Goal: Task Accomplishment & Management: Manage account settings

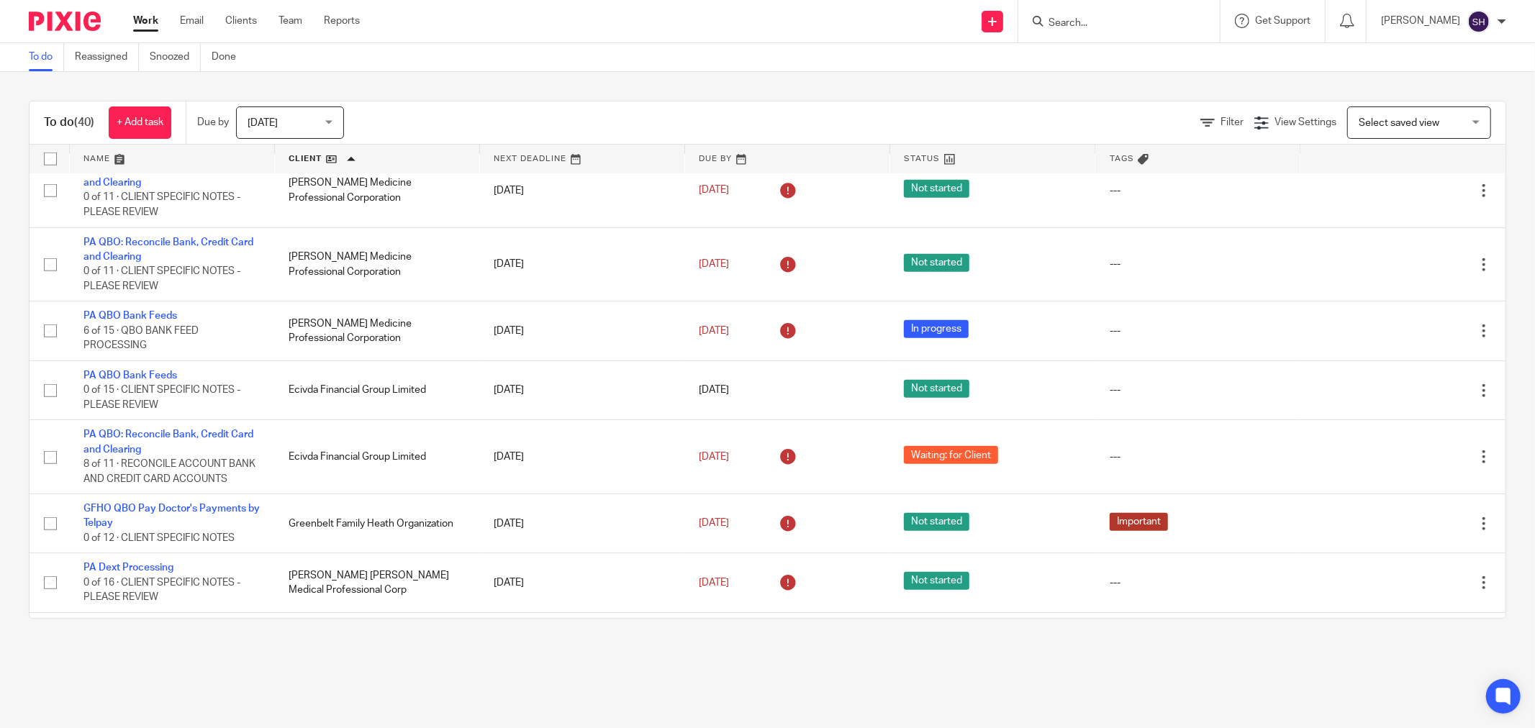
scroll to position [1119, 0]
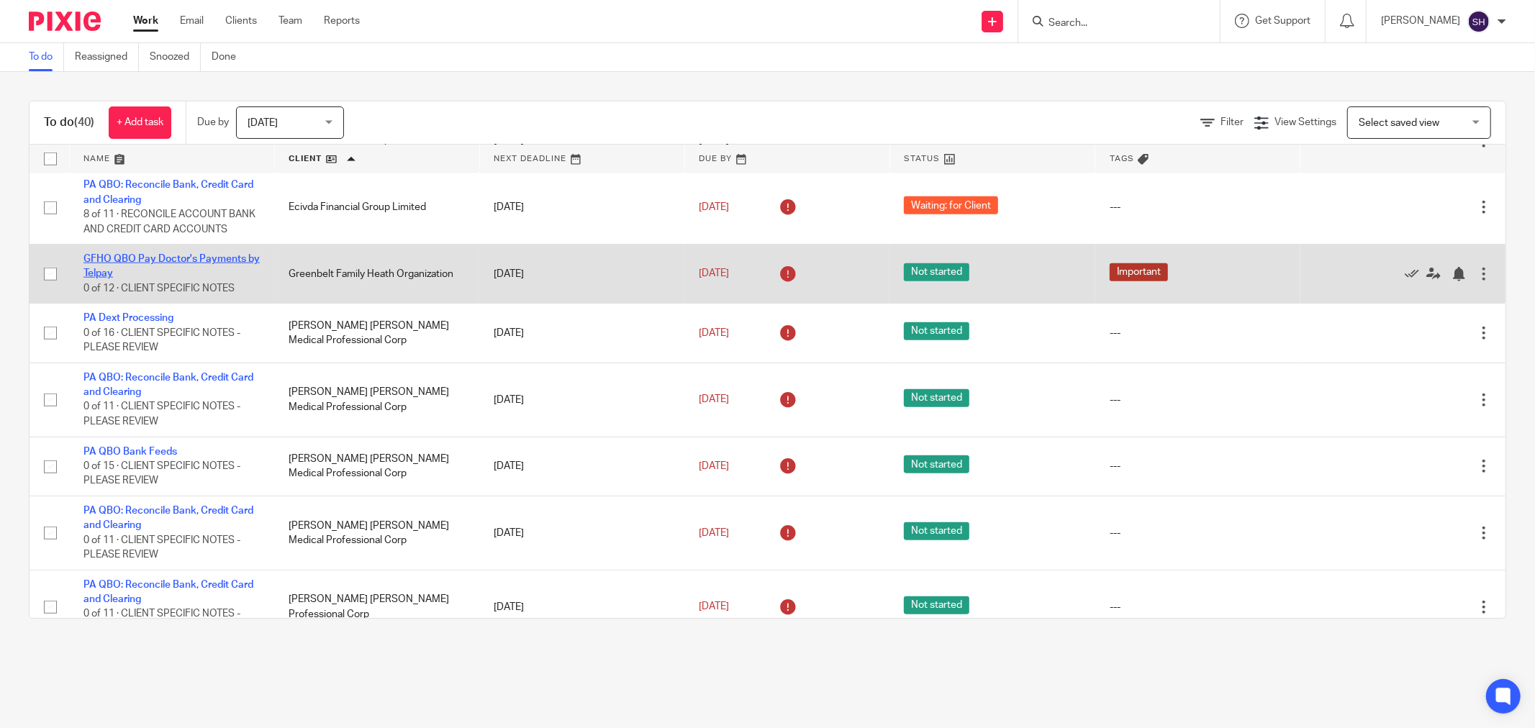
click at [196, 279] on link "GFHO QBO Pay Doctor's Payments by Telpay" at bounding box center [171, 266] width 176 height 24
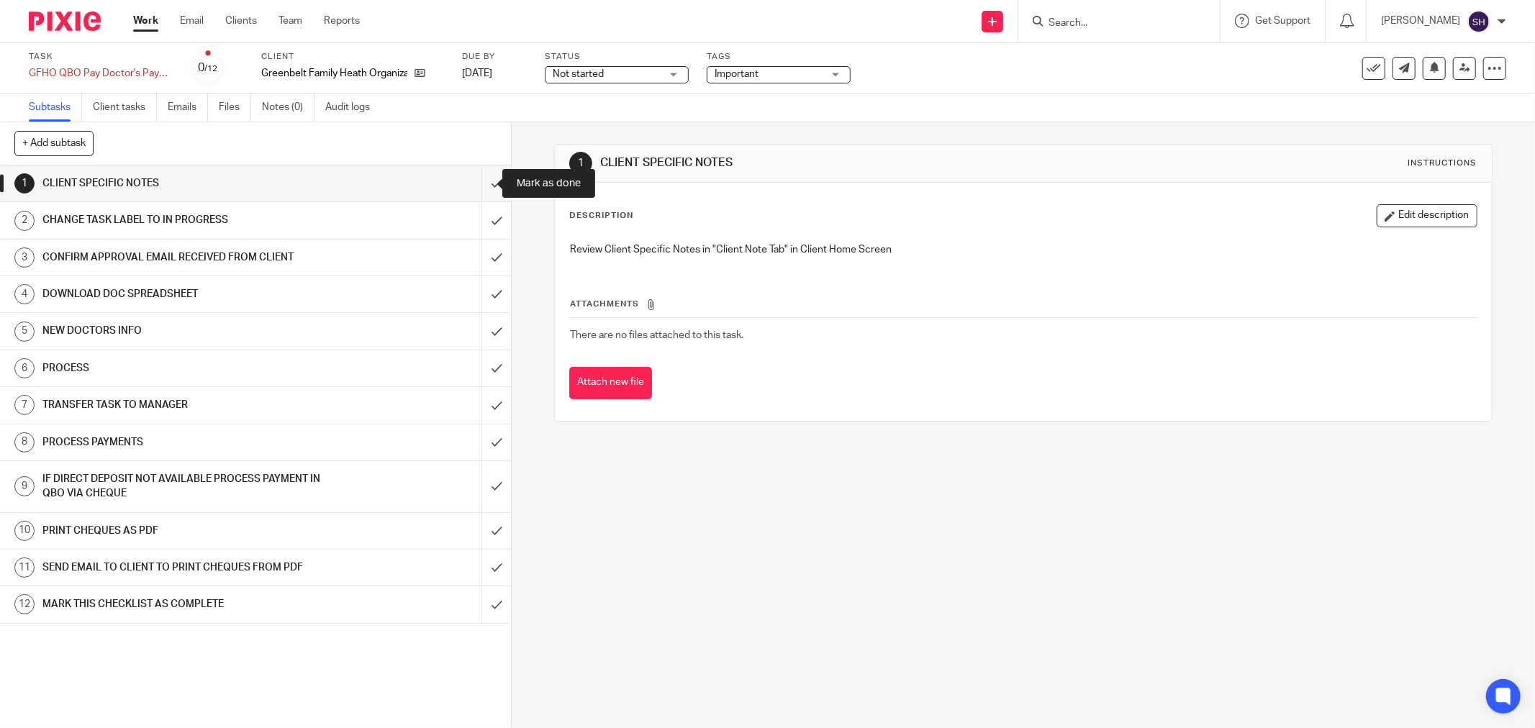
click at [485, 187] on input "submit" at bounding box center [255, 184] width 511 height 36
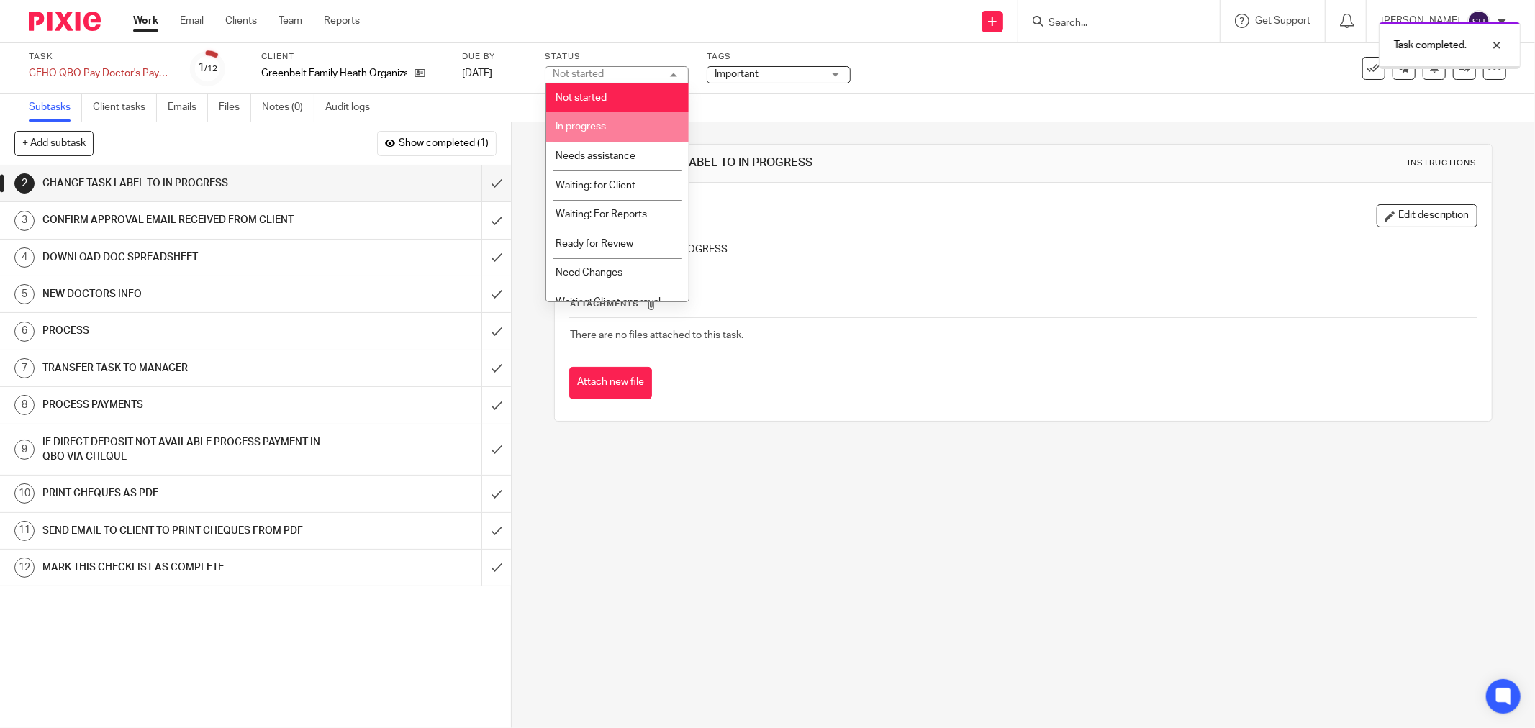
click at [598, 127] on span "In progress" at bounding box center [581, 127] width 50 height 10
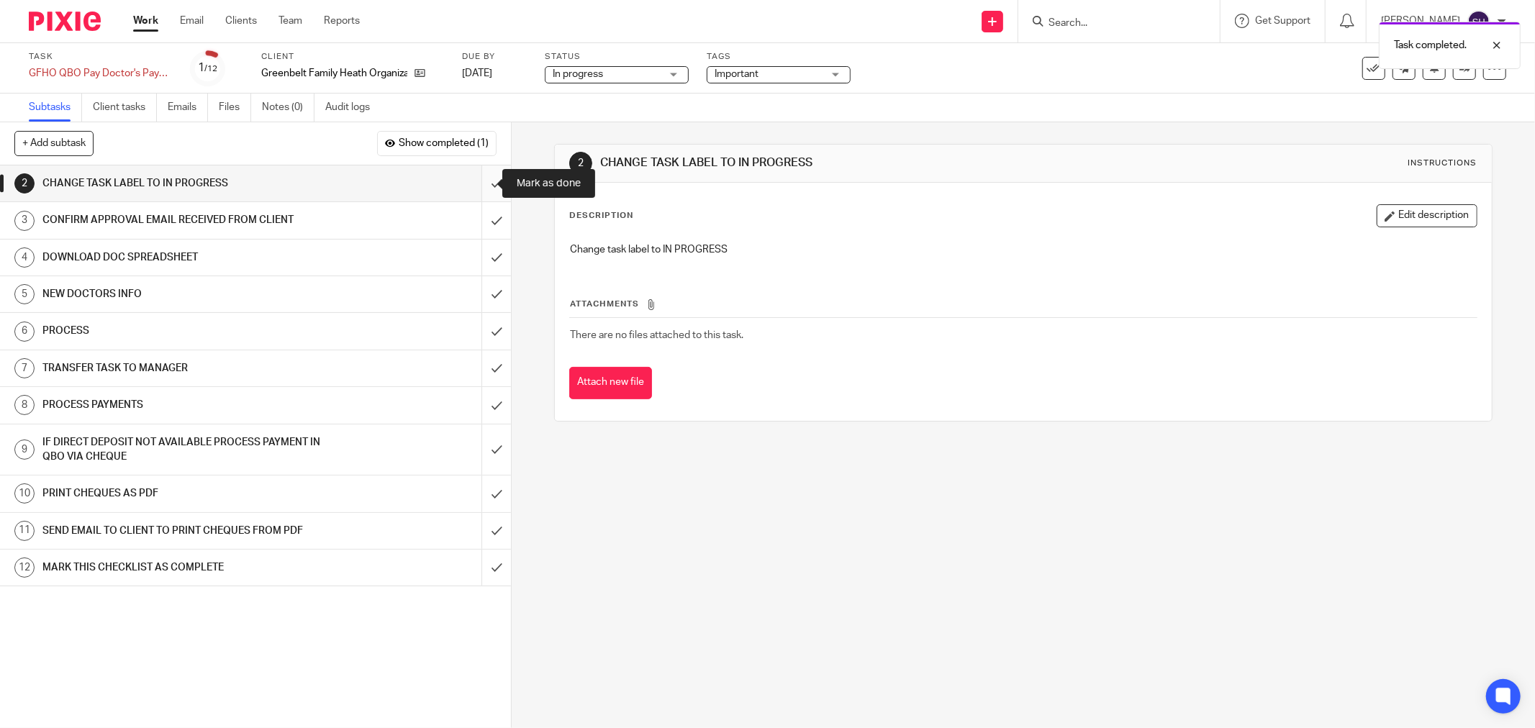
click at [484, 184] on input "submit" at bounding box center [255, 184] width 511 height 36
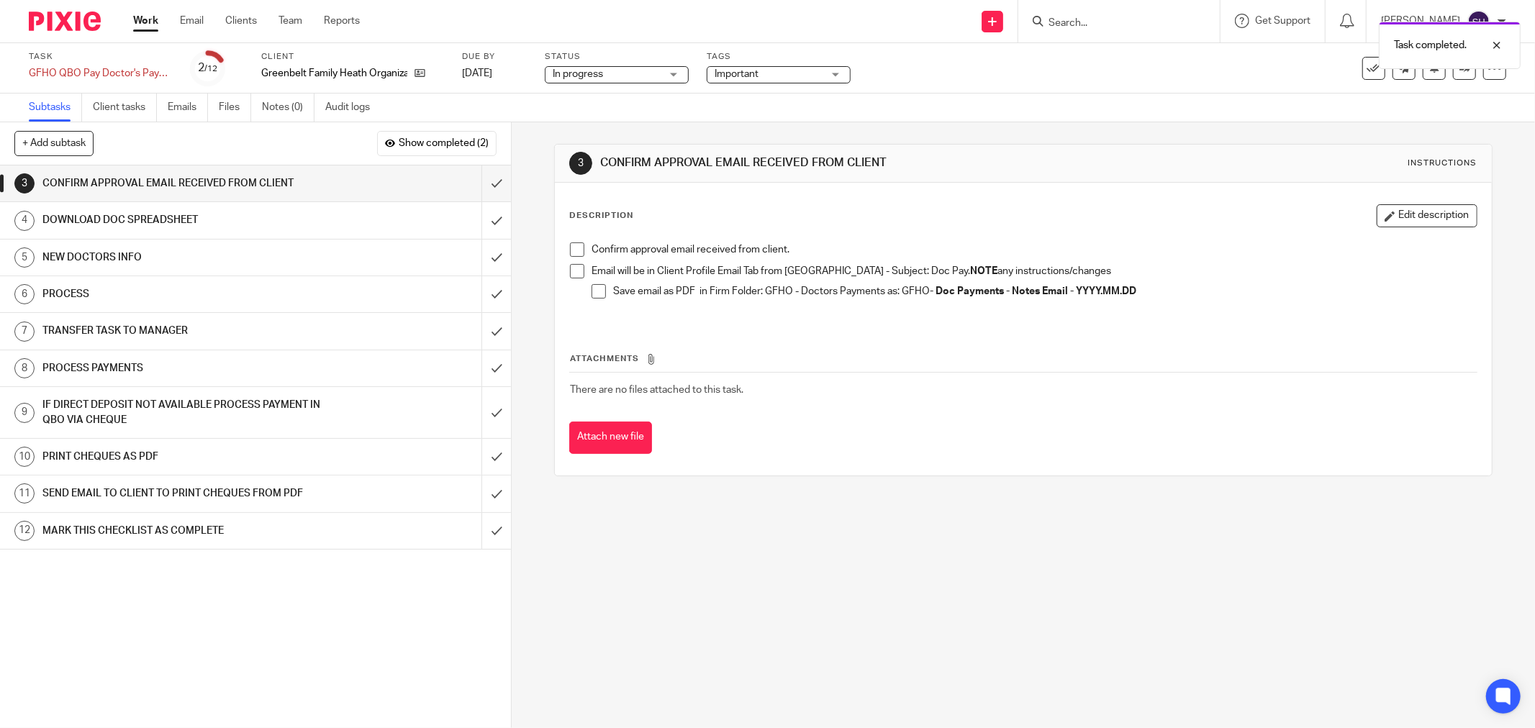
click at [570, 253] on span at bounding box center [577, 250] width 14 height 14
drag, startPoint x: 576, startPoint y: 271, endPoint x: 588, endPoint y: 289, distance: 22.4
click at [577, 271] on span at bounding box center [577, 271] width 14 height 14
click at [599, 295] on span at bounding box center [599, 291] width 14 height 14
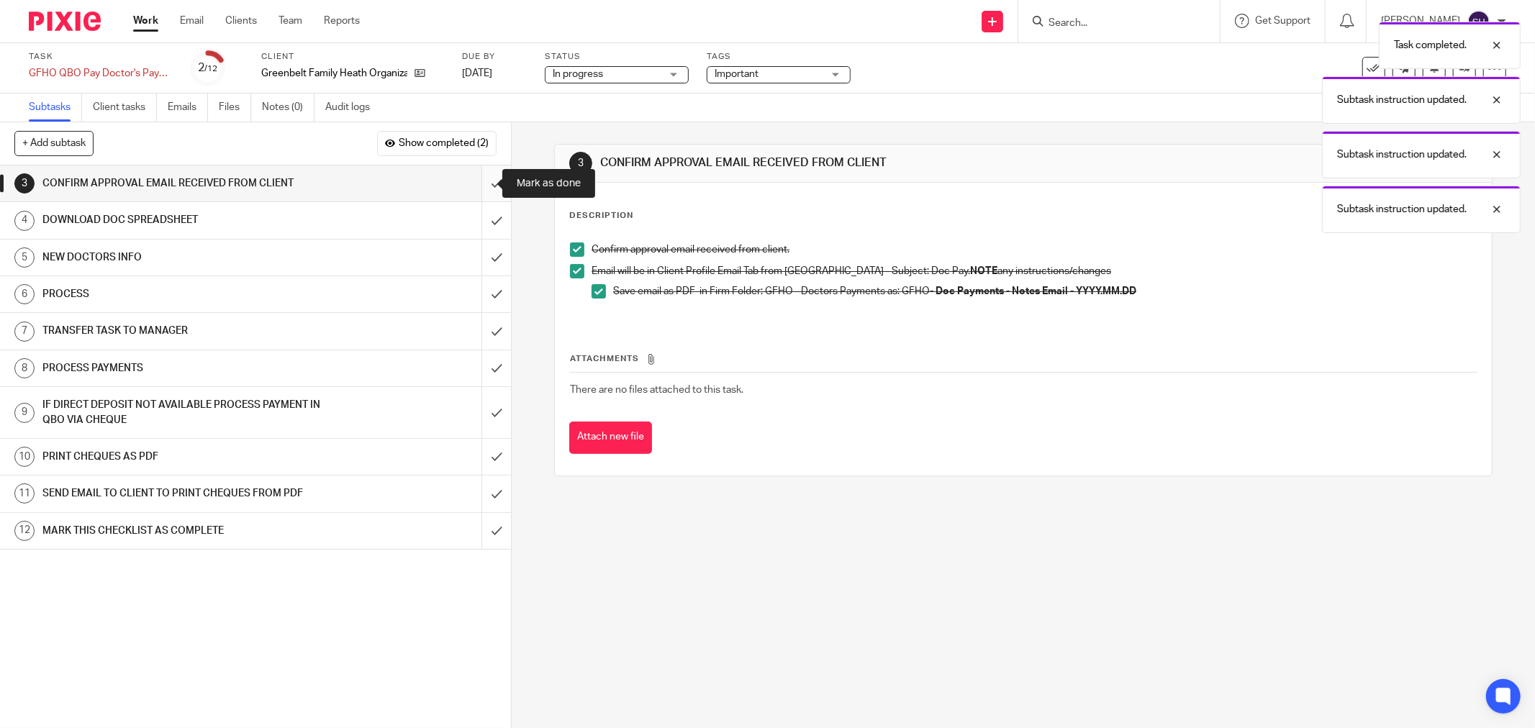
click at [482, 181] on input "submit" at bounding box center [255, 184] width 511 height 36
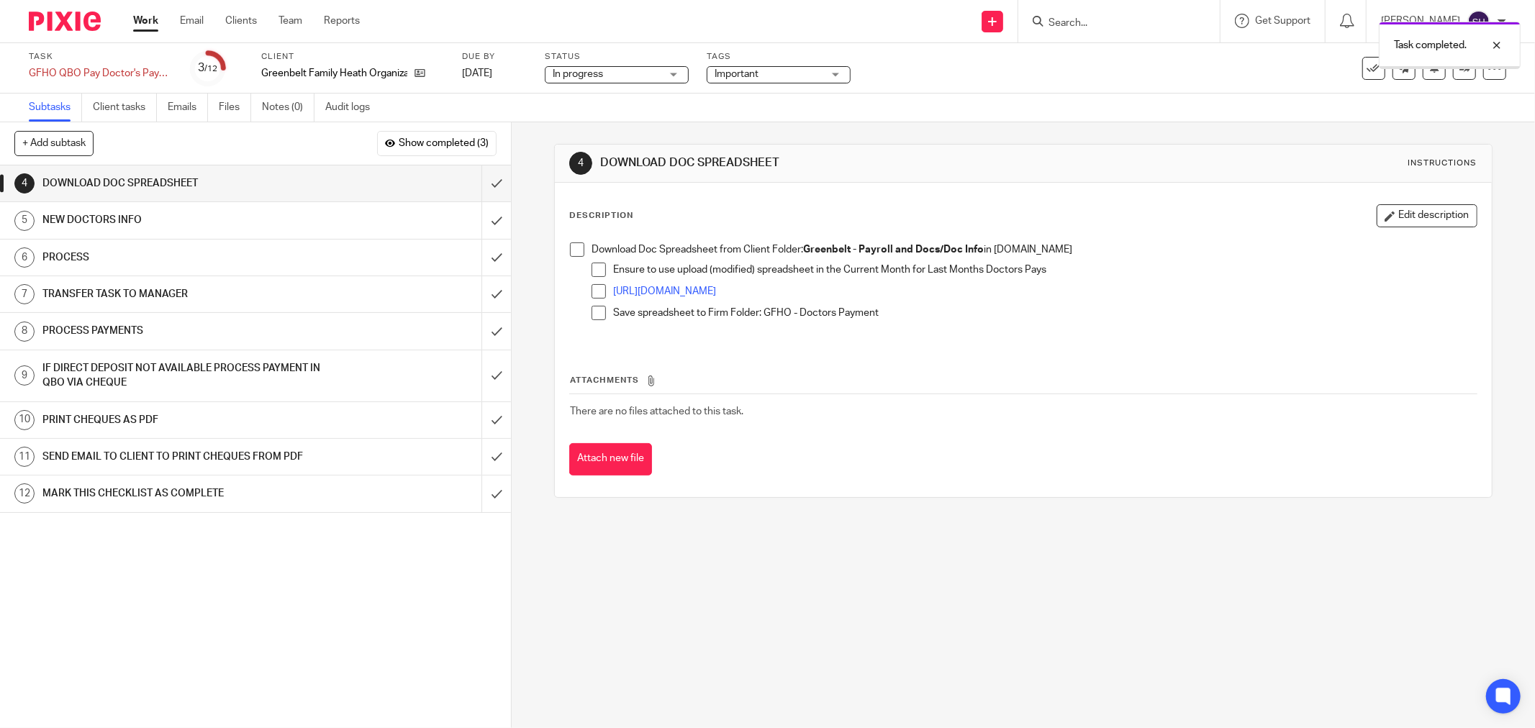
click at [570, 255] on span at bounding box center [577, 250] width 14 height 14
click at [593, 274] on span at bounding box center [599, 270] width 14 height 14
click at [596, 291] on span at bounding box center [599, 291] width 14 height 14
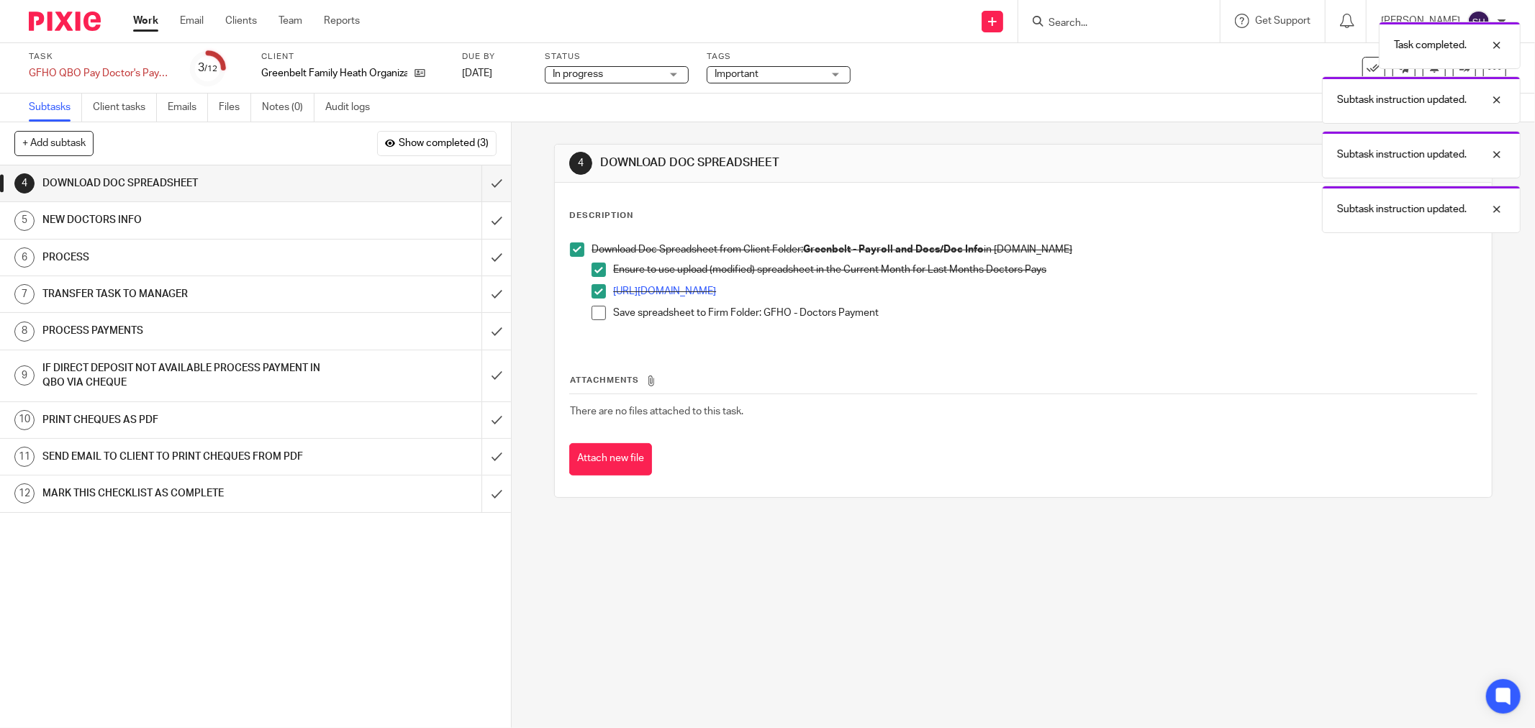
click at [597, 312] on span at bounding box center [599, 313] width 14 height 14
click at [484, 182] on input "submit" at bounding box center [255, 184] width 511 height 36
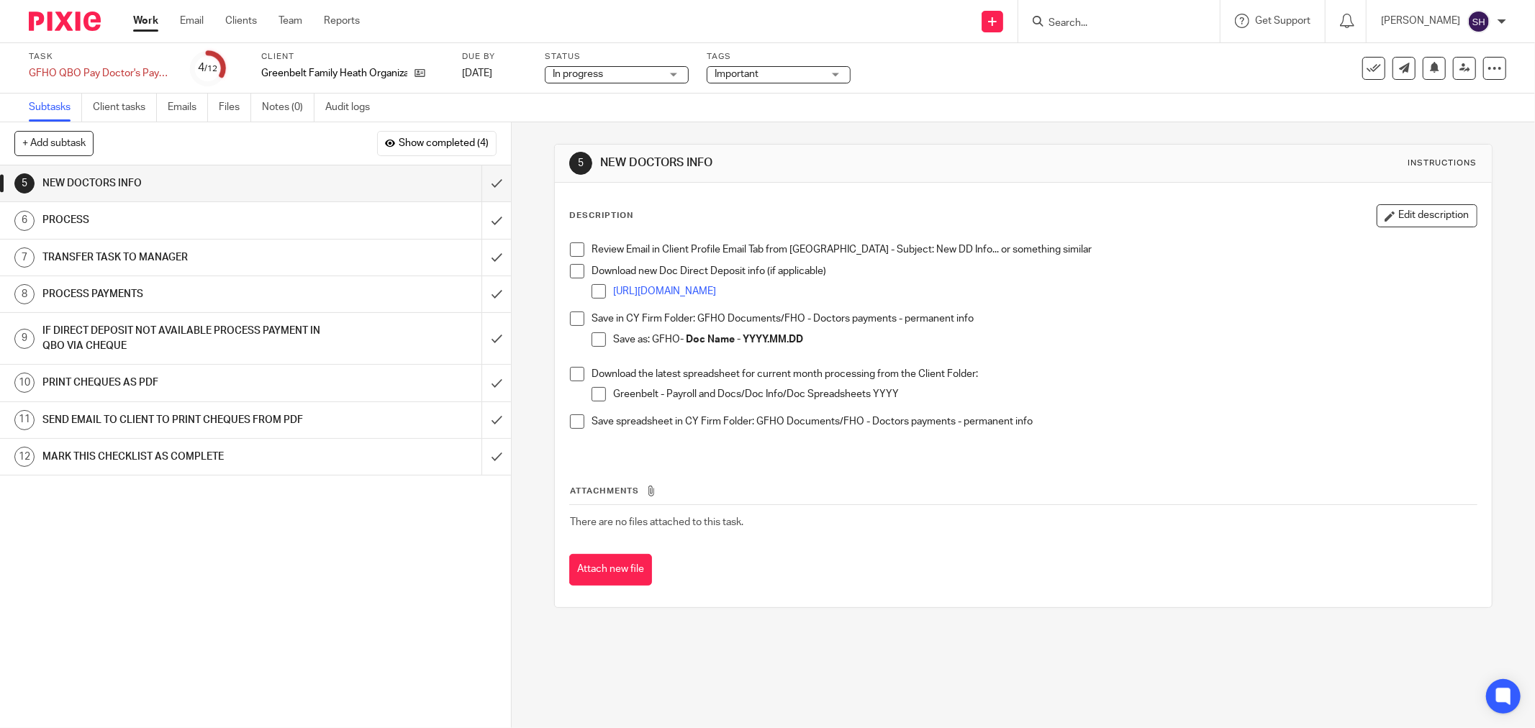
click at [570, 252] on span at bounding box center [577, 250] width 14 height 14
click at [570, 270] on span at bounding box center [577, 271] width 14 height 14
click at [595, 289] on span at bounding box center [599, 291] width 14 height 14
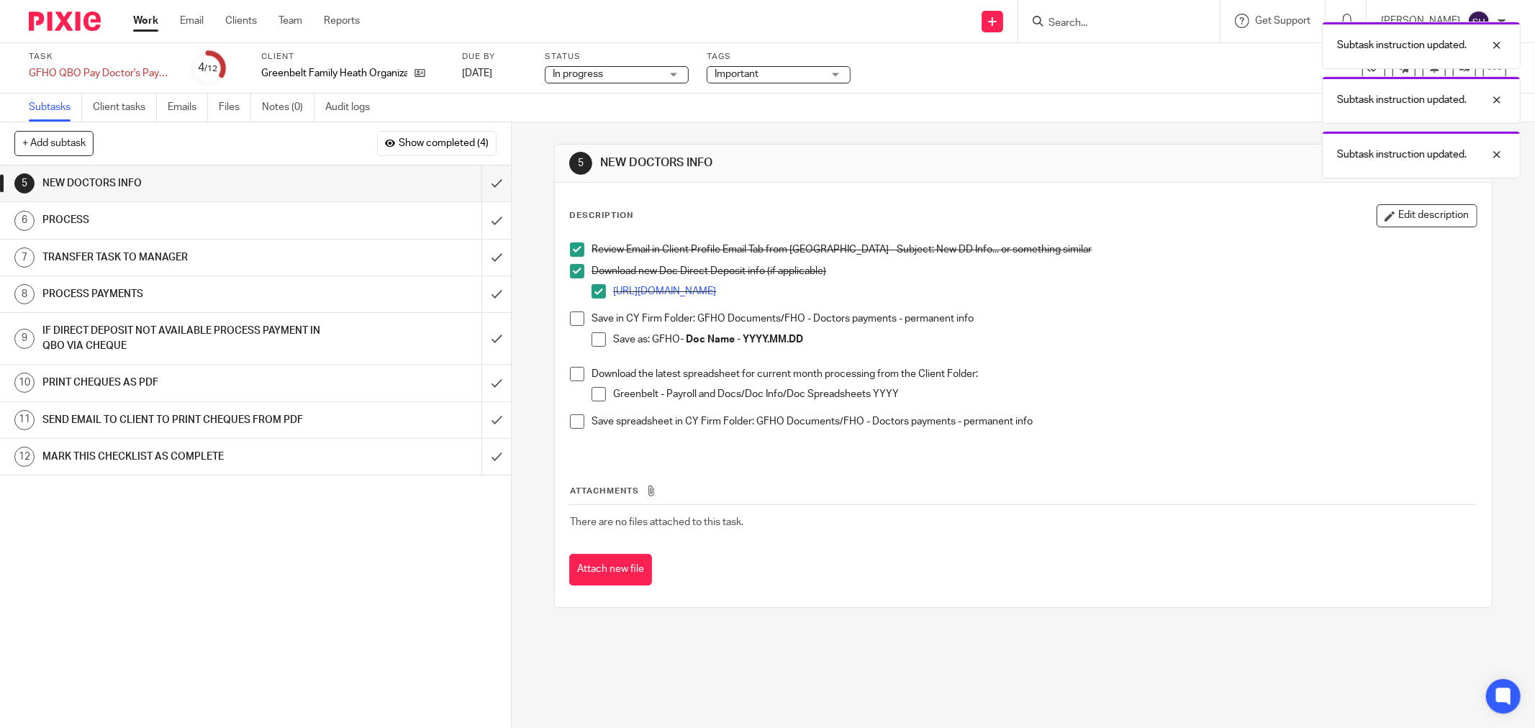
click at [582, 315] on li "Save in CY Firm Folder: GFHO Documents/FHO - Doctors payments - permanent info …" at bounding box center [1023, 339] width 907 height 55
click at [577, 324] on span at bounding box center [577, 319] width 14 height 14
click at [592, 338] on span at bounding box center [599, 340] width 14 height 14
click at [574, 371] on span at bounding box center [577, 374] width 14 height 14
click at [596, 392] on span at bounding box center [599, 394] width 14 height 14
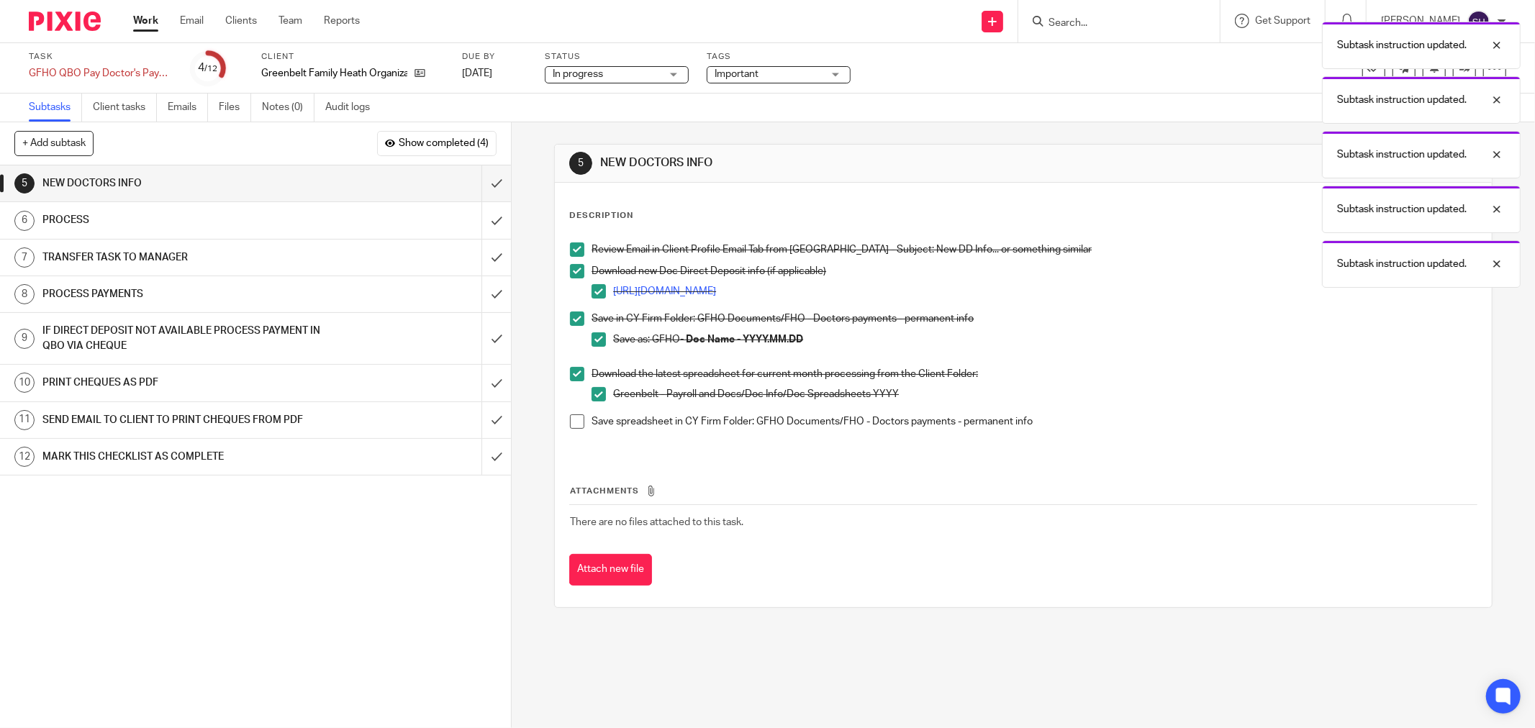
click at [577, 420] on span at bounding box center [577, 422] width 14 height 14
click at [477, 185] on input "submit" at bounding box center [255, 184] width 511 height 36
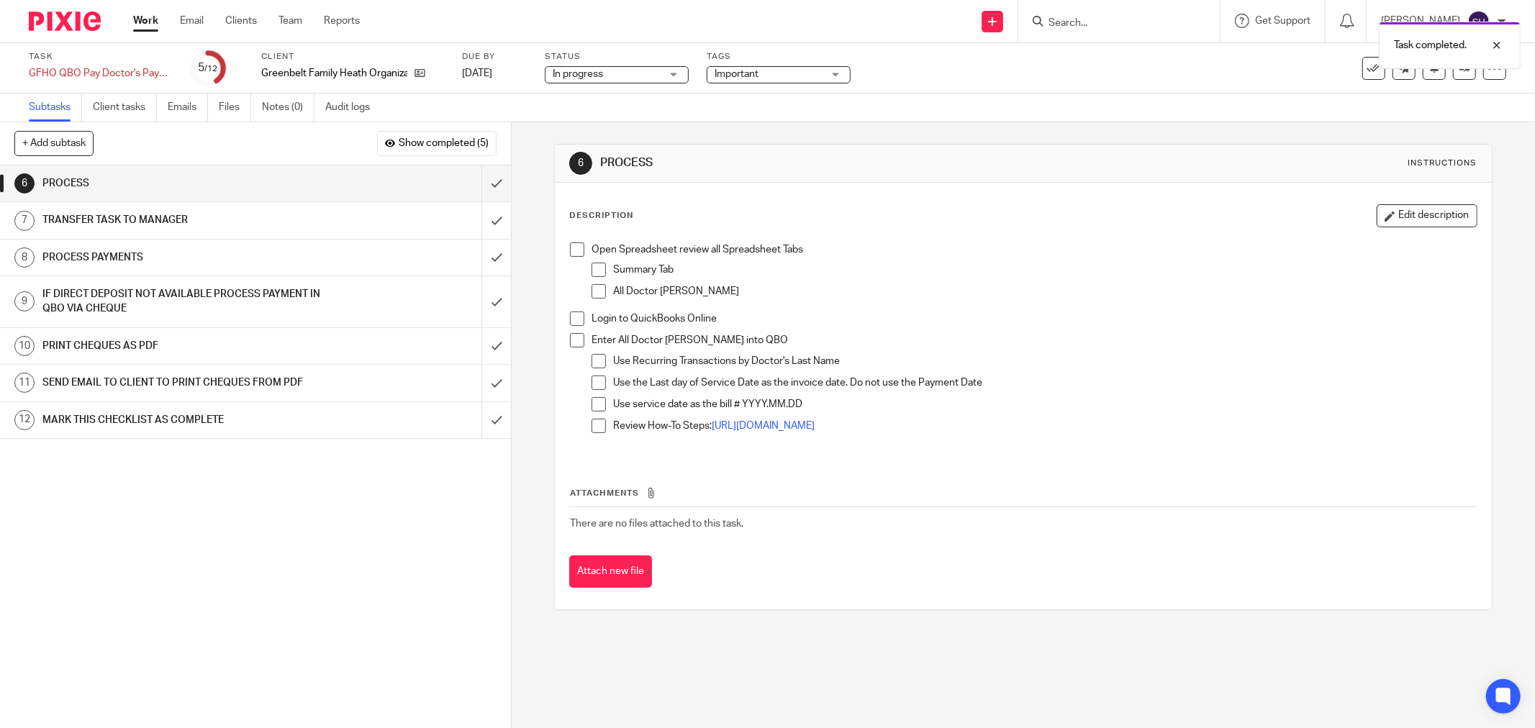
click at [574, 253] on span at bounding box center [577, 250] width 14 height 14
click at [593, 270] on span at bounding box center [599, 270] width 14 height 14
click at [596, 286] on span at bounding box center [599, 291] width 14 height 14
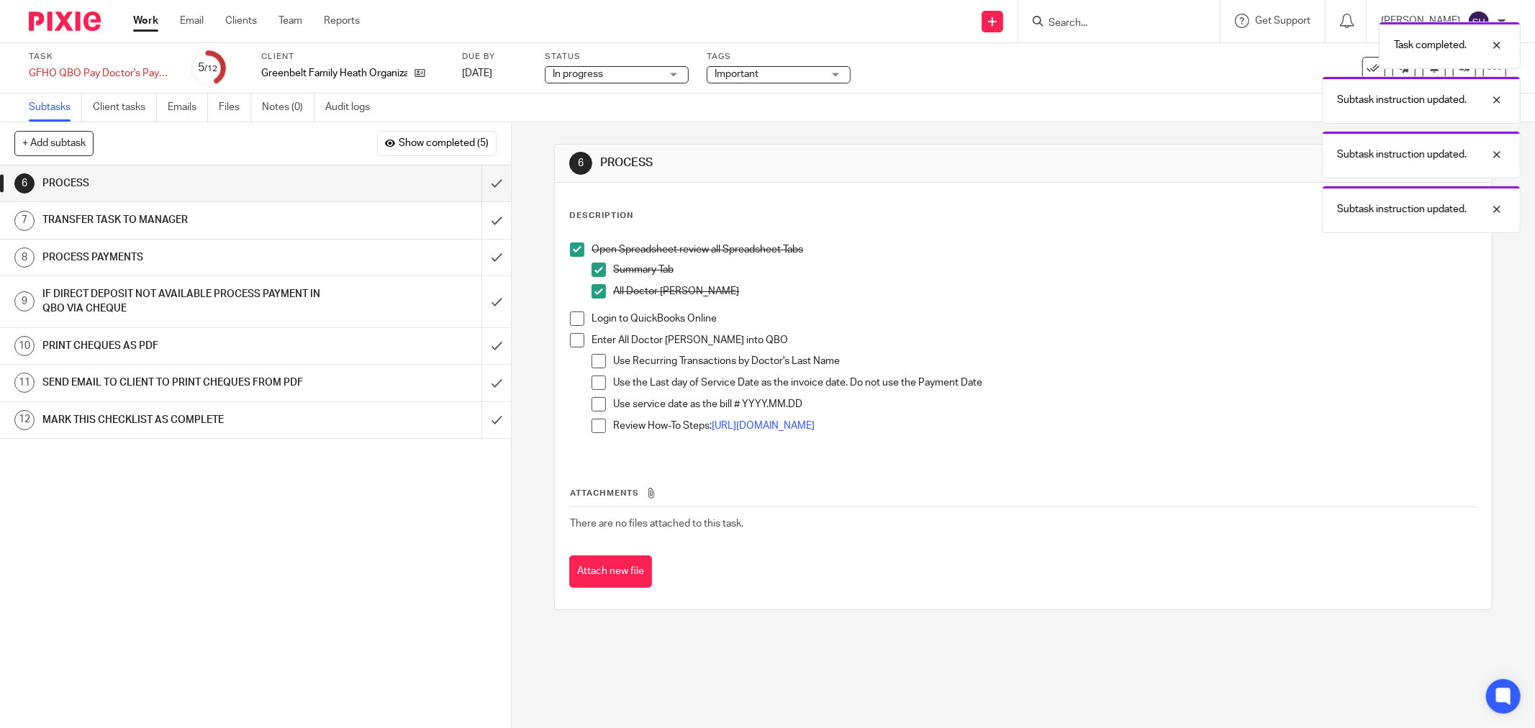
click at [576, 314] on span at bounding box center [577, 319] width 14 height 14
click at [571, 336] on span at bounding box center [577, 340] width 14 height 14
click at [592, 358] on span at bounding box center [599, 361] width 14 height 14
click at [594, 386] on span at bounding box center [599, 383] width 14 height 14
click at [594, 409] on span at bounding box center [599, 404] width 14 height 14
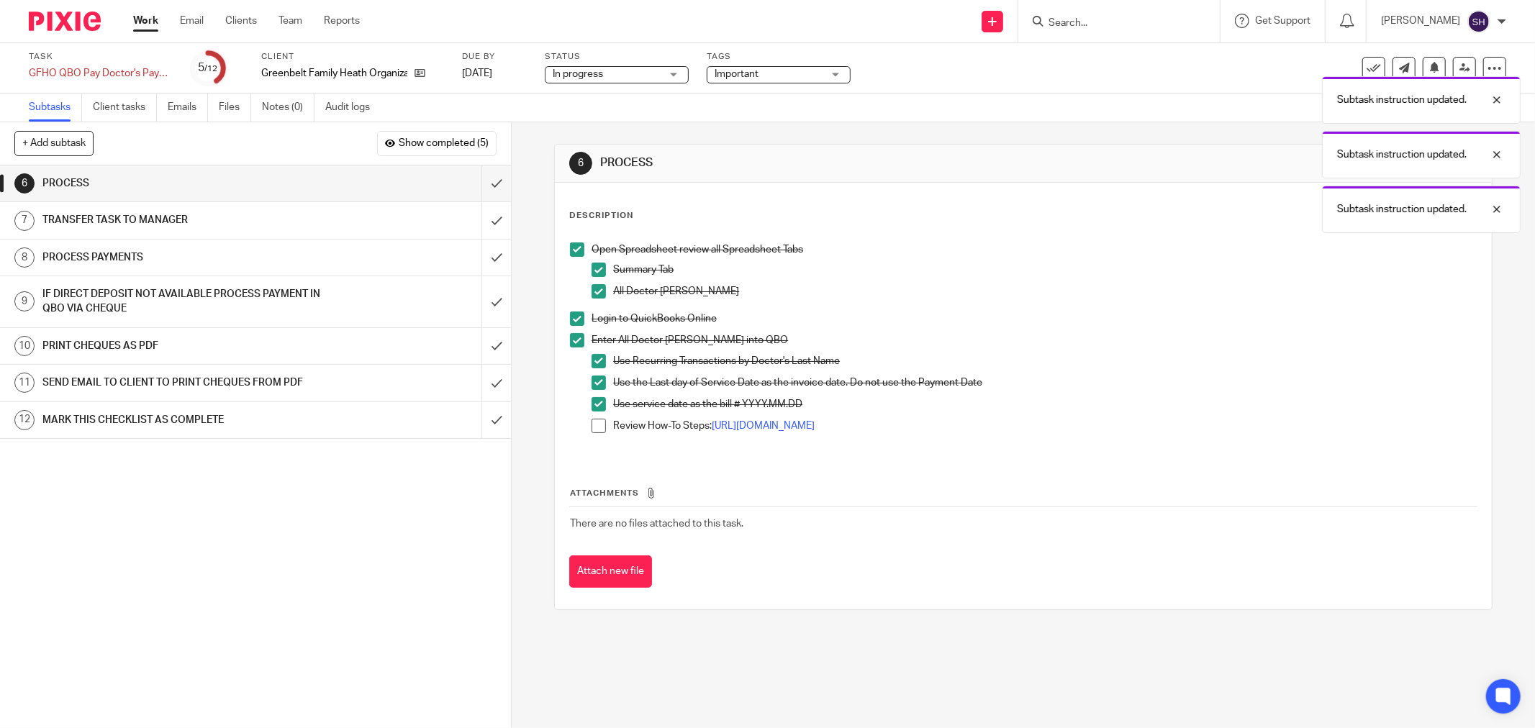
click at [592, 426] on span at bounding box center [599, 426] width 14 height 14
click at [486, 179] on input "submit" at bounding box center [255, 184] width 511 height 36
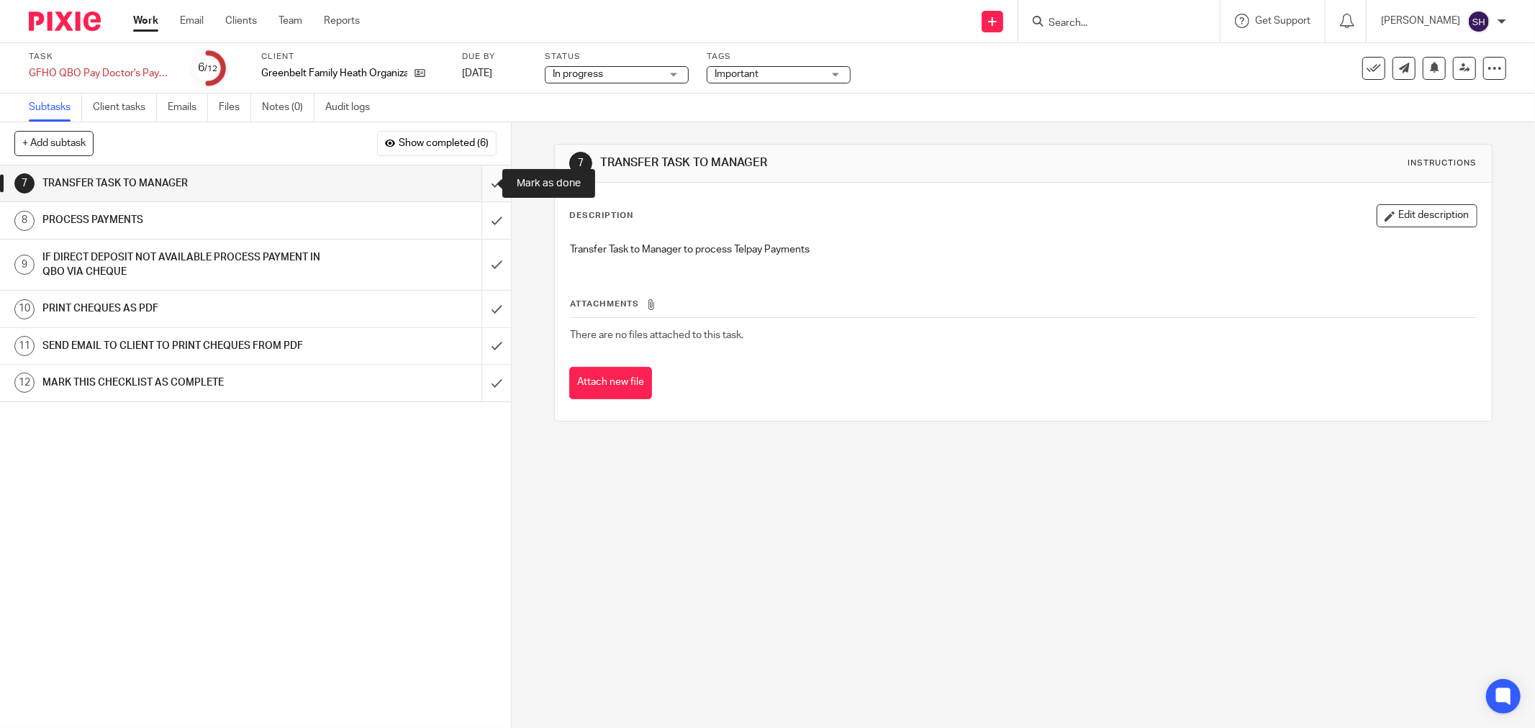
click at [471, 188] on input "submit" at bounding box center [255, 184] width 511 height 36
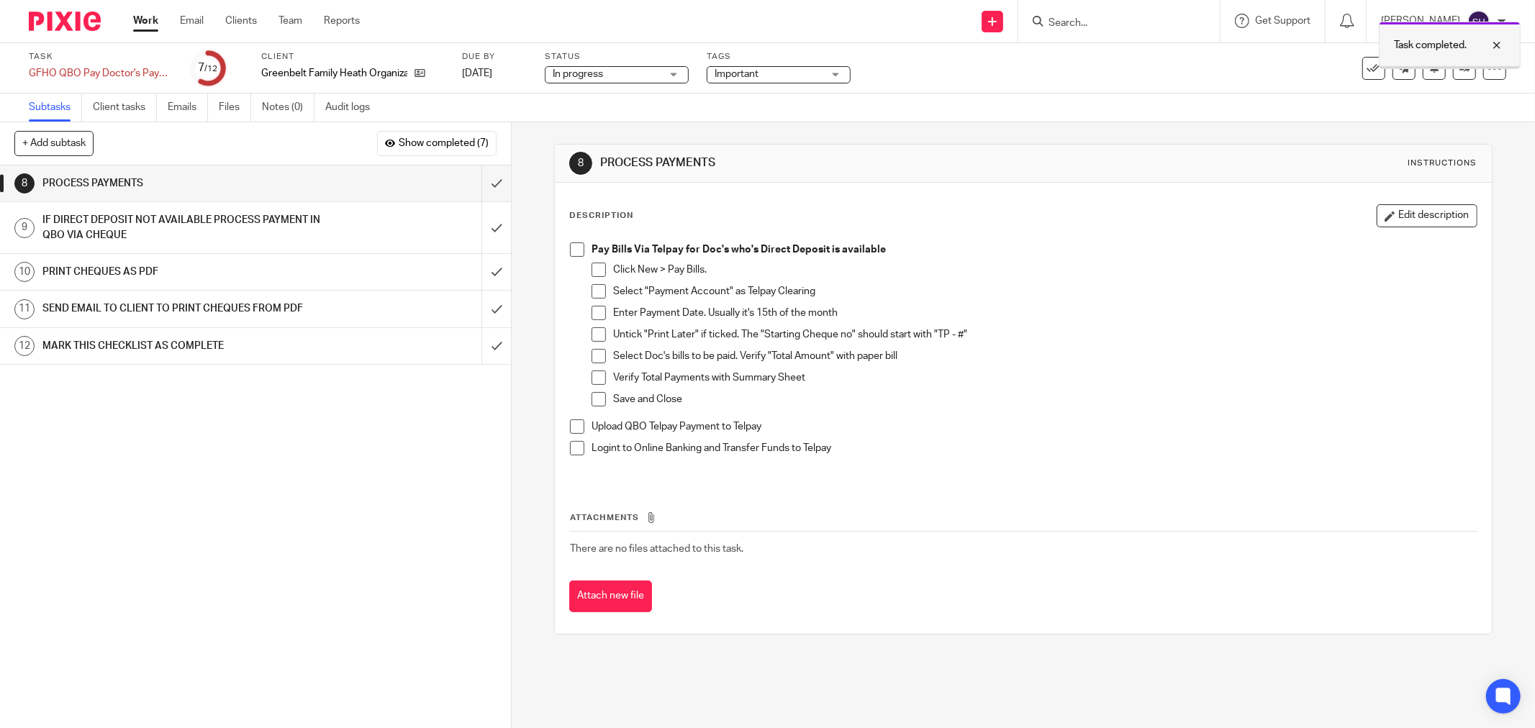
click at [1497, 44] on div at bounding box center [1486, 45] width 39 height 17
click at [1460, 71] on icon at bounding box center [1465, 68] width 11 height 11
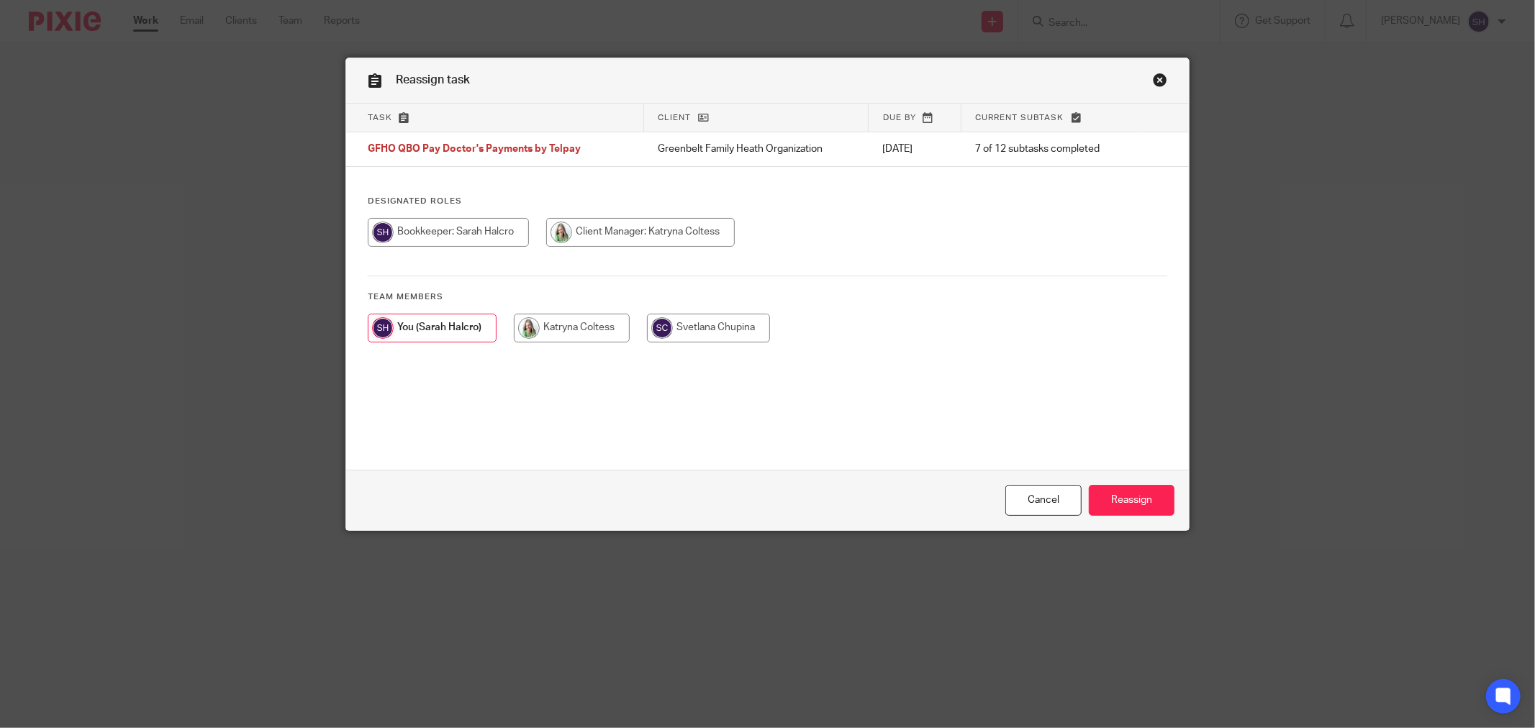
click at [562, 247] on input "radio" at bounding box center [640, 232] width 189 height 29
radio input "true"
click at [1134, 500] on input "Reassign" at bounding box center [1132, 500] width 86 height 31
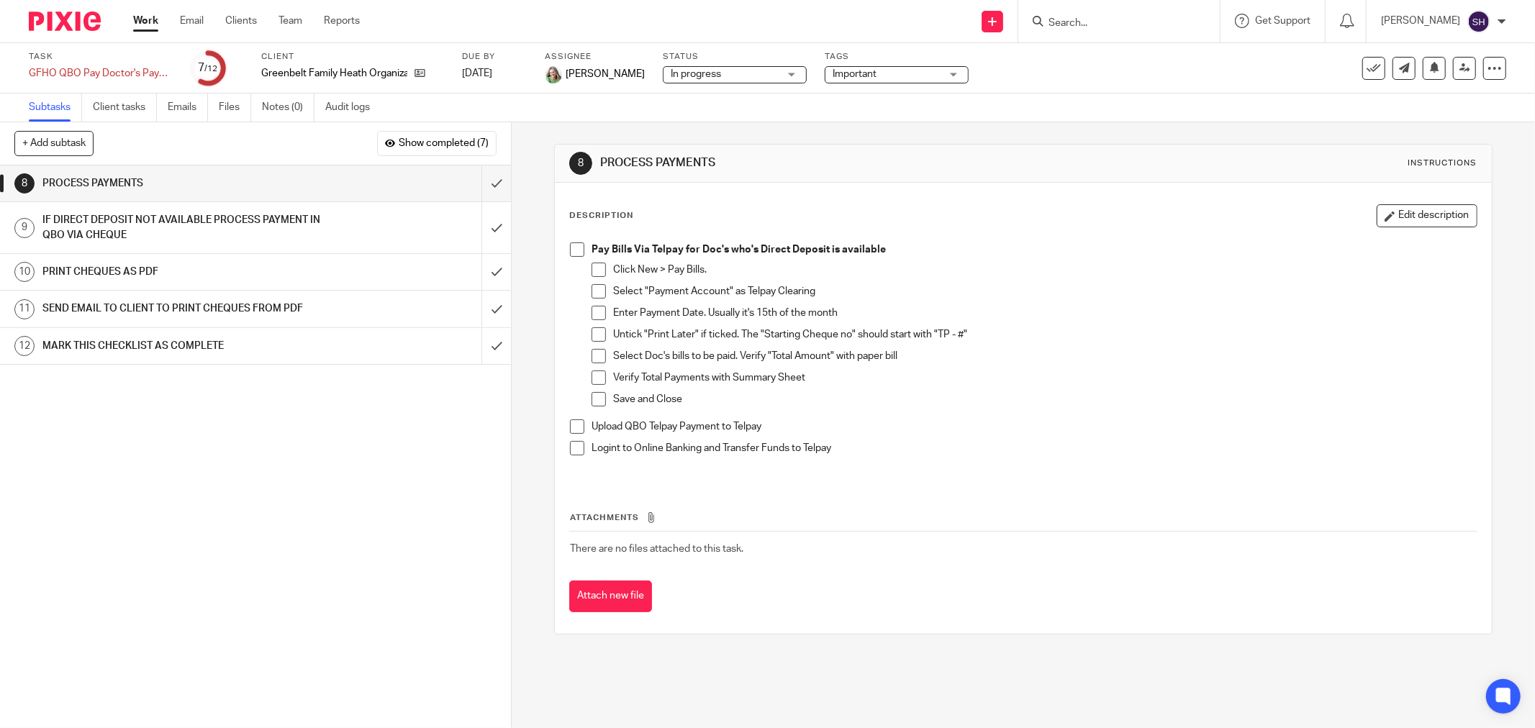
click at [138, 24] on link "Work" at bounding box center [145, 21] width 25 height 14
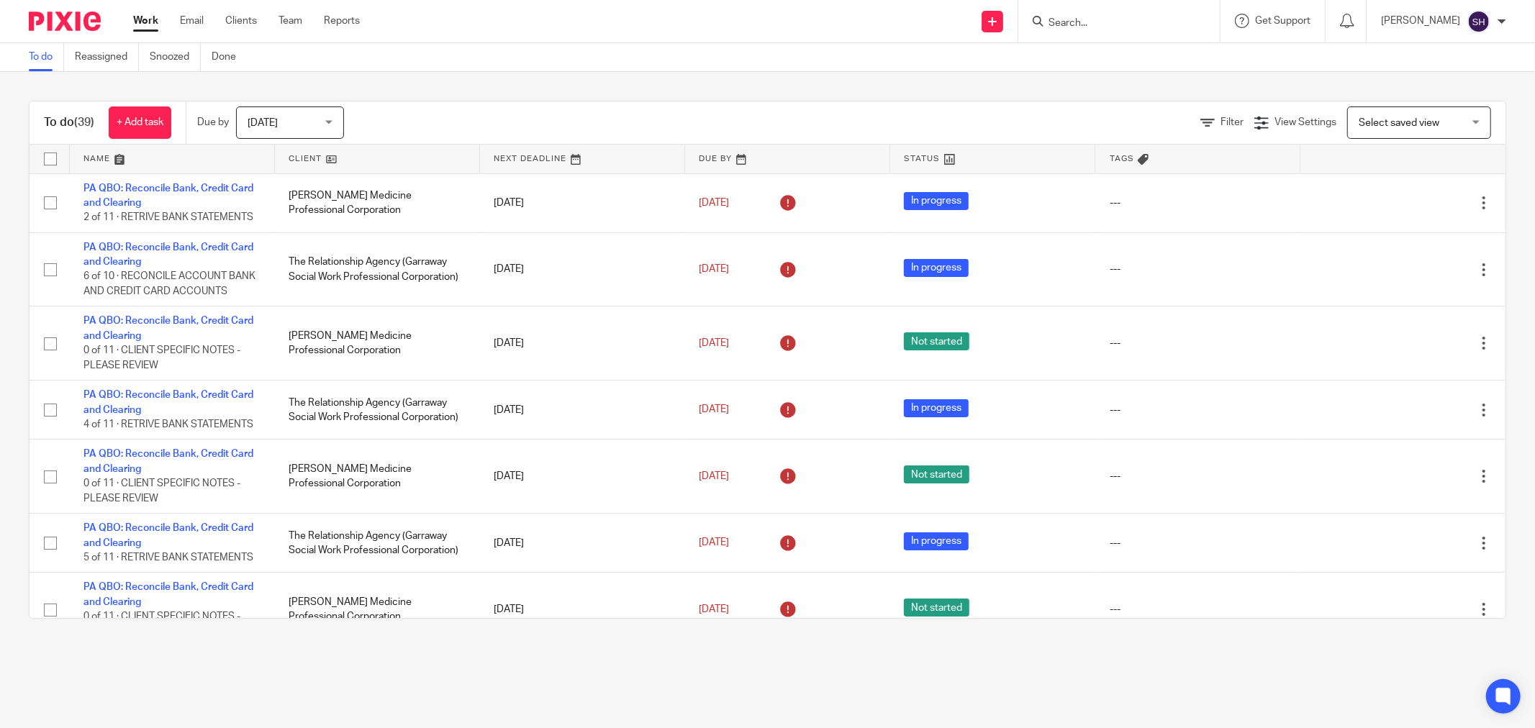
click at [357, 158] on link at bounding box center [377, 159] width 204 height 29
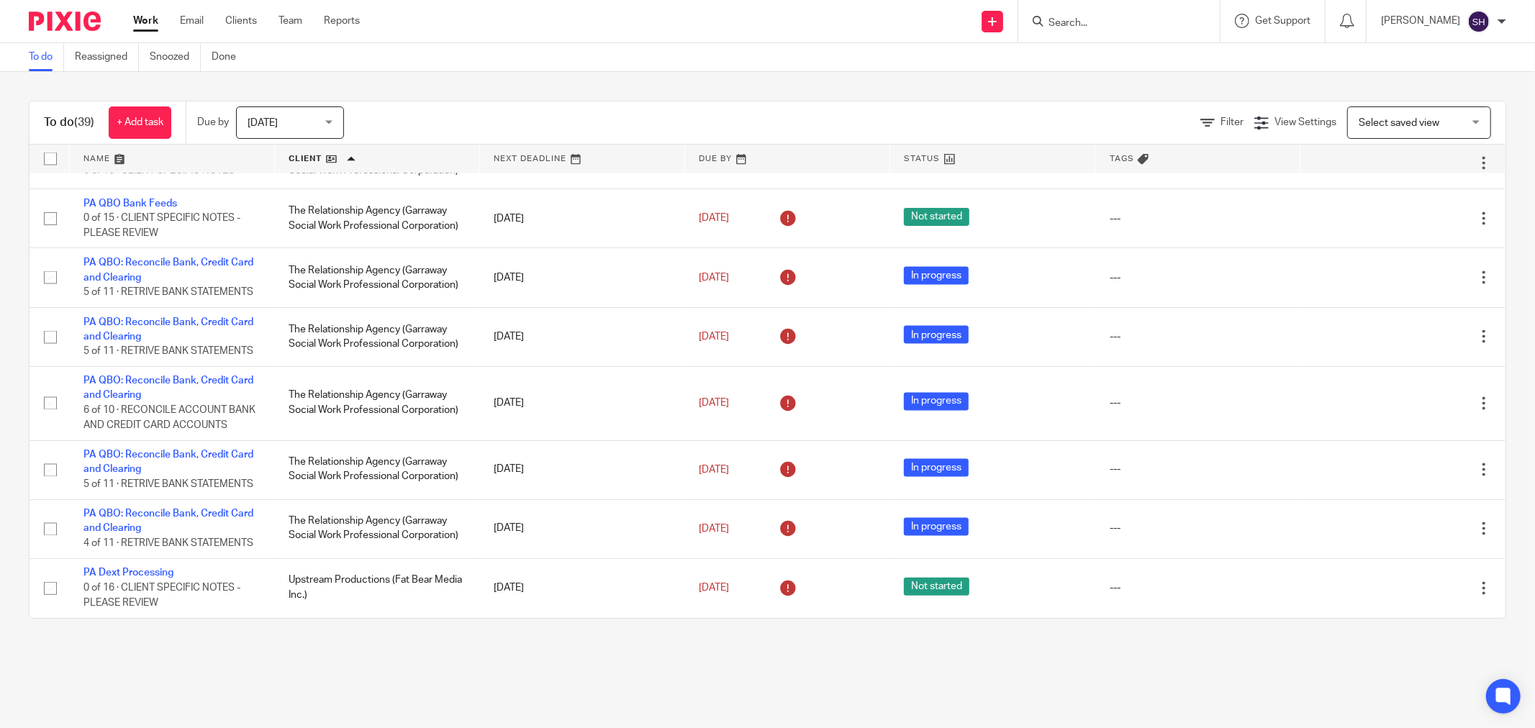
scroll to position [2268, 0]
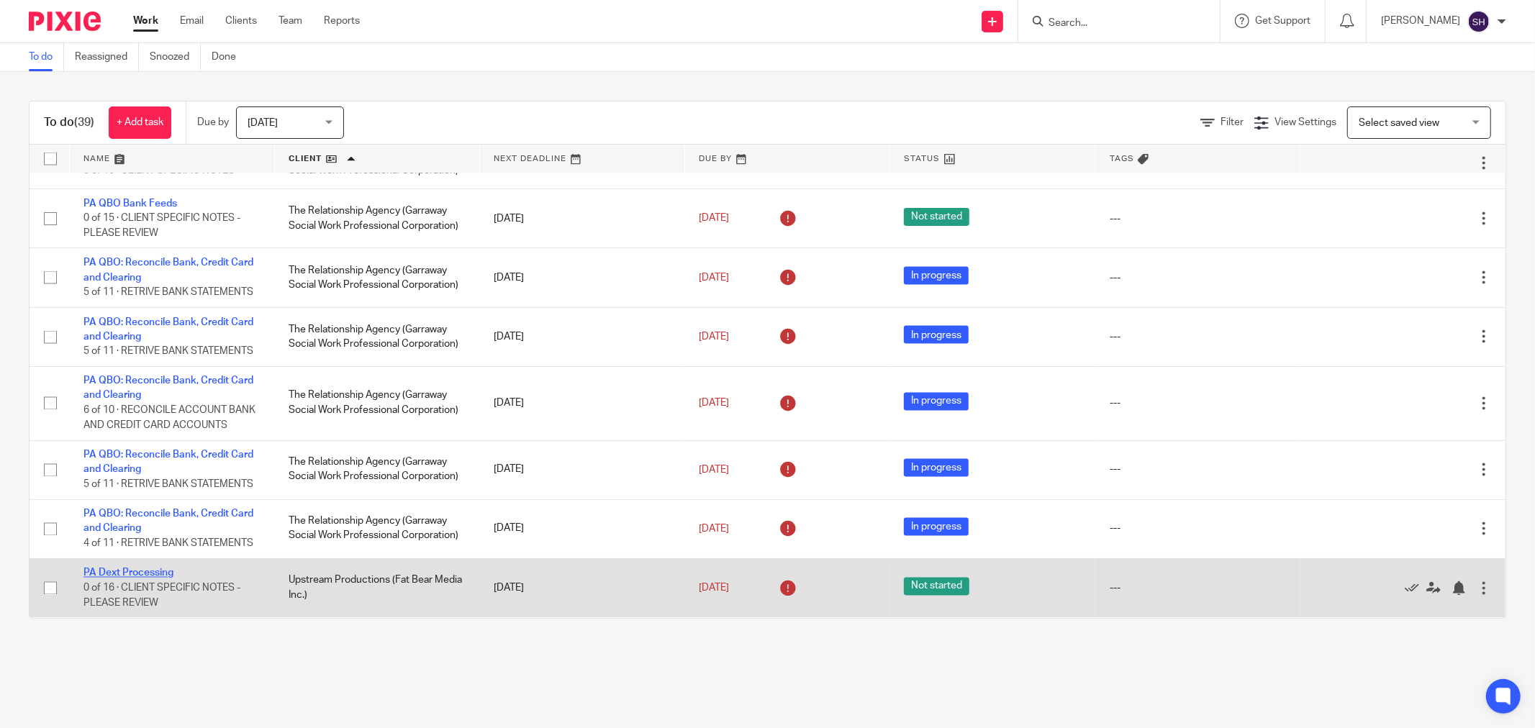
click at [140, 570] on link "PA Dext Processing" at bounding box center [128, 574] width 90 height 10
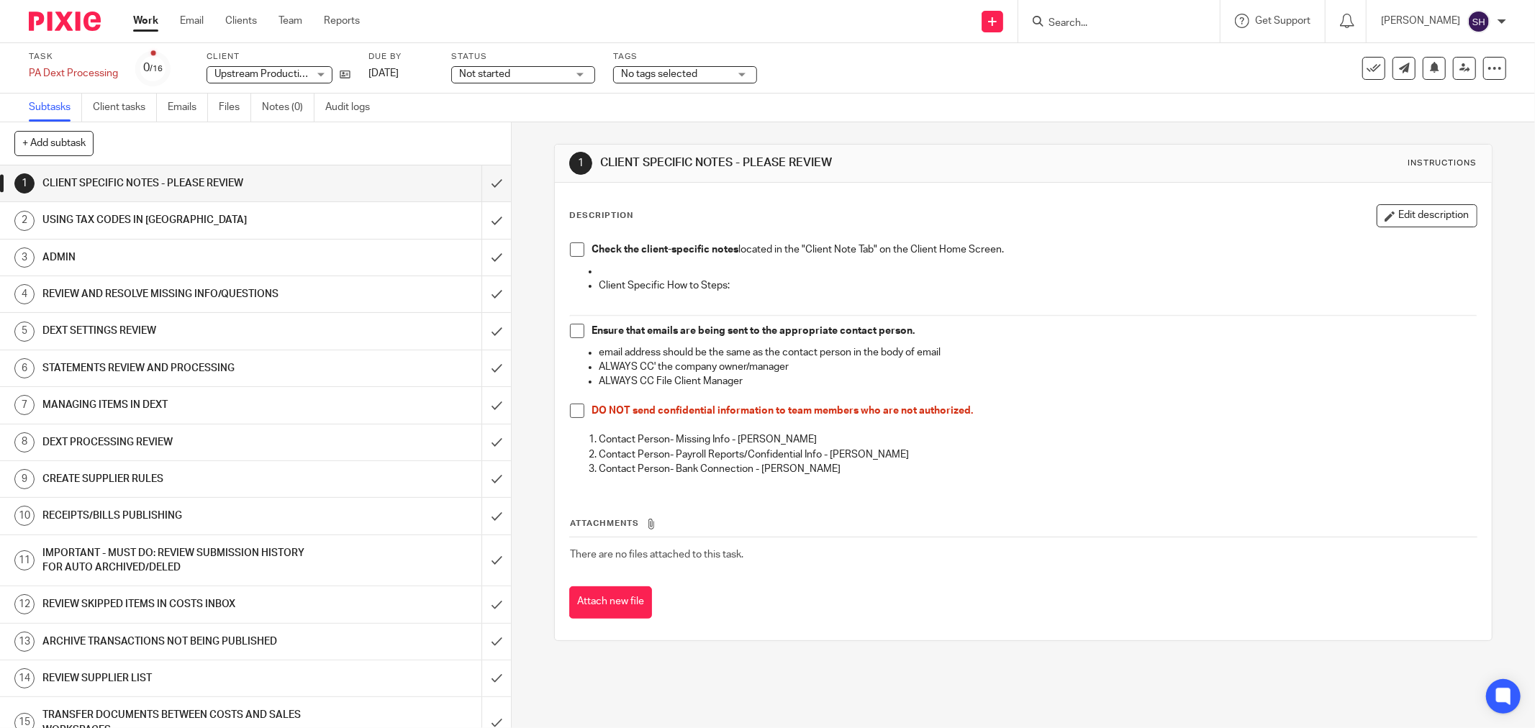
click at [508, 73] on span "Not started" at bounding box center [484, 74] width 51 height 10
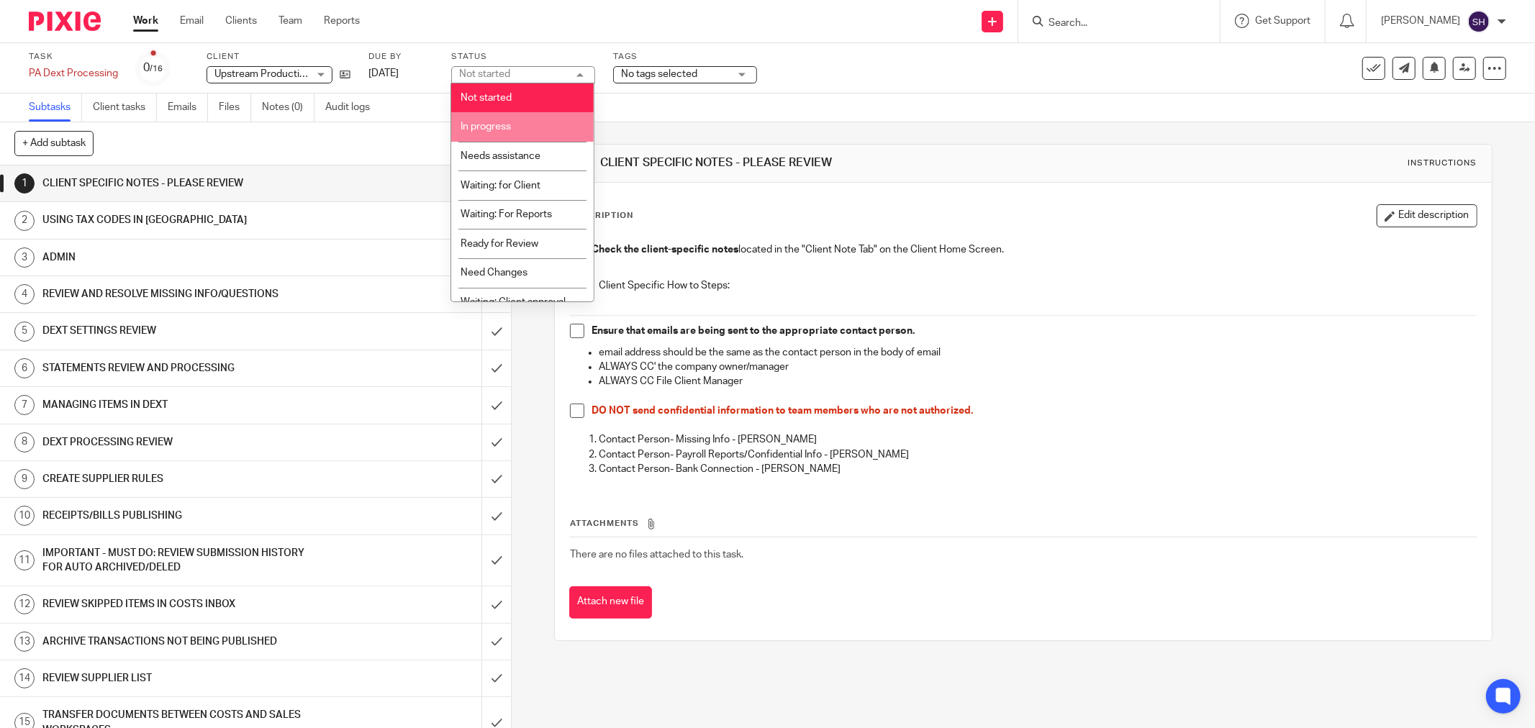
click at [507, 124] on span "In progress" at bounding box center [486, 127] width 50 height 10
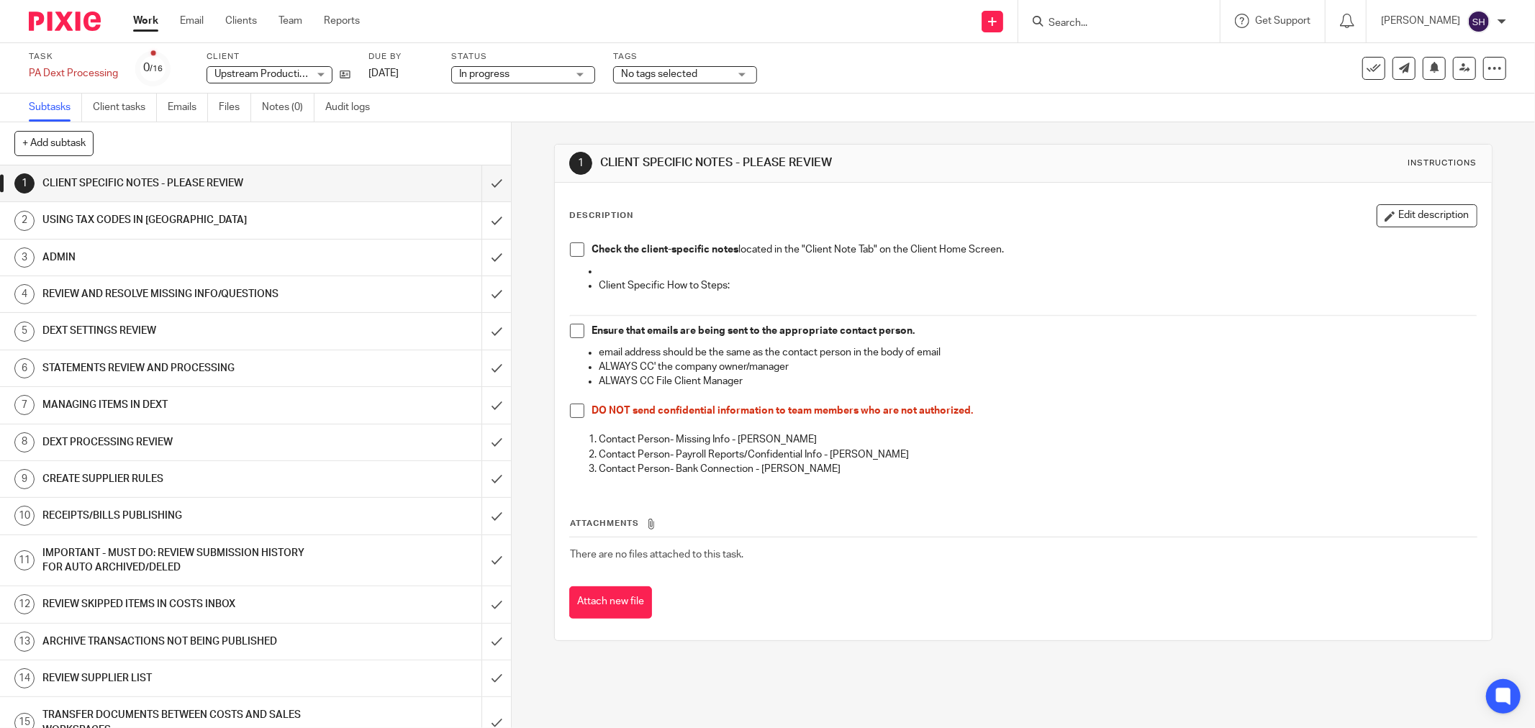
click at [570, 252] on span at bounding box center [577, 250] width 14 height 14
click at [570, 336] on span at bounding box center [577, 331] width 14 height 14
drag, startPoint x: 574, startPoint y: 409, endPoint x: 510, endPoint y: 329, distance: 102.4
click at [572, 408] on span at bounding box center [577, 411] width 14 height 14
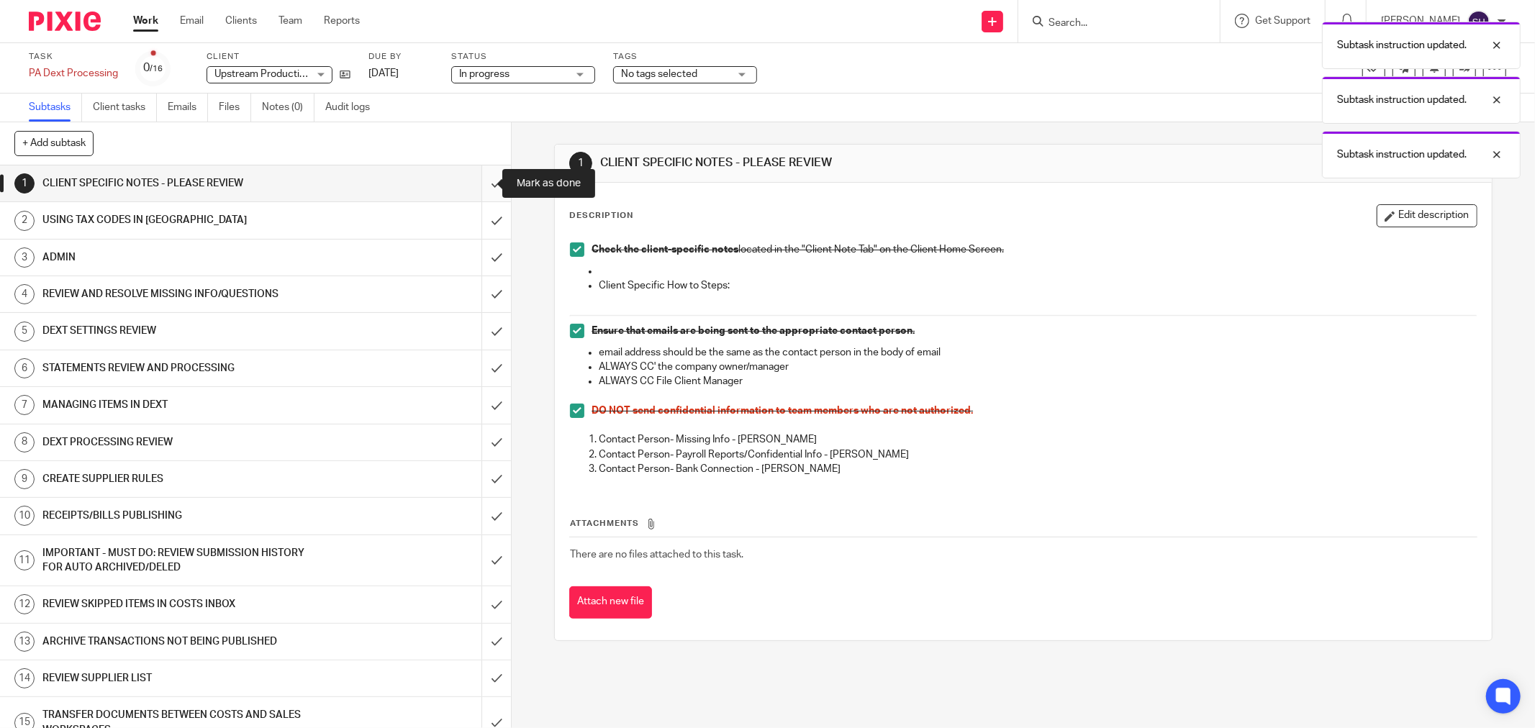
click at [475, 181] on input "submit" at bounding box center [255, 184] width 511 height 36
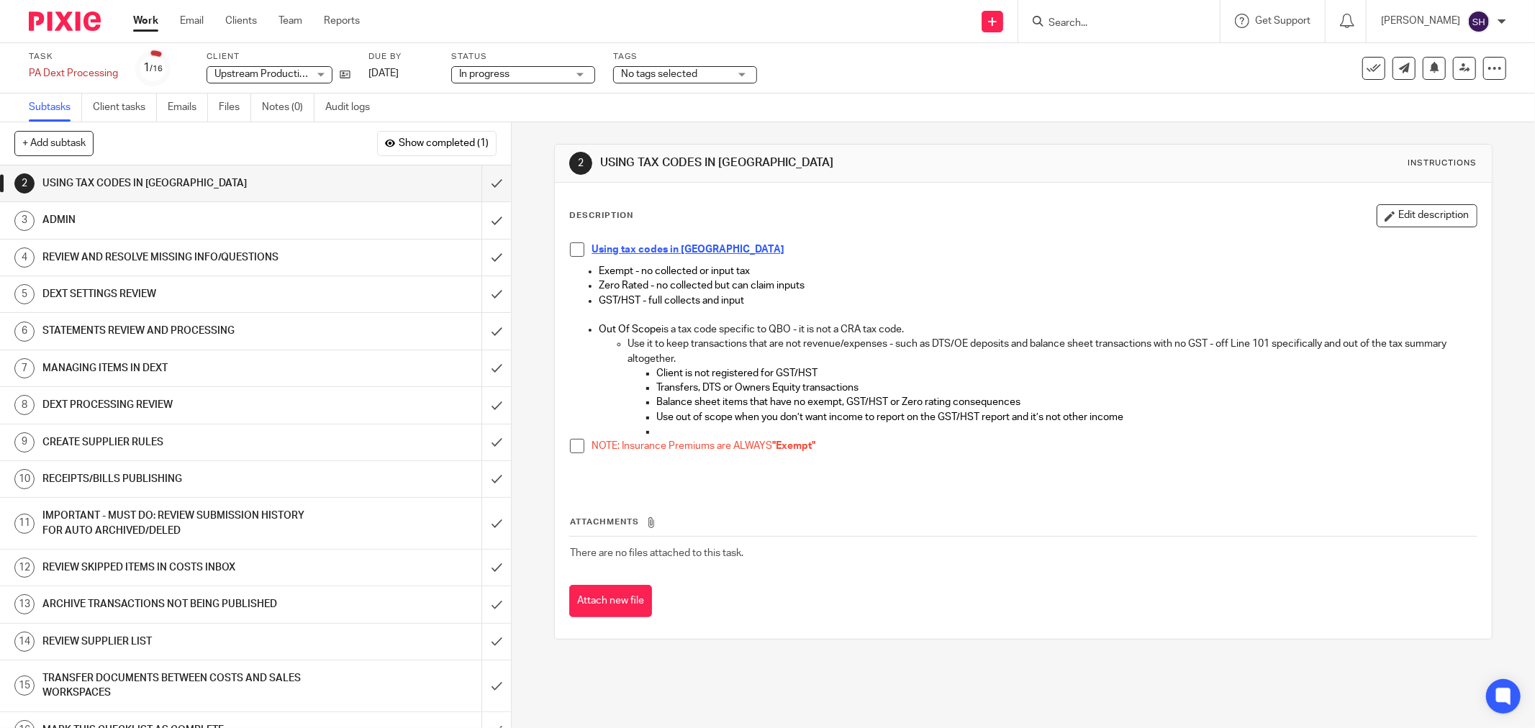
click at [570, 248] on span at bounding box center [577, 250] width 14 height 14
click at [570, 445] on span at bounding box center [577, 446] width 14 height 14
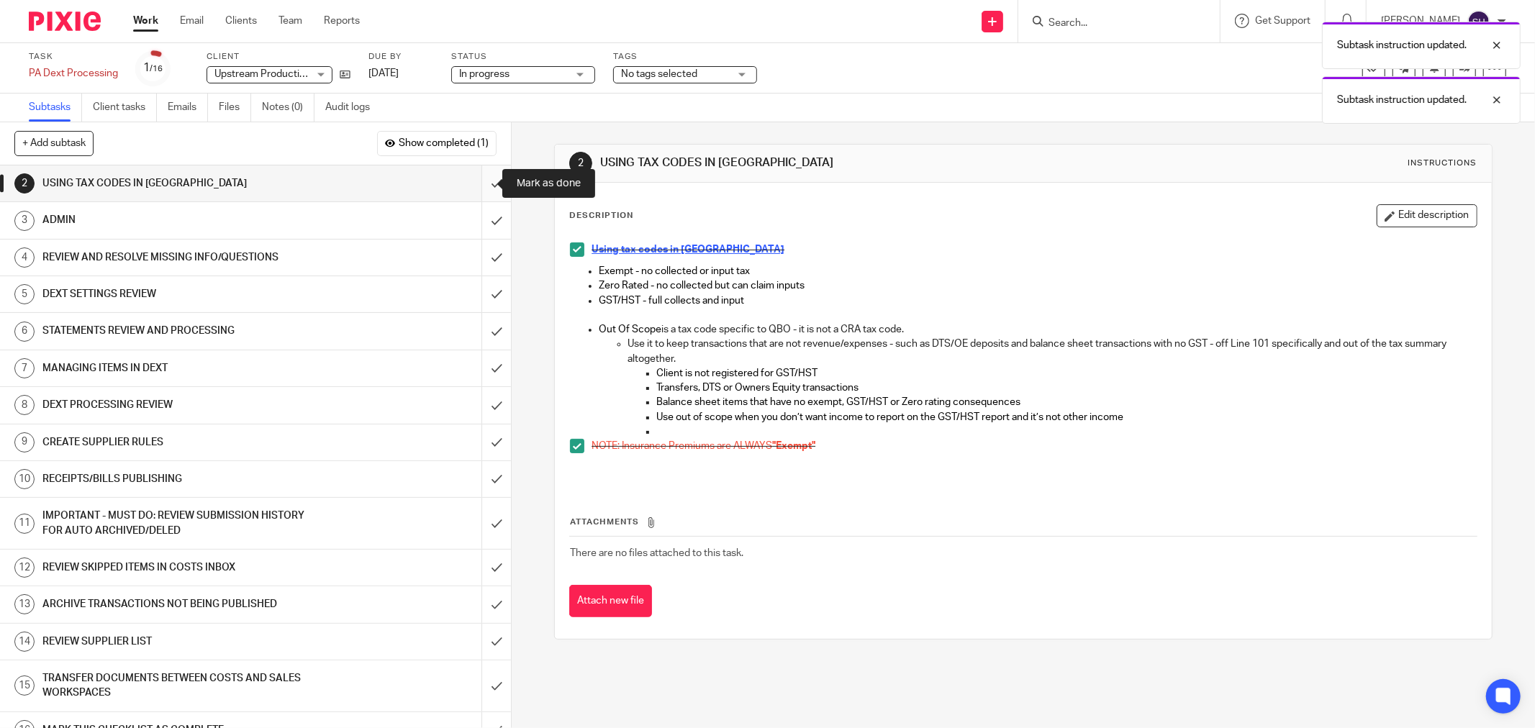
click at [471, 181] on input "submit" at bounding box center [255, 184] width 511 height 36
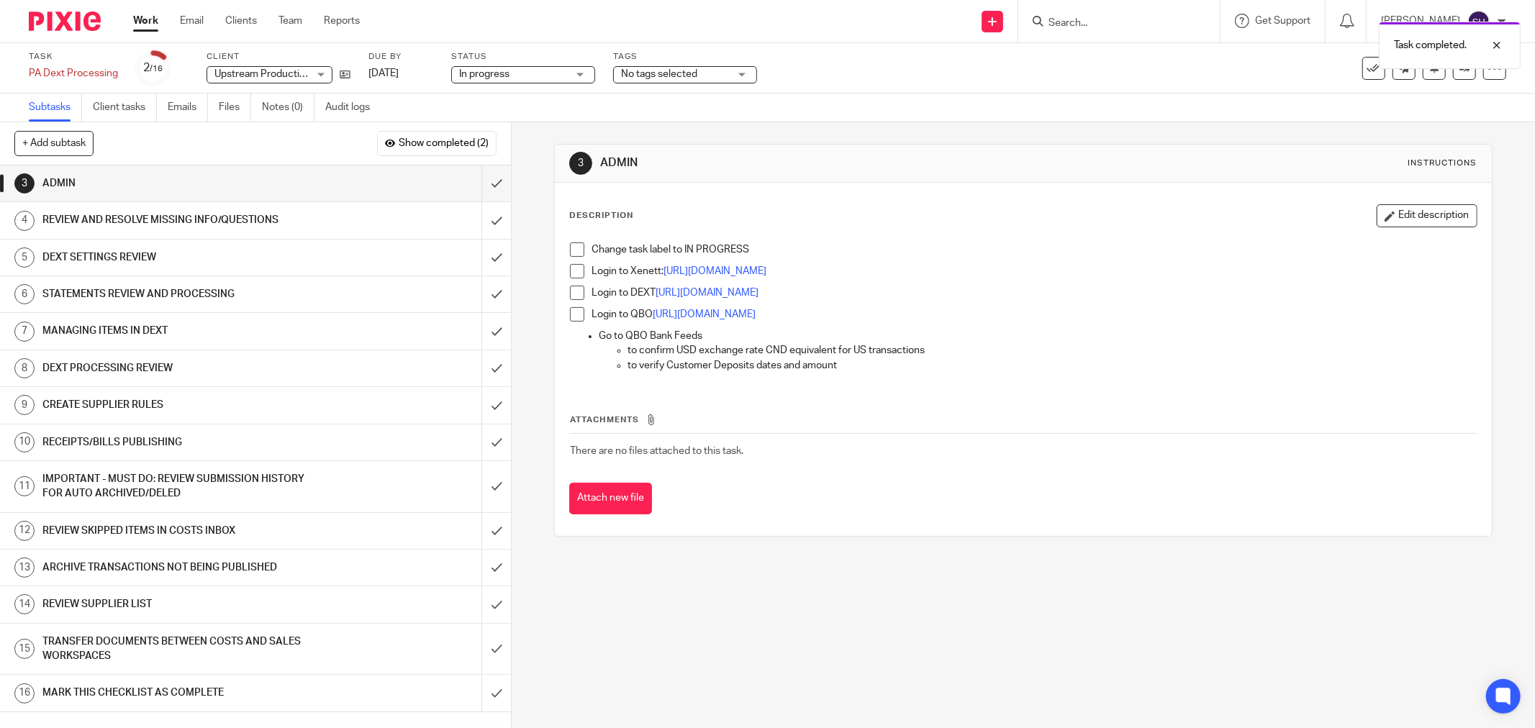
click at [571, 246] on span at bounding box center [577, 250] width 14 height 14
drag, startPoint x: 576, startPoint y: 267, endPoint x: 570, endPoint y: 286, distance: 20.3
click at [576, 268] on span at bounding box center [577, 271] width 14 height 14
drag, startPoint x: 570, startPoint y: 286, endPoint x: 569, endPoint y: 296, distance: 9.5
click at [570, 289] on span at bounding box center [577, 293] width 14 height 14
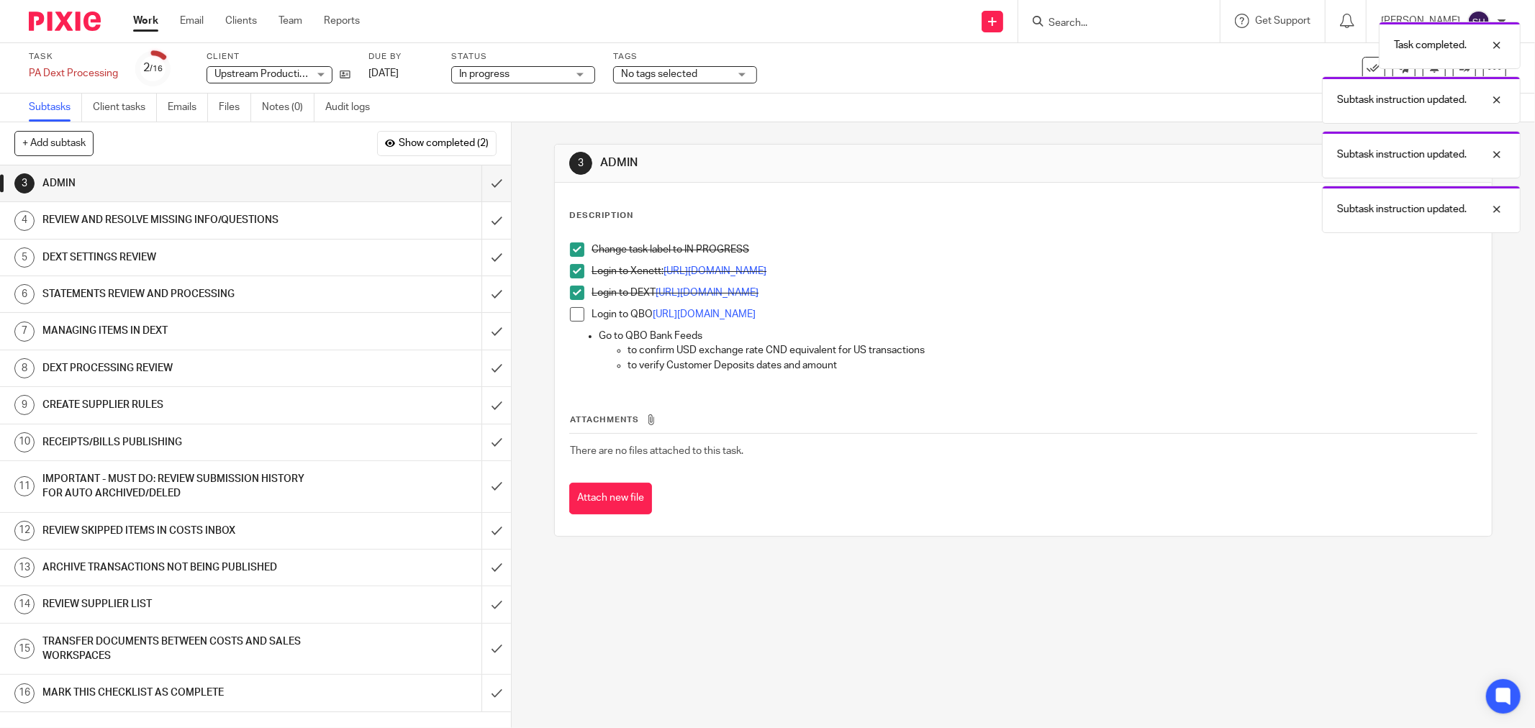
click at [570, 314] on span at bounding box center [577, 314] width 14 height 14
click at [482, 184] on input "submit" at bounding box center [255, 184] width 511 height 36
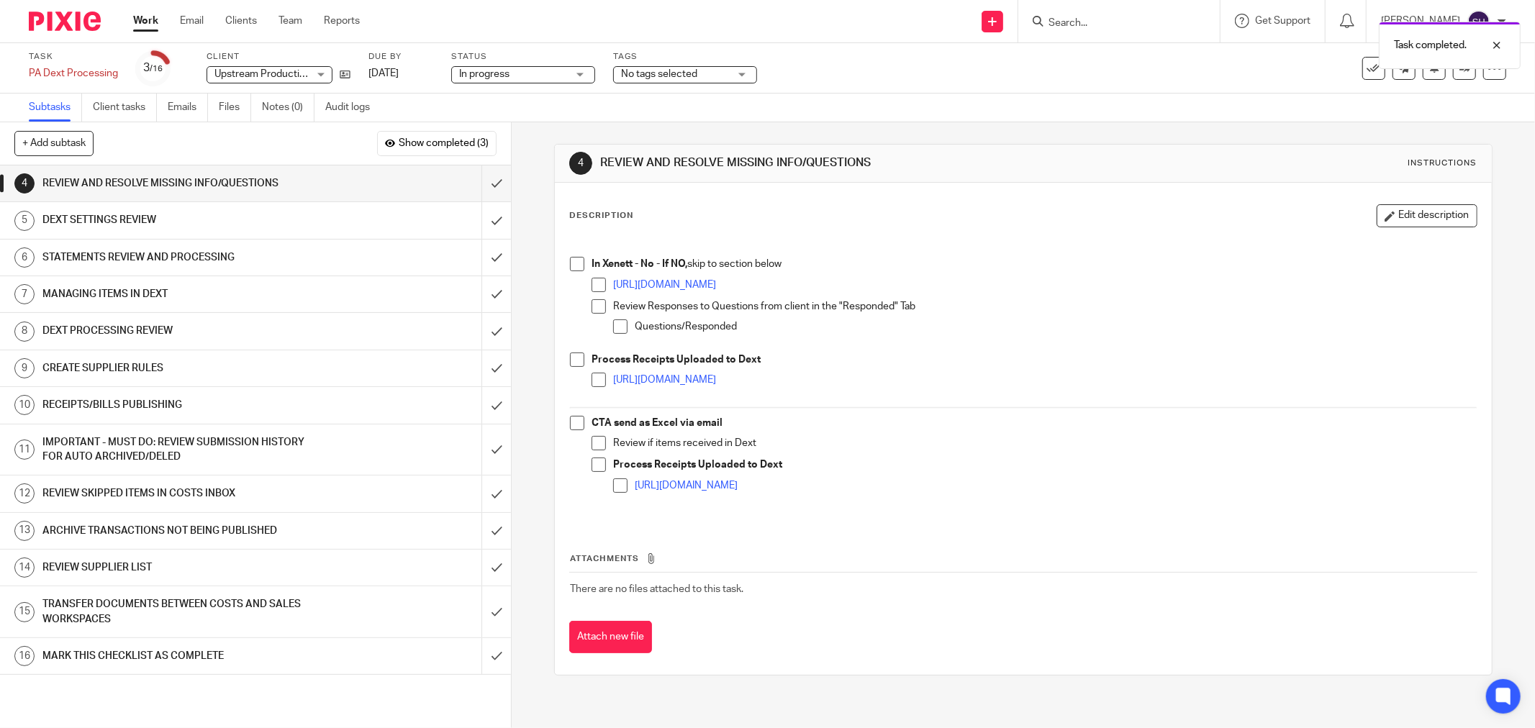
click at [570, 268] on span at bounding box center [577, 264] width 14 height 14
click at [592, 283] on span at bounding box center [599, 285] width 14 height 14
click at [592, 303] on span at bounding box center [599, 306] width 14 height 14
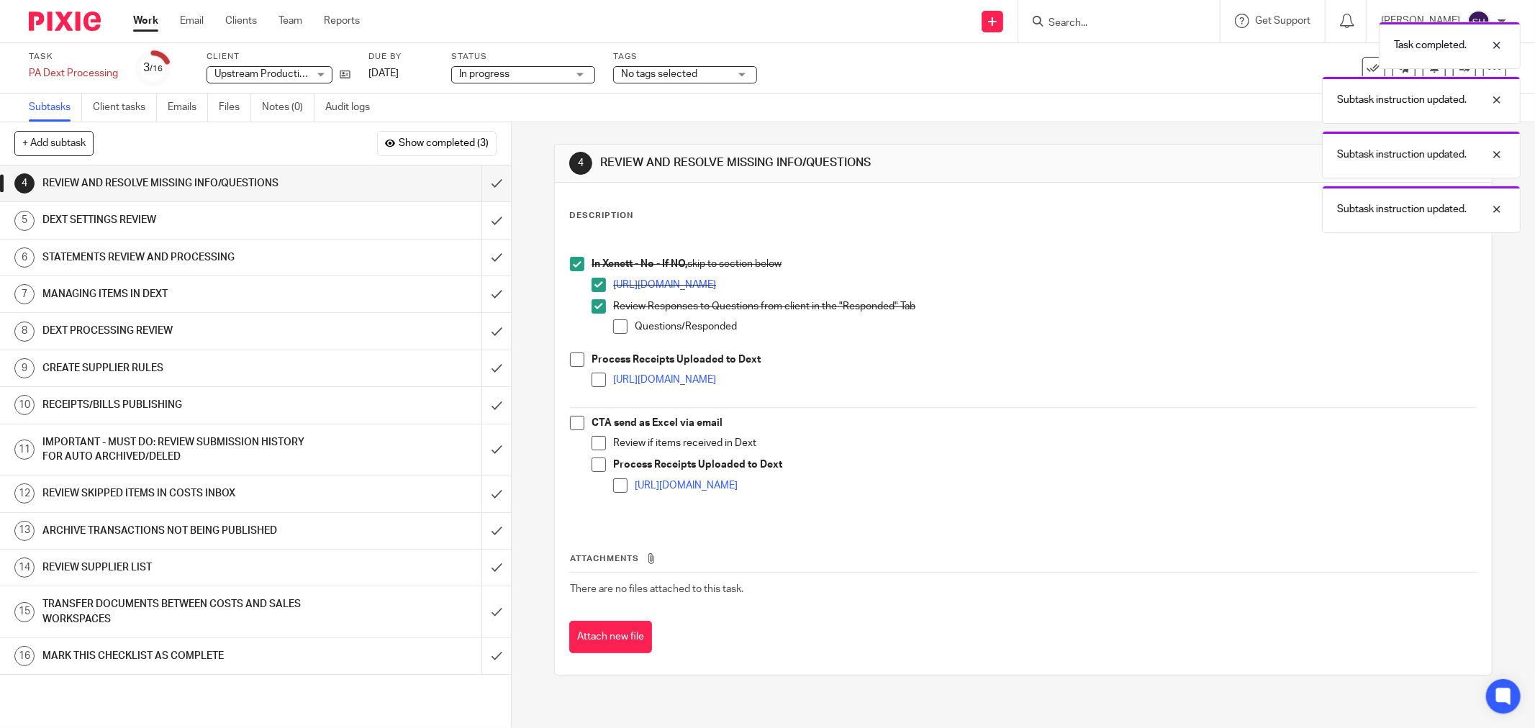
drag, startPoint x: 614, startPoint y: 322, endPoint x: 572, endPoint y: 358, distance: 56.1
click at [614, 325] on span at bounding box center [620, 327] width 14 height 14
drag, startPoint x: 570, startPoint y: 361, endPoint x: 596, endPoint y: 369, distance: 27.3
click at [571, 361] on span at bounding box center [577, 360] width 14 height 14
click at [599, 373] on span at bounding box center [599, 380] width 14 height 14
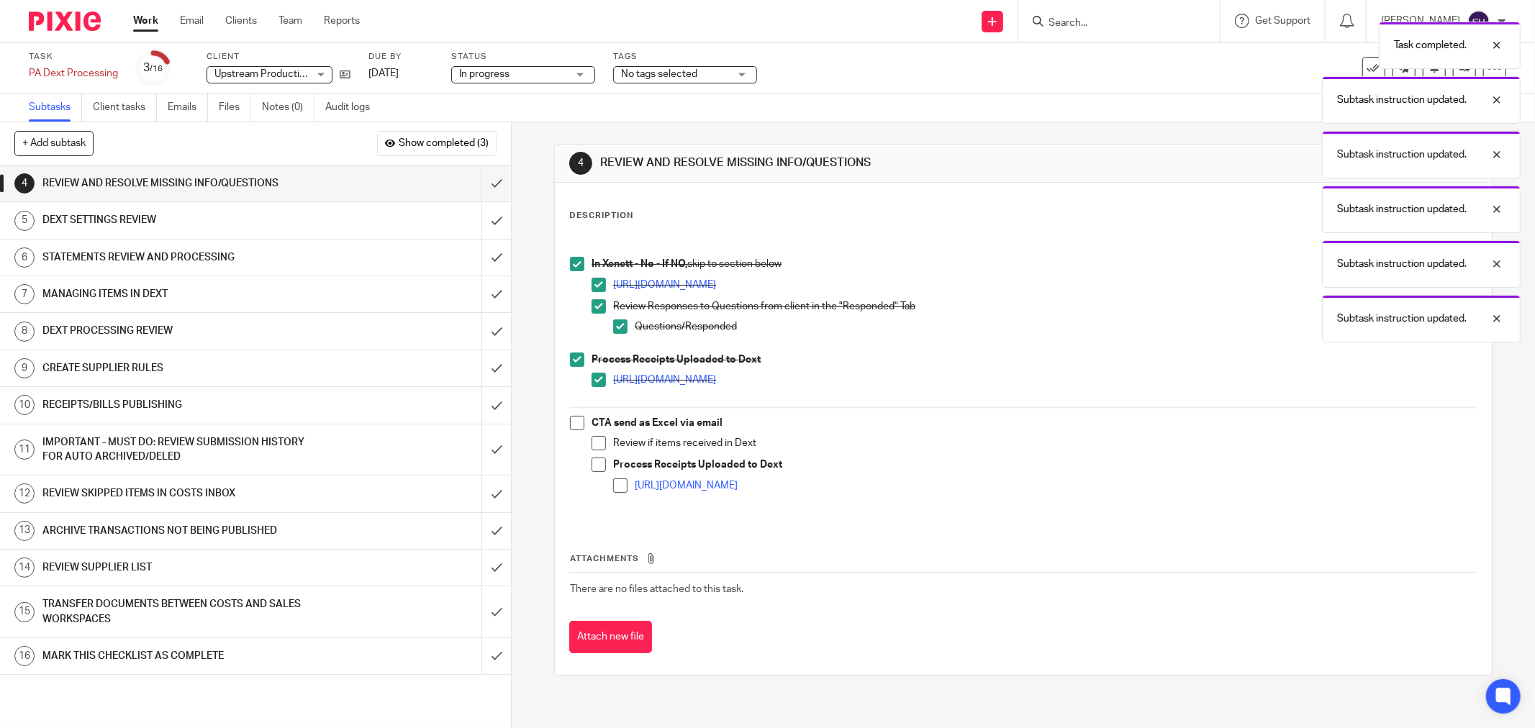
click at [564, 422] on div "In Xenett - No - If NO, skip to section below [URL][DOMAIN_NAME] Review Respons…" at bounding box center [1023, 378] width 921 height 287
click at [581, 428] on li "CTA send as Excel via email Review if items received in Dext Process Receipts U…" at bounding box center [1023, 464] width 907 height 96
click at [574, 420] on span at bounding box center [577, 423] width 14 height 14
drag, startPoint x: 594, startPoint y: 442, endPoint x: 588, endPoint y: 452, distance: 11.6
click at [594, 443] on span at bounding box center [599, 443] width 14 height 14
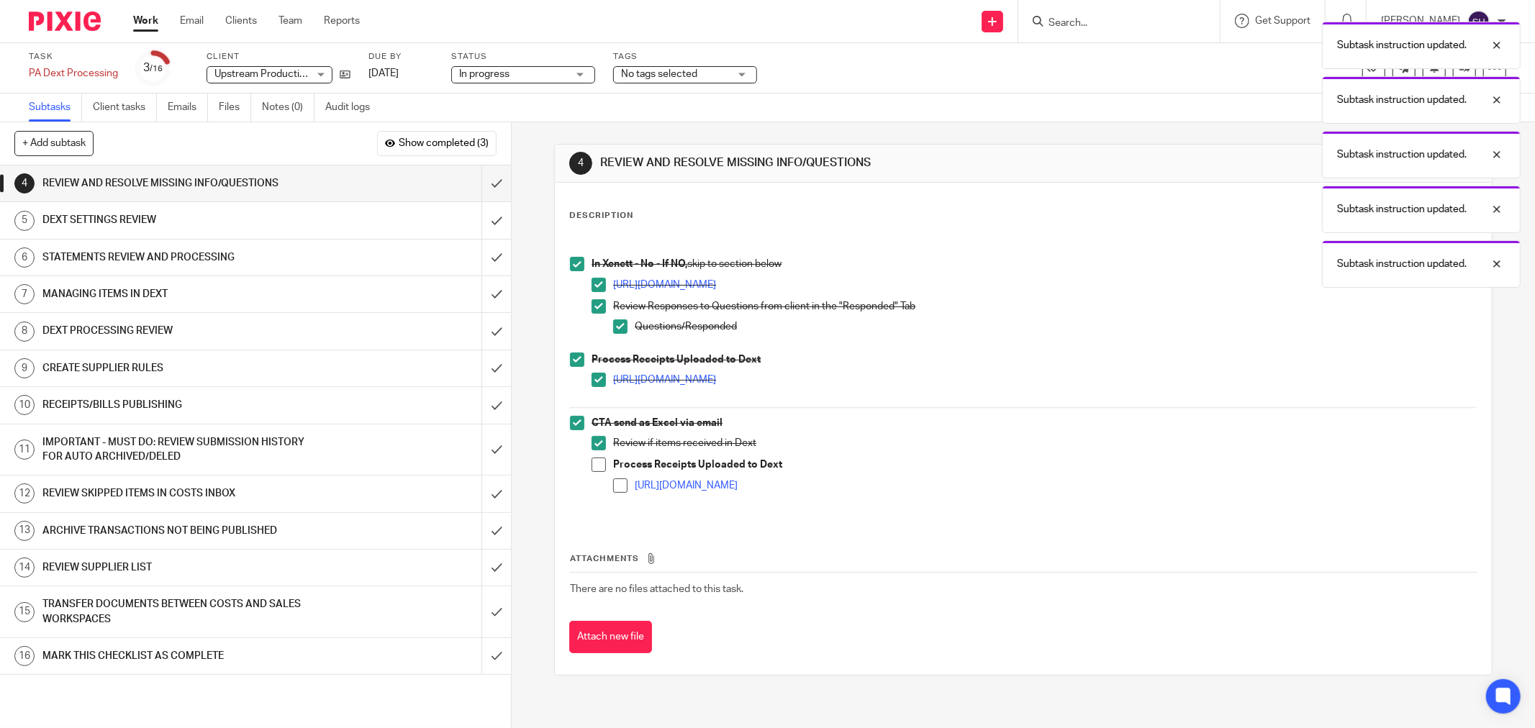
click at [592, 458] on span at bounding box center [599, 465] width 14 height 14
click at [617, 486] on span at bounding box center [620, 486] width 14 height 14
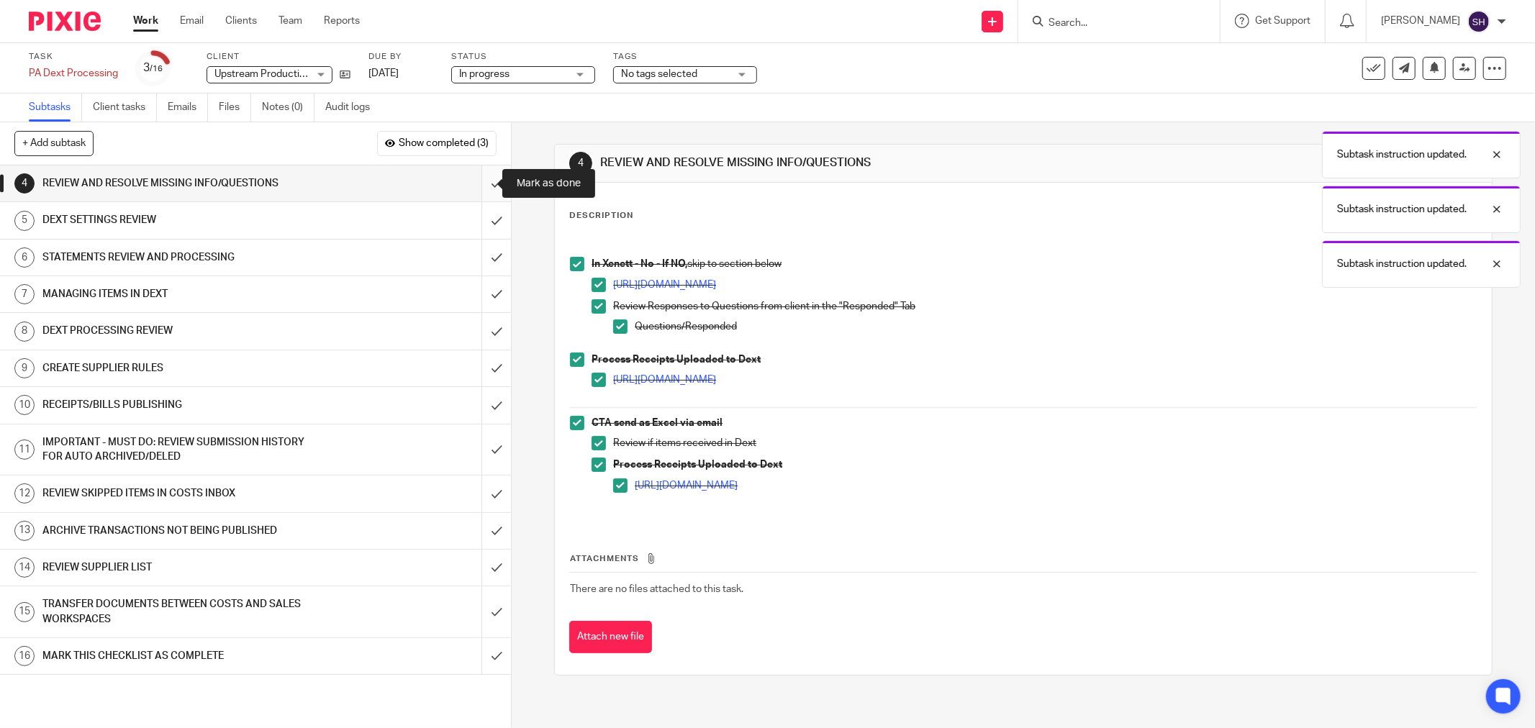
click at [473, 180] on input "submit" at bounding box center [255, 184] width 511 height 36
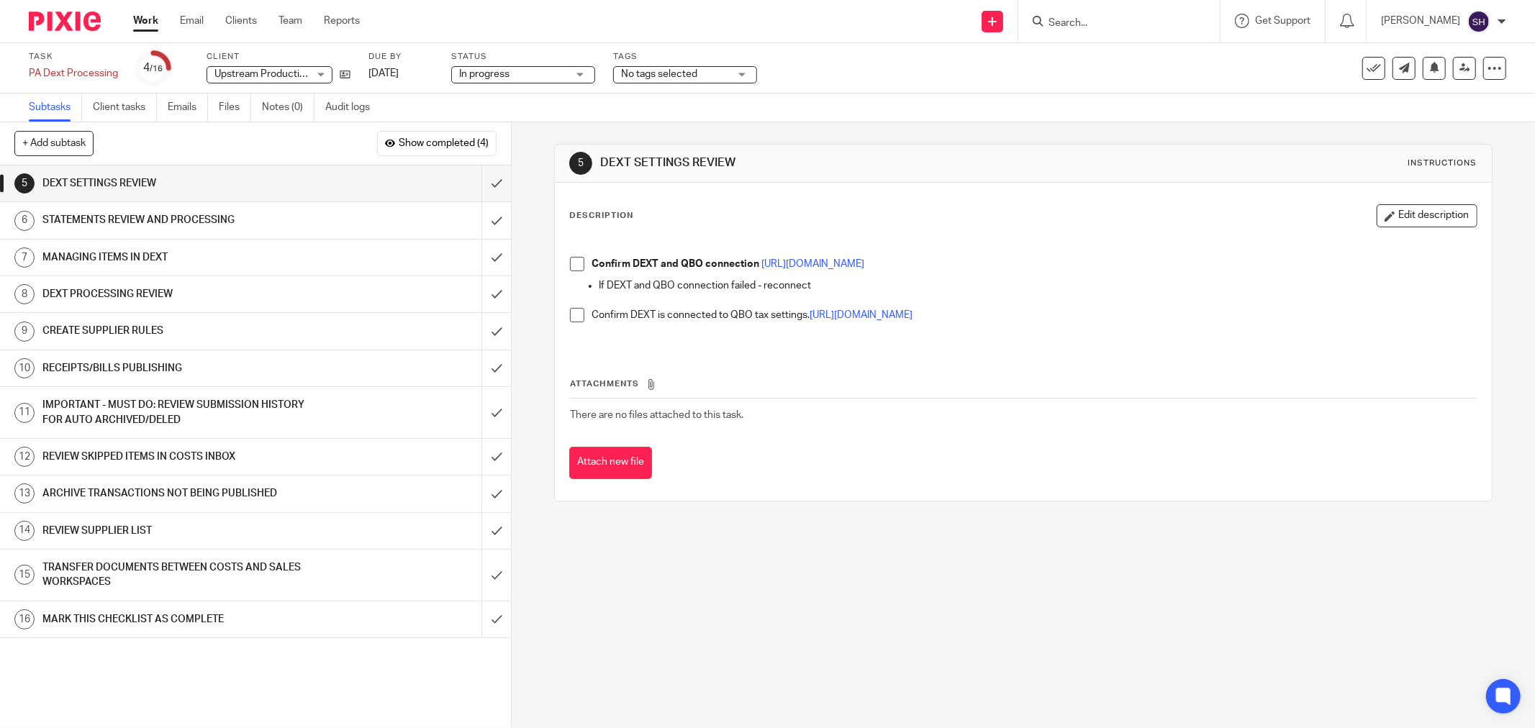
click at [570, 261] on span at bounding box center [577, 264] width 14 height 14
click at [577, 315] on span at bounding box center [577, 315] width 14 height 14
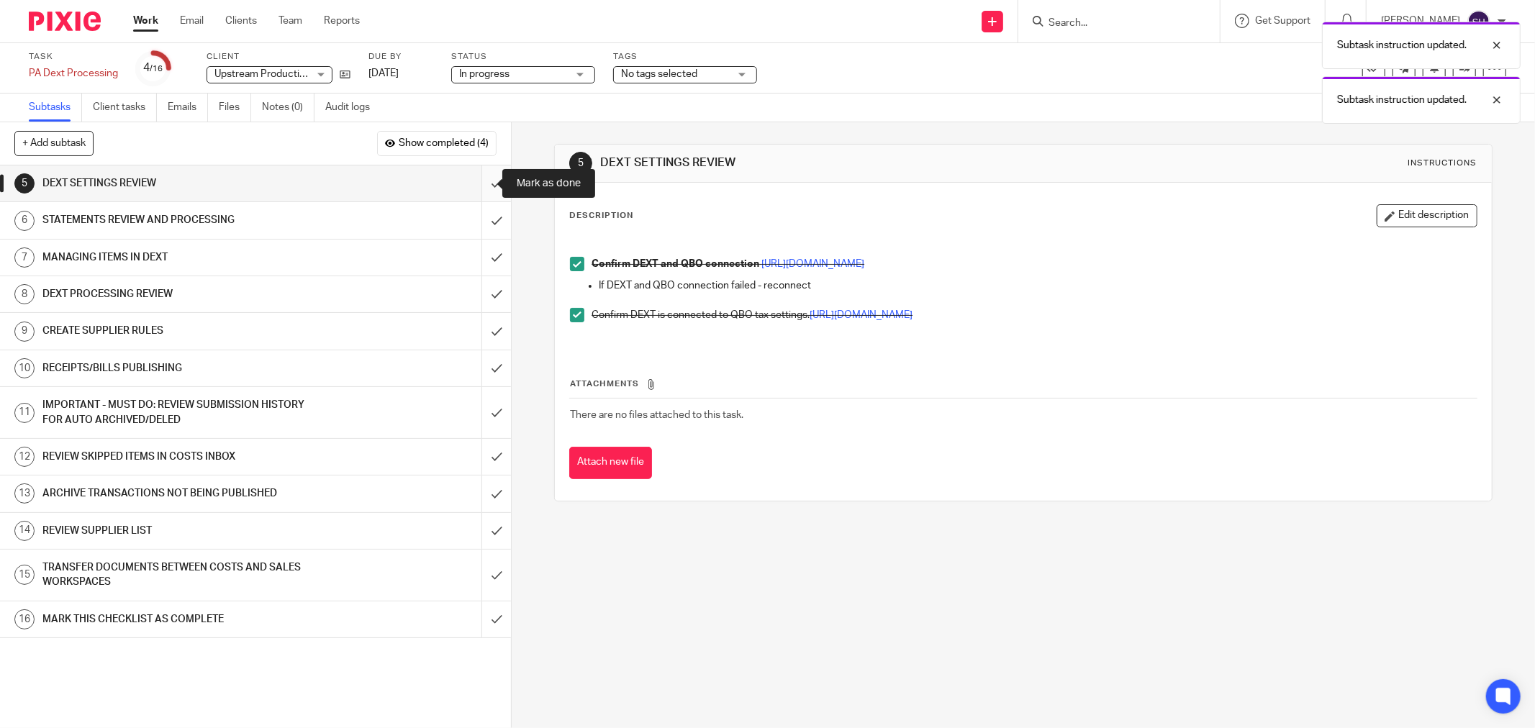
click at [478, 178] on input "submit" at bounding box center [255, 184] width 511 height 36
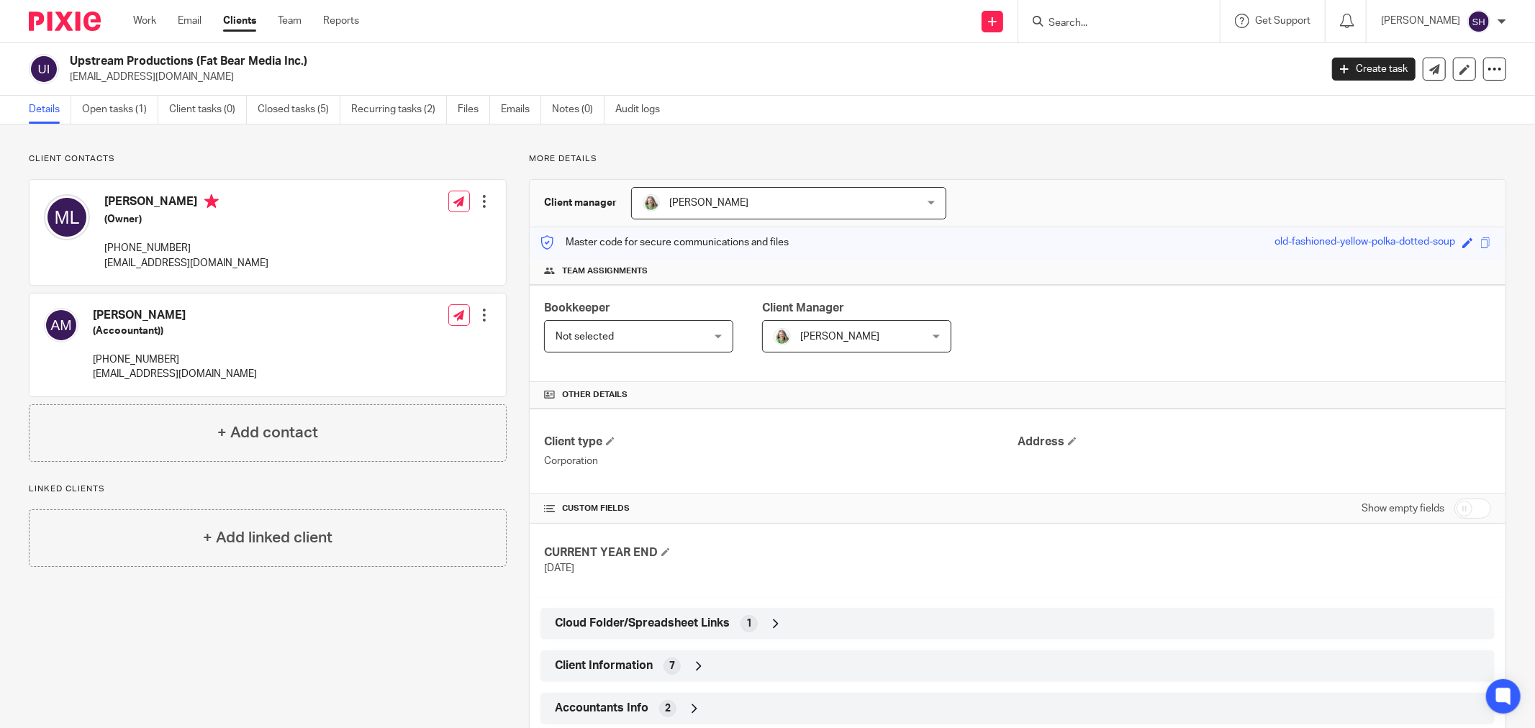
click at [1464, 512] on input "checkbox" at bounding box center [1473, 509] width 37 height 20
checkbox input "true"
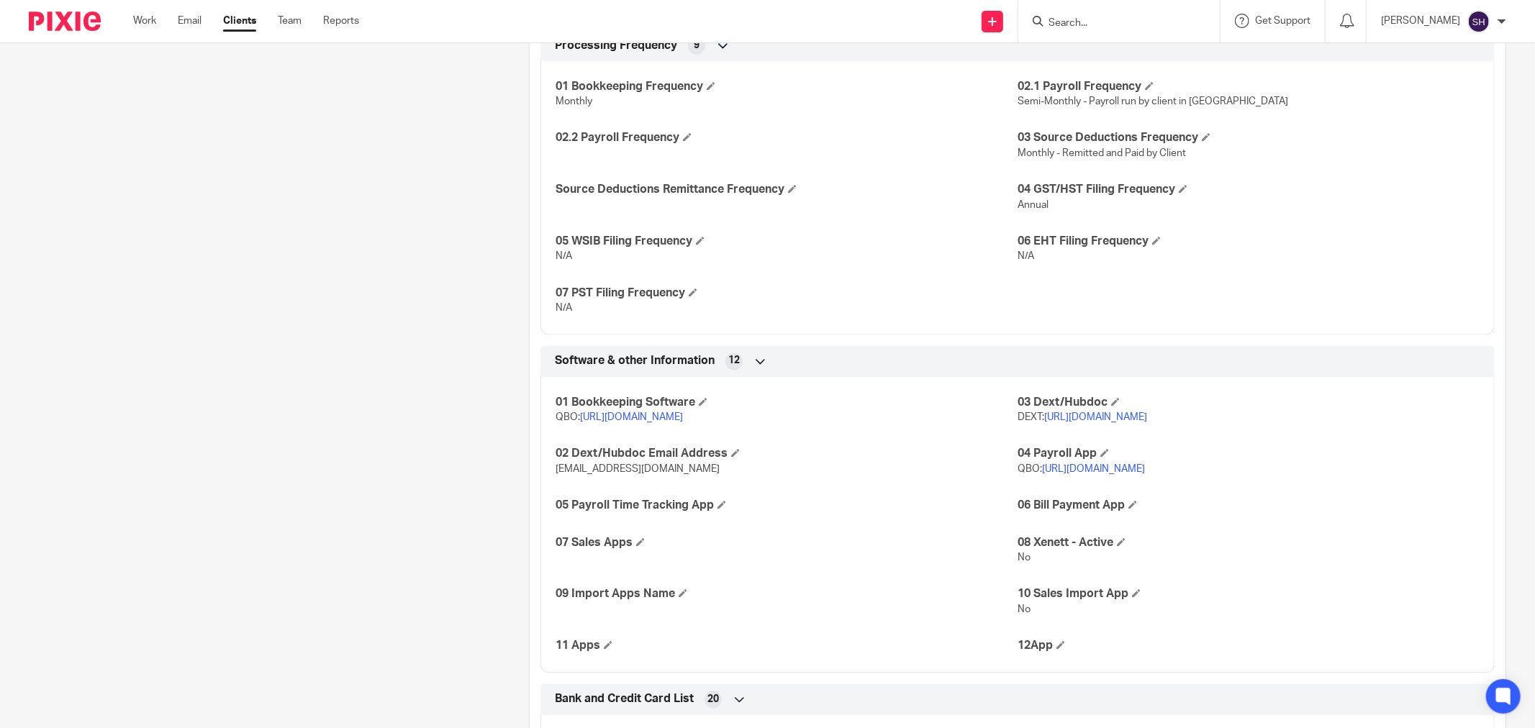
scroll to position [2239, 0]
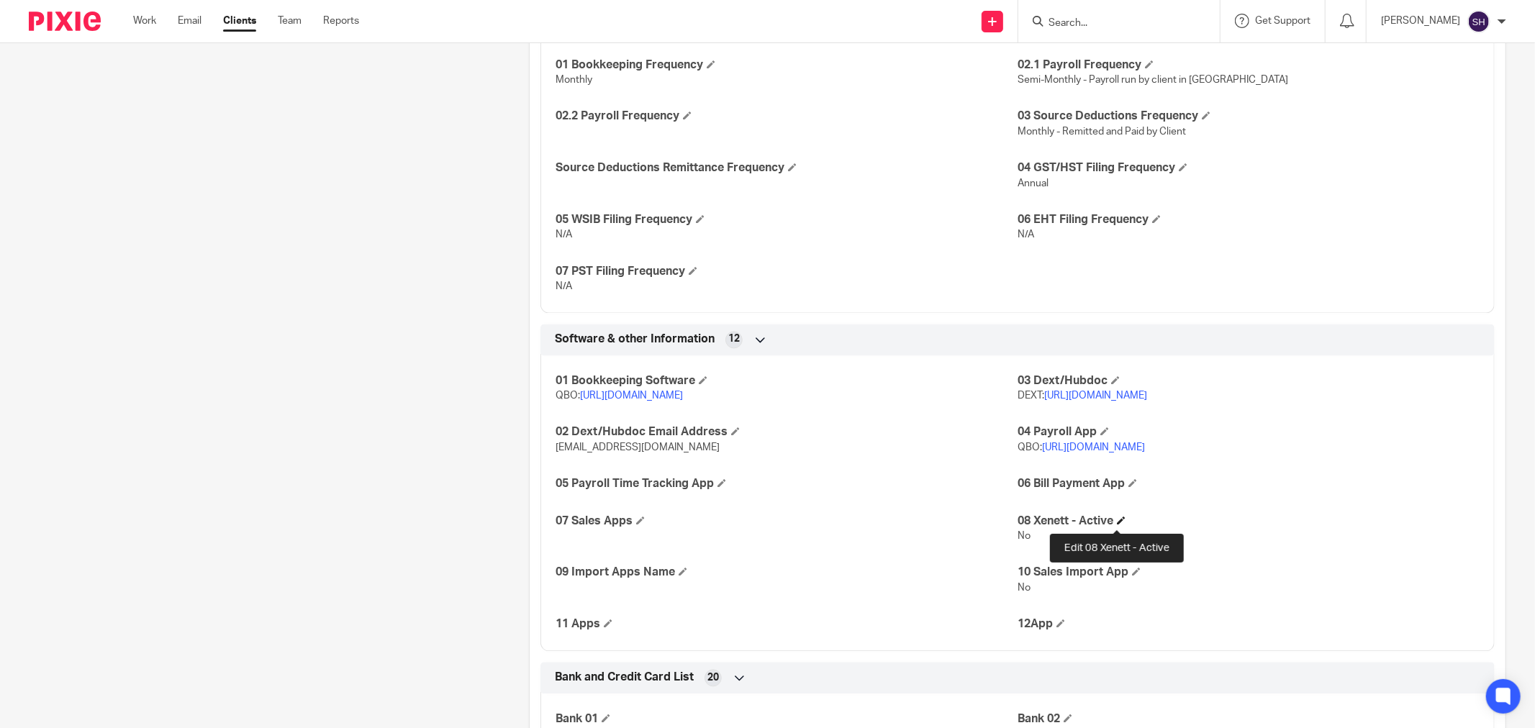
click at [1117, 523] on span at bounding box center [1121, 521] width 9 height 9
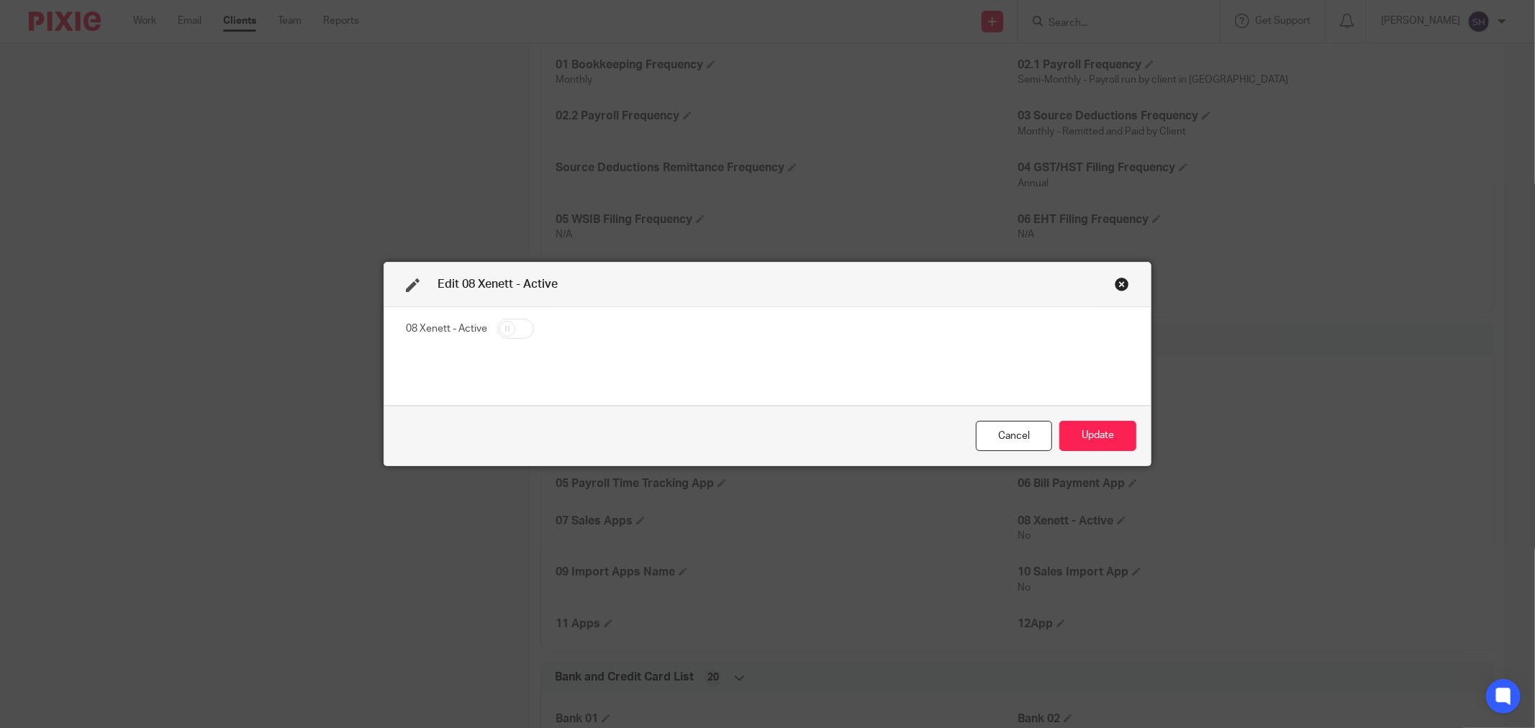
click at [507, 333] on input "checkbox" at bounding box center [515, 329] width 37 height 20
checkbox input "true"
click at [1121, 437] on button "Update" at bounding box center [1098, 436] width 77 height 31
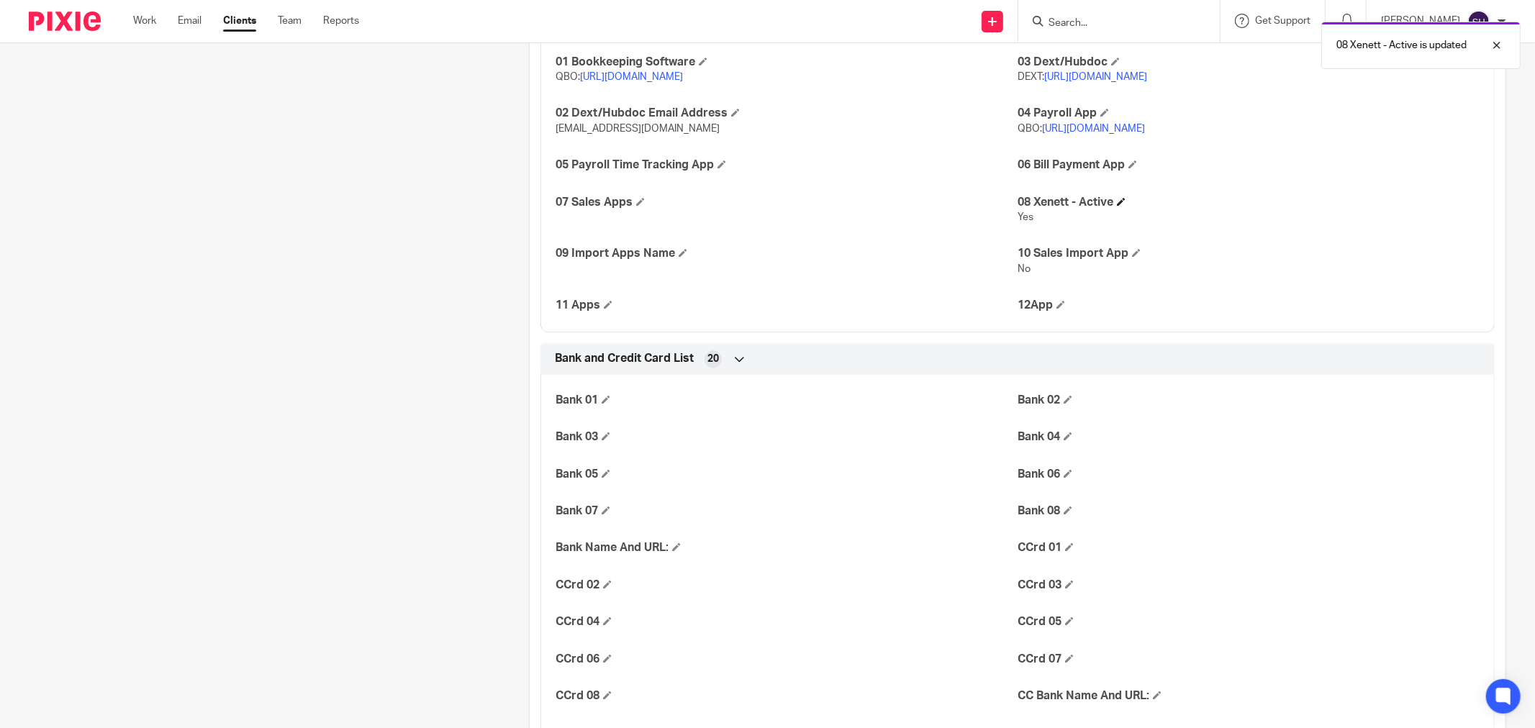
scroll to position [2639, 0]
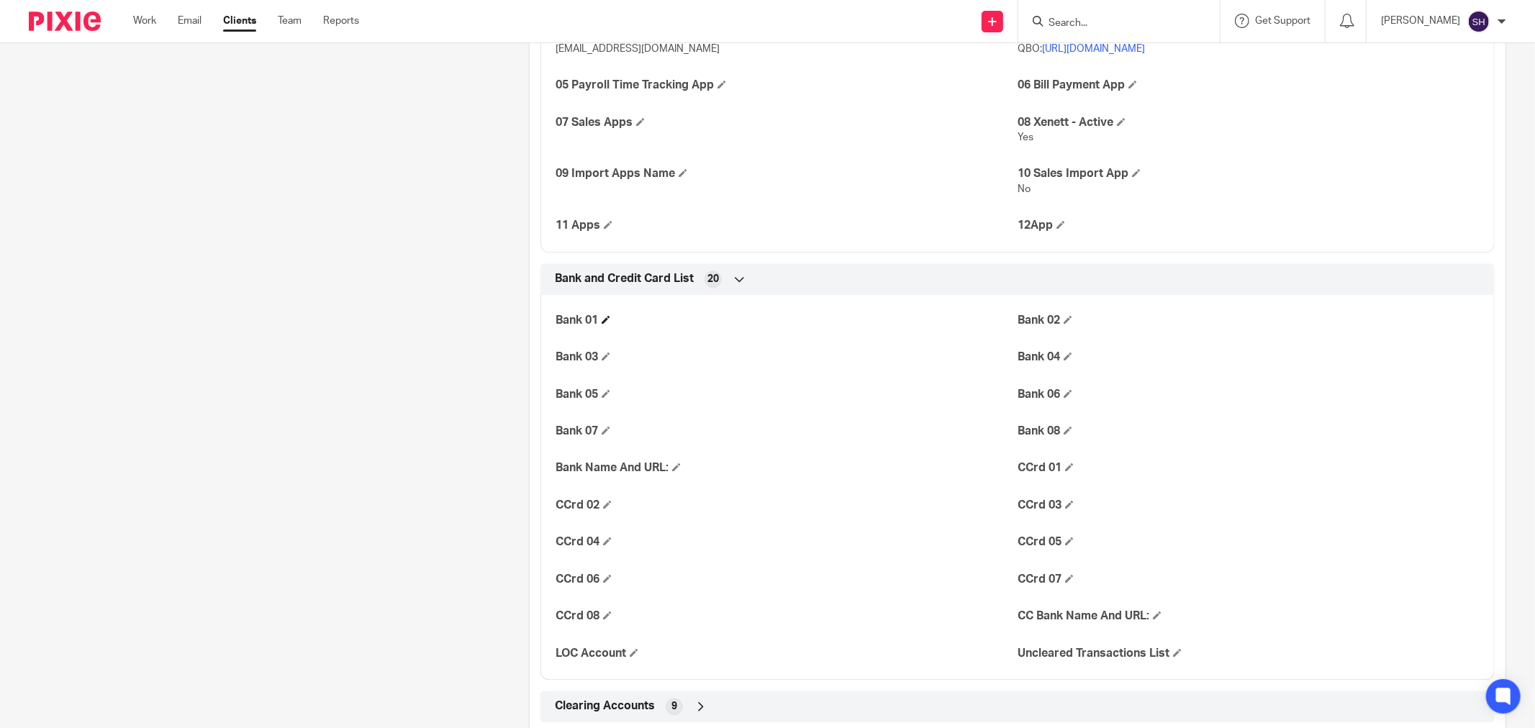
click at [608, 325] on h4 "Bank 01" at bounding box center [787, 320] width 462 height 15
click at [605, 322] on span at bounding box center [606, 319] width 9 height 9
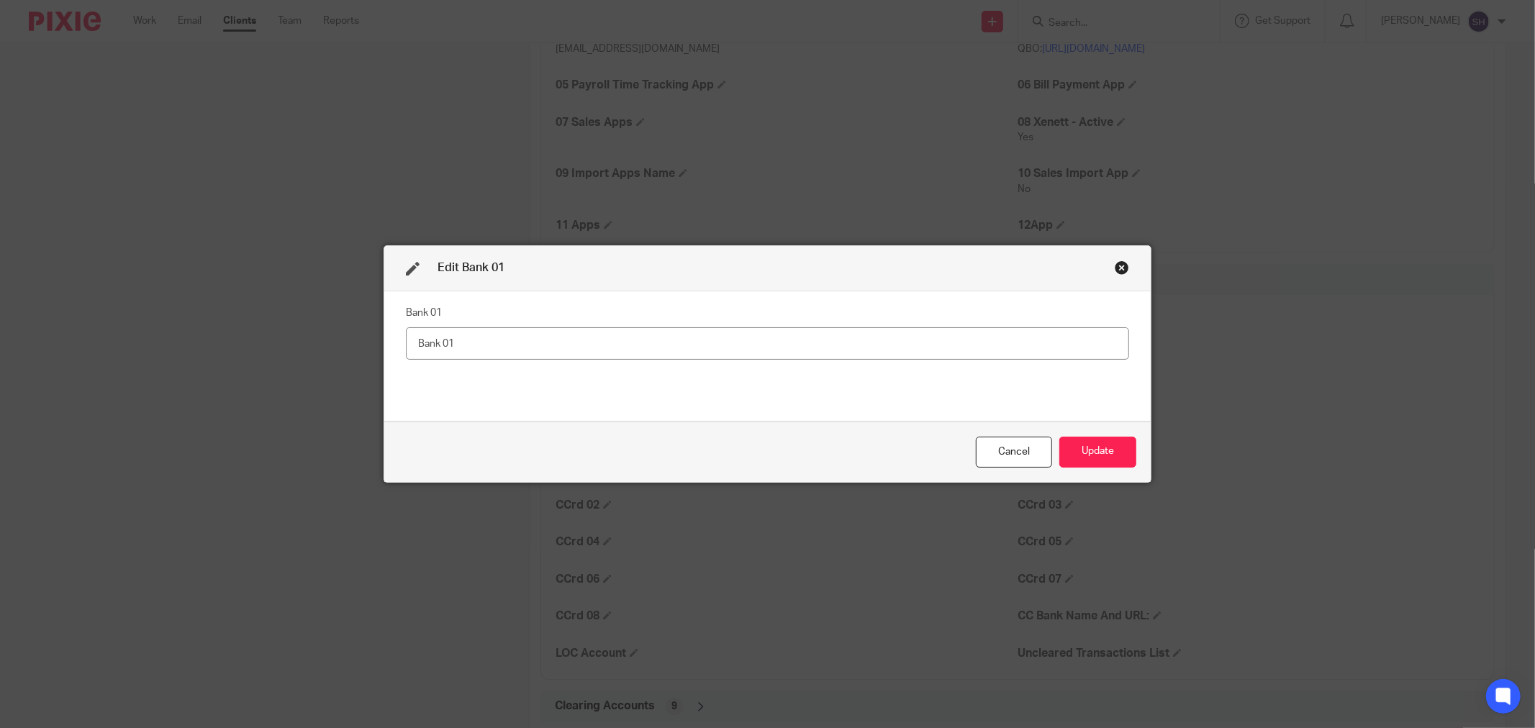
click at [555, 353] on input "text" at bounding box center [767, 344] width 723 height 32
type input "RBC Business Chequing 7616"
click at [1070, 455] on button "Update" at bounding box center [1098, 452] width 77 height 31
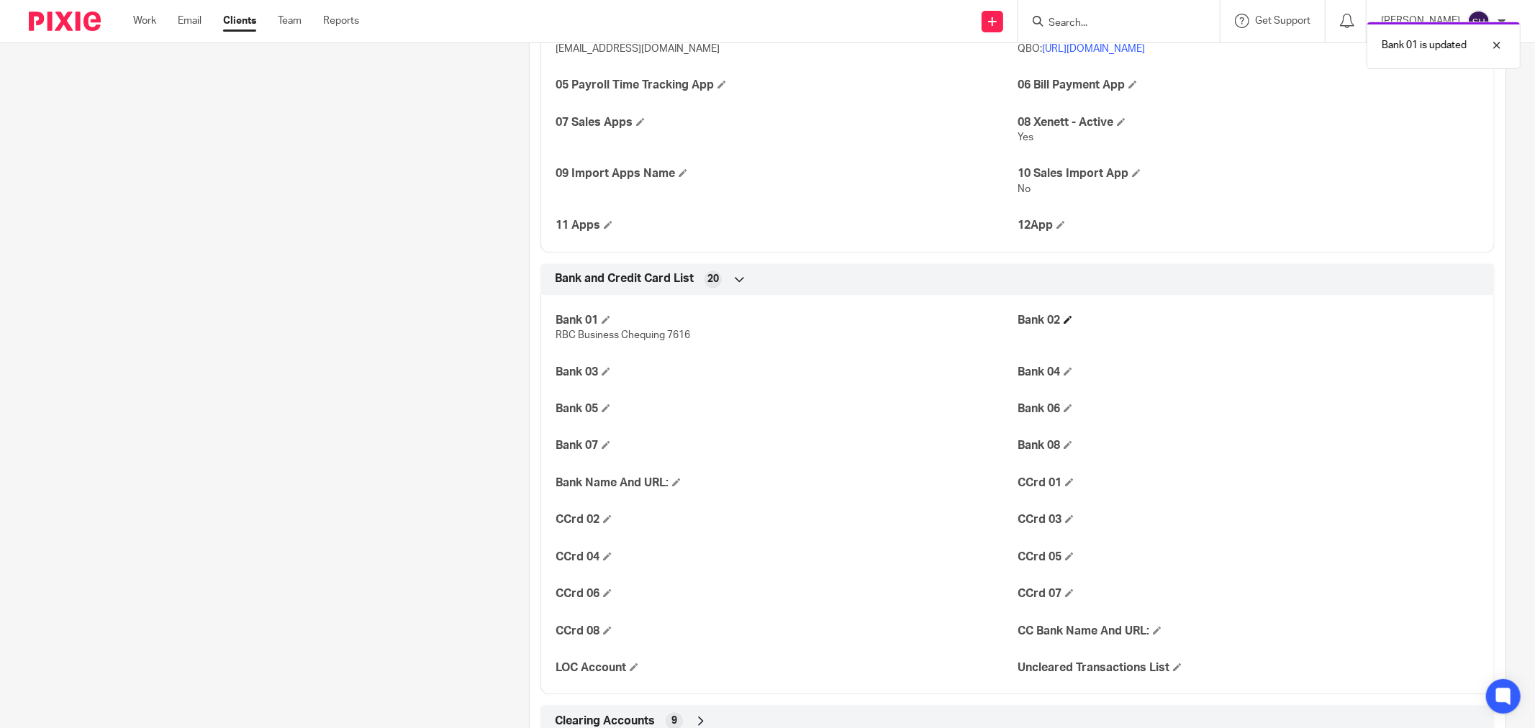
click at [1061, 327] on h4 "Bank 02" at bounding box center [1249, 320] width 462 height 15
click at [1065, 324] on span at bounding box center [1068, 319] width 9 height 9
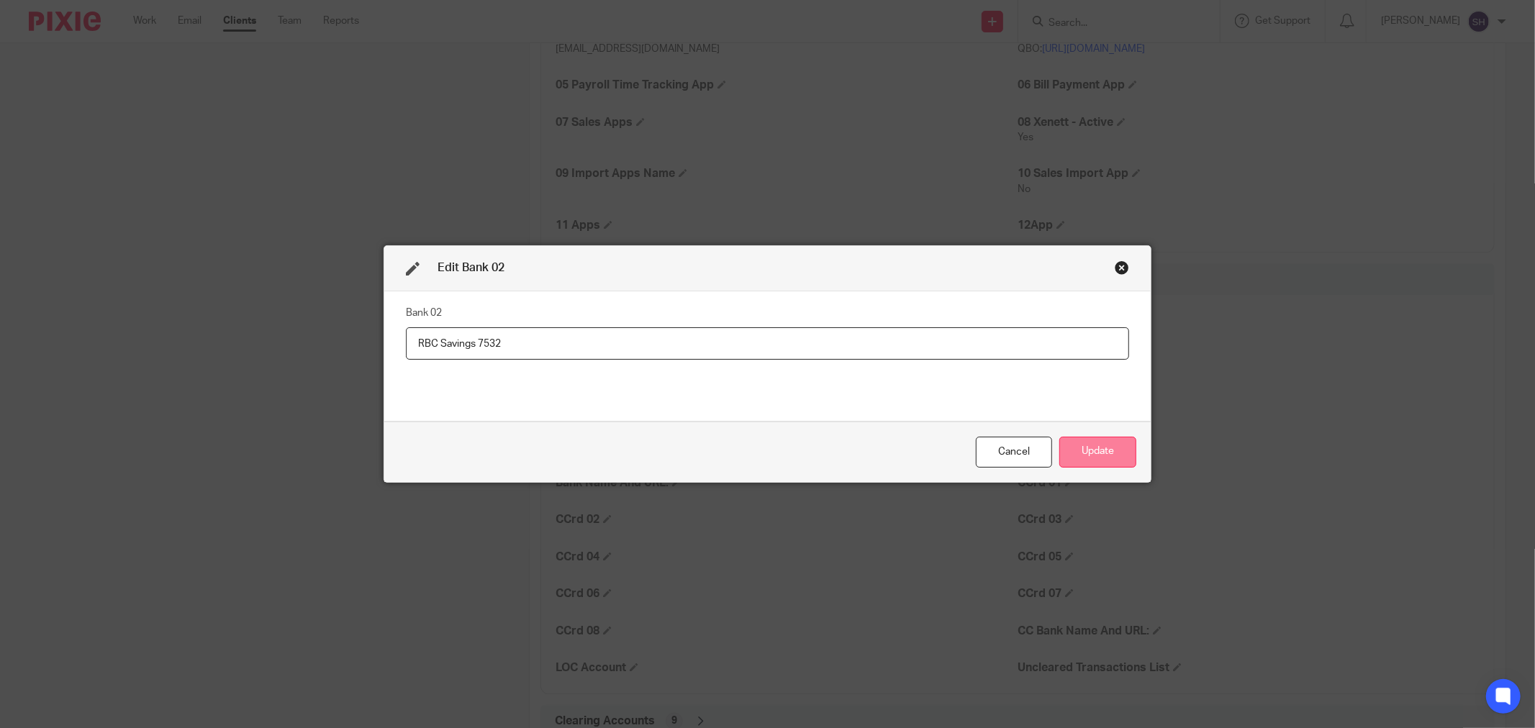
type input "RBC Savings 7532"
click at [1085, 449] on button "Update" at bounding box center [1098, 452] width 77 height 31
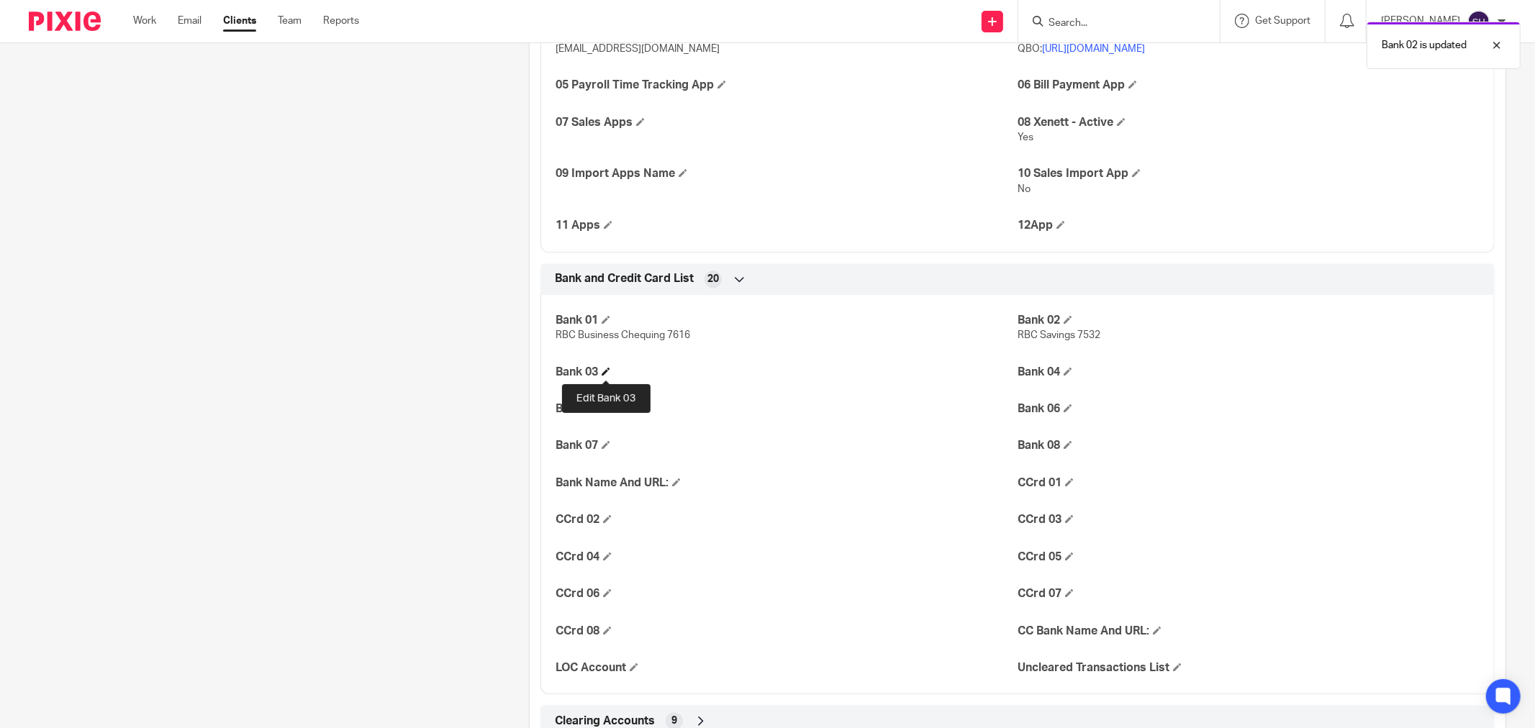
click at [602, 376] on span at bounding box center [606, 371] width 9 height 9
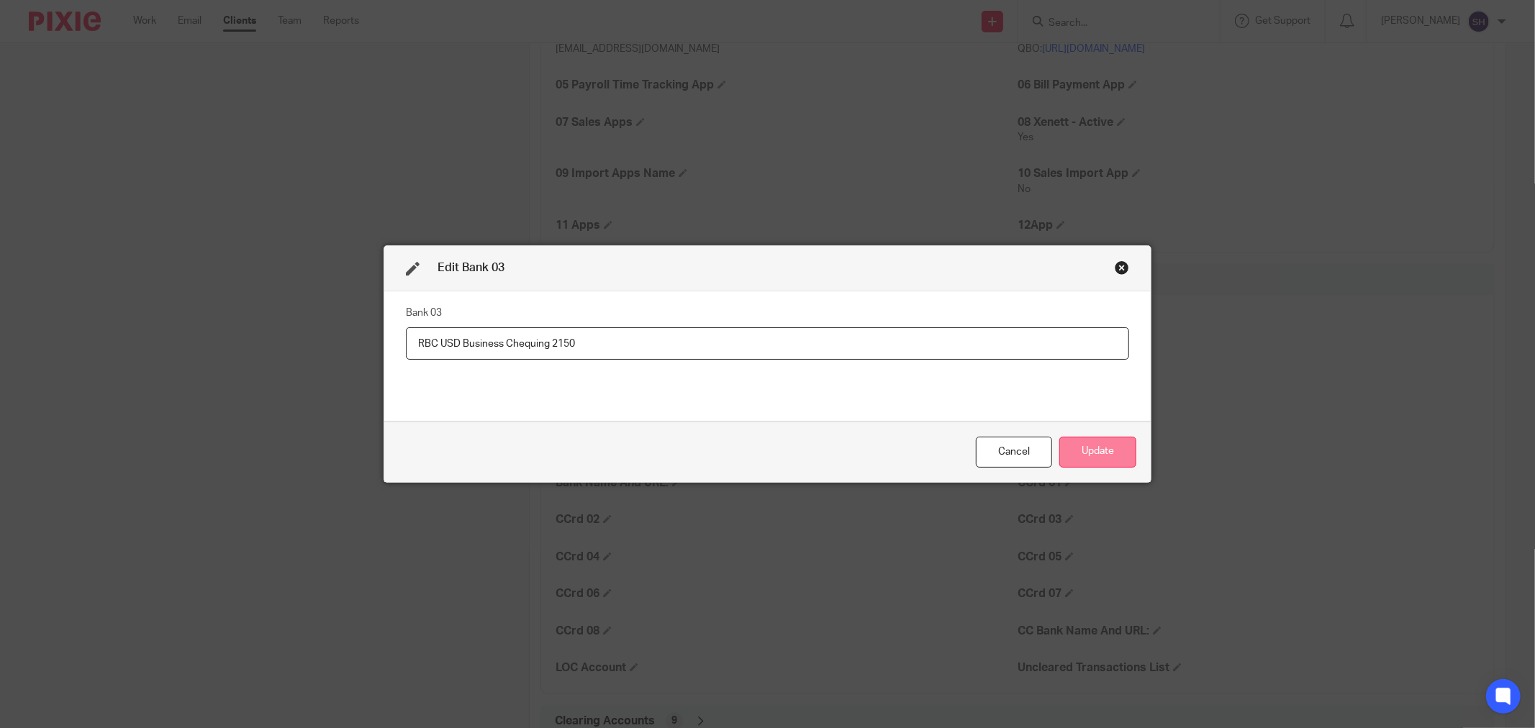
type input "RBC USD Business Chequing 2150"
click at [1084, 462] on button "Update" at bounding box center [1098, 452] width 77 height 31
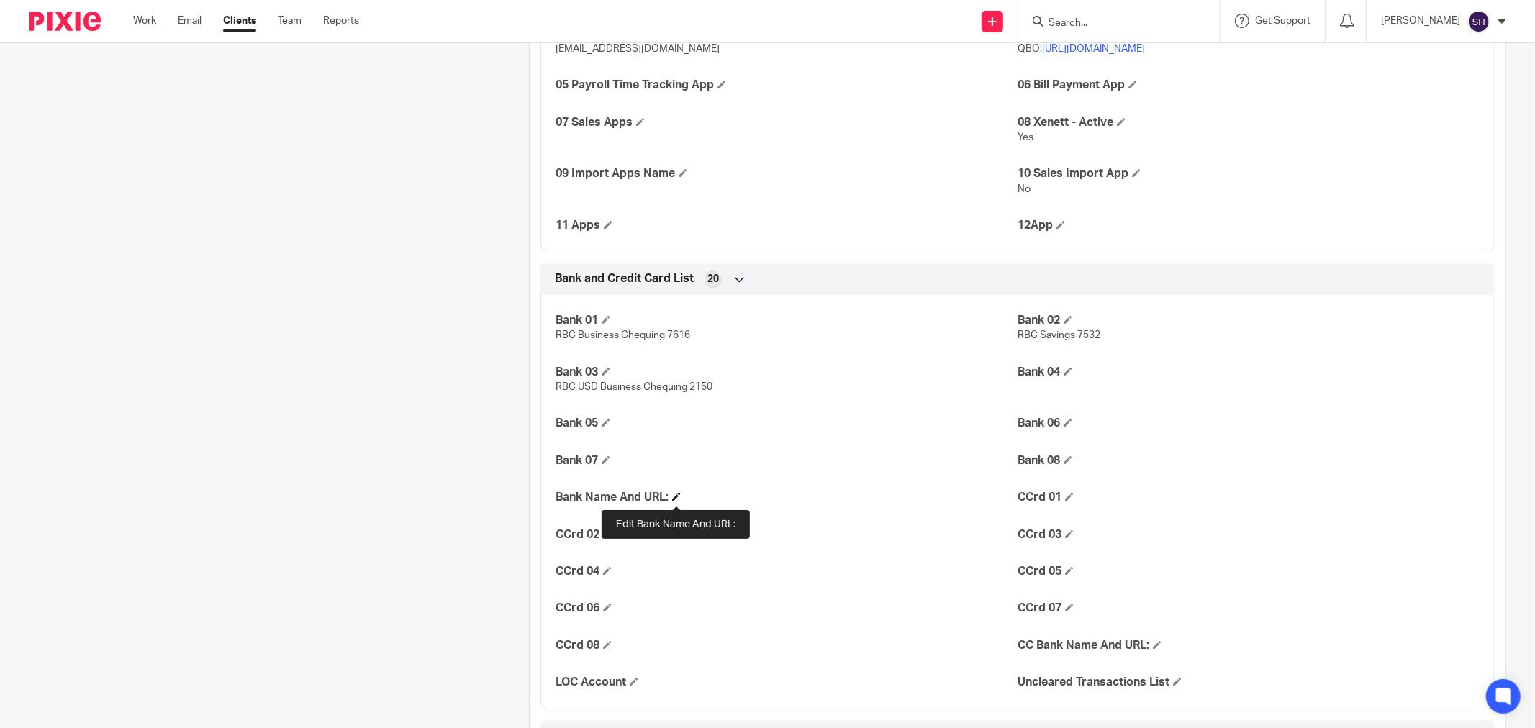
click at [679, 501] on span at bounding box center [676, 496] width 9 height 9
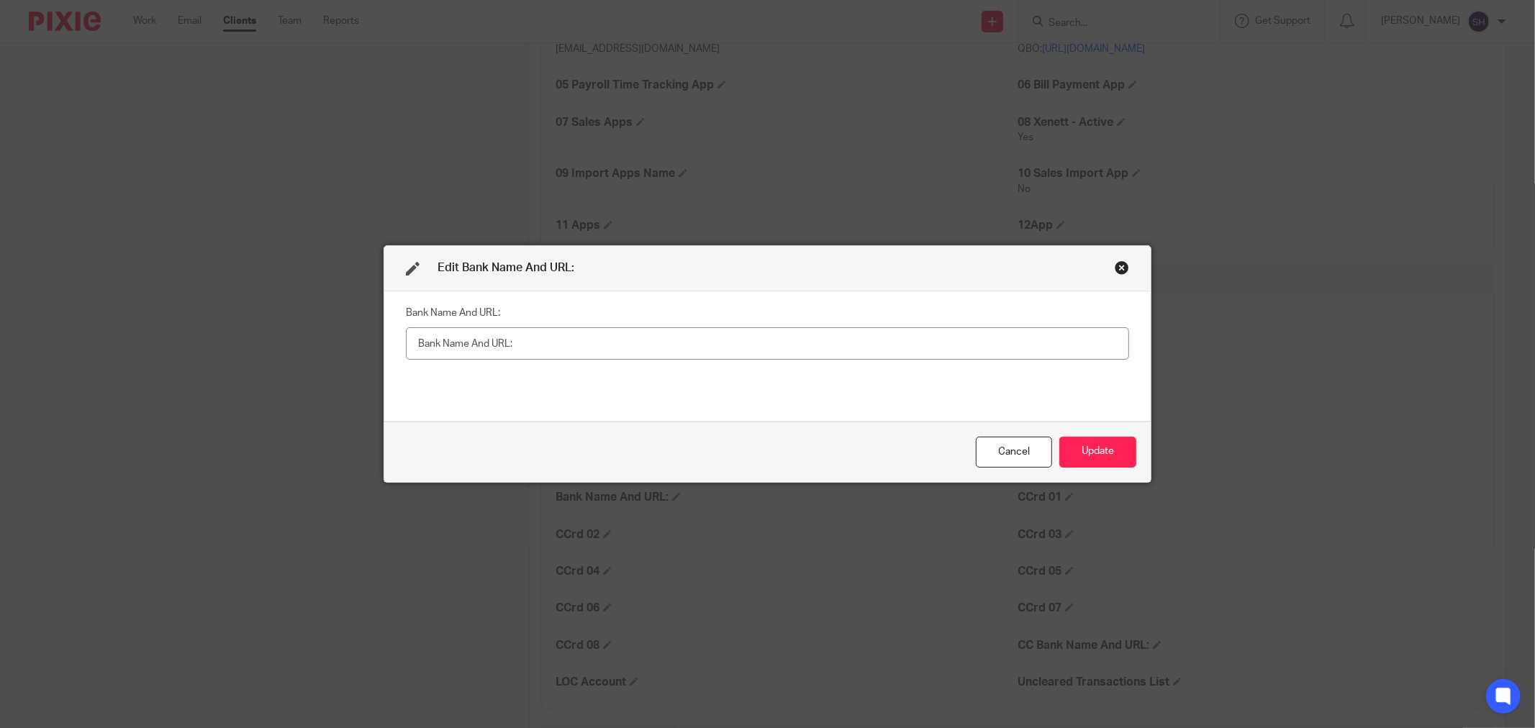
click at [491, 332] on input "text" at bounding box center [767, 344] width 723 height 32
click at [1115, 270] on div "Close this dialog window" at bounding box center [1122, 268] width 14 height 14
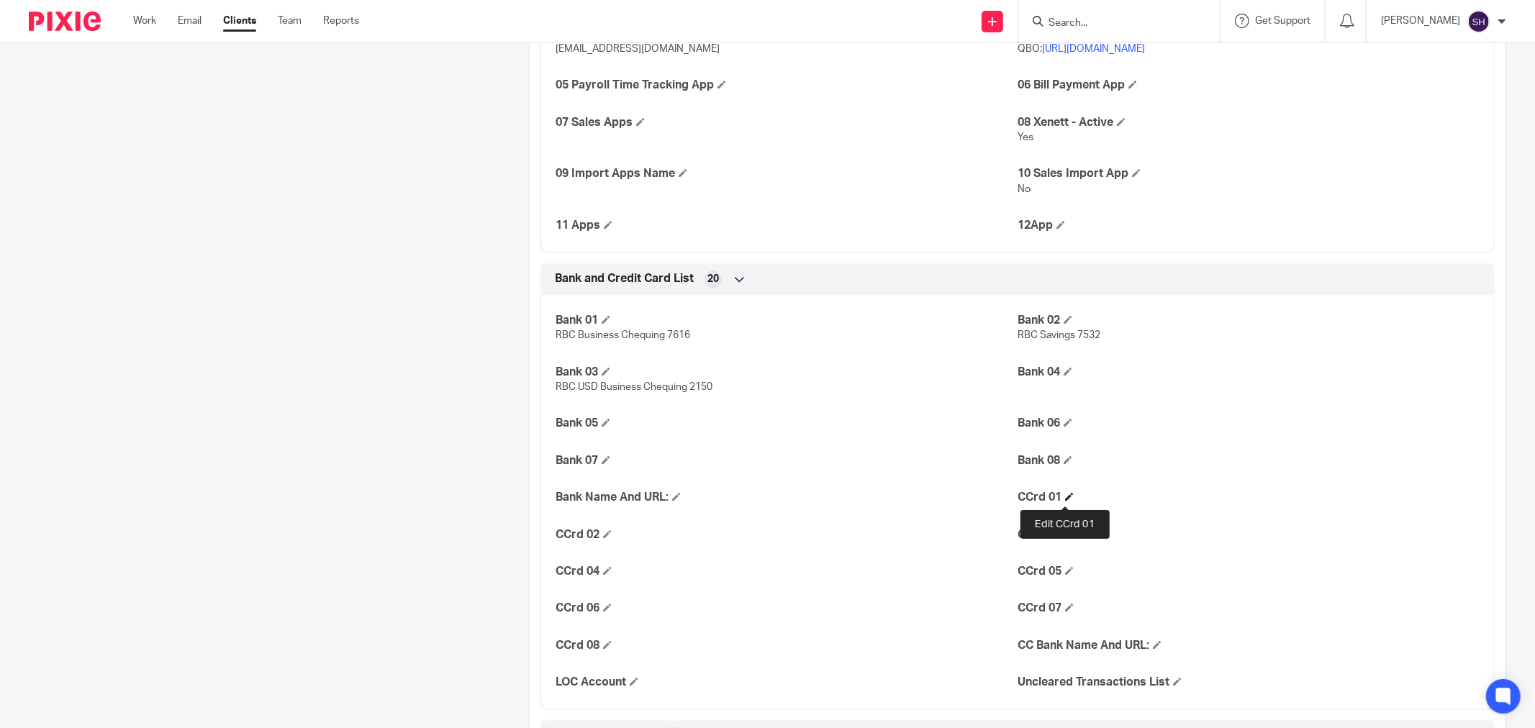
click at [1067, 497] on span at bounding box center [1069, 496] width 9 height 9
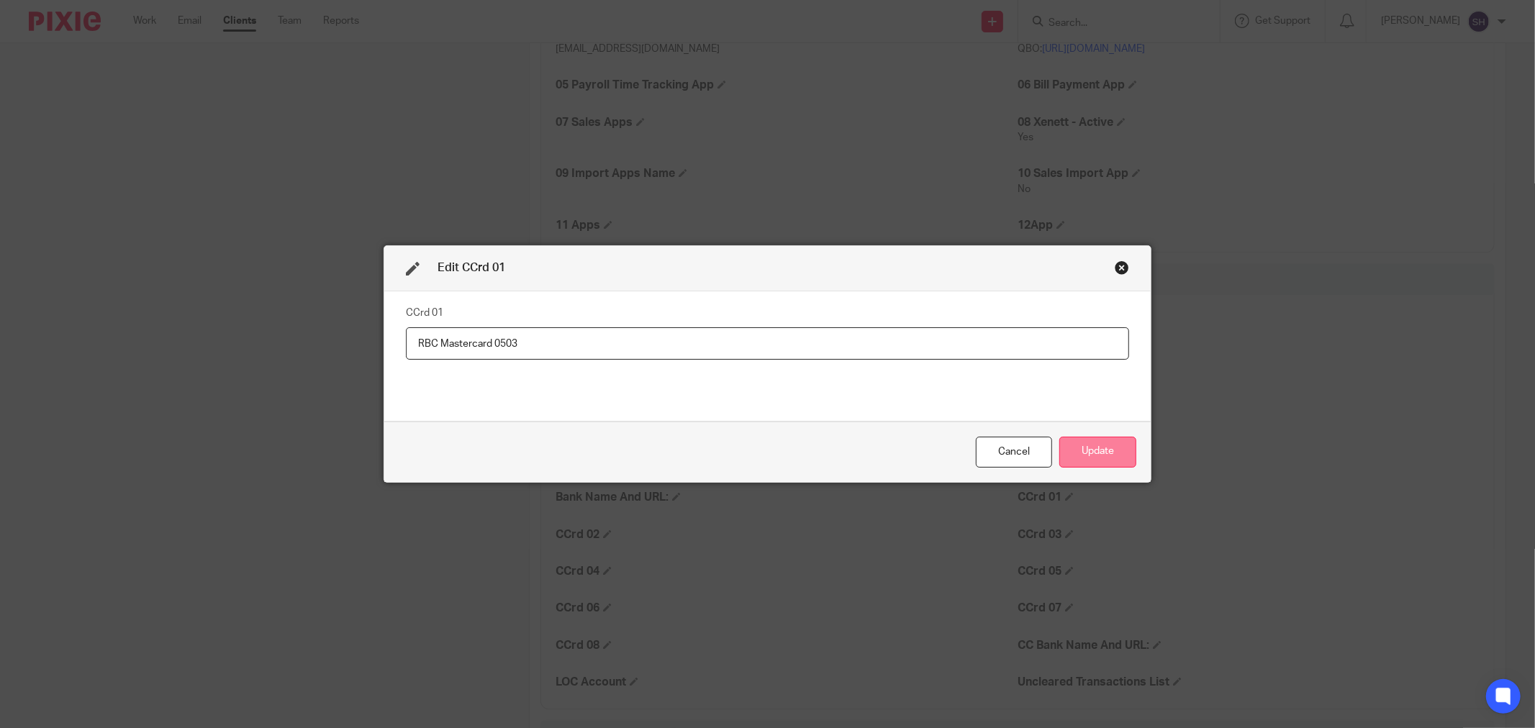
type input "RBC Mastercard 0503"
click at [1089, 451] on button "Update" at bounding box center [1098, 452] width 77 height 31
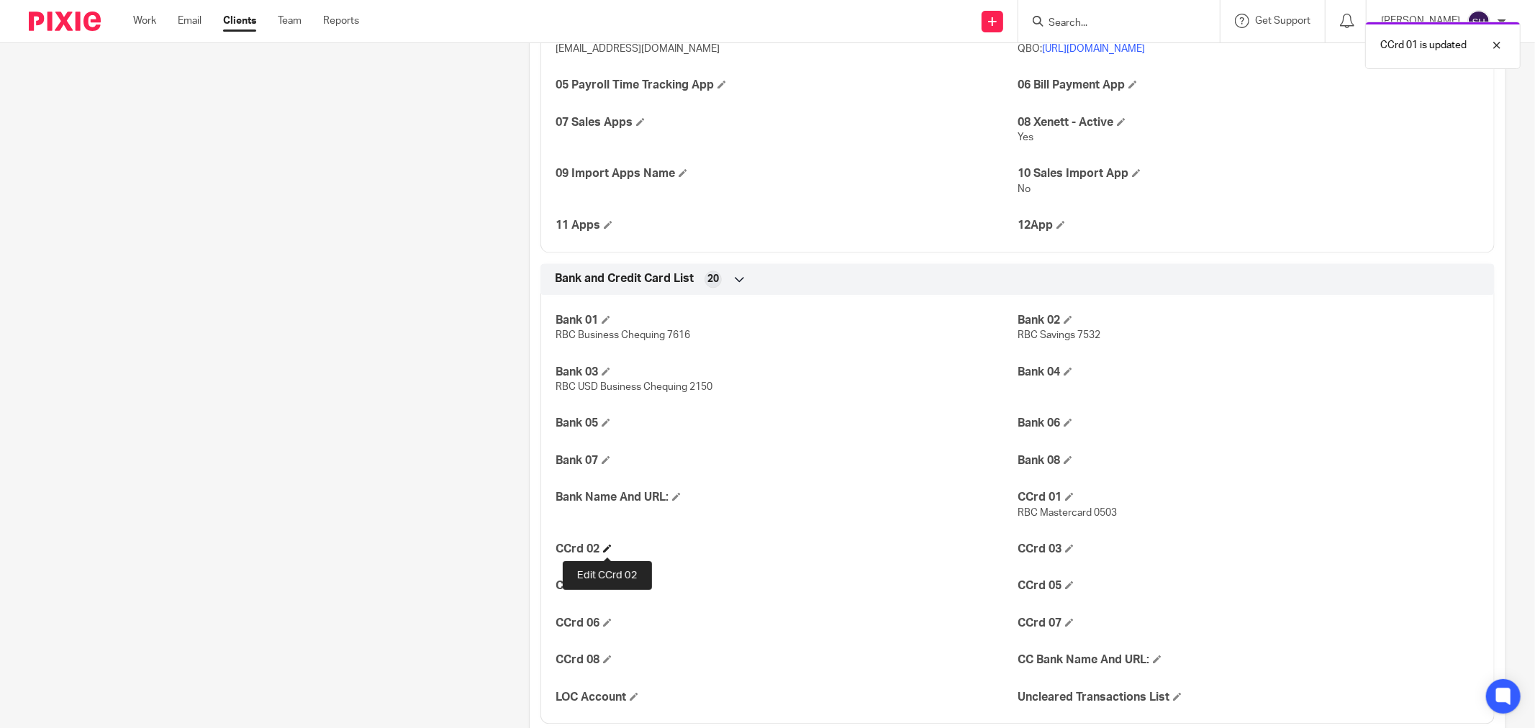
click at [603, 552] on span at bounding box center [607, 548] width 9 height 9
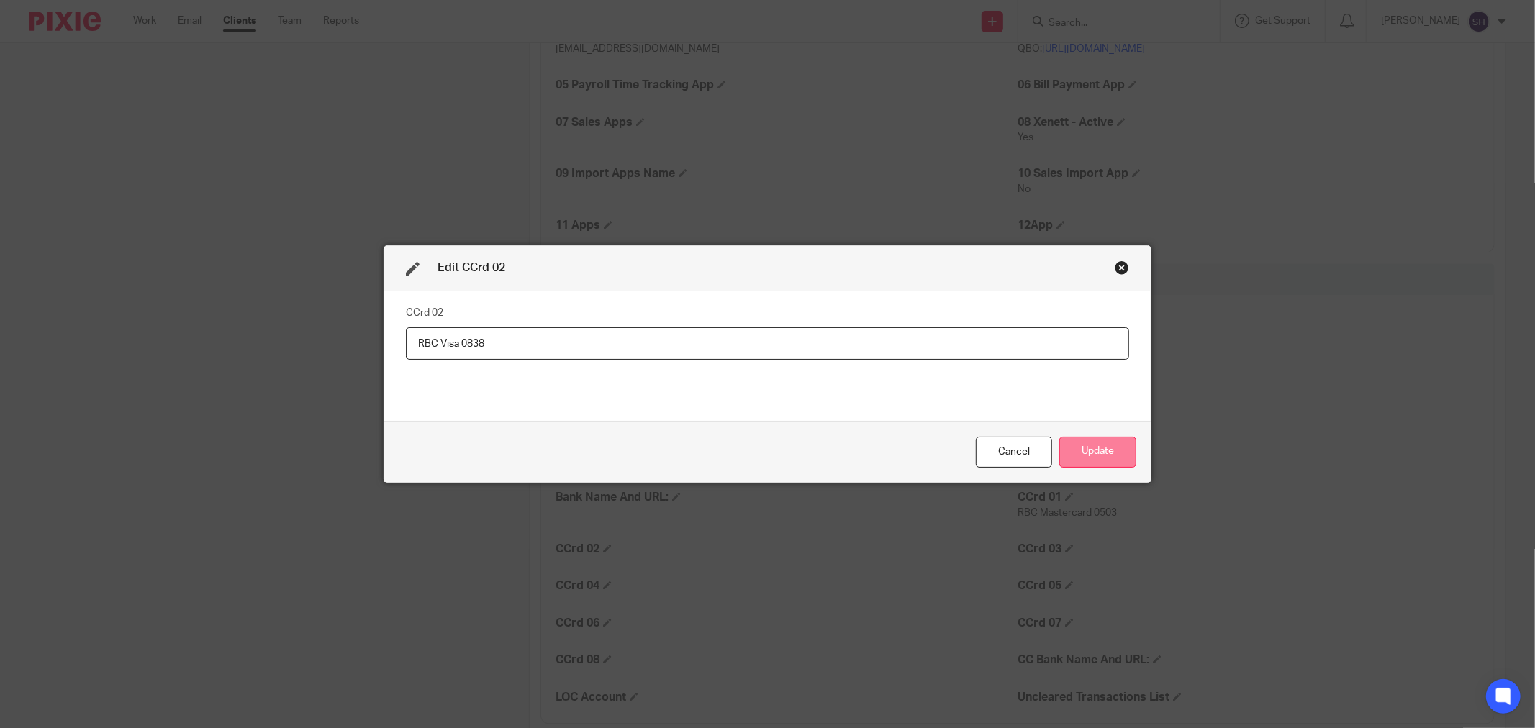
type input "RBC Visa 0838"
click at [1072, 447] on button "Update" at bounding box center [1098, 452] width 77 height 31
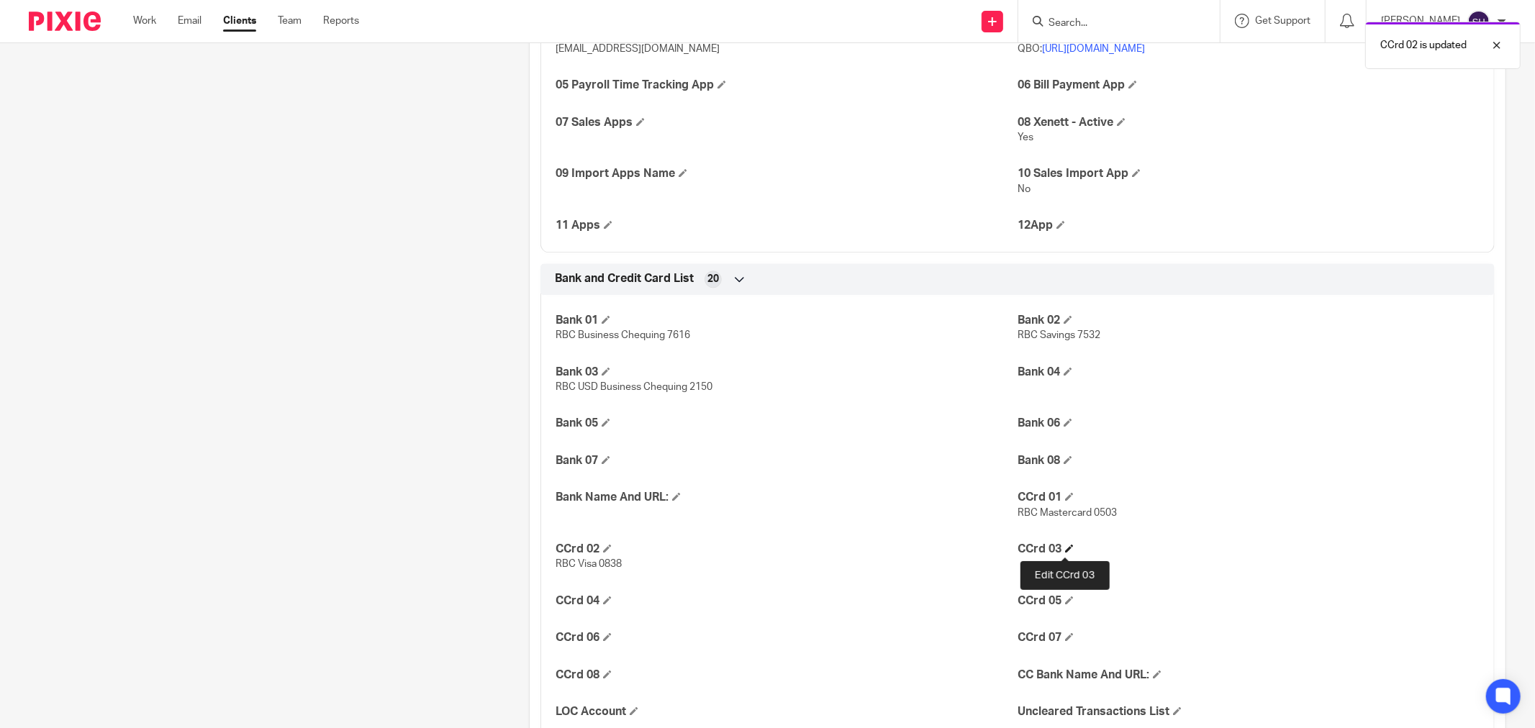
click at [1065, 547] on span at bounding box center [1069, 548] width 9 height 9
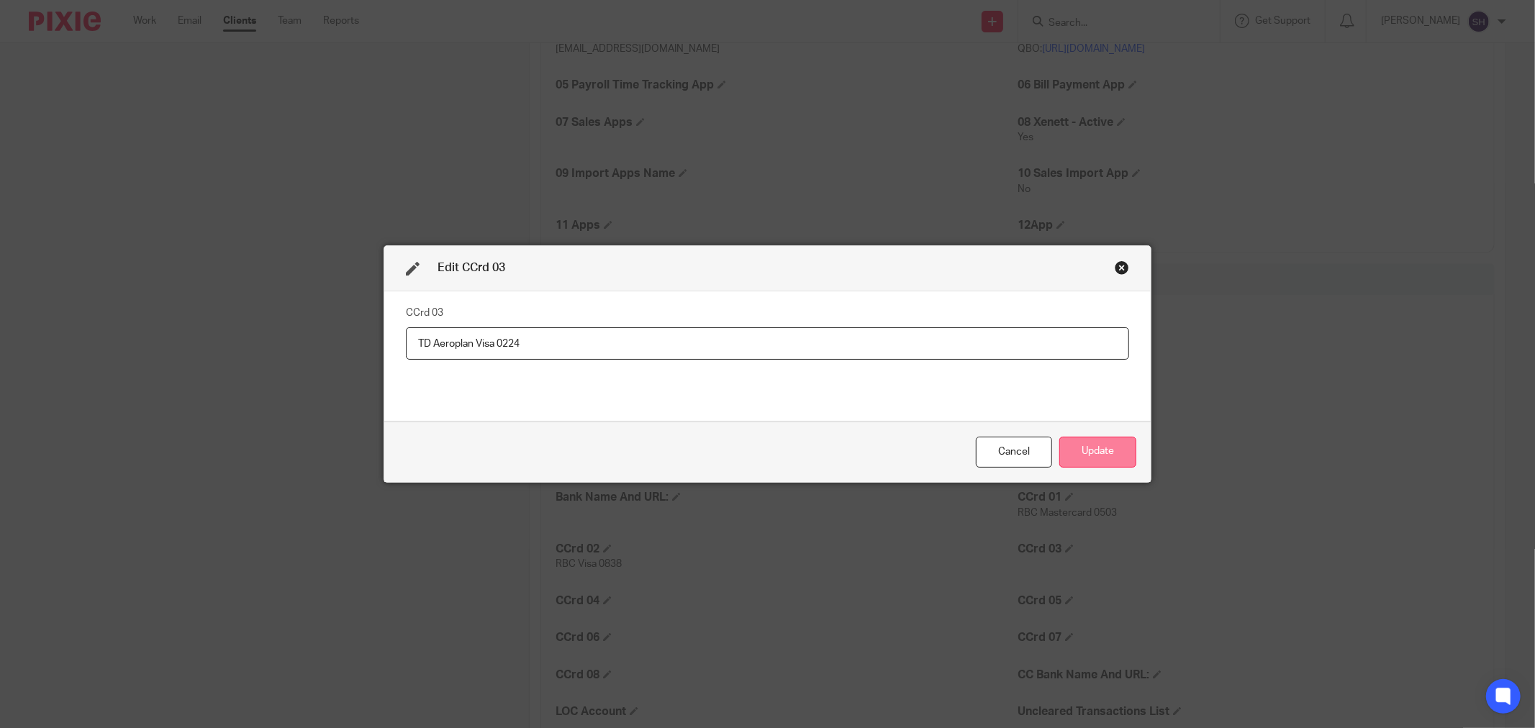
type input "TD Aeroplan Visa 0224"
click at [1096, 456] on button "Update" at bounding box center [1098, 452] width 77 height 31
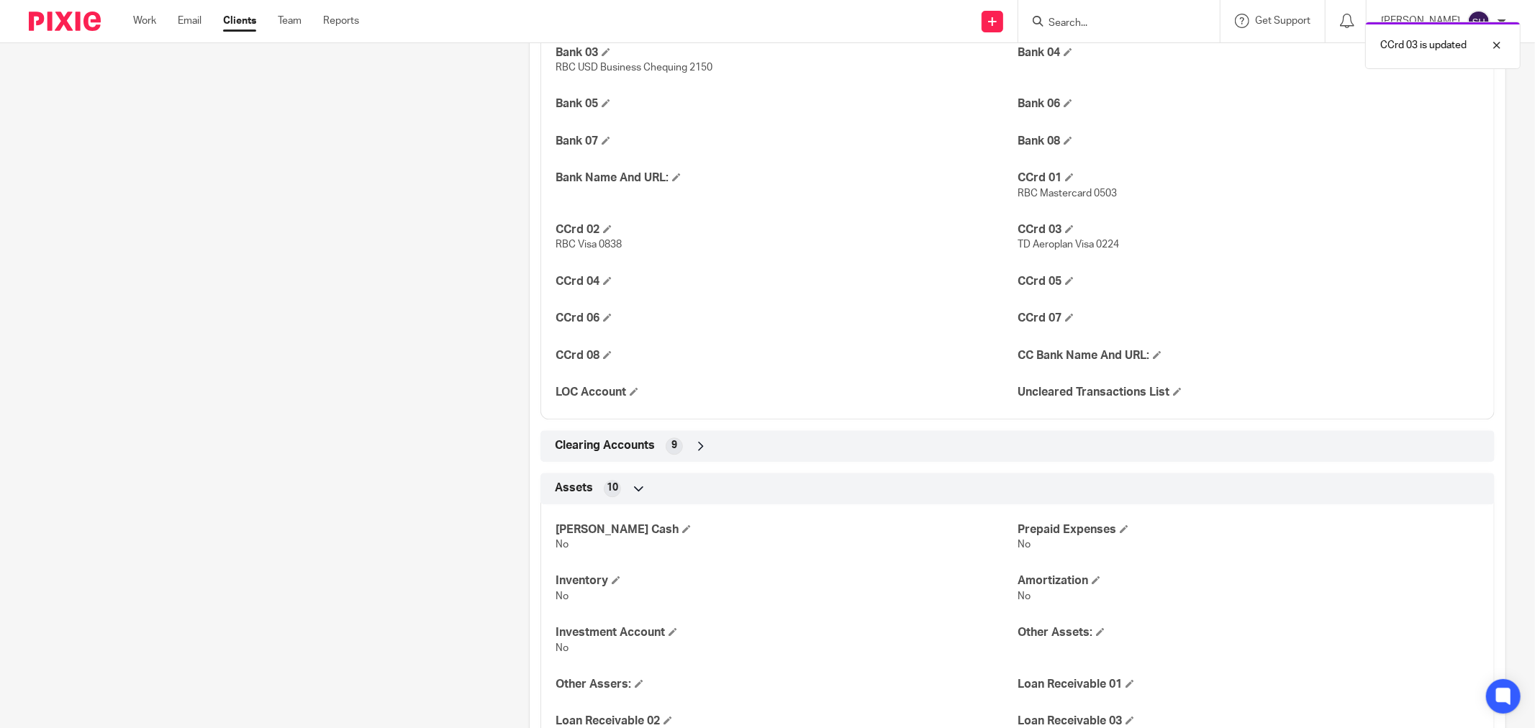
scroll to position [3039, 0]
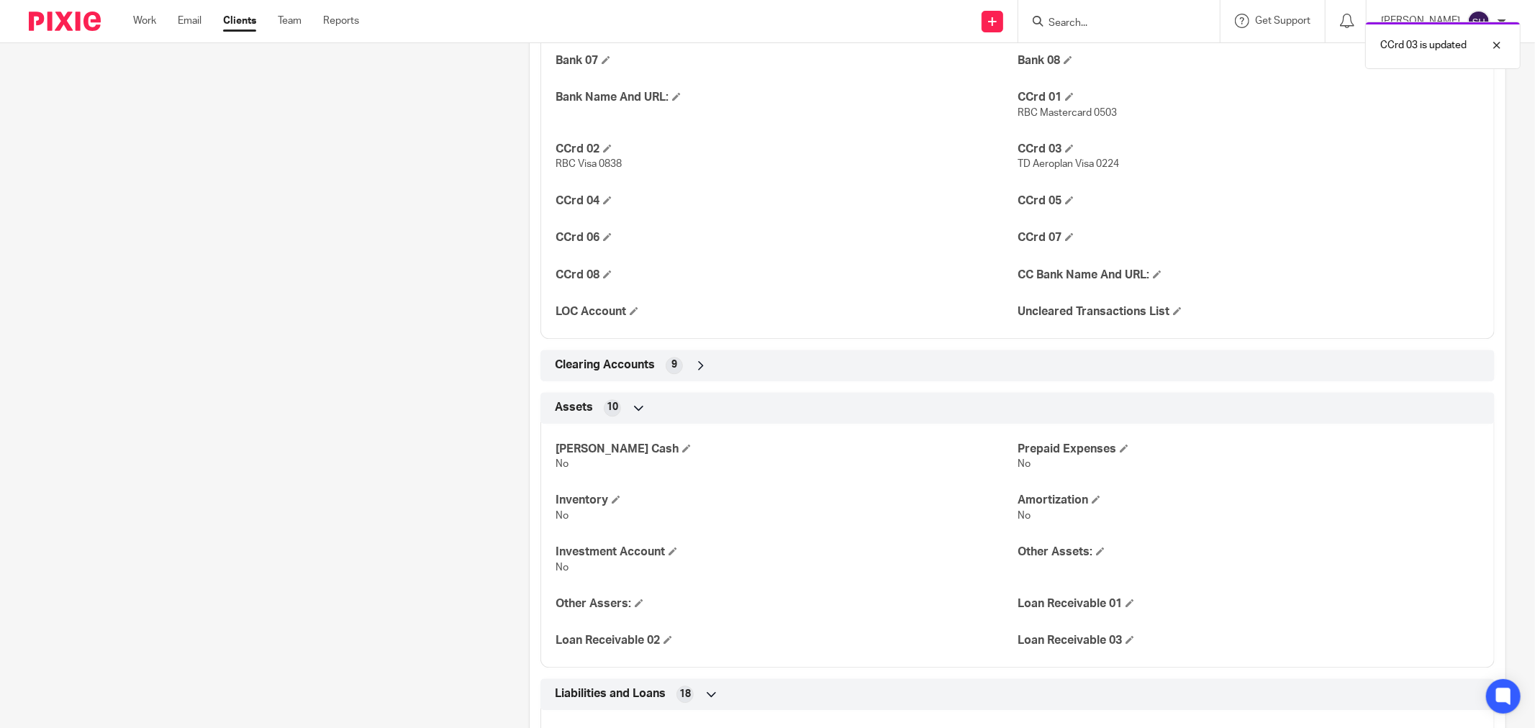
click at [673, 367] on span "9" at bounding box center [675, 365] width 6 height 14
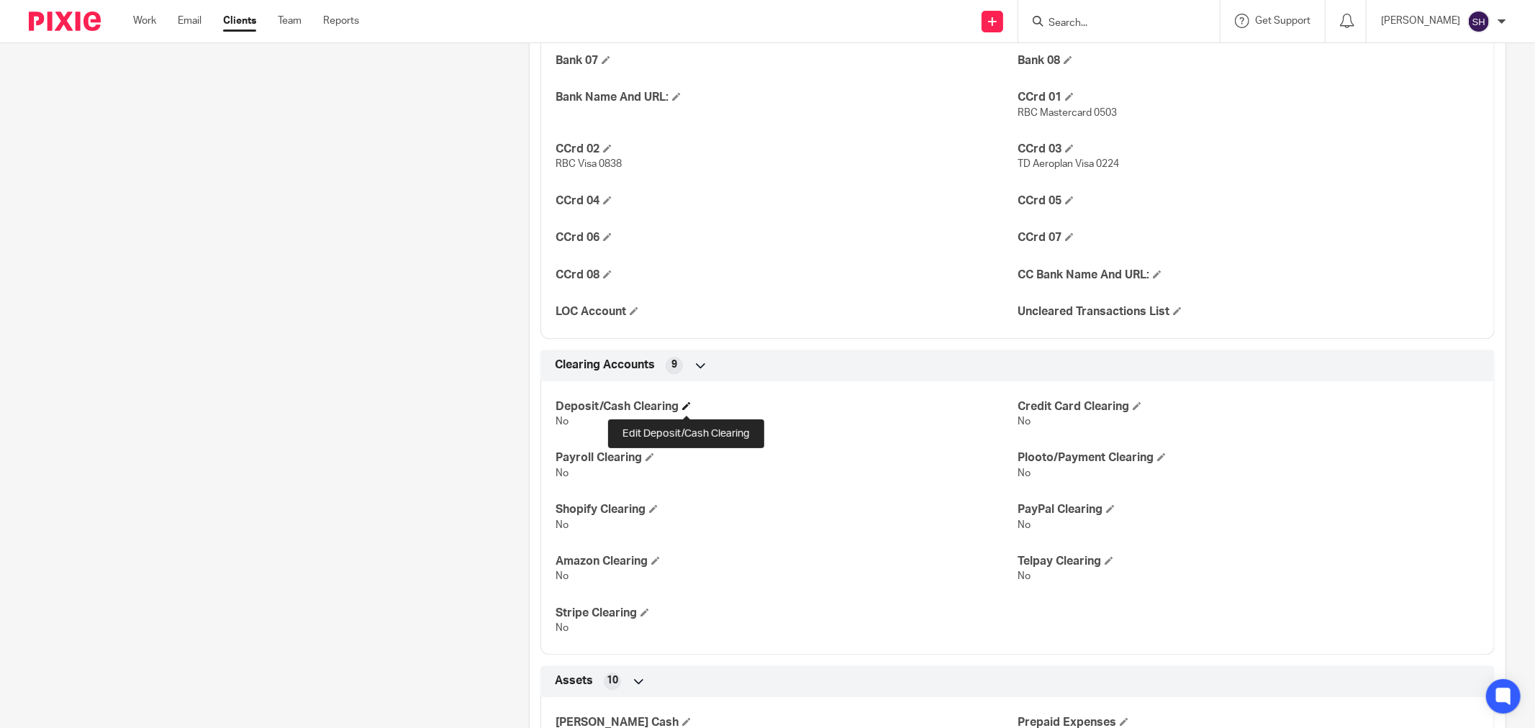
click at [685, 409] on span at bounding box center [686, 406] width 9 height 9
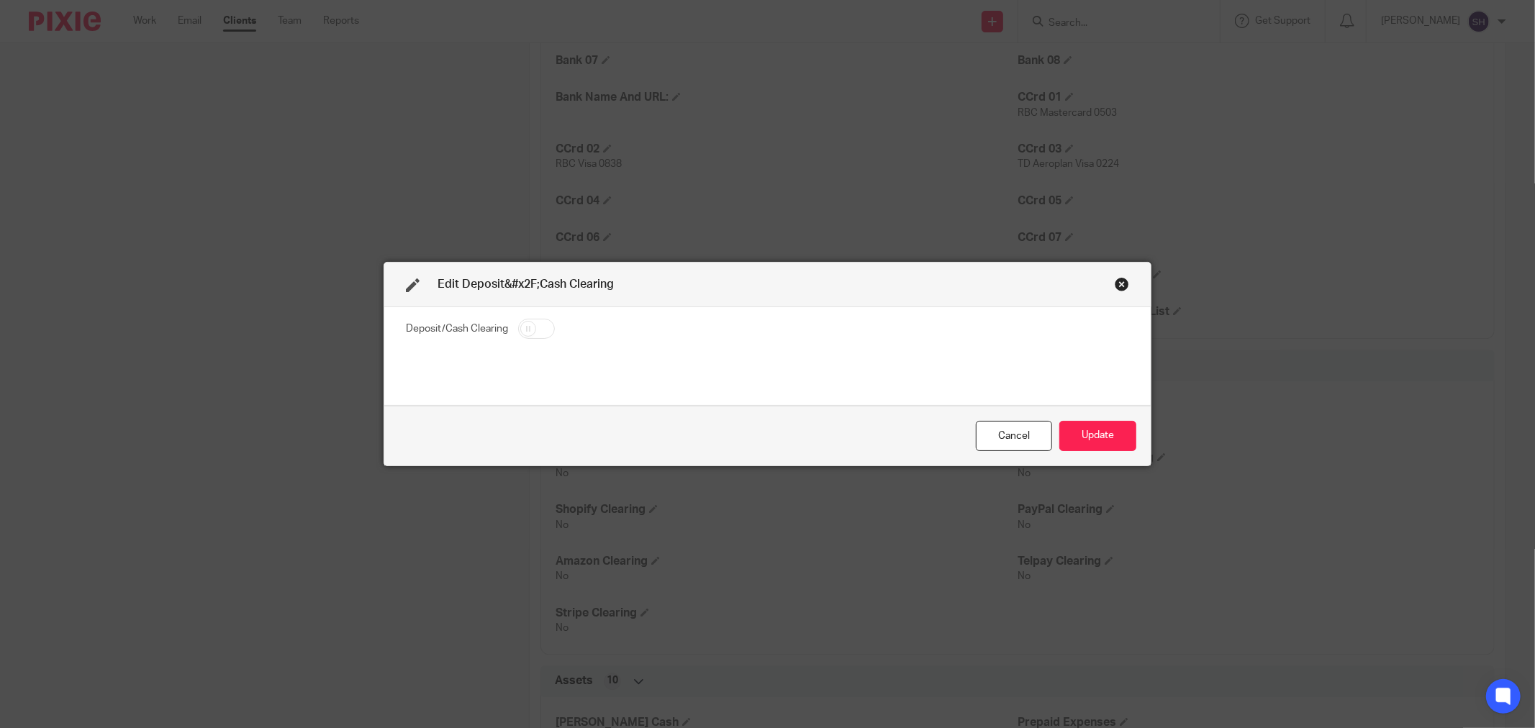
click at [529, 324] on input "checkbox" at bounding box center [536, 329] width 37 height 20
checkbox input "true"
click at [1104, 439] on button "Update" at bounding box center [1098, 436] width 77 height 31
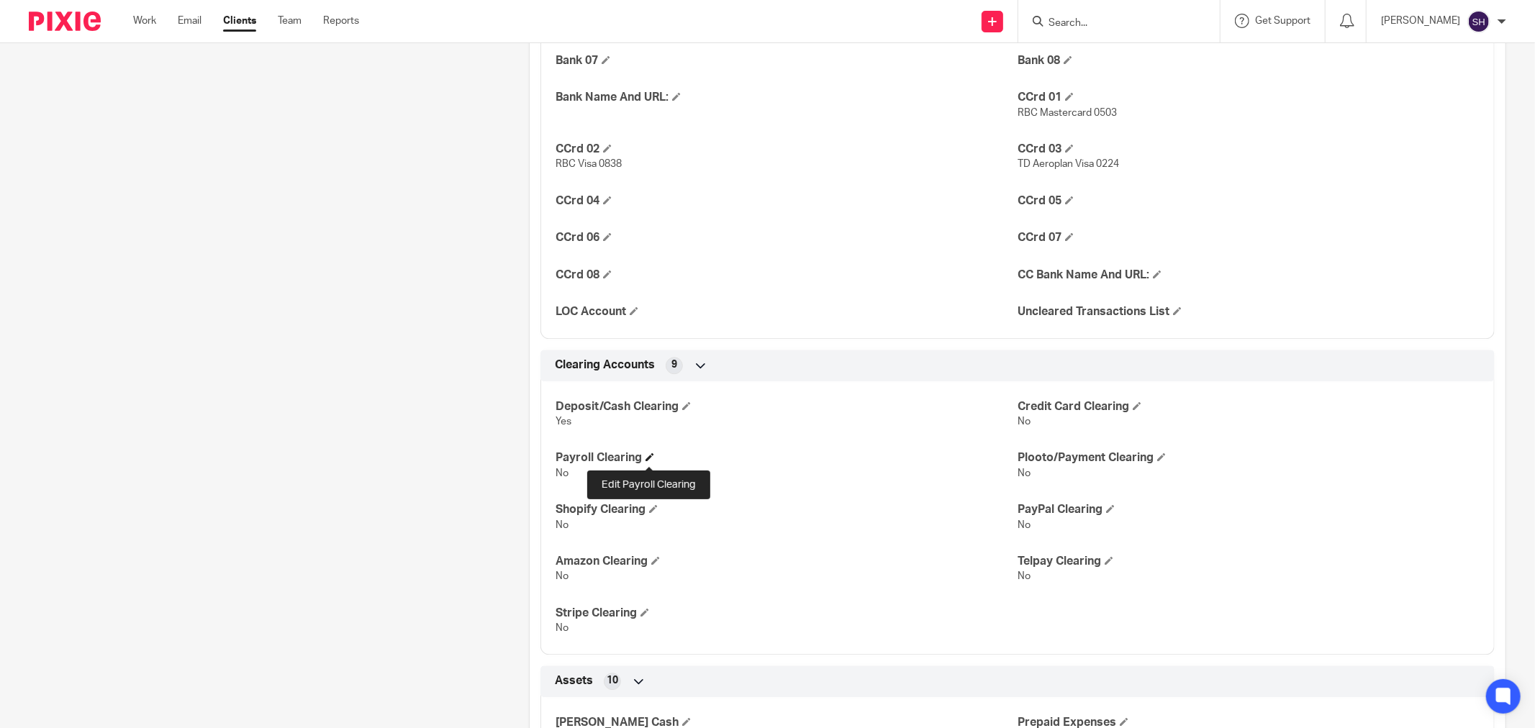
click at [651, 461] on span at bounding box center [650, 457] width 9 height 9
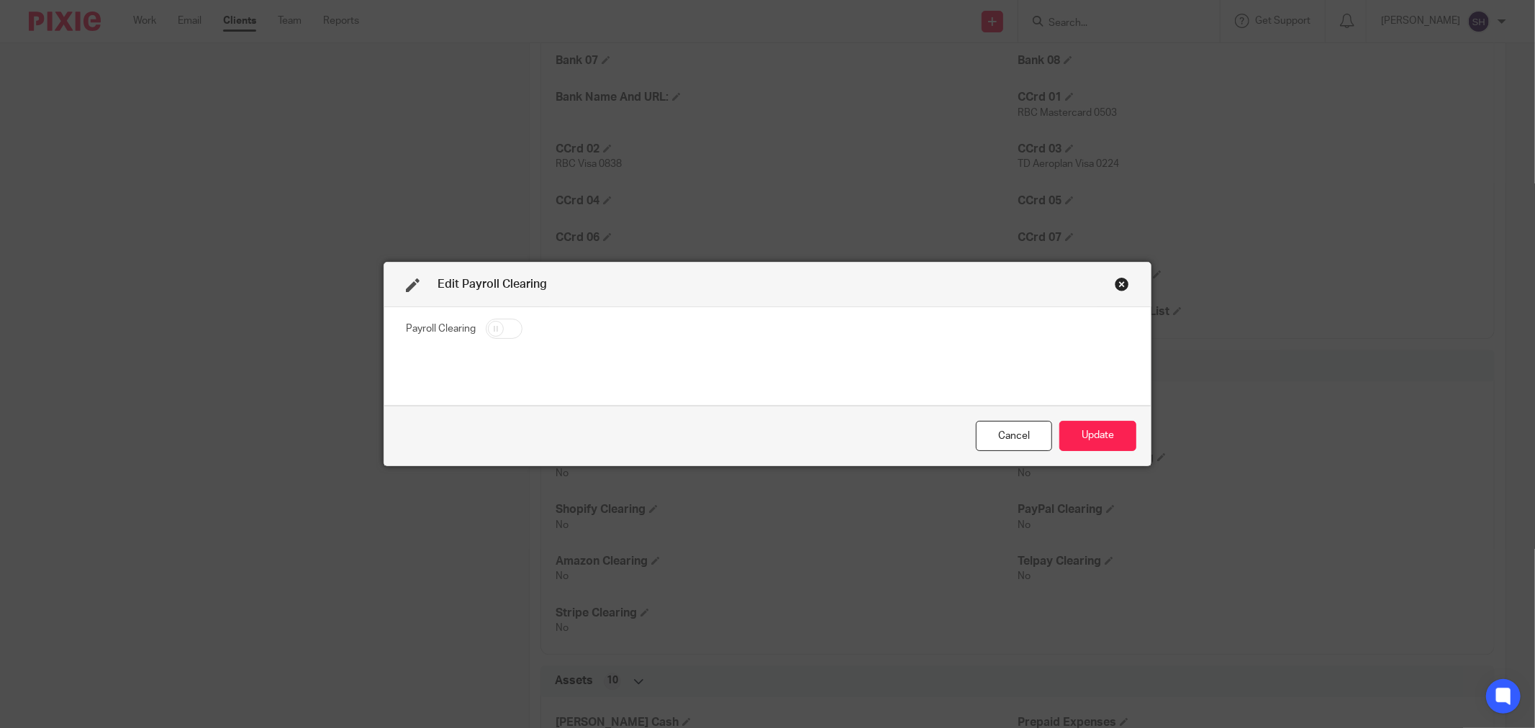
click at [486, 325] on input "checkbox" at bounding box center [504, 329] width 37 height 20
checkbox input "true"
click at [1064, 426] on button "Update" at bounding box center [1098, 436] width 77 height 31
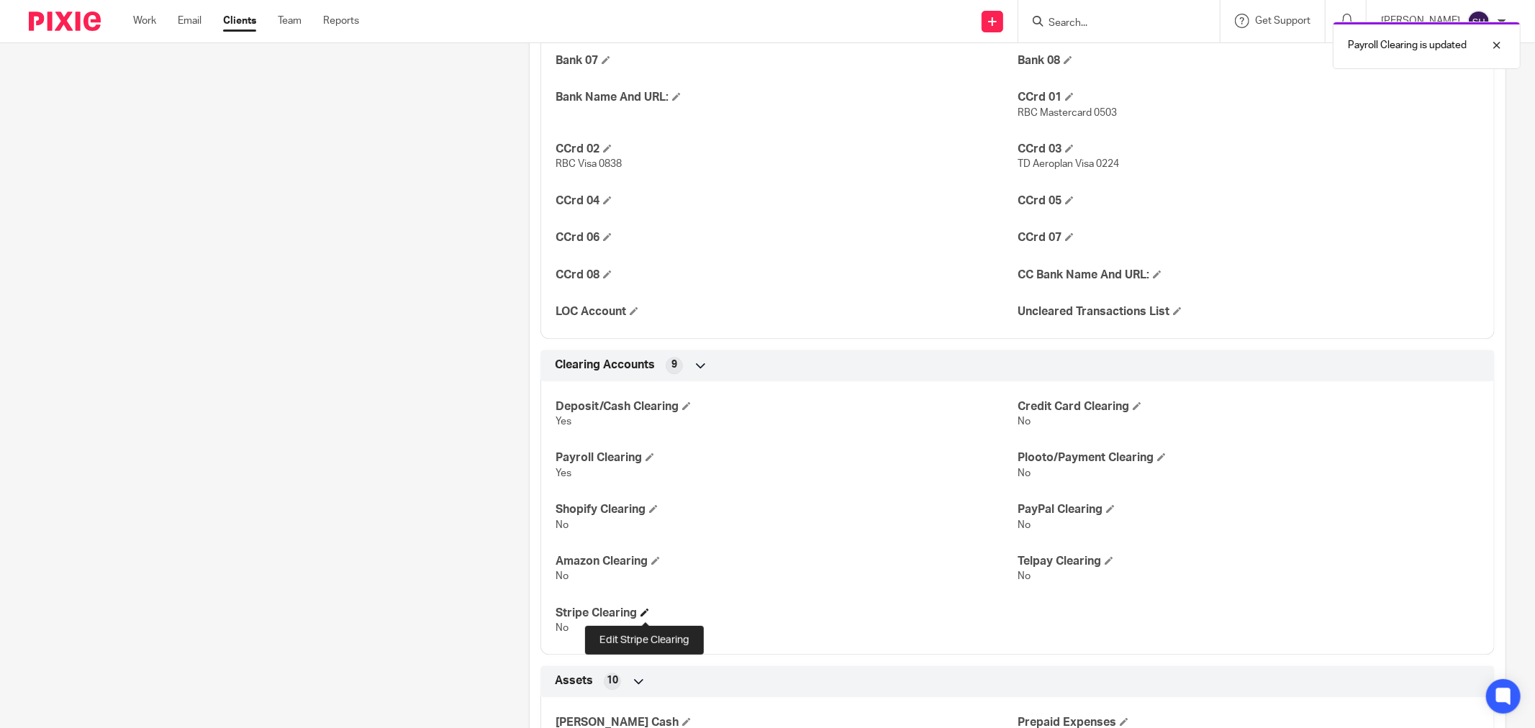
click at [644, 615] on span at bounding box center [645, 612] width 9 height 9
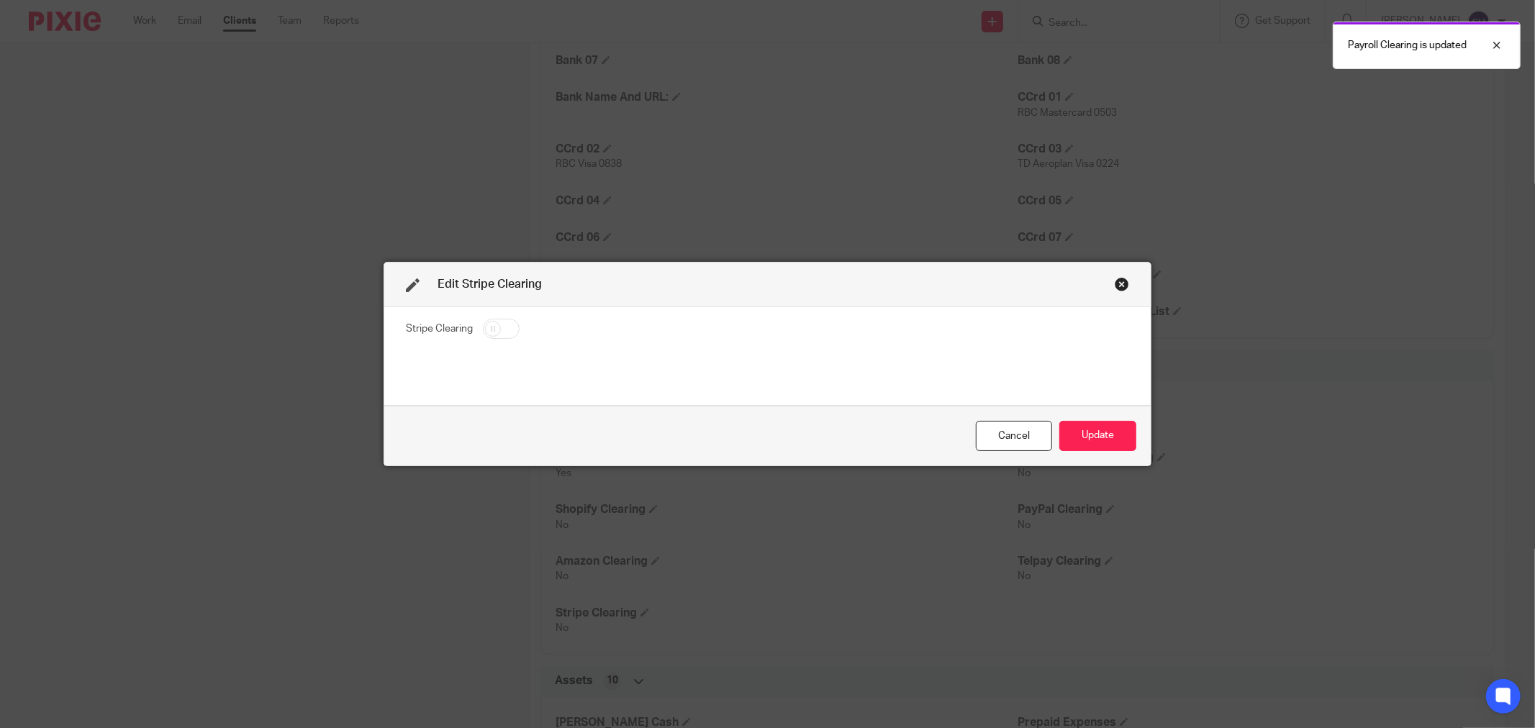
click at [495, 328] on input "checkbox" at bounding box center [501, 329] width 37 height 20
checkbox input "true"
click at [1104, 438] on button "Update" at bounding box center [1098, 436] width 77 height 31
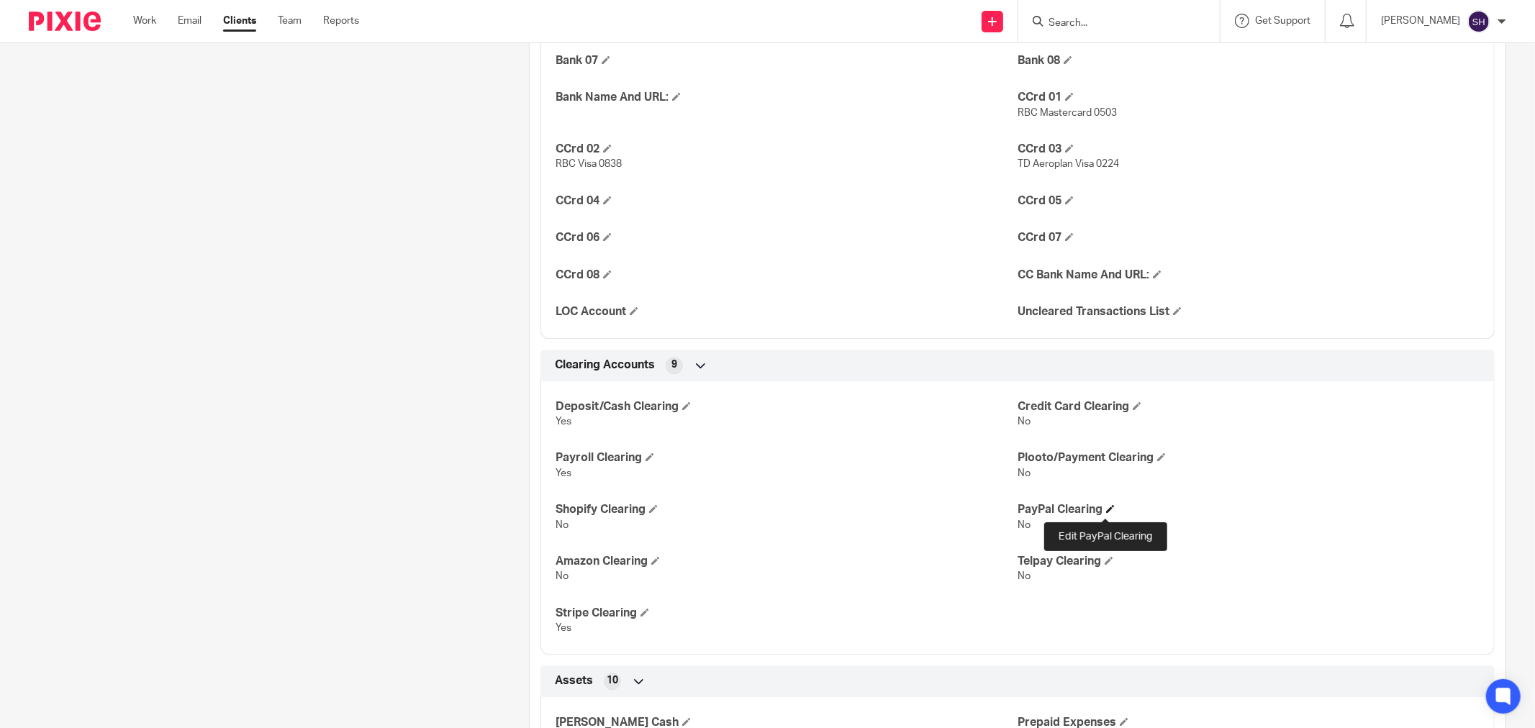
click at [1106, 507] on span at bounding box center [1110, 509] width 9 height 9
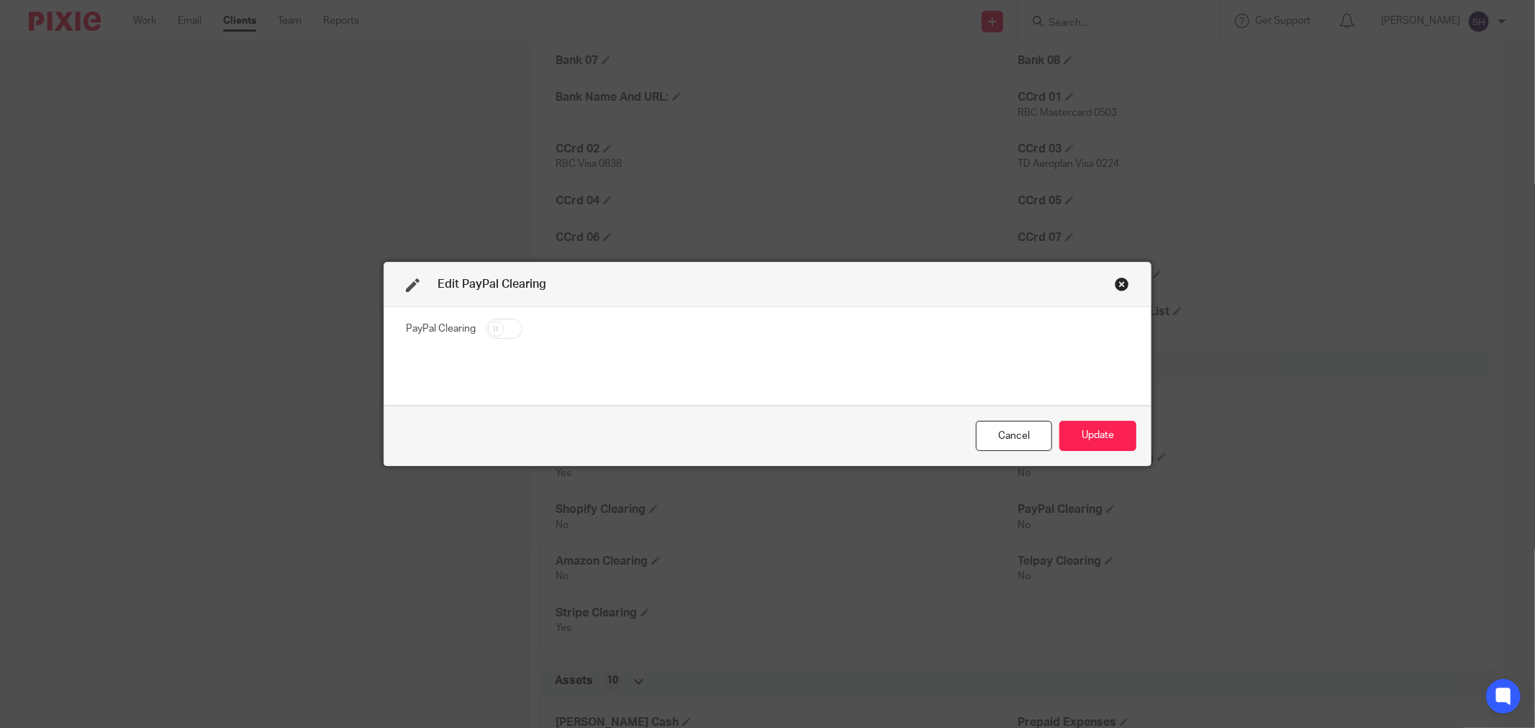
click at [492, 328] on input "checkbox" at bounding box center [504, 329] width 37 height 20
checkbox input "true"
click at [407, 279] on icon at bounding box center [413, 285] width 14 height 14
click at [409, 284] on icon at bounding box center [413, 285] width 14 height 14
click at [1112, 437] on button "Update" at bounding box center [1098, 436] width 77 height 31
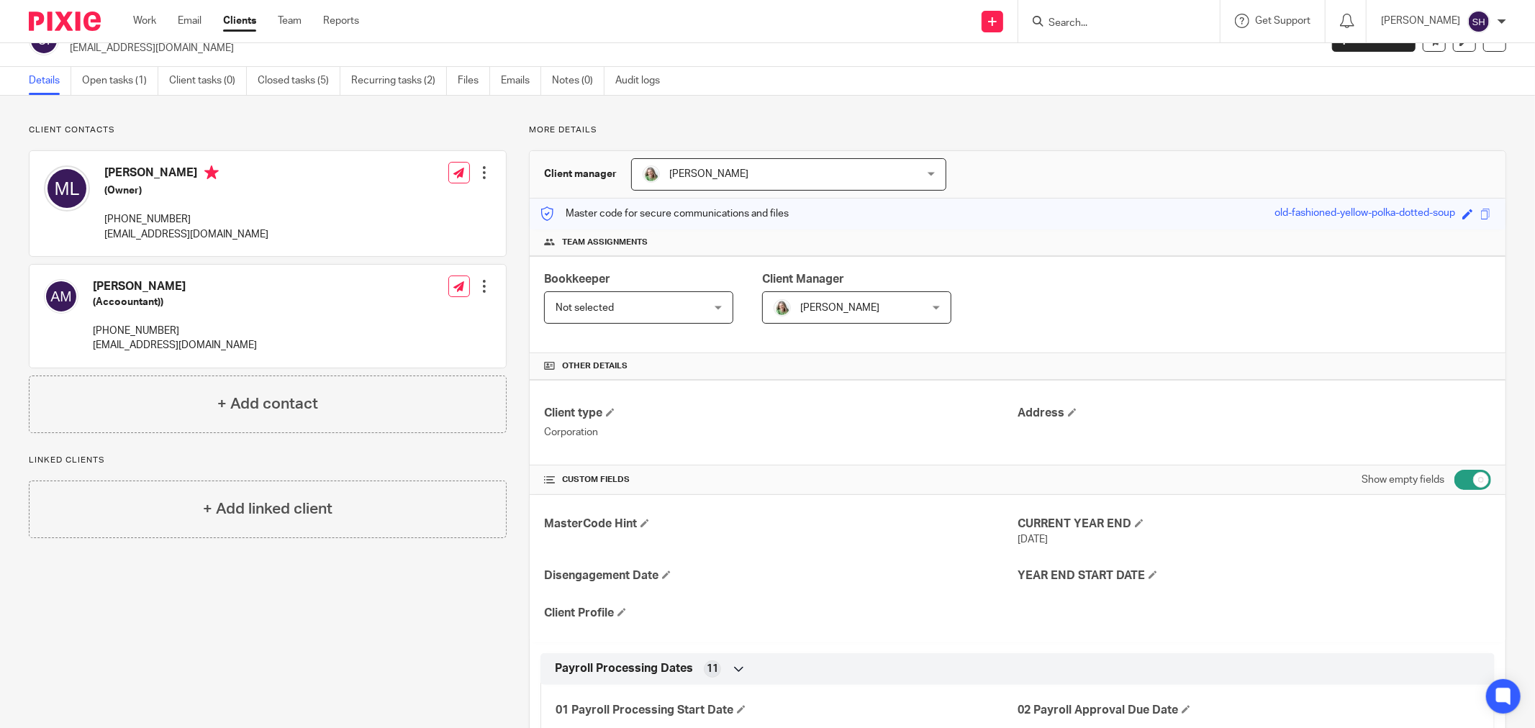
scroll to position [0, 0]
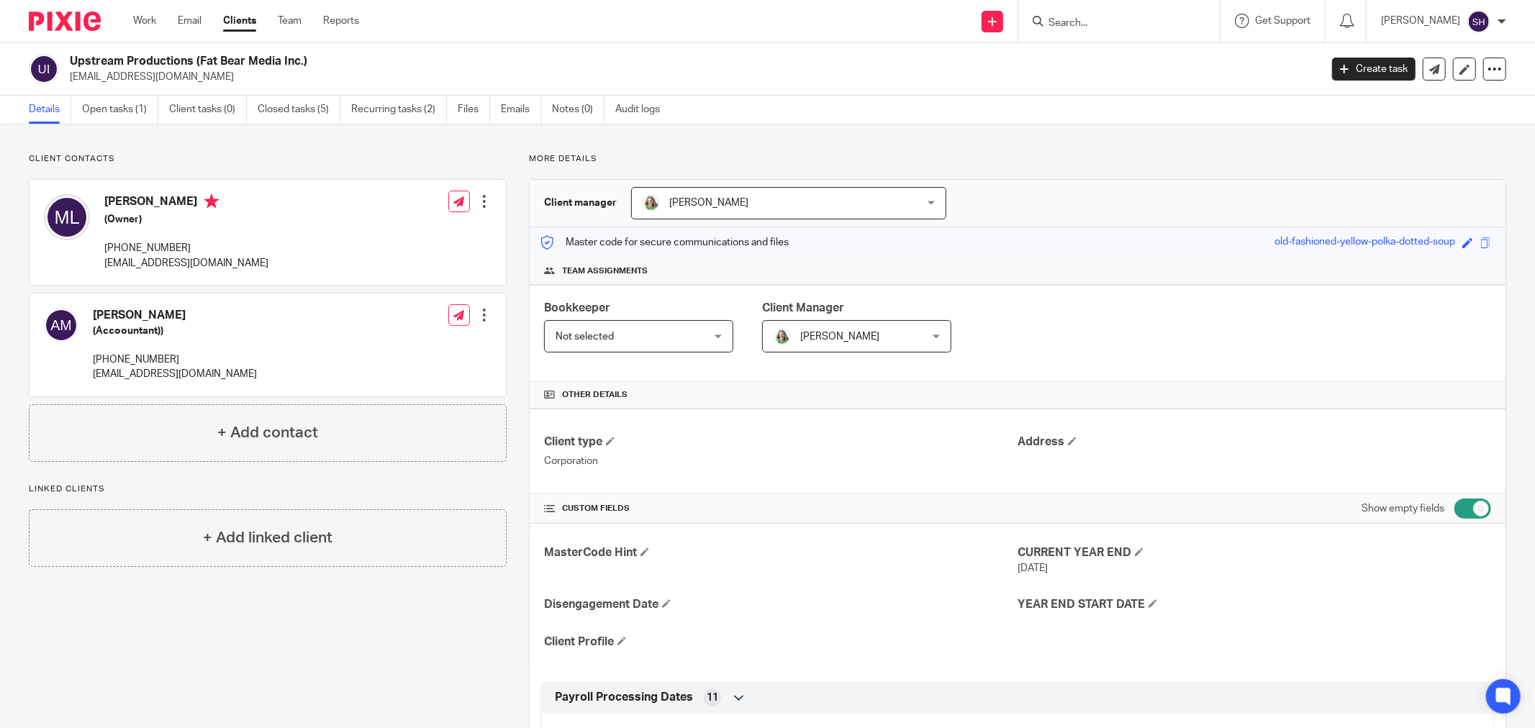
click at [681, 340] on span "Not selected" at bounding box center [627, 336] width 142 height 30
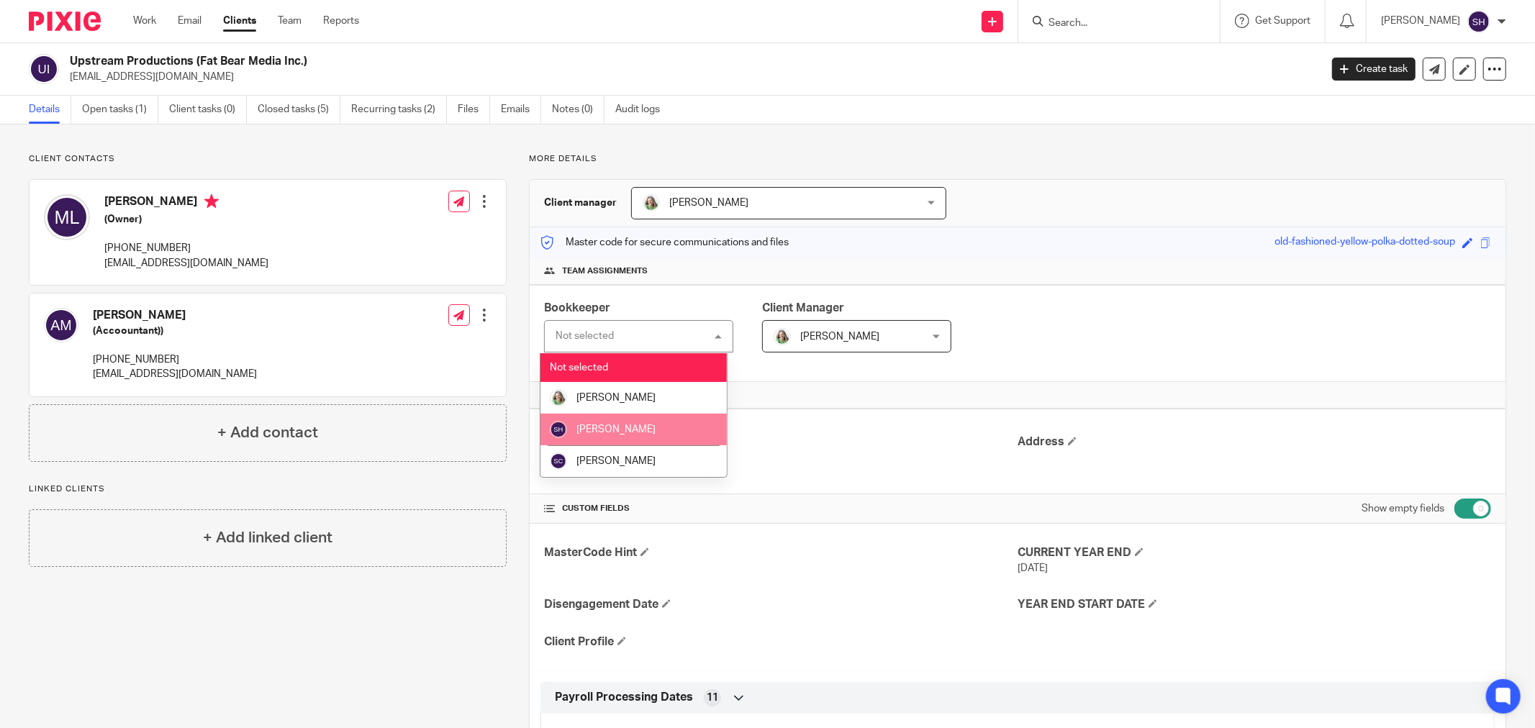
click at [674, 423] on li "[PERSON_NAME]" at bounding box center [634, 430] width 186 height 32
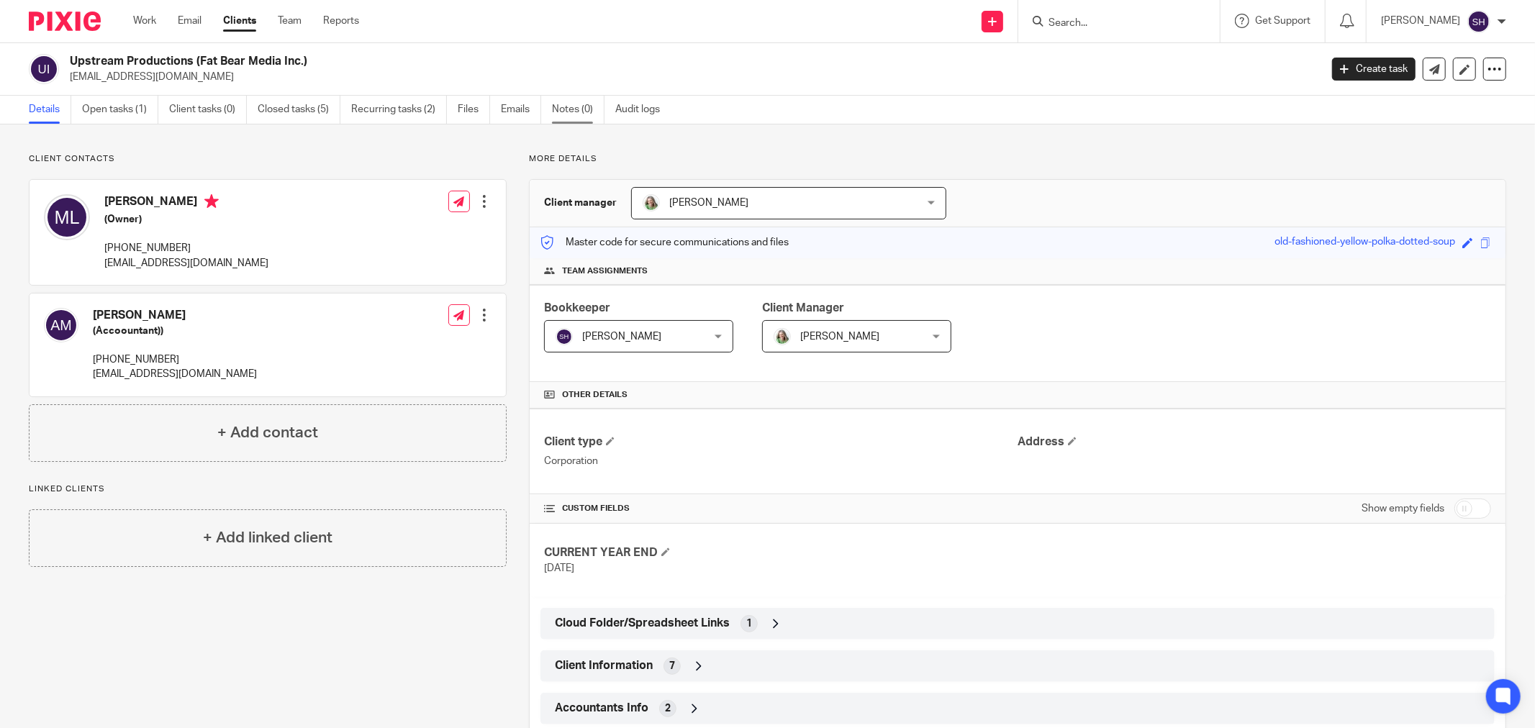
click at [574, 112] on link "Notes (0)" at bounding box center [578, 110] width 53 height 28
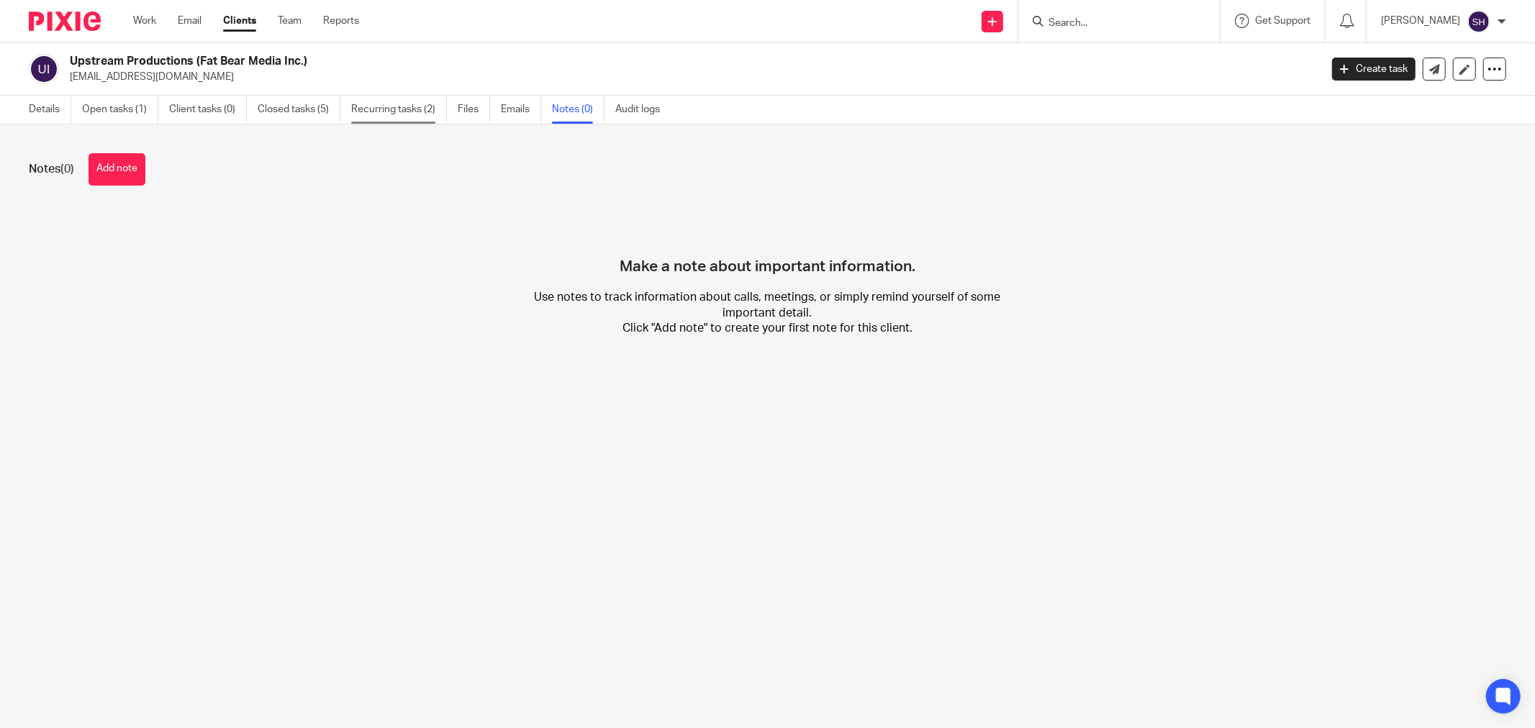
click at [397, 118] on link "Recurring tasks (2)" at bounding box center [399, 110] width 96 height 28
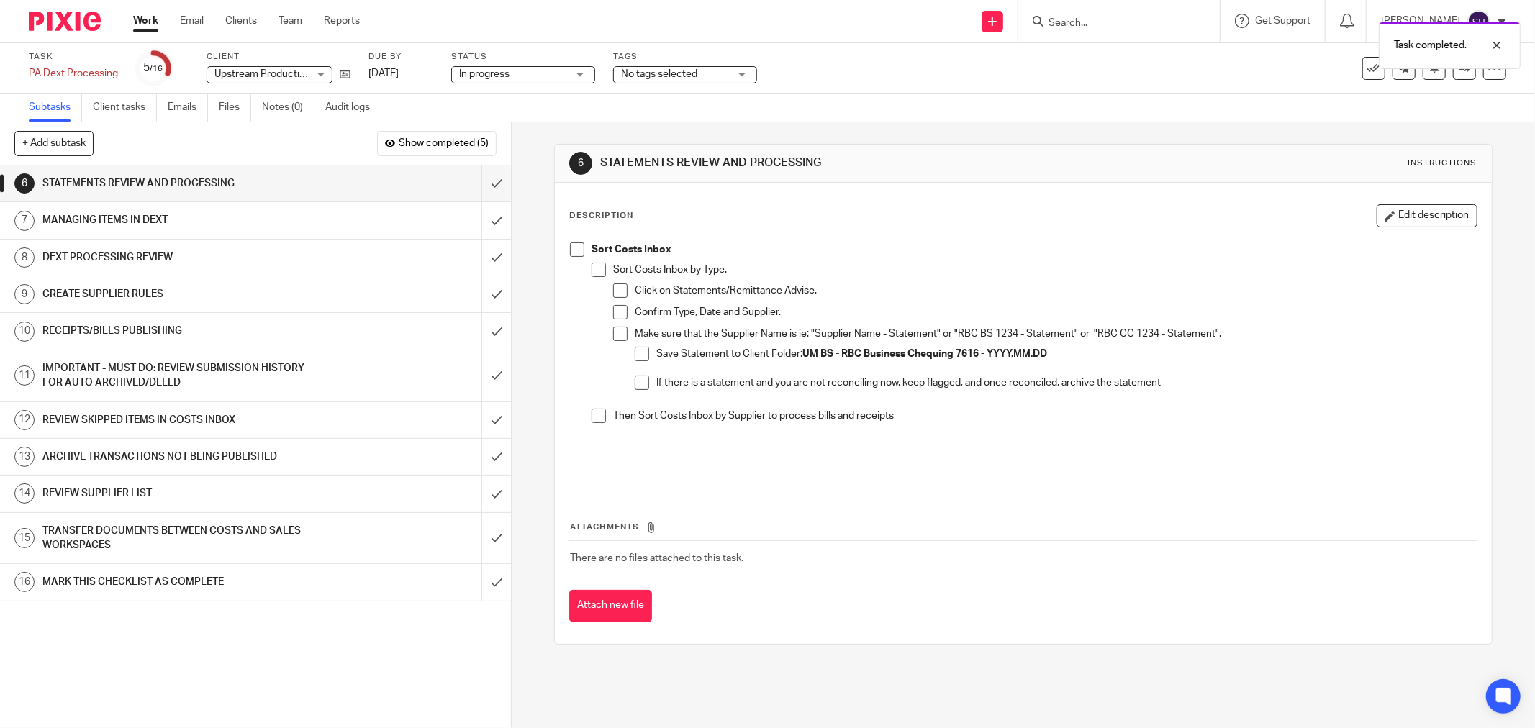
click at [577, 250] on span at bounding box center [577, 250] width 14 height 14
click at [599, 276] on span at bounding box center [599, 270] width 14 height 14
click at [619, 296] on span at bounding box center [620, 291] width 14 height 14
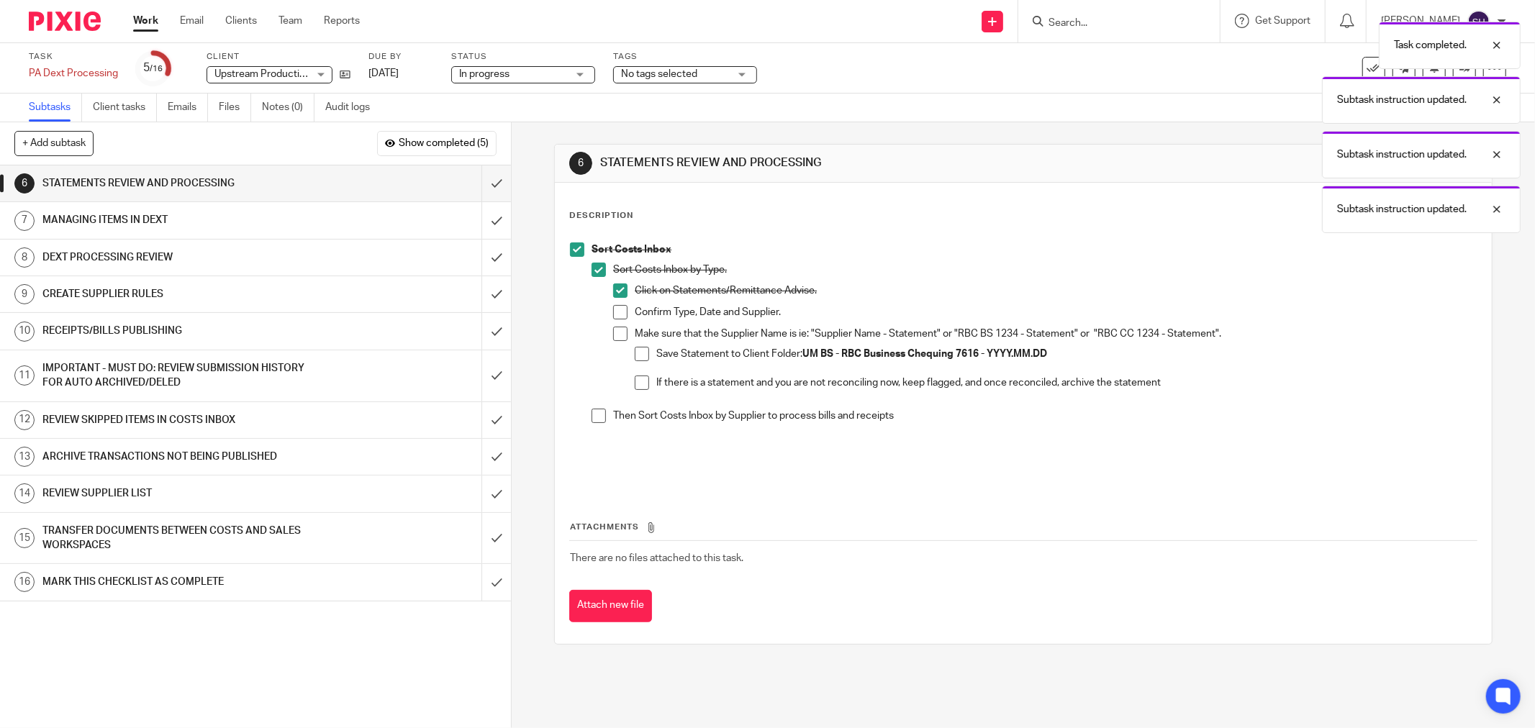
click at [617, 310] on span at bounding box center [620, 312] width 14 height 14
click at [620, 331] on span at bounding box center [620, 334] width 14 height 14
click at [635, 354] on span at bounding box center [642, 354] width 14 height 14
drag, startPoint x: 632, startPoint y: 382, endPoint x: 602, endPoint y: 405, distance: 37.0
click at [635, 383] on span at bounding box center [642, 383] width 14 height 14
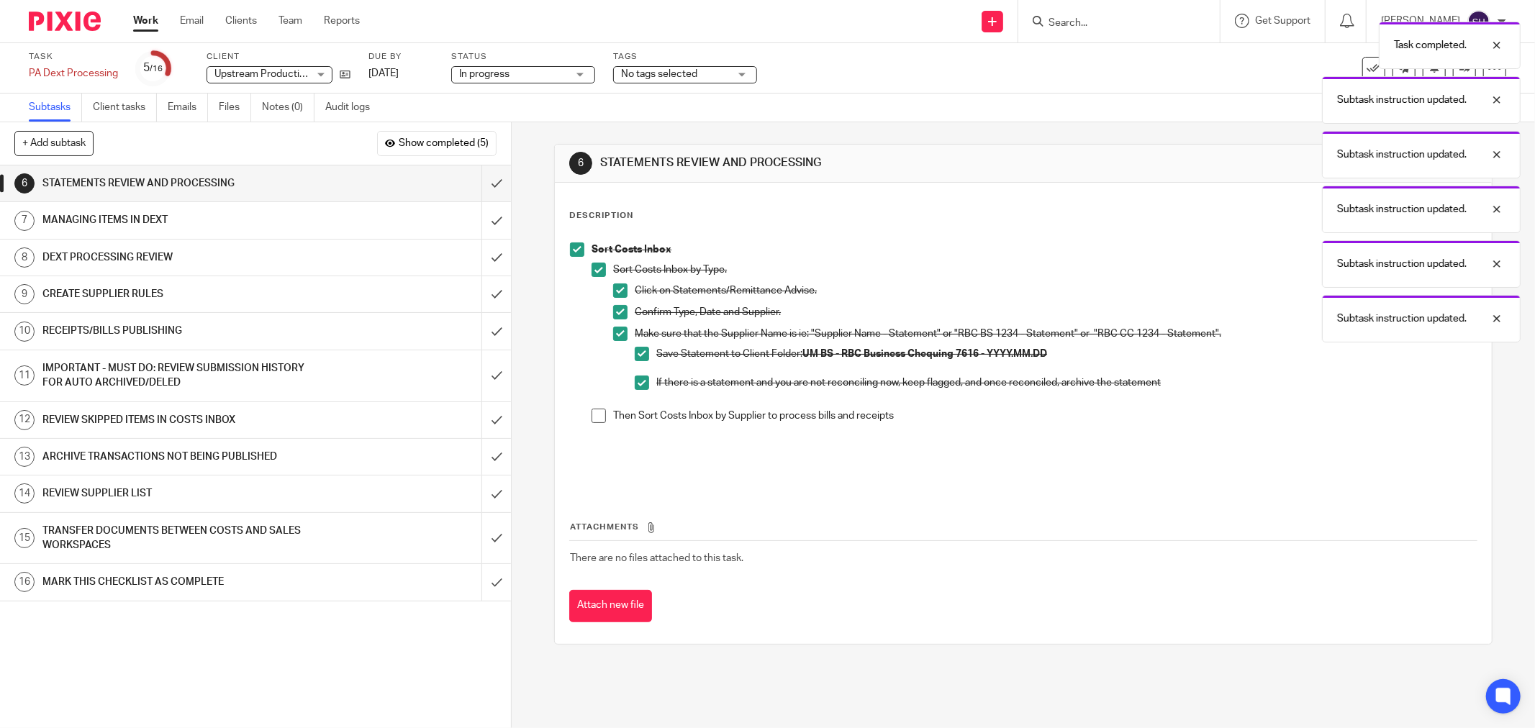
click at [592, 418] on span at bounding box center [599, 416] width 14 height 14
click at [485, 183] on input "submit" at bounding box center [255, 184] width 511 height 36
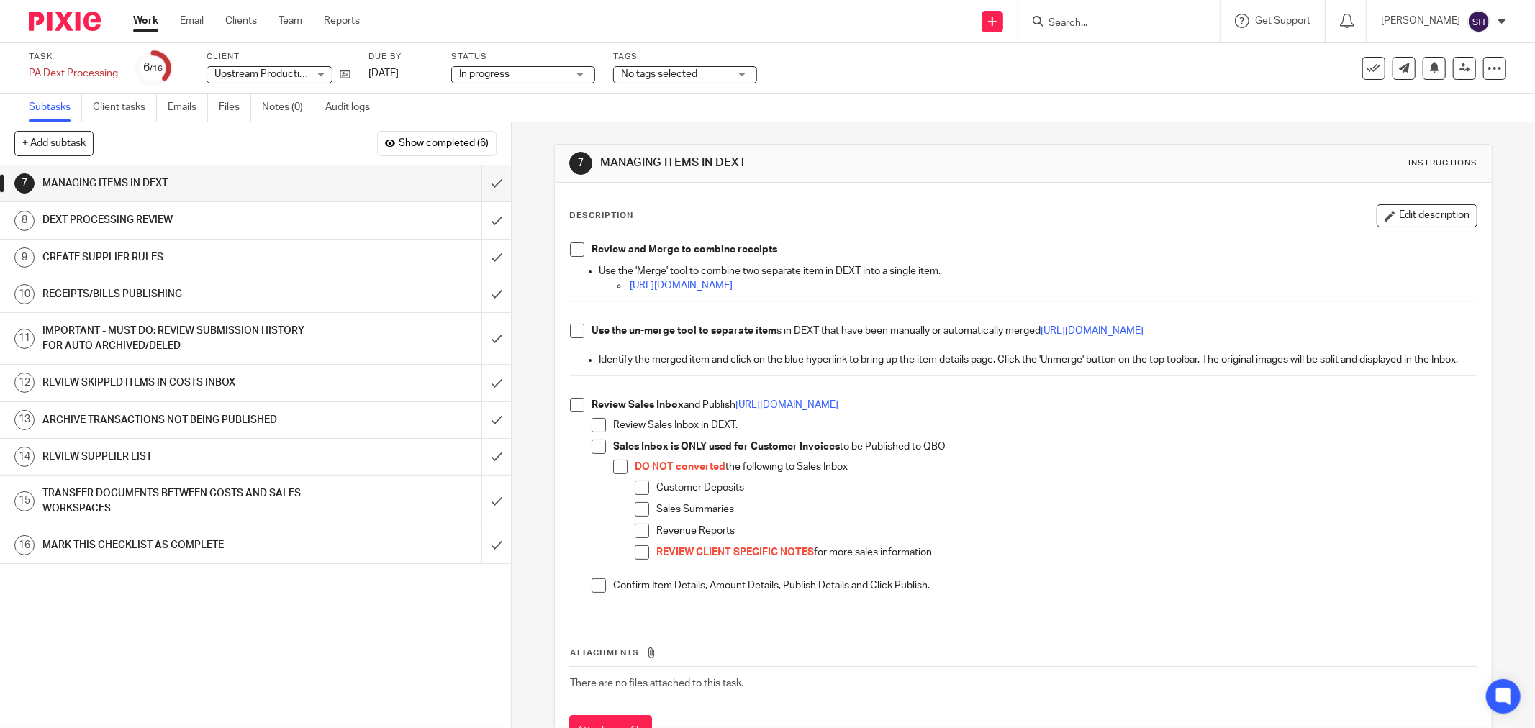
click at [144, 19] on link "Work" at bounding box center [145, 21] width 25 height 14
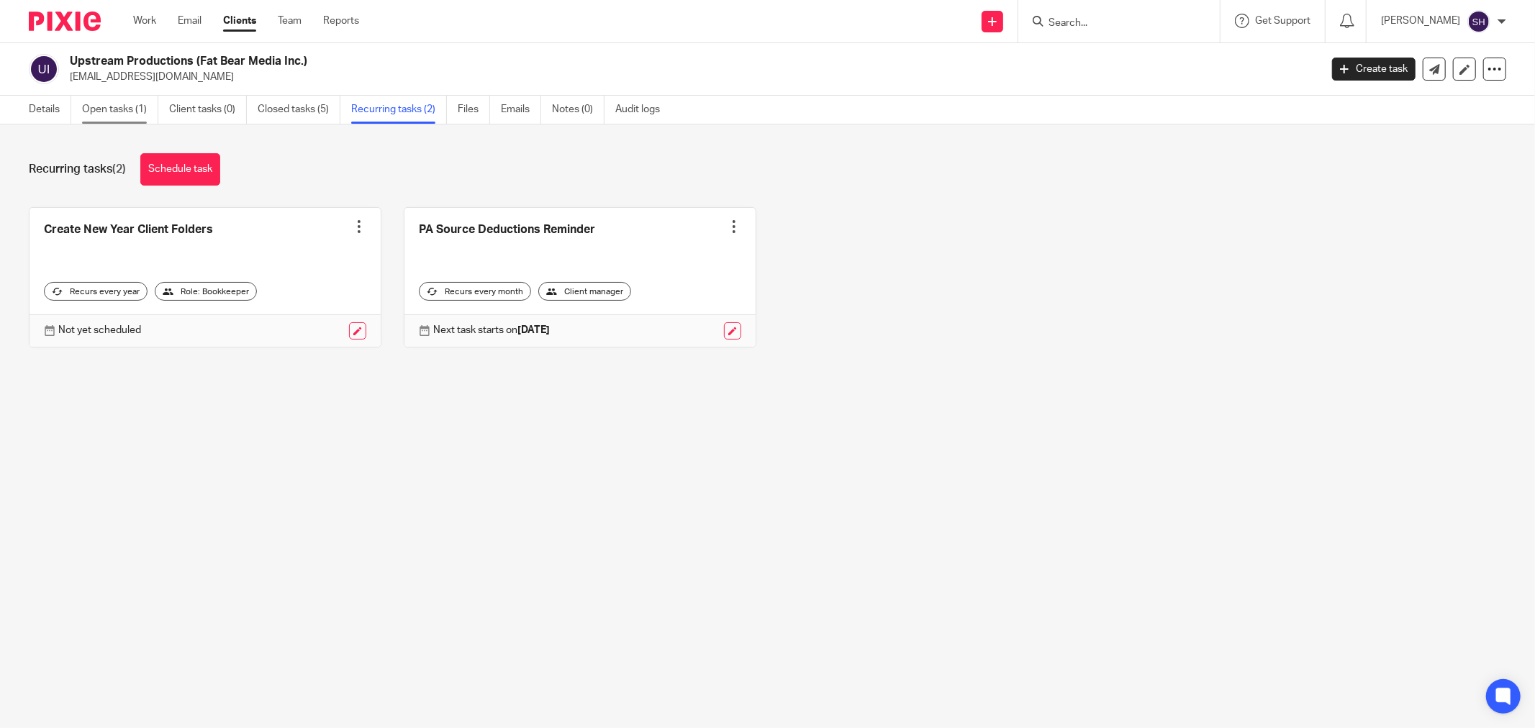
click at [119, 112] on link "Open tasks (1)" at bounding box center [120, 110] width 76 height 28
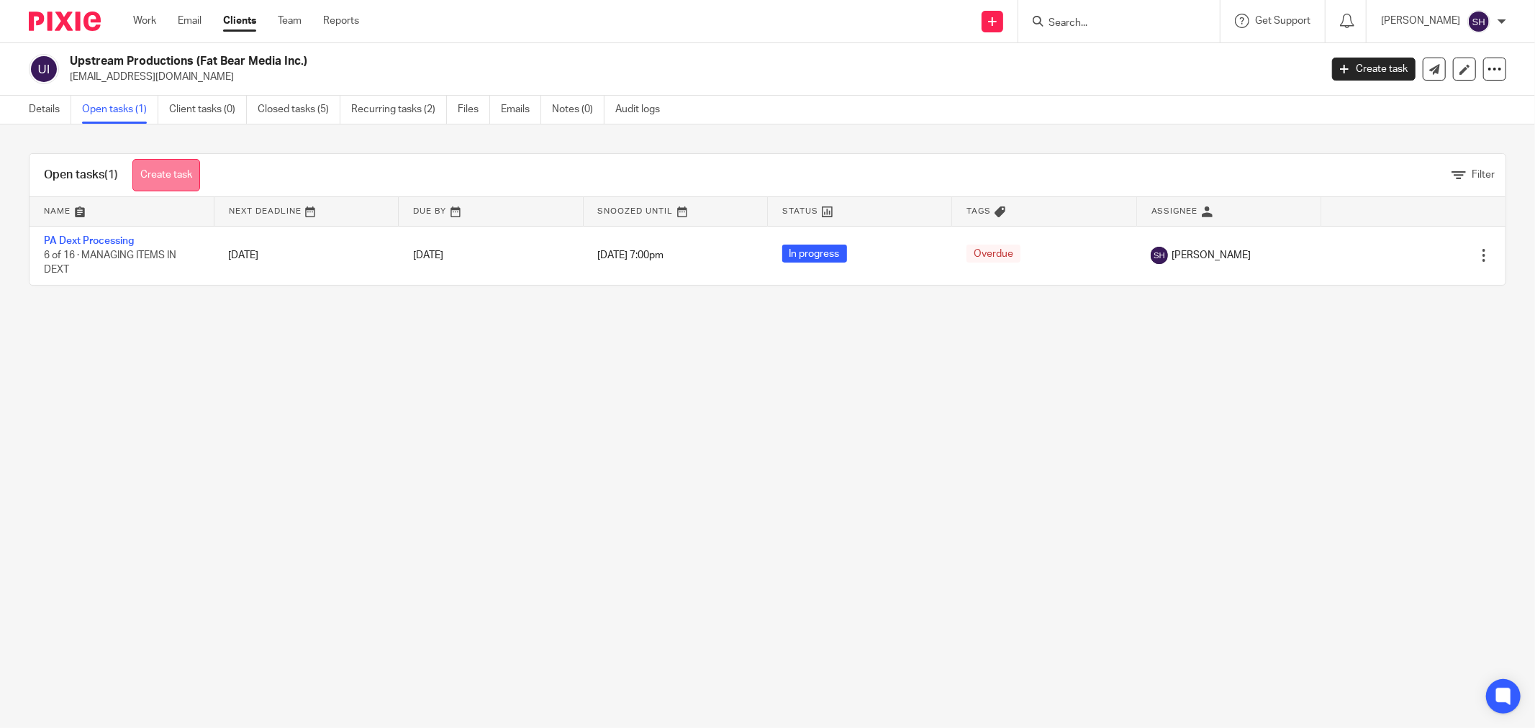
click at [169, 177] on link "Create task" at bounding box center [166, 175] width 68 height 32
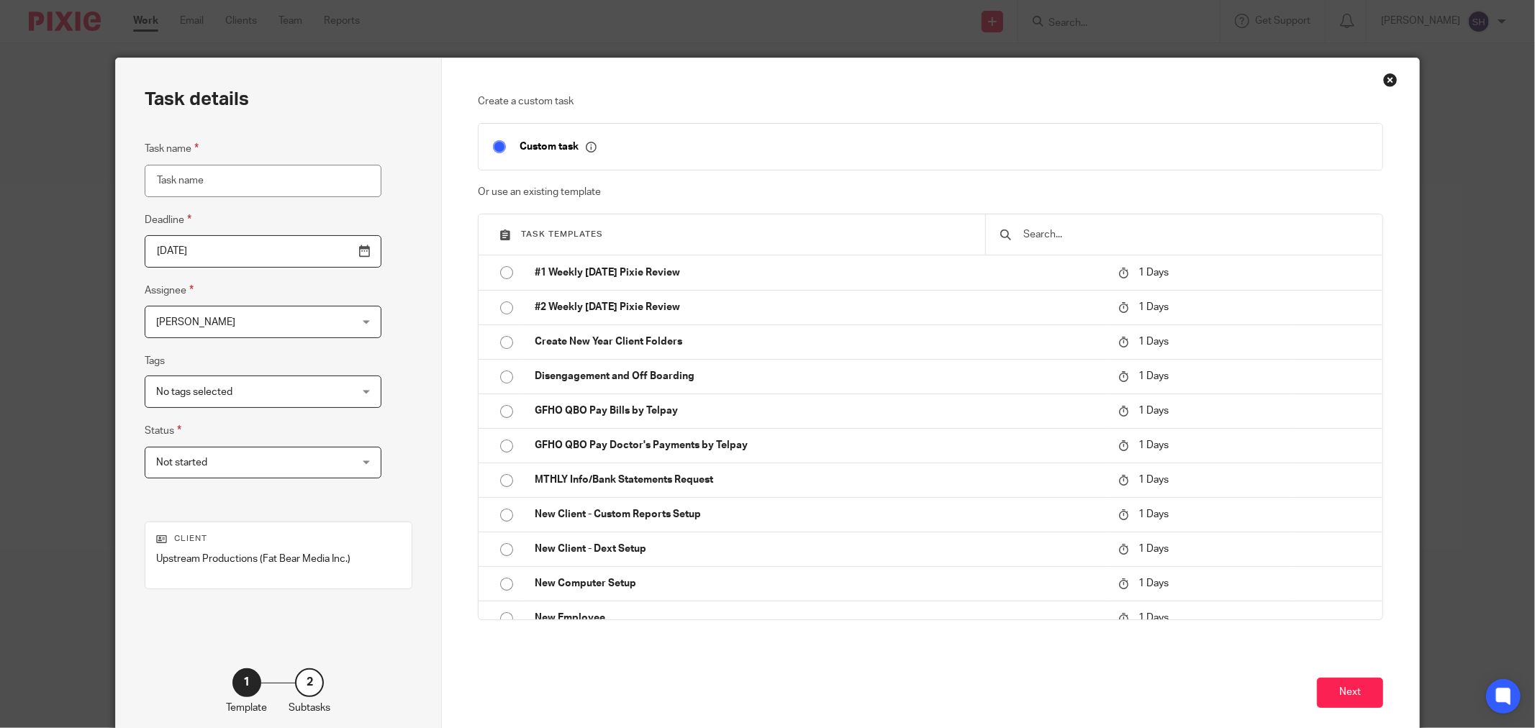
click at [1101, 235] on input "text" at bounding box center [1195, 235] width 346 height 16
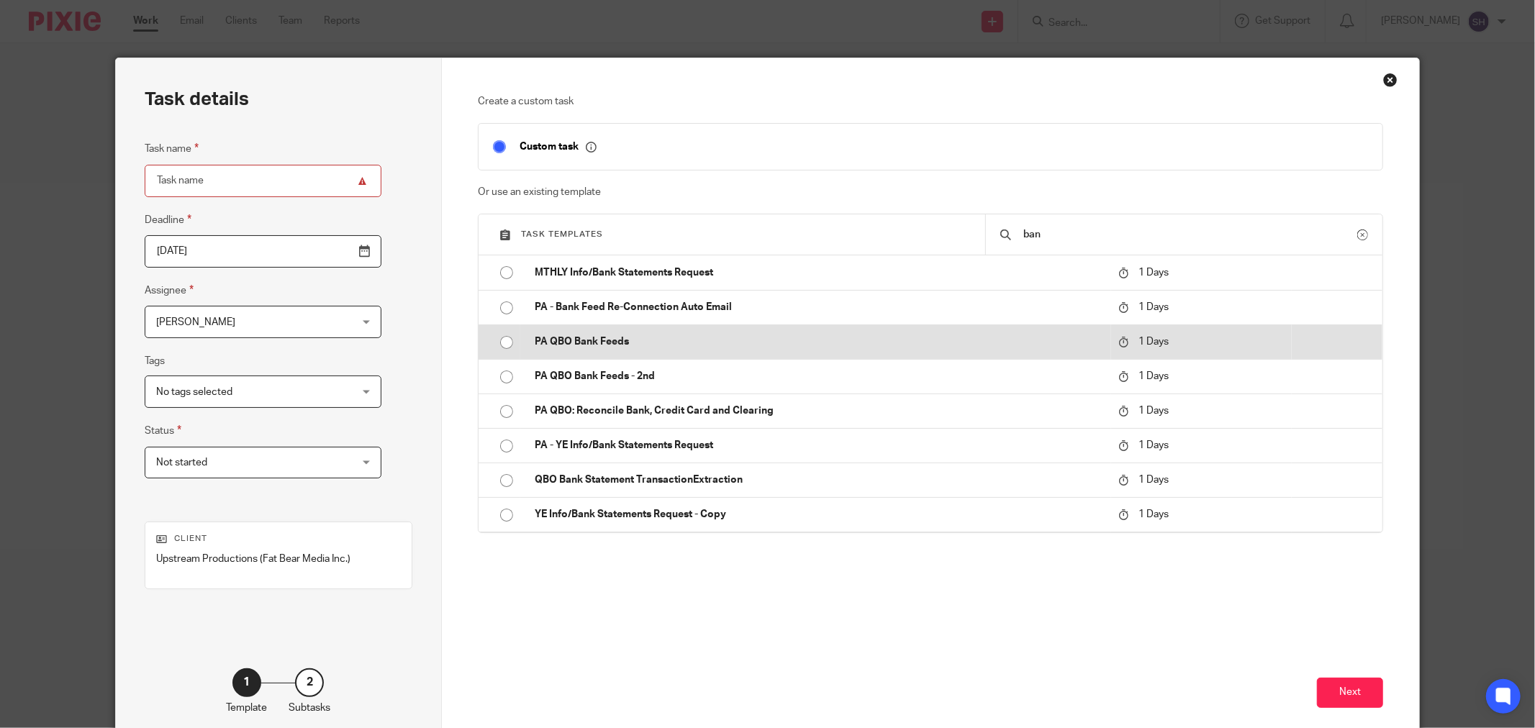
type input "ban"
click at [505, 340] on input "radio" at bounding box center [506, 342] width 27 height 27
type input "2025-08-15"
type input "PA QBO Bank Feeds"
checkbox input "false"
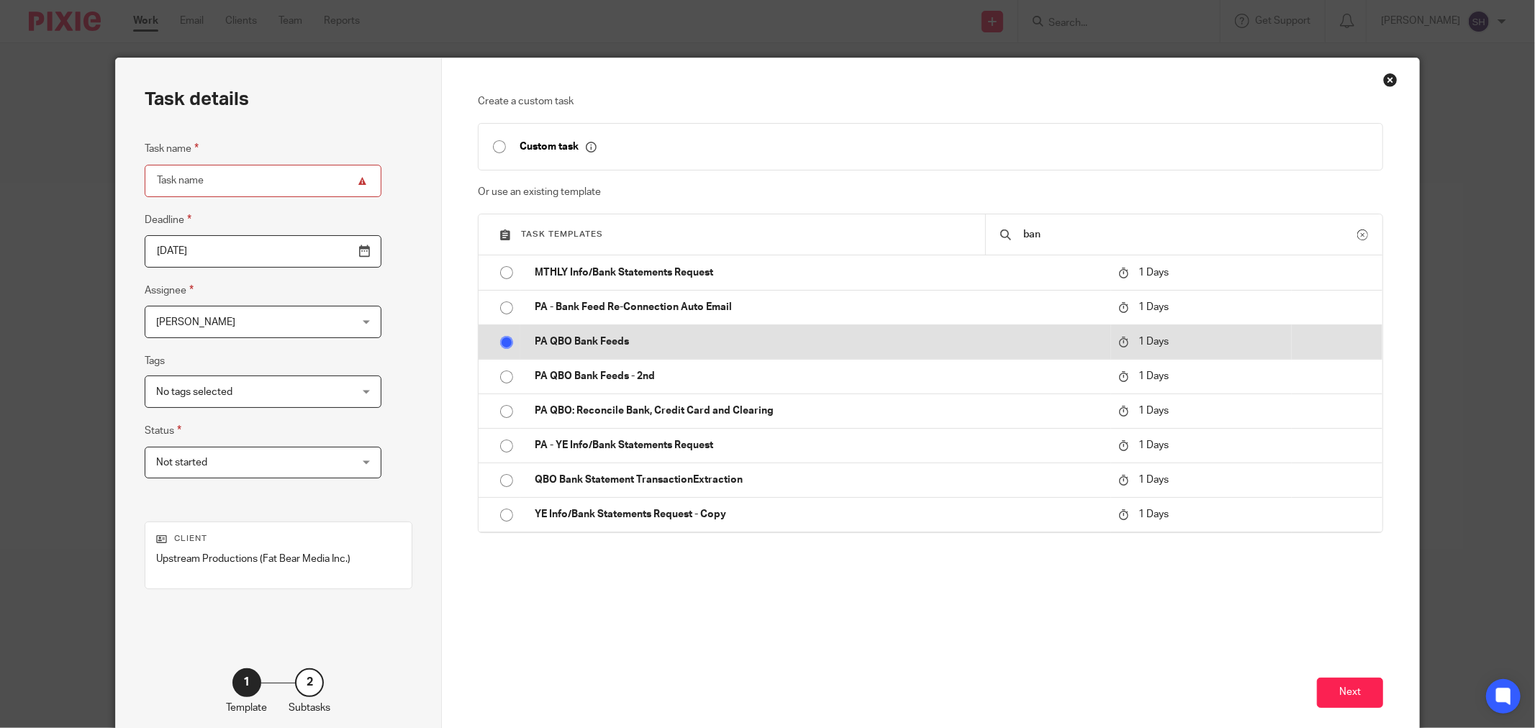
radio input "false"
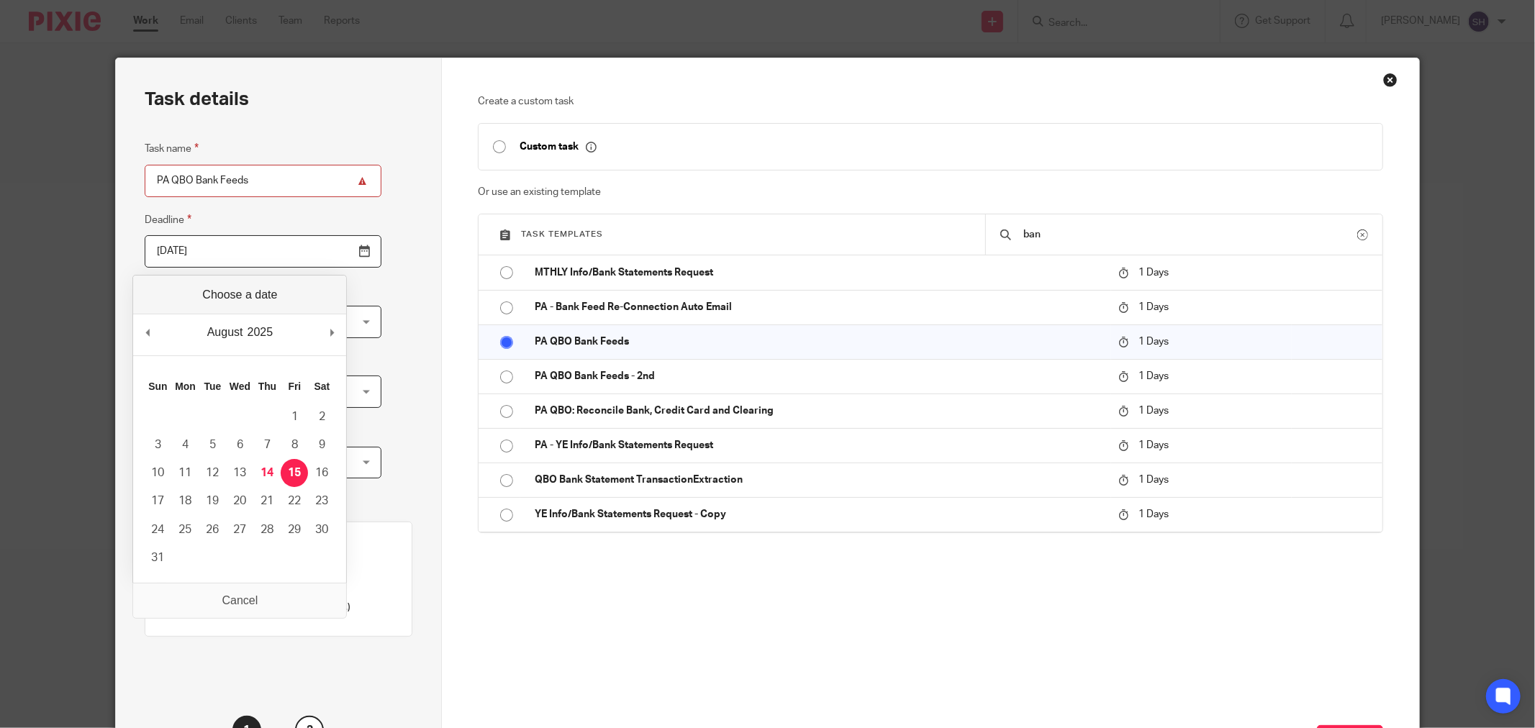
click at [328, 255] on input "2025-08-15" at bounding box center [263, 251] width 237 height 32
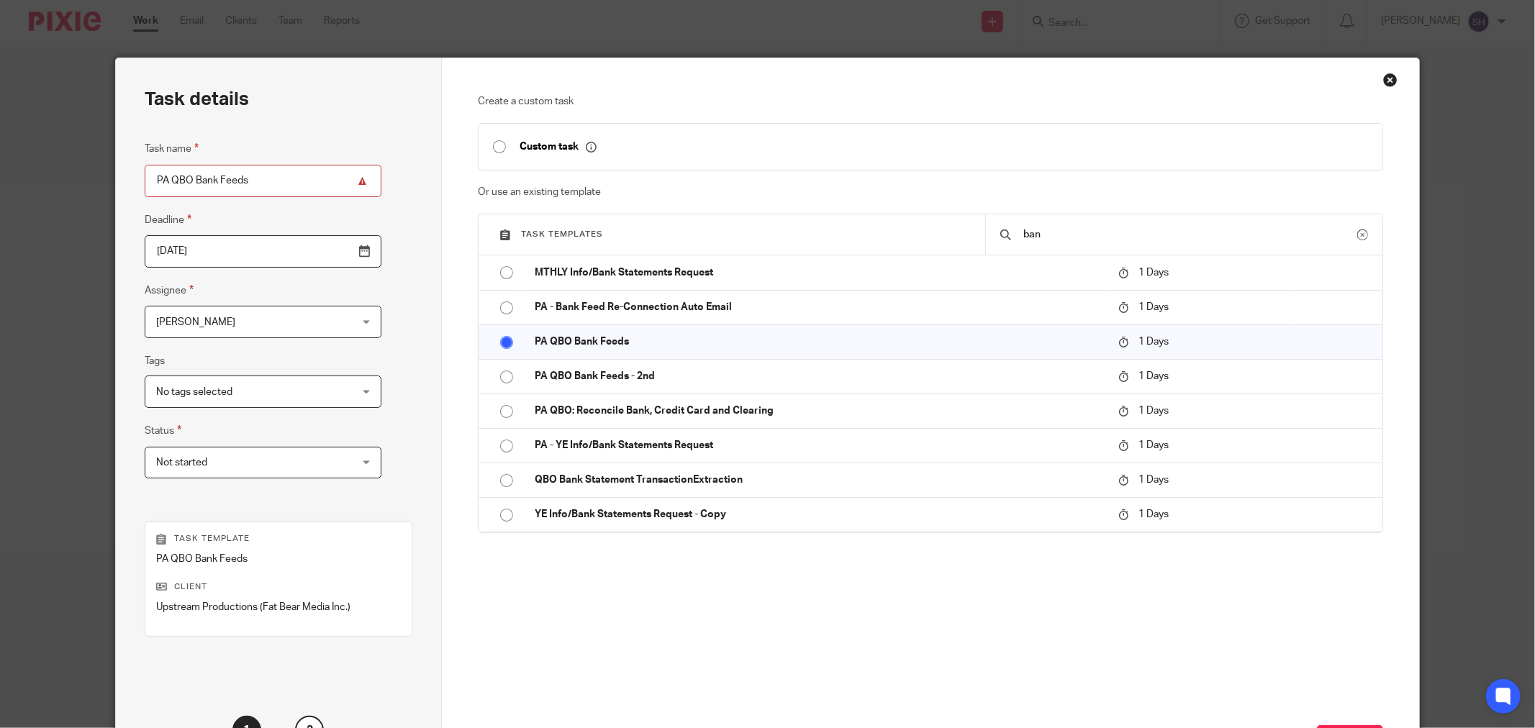
click at [312, 382] on div "No tags selected" at bounding box center [263, 392] width 237 height 32
click at [376, 351] on div "Task details Task name PA QBO Bank Feeds Deadline 2025-08-15 Assignee Sarah Hal…" at bounding box center [279, 425] width 326 height 734
click at [310, 469] on div "Not started Not started" at bounding box center [263, 463] width 237 height 32
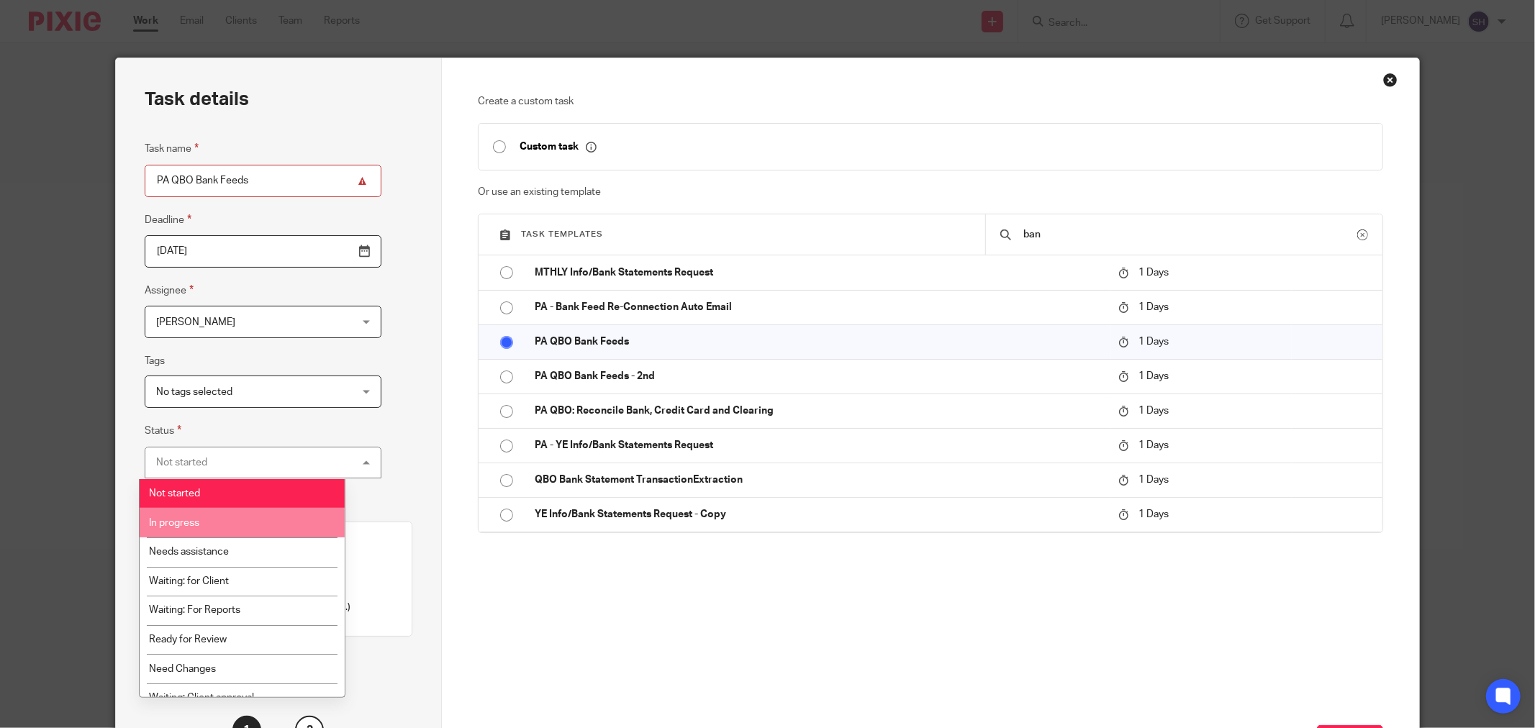
click at [297, 516] on li "In progress" at bounding box center [242, 523] width 205 height 30
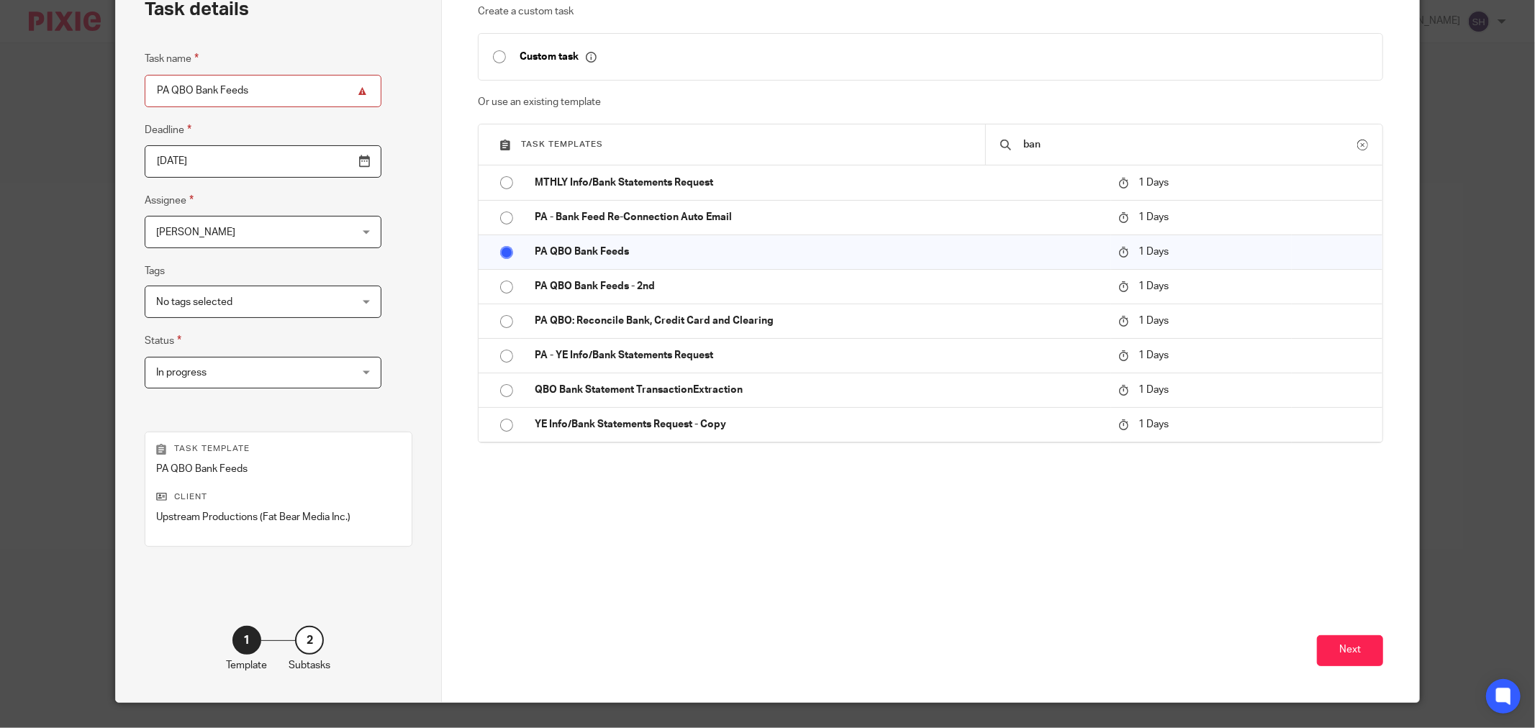
scroll to position [122, 0]
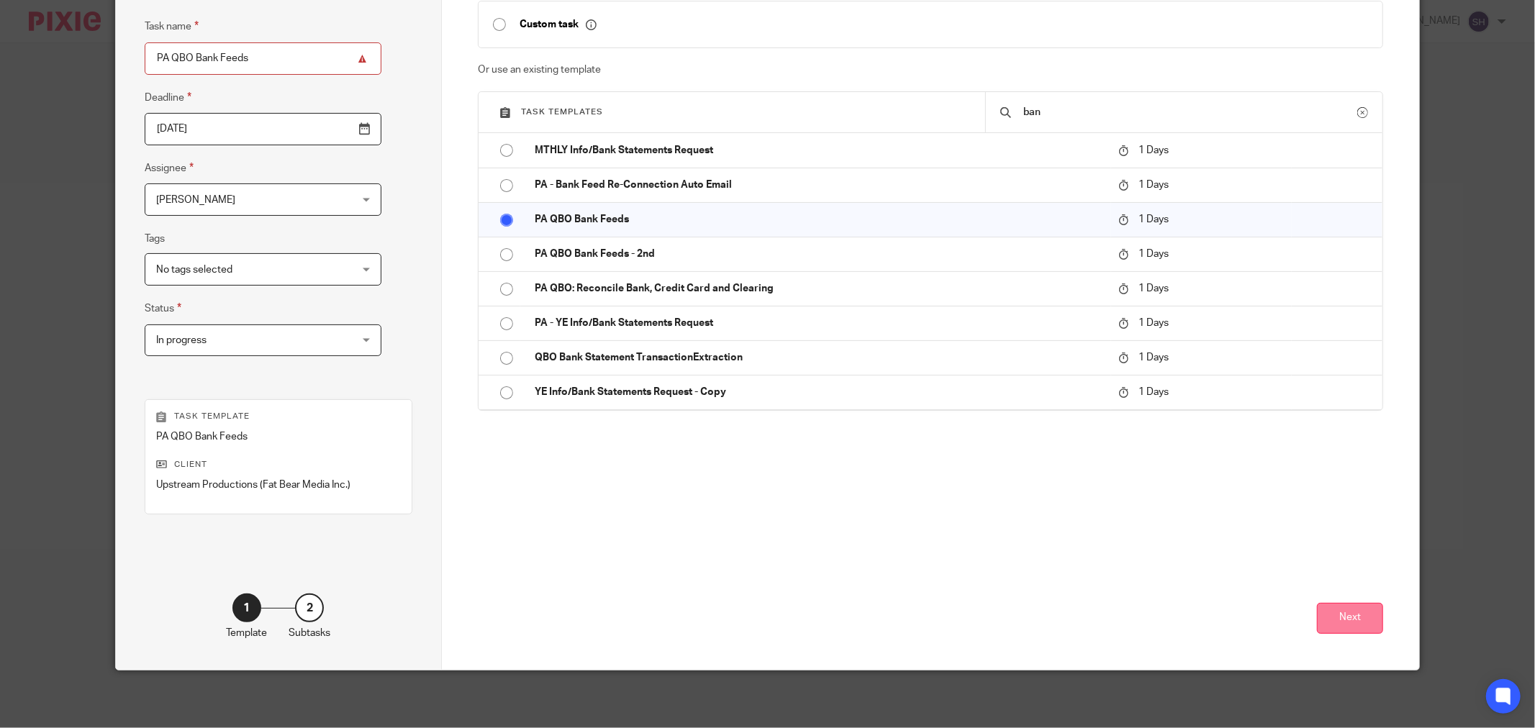
click at [1337, 621] on button "Next" at bounding box center [1350, 618] width 66 height 31
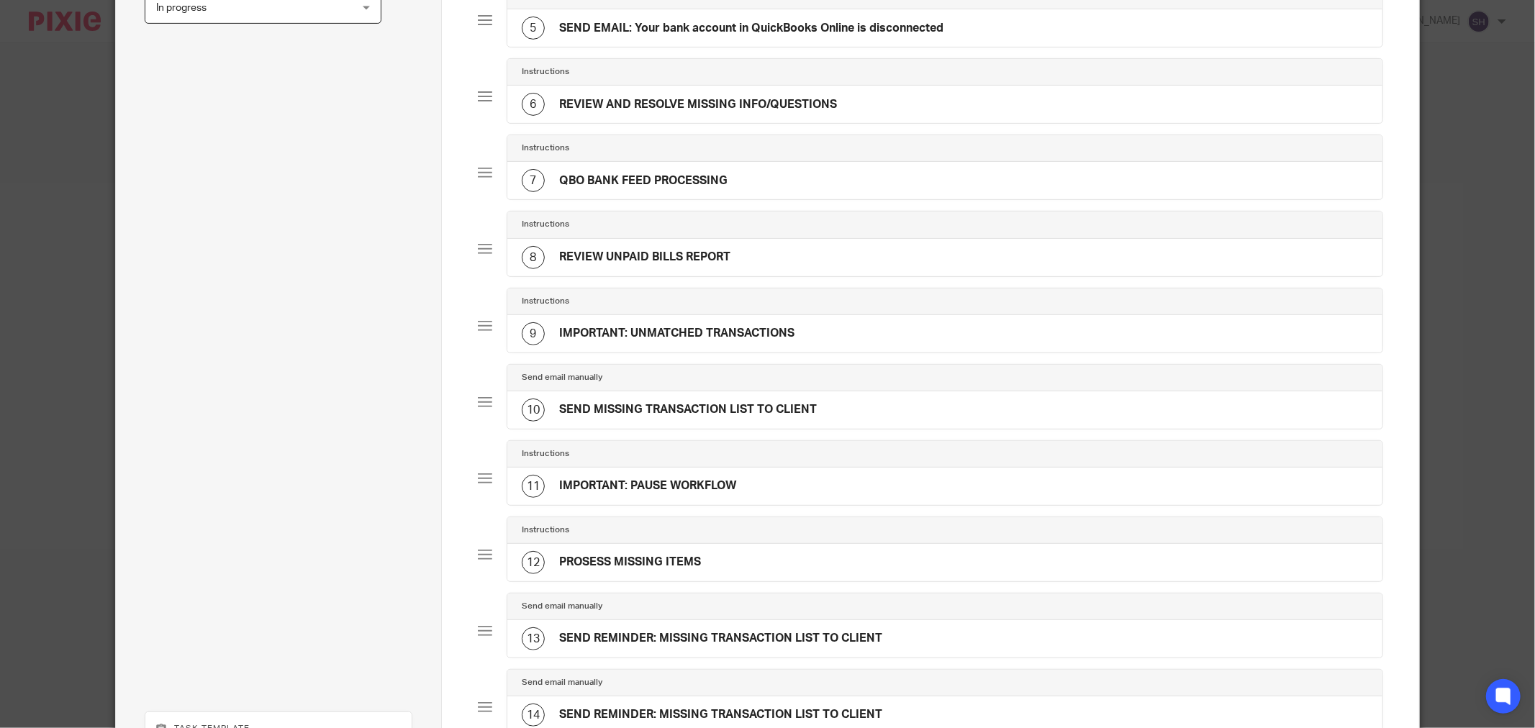
scroll to position [762, 0]
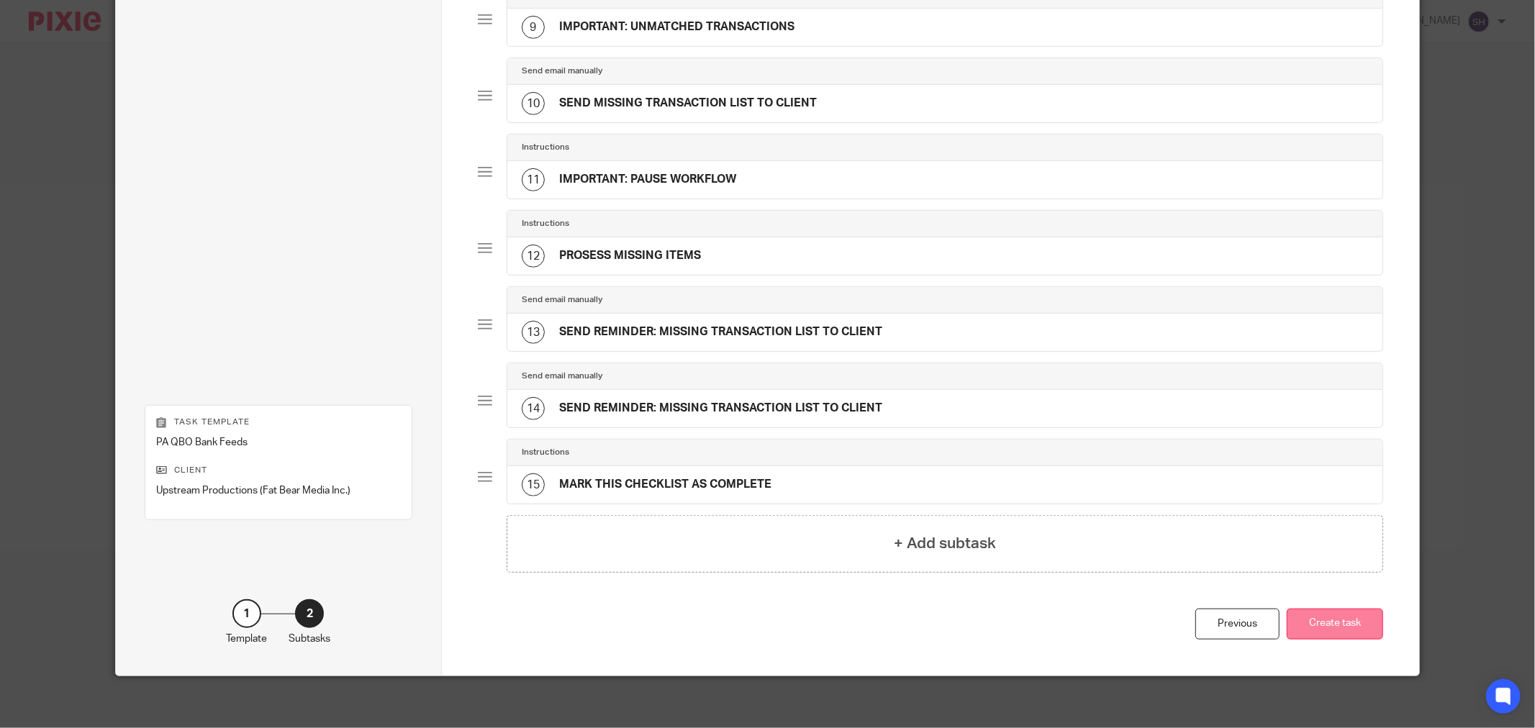
click at [1342, 629] on button "Create task" at bounding box center [1335, 624] width 96 height 31
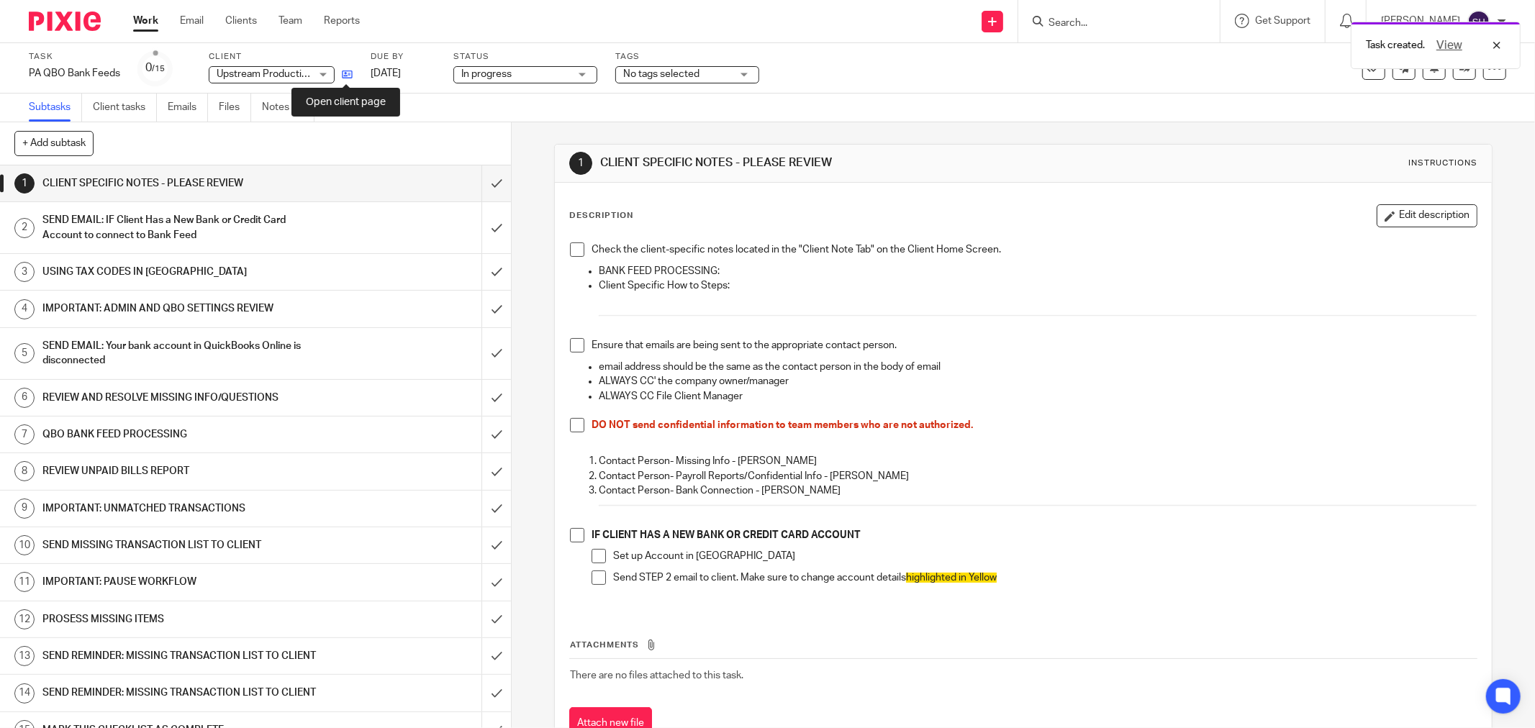
click at [348, 78] on icon at bounding box center [347, 74] width 11 height 11
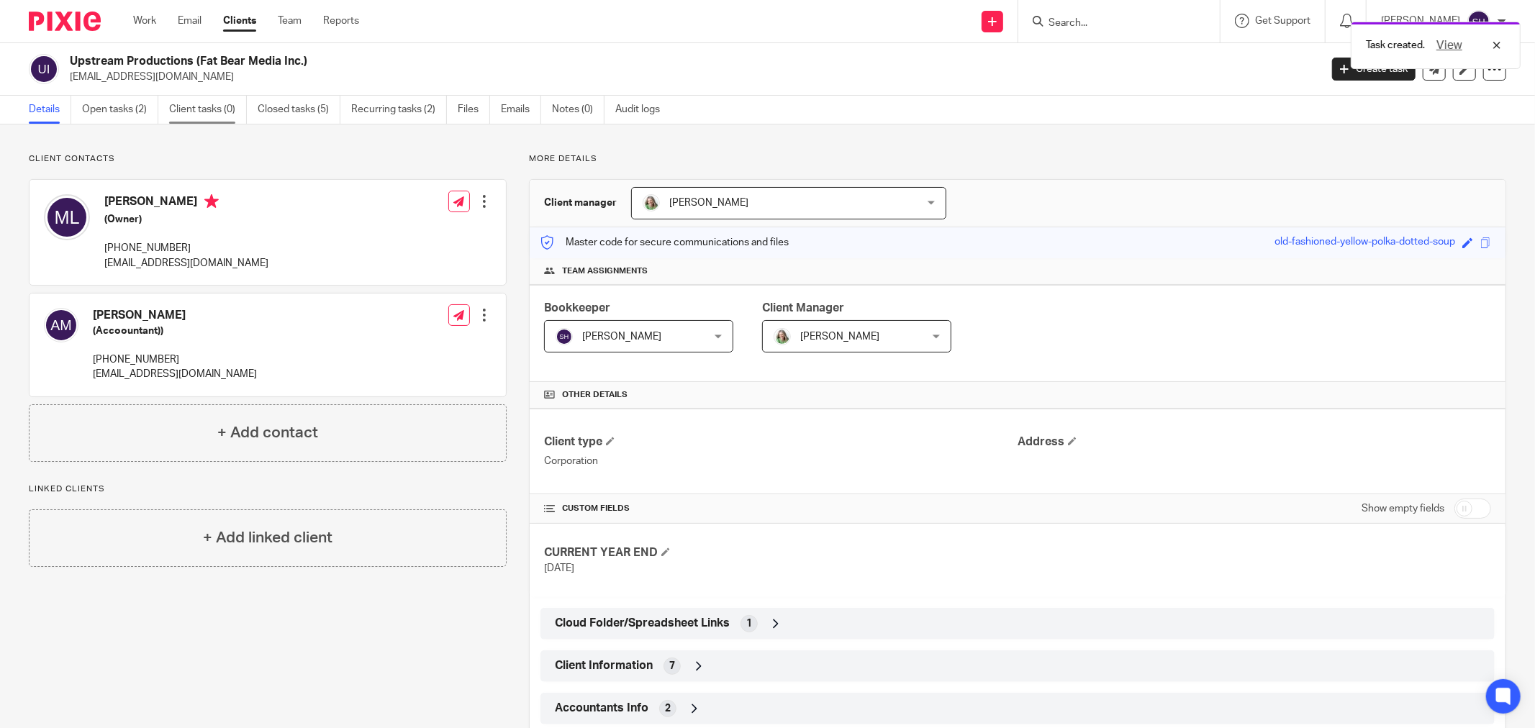
click at [219, 114] on link "Client tasks (0)" at bounding box center [208, 110] width 78 height 28
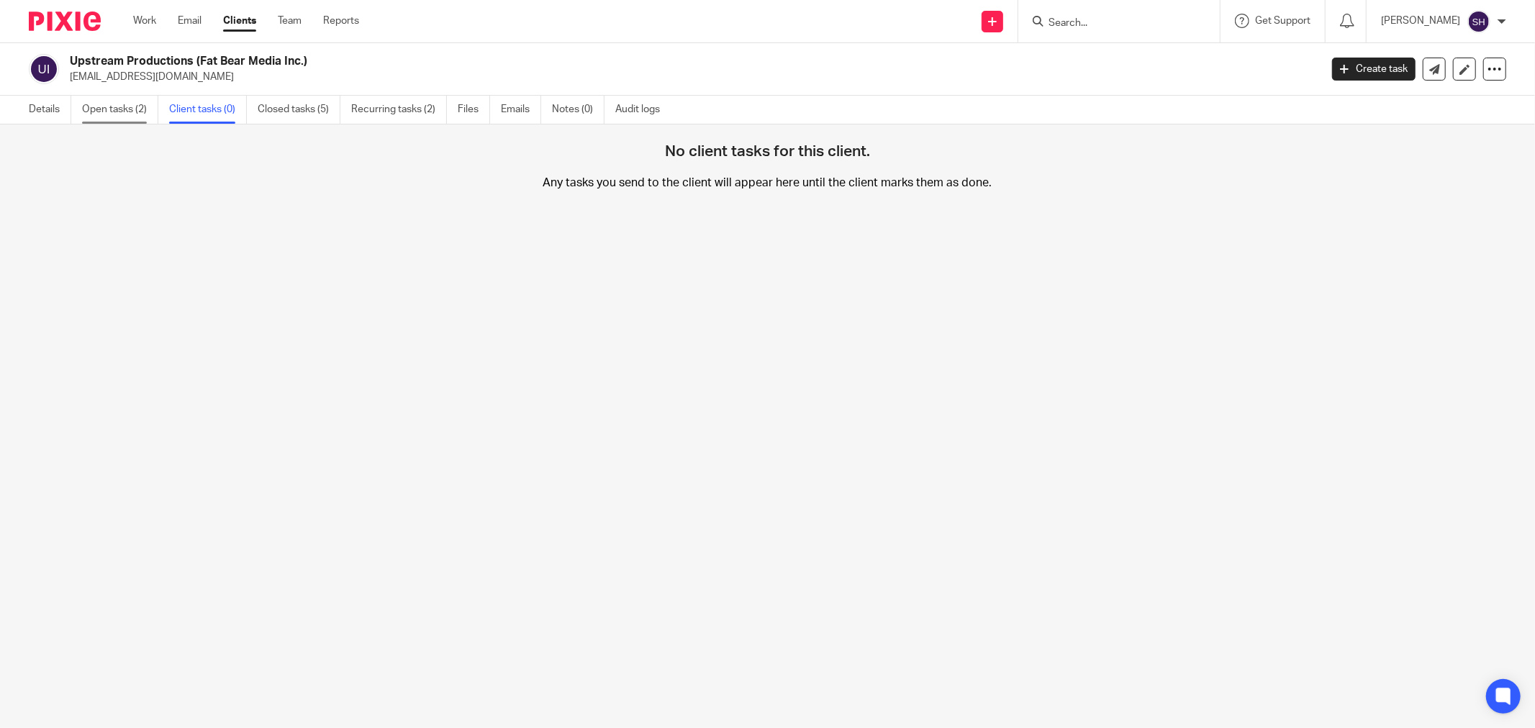
click at [128, 114] on link "Open tasks (2)" at bounding box center [120, 110] width 76 height 28
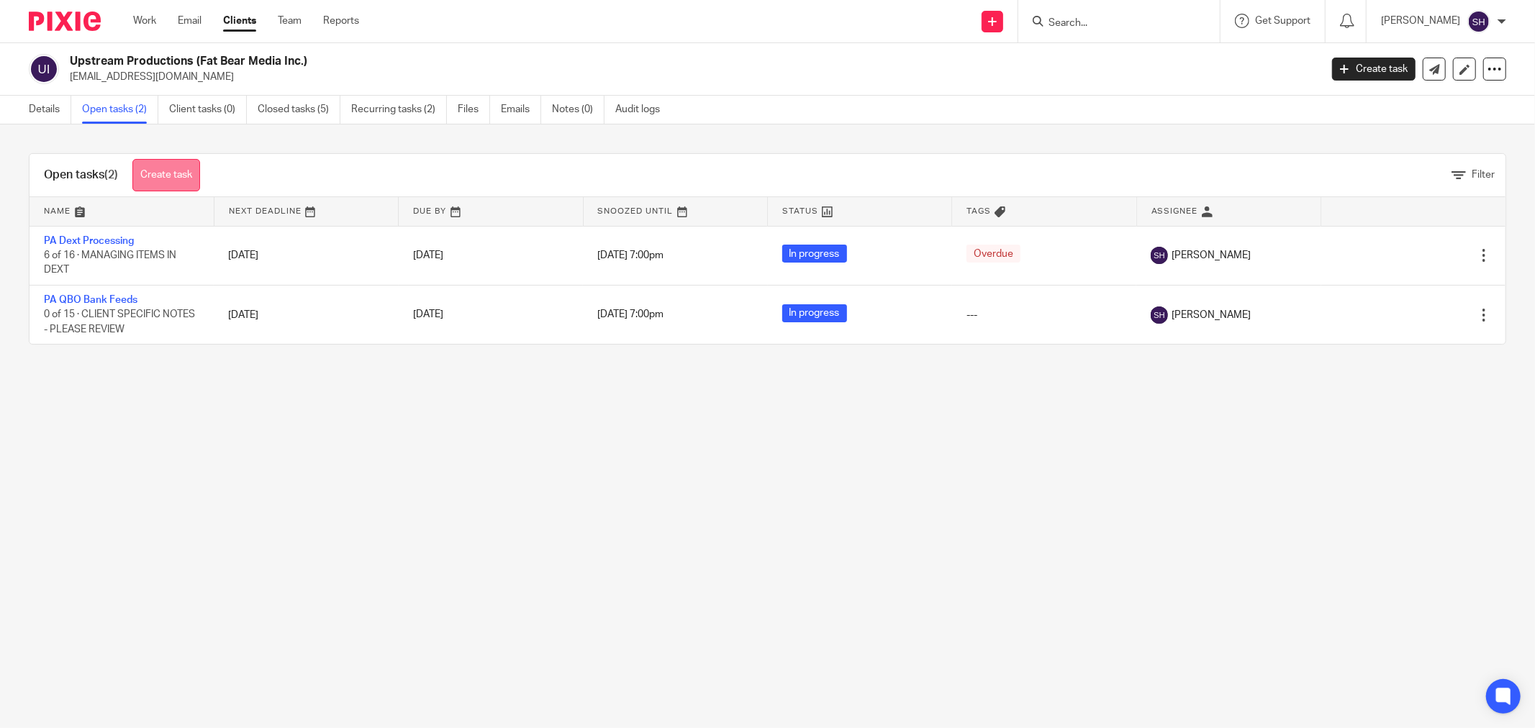
click at [179, 175] on link "Create task" at bounding box center [166, 175] width 68 height 32
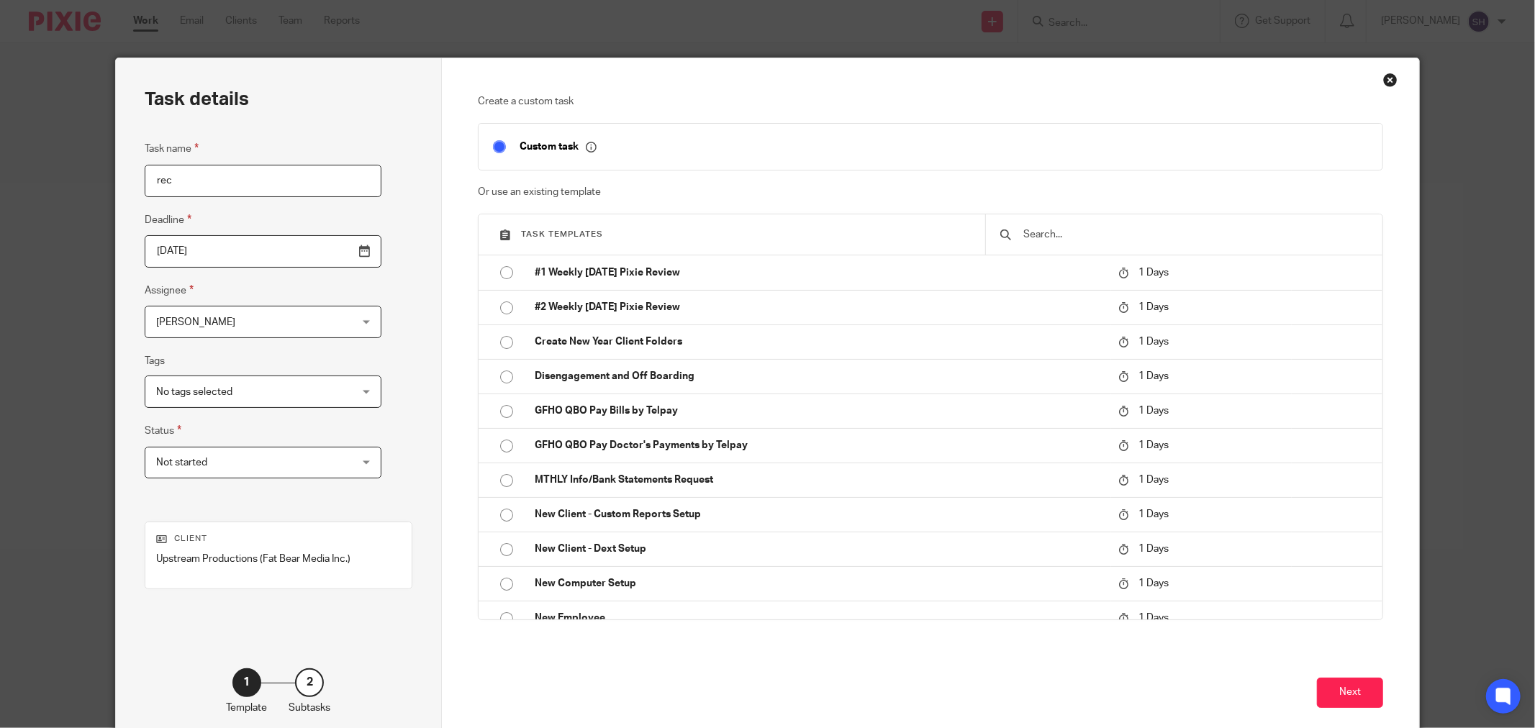
type input "rec"
click at [1099, 231] on input "text" at bounding box center [1195, 235] width 346 height 16
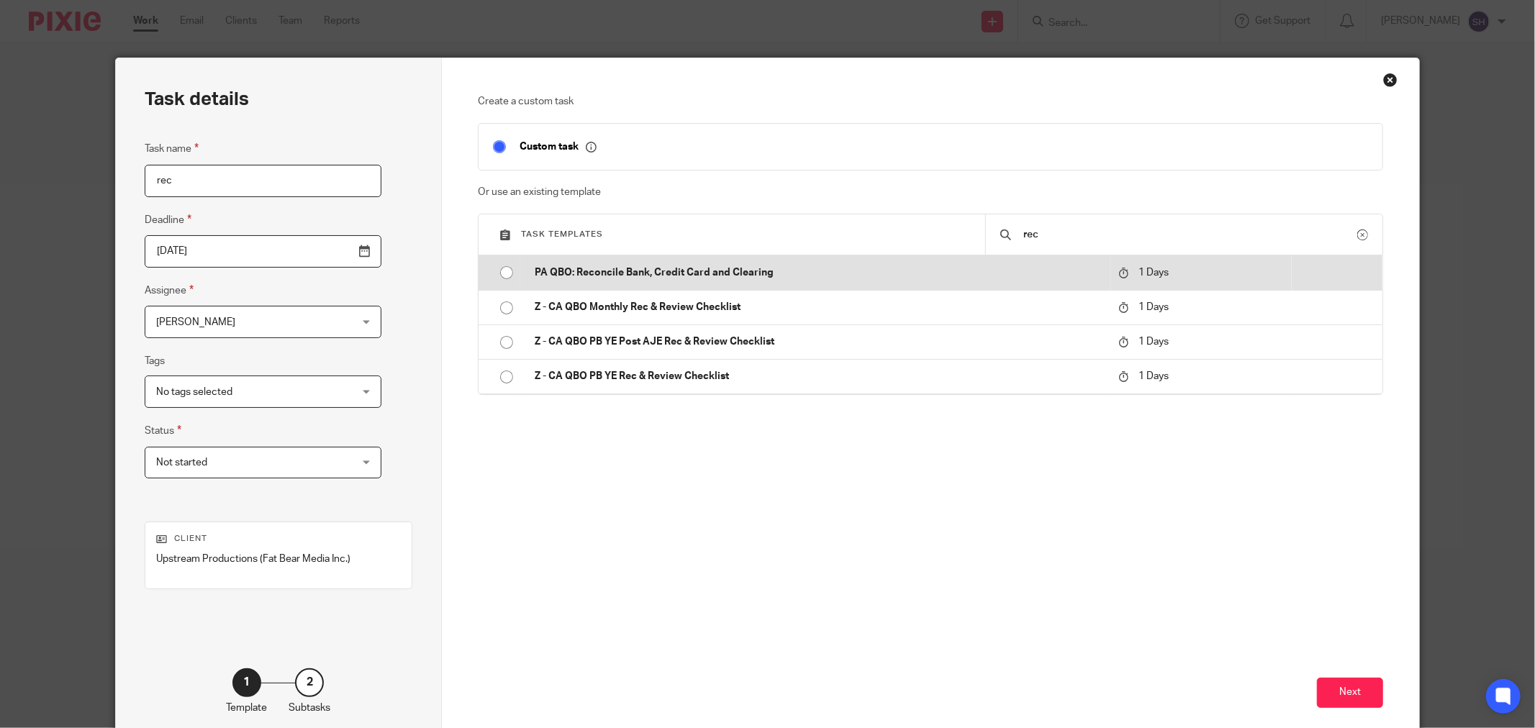
type input "rec"
click at [497, 271] on input "radio" at bounding box center [506, 272] width 27 height 27
type input "2025-08-15"
checkbox input "false"
radio input "false"
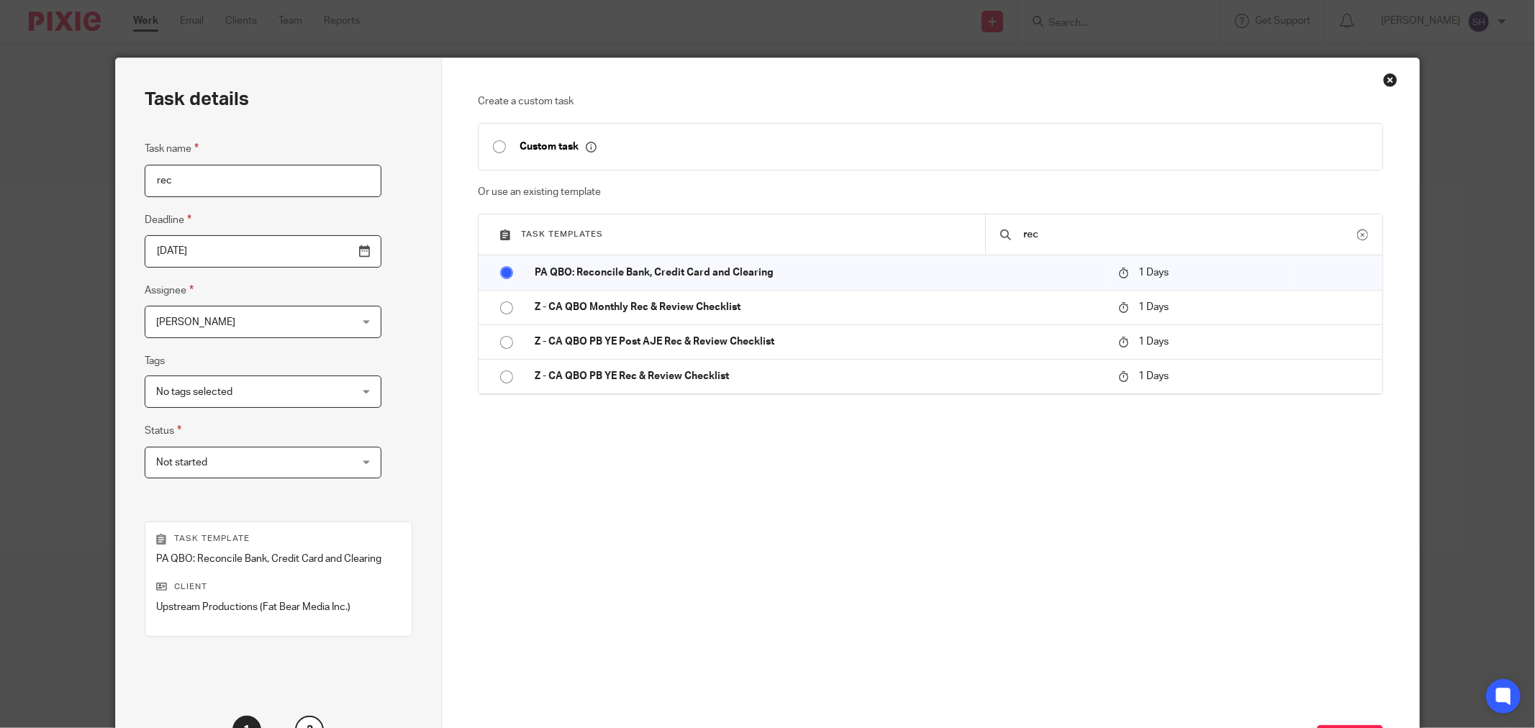
drag, startPoint x: 178, startPoint y: 186, endPoint x: 126, endPoint y: 195, distance: 52.7
click at [126, 195] on div "Task details Task name rec Deadline 2025-08-15 Assignee Sarah Halcro Sarah Halc…" at bounding box center [279, 425] width 326 height 734
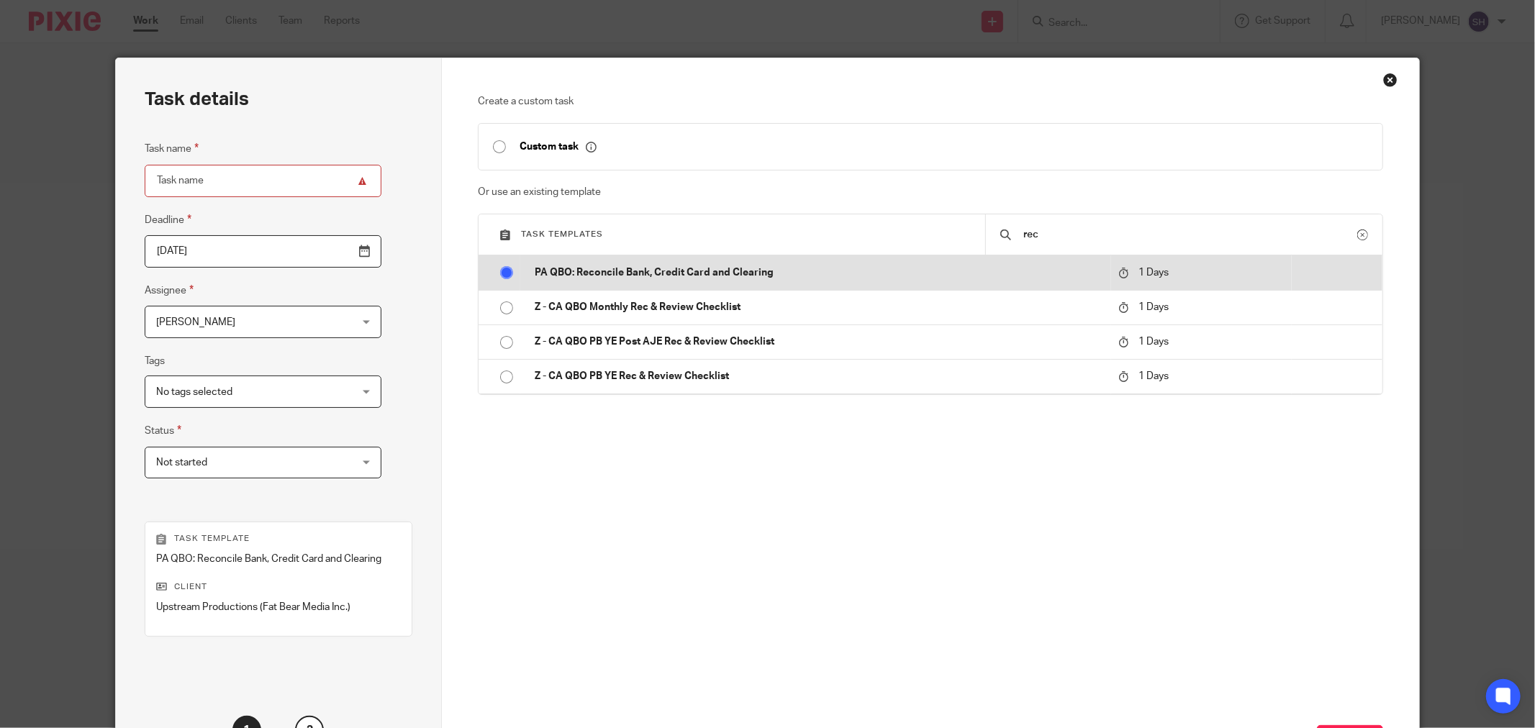
click at [499, 274] on input "radio" at bounding box center [506, 272] width 27 height 27
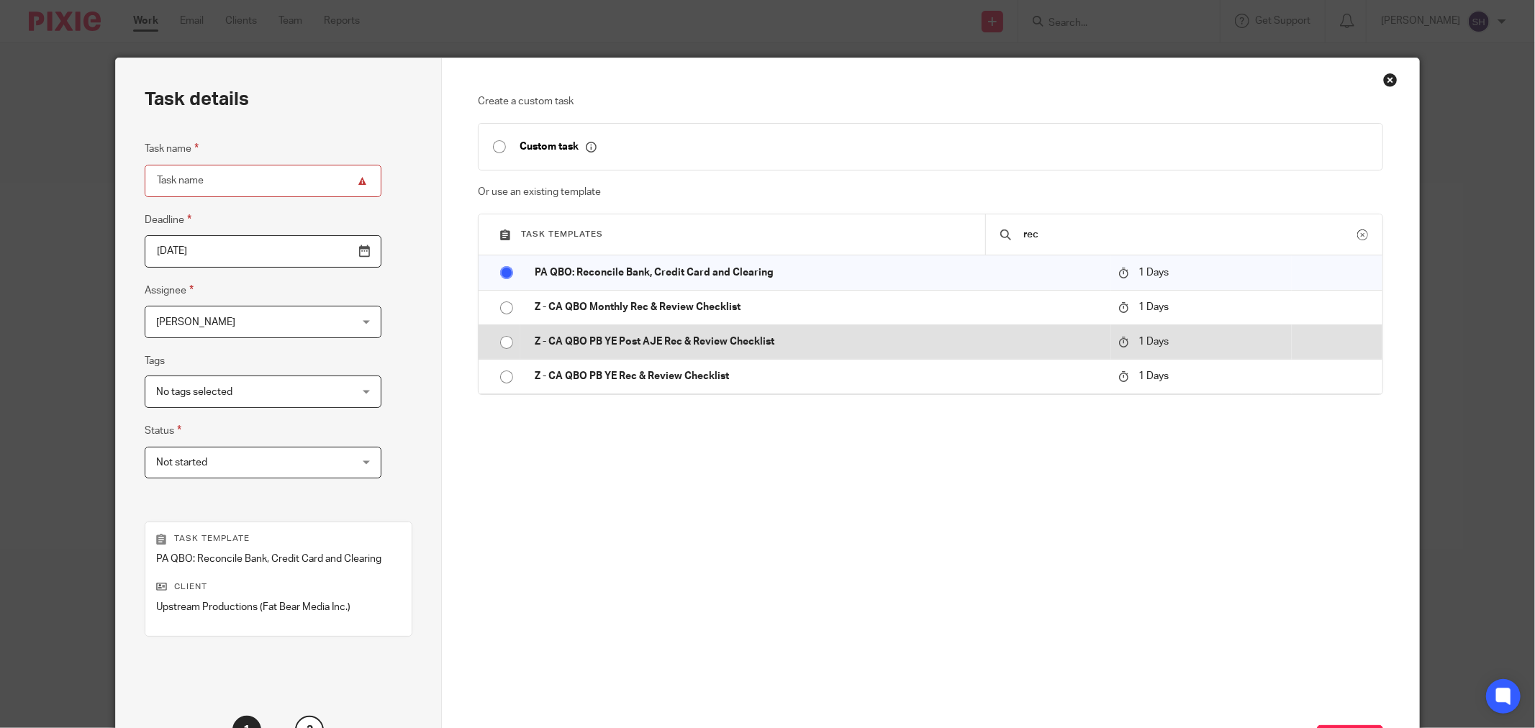
click at [500, 341] on input "radio" at bounding box center [506, 342] width 27 height 27
type input "Z - CA QBO PB YE Post AJE Rec & Review Checklist"
radio input "false"
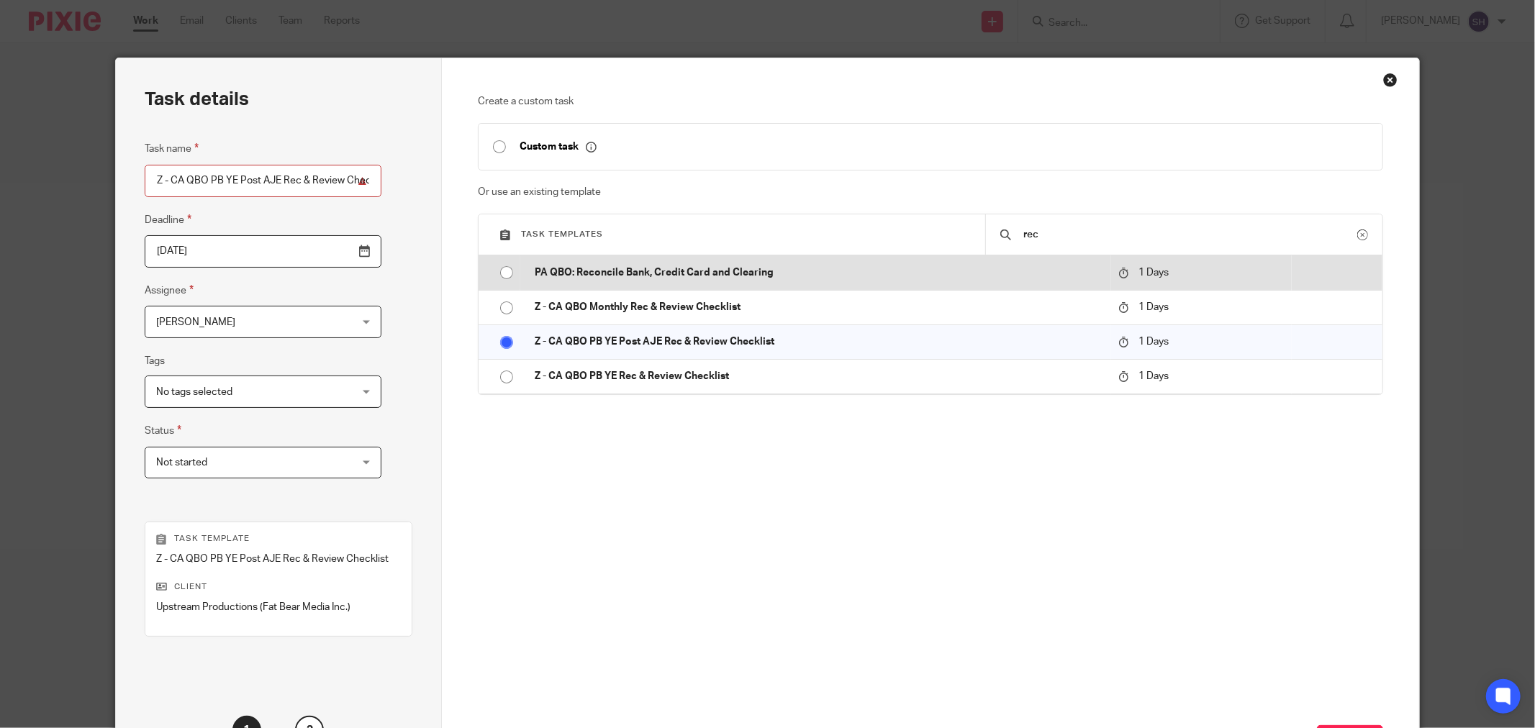
click at [502, 271] on input "radio" at bounding box center [506, 272] width 27 height 27
type input "PA QBO: Reconcile Bank, Credit Card and Clearing"
radio input "false"
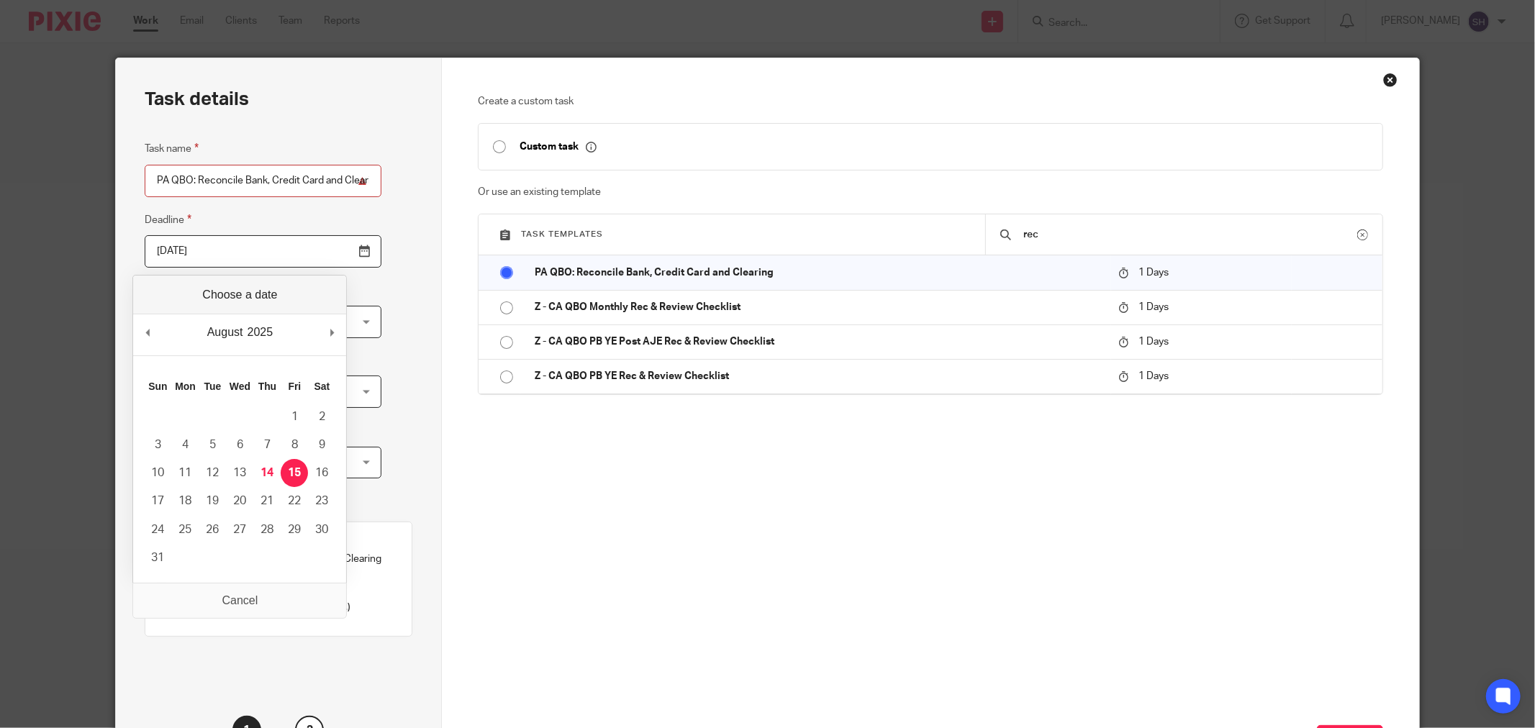
click at [328, 250] on input "[DATE]" at bounding box center [263, 251] width 237 height 32
click at [394, 409] on div "Task details Task name PA QBO: Reconcile Bank, Credit Card and Clearing Deadlin…" at bounding box center [279, 425] width 326 height 734
click at [333, 253] on input "[DATE]" at bounding box center [263, 251] width 237 height 32
type input "2024-12-10"
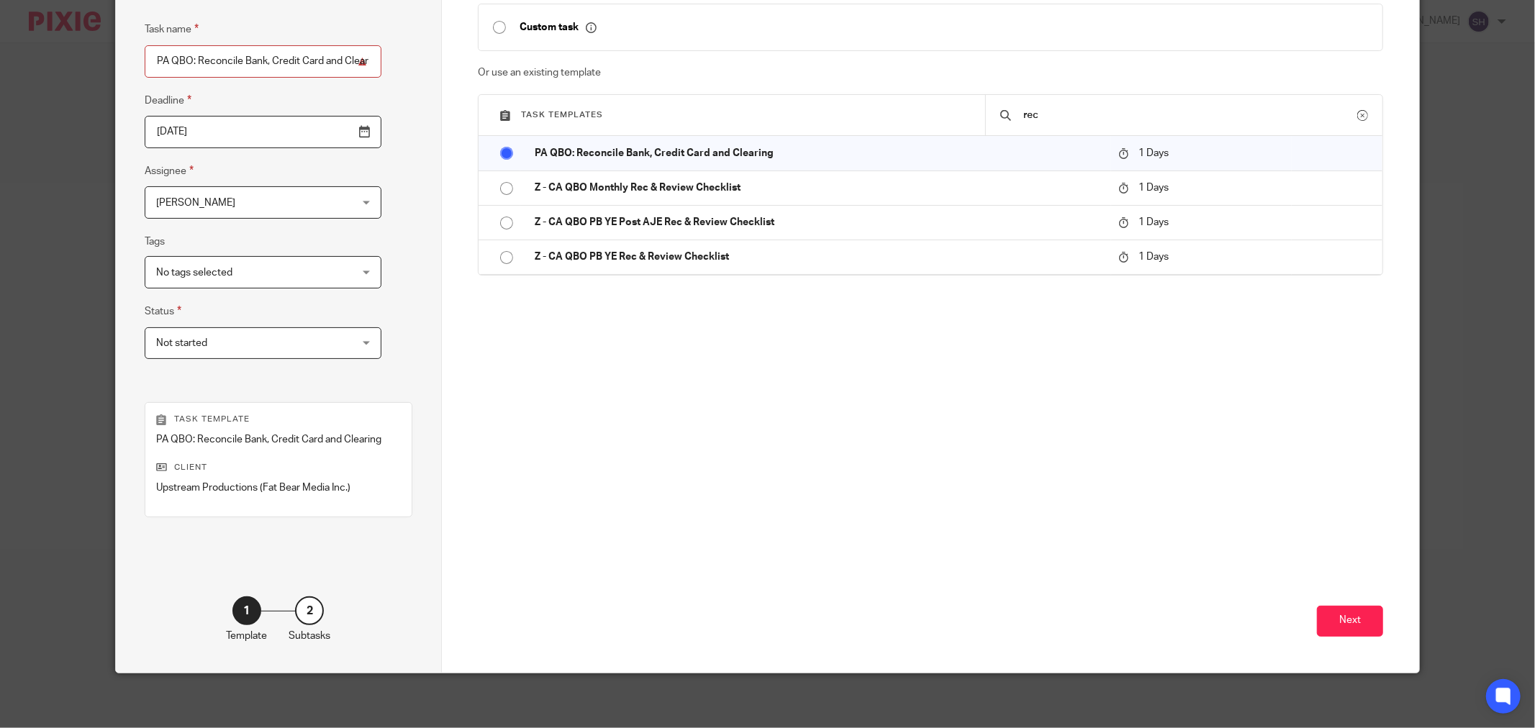
scroll to position [122, 0]
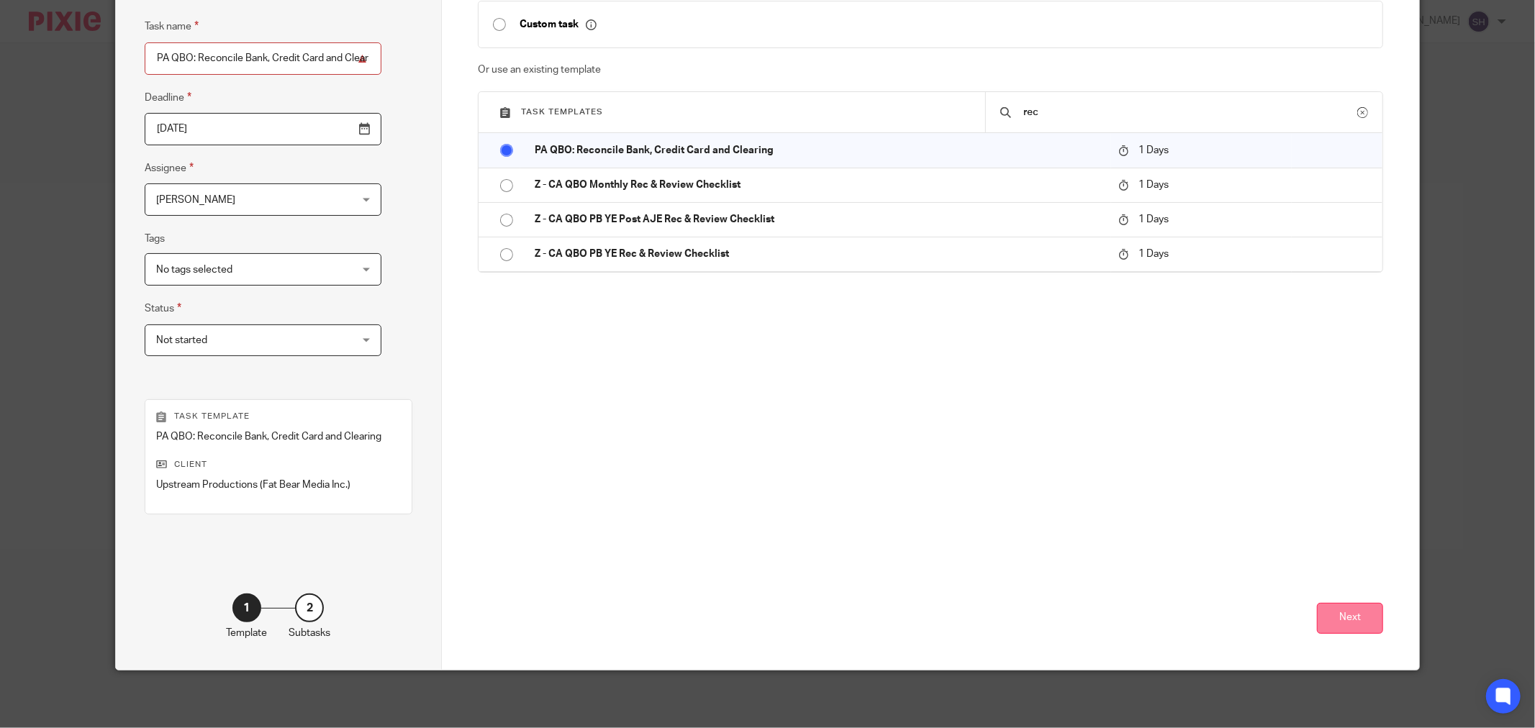
click at [1337, 621] on button "Next" at bounding box center [1350, 618] width 66 height 31
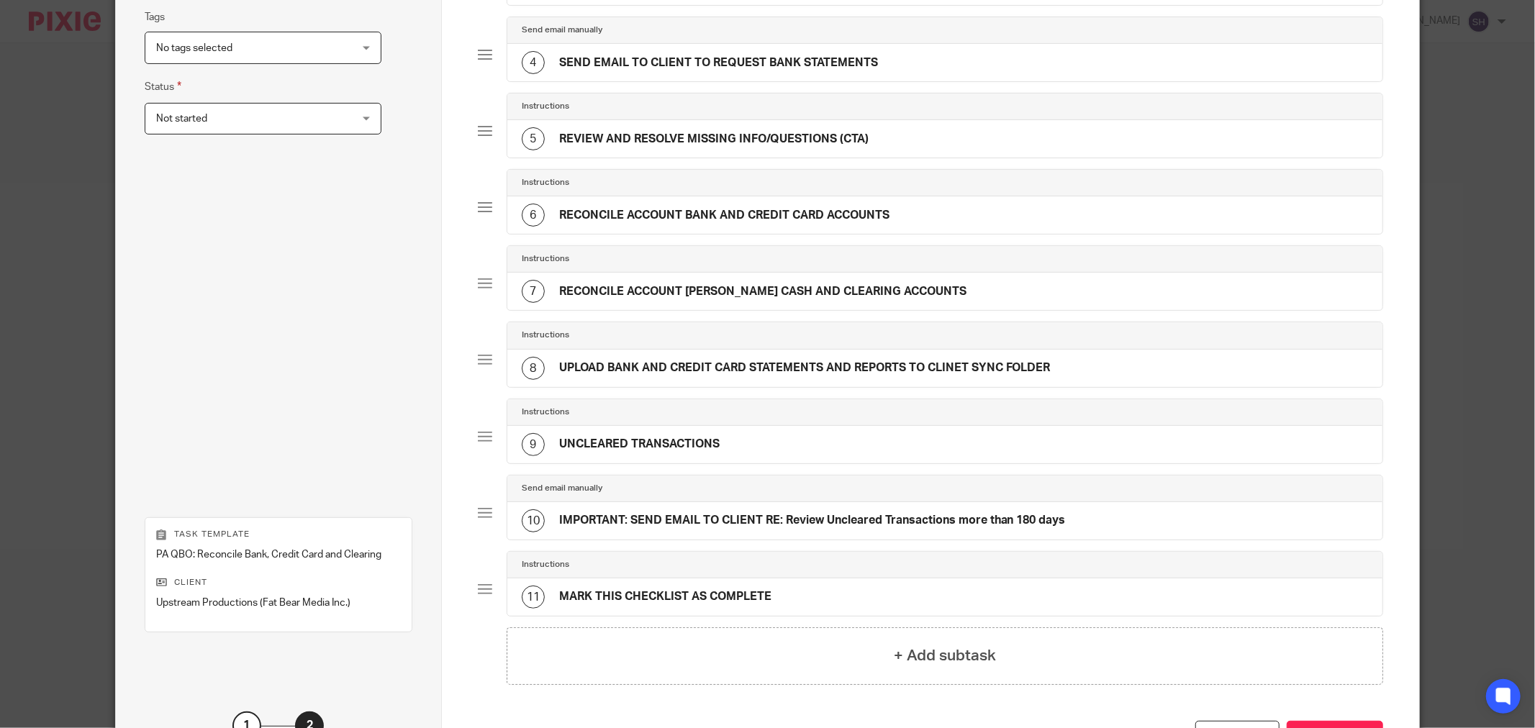
scroll to position [464, 0]
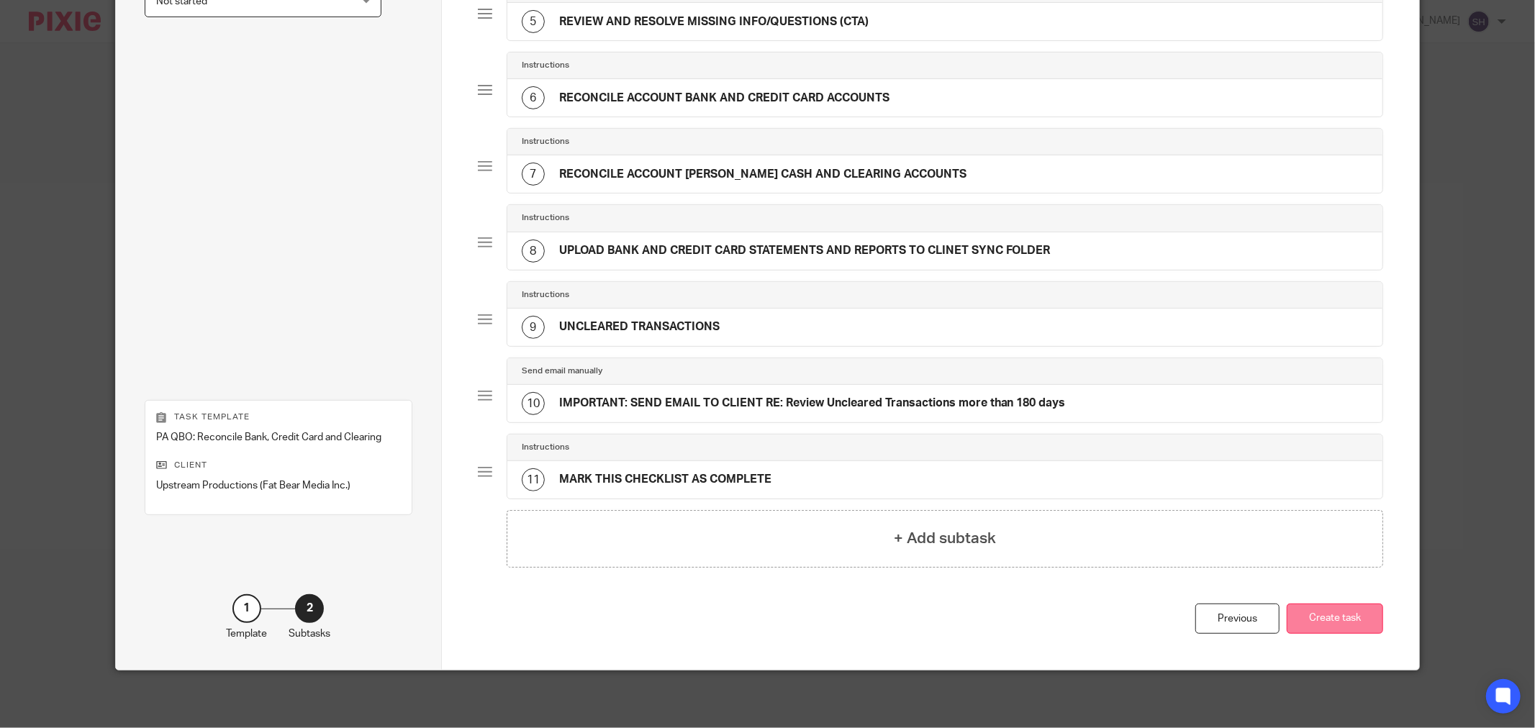
click at [1348, 617] on button "Create task" at bounding box center [1335, 619] width 96 height 31
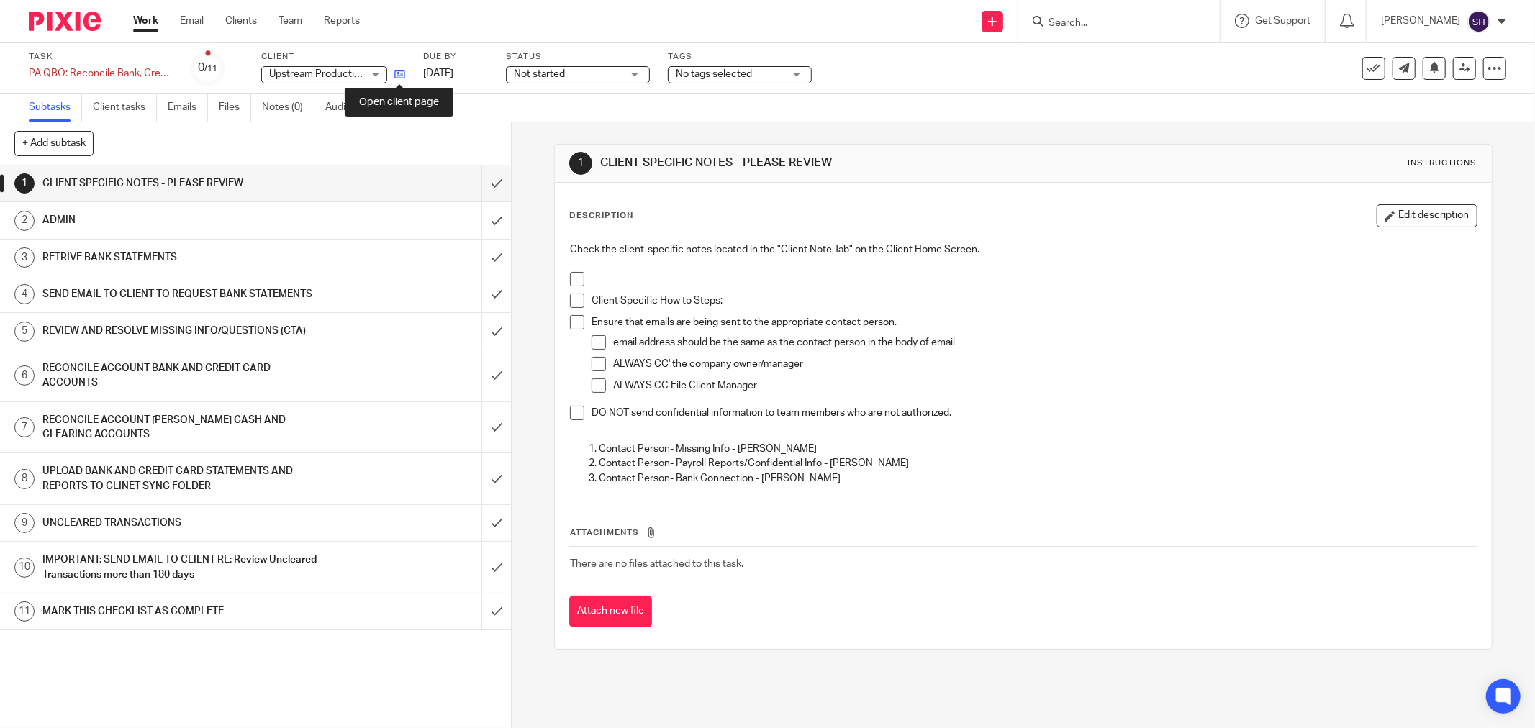
click at [403, 73] on icon at bounding box center [399, 74] width 11 height 11
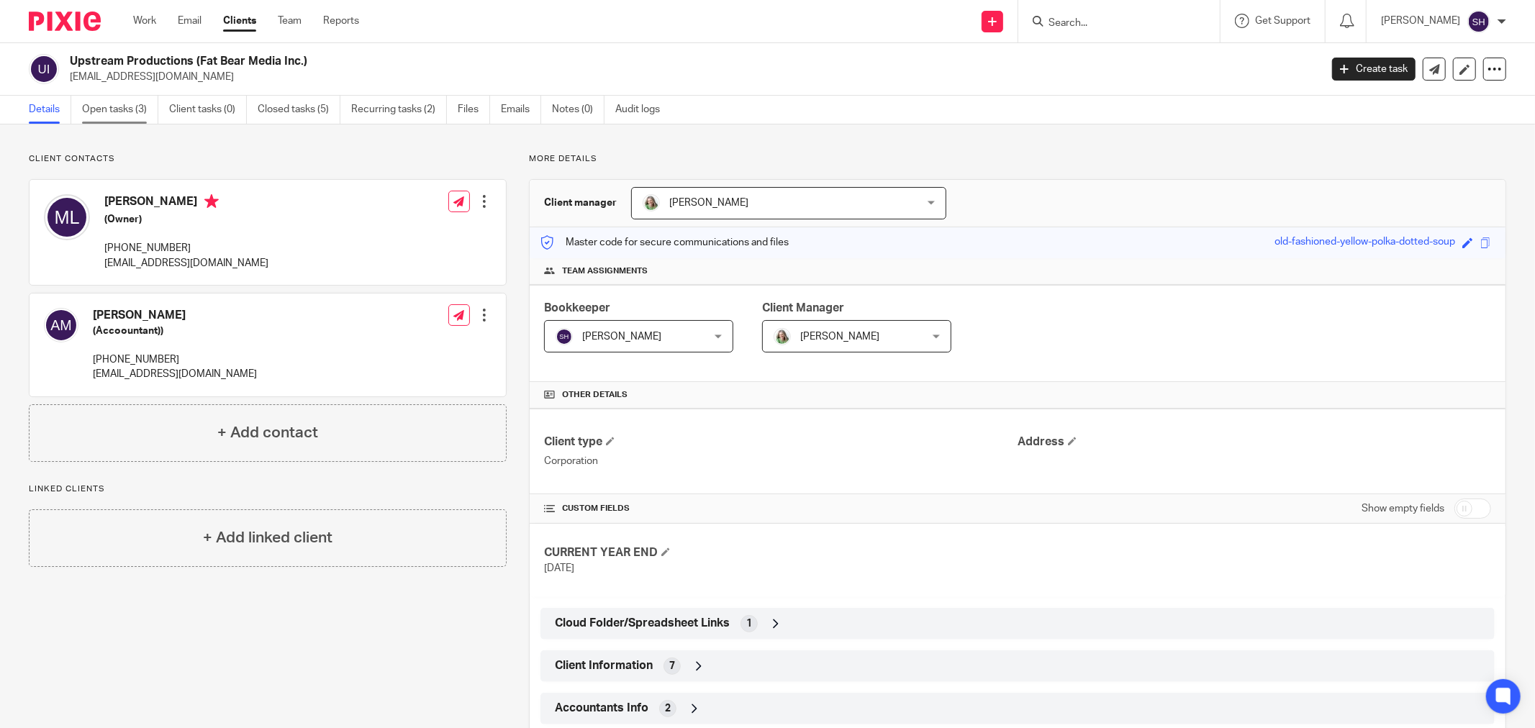
click at [135, 107] on link "Open tasks (3)" at bounding box center [120, 110] width 76 height 28
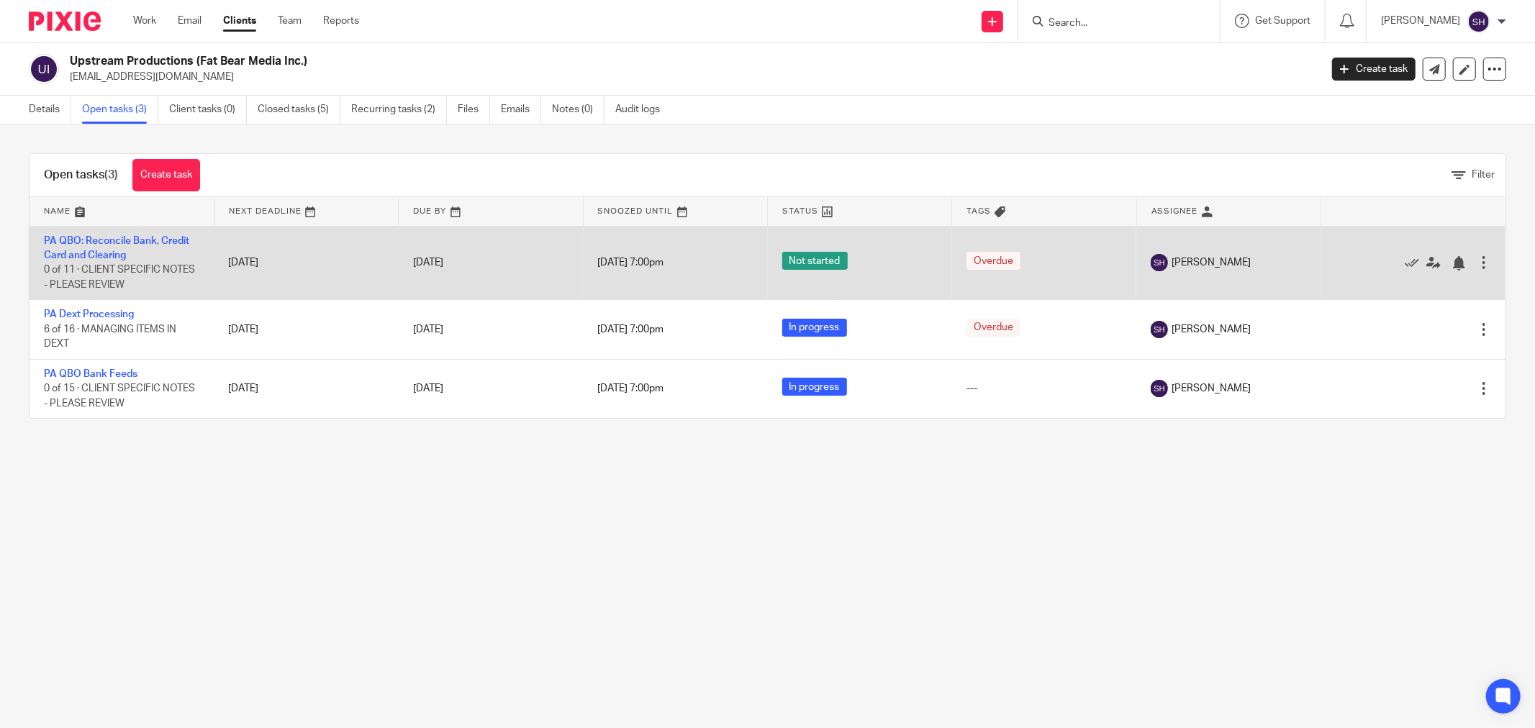
click at [1477, 265] on div at bounding box center [1484, 263] width 14 height 14
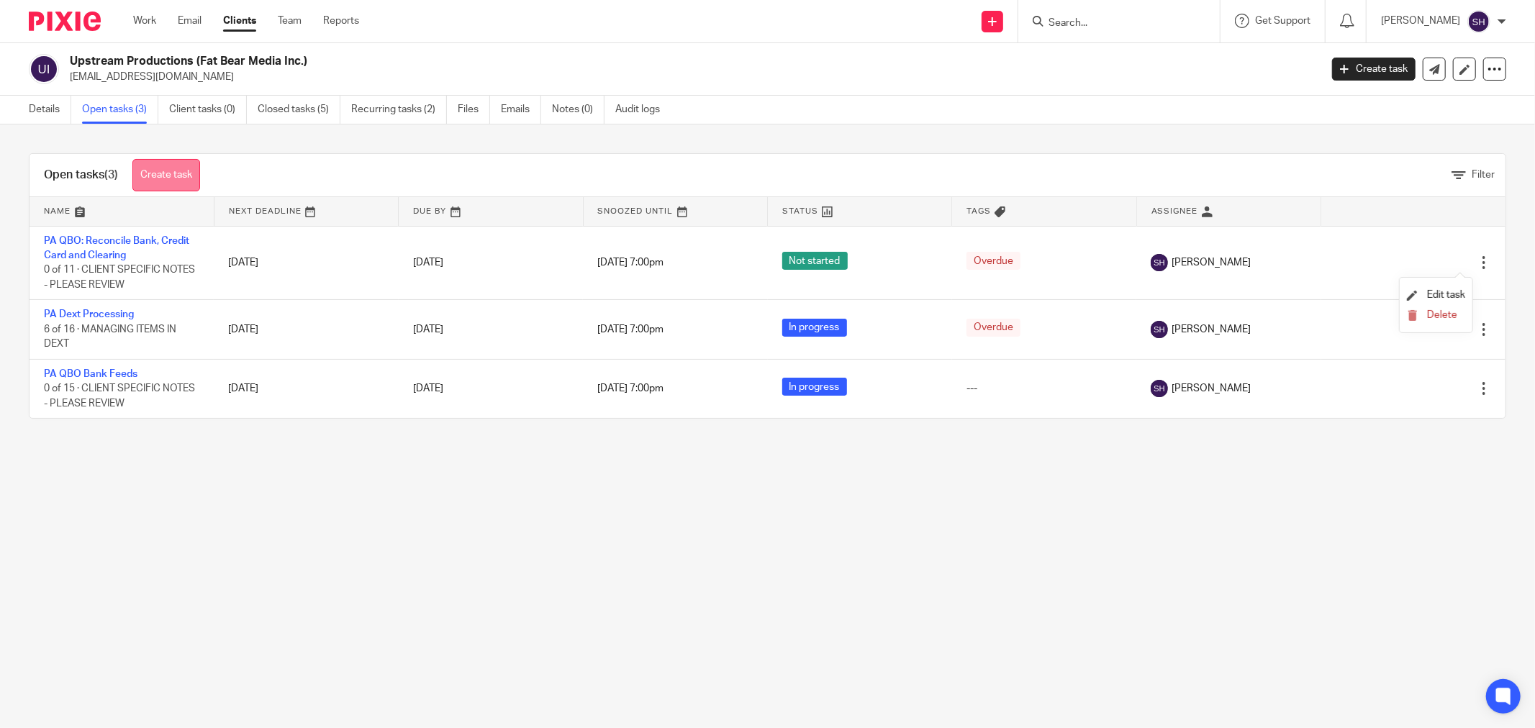
click at [181, 156] on div "Open tasks (3) Create task" at bounding box center [122, 175] width 185 height 42
click at [173, 166] on link "Create task" at bounding box center [166, 175] width 68 height 32
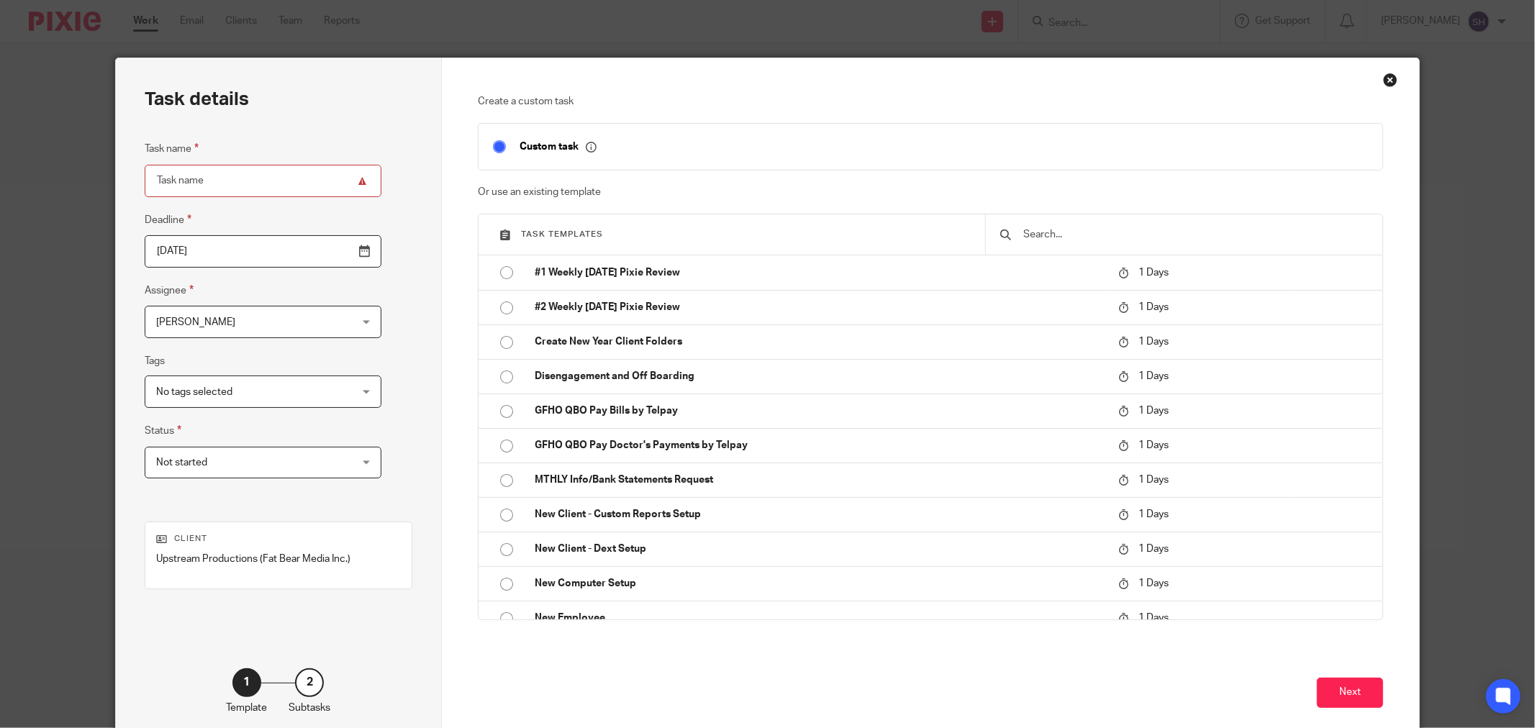
click at [1124, 233] on input "text" at bounding box center [1195, 235] width 346 height 16
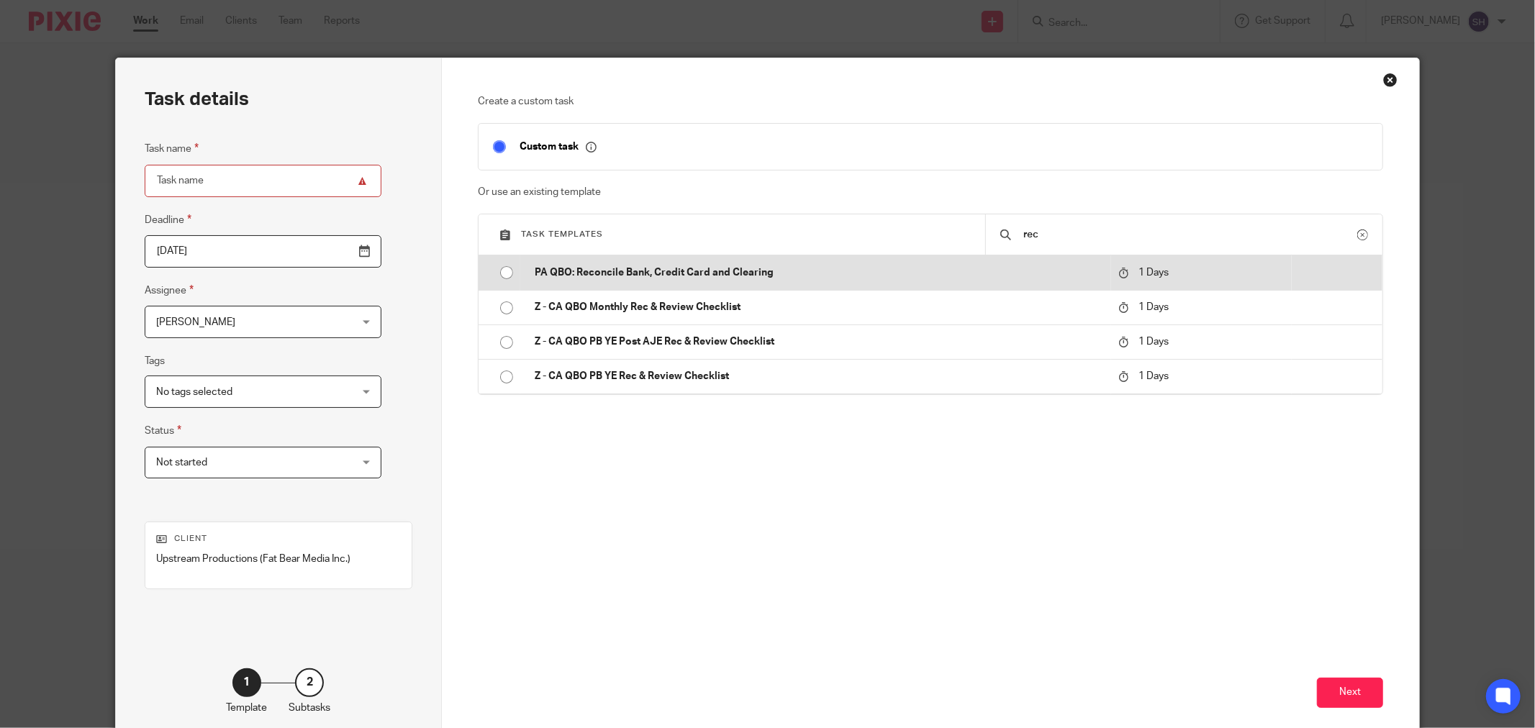
type input "rec"
click at [498, 271] on input "radio" at bounding box center [506, 272] width 27 height 27
type input "[DATE]"
type input "PA QBO: Reconcile Bank, Credit Card and Clearing"
checkbox input "false"
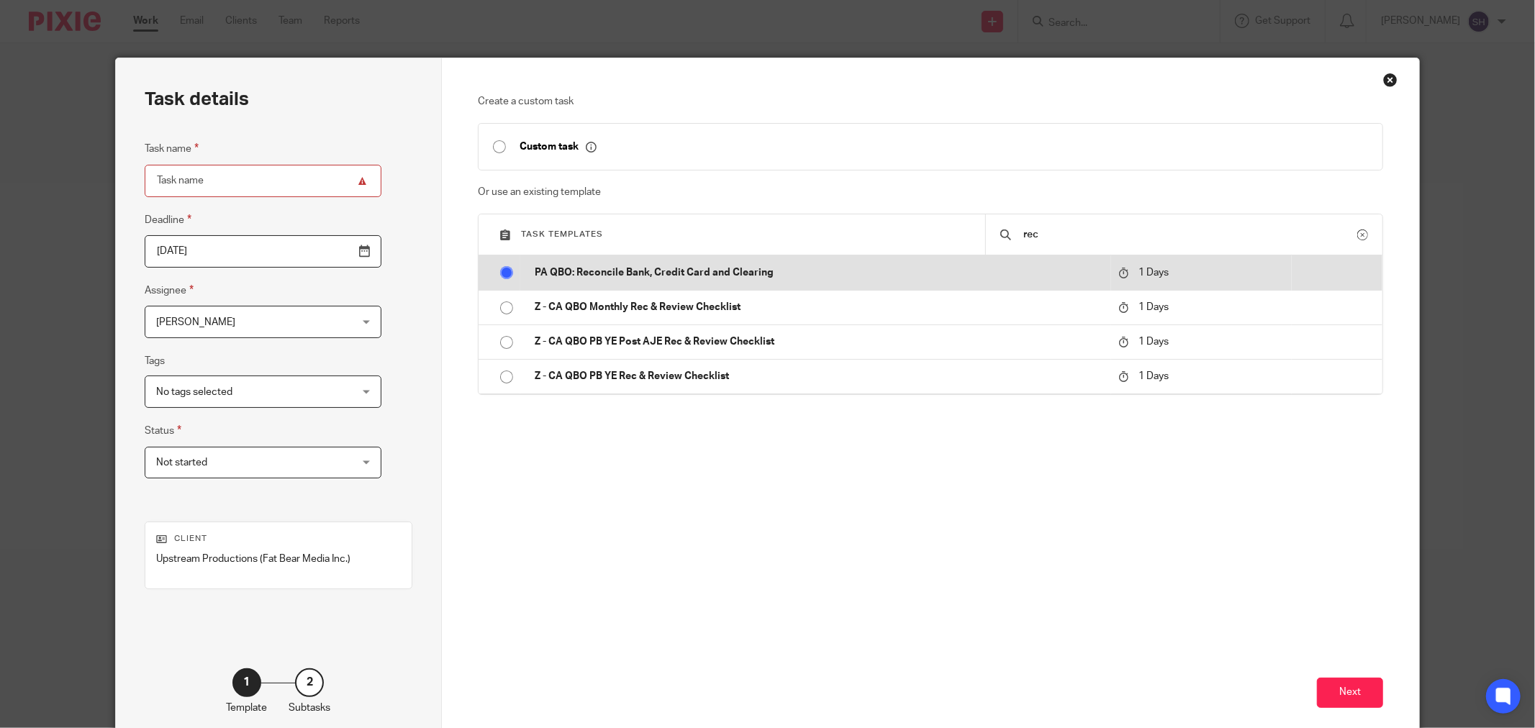
radio input "false"
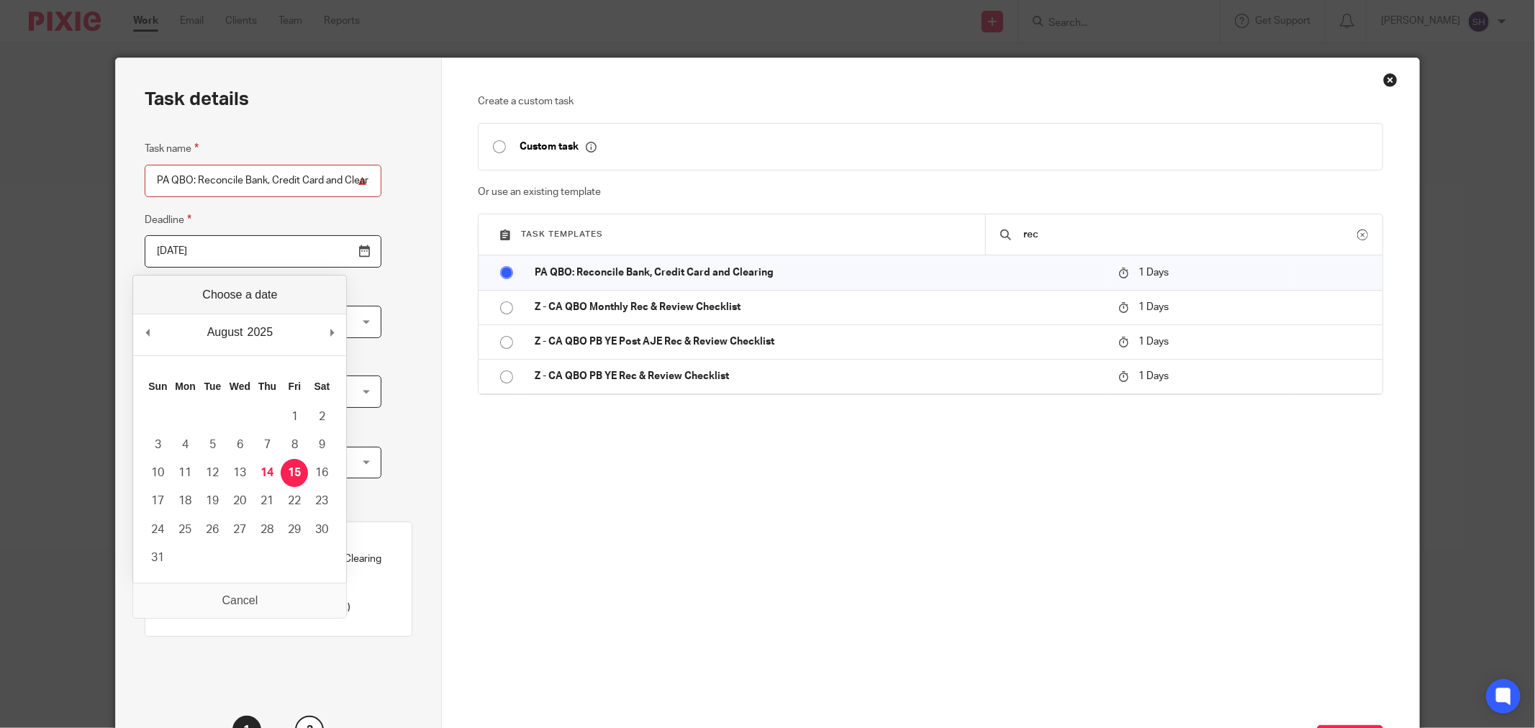
click at [333, 253] on input "[DATE]" at bounding box center [263, 251] width 237 height 32
type input "[DATE]"
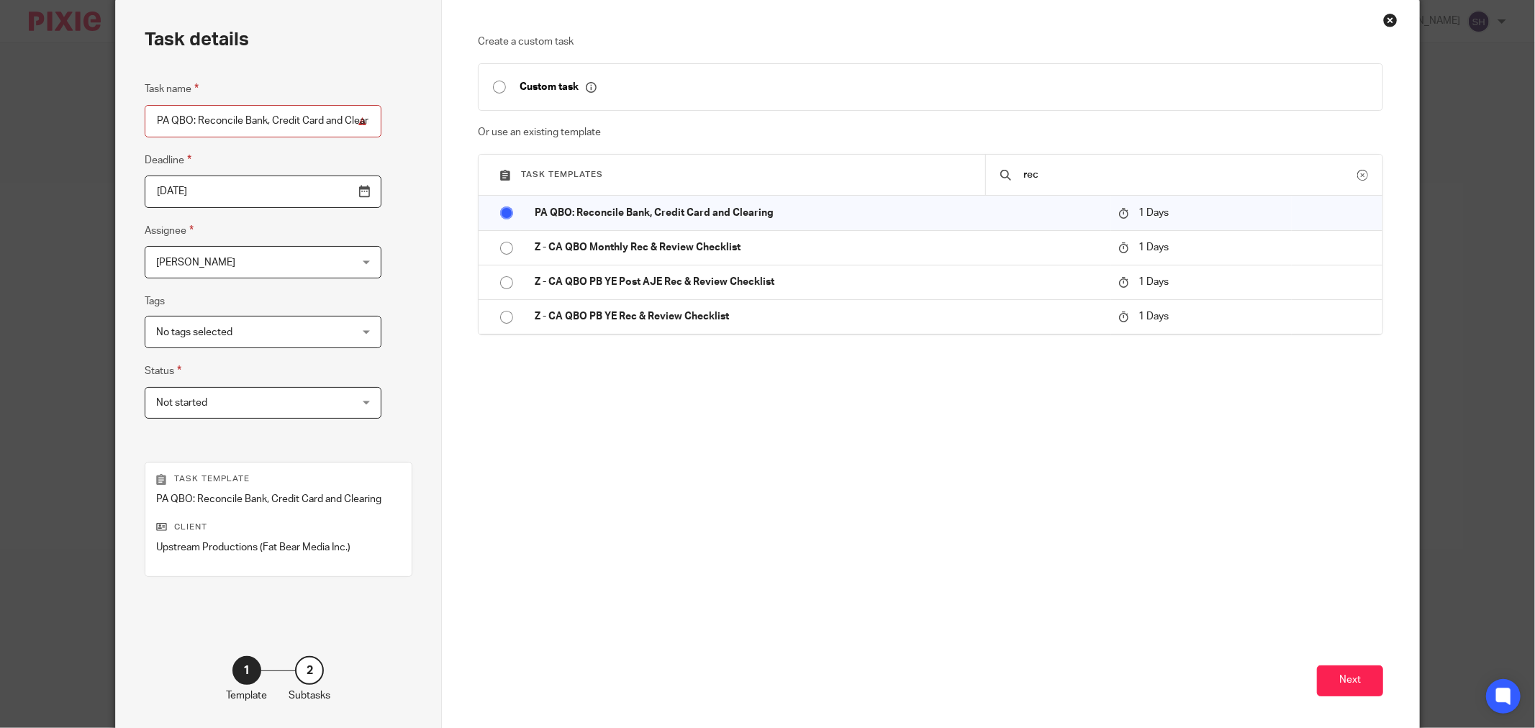
scroll to position [122, 0]
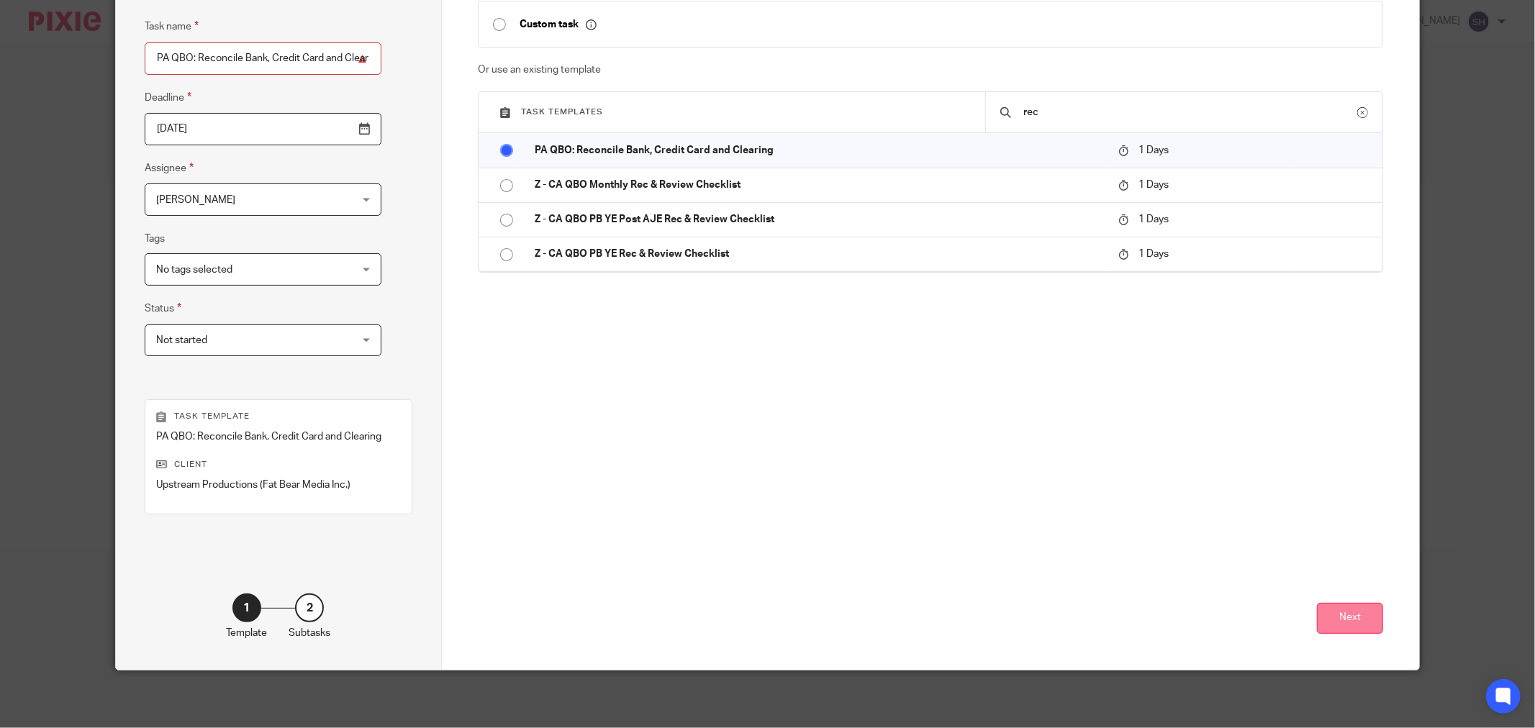
click at [1345, 620] on button "Next" at bounding box center [1350, 618] width 66 height 31
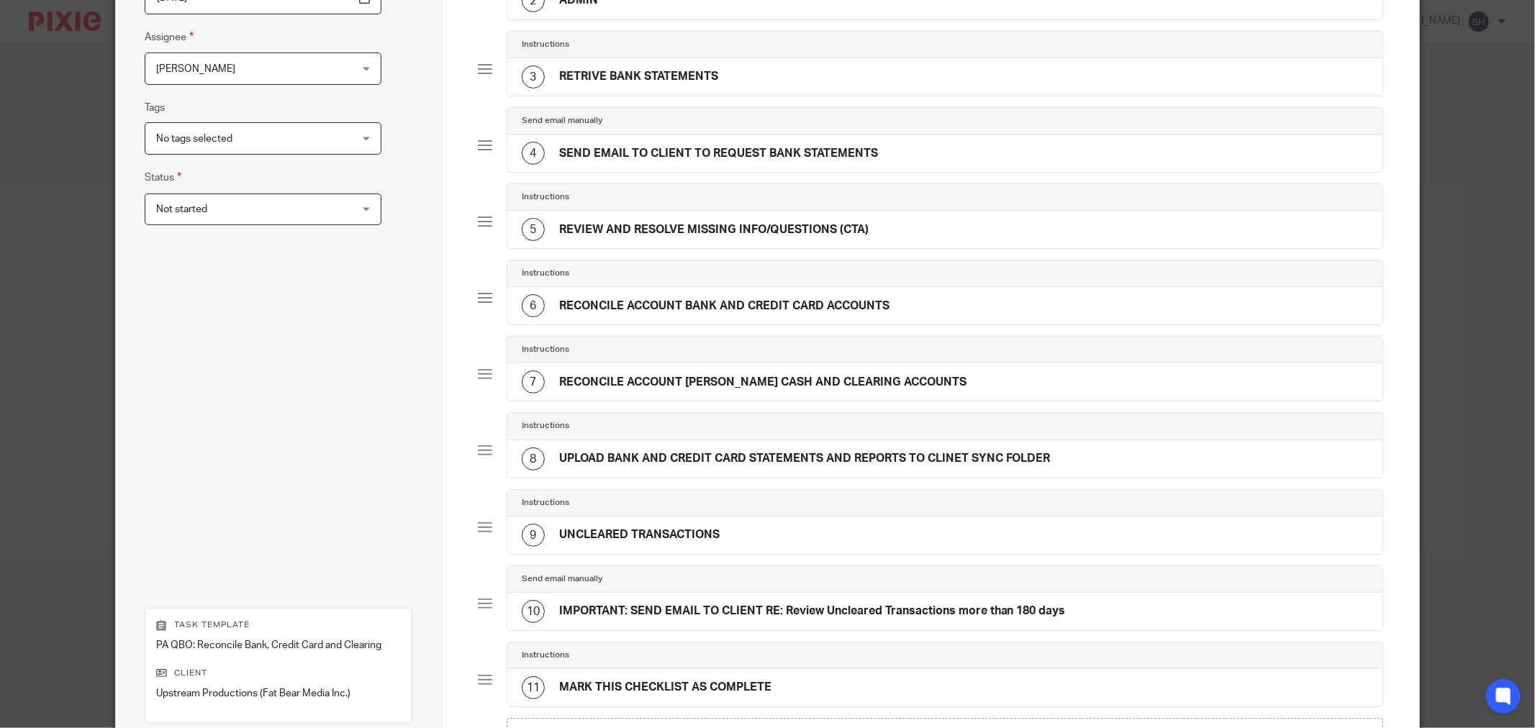
scroll to position [464, 0]
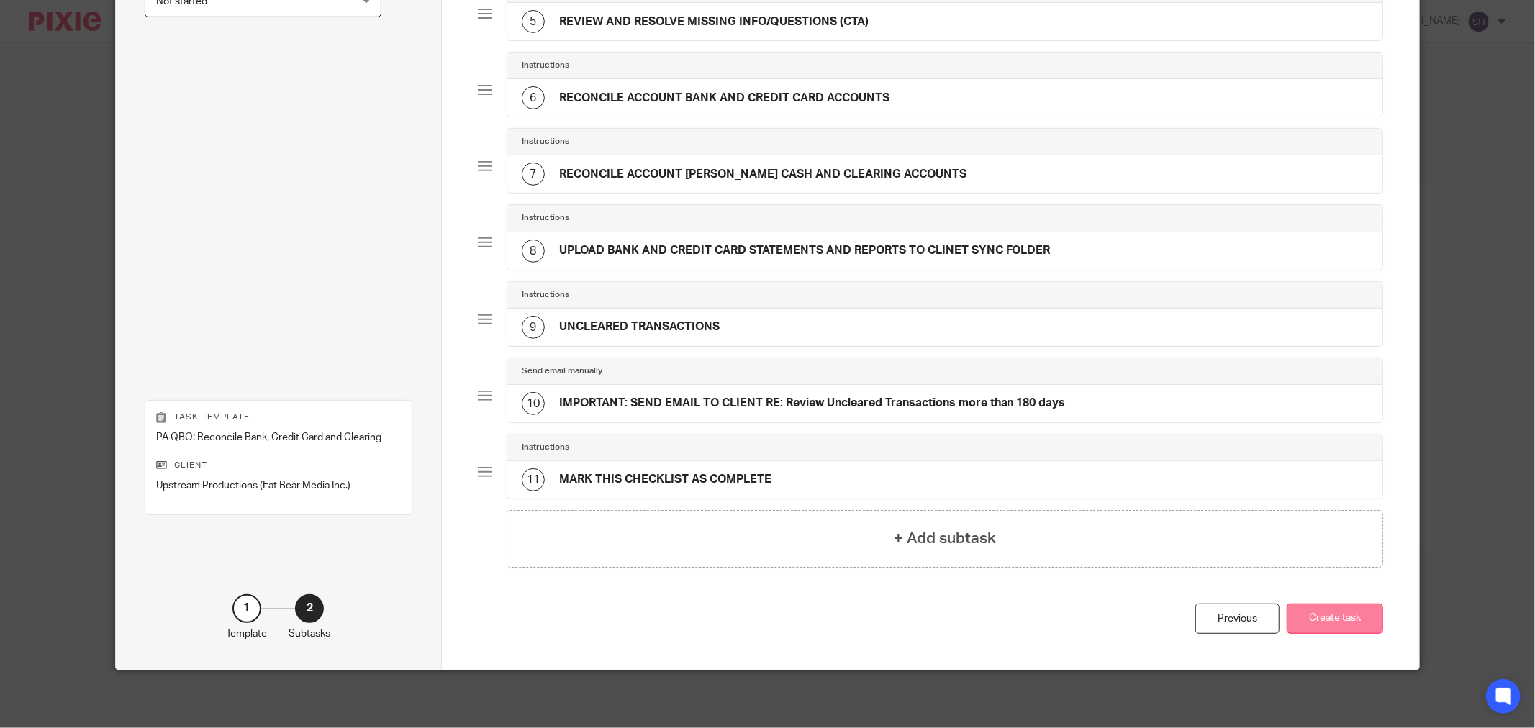
click at [1332, 615] on button "Create task" at bounding box center [1335, 619] width 96 height 31
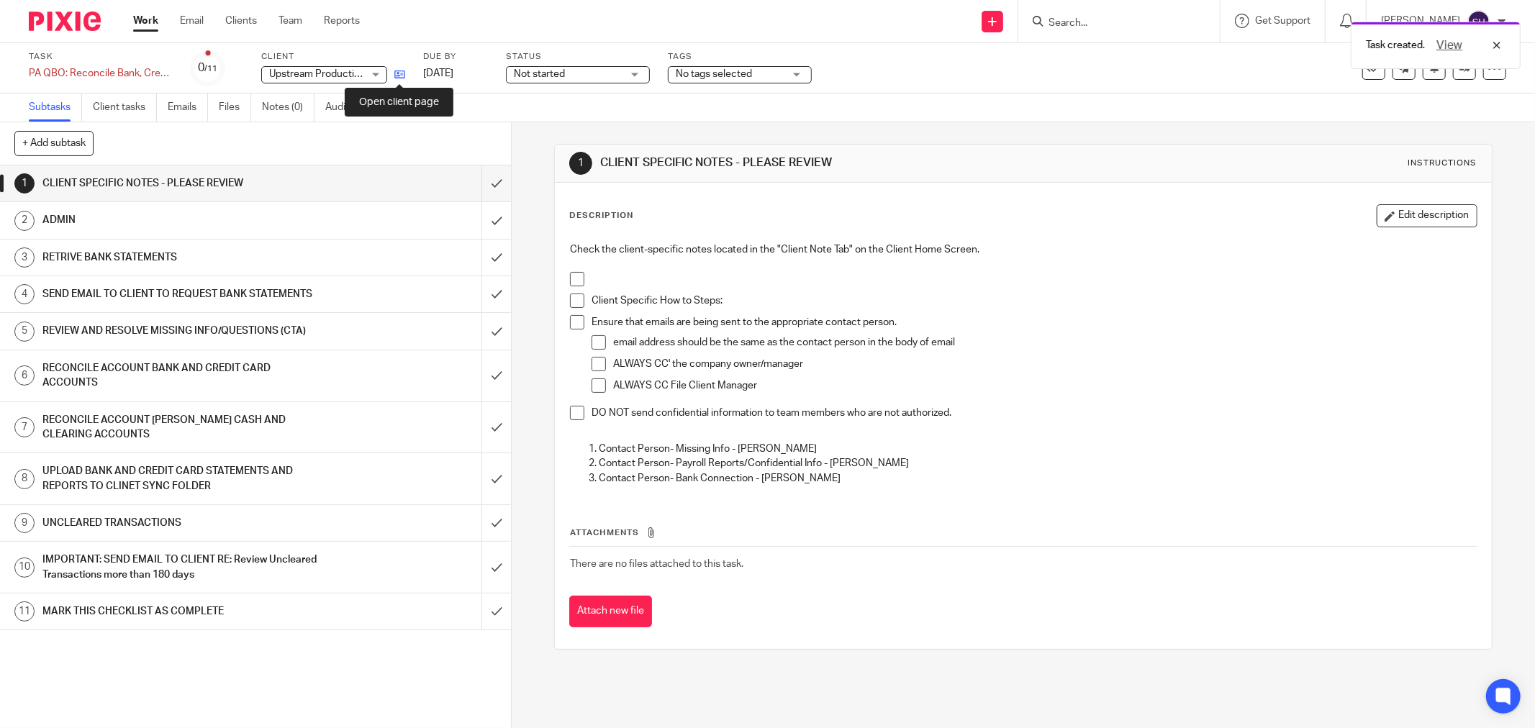
click at [397, 74] on icon at bounding box center [399, 74] width 11 height 11
click at [146, 22] on link "Work" at bounding box center [145, 21] width 25 height 14
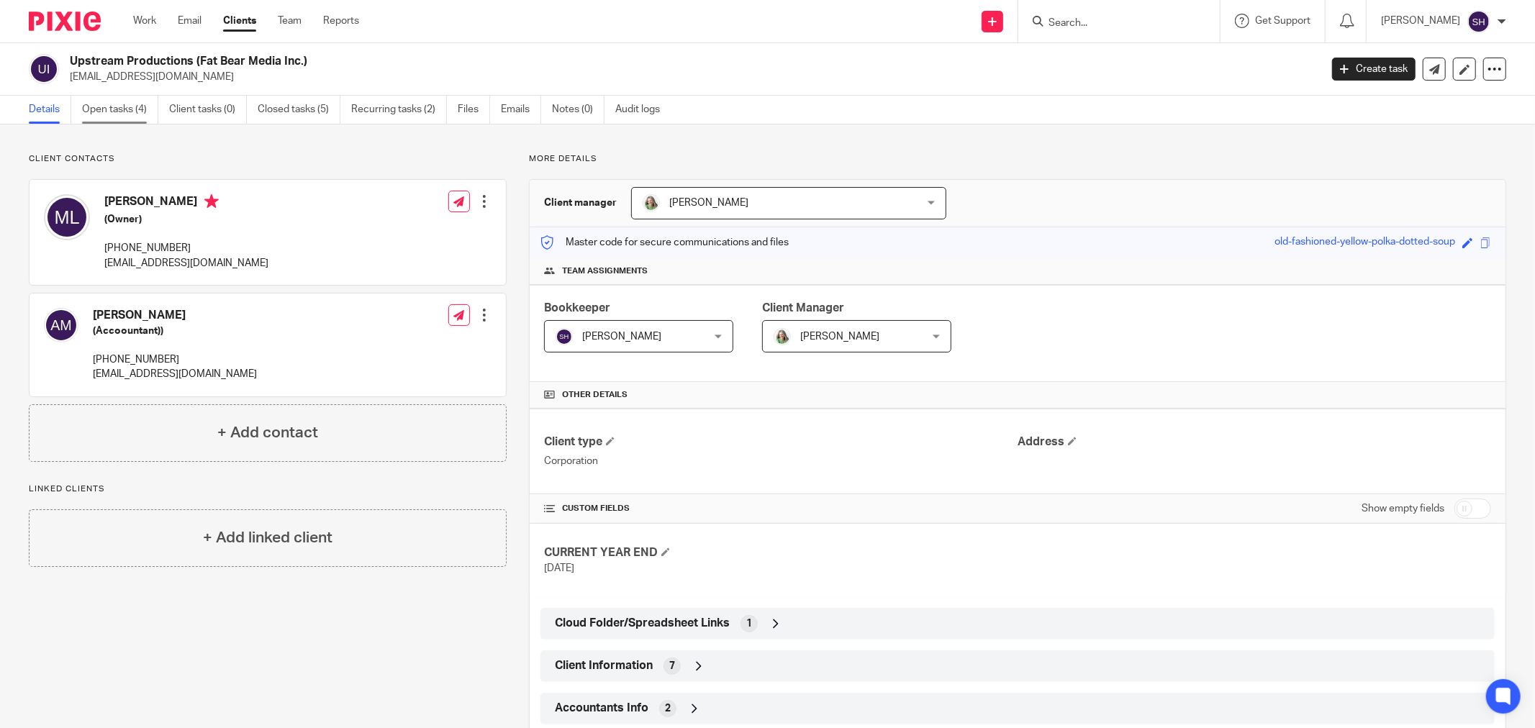
click at [139, 109] on link "Open tasks (4)" at bounding box center [120, 110] width 76 height 28
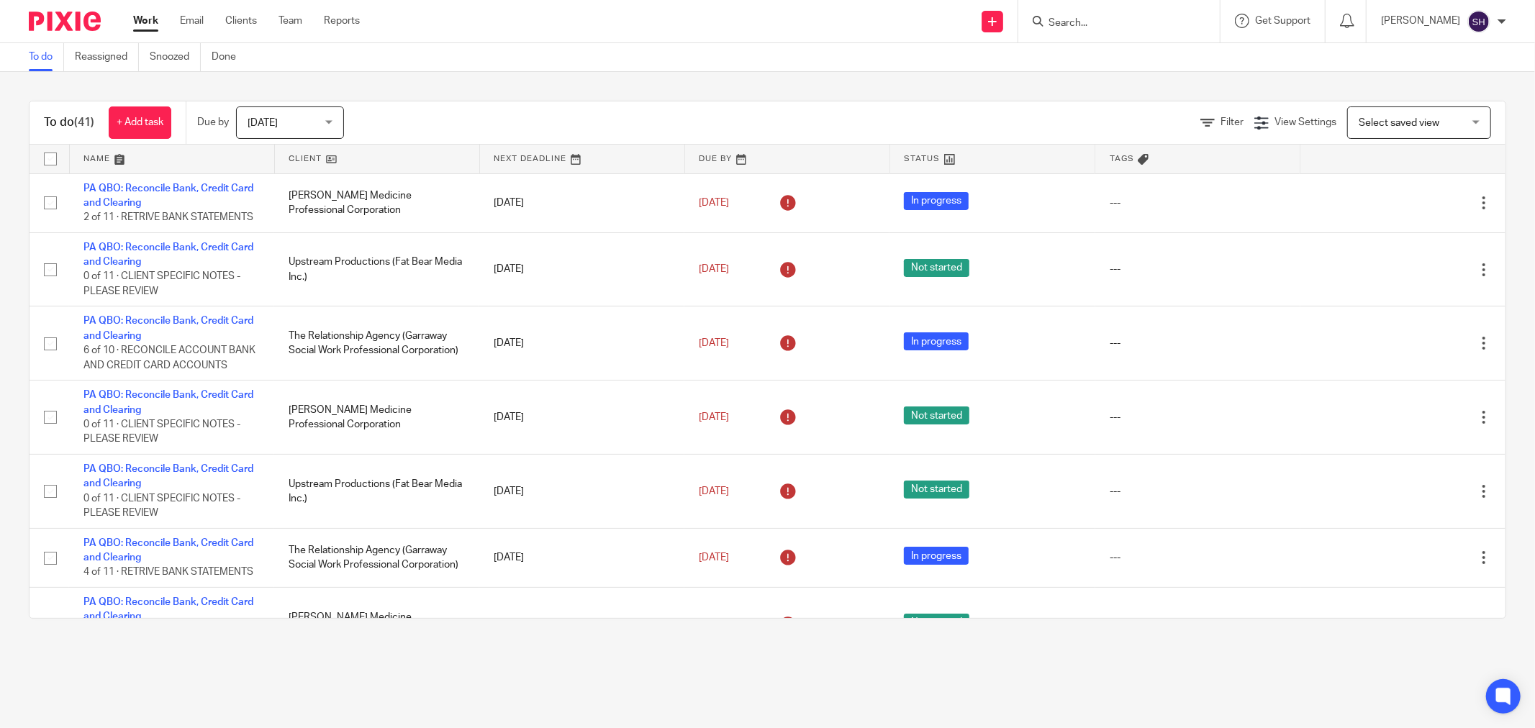
click at [358, 153] on link at bounding box center [377, 159] width 204 height 29
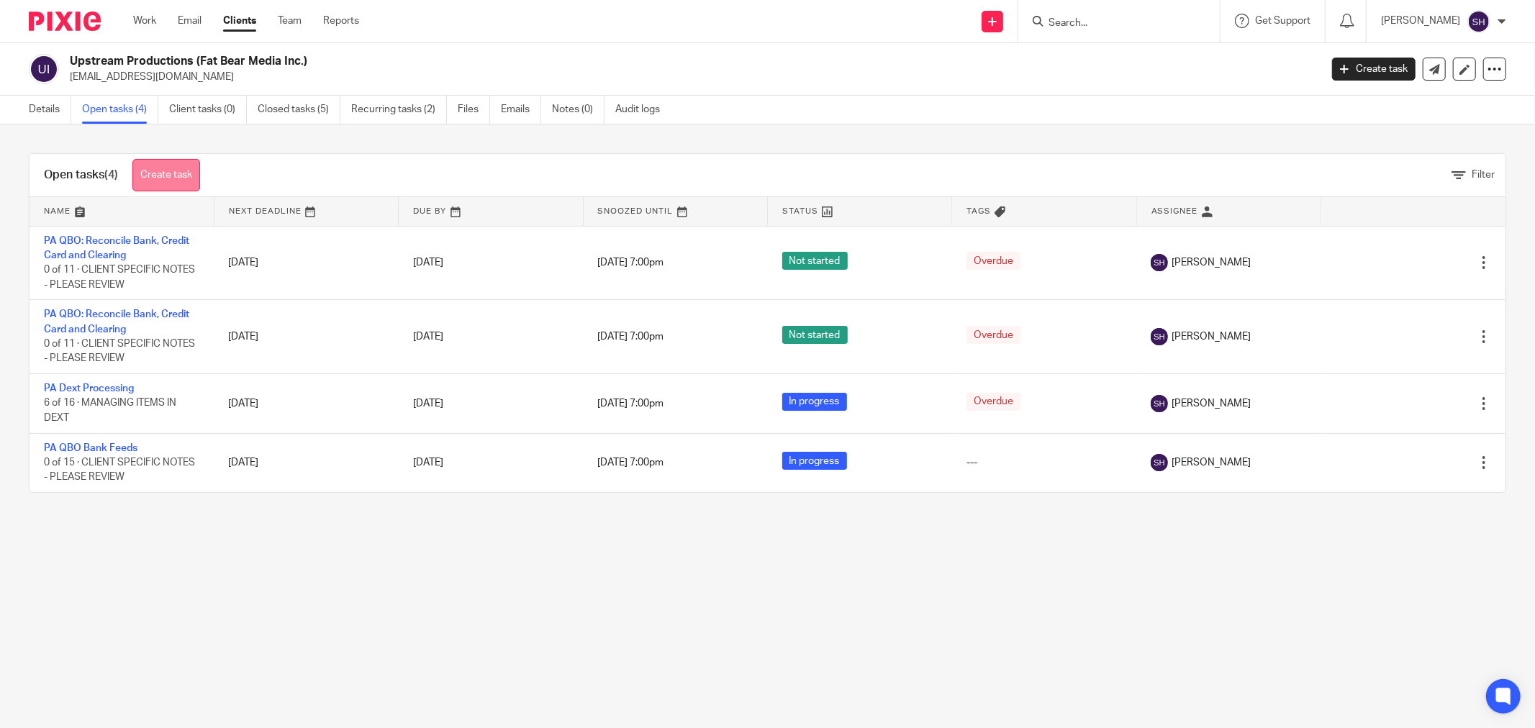
click at [190, 167] on link "Create task" at bounding box center [166, 175] width 68 height 32
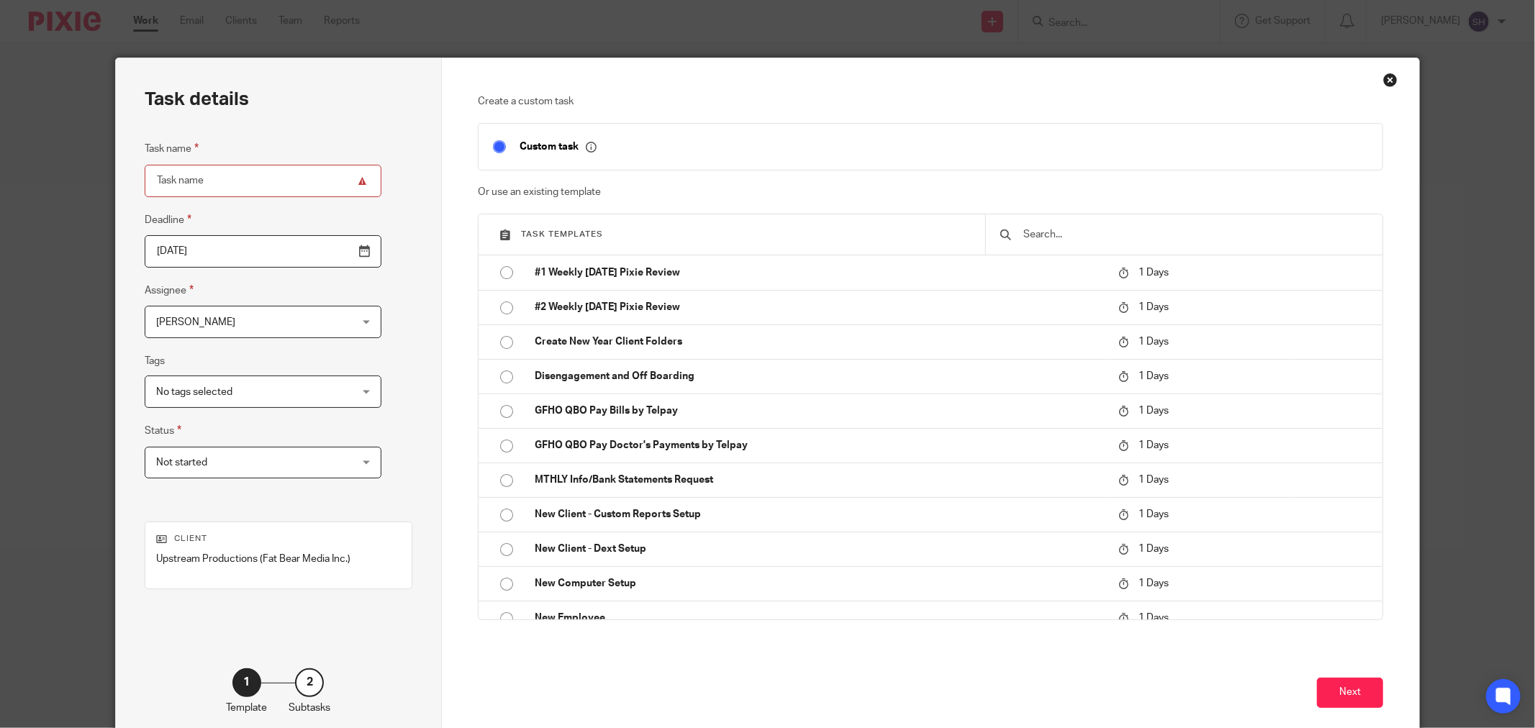
click at [1149, 232] on input "text" at bounding box center [1195, 235] width 346 height 16
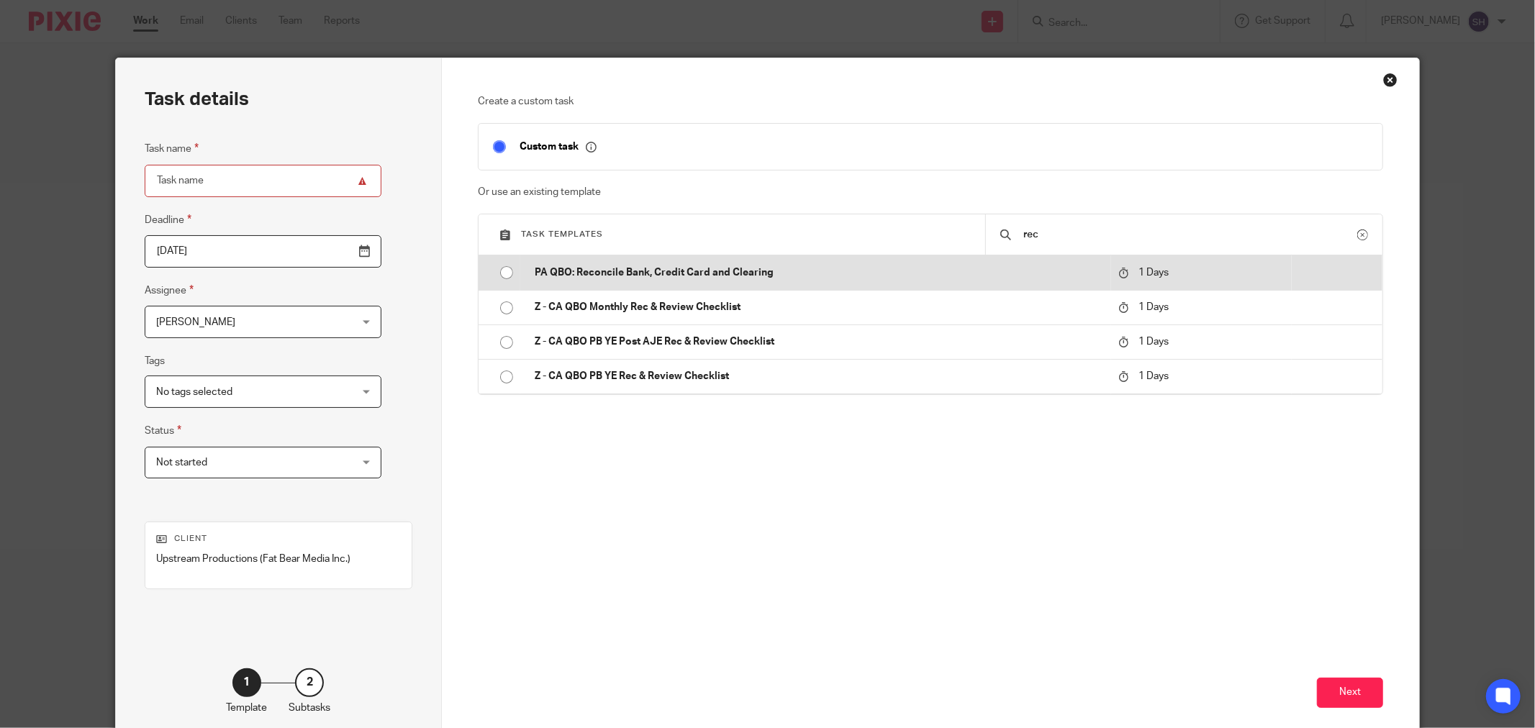
type input "rec"
click at [506, 272] on input "radio" at bounding box center [506, 272] width 27 height 27
type input "2025-08-15"
type input "PA QBO: Reconcile Bank, Credit Card and Clearing"
checkbox input "false"
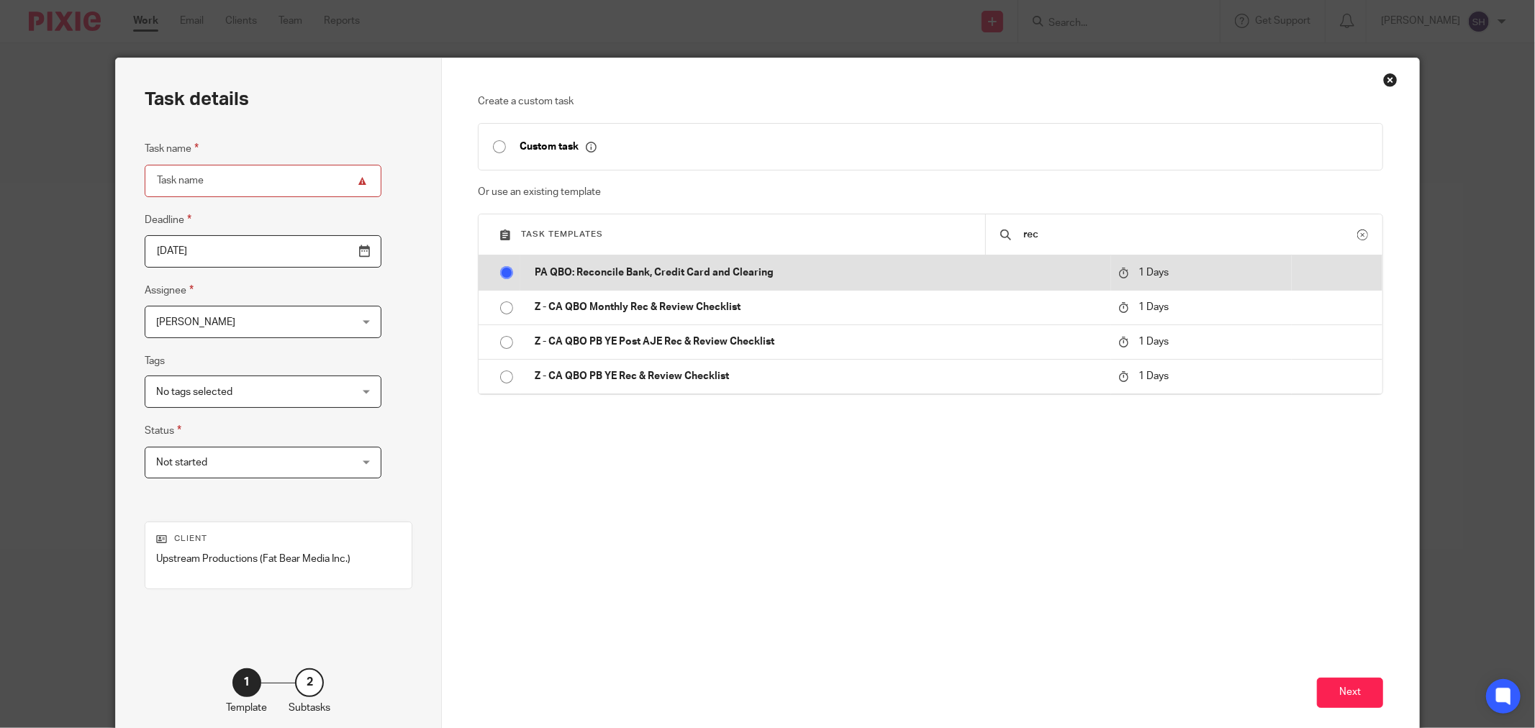
radio input "false"
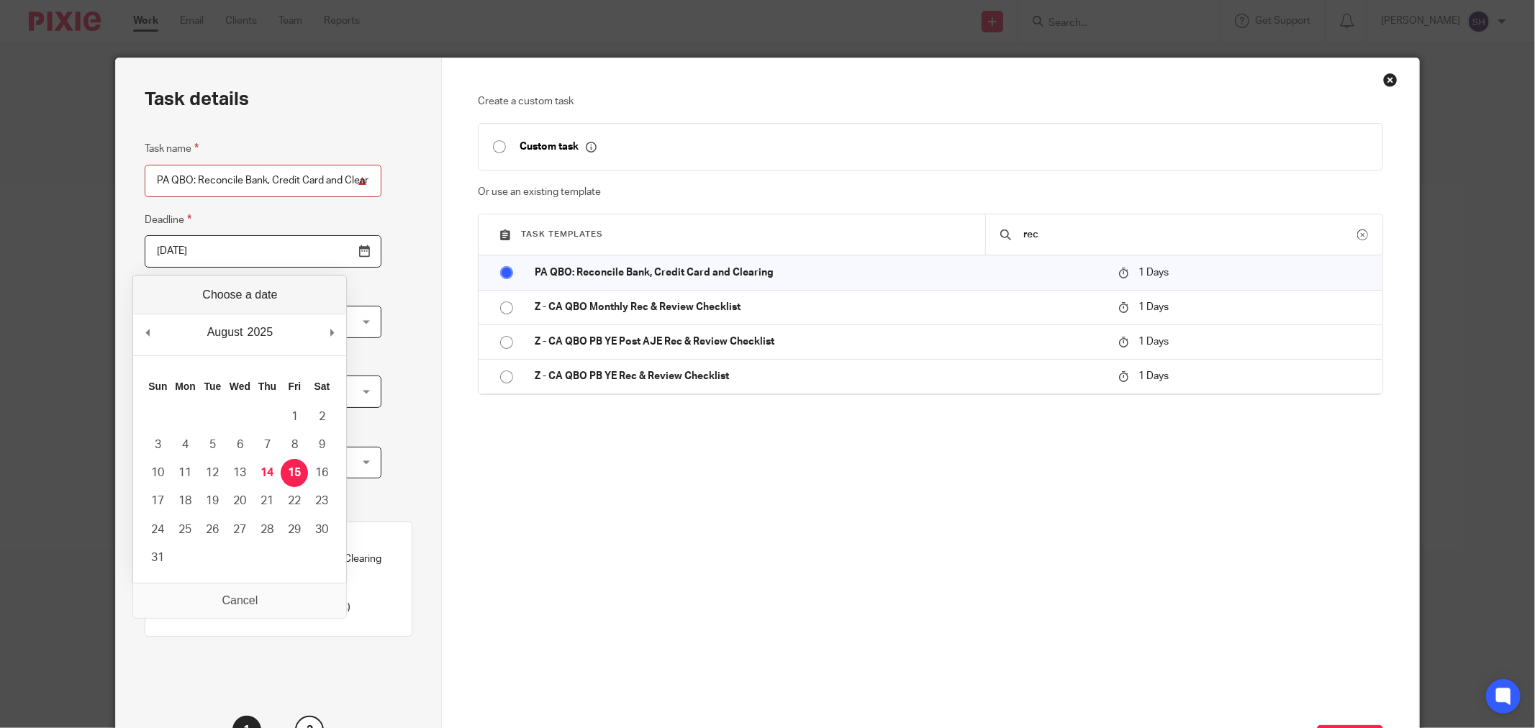
drag, startPoint x: 328, startPoint y: 252, endPoint x: 257, endPoint y: 264, distance: 72.3
click at [328, 253] on input "2025-08-15" at bounding box center [263, 251] width 237 height 32
type input "2025-02-10"
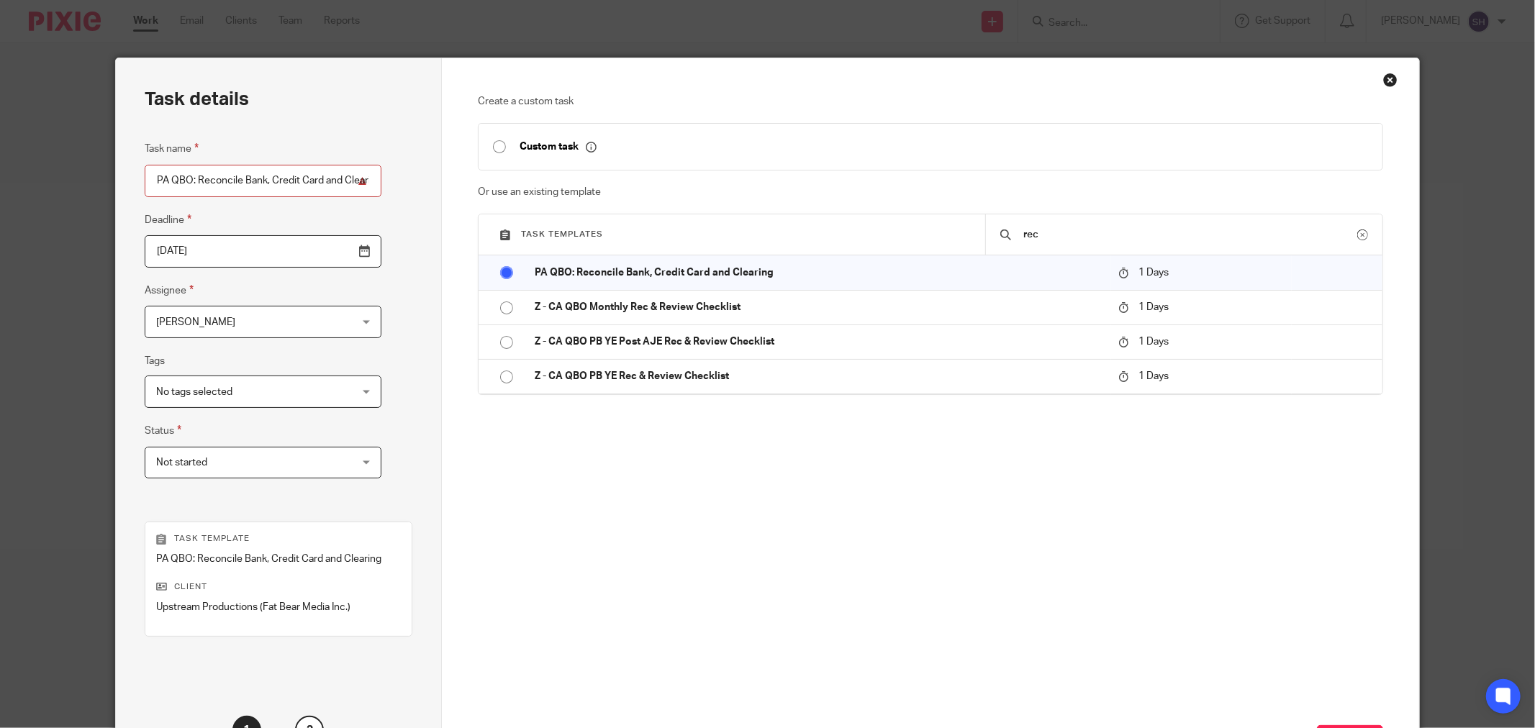
scroll to position [122, 0]
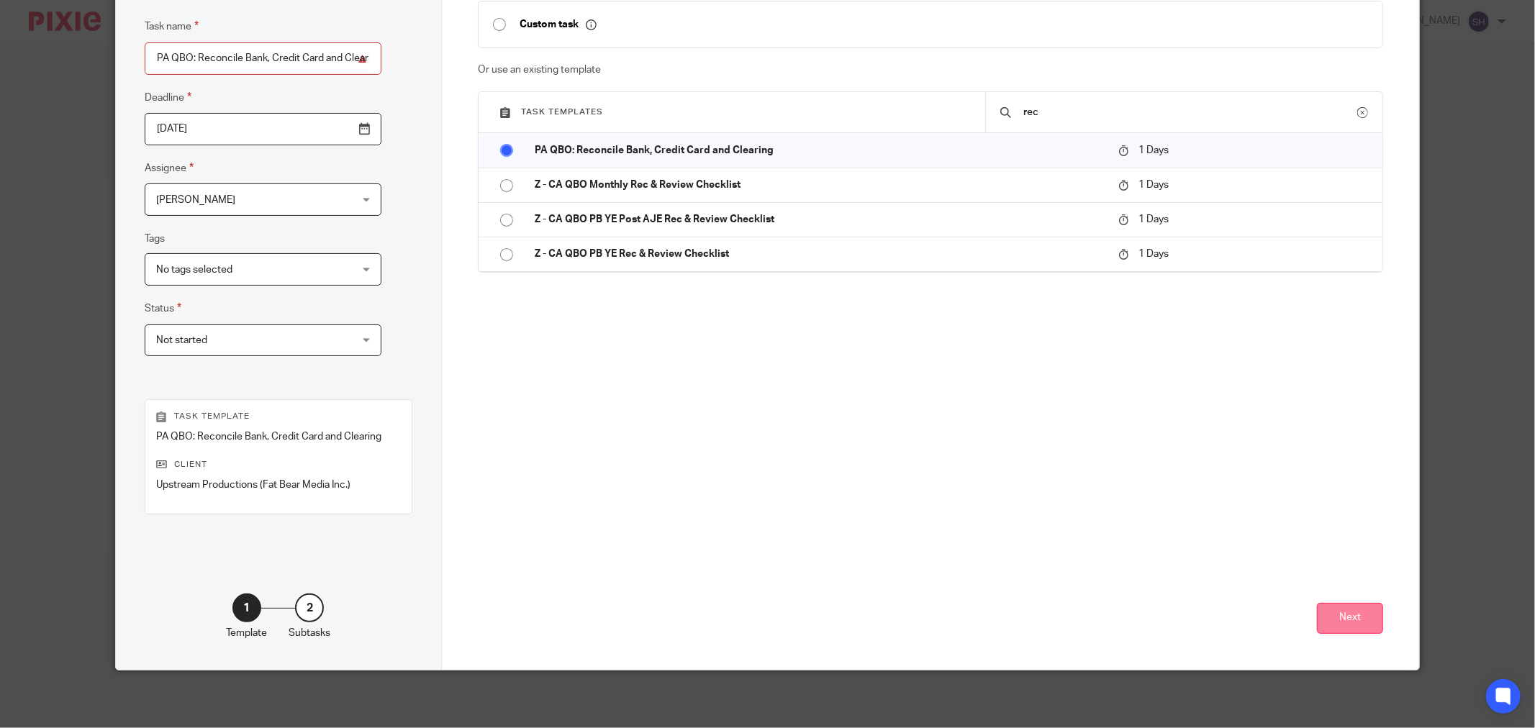
click at [1348, 615] on button "Next" at bounding box center [1350, 618] width 66 height 31
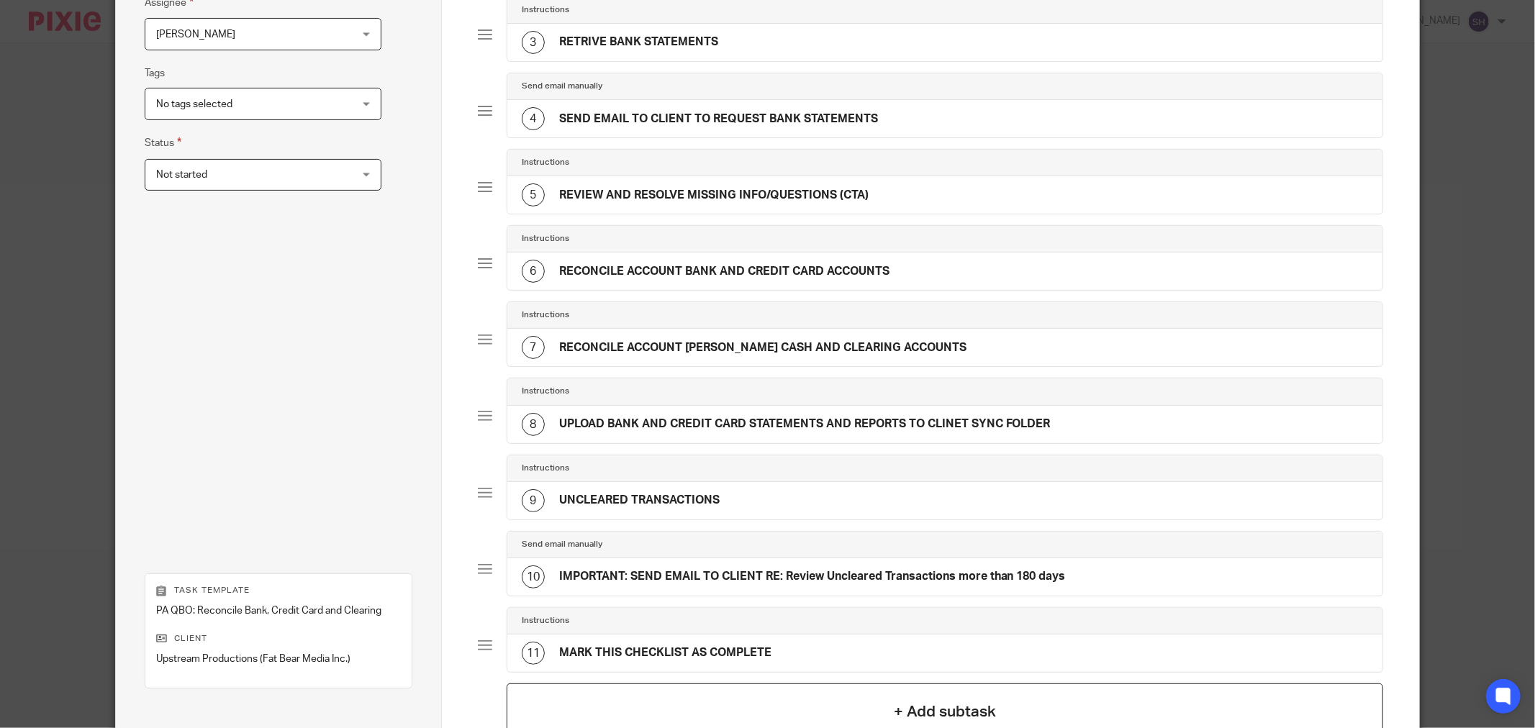
scroll to position [464, 0]
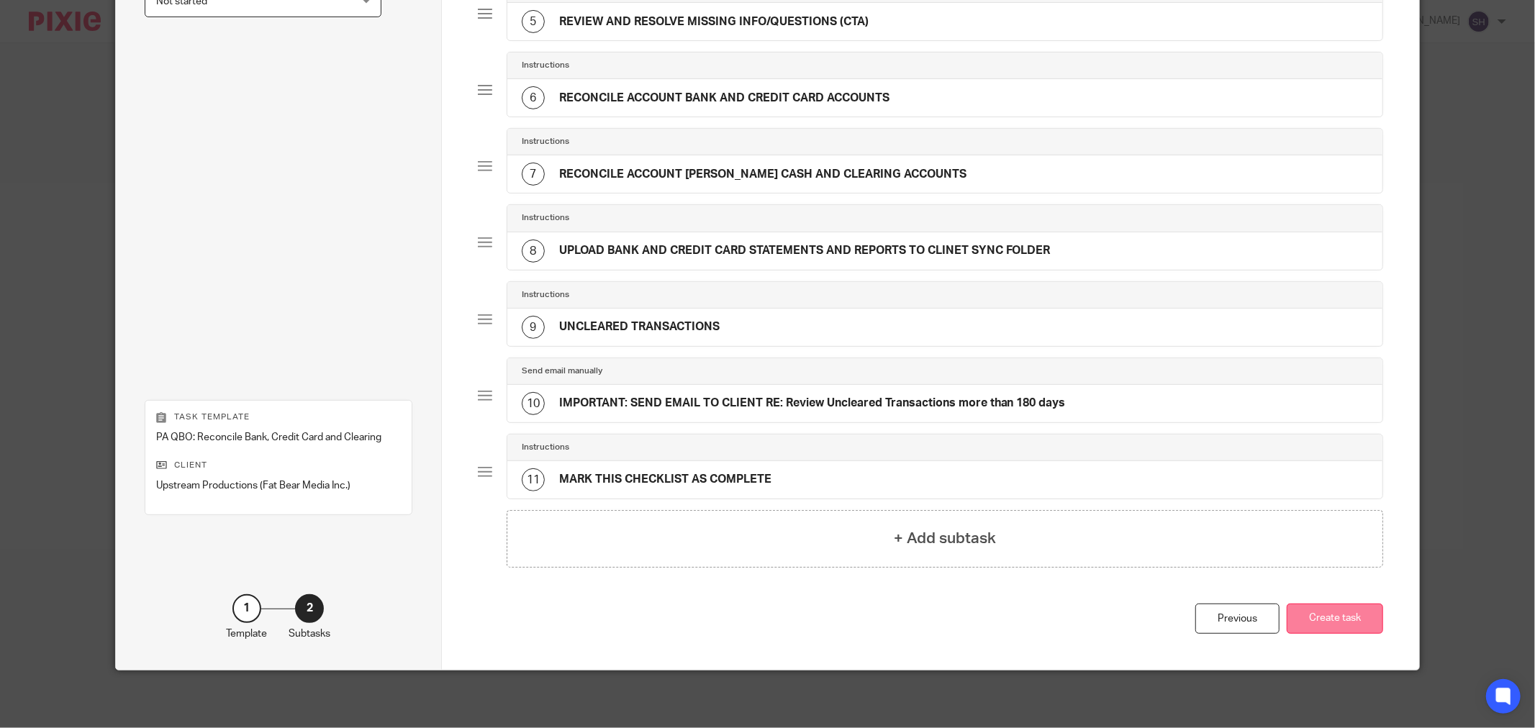
click at [1351, 614] on button "Create task" at bounding box center [1335, 619] width 96 height 31
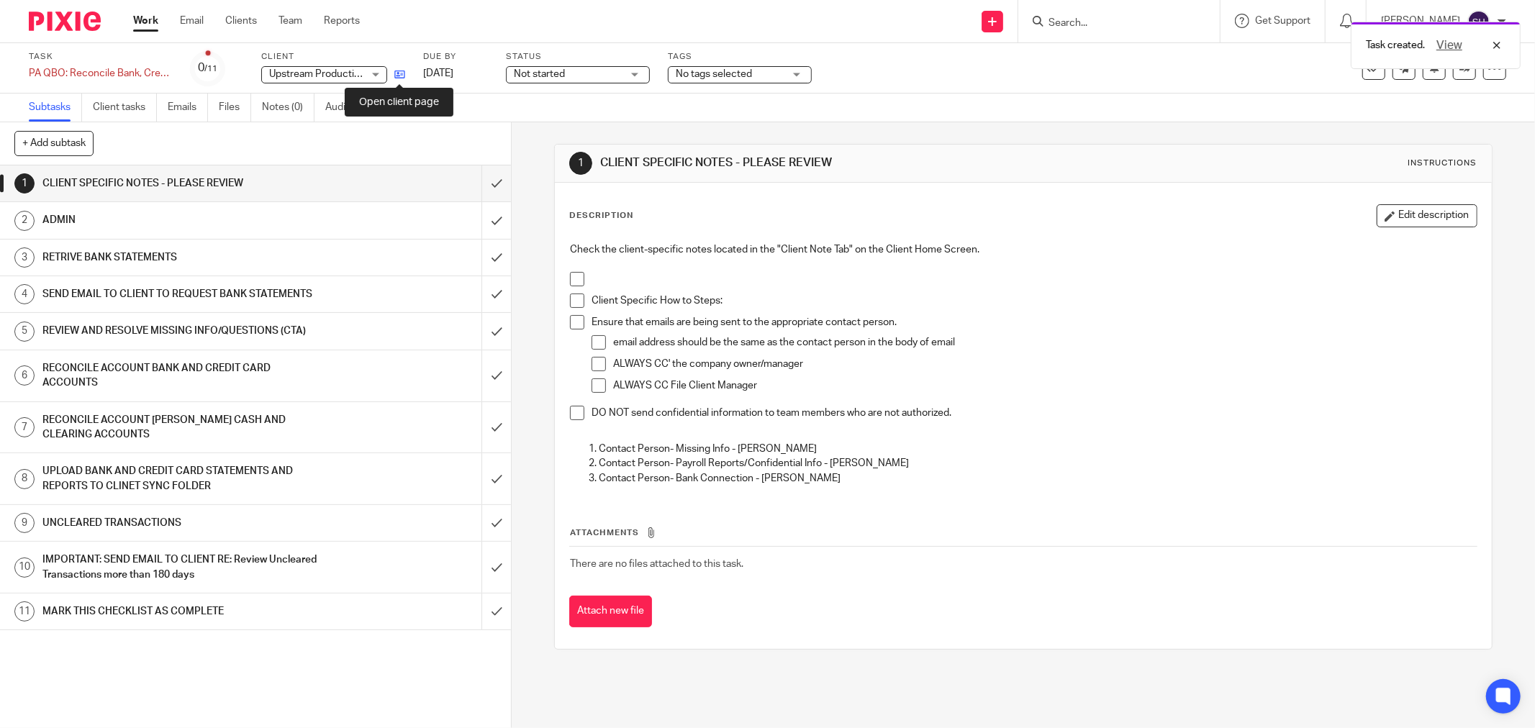
click at [396, 74] on icon at bounding box center [399, 74] width 11 height 11
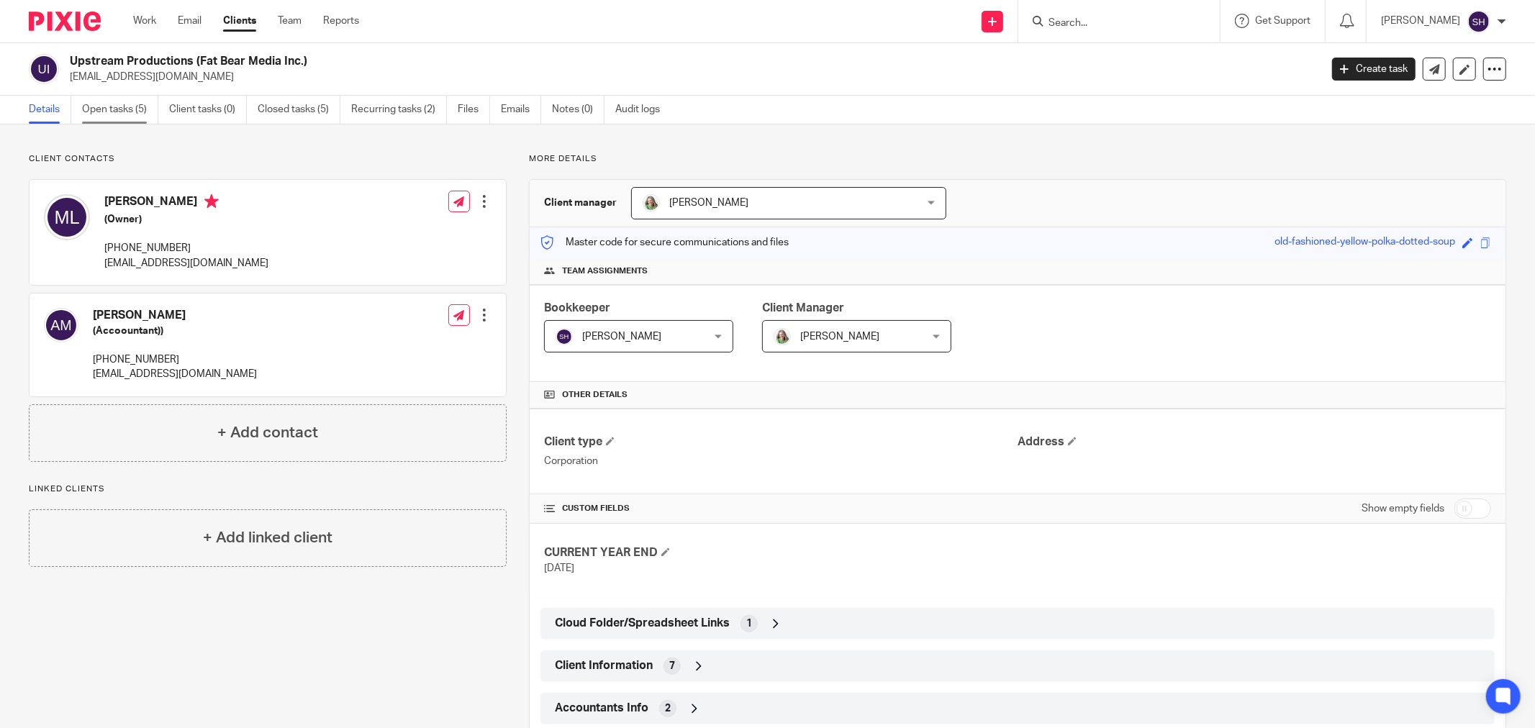
click at [113, 106] on link "Open tasks (5)" at bounding box center [120, 110] width 76 height 28
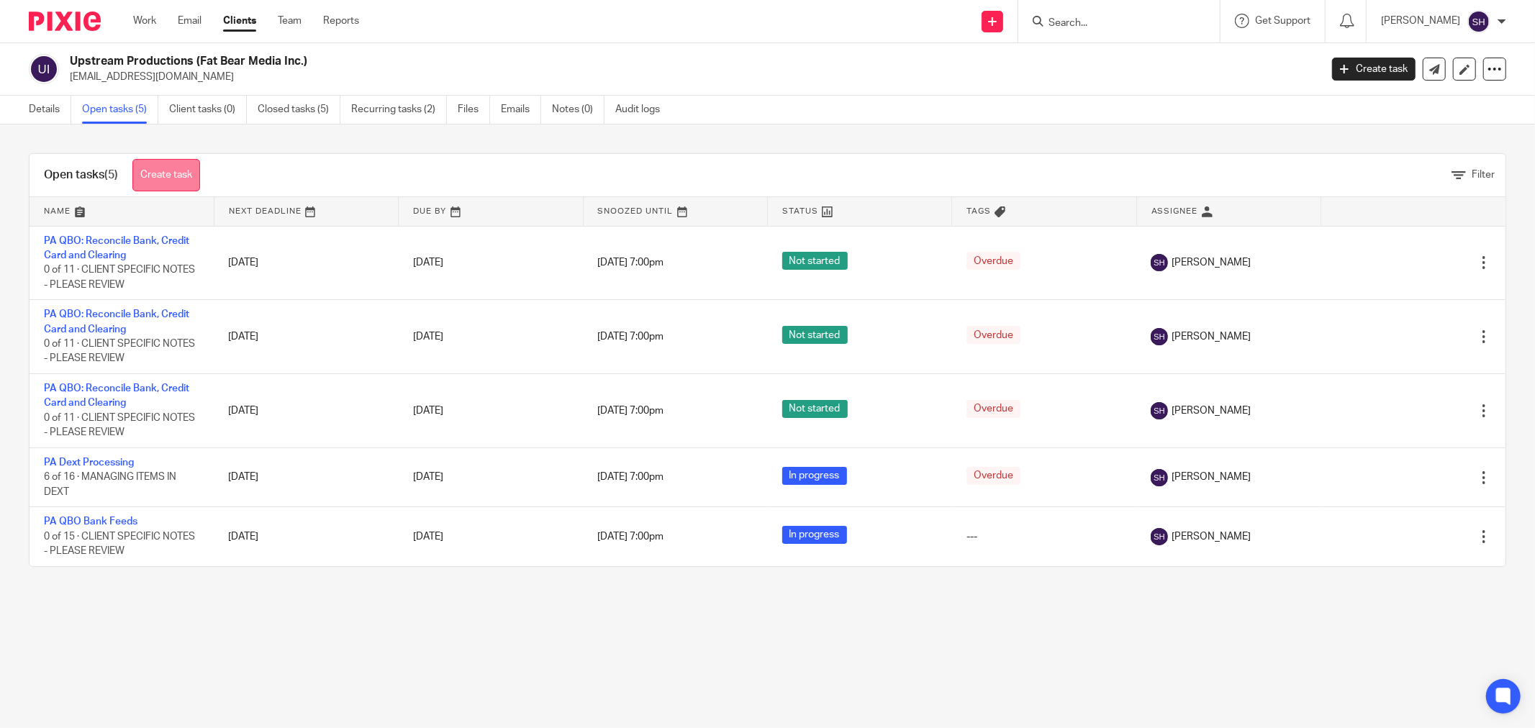
click at [157, 174] on link "Create task" at bounding box center [166, 175] width 68 height 32
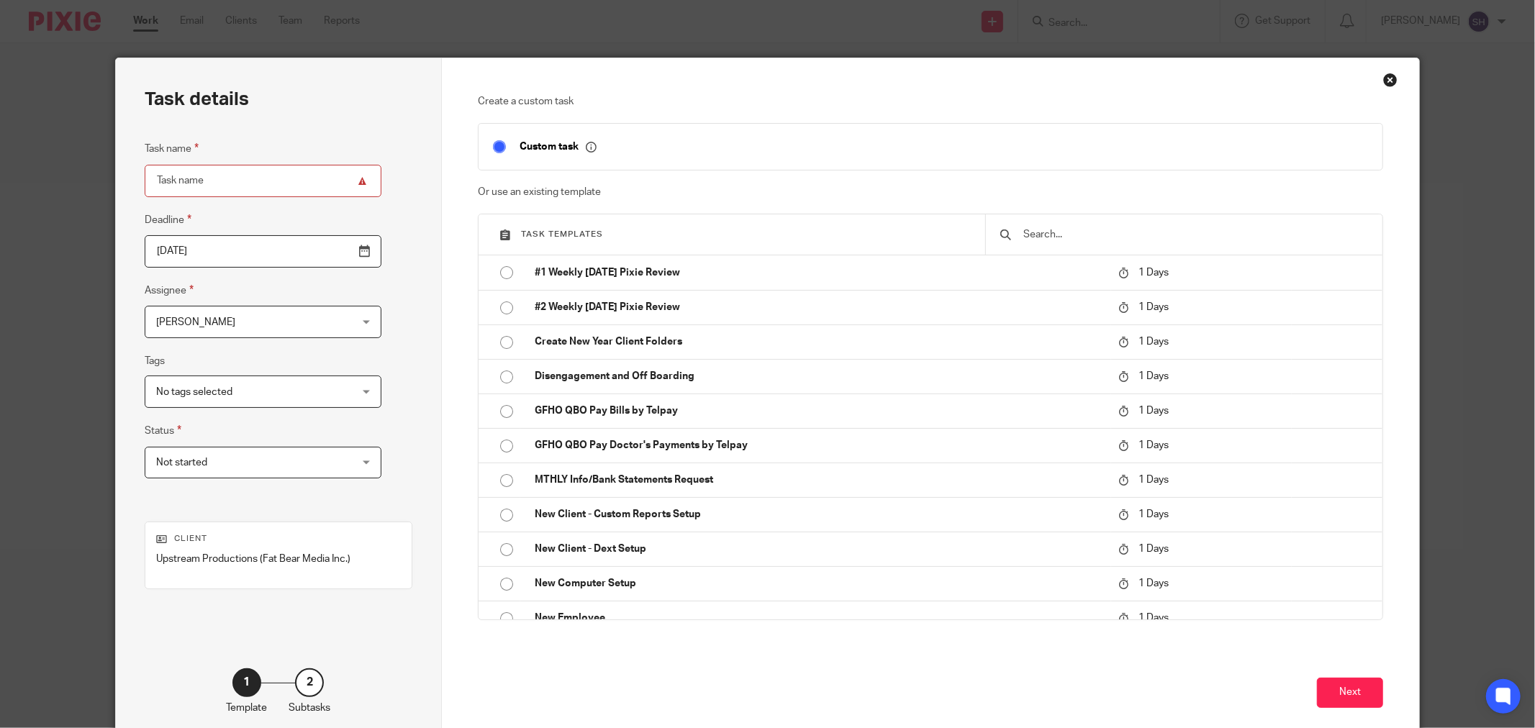
click at [1069, 239] on input "text" at bounding box center [1195, 235] width 346 height 16
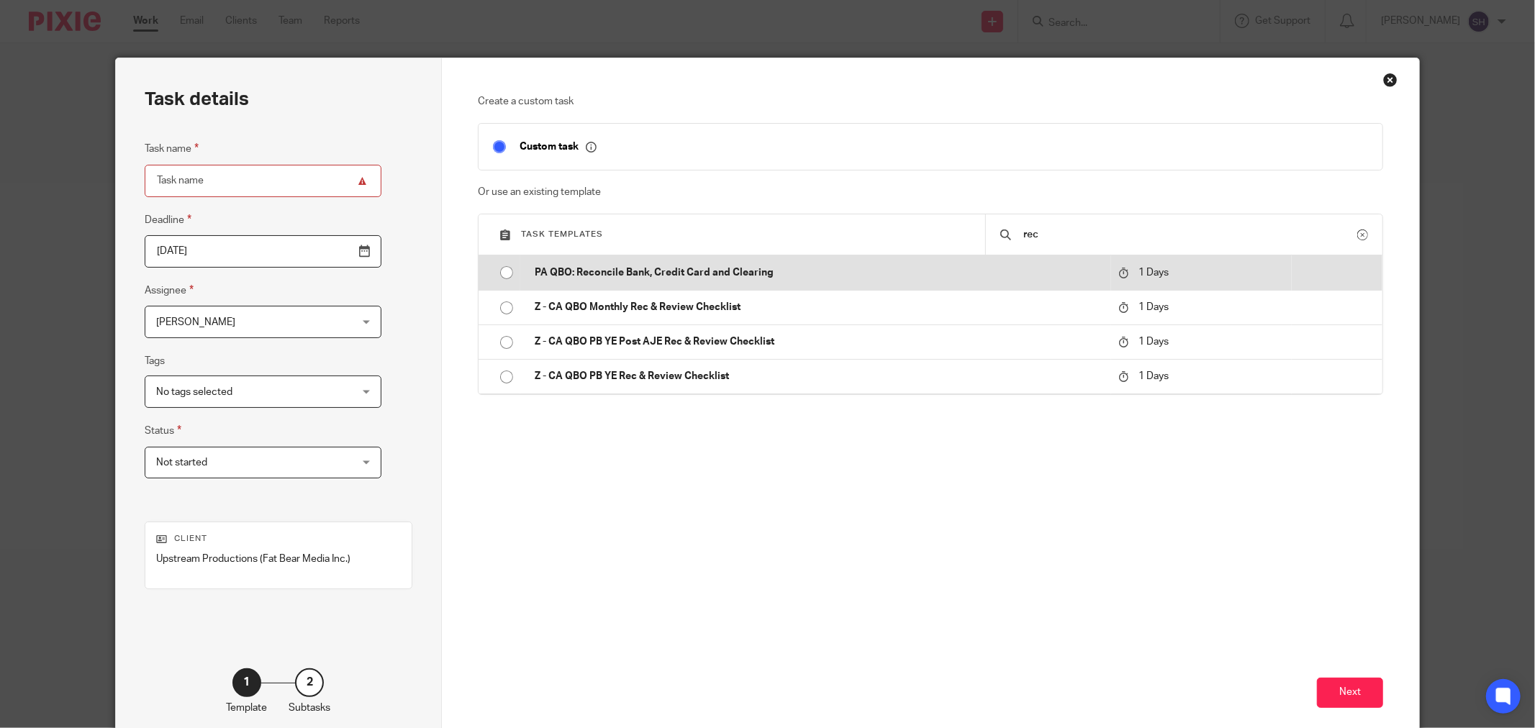
type input "rec"
click at [500, 276] on input "radio" at bounding box center [506, 272] width 27 height 27
type input "2025-08-15"
type input "PA QBO: Reconcile Bank, Credit Card and Clearing"
checkbox input "false"
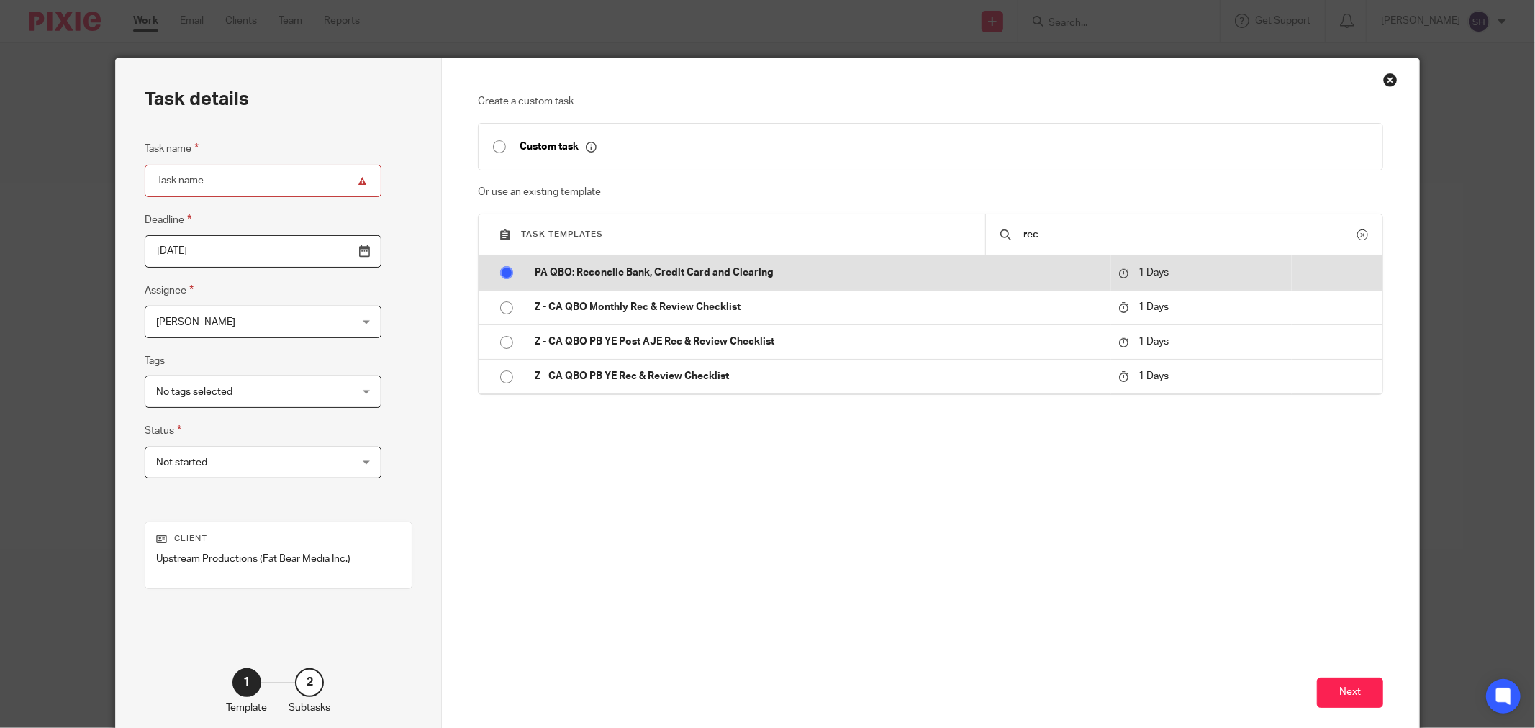
radio input "false"
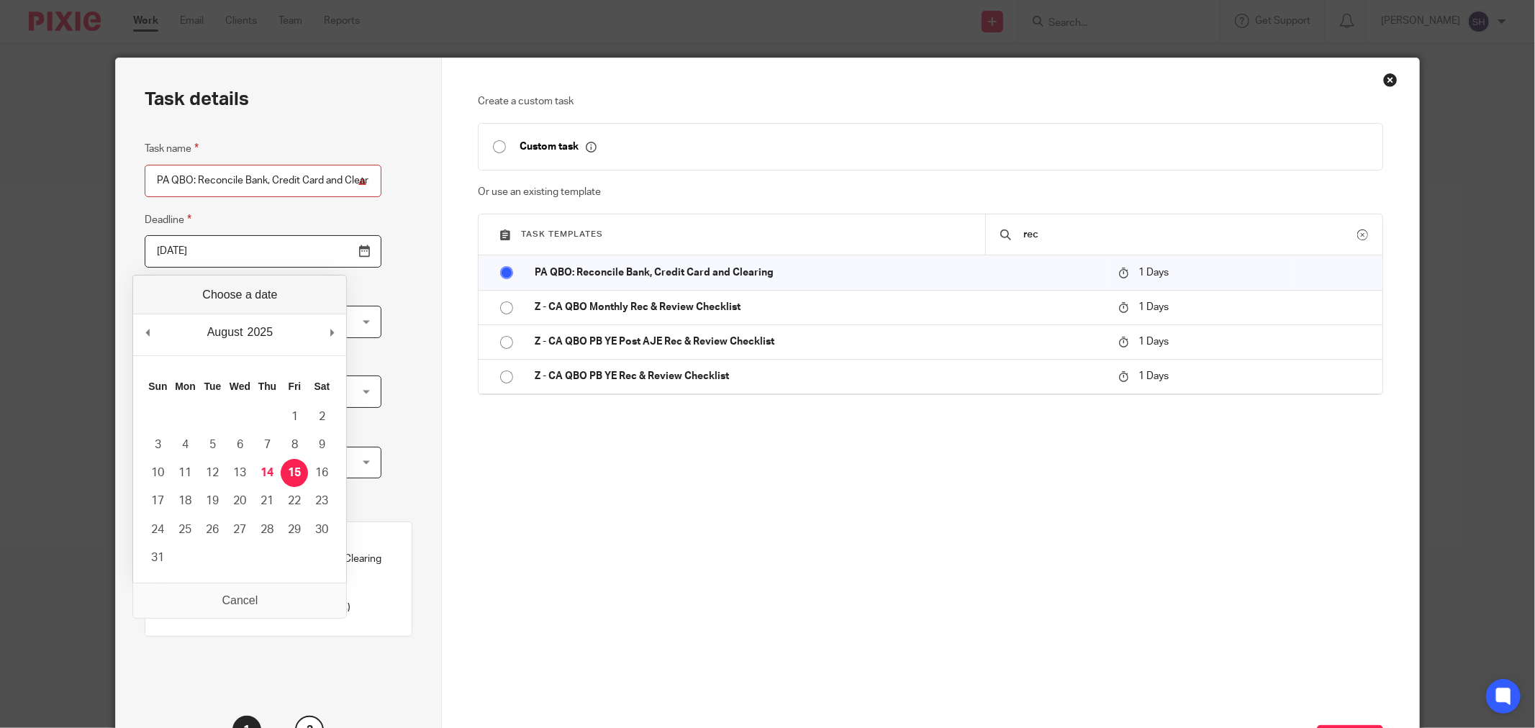
click at [326, 248] on input "2025-08-15" at bounding box center [263, 251] width 237 height 32
type input "2025-03-10"
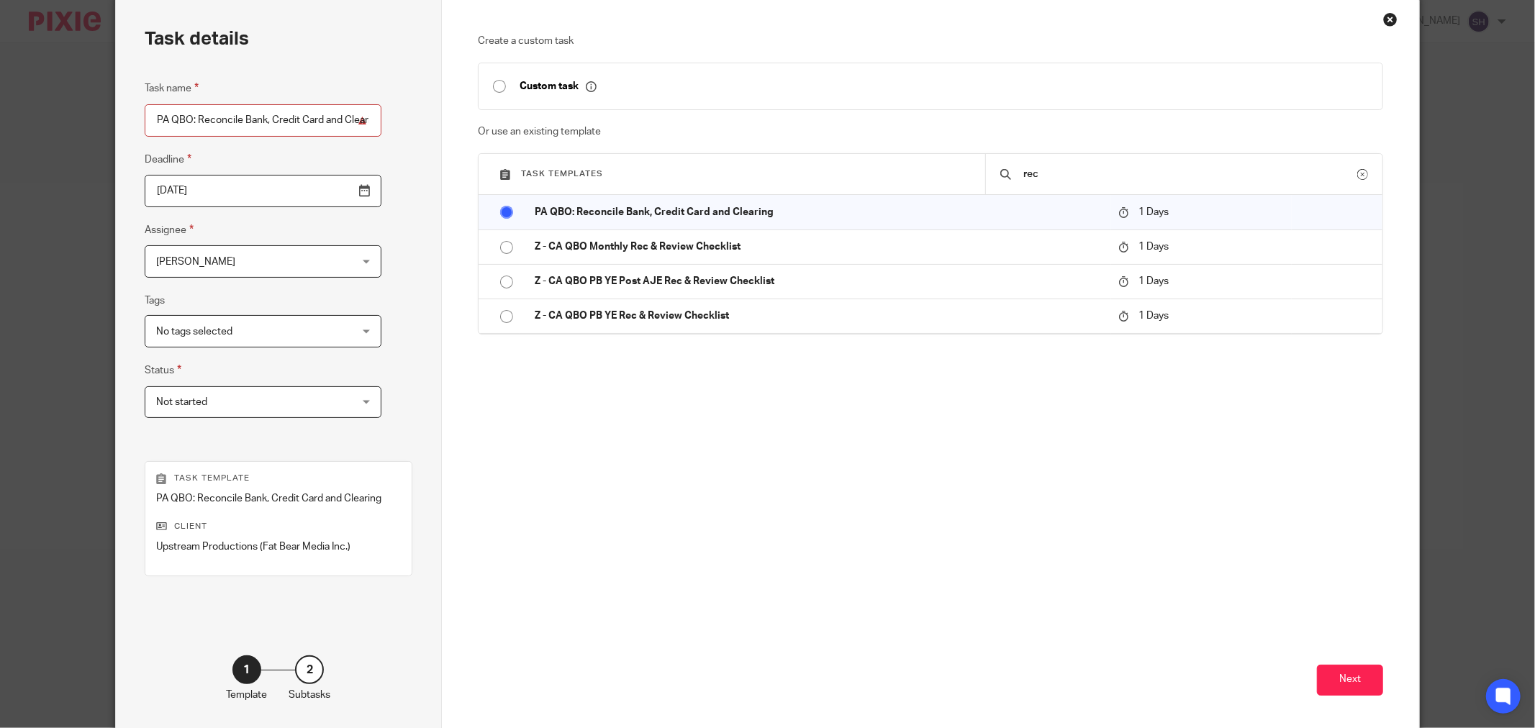
scroll to position [122, 0]
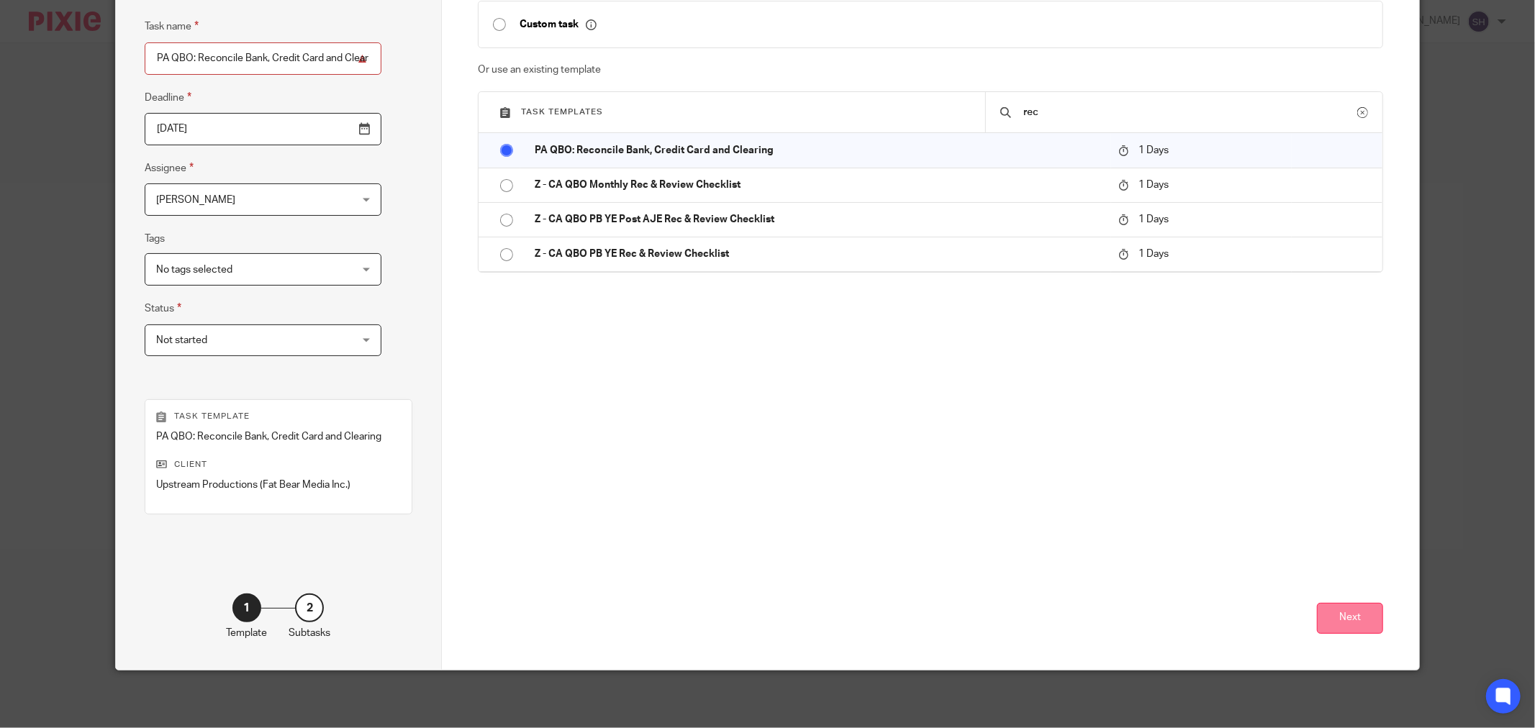
click at [1361, 612] on button "Next" at bounding box center [1350, 618] width 66 height 31
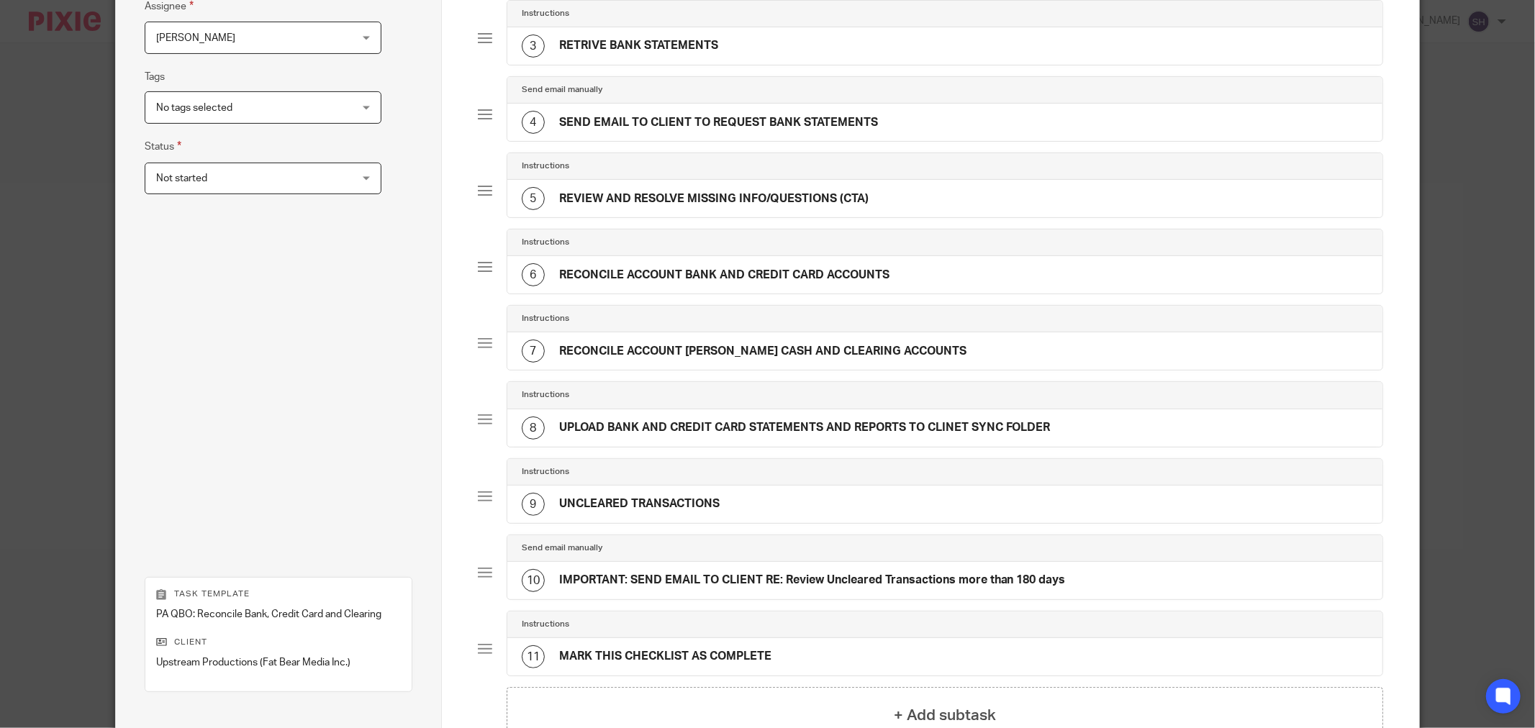
scroll to position [464, 0]
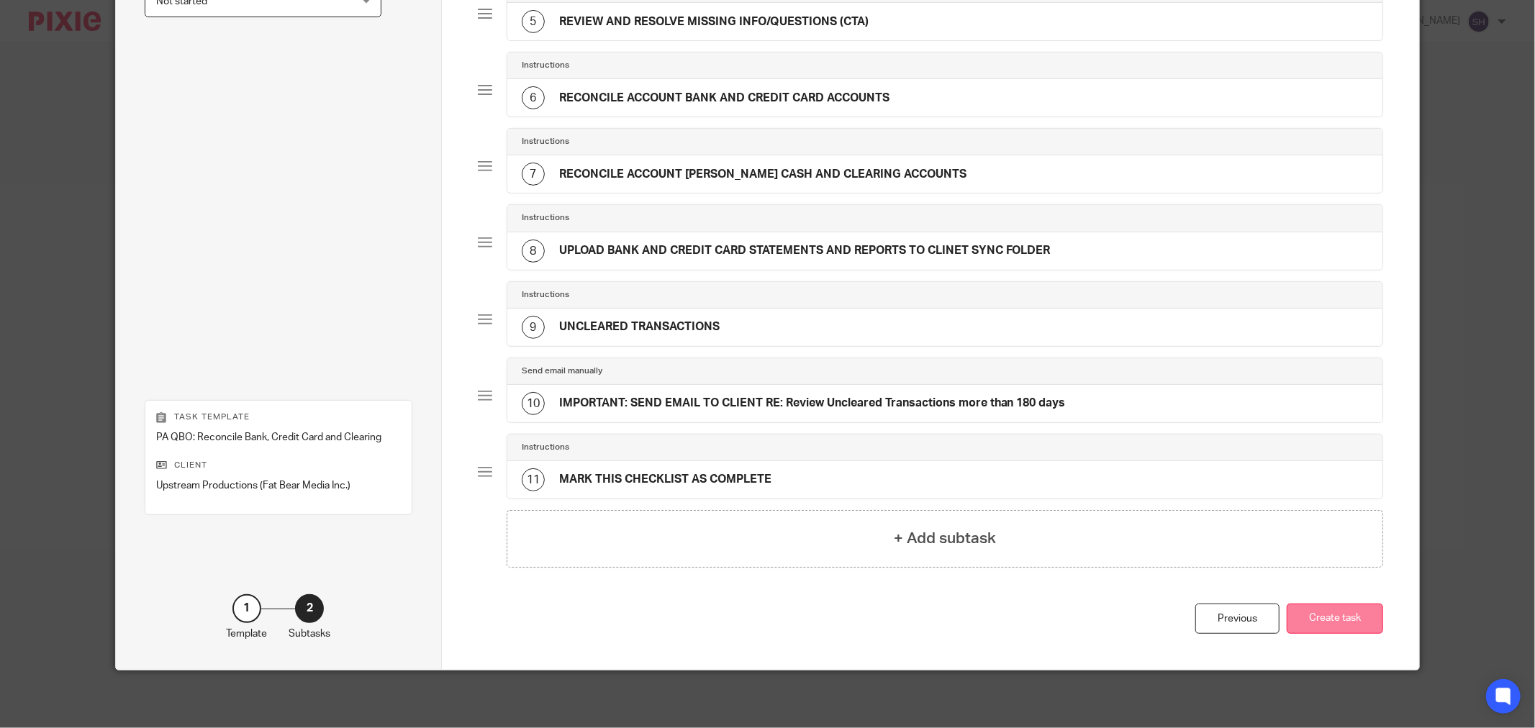
click at [1335, 622] on button "Create task" at bounding box center [1335, 619] width 96 height 31
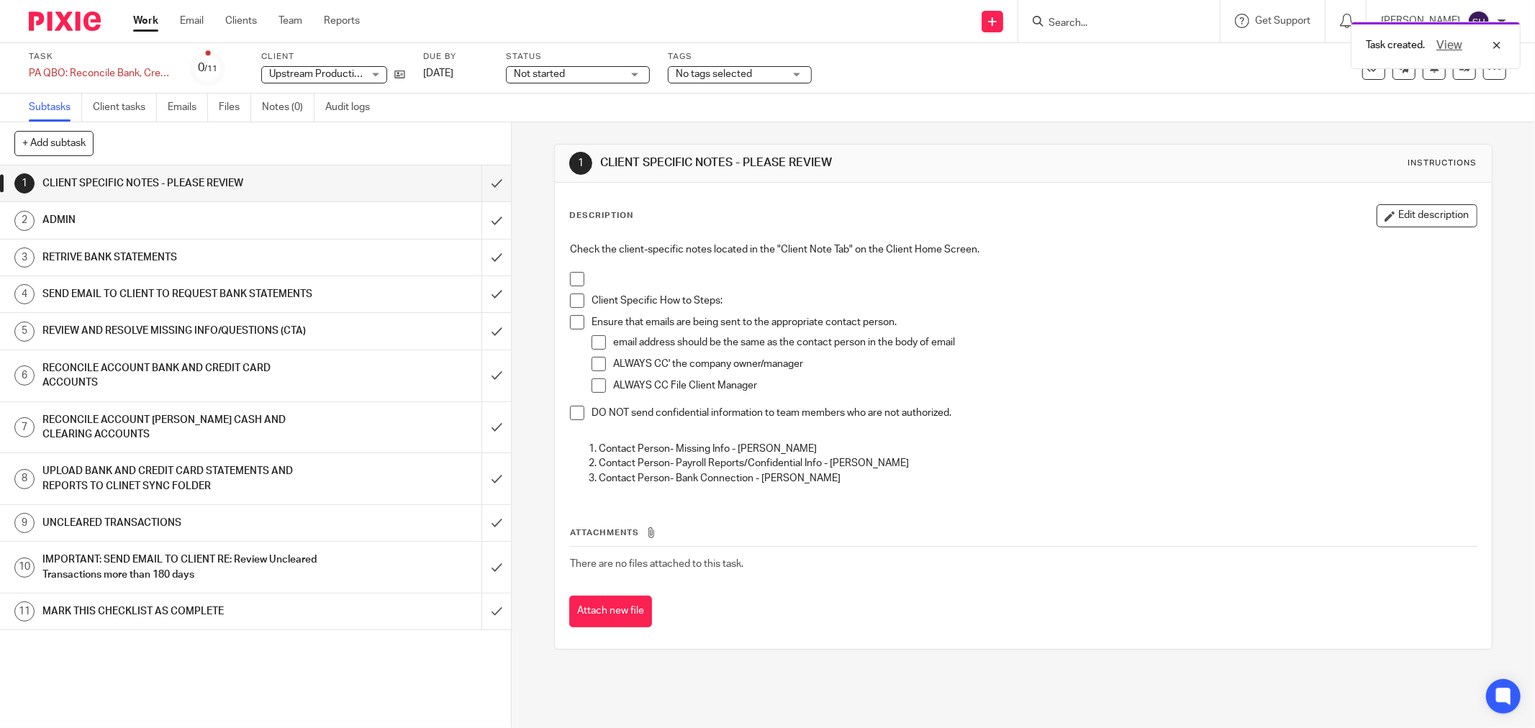
click at [405, 72] on div "Task PA QBO: Reconcile Bank, Credit Card and Clearing Save PA QBO: Reconcile Ba…" at bounding box center [645, 68] width 1232 height 35
click at [403, 74] on icon at bounding box center [399, 74] width 11 height 11
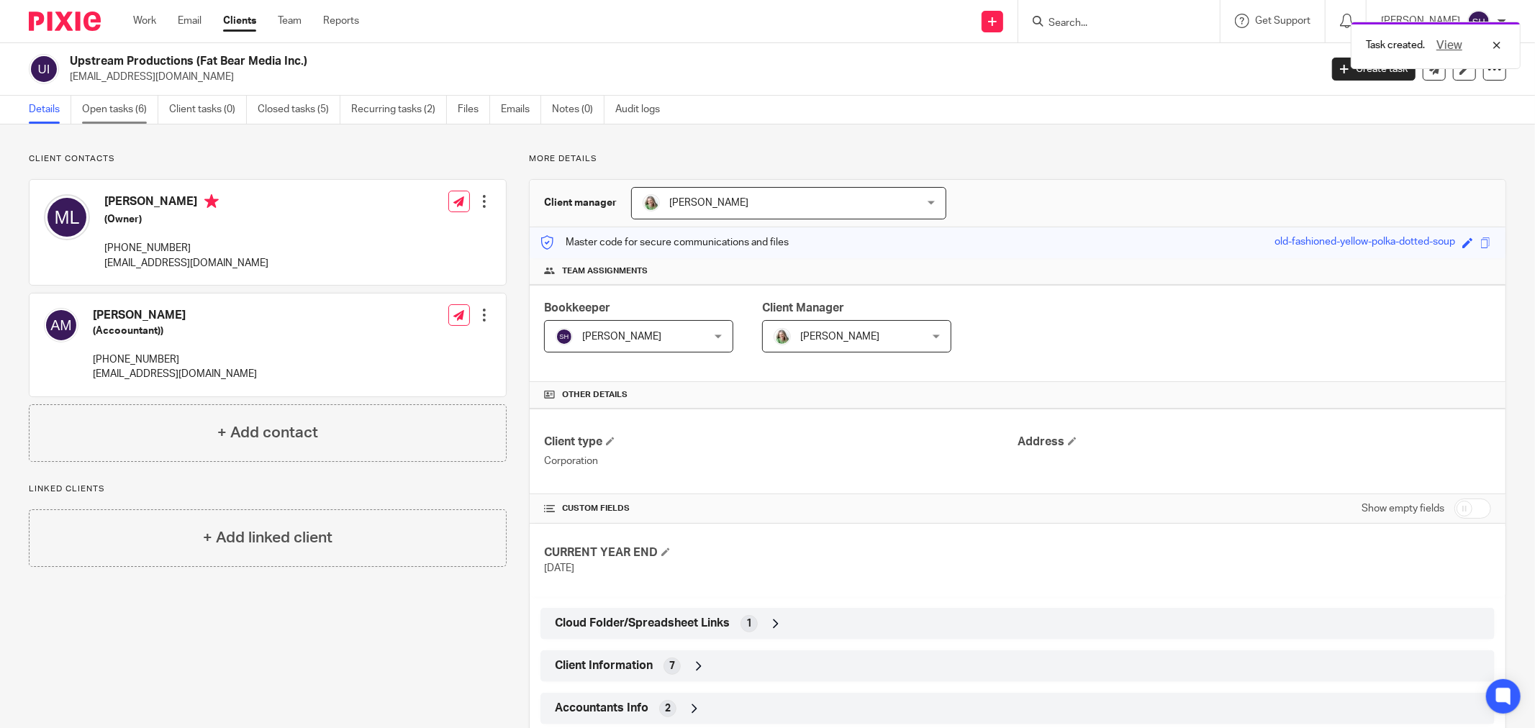
click at [132, 113] on link "Open tasks (6)" at bounding box center [120, 110] width 76 height 28
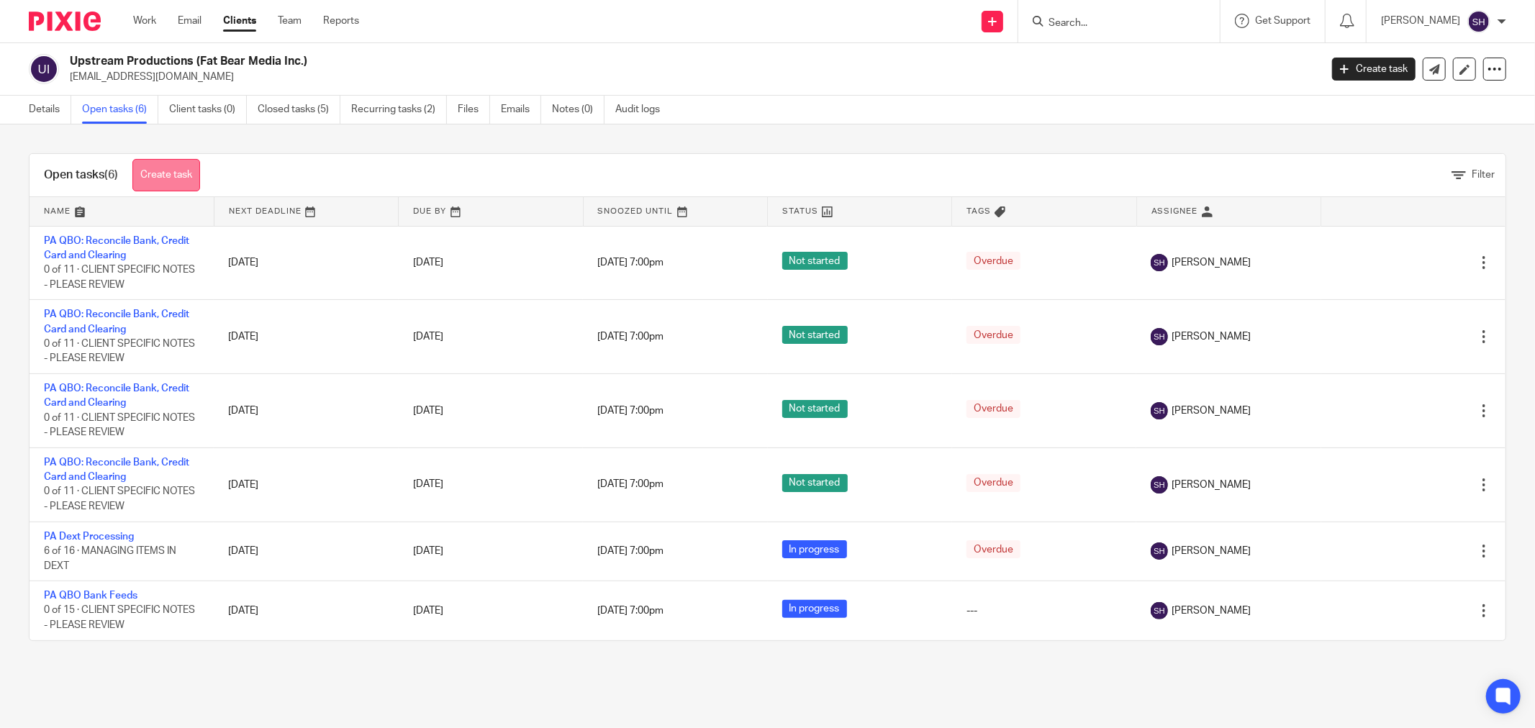
click at [152, 173] on link "Create task" at bounding box center [166, 175] width 68 height 32
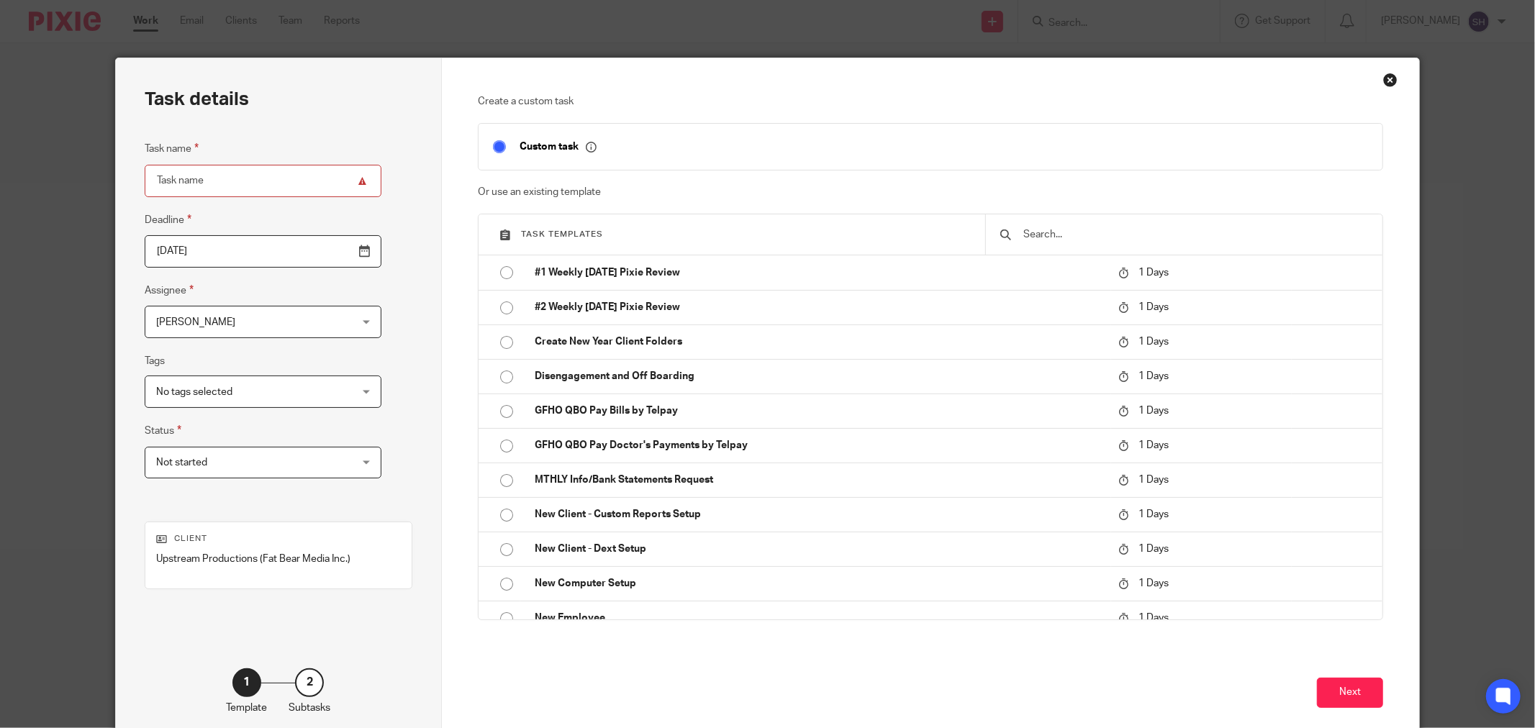
click at [1070, 235] on input "text" at bounding box center [1195, 235] width 346 height 16
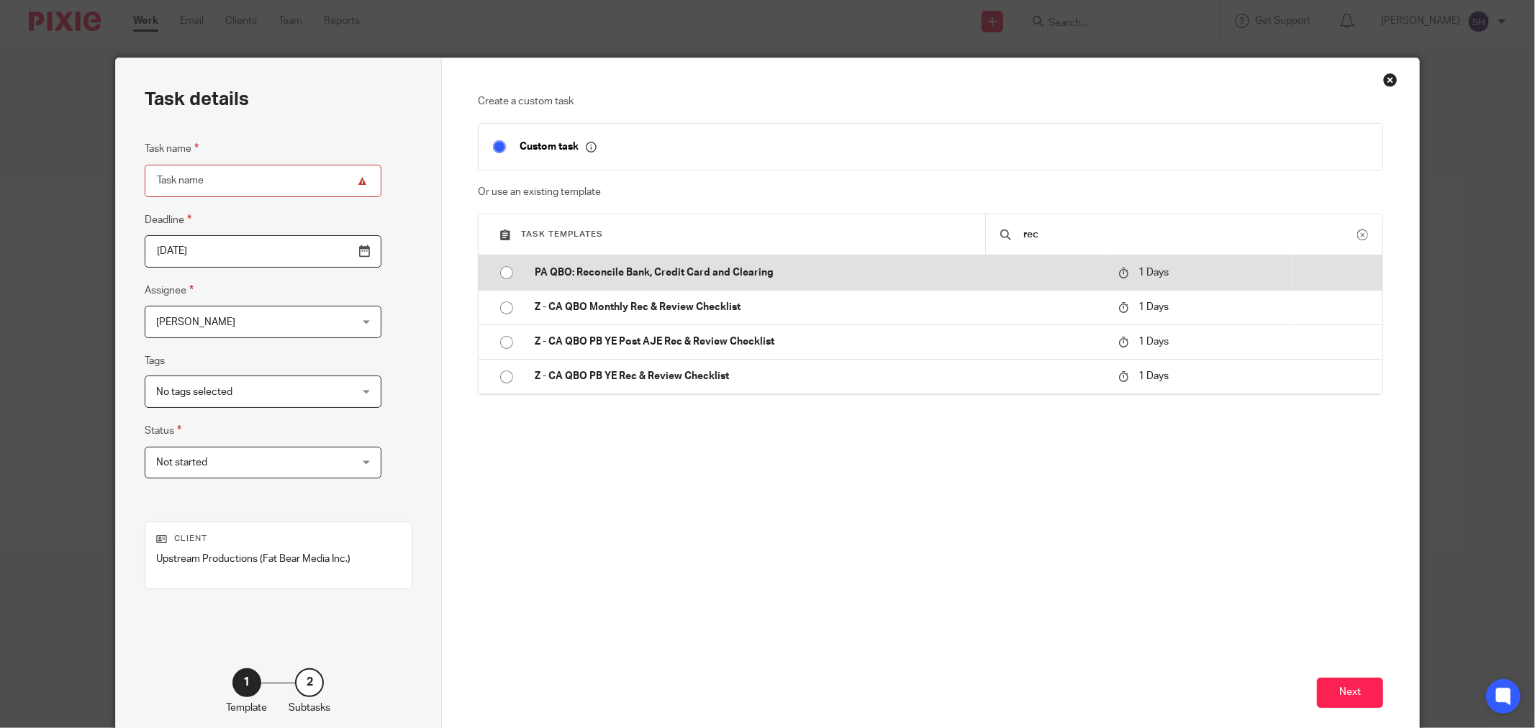
type input "rec"
click at [505, 268] on input "radio" at bounding box center [506, 272] width 27 height 27
type input "2025-08-15"
type input "PA QBO: Reconcile Bank, Credit Card and Clearing"
checkbox input "false"
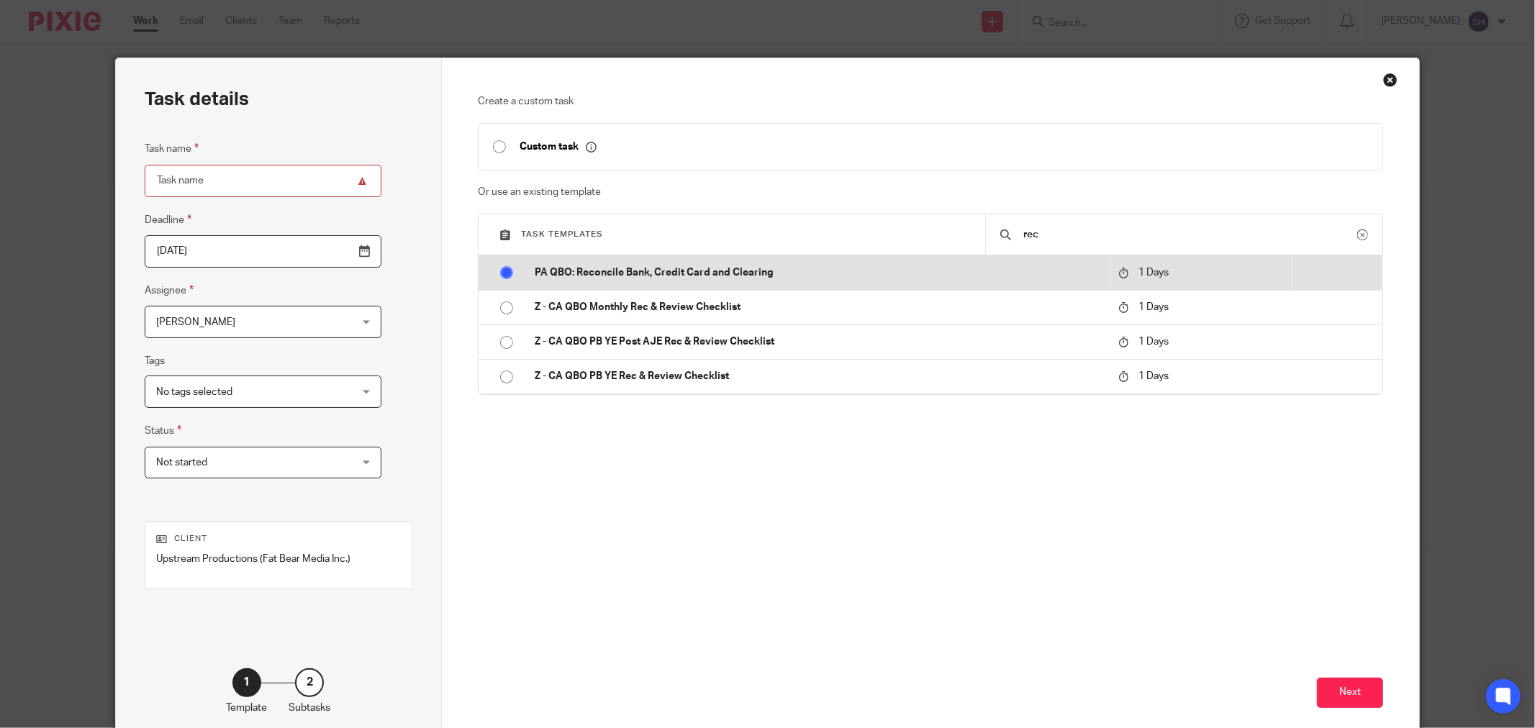
radio input "false"
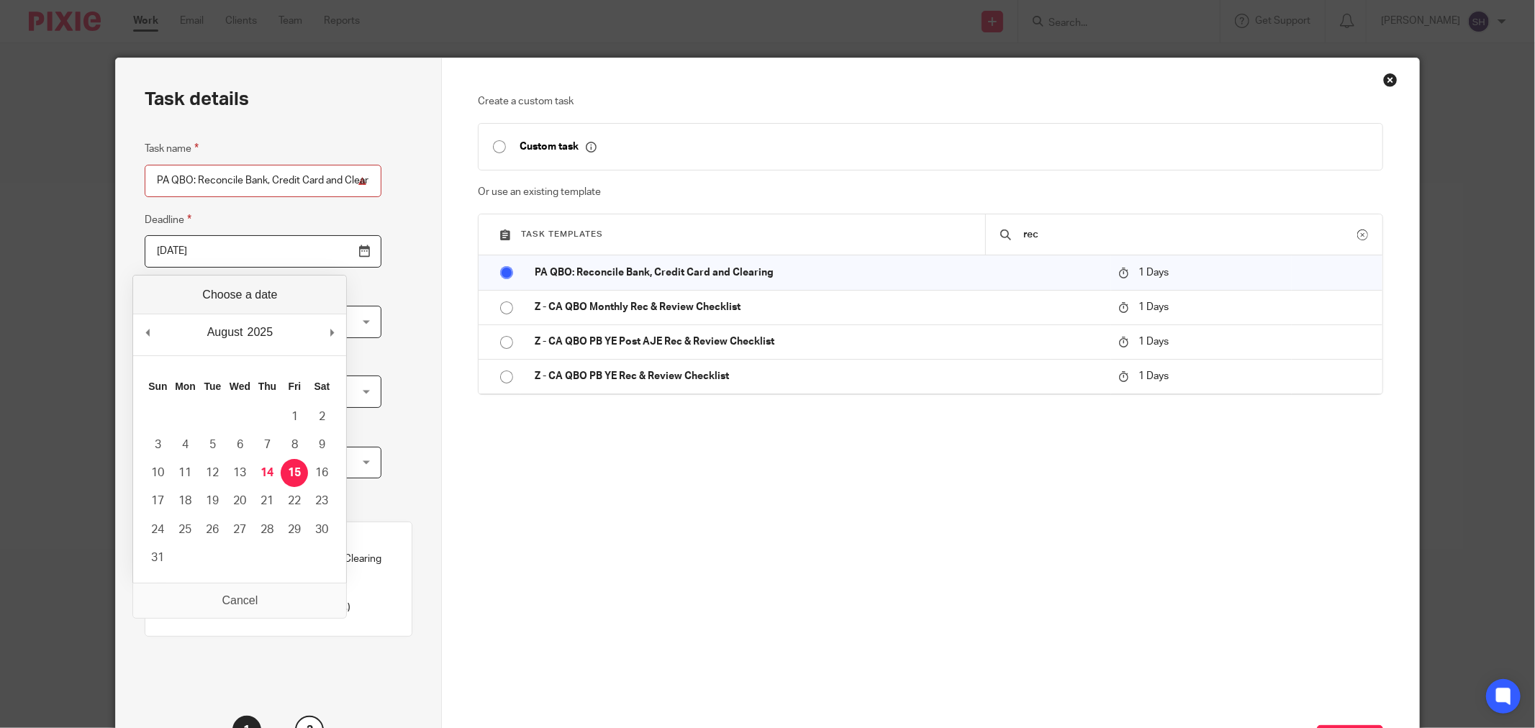
click at [332, 253] on input "2025-08-15" at bounding box center [263, 251] width 237 height 32
type input "2025-04-10"
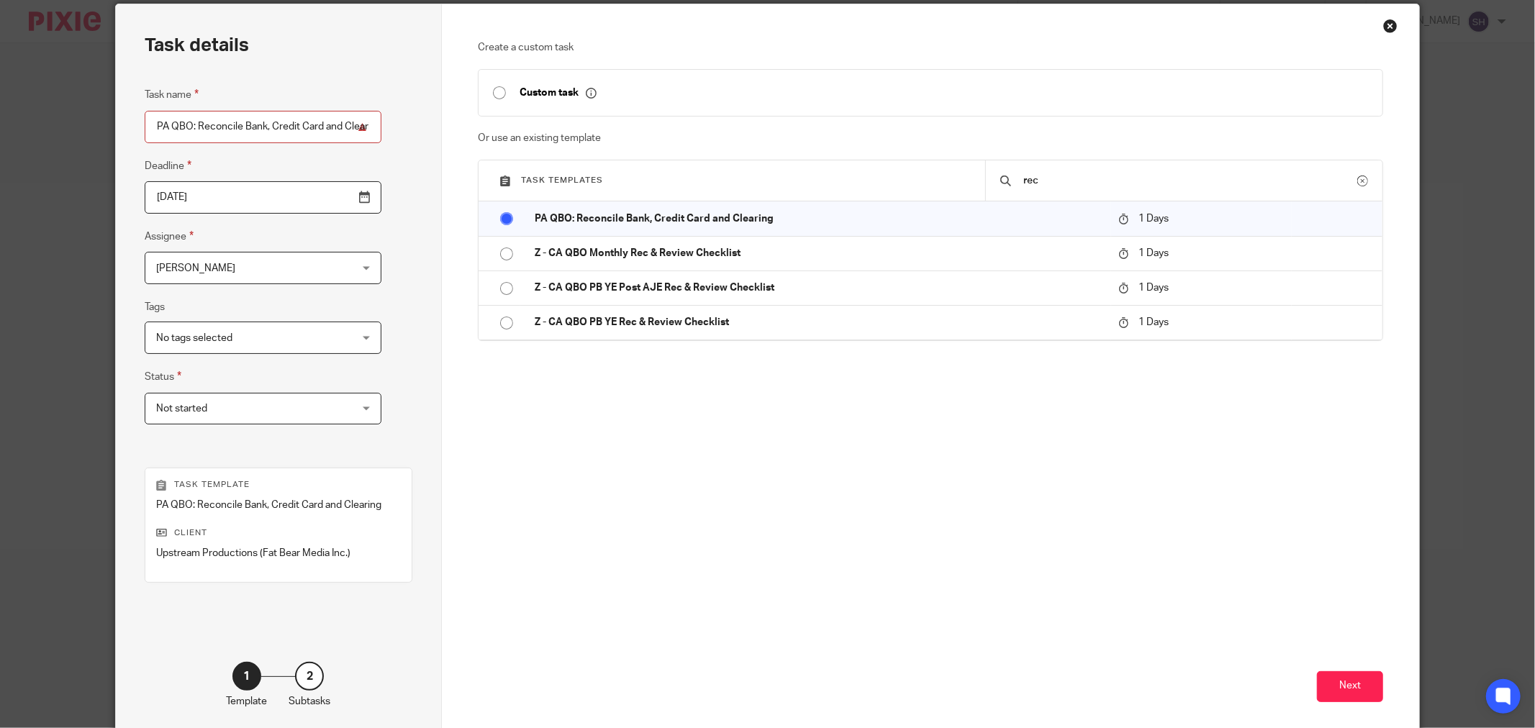
scroll to position [122, 0]
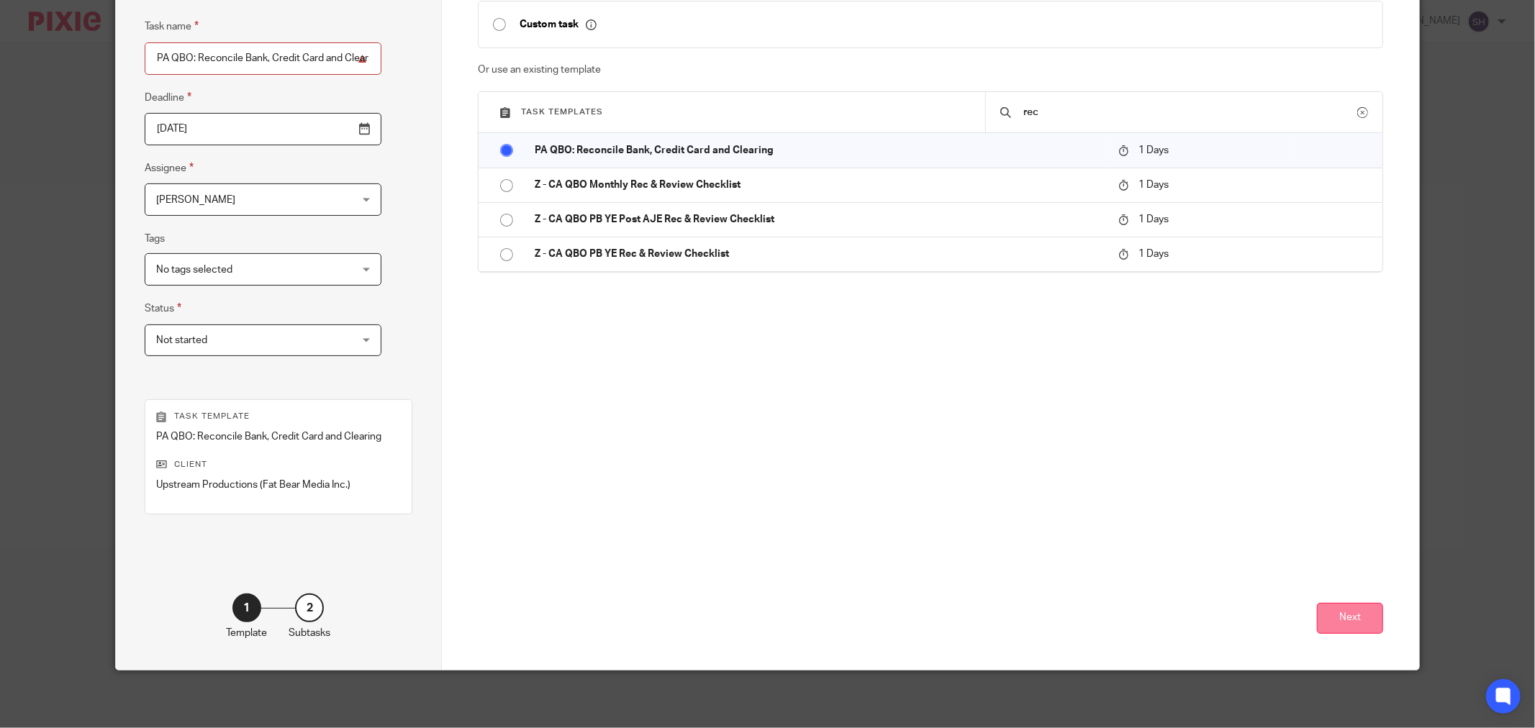
click at [1359, 631] on button "Next" at bounding box center [1350, 618] width 66 height 31
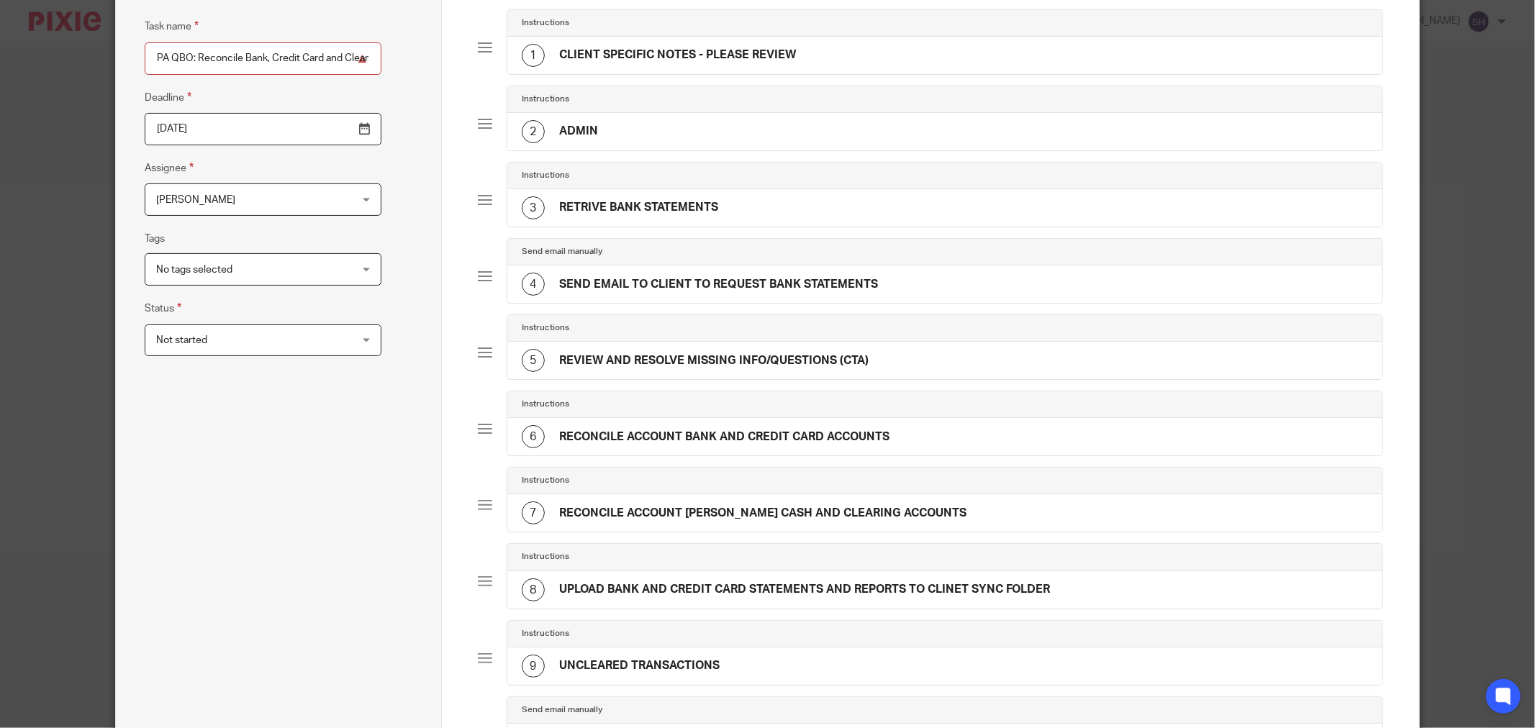
scroll to position [464, 0]
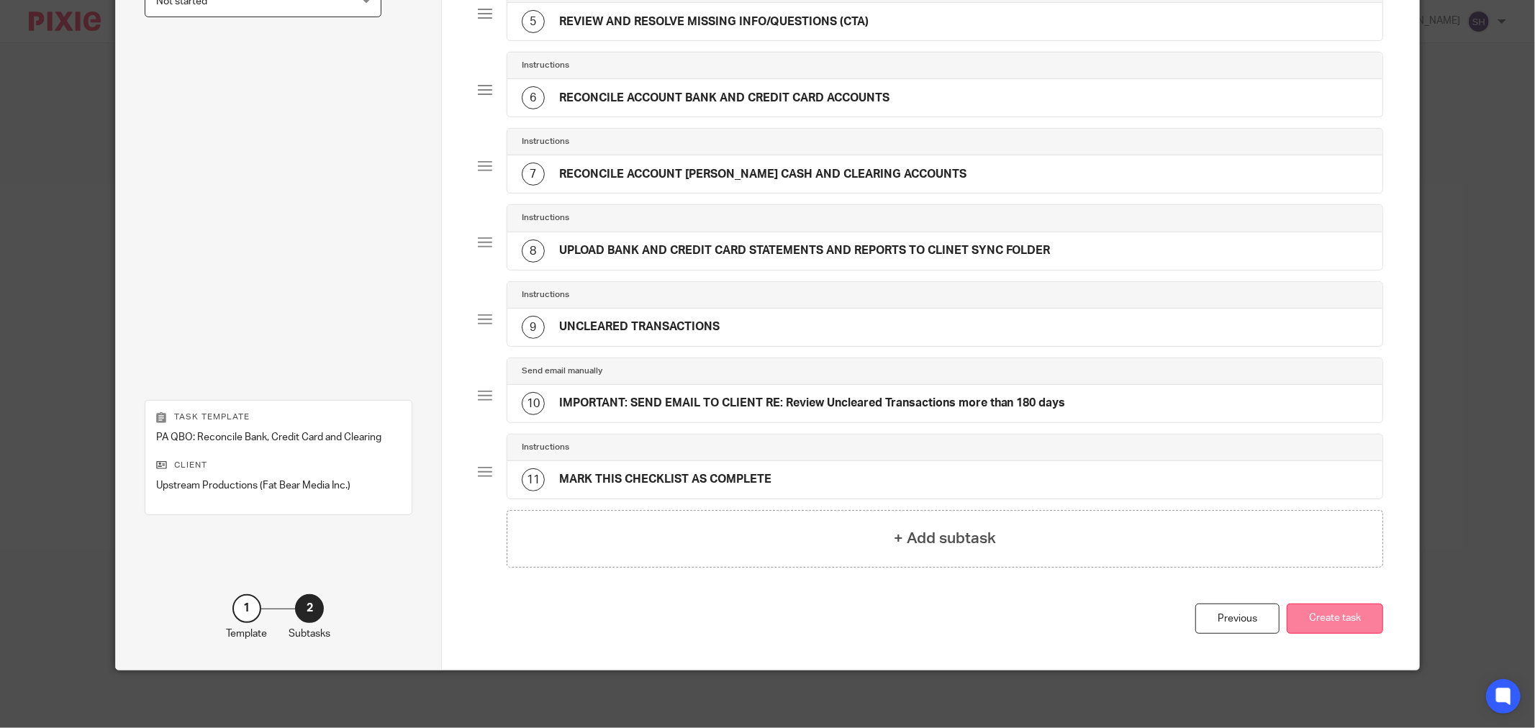
click at [1346, 629] on button "Create task" at bounding box center [1335, 619] width 96 height 31
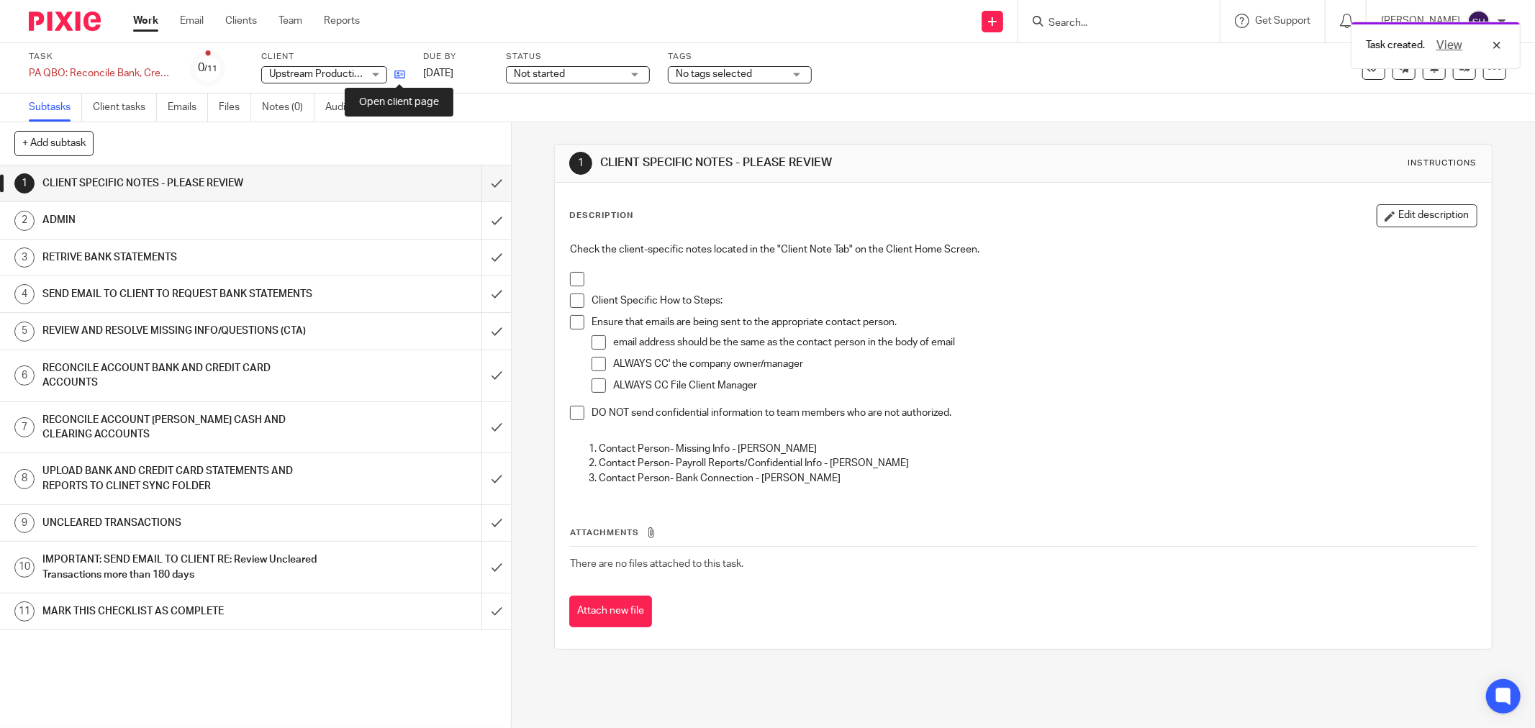
click at [402, 76] on icon at bounding box center [399, 74] width 11 height 11
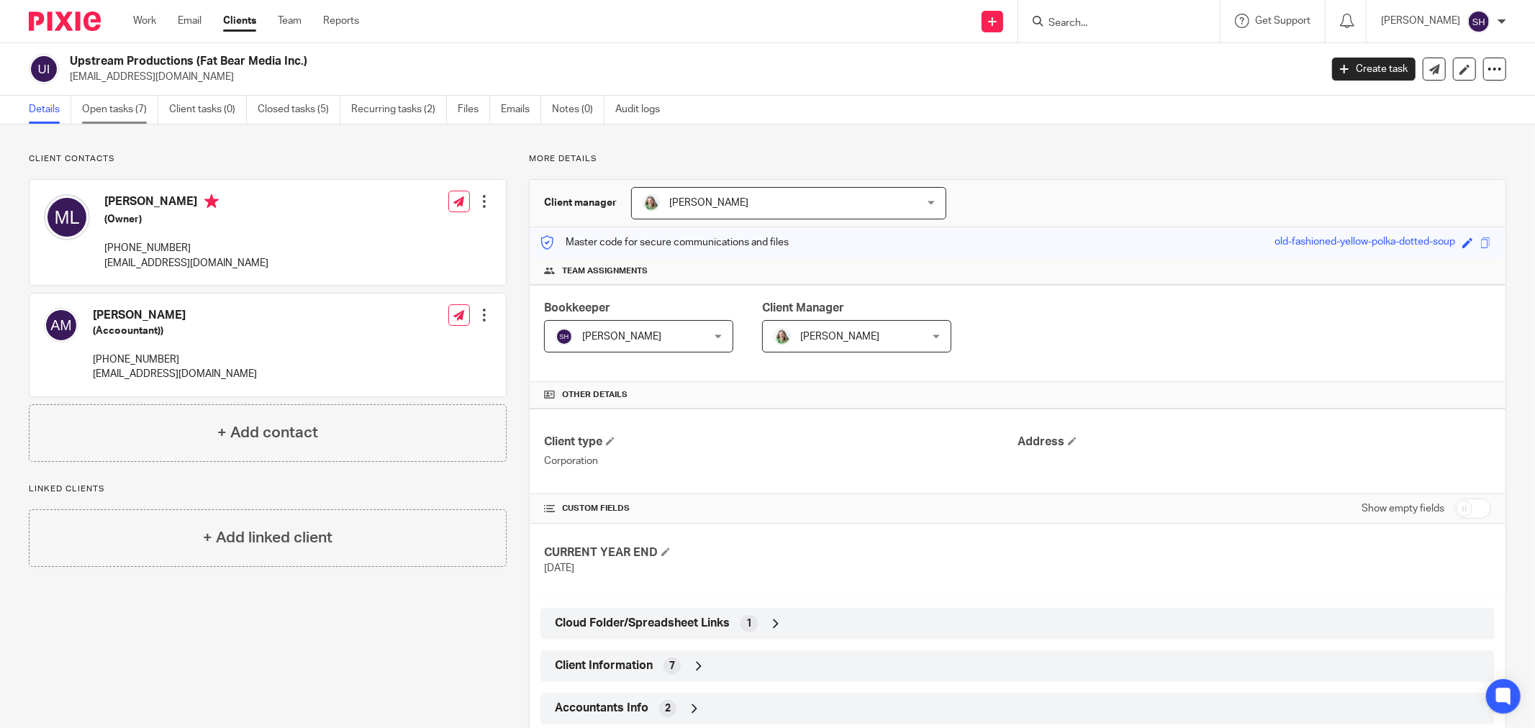
drag, startPoint x: 132, startPoint y: 108, endPoint x: 147, endPoint y: 115, distance: 16.7
click at [132, 109] on link "Open tasks (7)" at bounding box center [120, 110] width 76 height 28
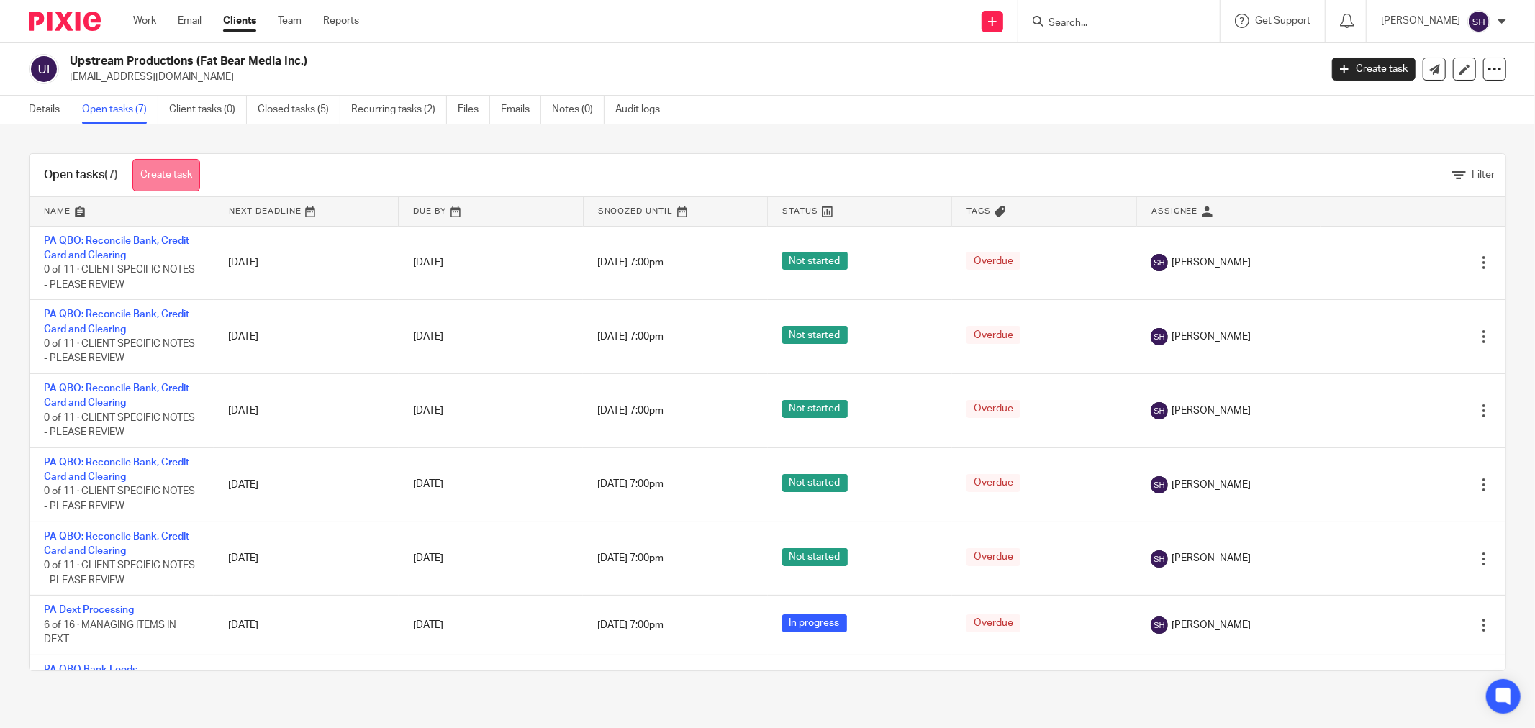
click at [163, 171] on link "Create task" at bounding box center [166, 175] width 68 height 32
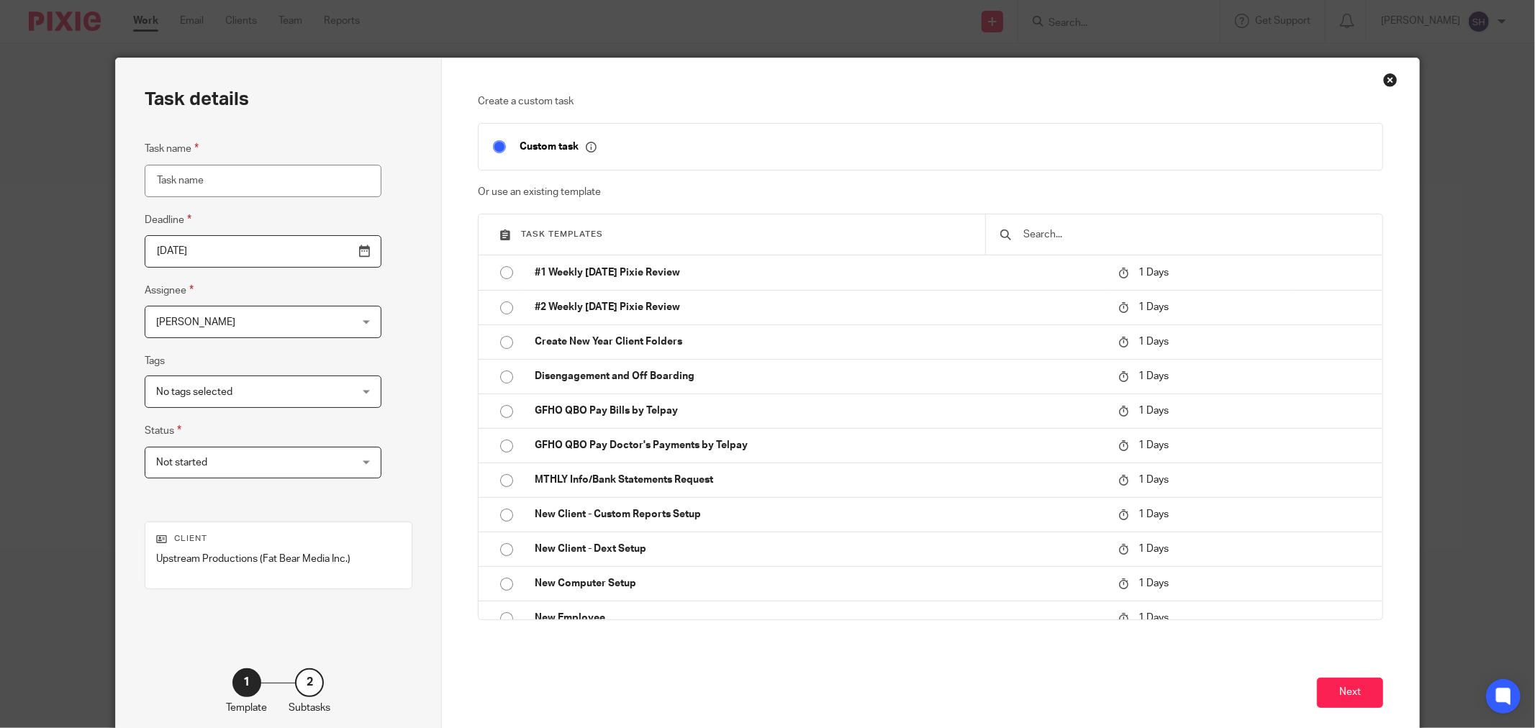
click at [1137, 231] on input "text" at bounding box center [1195, 235] width 346 height 16
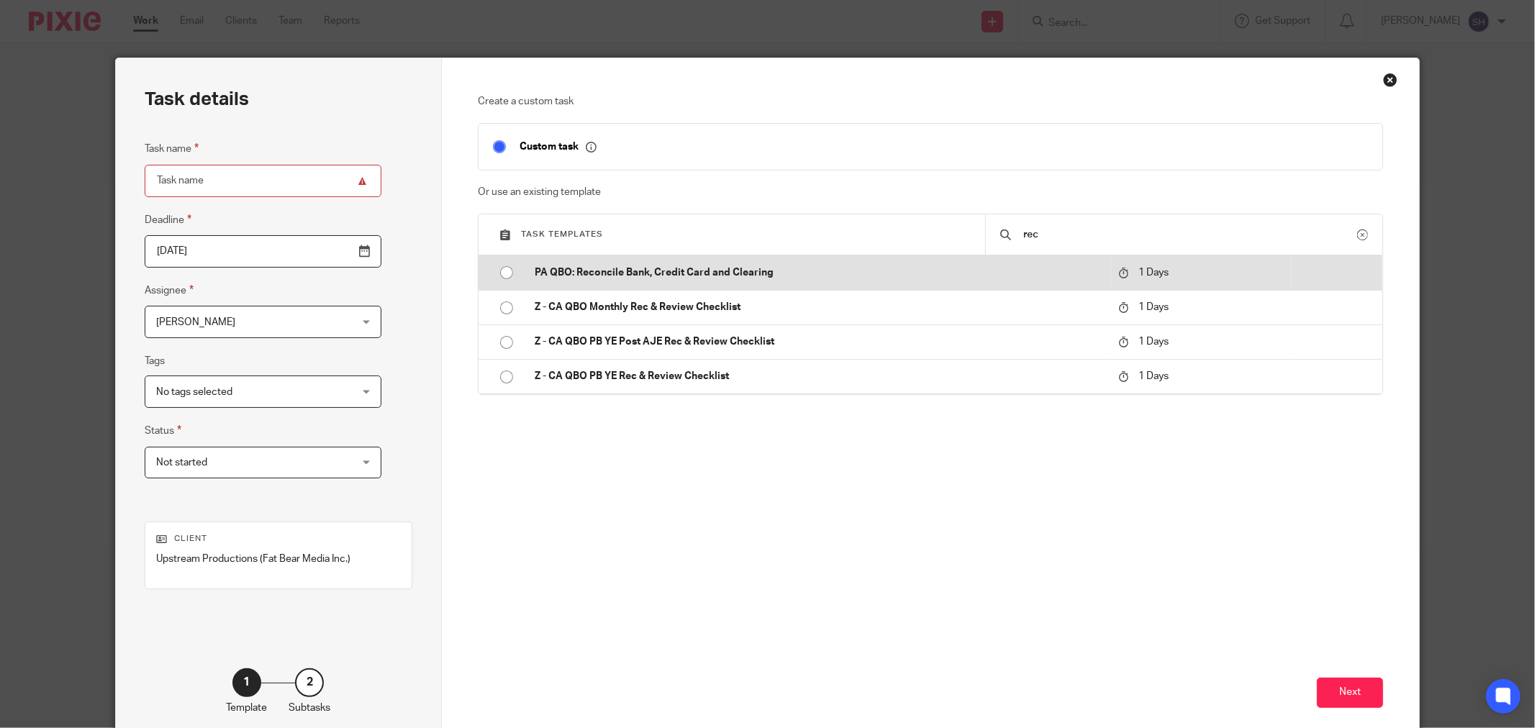
type input "rec"
click at [498, 275] on input "radio" at bounding box center [506, 272] width 27 height 27
type input "2025-08-15"
type input "PA QBO: Reconcile Bank, Credit Card and Clearing"
checkbox input "false"
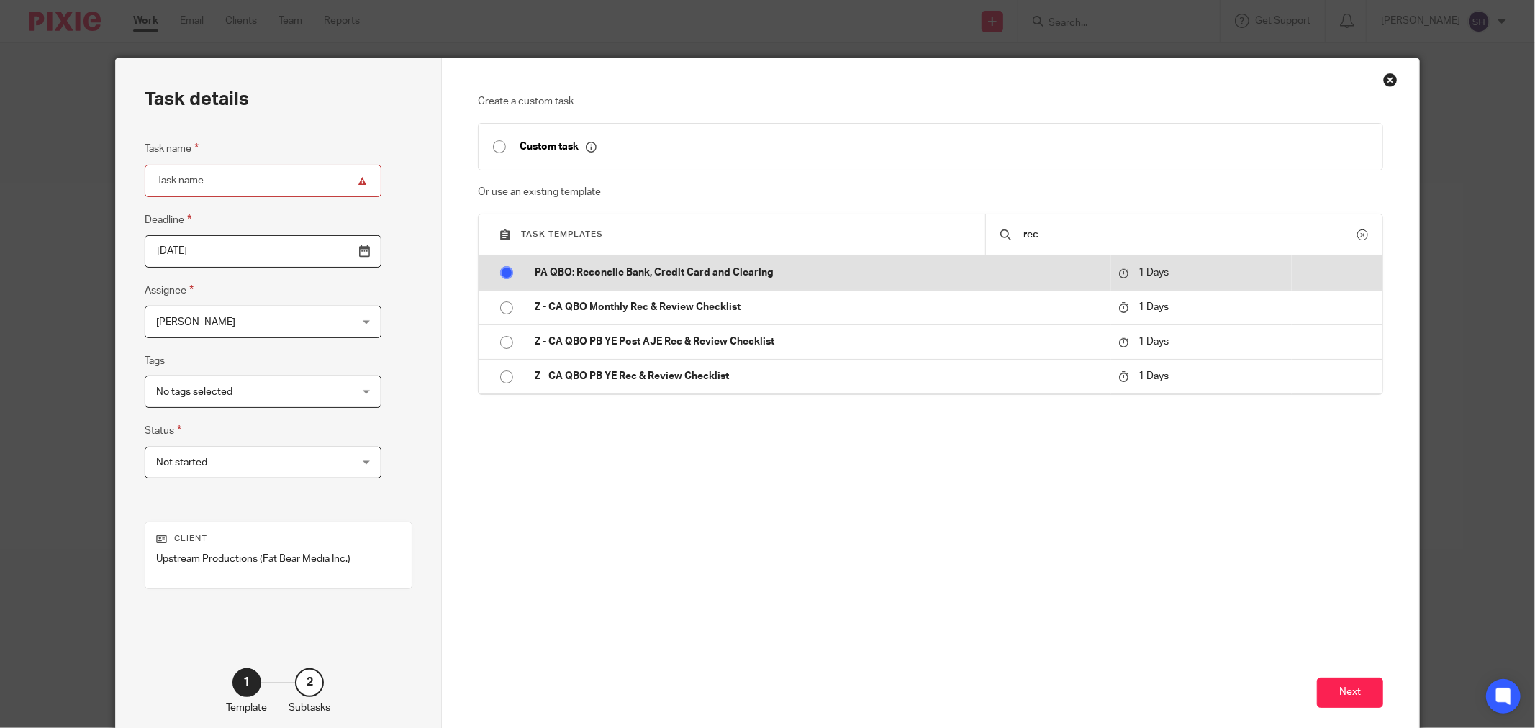
radio input "false"
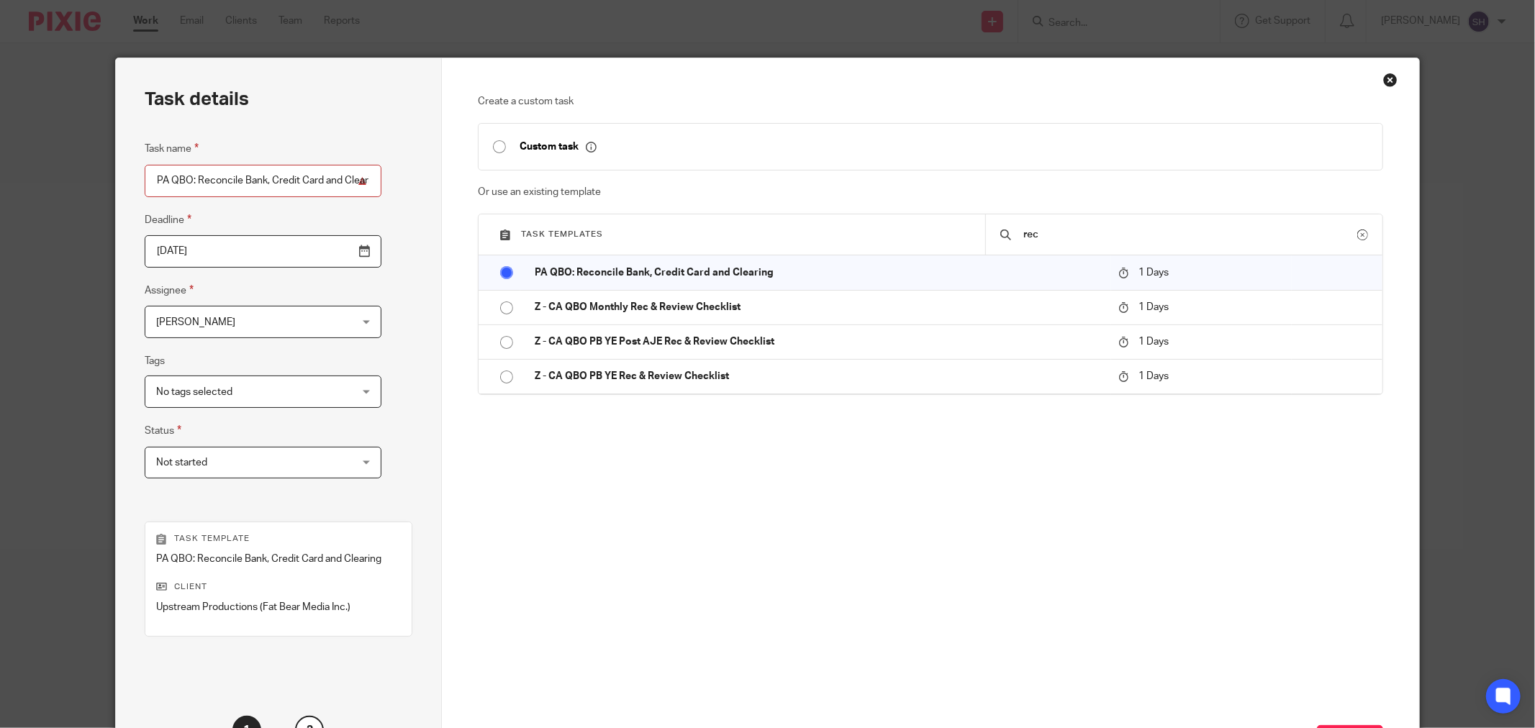
click at [338, 256] on input "2025-08-15" at bounding box center [263, 251] width 237 height 32
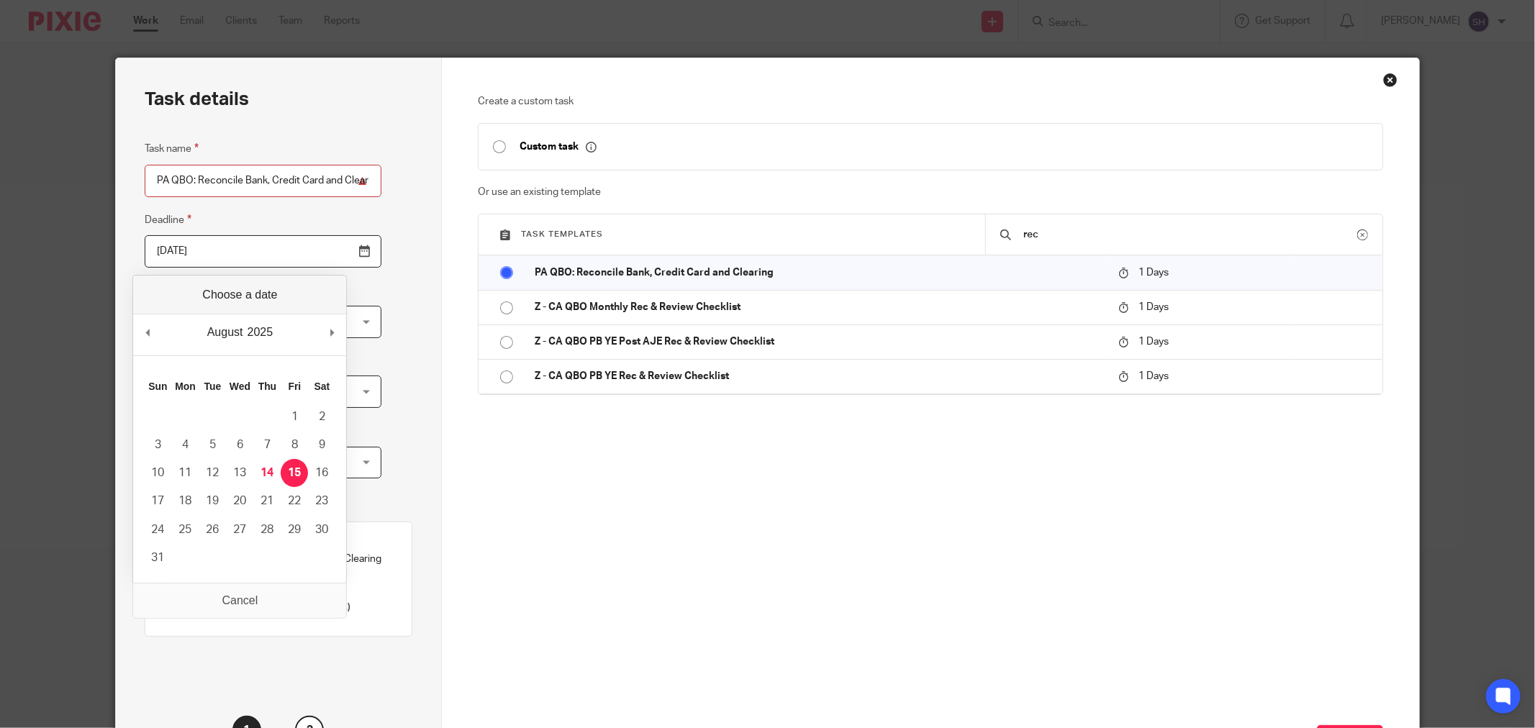
click at [156, 336] on div "August January February March April May June July August September October Nove…" at bounding box center [239, 335] width 213 height 41
click at [155, 336] on div "August January February March April May June July August September October Nove…" at bounding box center [239, 335] width 213 height 41
type input "2025-05-10"
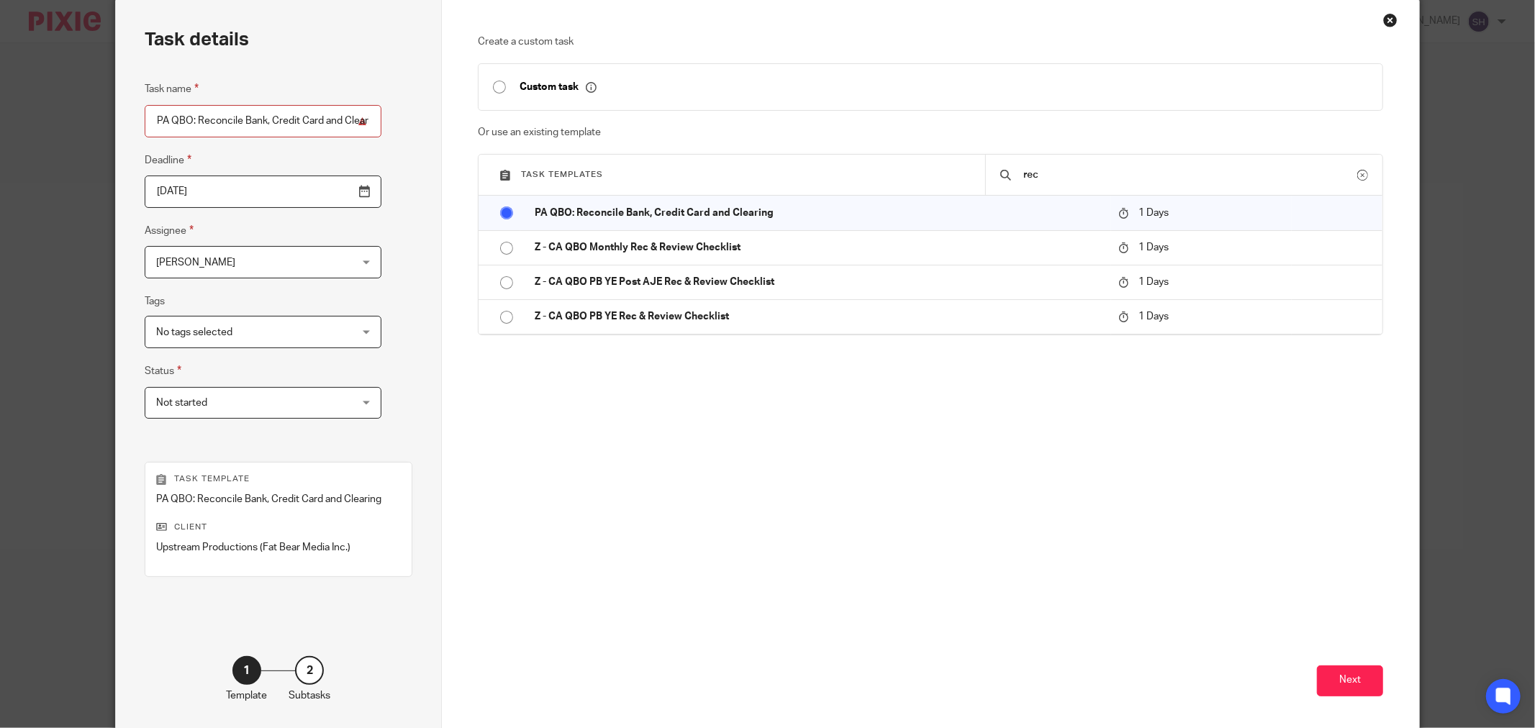
scroll to position [122, 0]
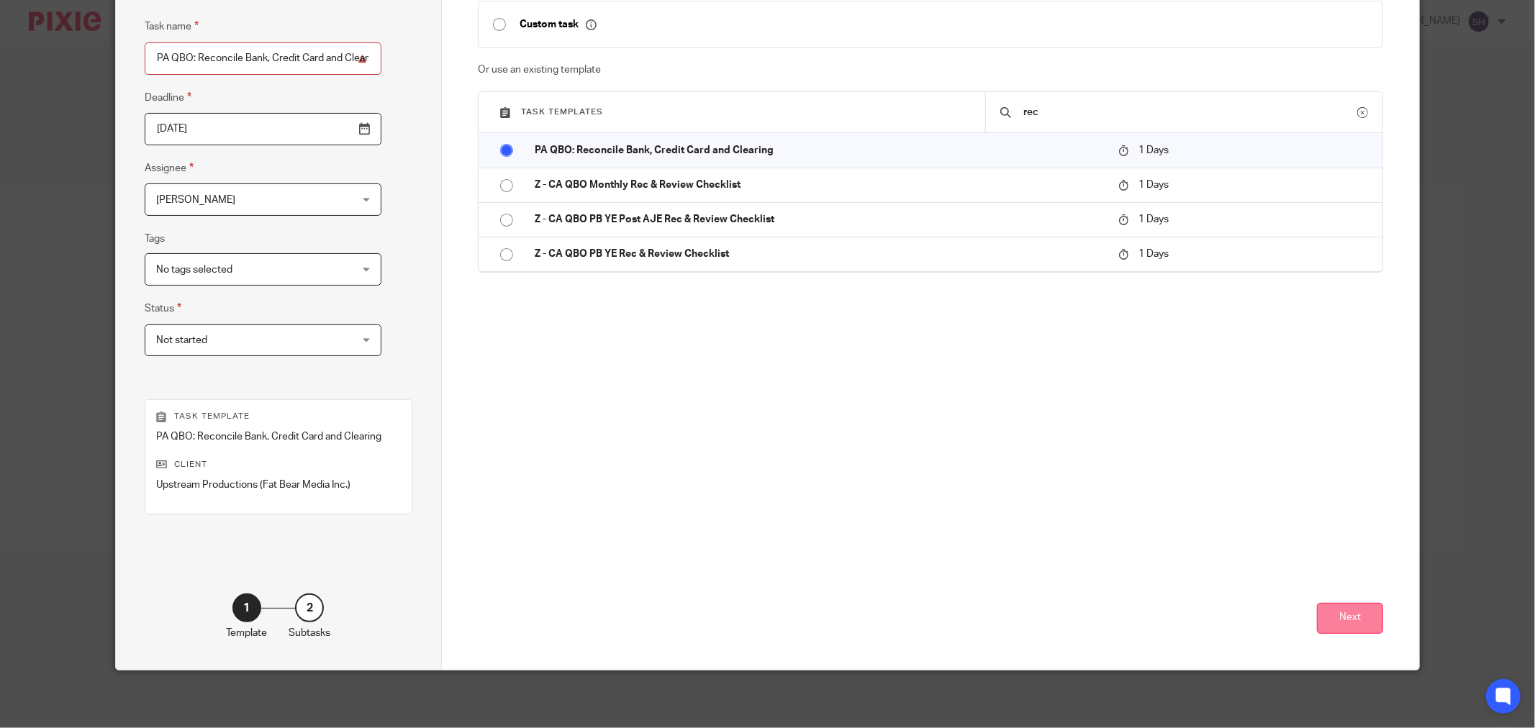
click at [1366, 620] on button "Next" at bounding box center [1350, 618] width 66 height 31
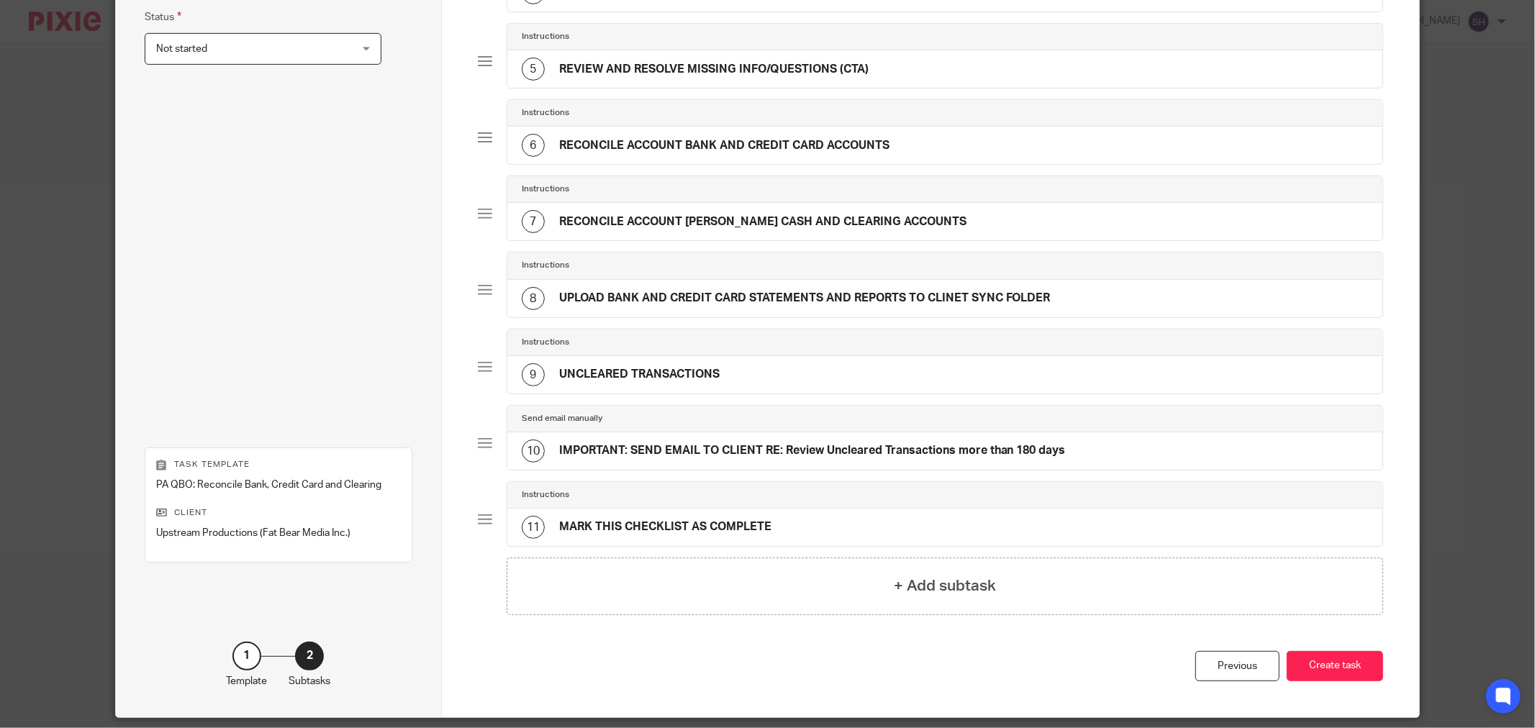
scroll to position [464, 0]
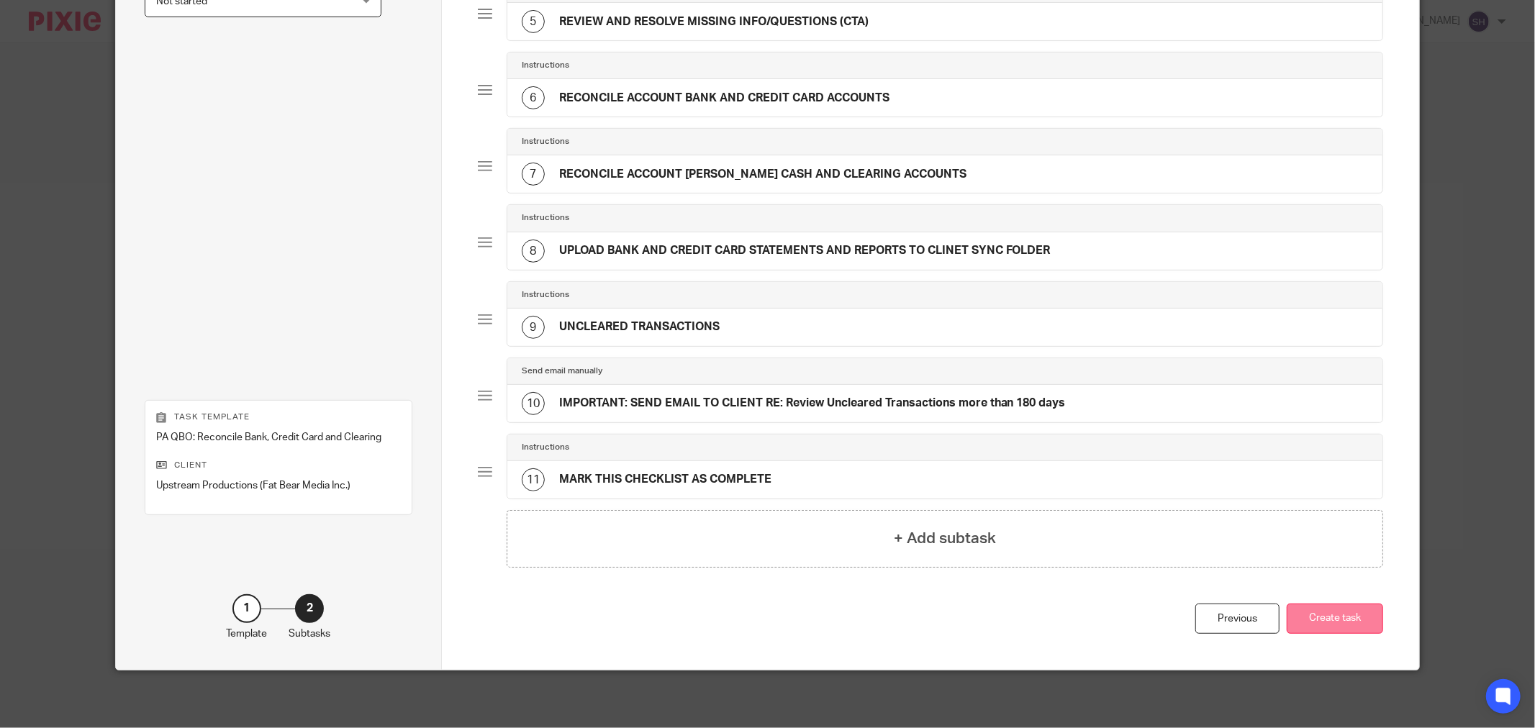
click at [1341, 617] on button "Create task" at bounding box center [1335, 619] width 96 height 31
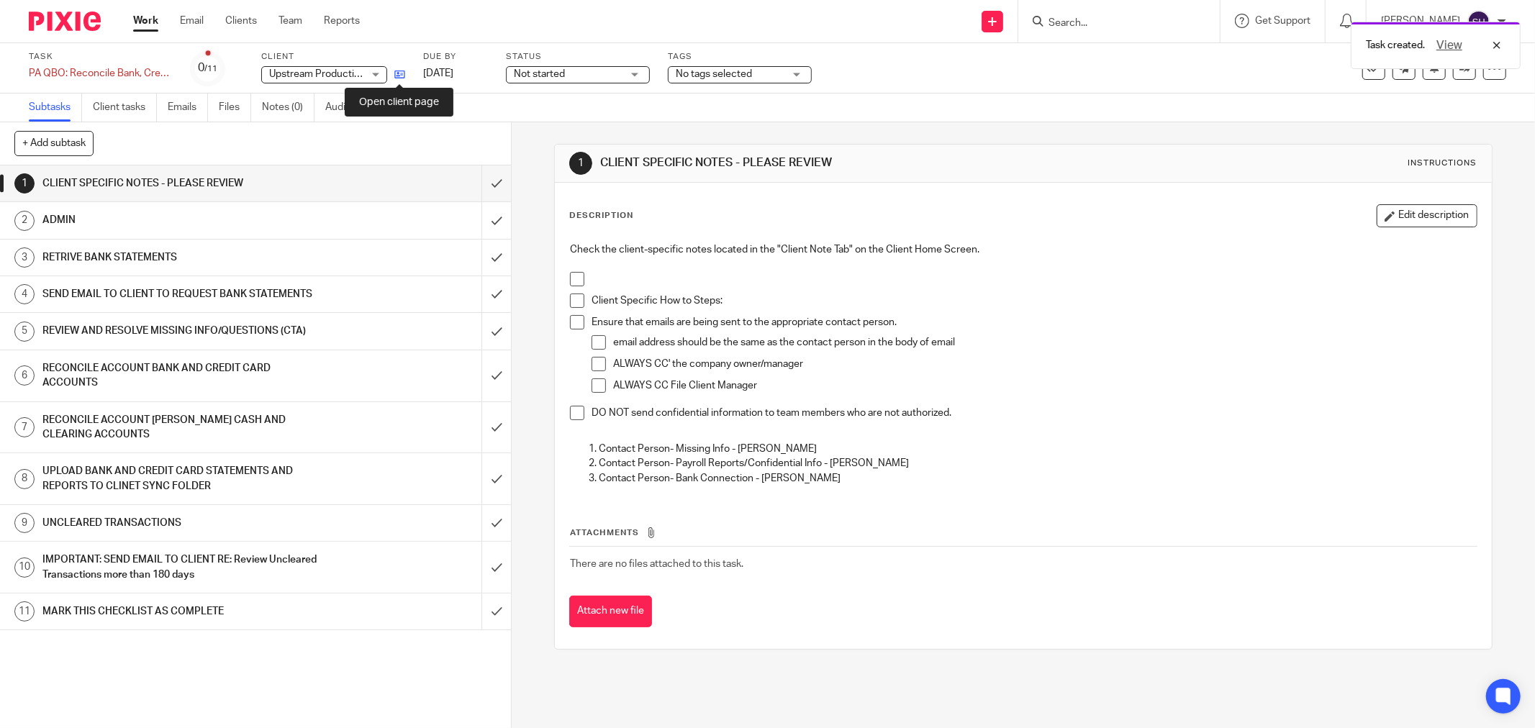
click at [399, 76] on icon at bounding box center [399, 74] width 11 height 11
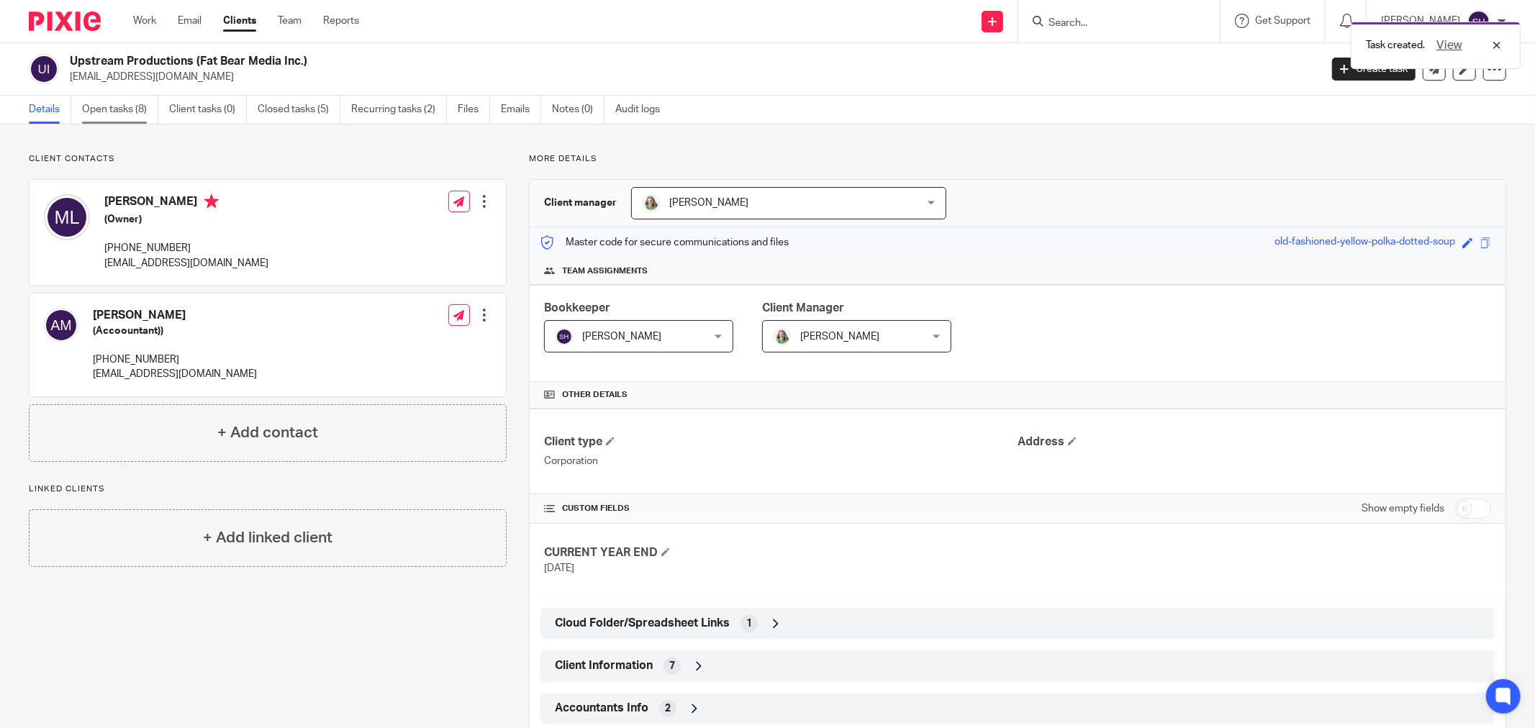
click at [117, 112] on link "Open tasks (8)" at bounding box center [120, 110] width 76 height 28
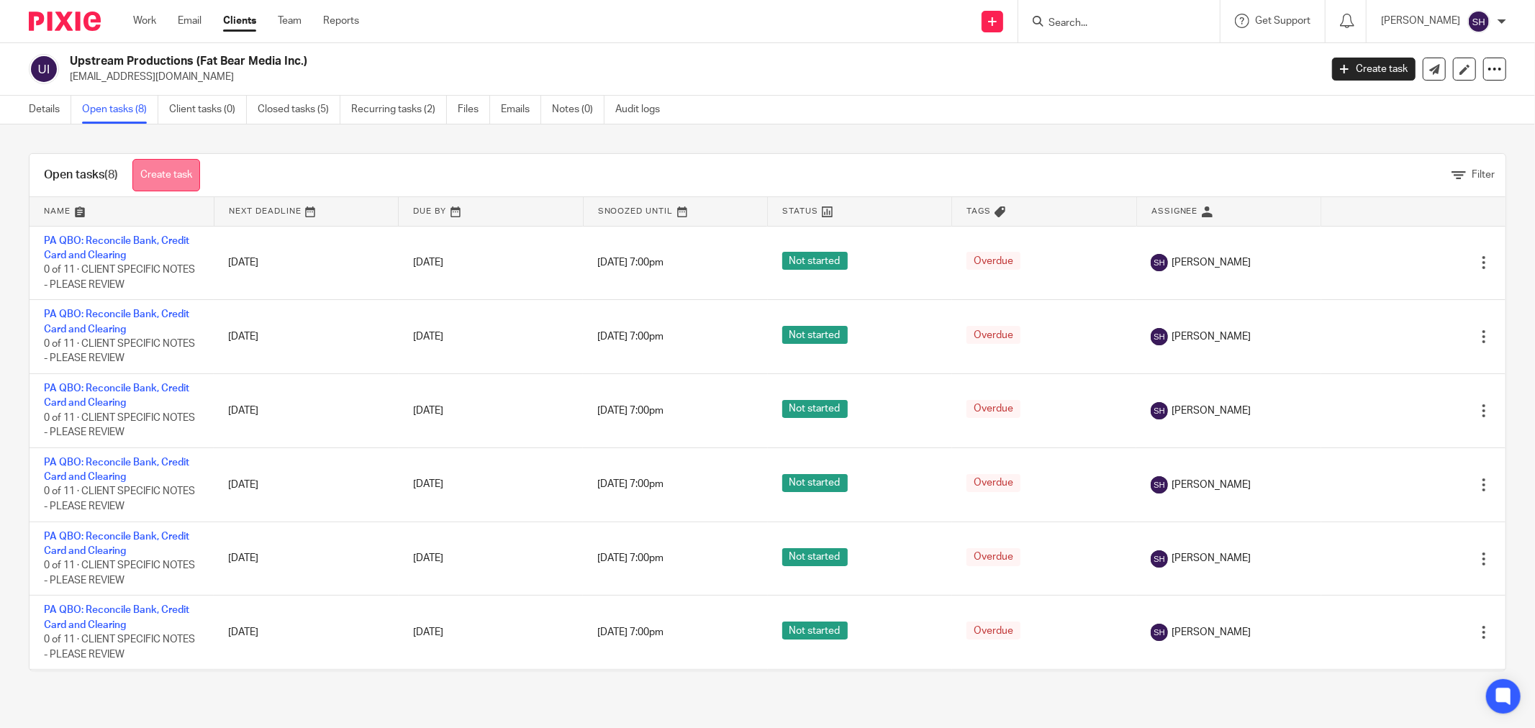
click at [175, 177] on link "Create task" at bounding box center [166, 175] width 68 height 32
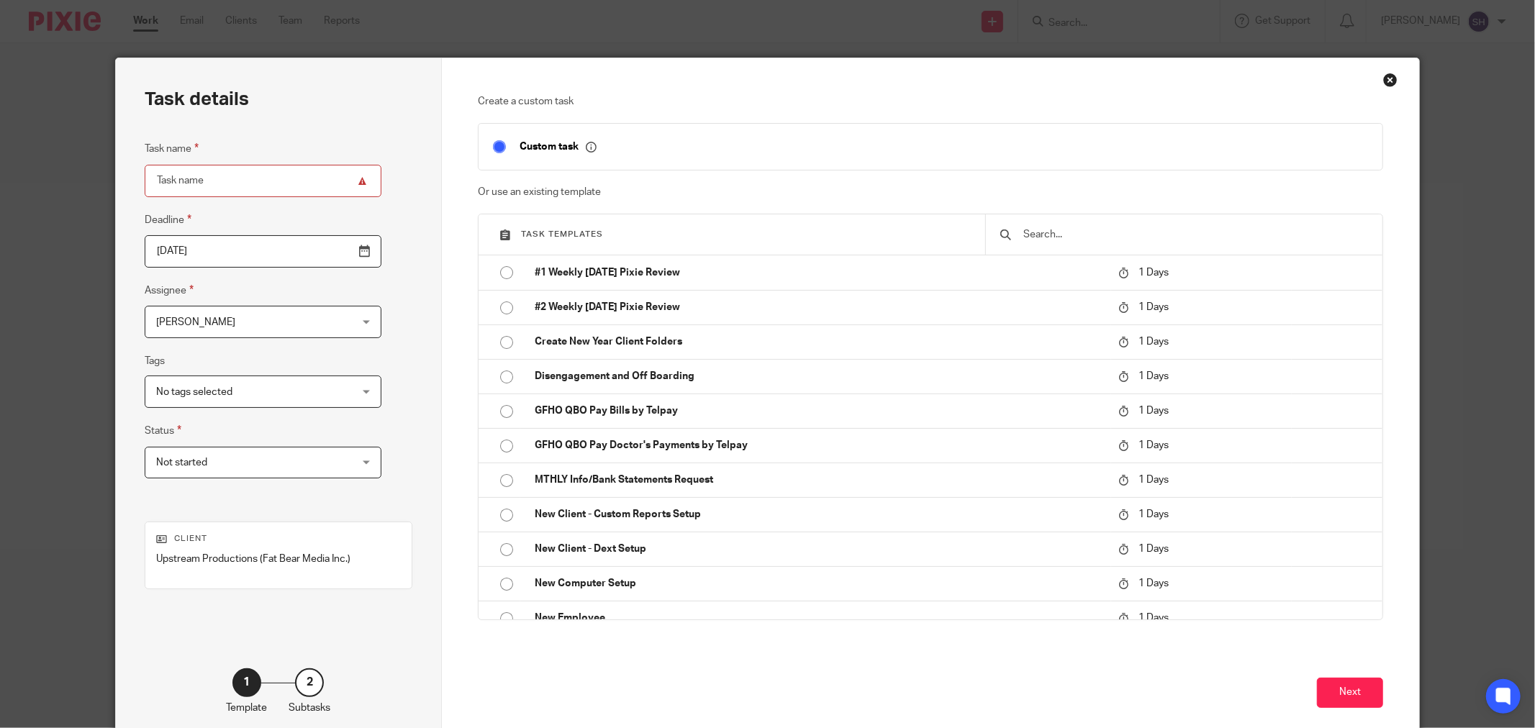
click at [1131, 238] on input "text" at bounding box center [1195, 235] width 346 height 16
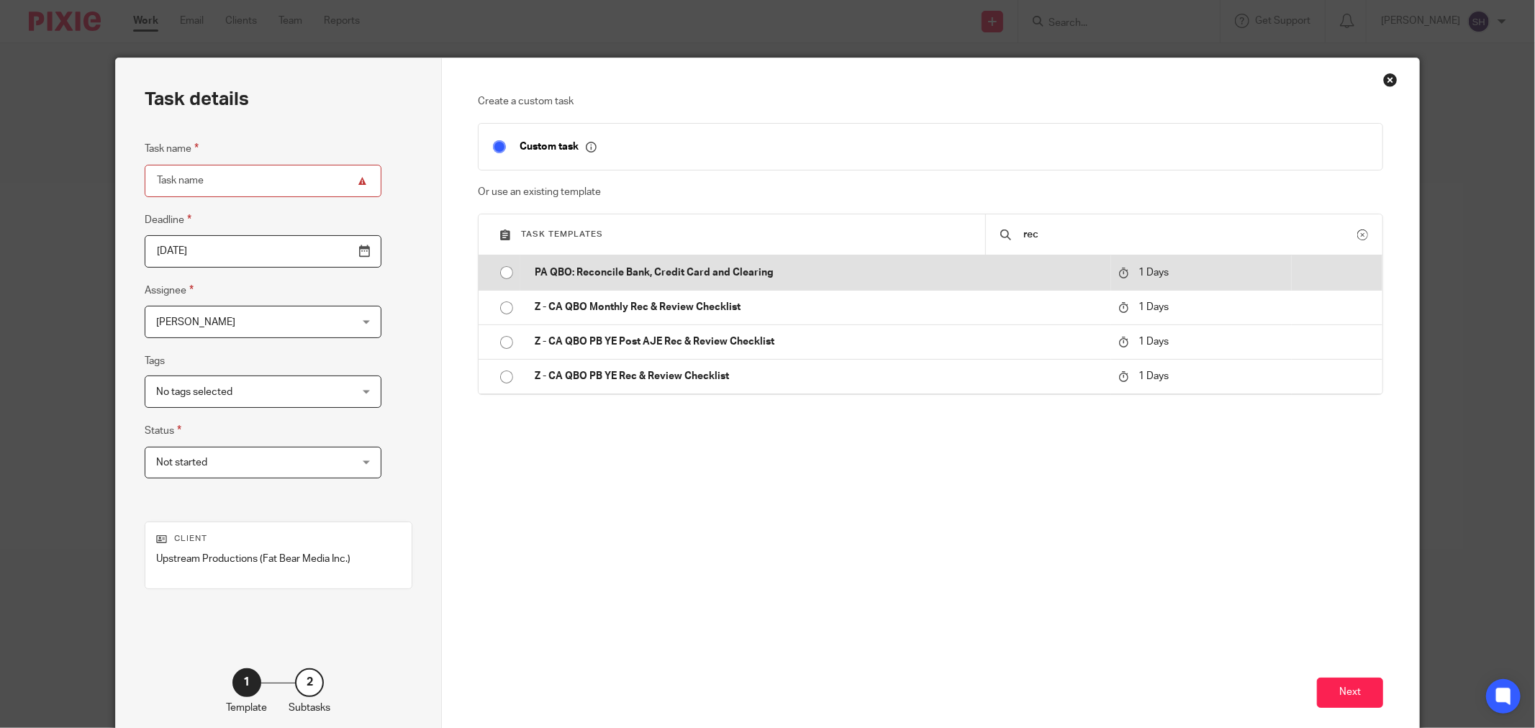
type input "rec"
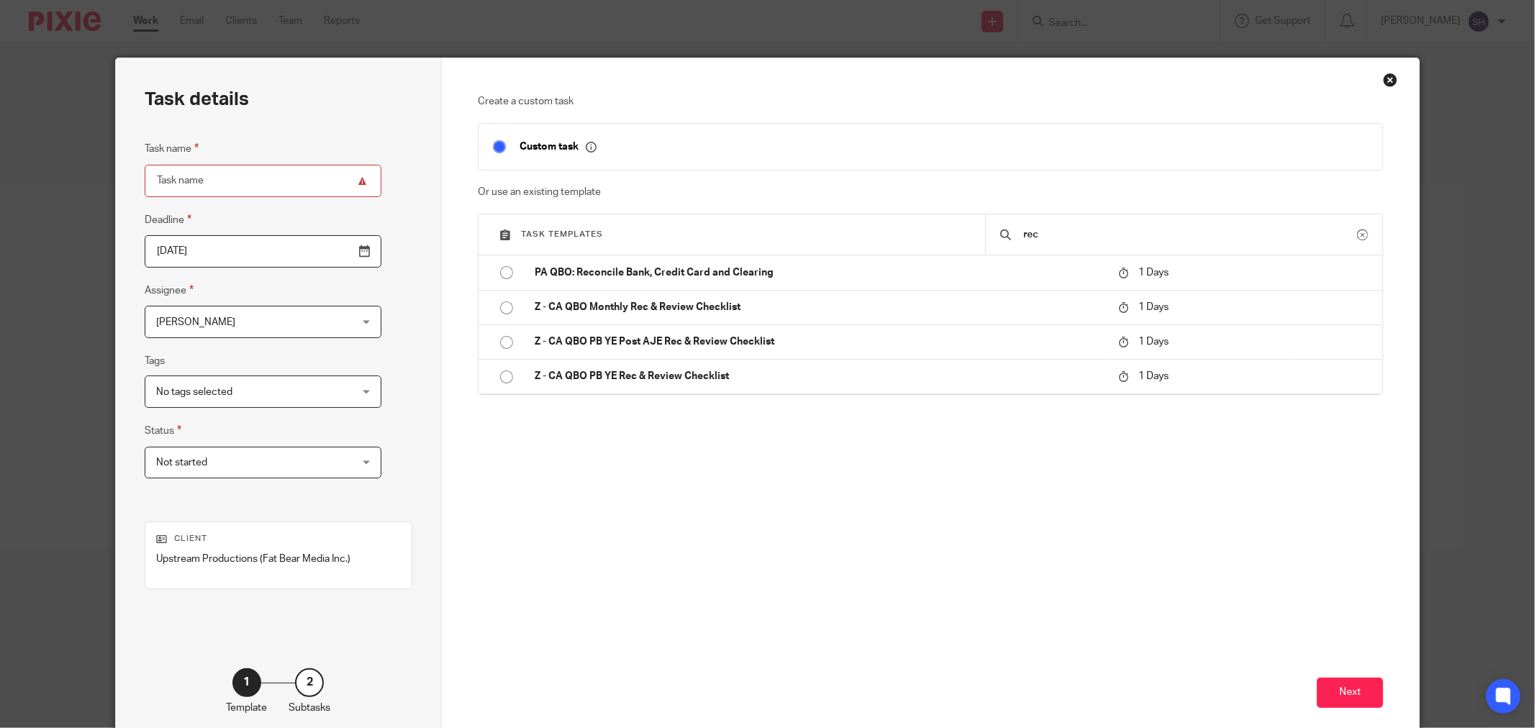
drag, startPoint x: 505, startPoint y: 274, endPoint x: 430, endPoint y: 270, distance: 74.2
click at [502, 274] on input "radio" at bounding box center [506, 272] width 27 height 27
type input "2025-08-15"
type input "PA QBO: Reconcile Bank, Credit Card and Clearing"
checkbox input "false"
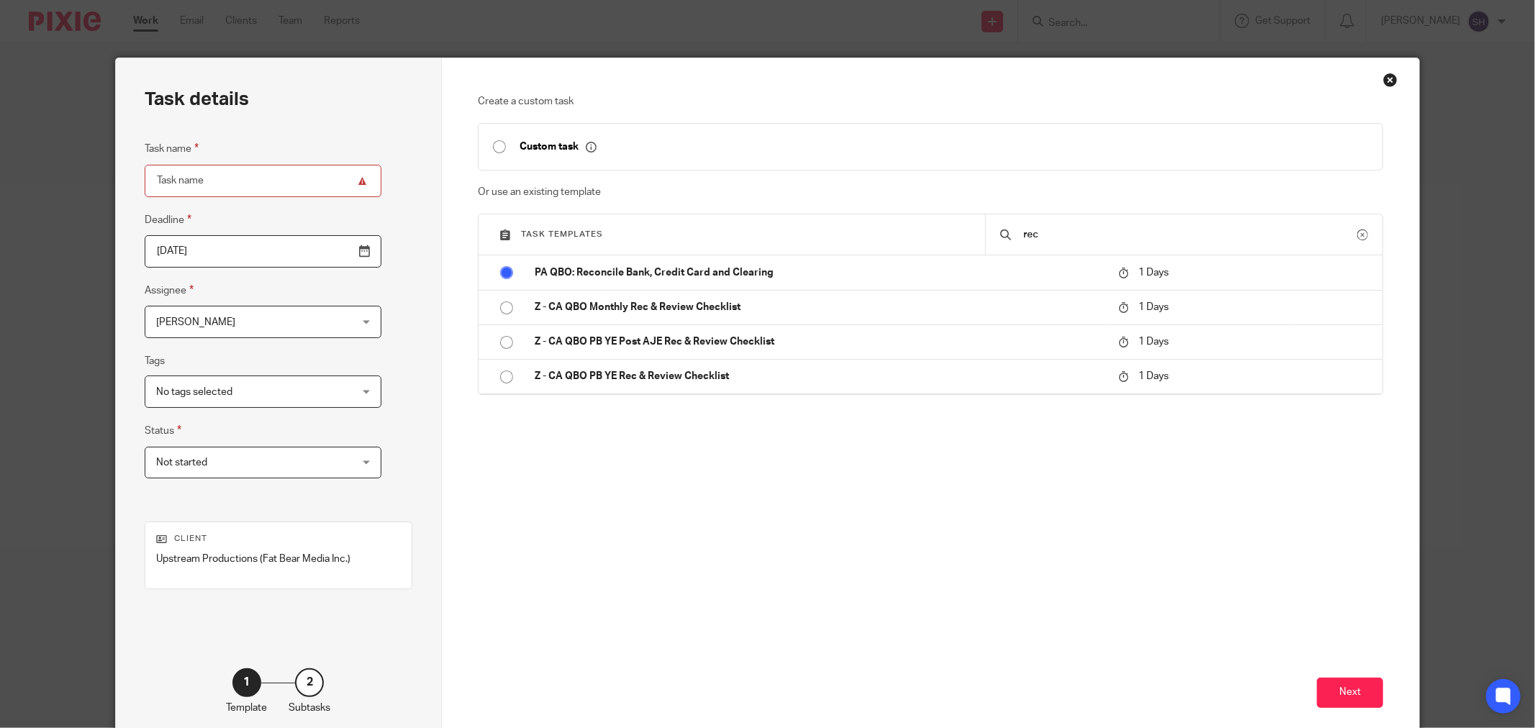
radio input "false"
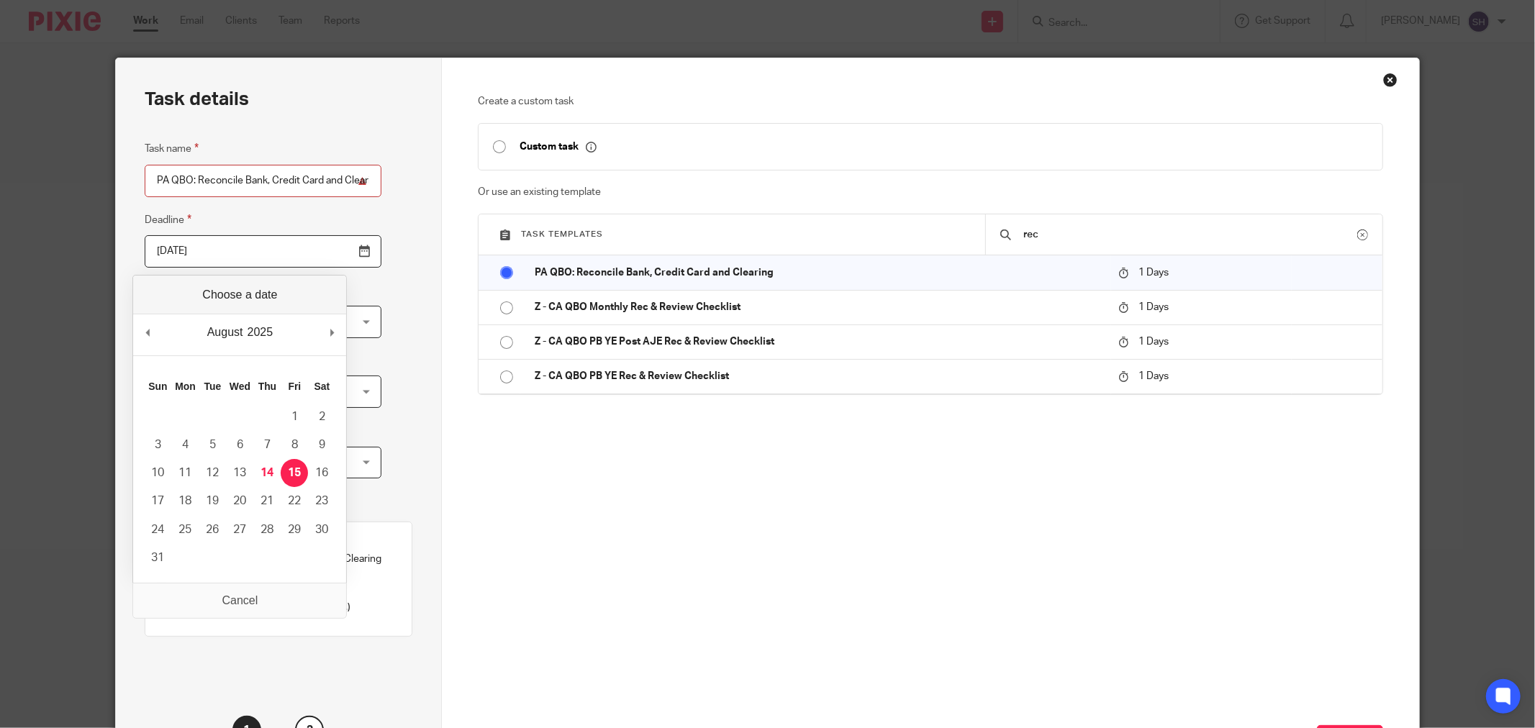
click at [324, 250] on input "2025-08-15" at bounding box center [263, 251] width 237 height 32
type input "2025-06-10"
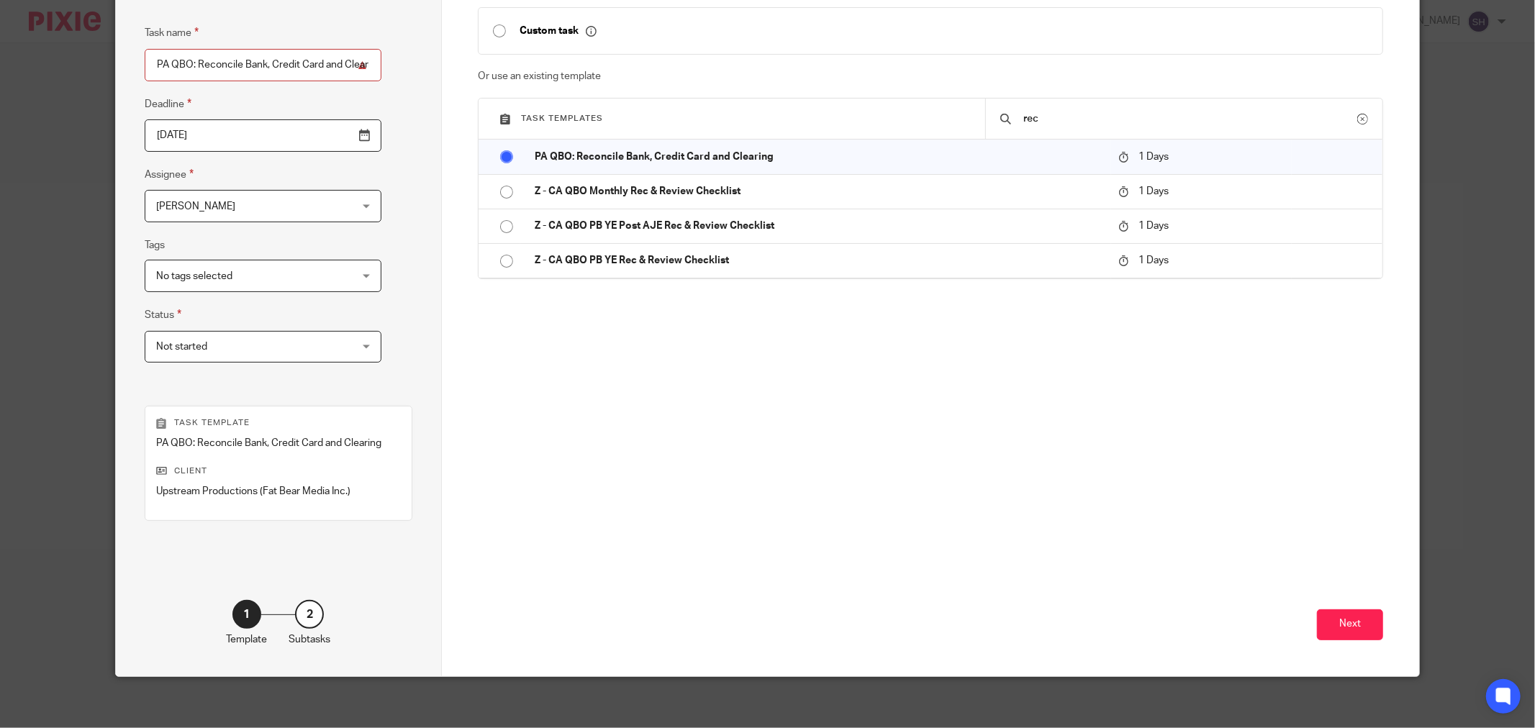
scroll to position [122, 0]
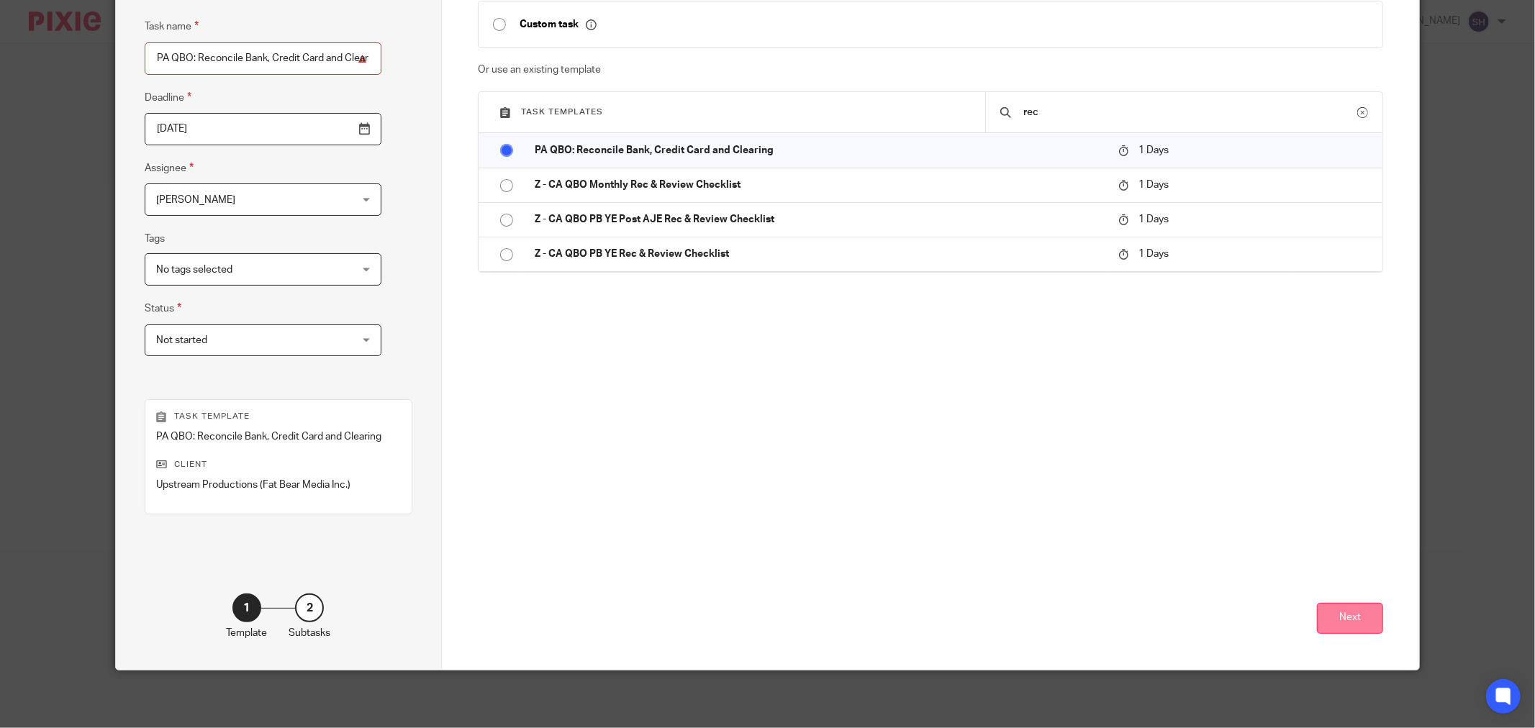
click at [1363, 614] on button "Next" at bounding box center [1350, 618] width 66 height 31
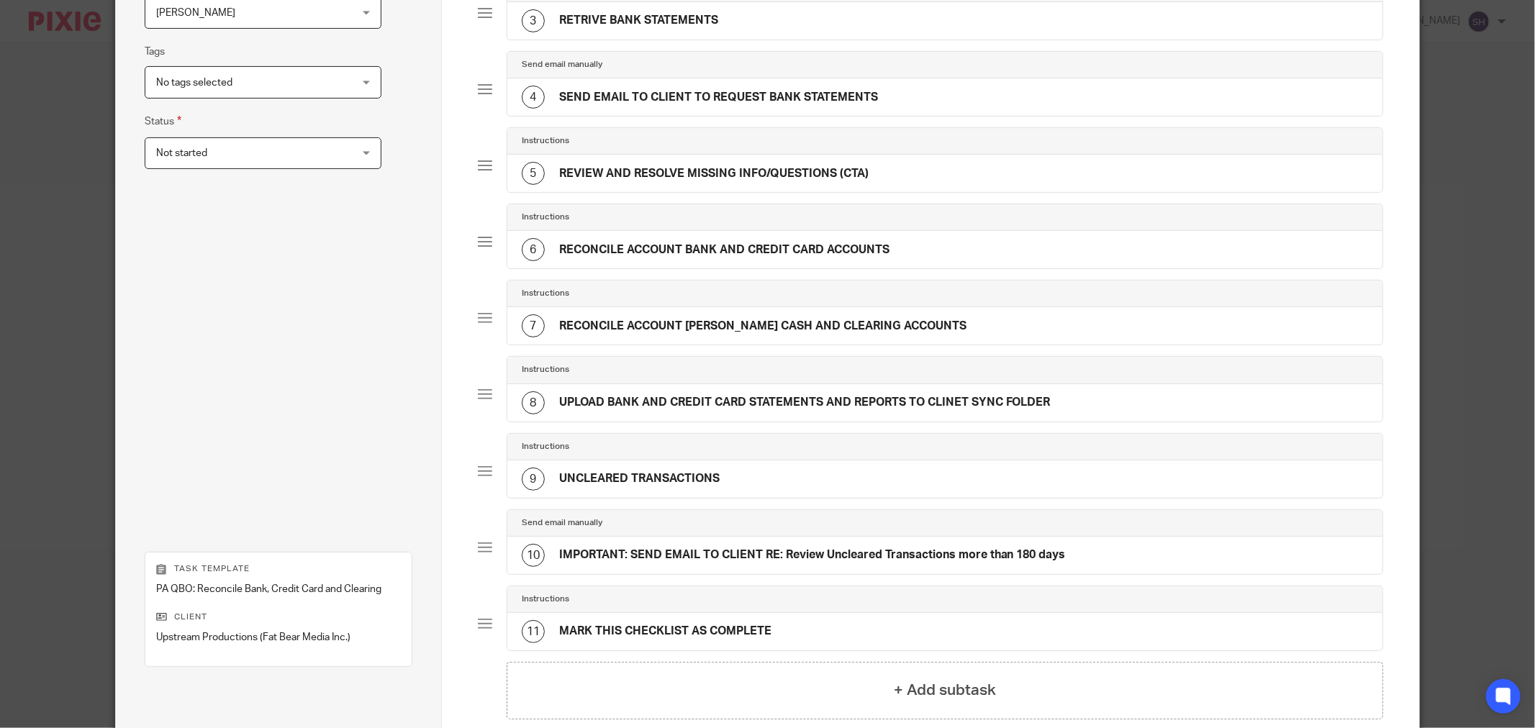
scroll to position [464, 0]
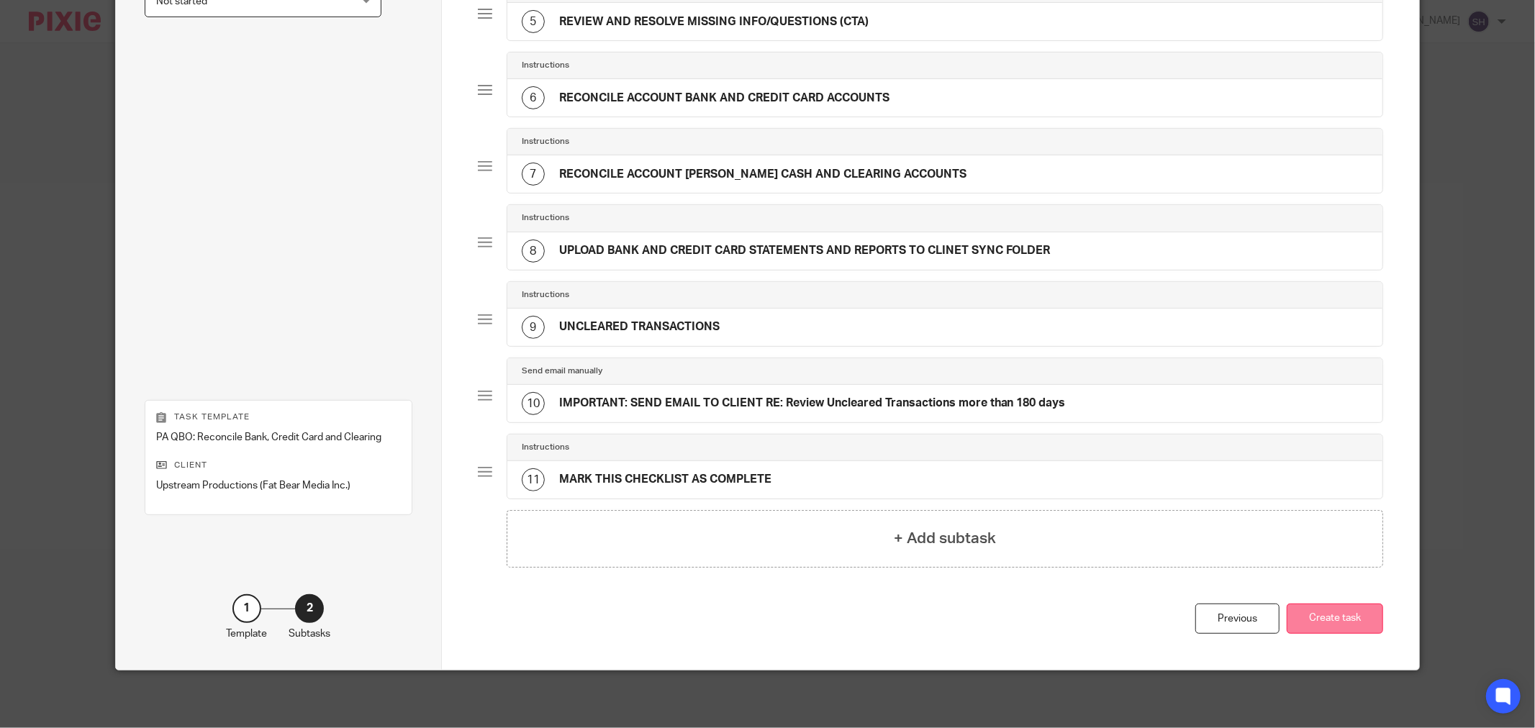
click at [1334, 624] on button "Create task" at bounding box center [1335, 619] width 96 height 31
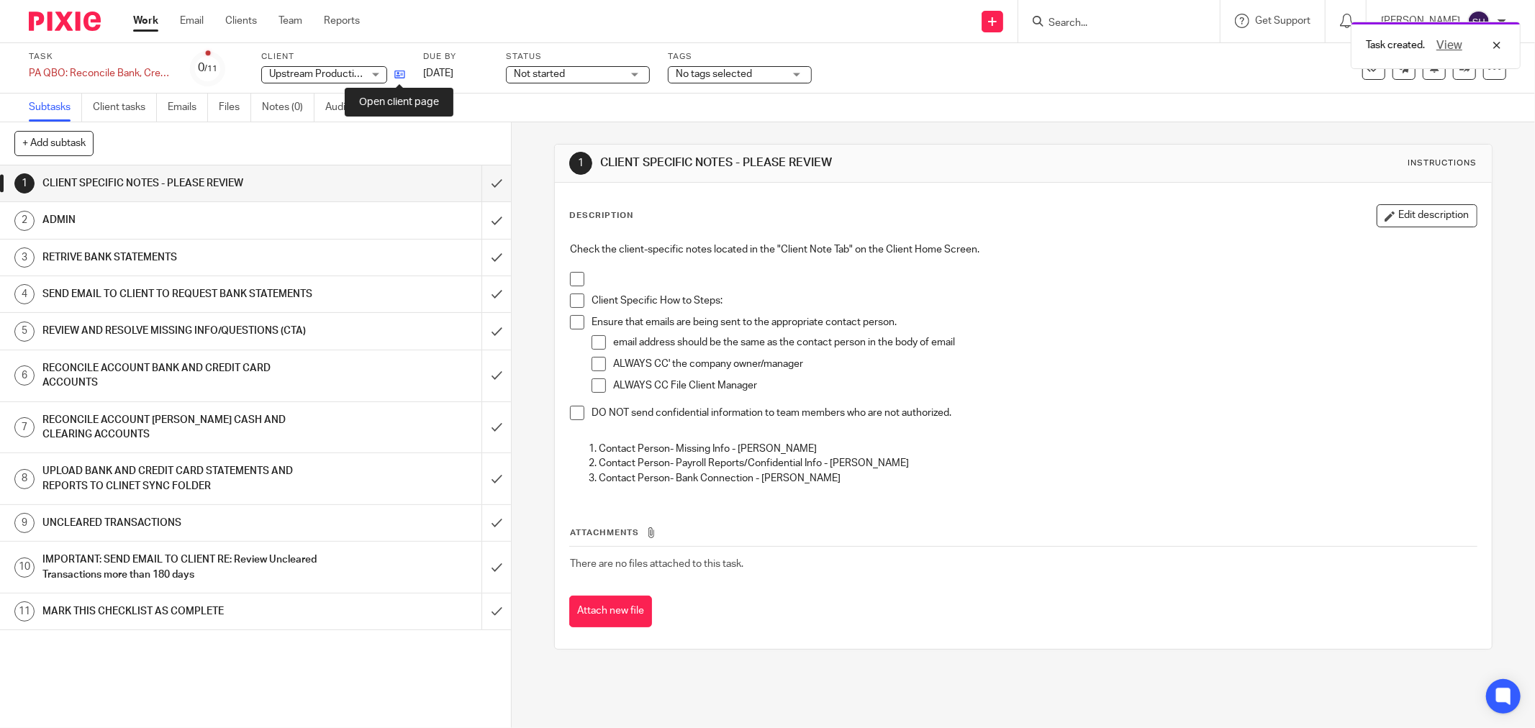
click at [399, 72] on icon at bounding box center [399, 74] width 11 height 11
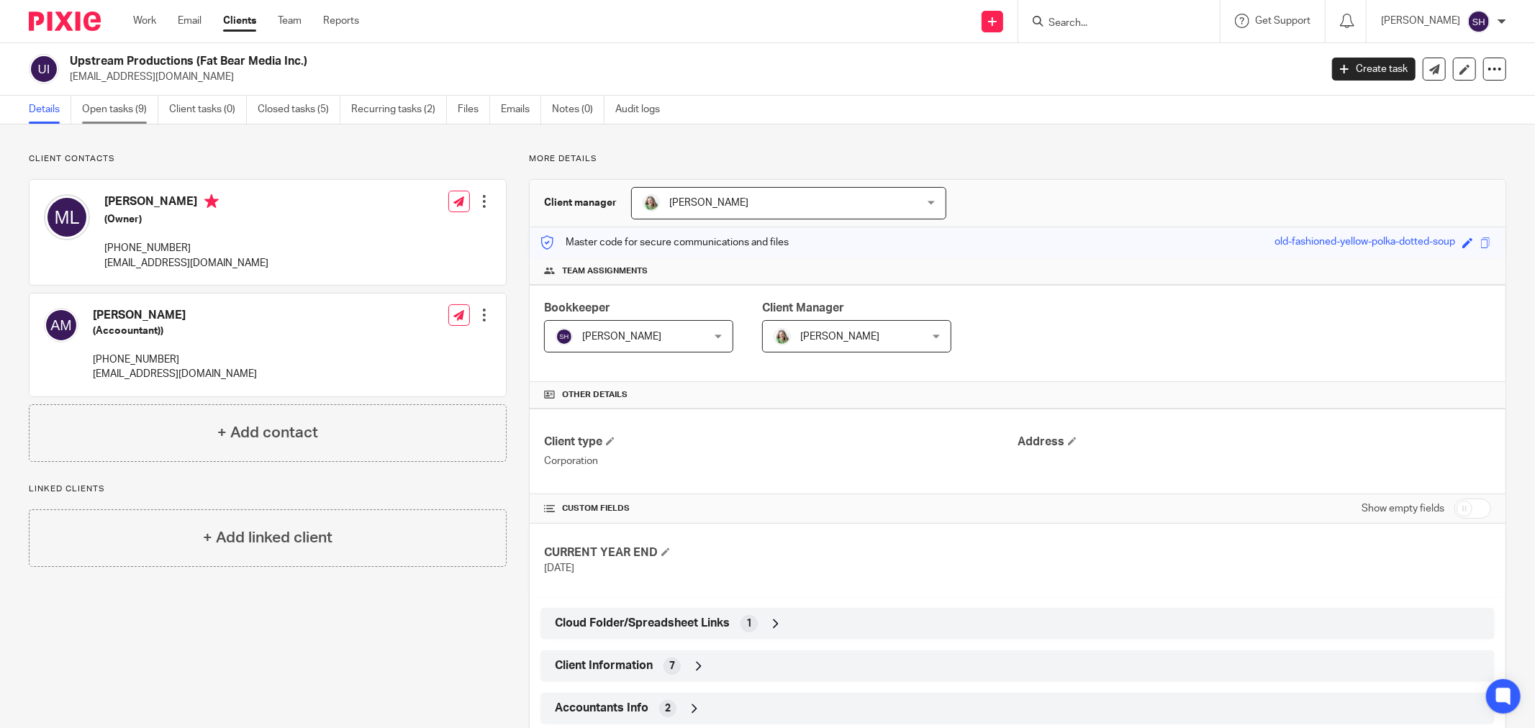
drag, startPoint x: 130, startPoint y: 114, endPoint x: 127, endPoint y: 123, distance: 10.0
click at [130, 114] on link "Open tasks (9)" at bounding box center [120, 110] width 76 height 28
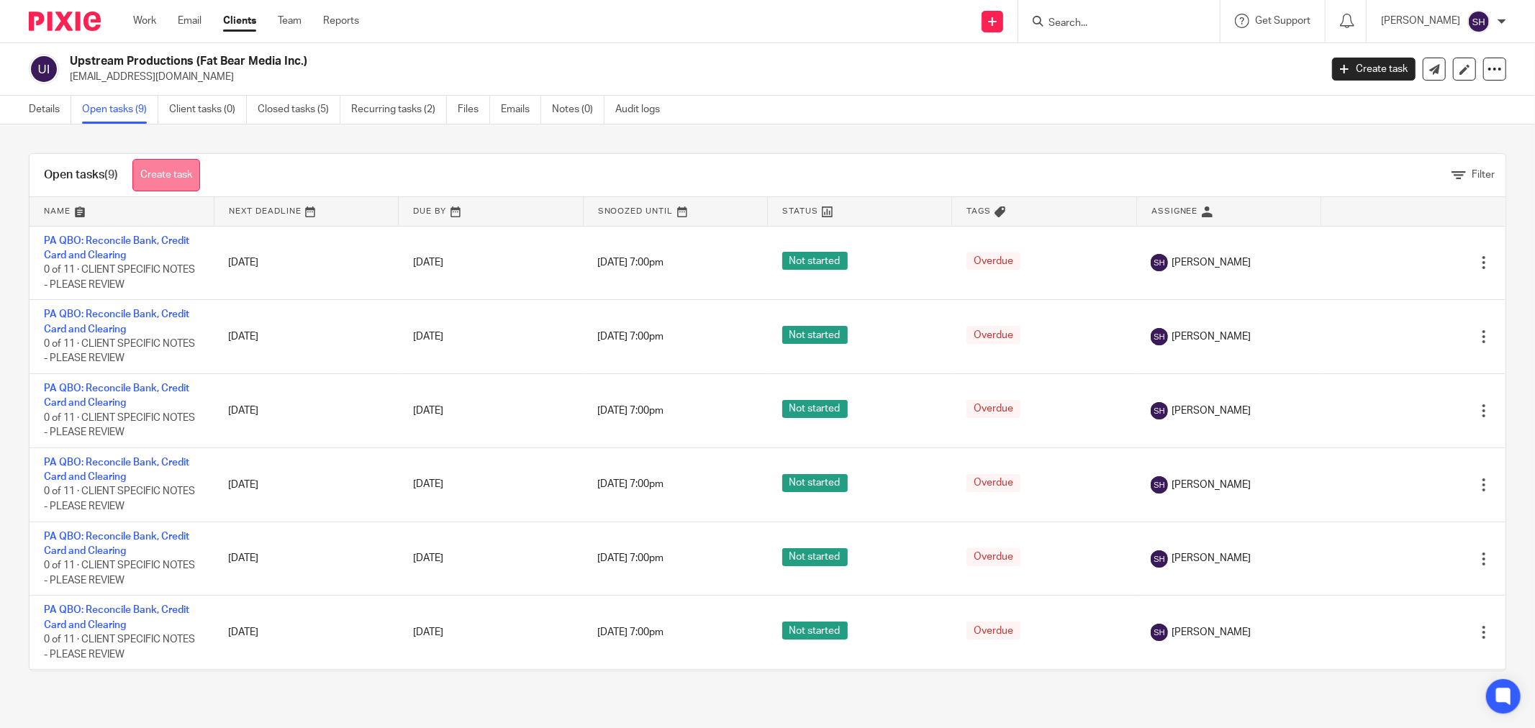
click at [186, 175] on link "Create task" at bounding box center [166, 175] width 68 height 32
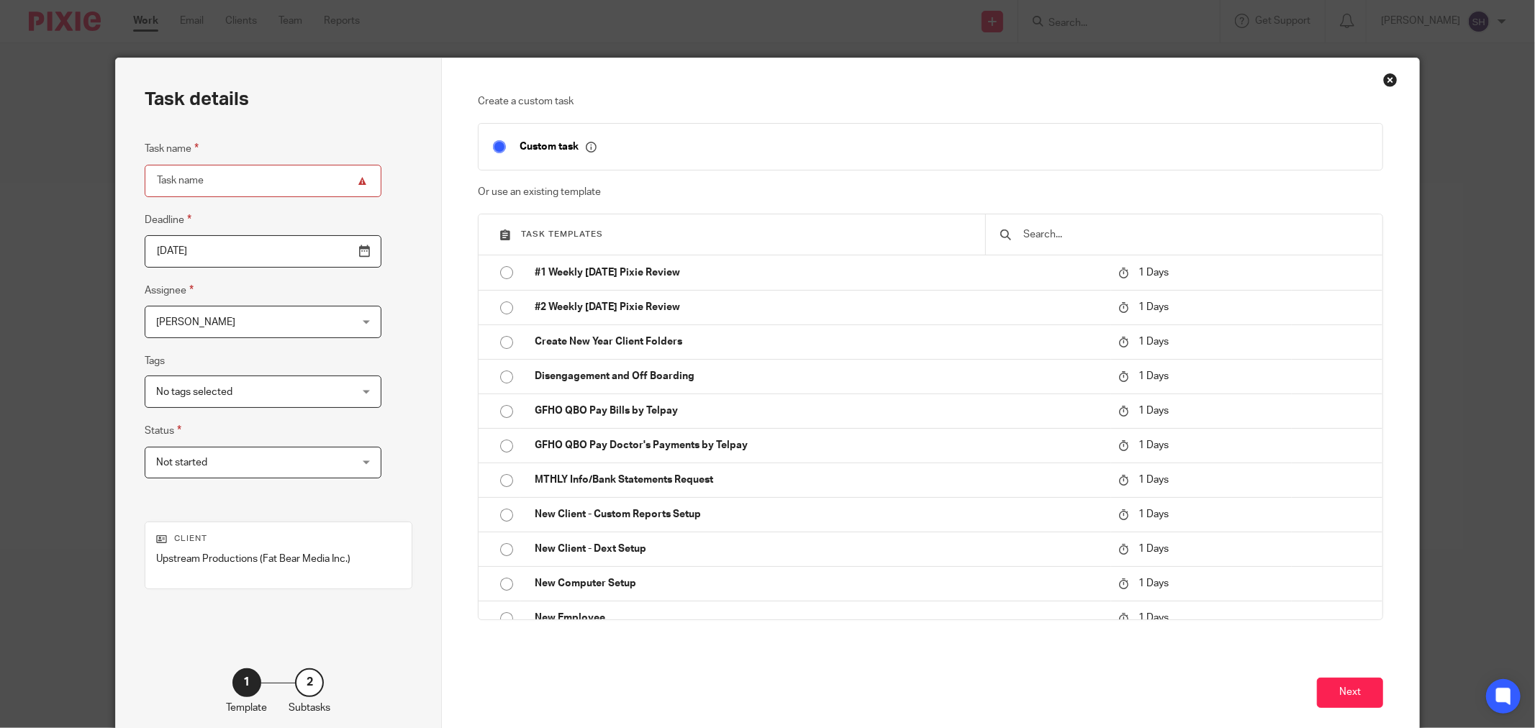
click at [1132, 230] on input "text" at bounding box center [1195, 235] width 346 height 16
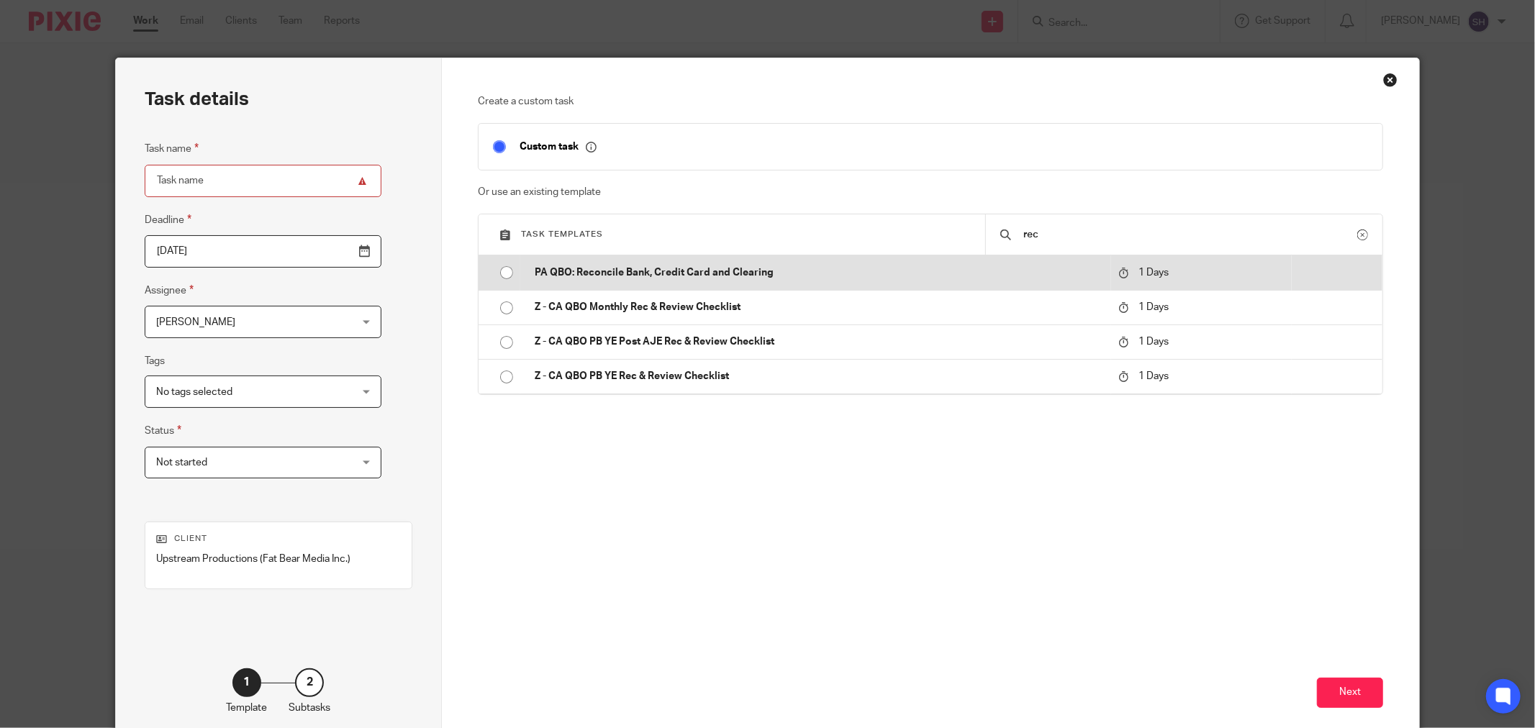
type input "rec"
click at [498, 276] on input "radio" at bounding box center [506, 272] width 27 height 27
type input "2025-08-15"
type input "PA QBO: Reconcile Bank, Credit Card and Clearing"
checkbox input "false"
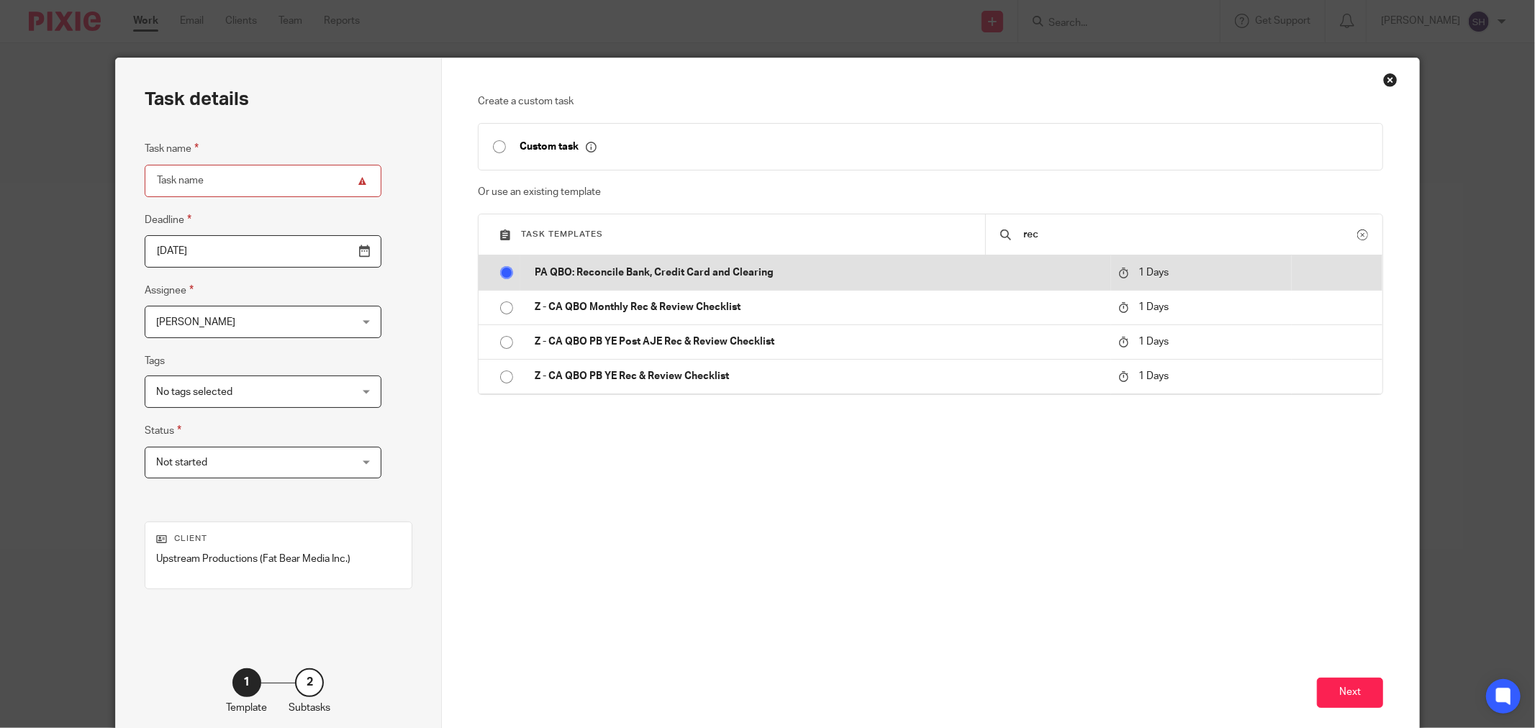
radio input "false"
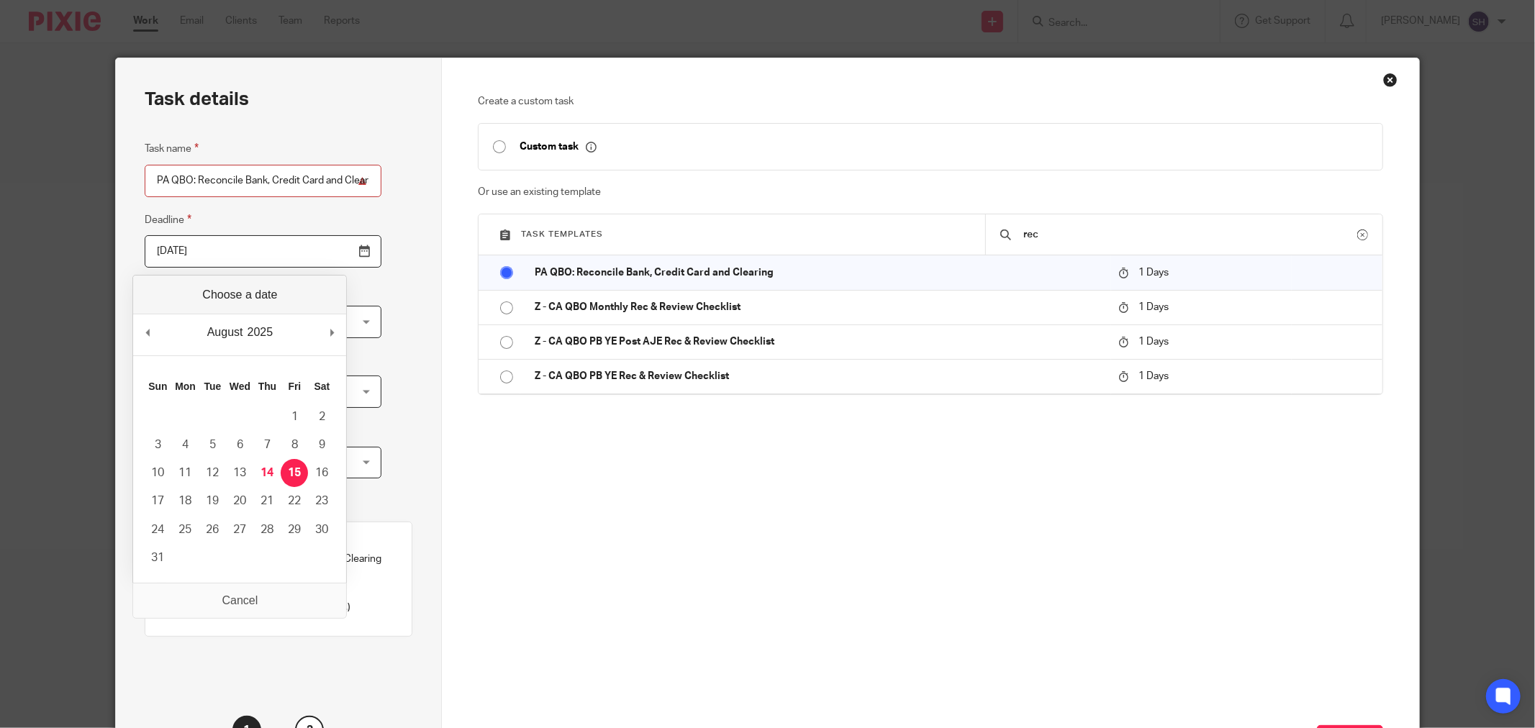
click at [329, 255] on input "2025-08-15" at bounding box center [263, 251] width 237 height 32
type input "2025-07-10"
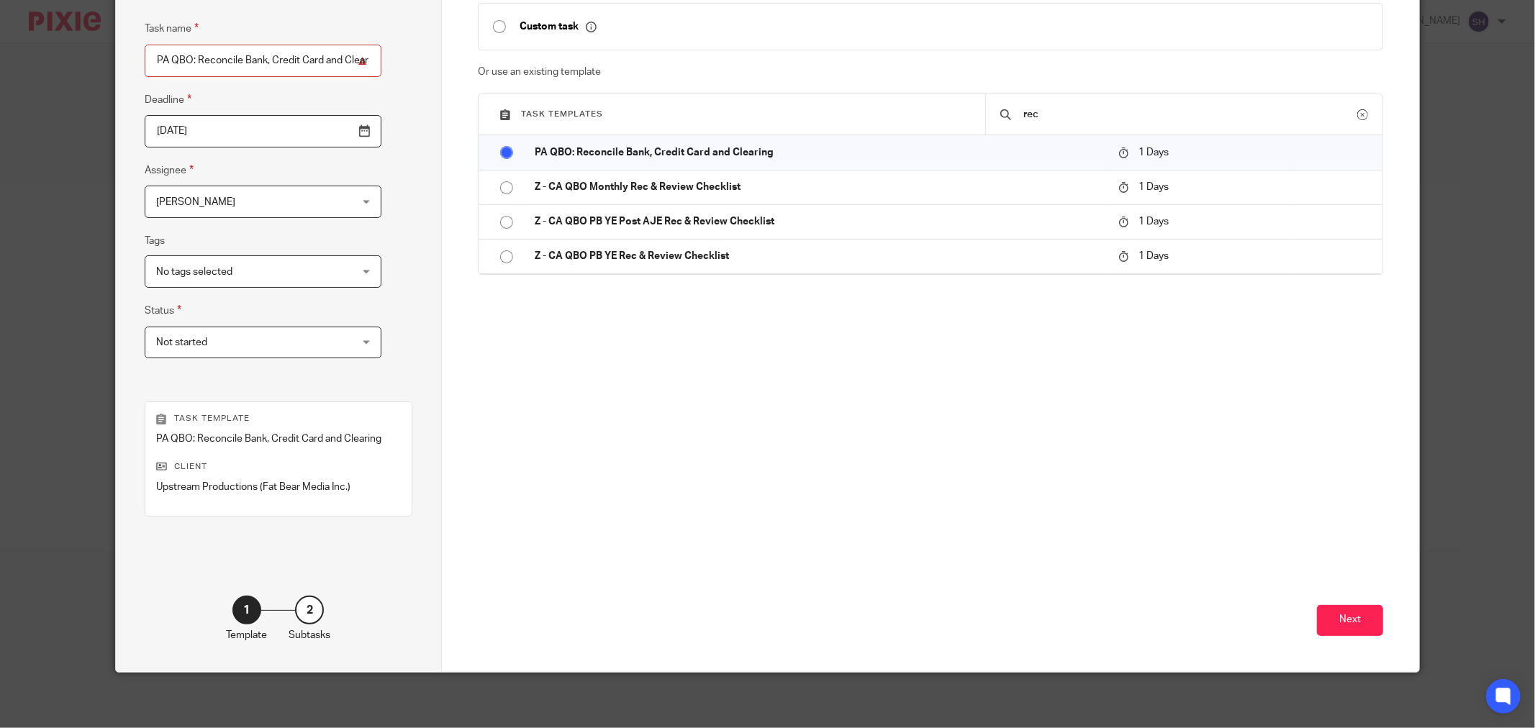
scroll to position [122, 0]
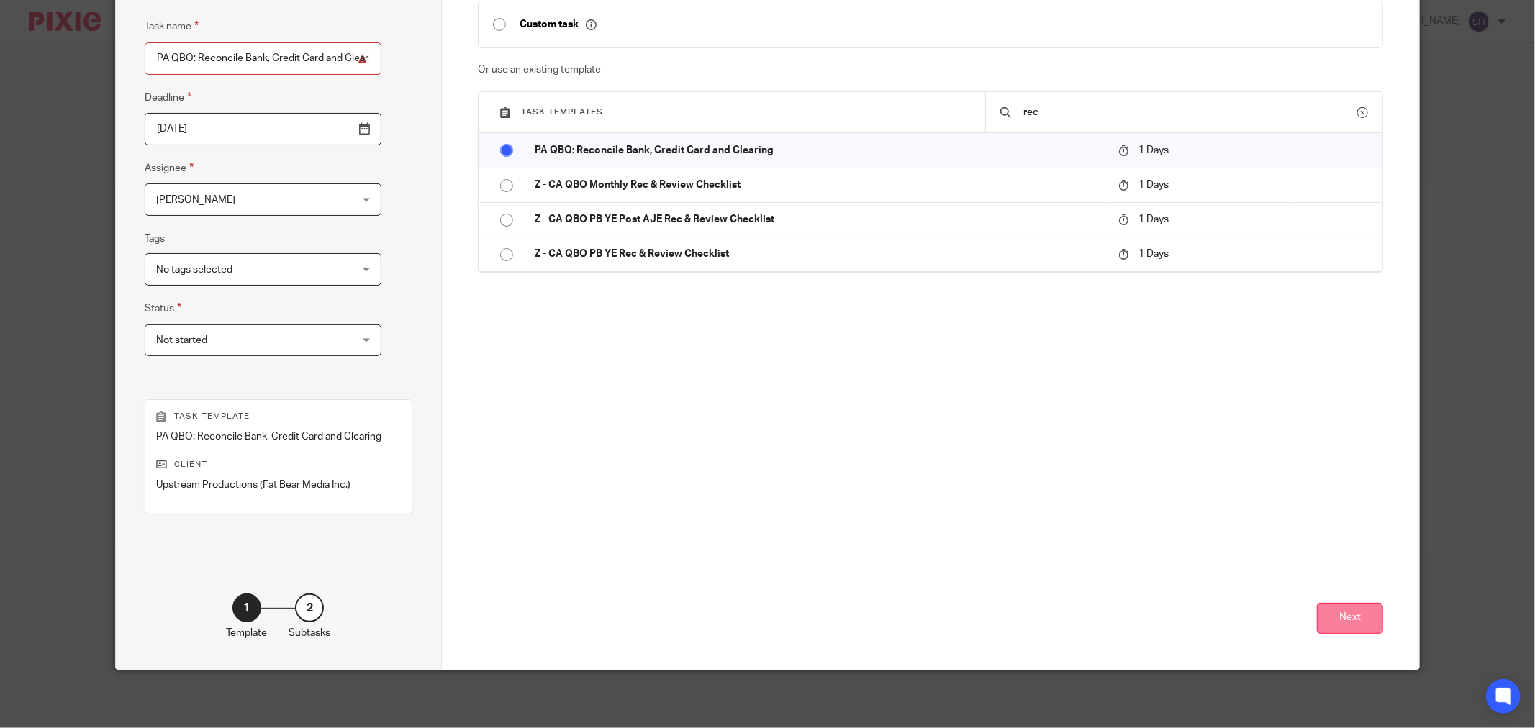
click at [1334, 613] on button "Next" at bounding box center [1350, 618] width 66 height 31
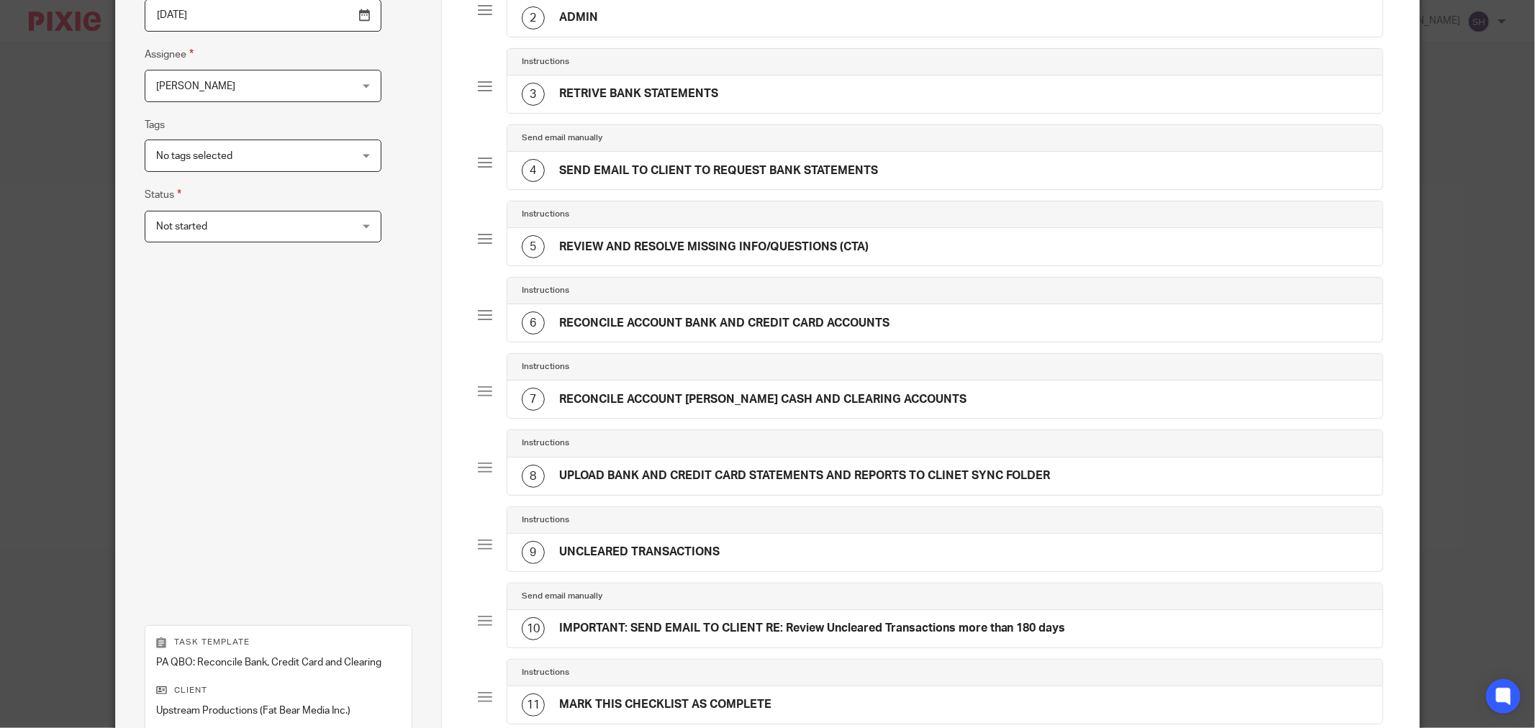
scroll to position [464, 0]
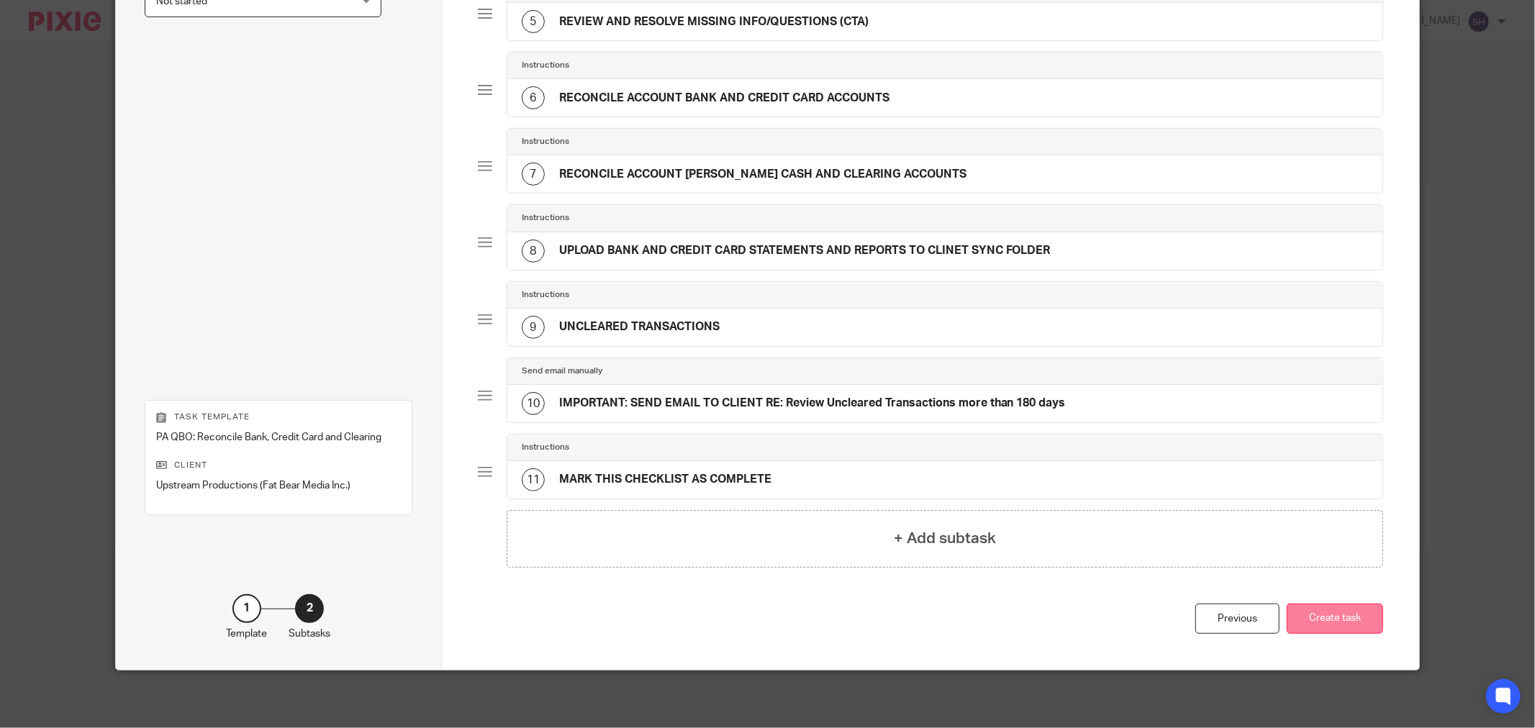
drag, startPoint x: 1342, startPoint y: 620, endPoint x: 1329, endPoint y: 614, distance: 14.2
click at [1341, 620] on button "Create task" at bounding box center [1335, 619] width 96 height 31
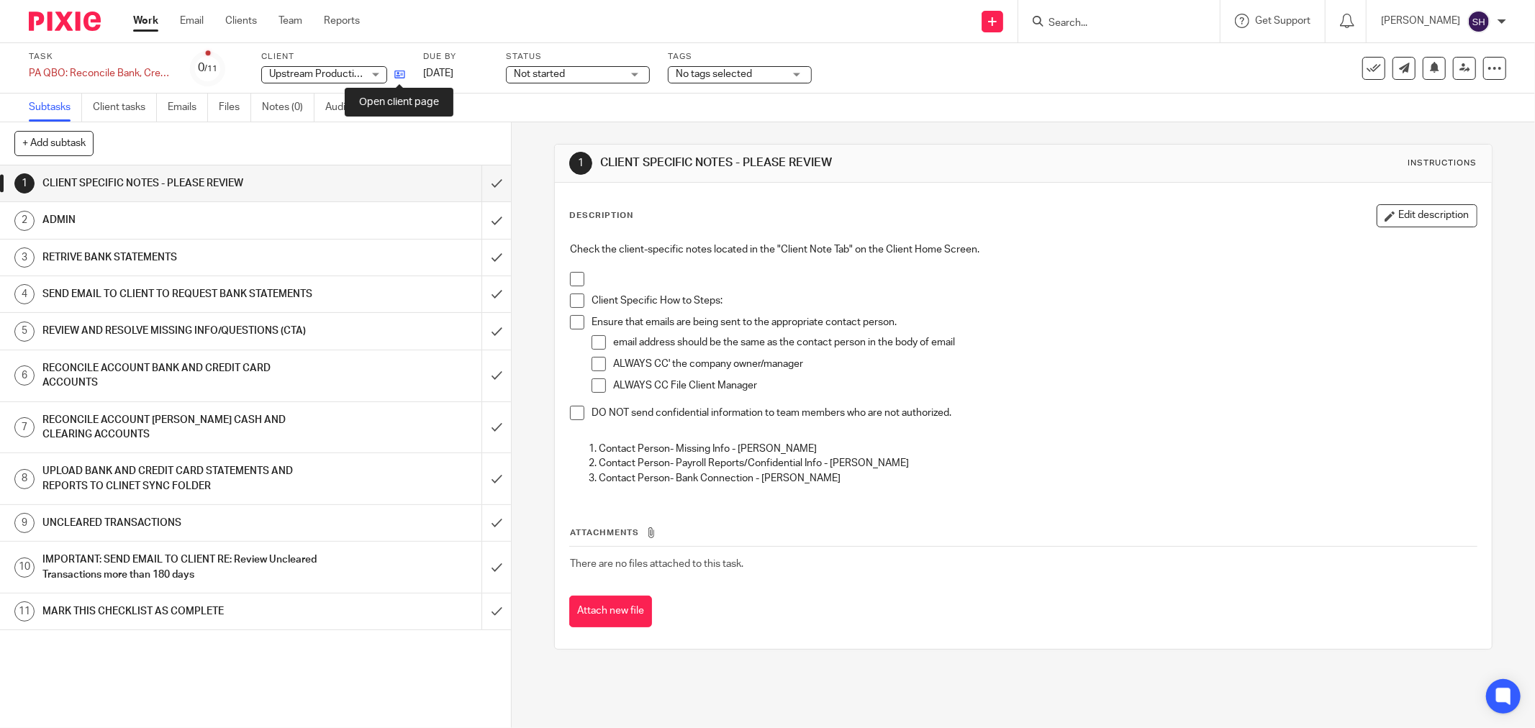
click at [401, 76] on icon at bounding box center [399, 74] width 11 height 11
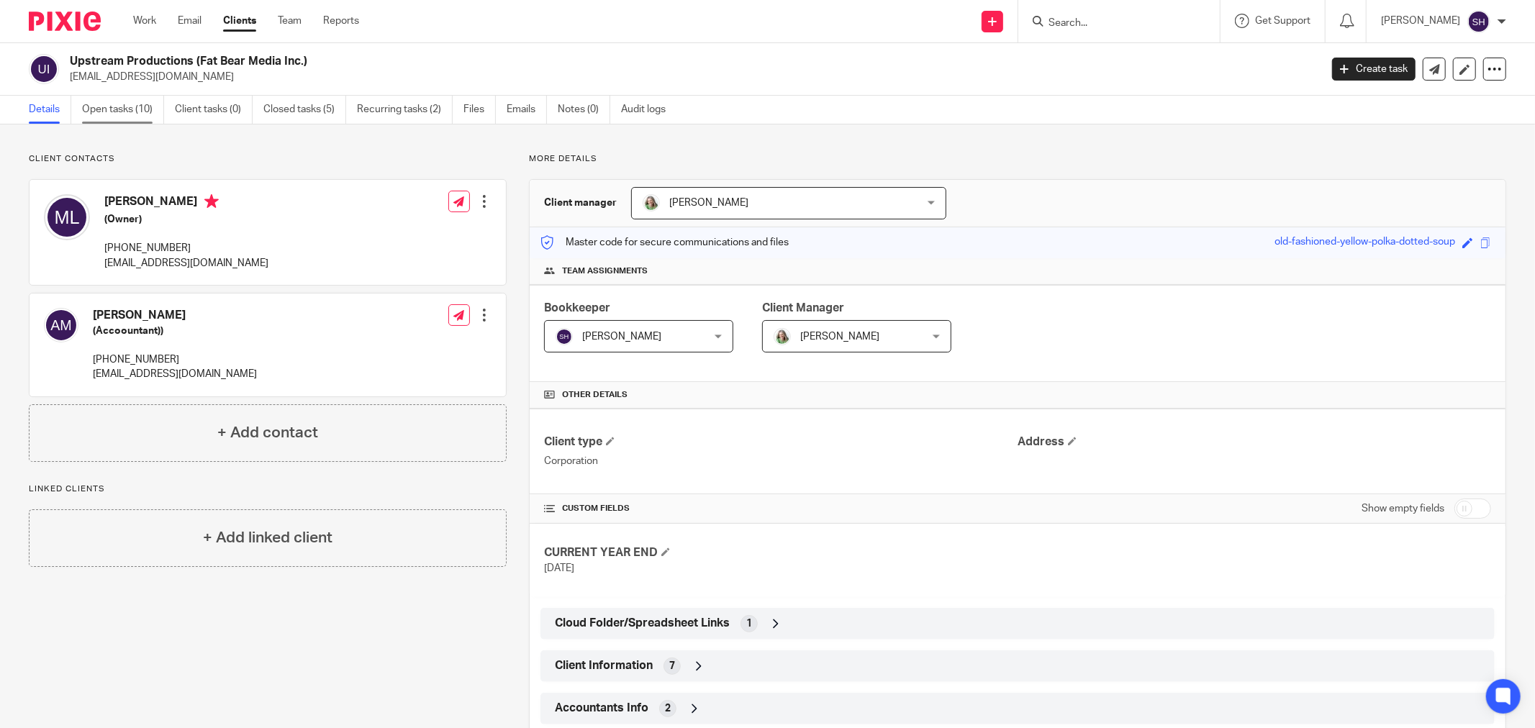
click at [147, 106] on link "Open tasks (10)" at bounding box center [123, 110] width 82 height 28
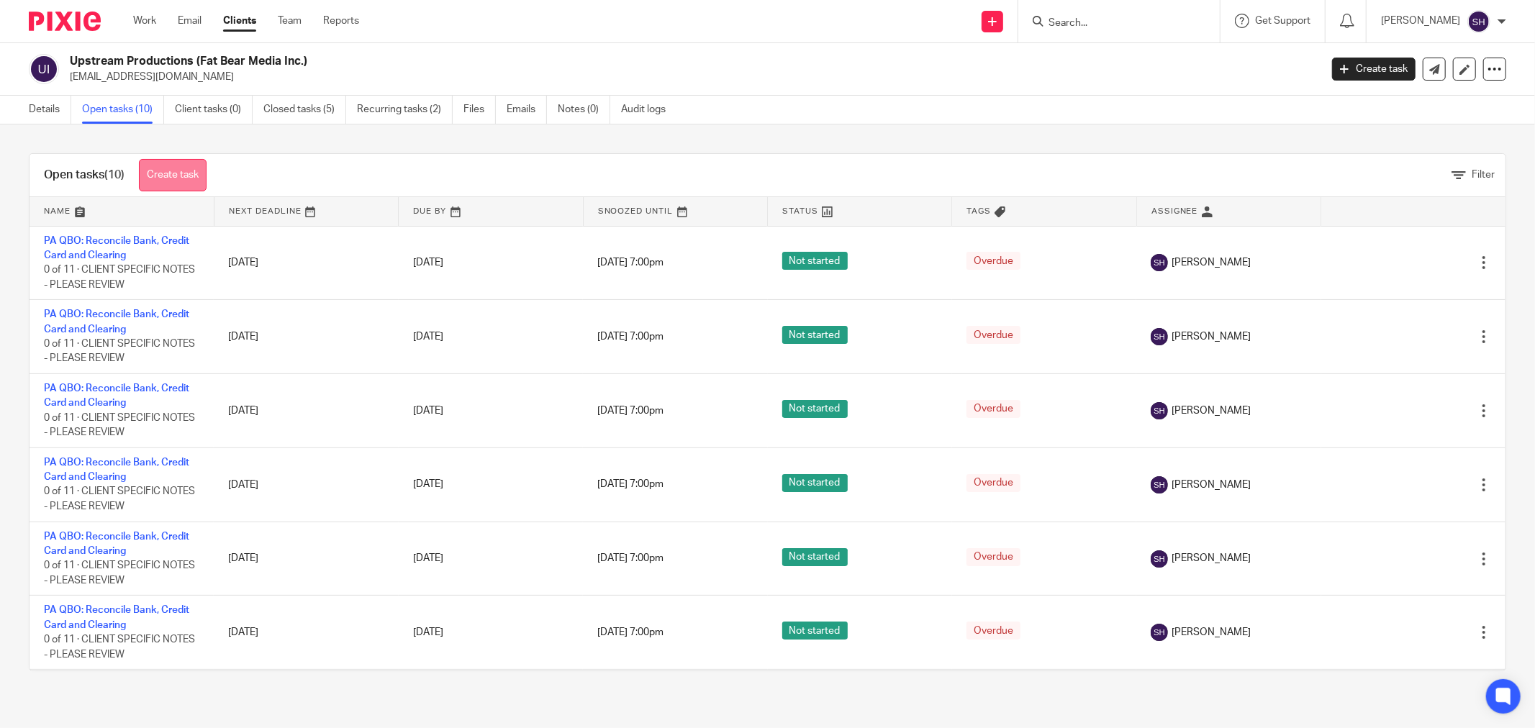
click at [190, 175] on link "Create task" at bounding box center [173, 175] width 68 height 32
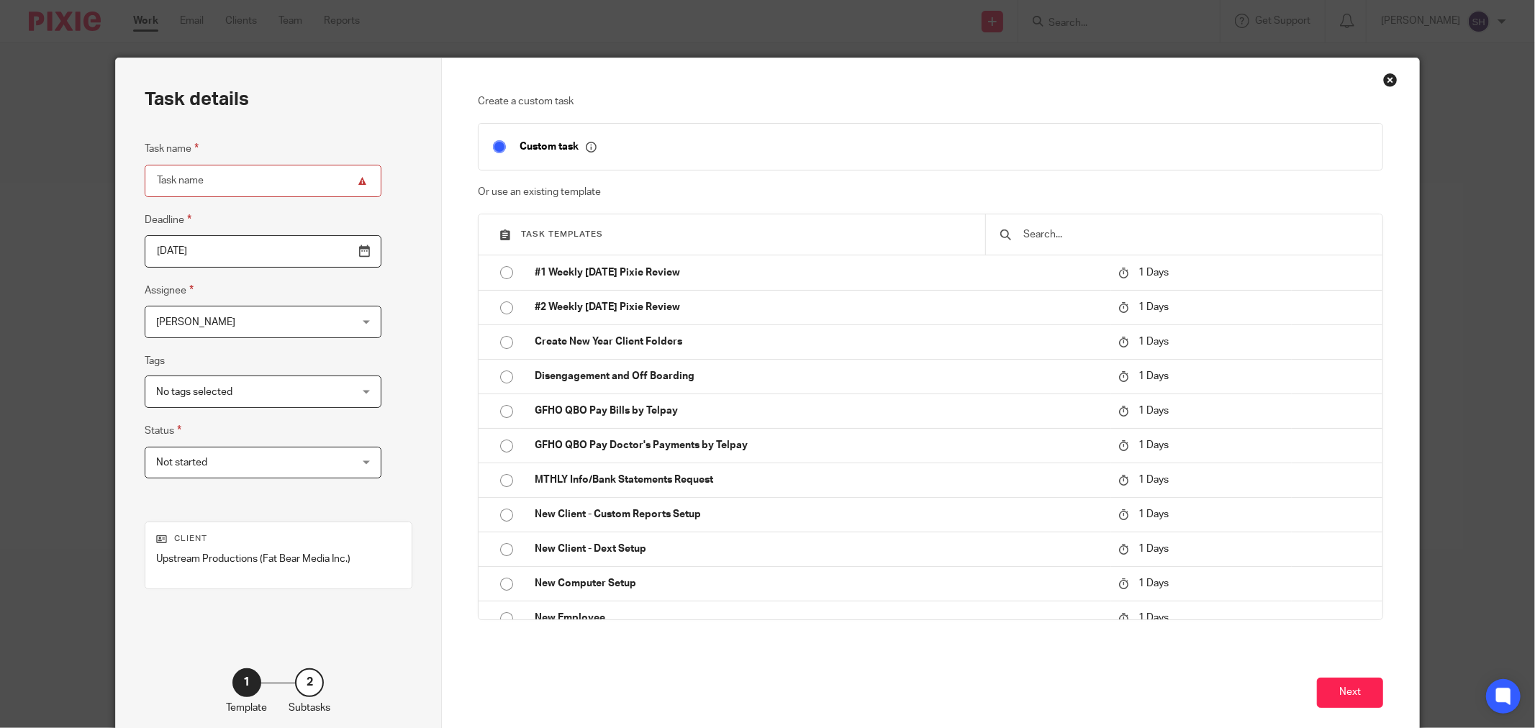
click at [1101, 228] on input "text" at bounding box center [1195, 235] width 346 height 16
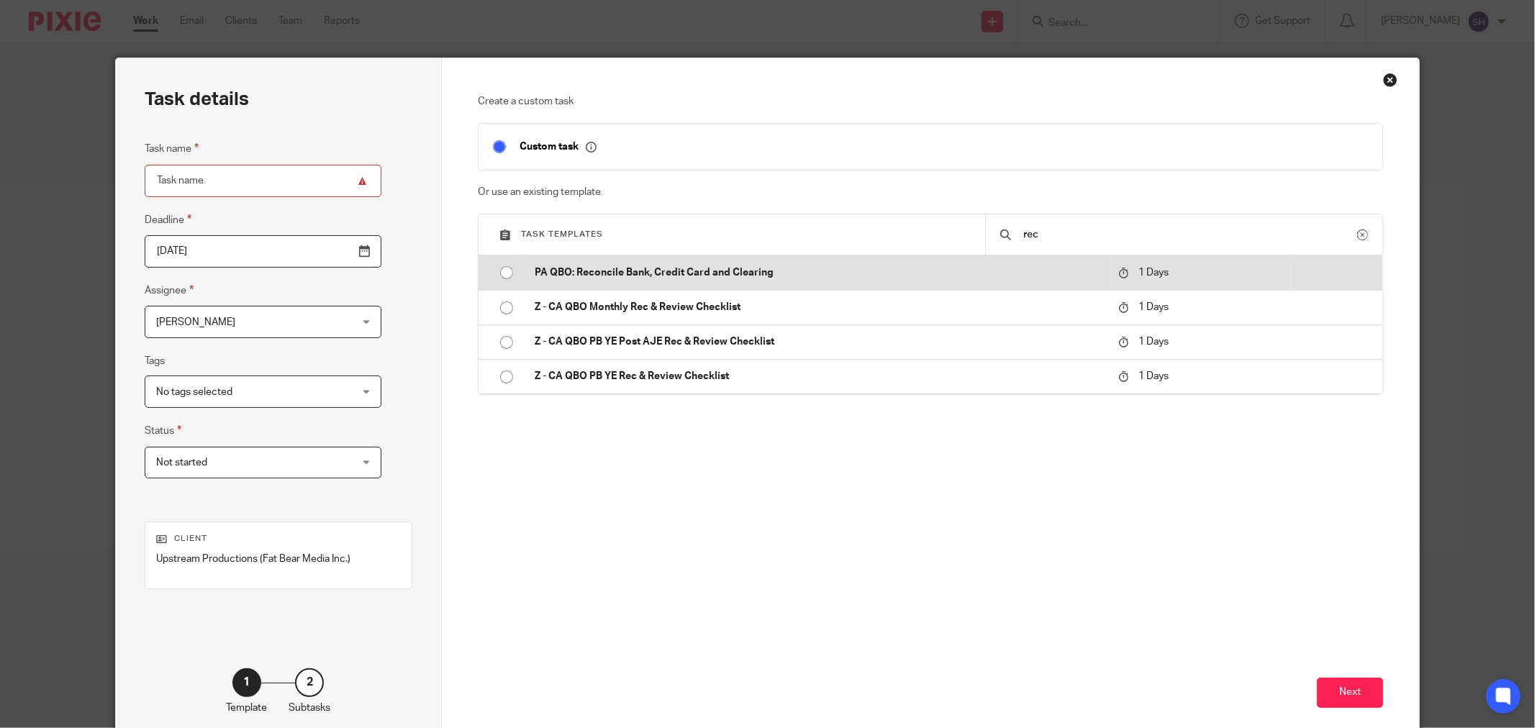
type input "rec"
click at [499, 272] on input "radio" at bounding box center [506, 272] width 27 height 27
type input "2025-08-15"
type input "PA QBO: Reconcile Bank, Credit Card and Clearing"
checkbox input "false"
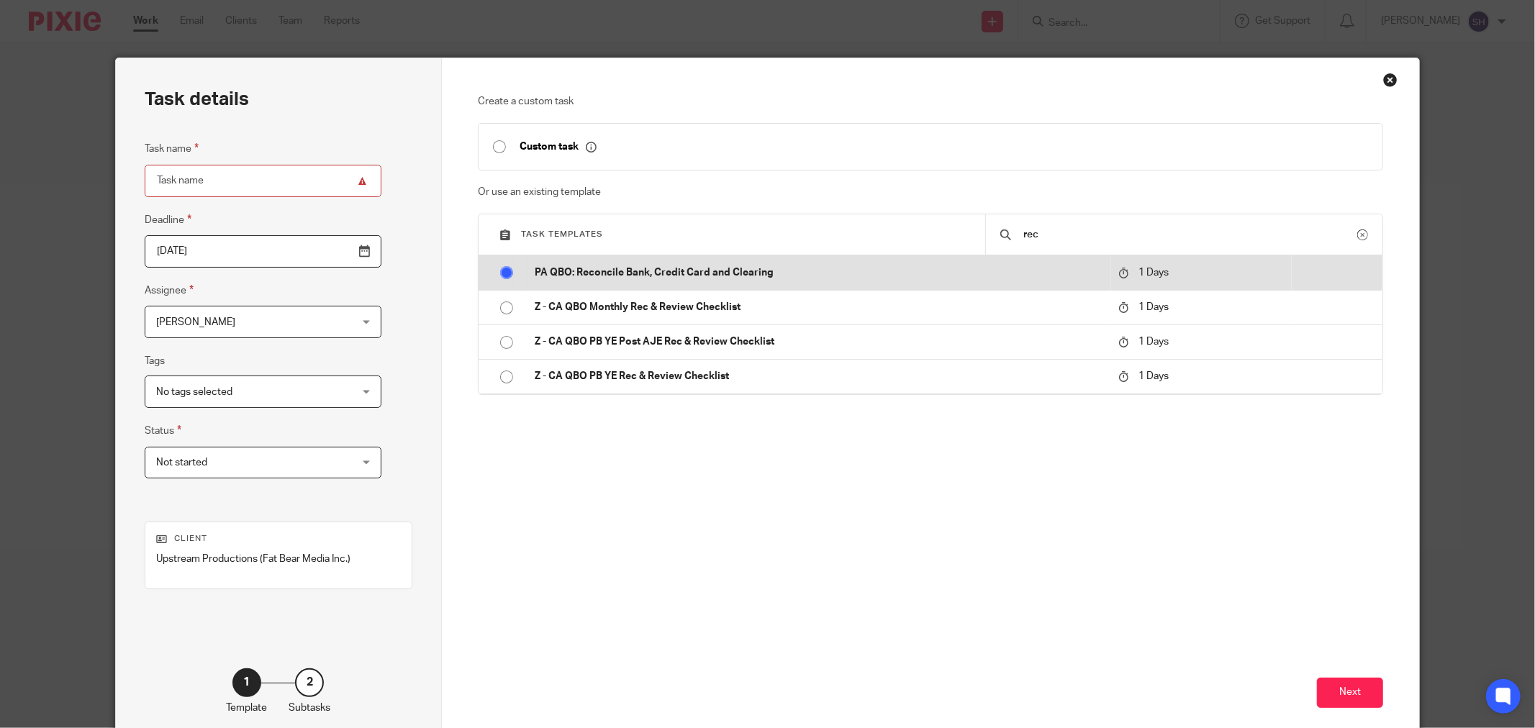
radio input "false"
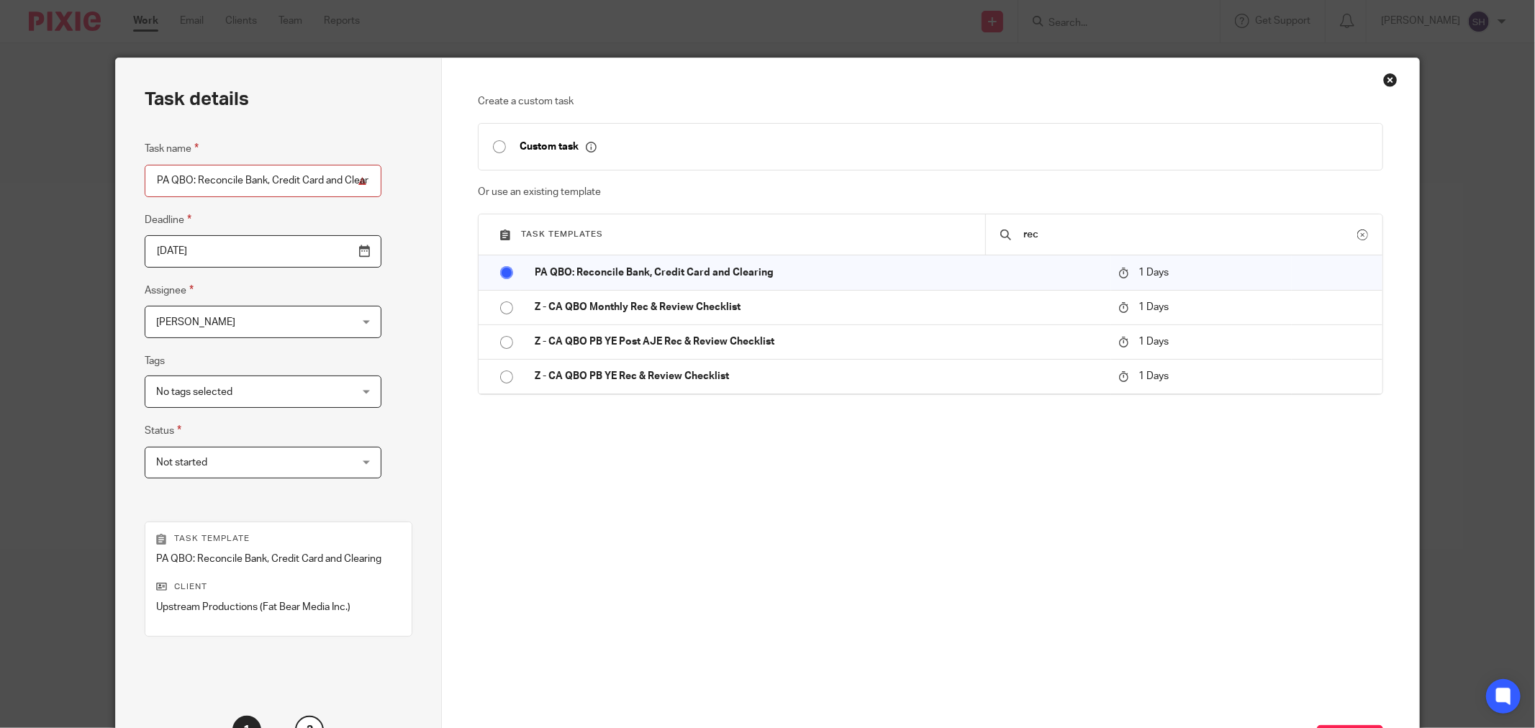
click at [324, 253] on input "2025-08-15" at bounding box center [263, 251] width 237 height 32
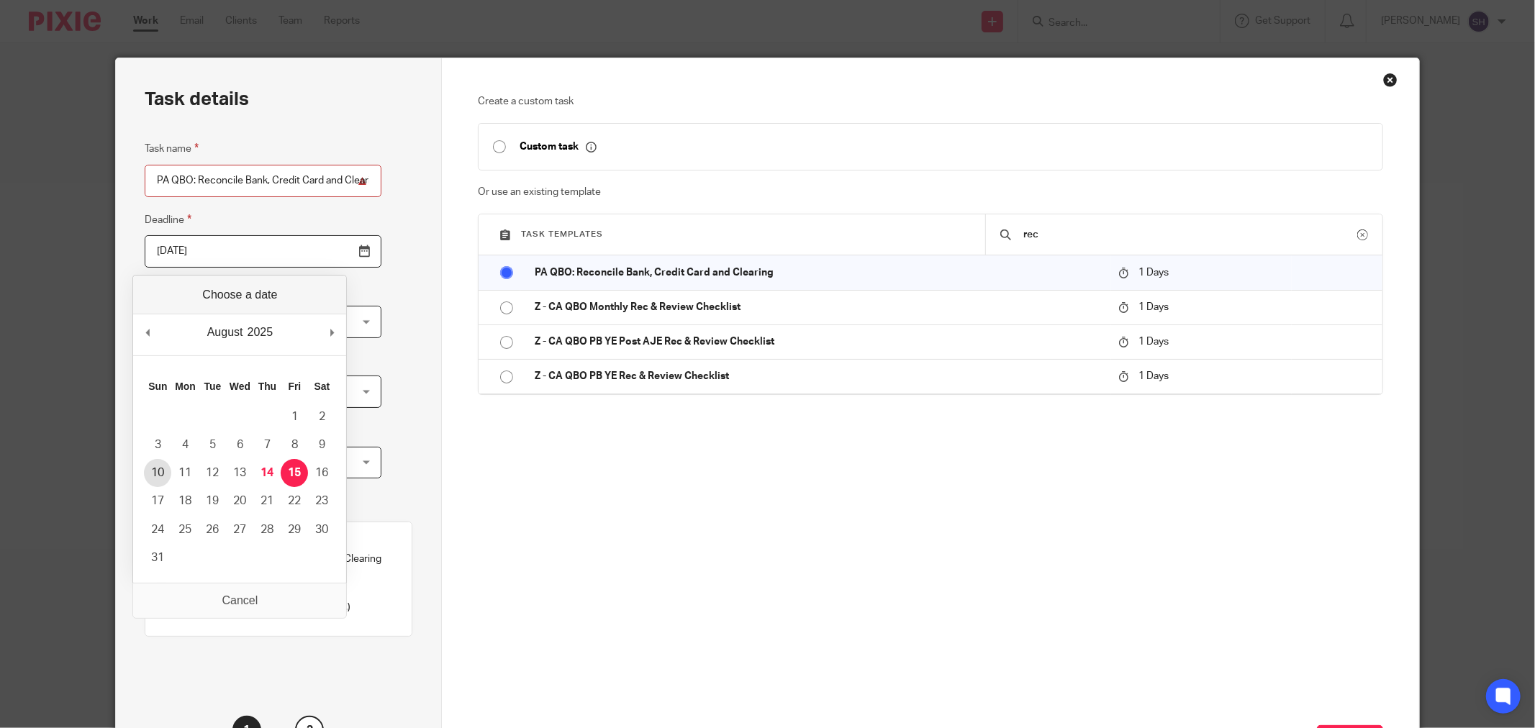
type input "2025-08-10"
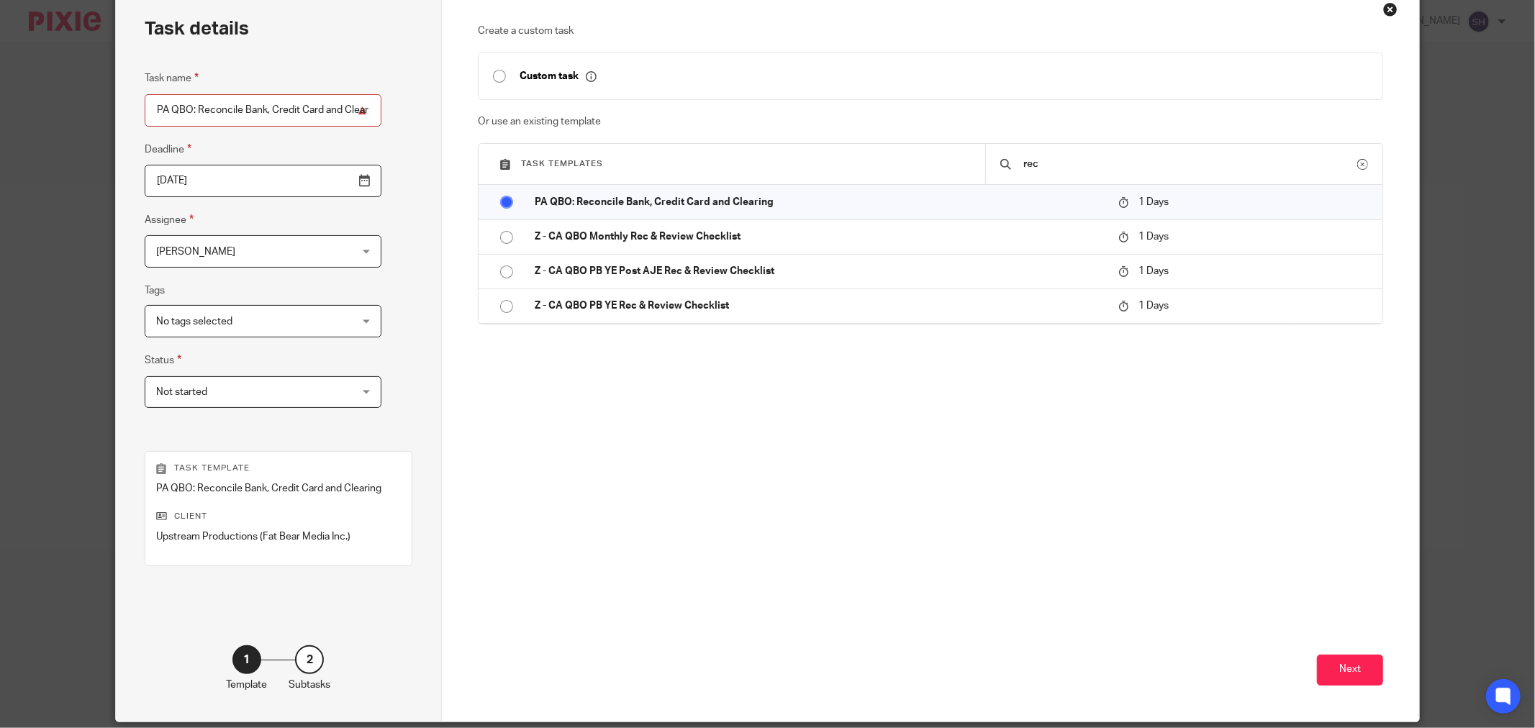
scroll to position [122, 0]
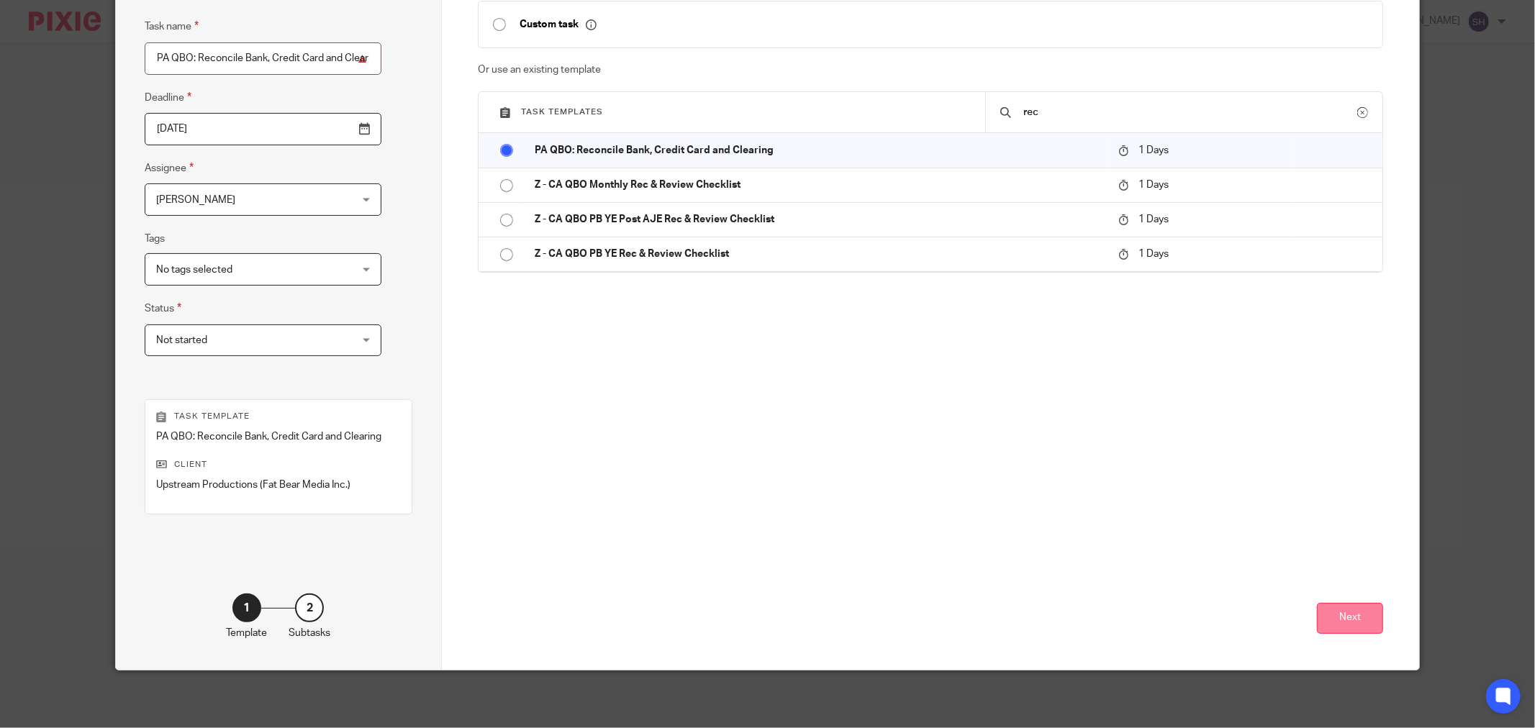
click at [1339, 617] on button "Next" at bounding box center [1350, 618] width 66 height 31
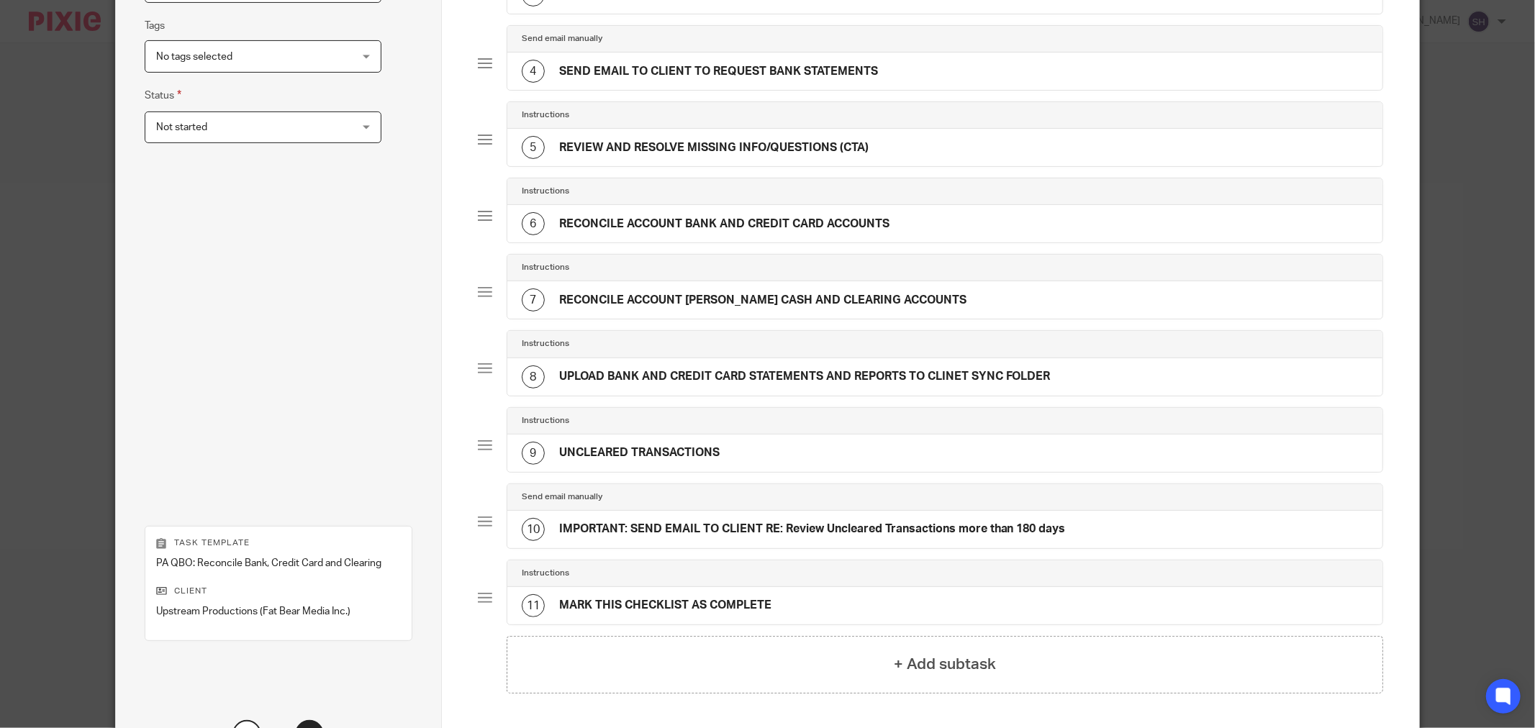
scroll to position [464, 0]
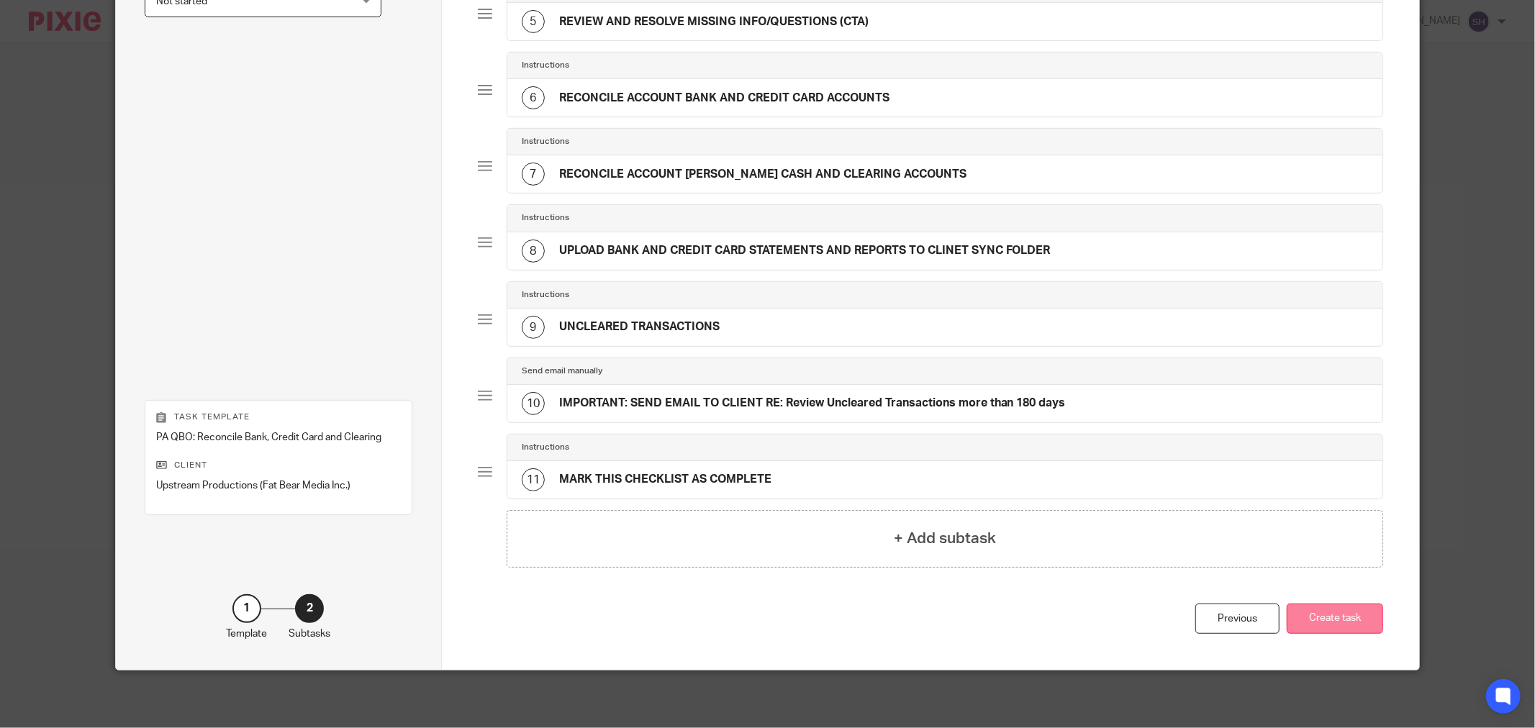
click at [1318, 614] on button "Create task" at bounding box center [1335, 619] width 96 height 31
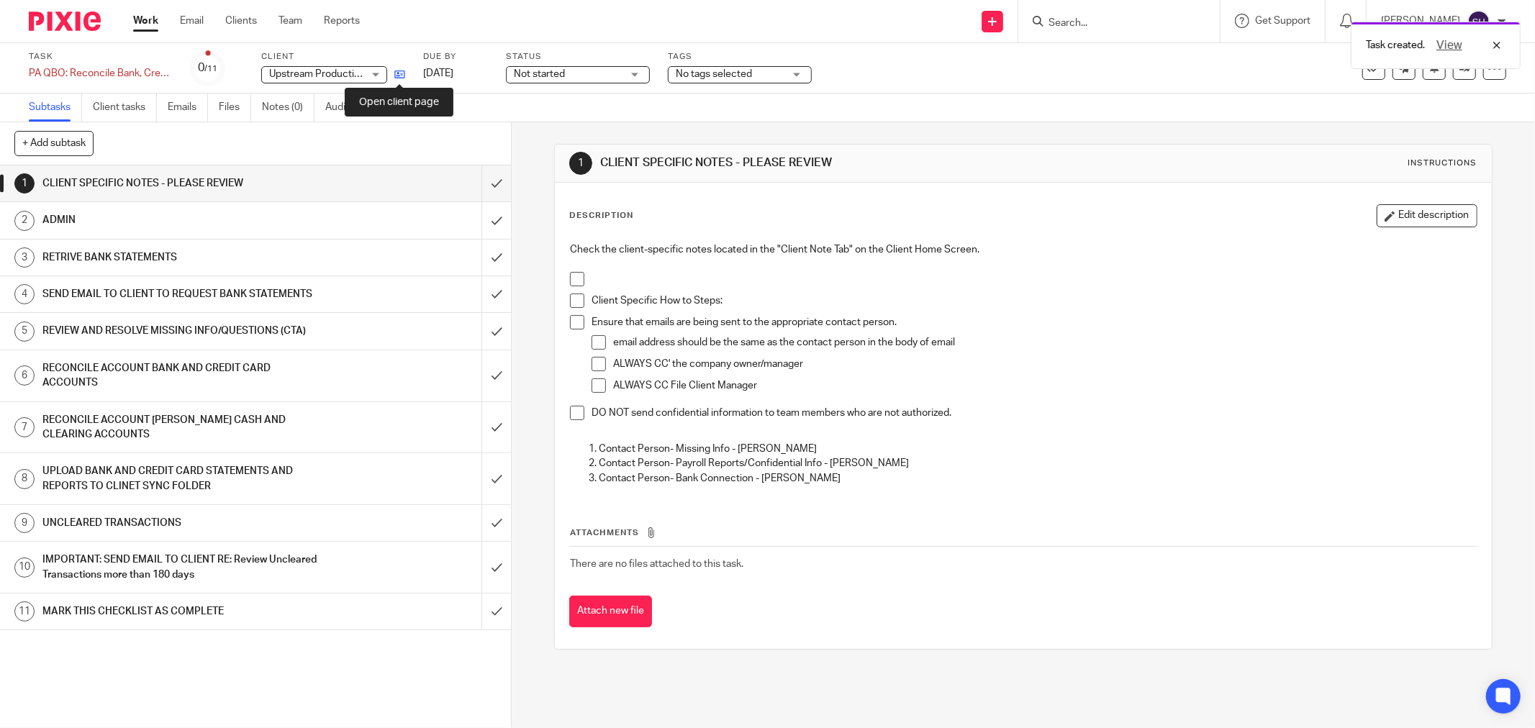
click at [398, 73] on icon at bounding box center [399, 74] width 11 height 11
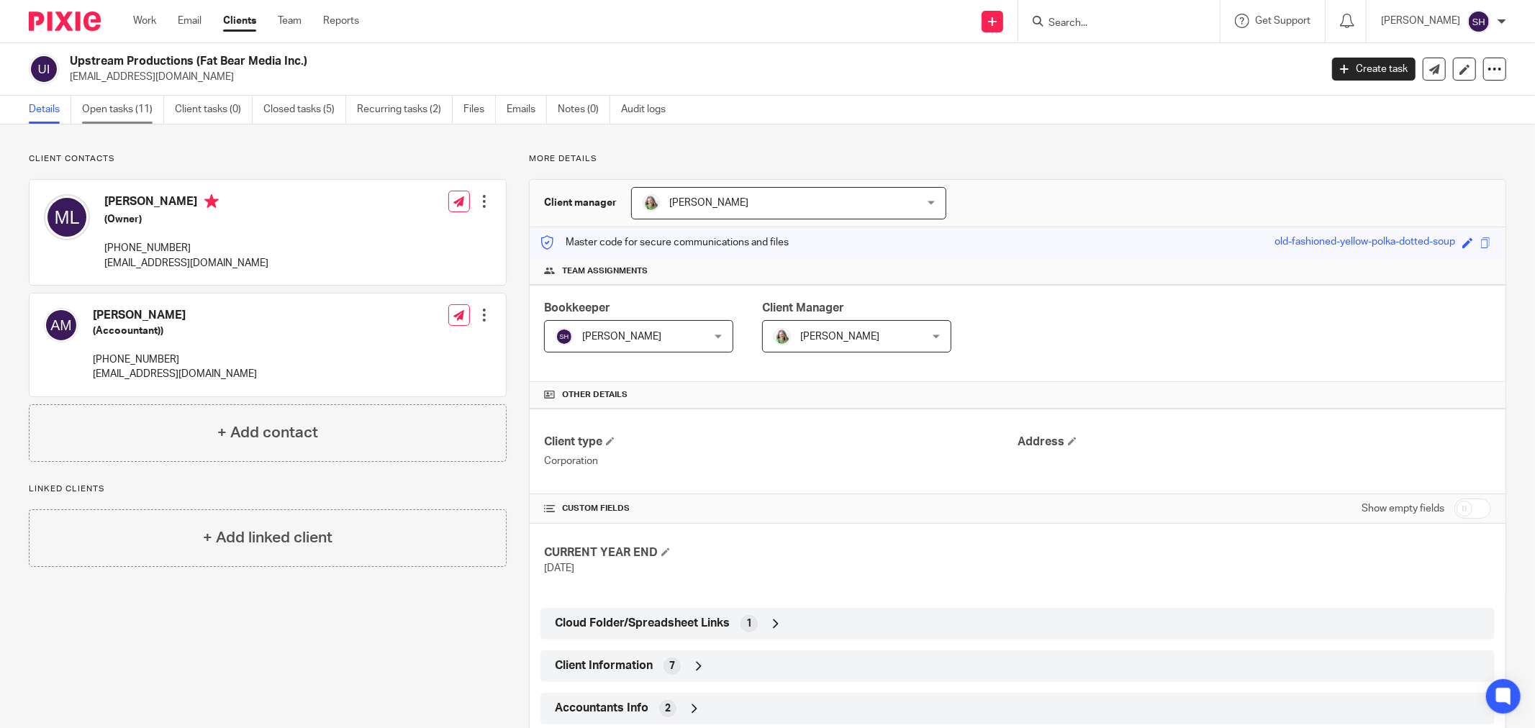
click at [123, 104] on link "Open tasks (11)" at bounding box center [123, 110] width 82 height 28
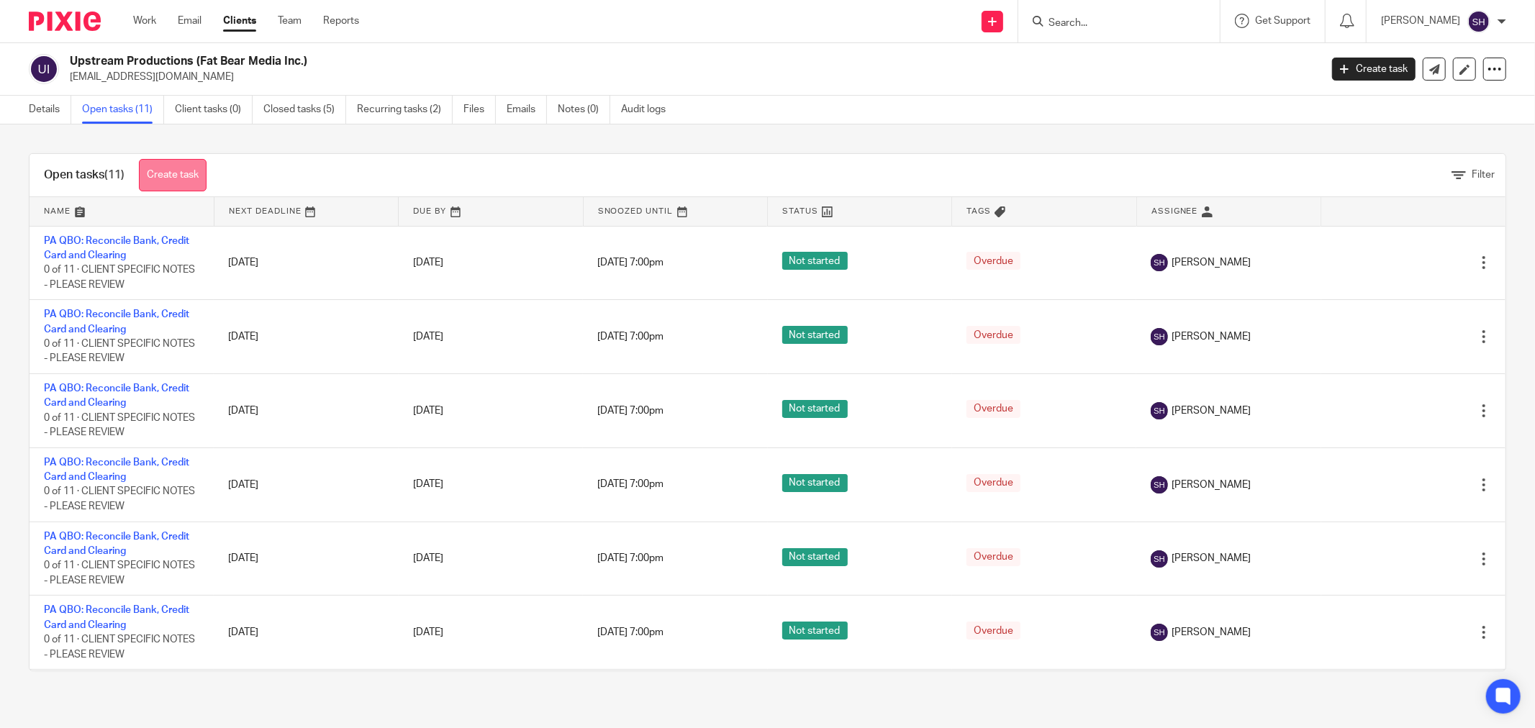
click at [168, 166] on link "Create task" at bounding box center [173, 175] width 68 height 32
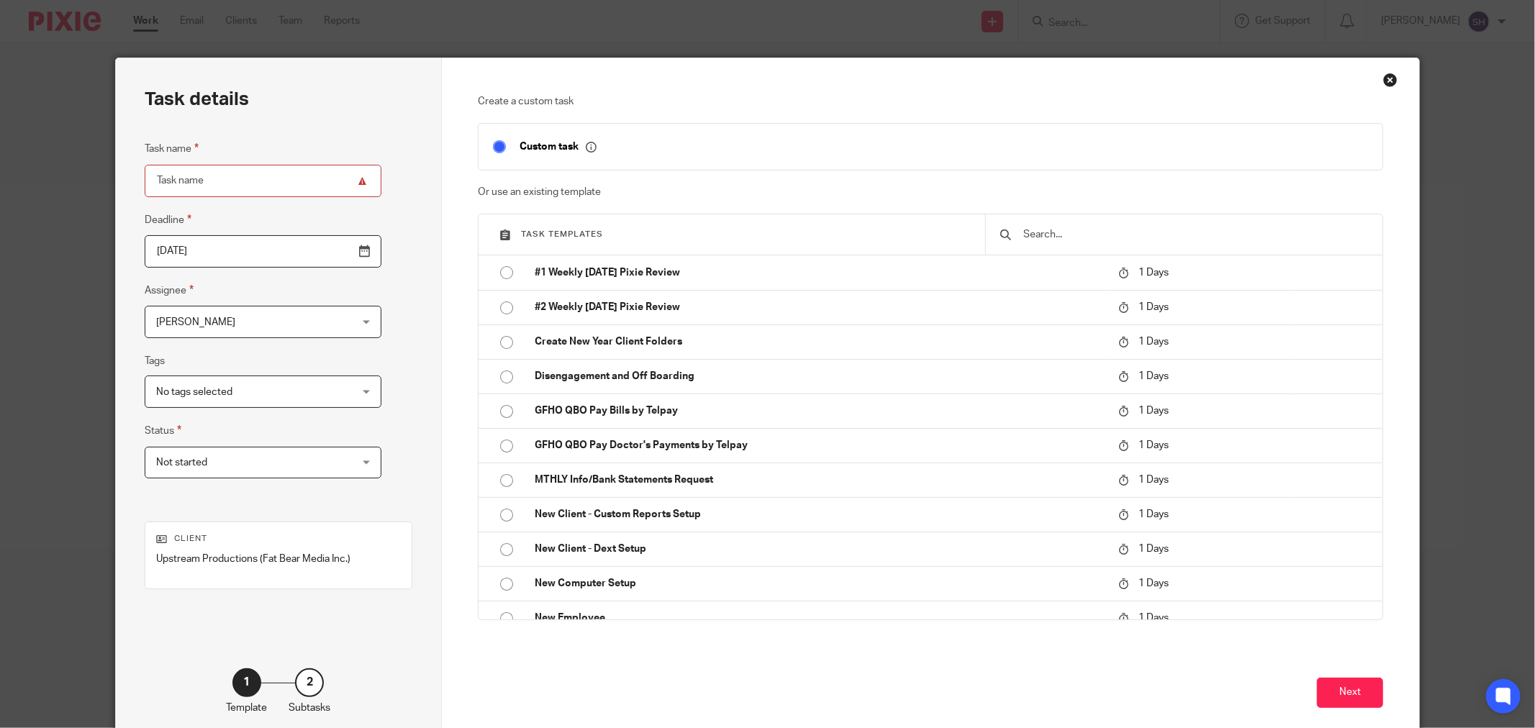
click at [1138, 233] on input "text" at bounding box center [1195, 235] width 346 height 16
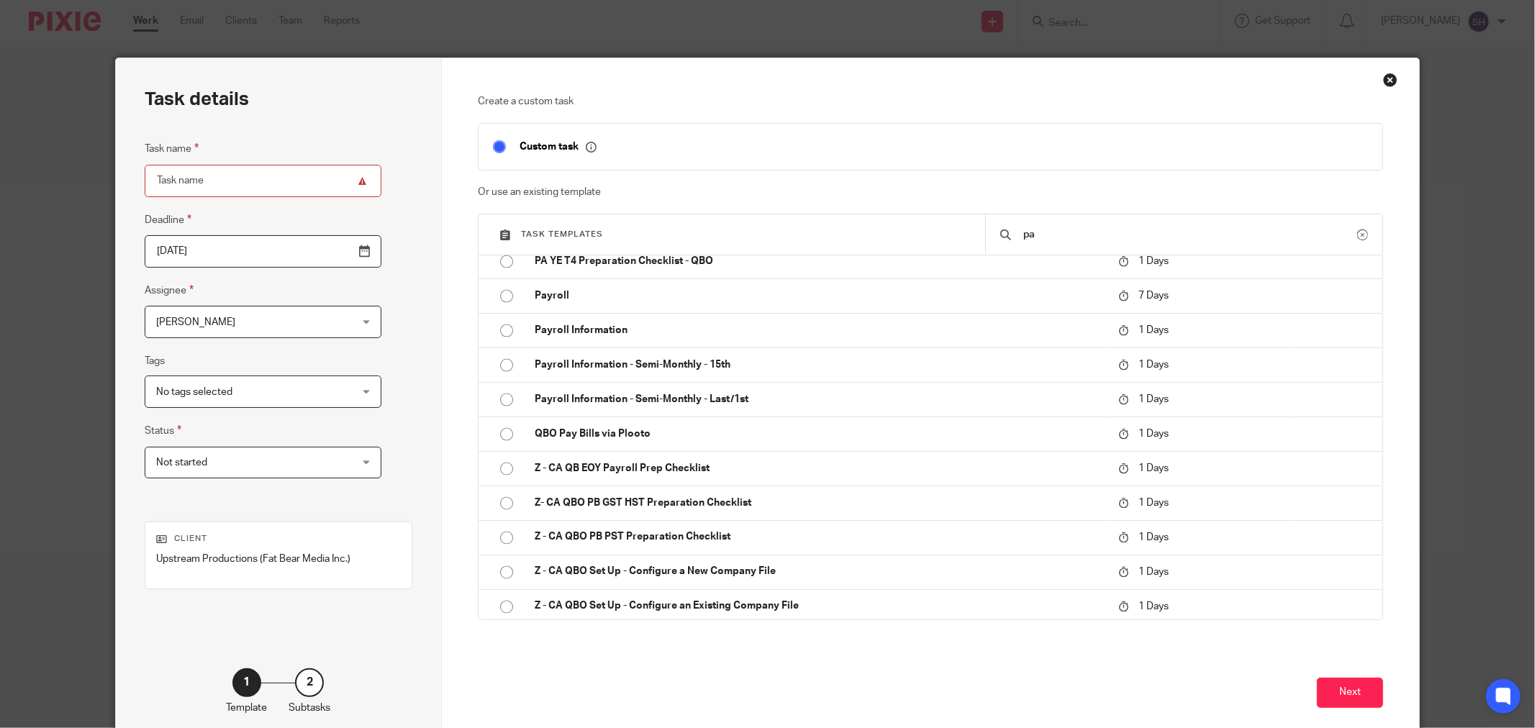
scroll to position [2087, 0]
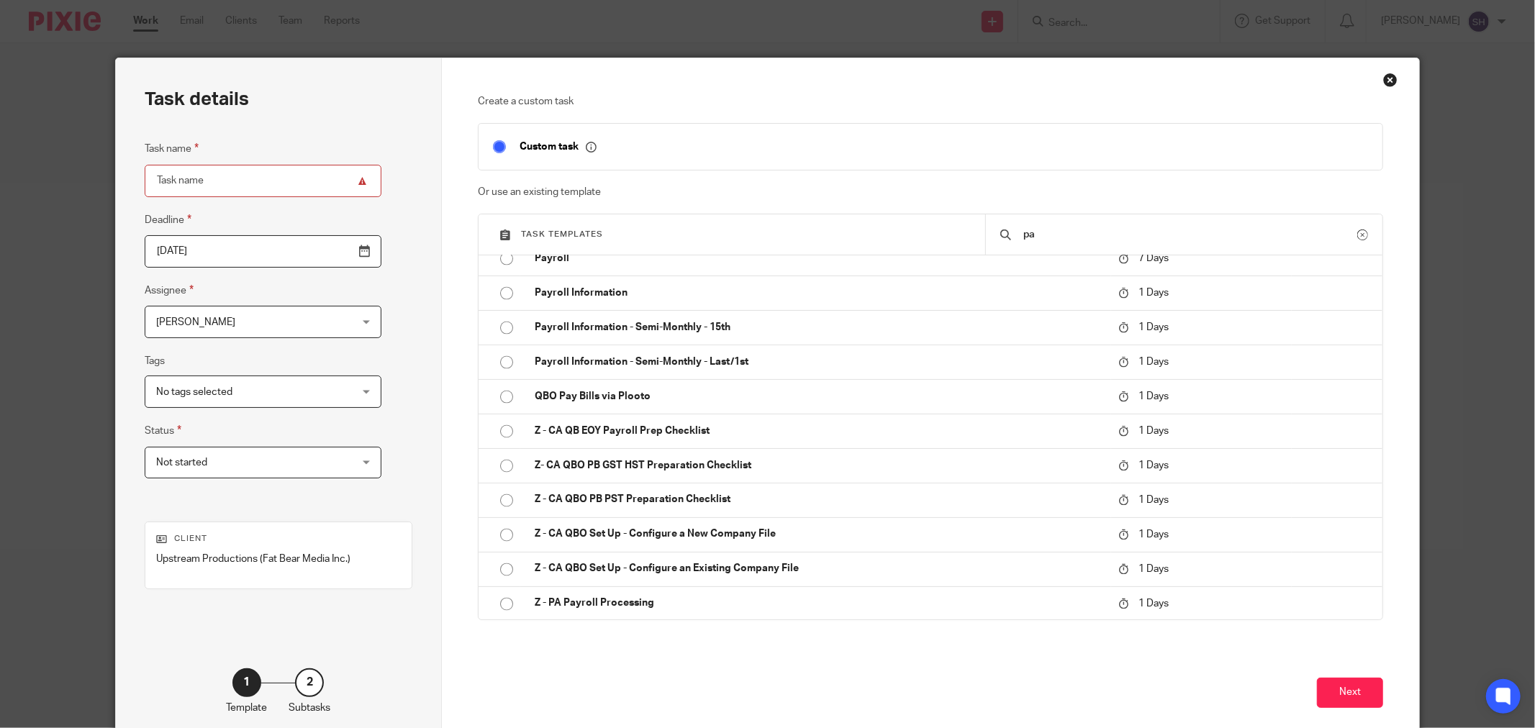
type input "pa"
click at [1389, 81] on div "Close this dialog window" at bounding box center [1390, 80] width 14 height 14
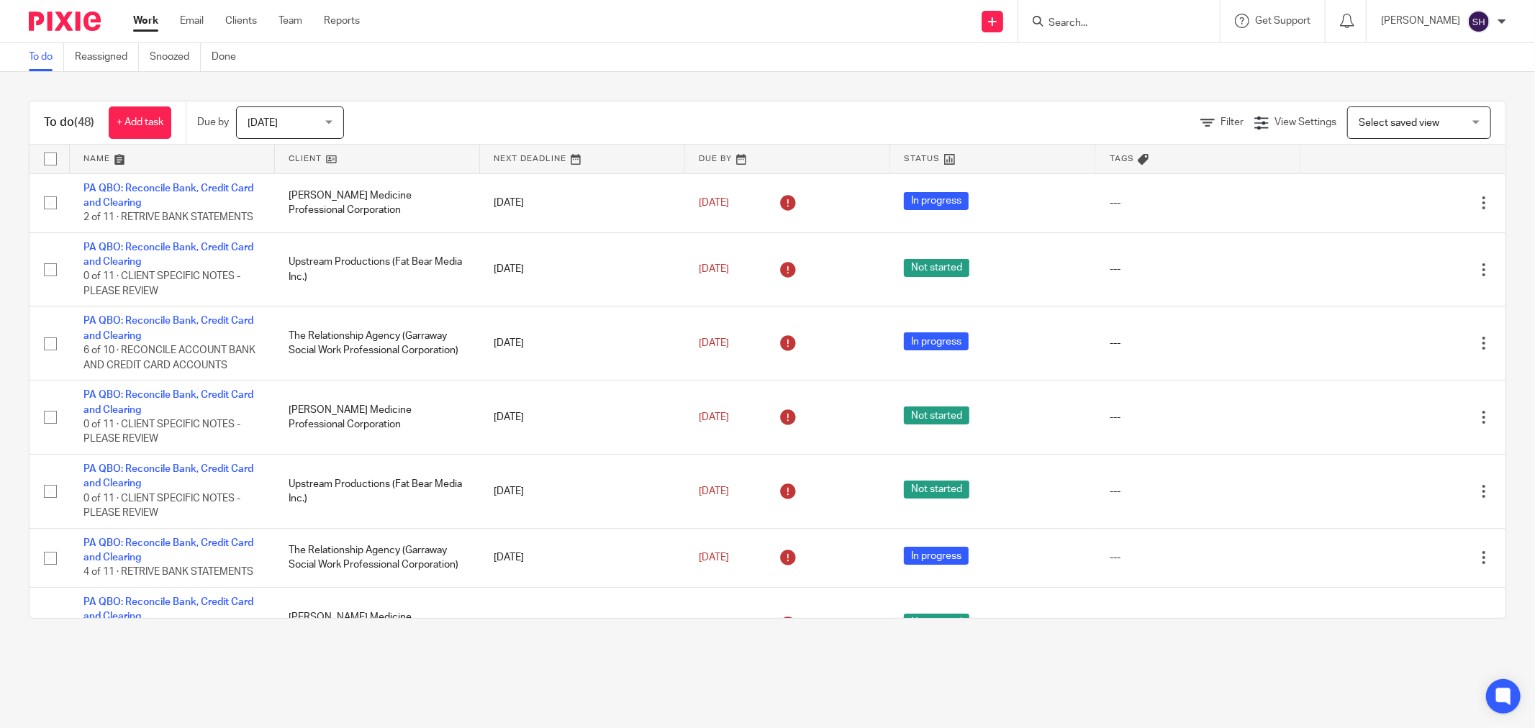
click at [369, 151] on link at bounding box center [377, 159] width 204 height 29
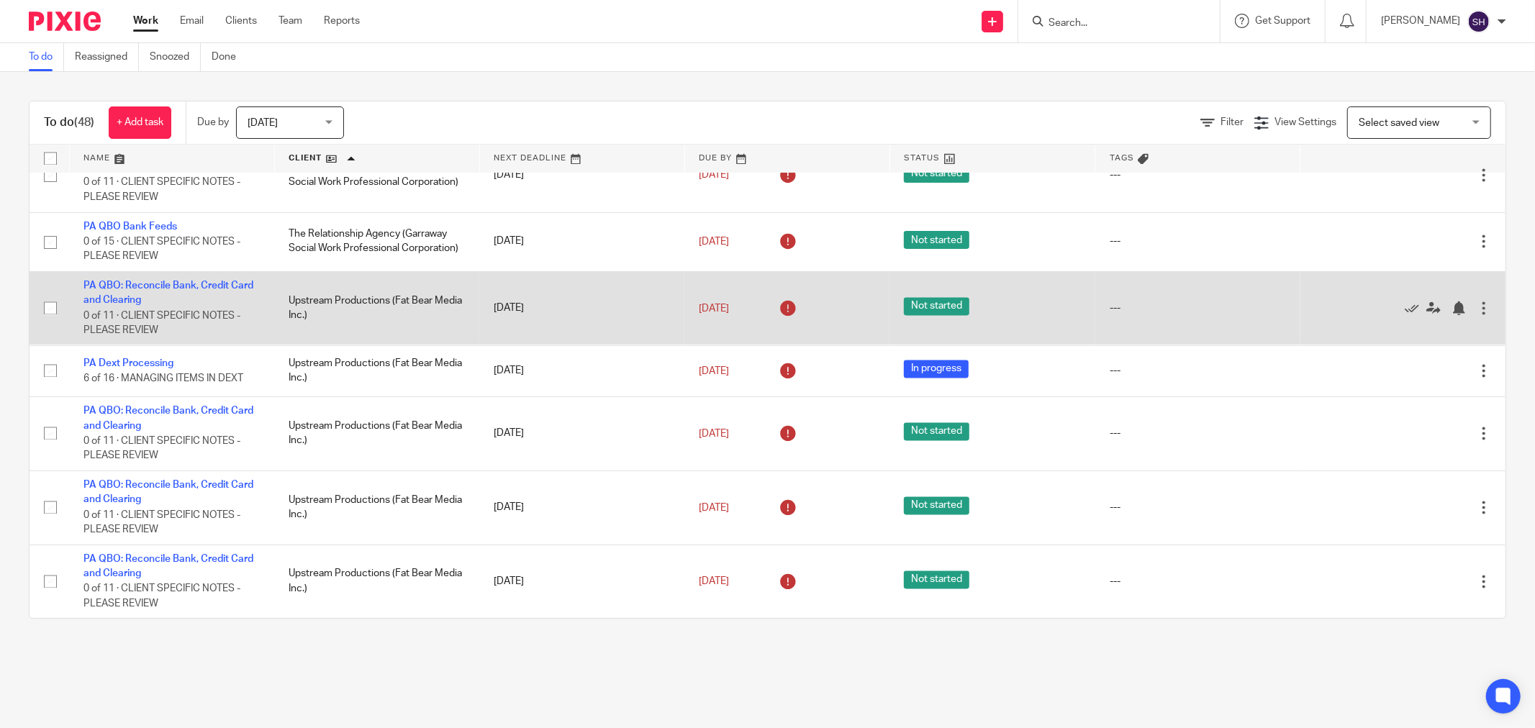
scroll to position [2452, 0]
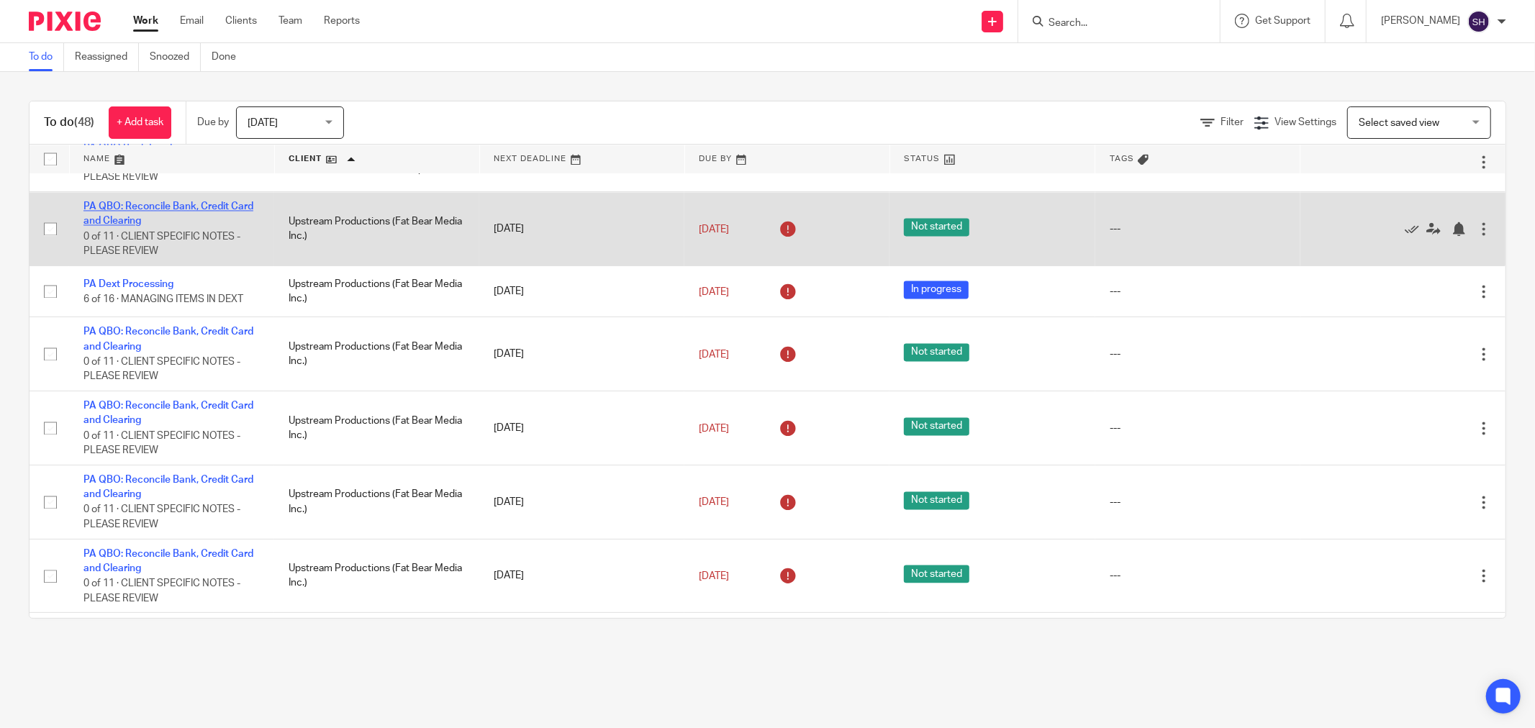
click at [148, 226] on link "PA QBO: Reconcile Bank, Credit Card and Clearing" at bounding box center [168, 214] width 170 height 24
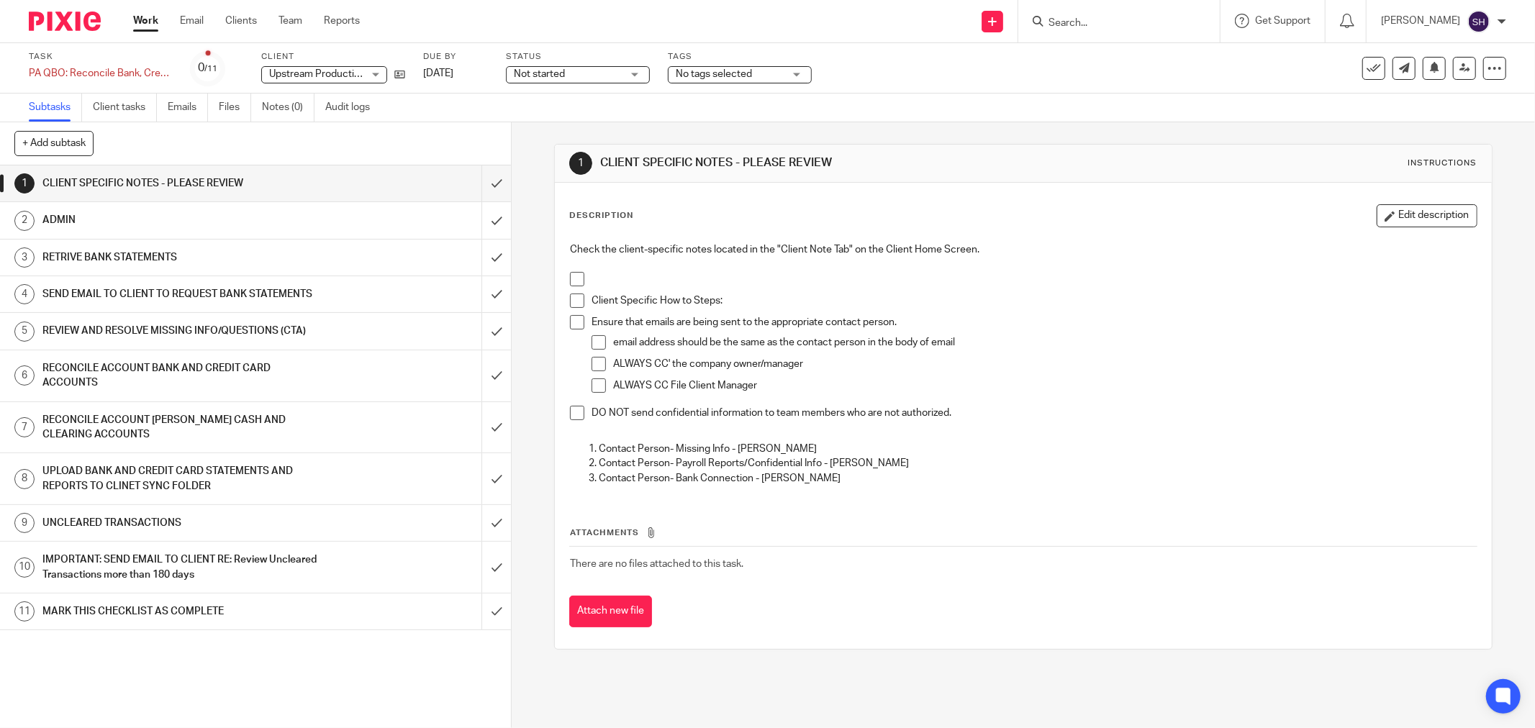
click at [574, 281] on span at bounding box center [577, 279] width 14 height 14
click at [576, 302] on span at bounding box center [577, 301] width 14 height 14
click at [579, 320] on span at bounding box center [577, 322] width 14 height 14
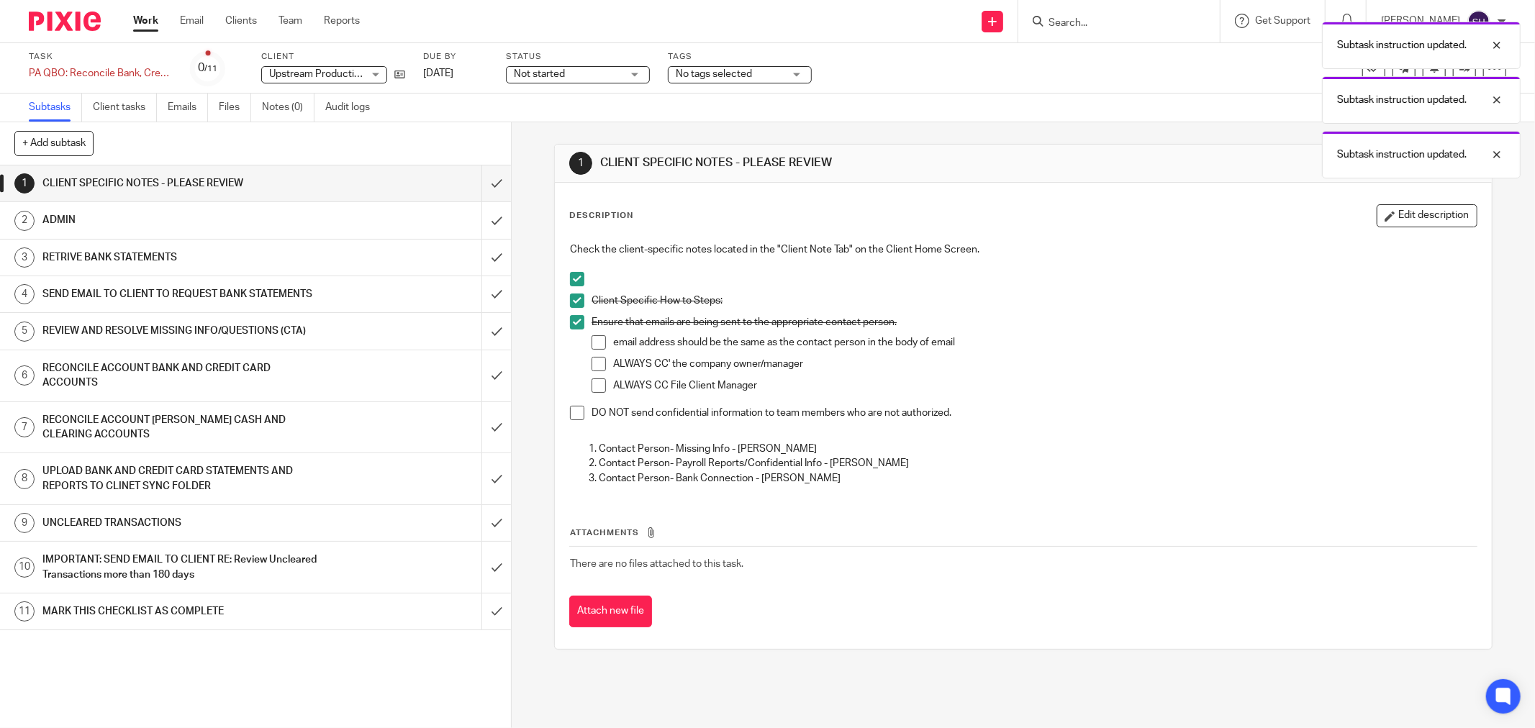
click at [592, 342] on span at bounding box center [599, 342] width 14 height 14
drag, startPoint x: 597, startPoint y: 362, endPoint x: 599, endPoint y: 383, distance: 20.9
click at [598, 362] on span at bounding box center [599, 364] width 14 height 14
drag, startPoint x: 599, startPoint y: 384, endPoint x: 593, endPoint y: 389, distance: 7.7
click at [599, 384] on span at bounding box center [599, 386] width 14 height 14
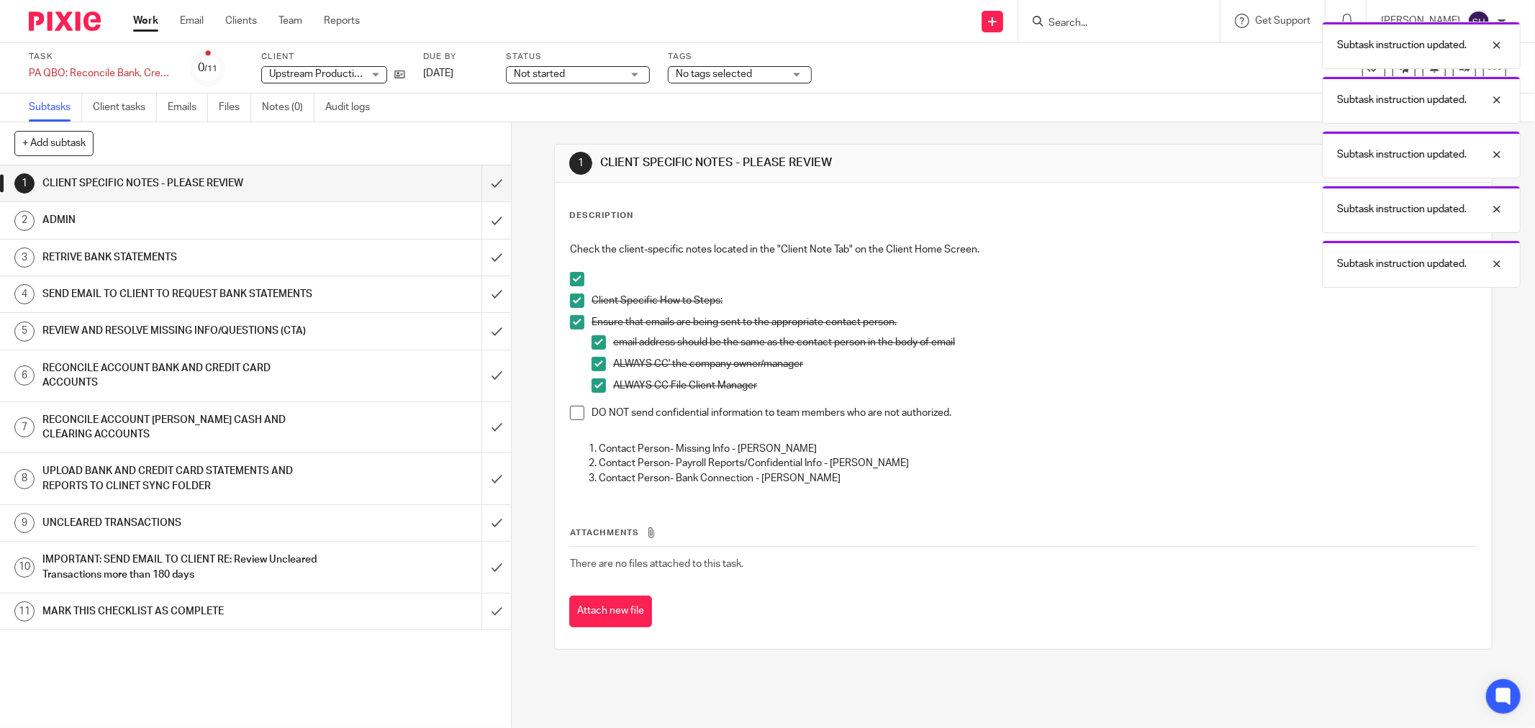
click at [570, 409] on span at bounding box center [577, 413] width 14 height 14
click at [470, 184] on input "submit" at bounding box center [255, 184] width 511 height 36
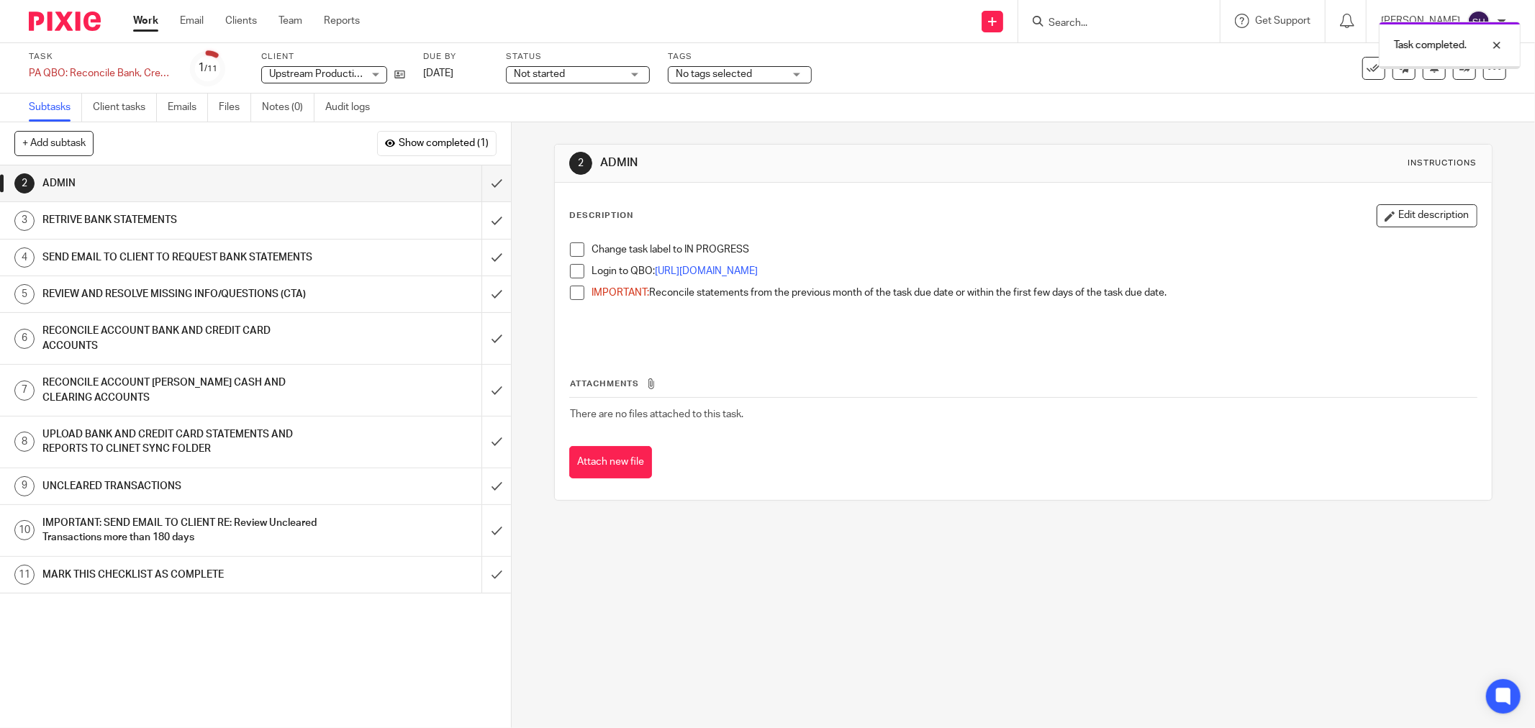
click at [546, 76] on span "Not started" at bounding box center [539, 74] width 51 height 10
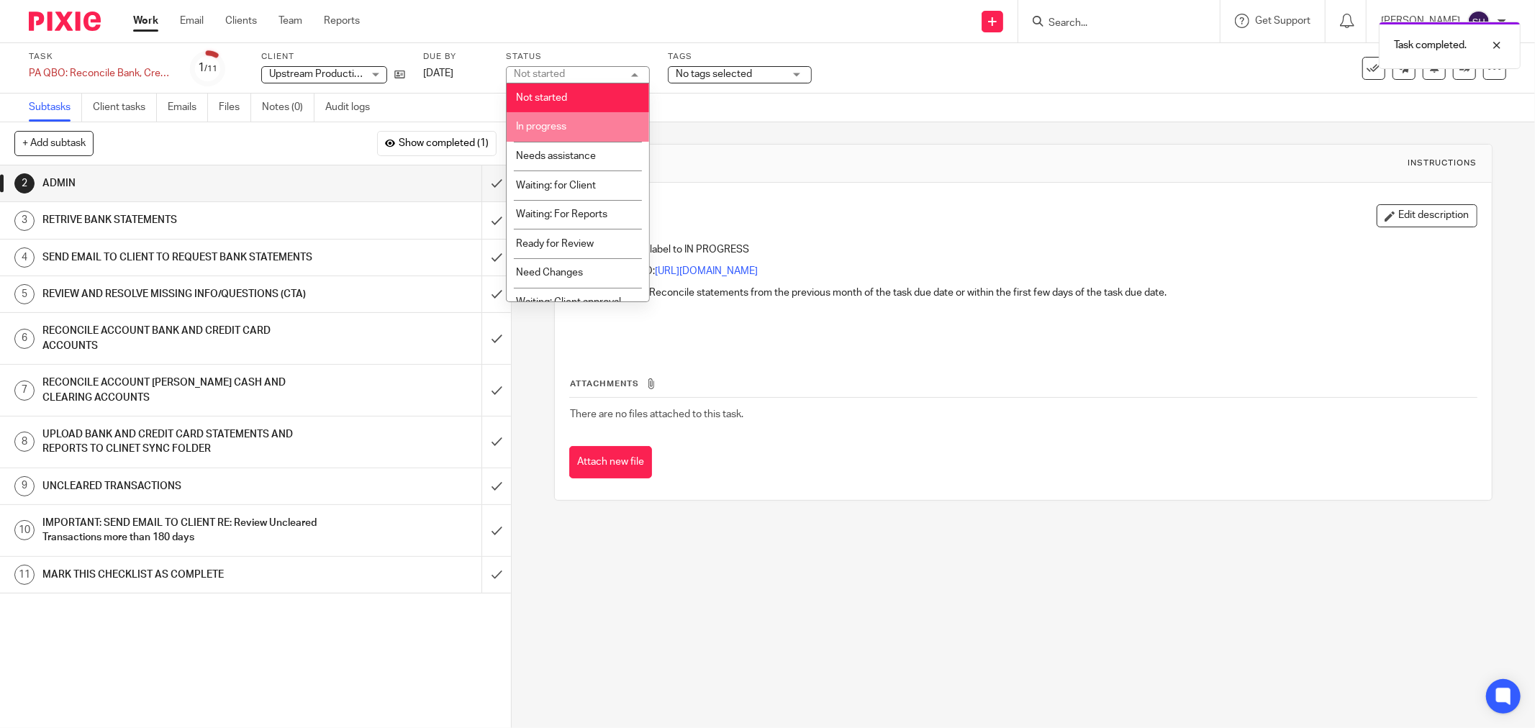
click at [565, 124] on span "In progress" at bounding box center [541, 127] width 50 height 10
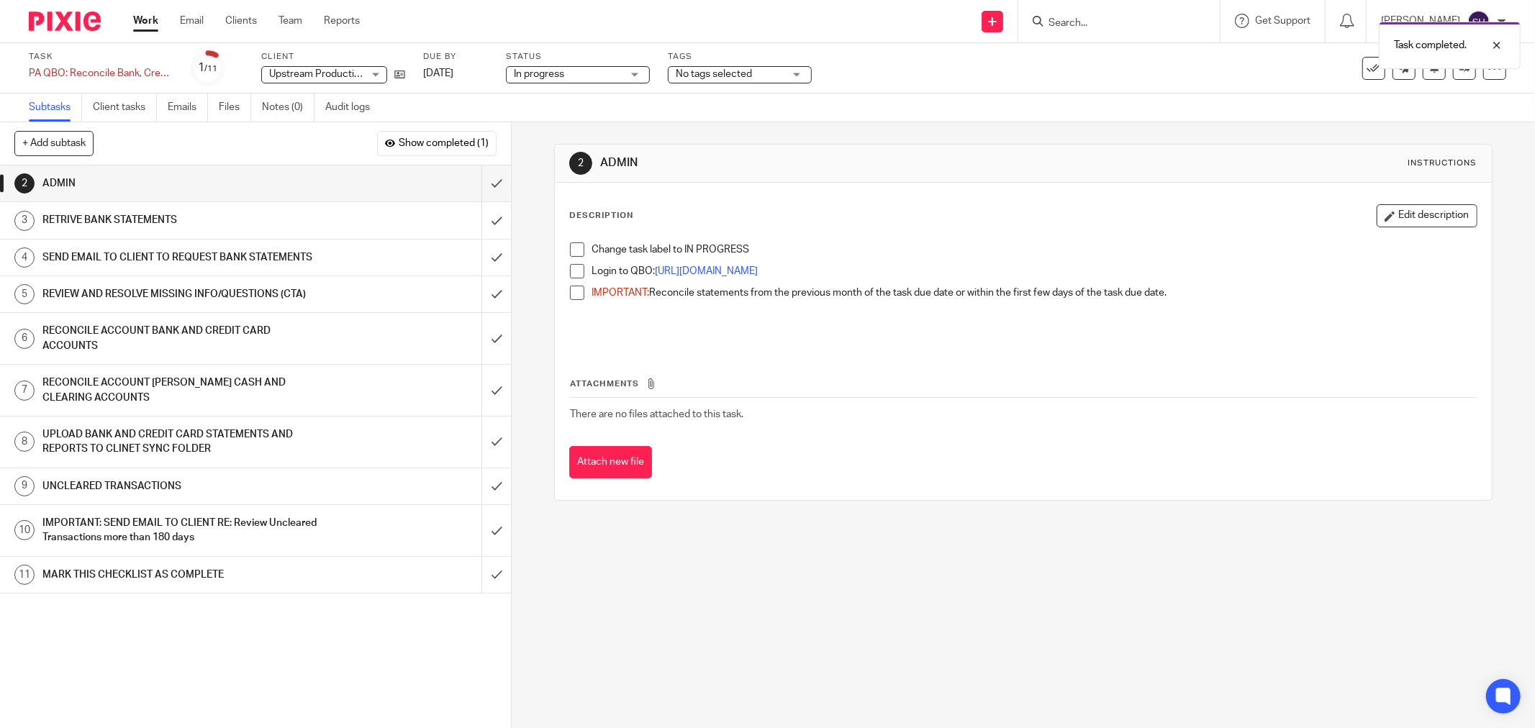
click at [577, 252] on span at bounding box center [577, 250] width 14 height 14
click at [574, 271] on span at bounding box center [577, 271] width 14 height 14
click at [570, 293] on span at bounding box center [577, 293] width 14 height 14
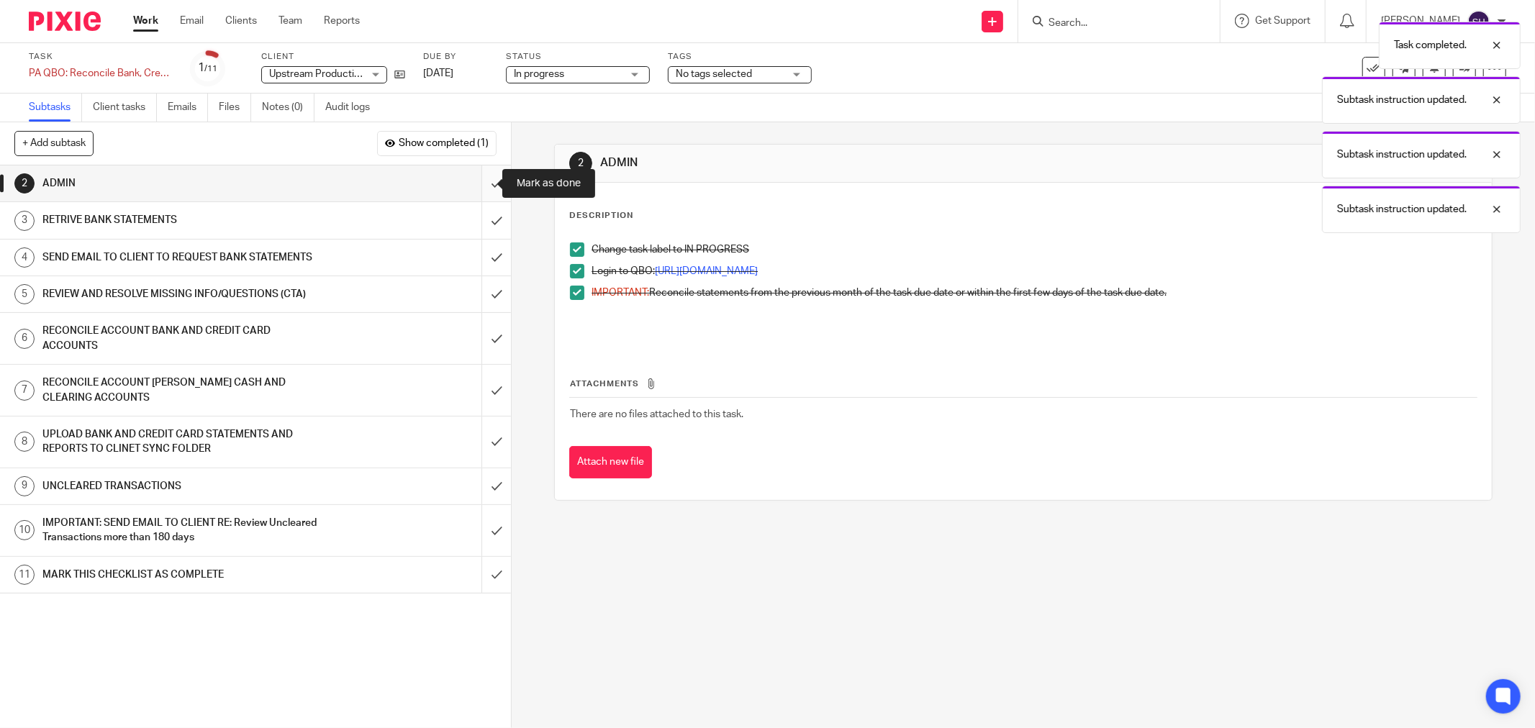
click at [478, 186] on input "submit" at bounding box center [255, 184] width 511 height 36
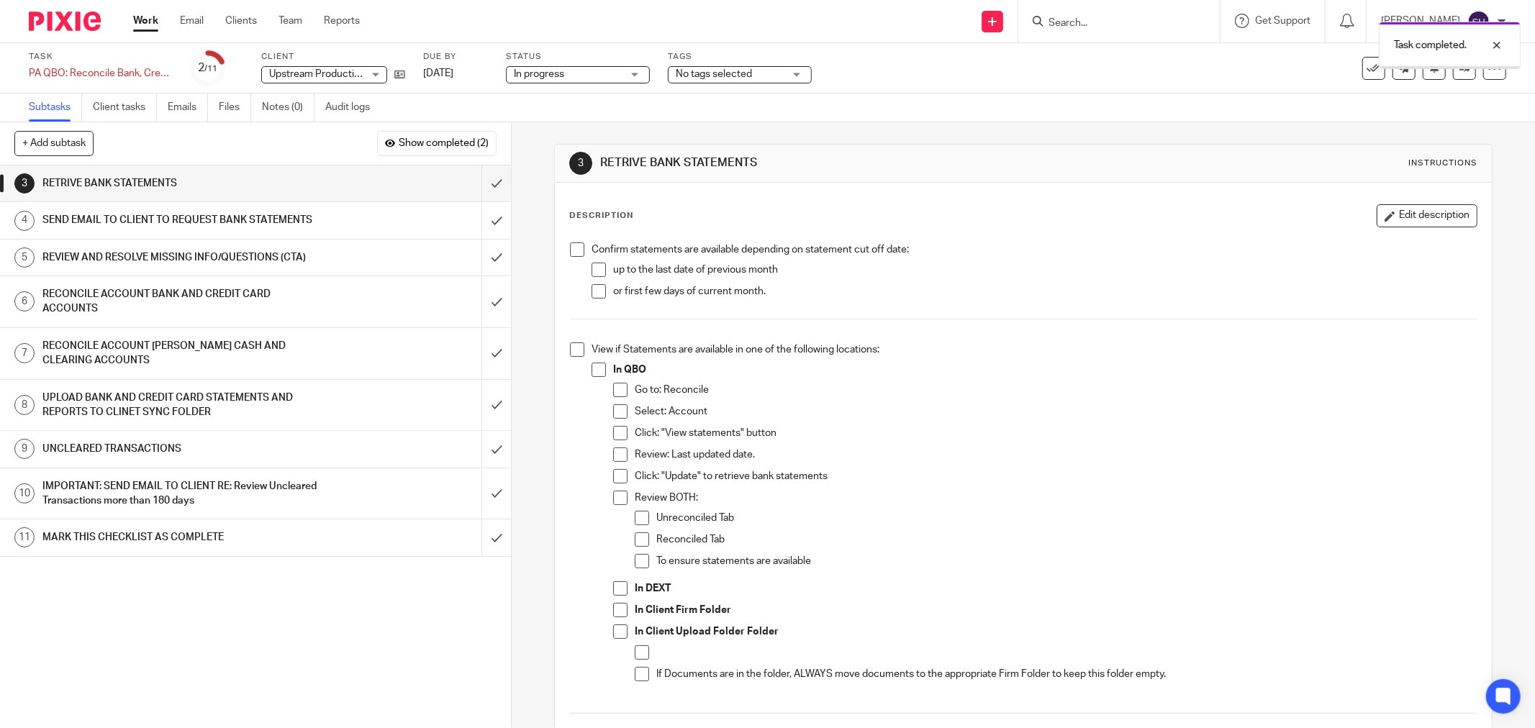
click at [579, 250] on span at bounding box center [577, 250] width 14 height 14
drag, startPoint x: 599, startPoint y: 274, endPoint x: 597, endPoint y: 293, distance: 19.5
click at [600, 275] on span at bounding box center [599, 270] width 14 height 14
click at [597, 293] on span at bounding box center [599, 291] width 14 height 14
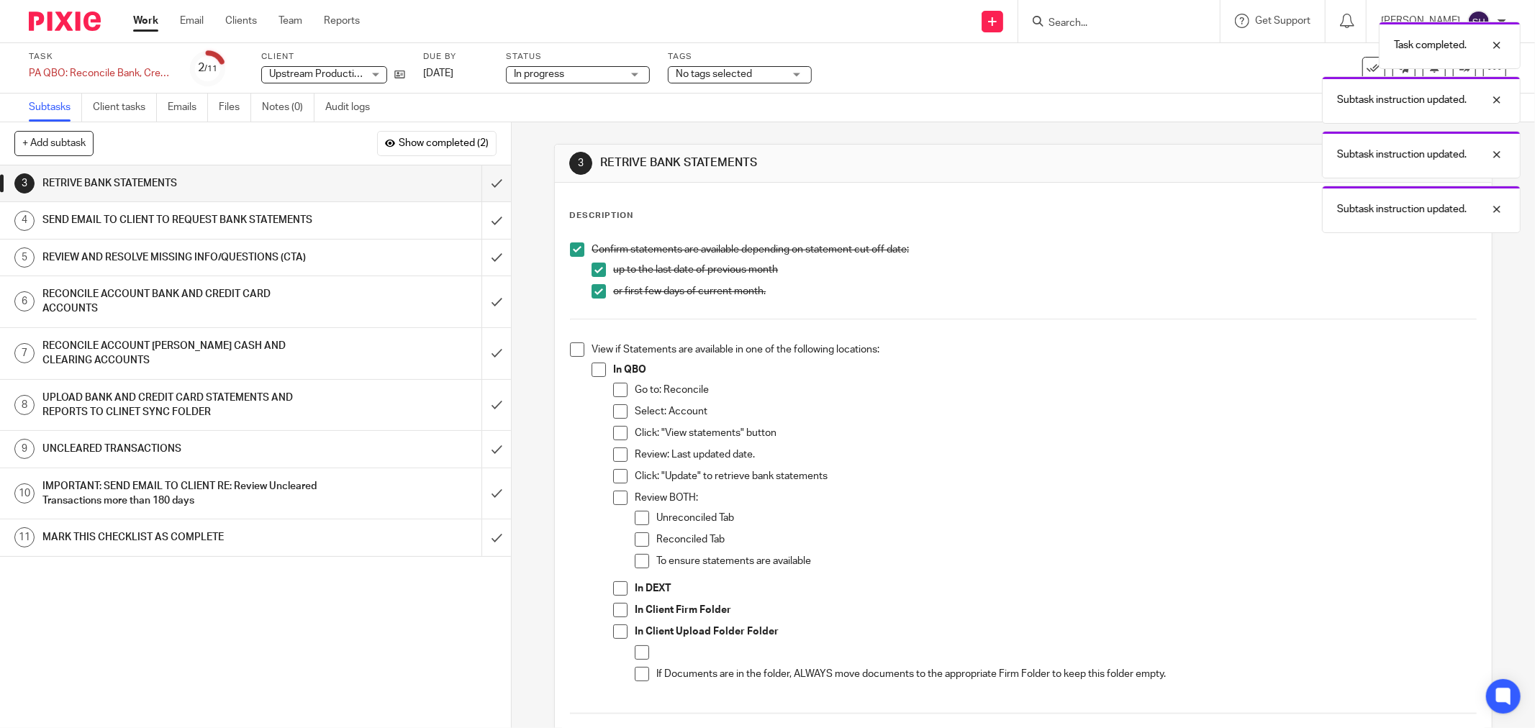
click at [572, 350] on span at bounding box center [577, 350] width 14 height 14
click at [595, 371] on span at bounding box center [599, 370] width 14 height 14
click at [617, 397] on span at bounding box center [620, 390] width 14 height 14
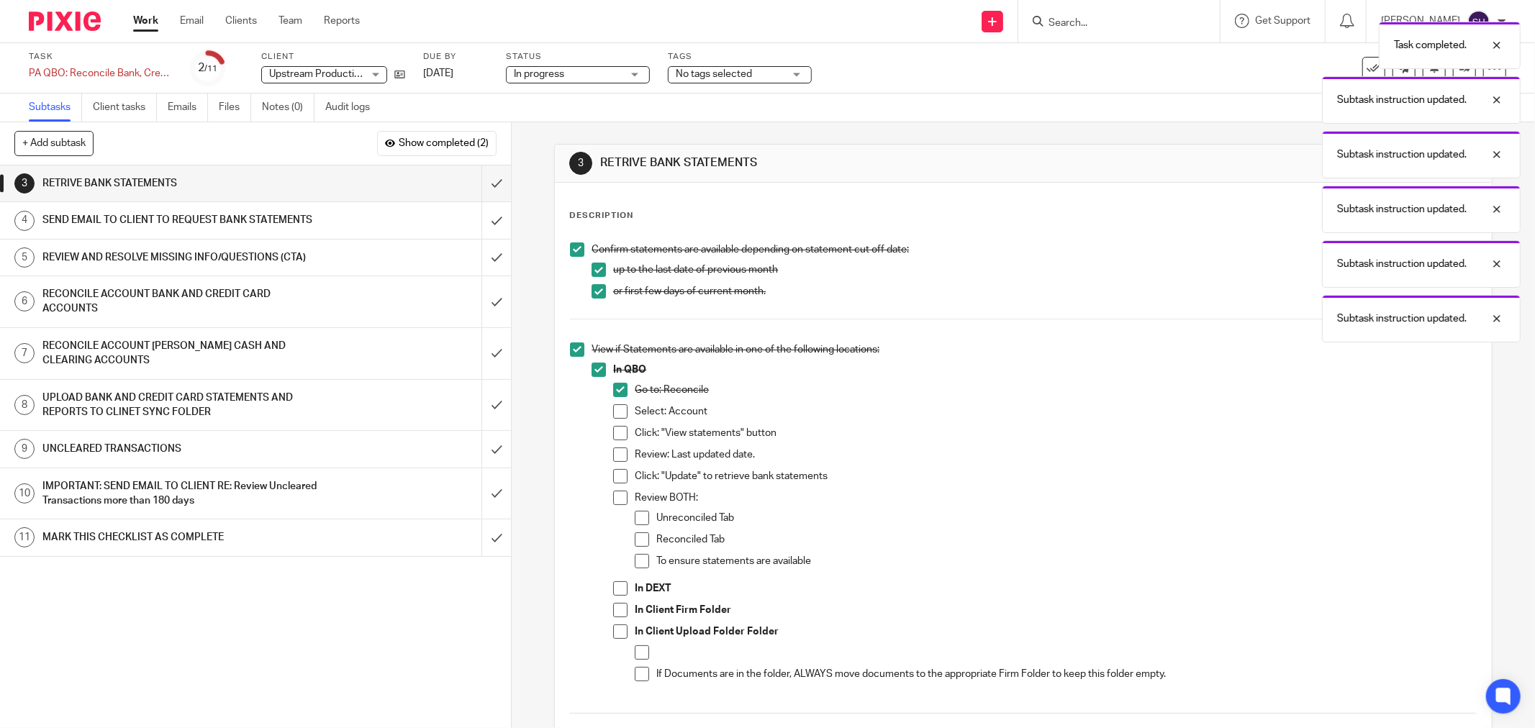
click at [618, 409] on span at bounding box center [620, 412] width 14 height 14
click at [615, 437] on span at bounding box center [620, 433] width 14 height 14
click at [615, 449] on span at bounding box center [620, 455] width 14 height 14
click at [616, 472] on span at bounding box center [620, 476] width 14 height 14
click at [616, 488] on li "Click: "Update" to retrieve bank statements" at bounding box center [1045, 480] width 864 height 22
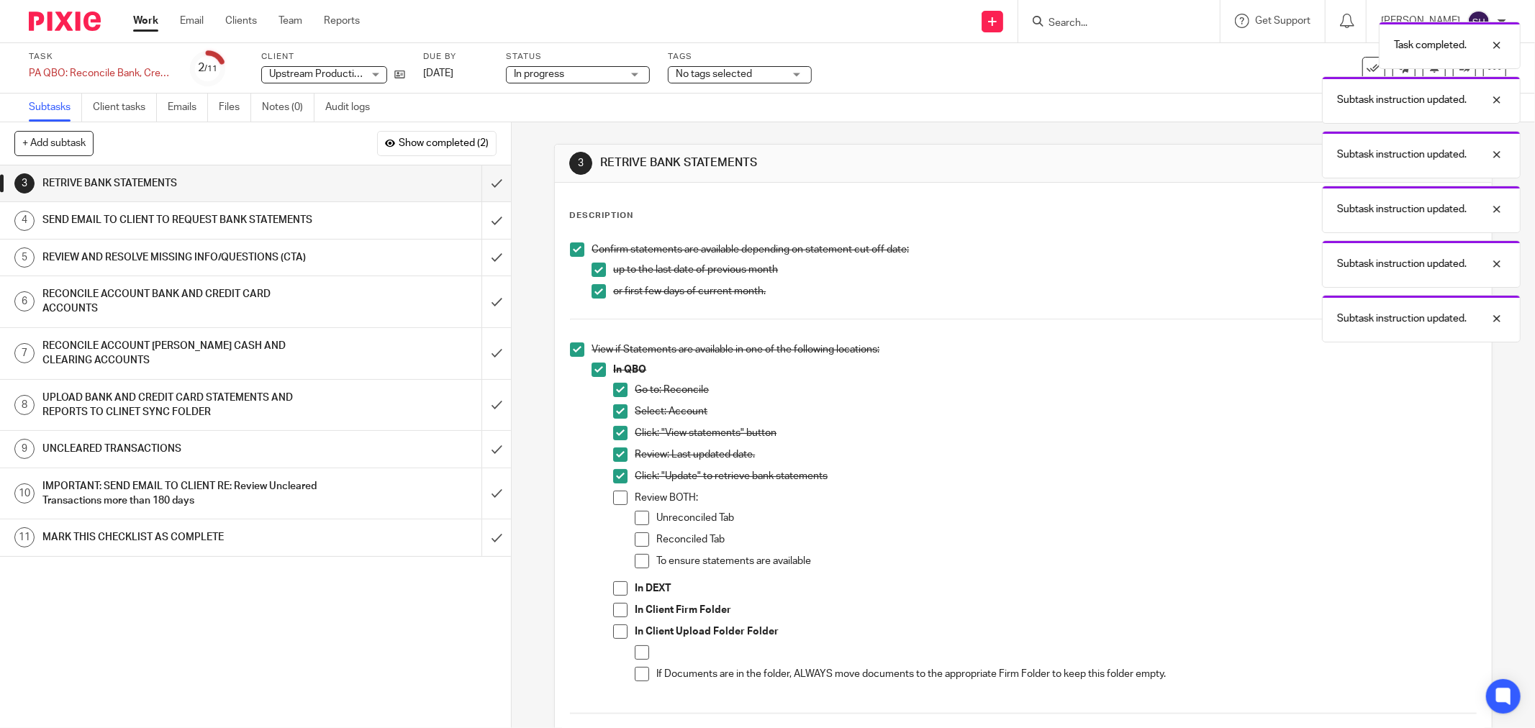
click at [620, 495] on span at bounding box center [620, 498] width 14 height 14
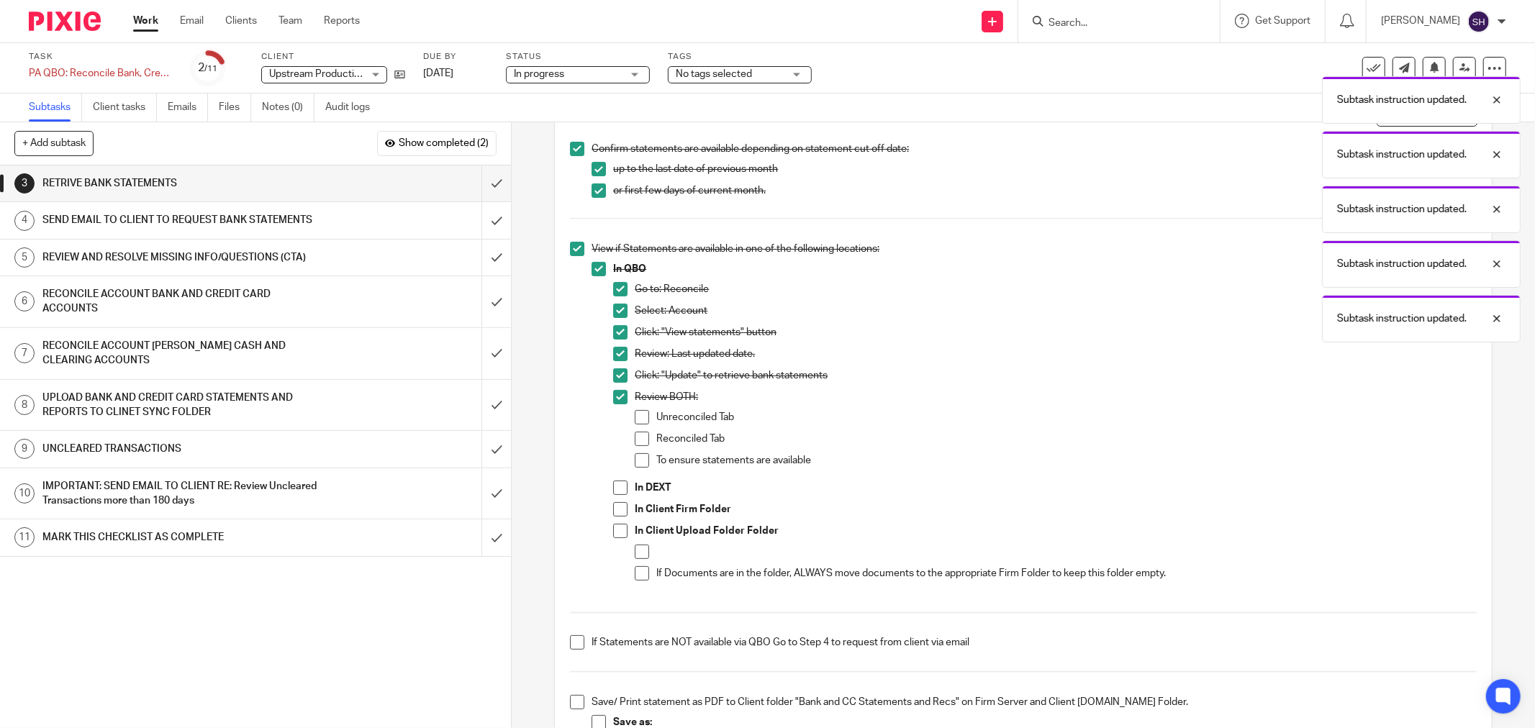
scroll to position [240, 0]
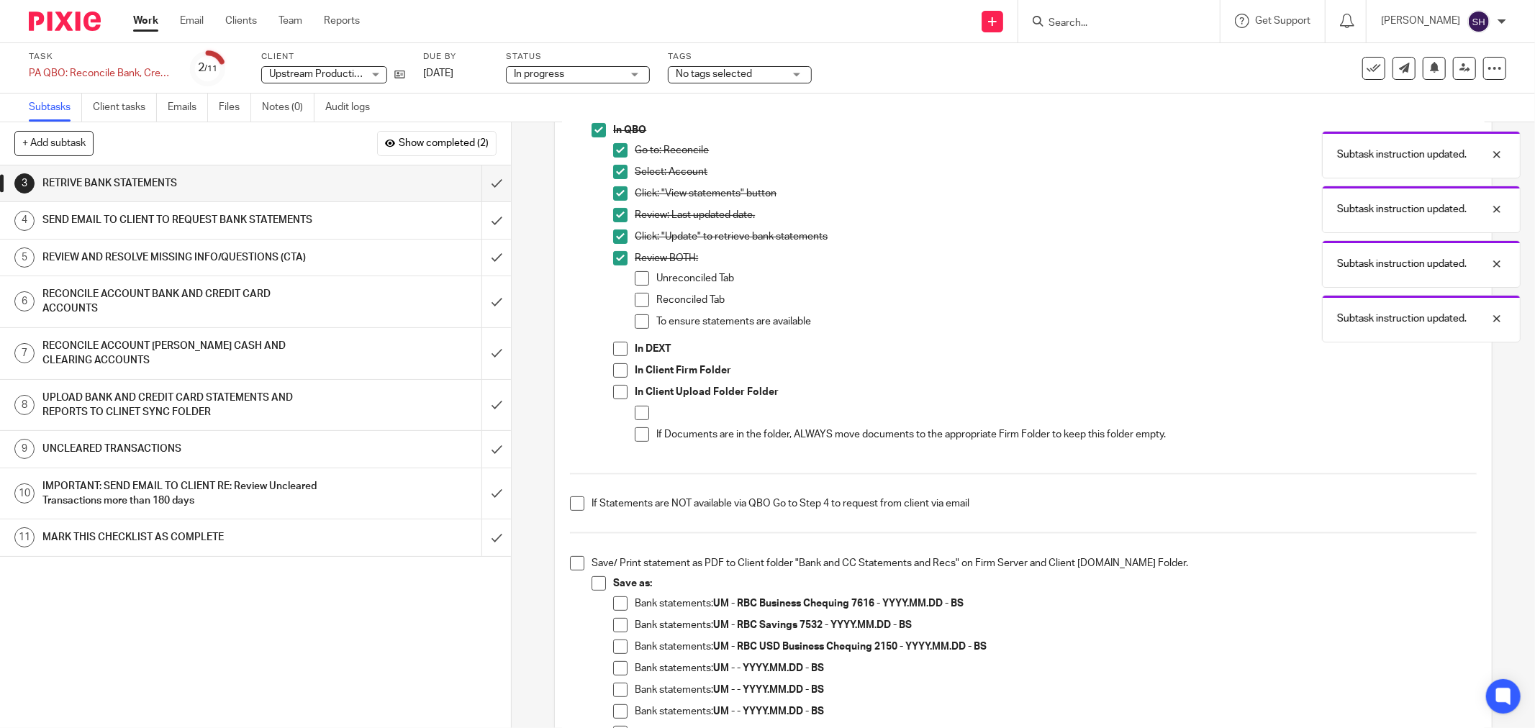
drag, startPoint x: 638, startPoint y: 278, endPoint x: 639, endPoint y: 300, distance: 22.3
click at [638, 279] on span at bounding box center [642, 278] width 14 height 14
click at [639, 300] on span at bounding box center [642, 300] width 14 height 14
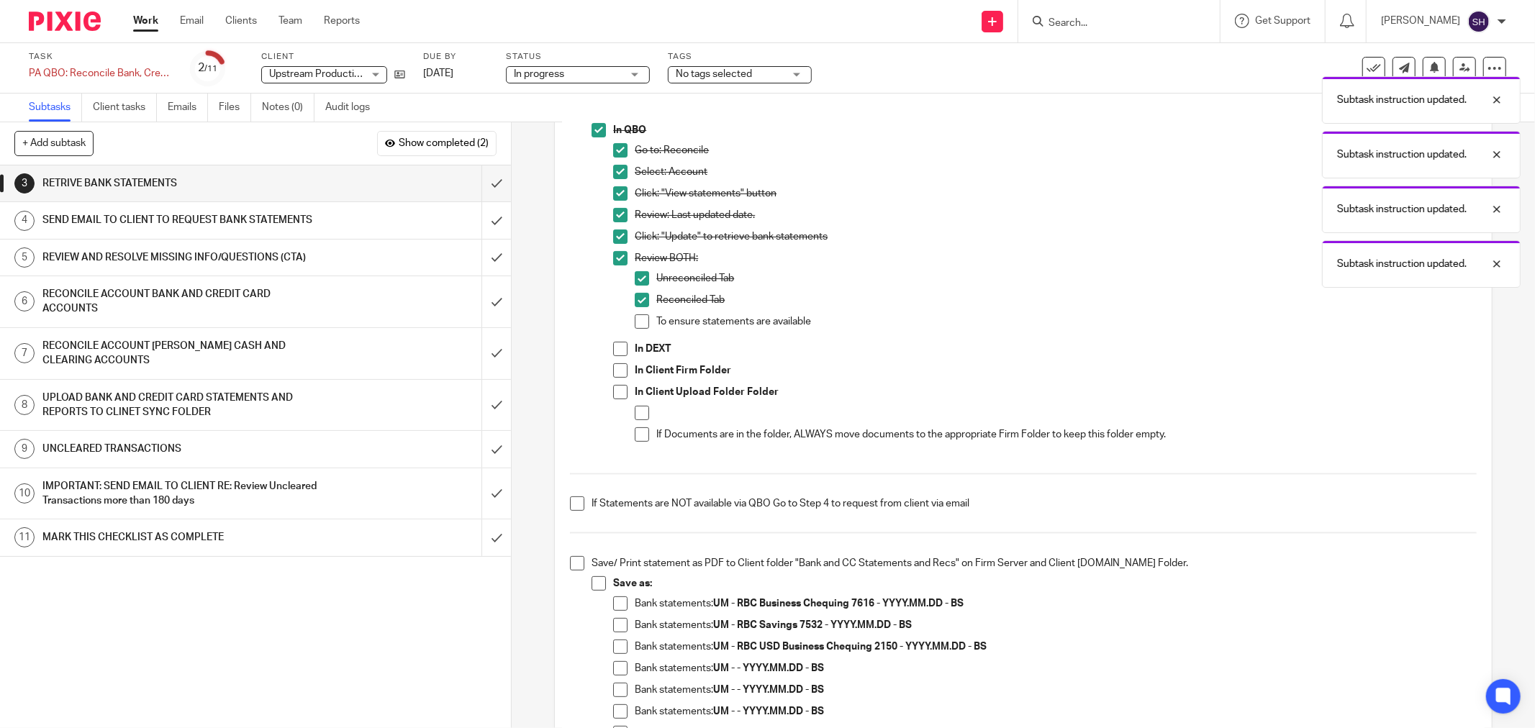
click at [639, 327] on span at bounding box center [642, 322] width 14 height 14
click at [617, 351] on span at bounding box center [620, 349] width 14 height 14
click at [613, 369] on span at bounding box center [620, 370] width 14 height 14
click at [613, 391] on span at bounding box center [620, 392] width 14 height 14
click at [641, 413] on span at bounding box center [642, 413] width 14 height 14
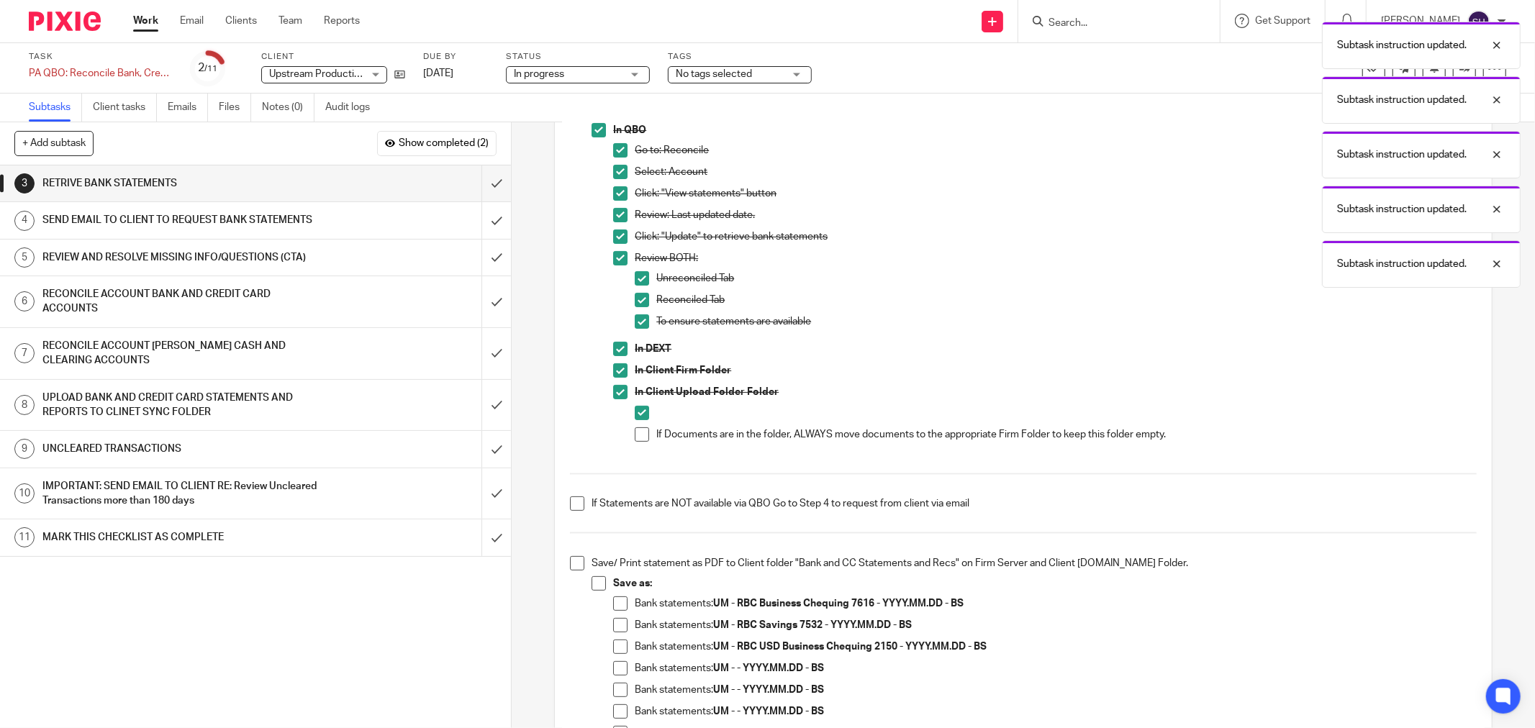
click at [637, 433] on span at bounding box center [642, 435] width 14 height 14
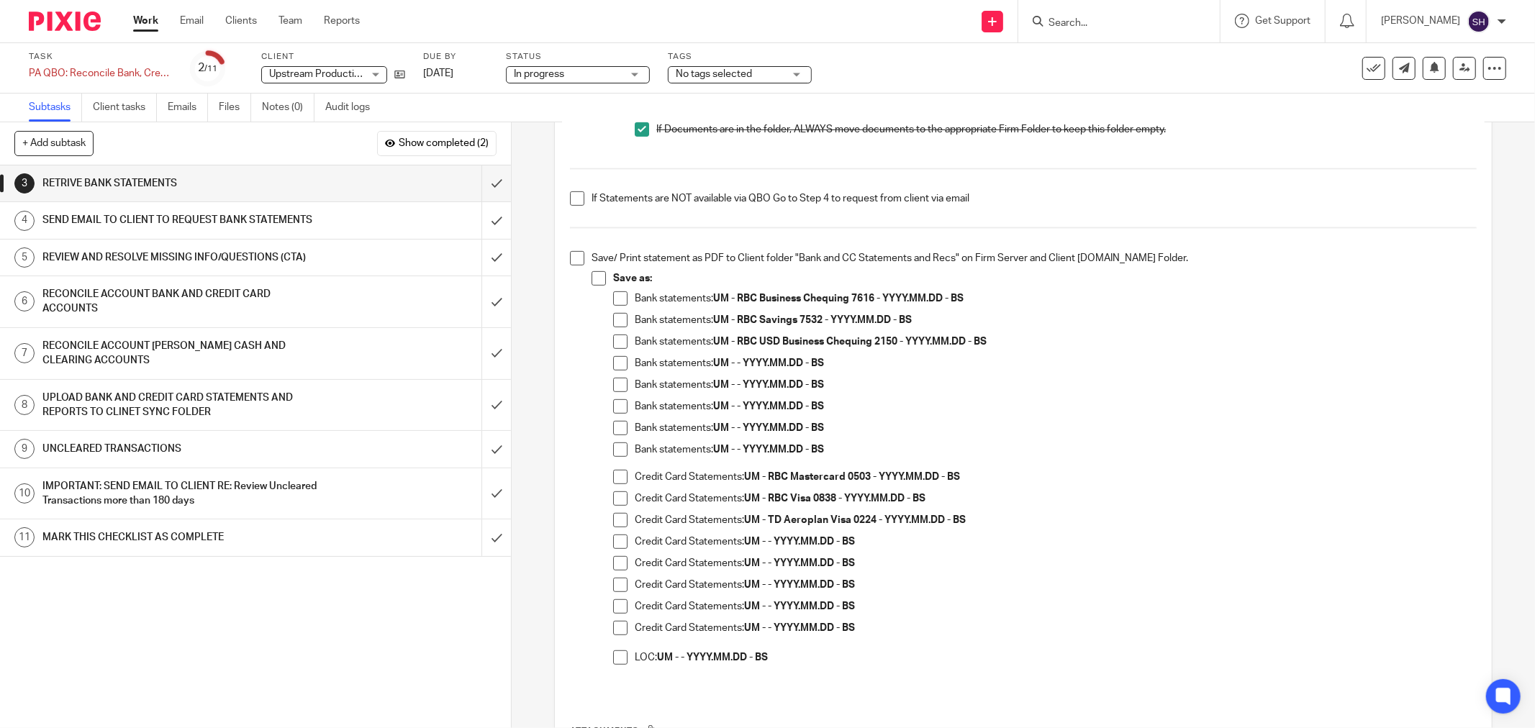
scroll to position [559, 0]
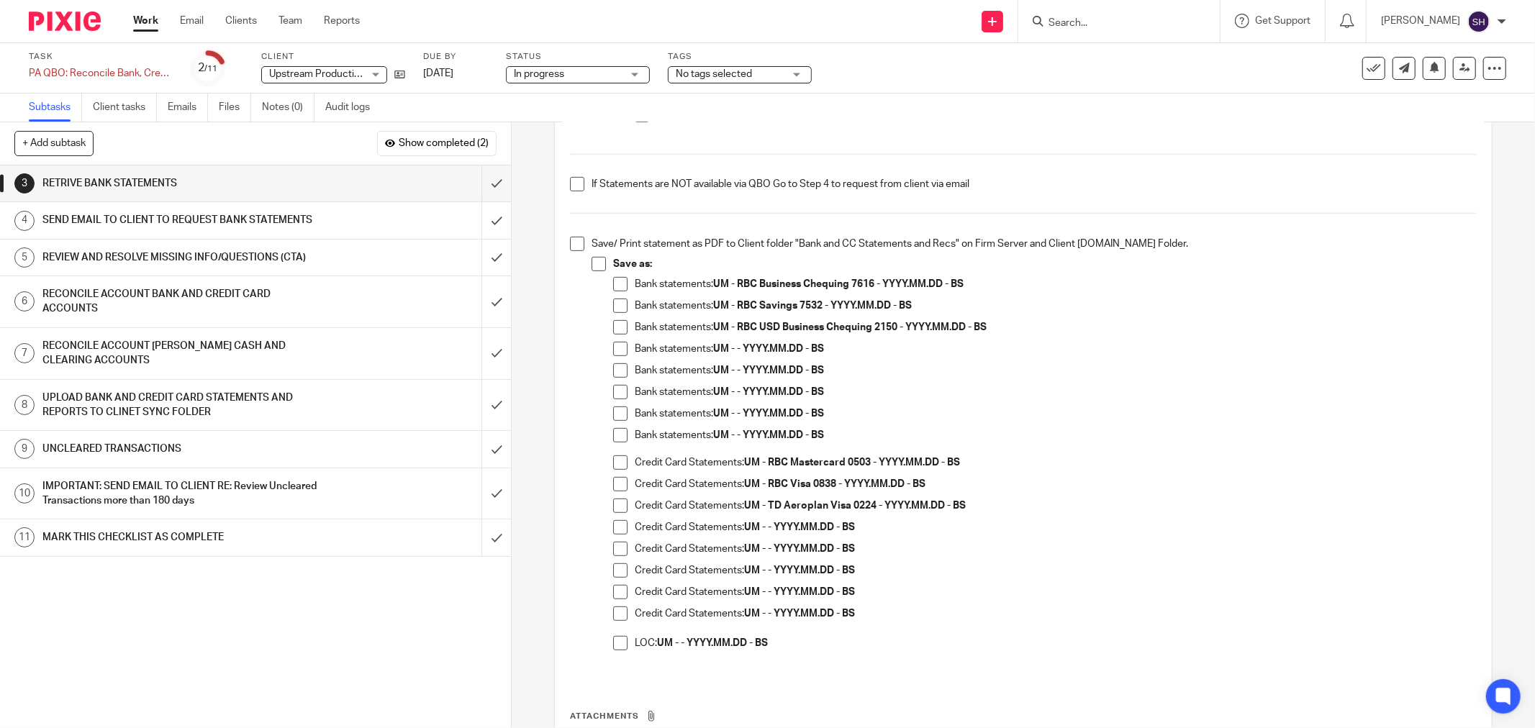
click at [578, 184] on span at bounding box center [577, 184] width 14 height 14
click at [572, 243] on span at bounding box center [577, 244] width 14 height 14
click at [594, 260] on span at bounding box center [599, 264] width 14 height 14
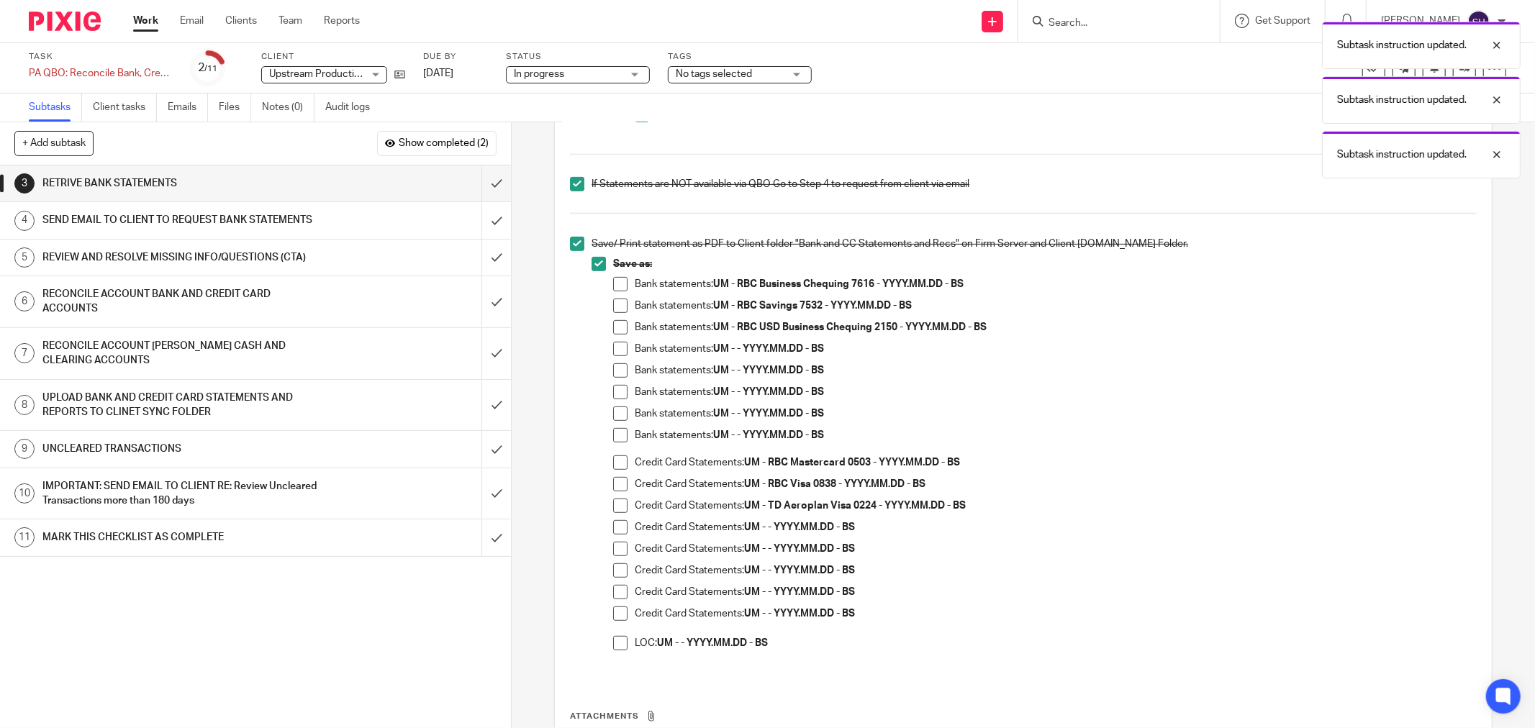
click at [615, 284] on span at bounding box center [620, 284] width 14 height 14
click at [616, 304] on span at bounding box center [620, 306] width 14 height 14
drag, startPoint x: 622, startPoint y: 326, endPoint x: 621, endPoint y: 334, distance: 8.0
click at [622, 327] on span at bounding box center [620, 327] width 14 height 14
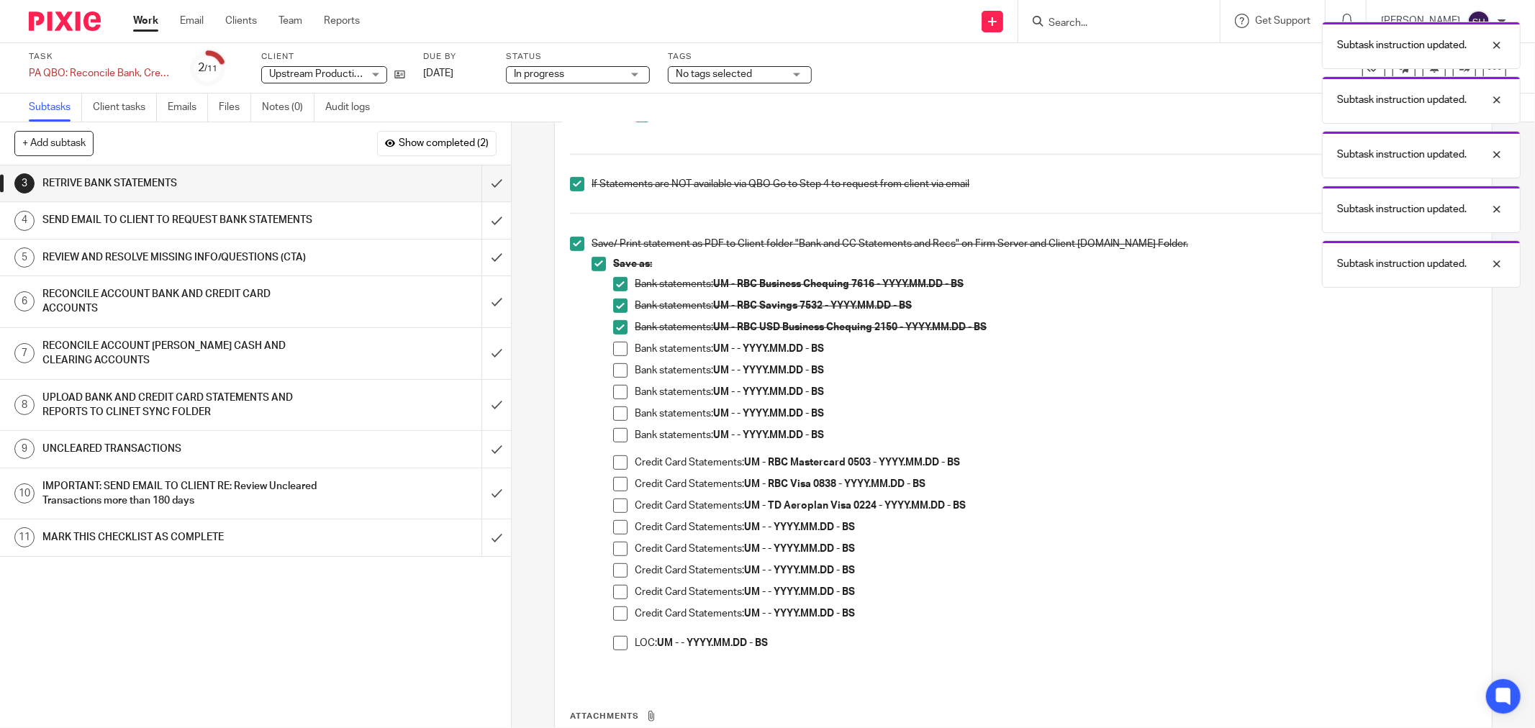
click at [616, 353] on span at bounding box center [620, 349] width 14 height 14
click at [618, 378] on li "Bank statements: UM - - YYYY.MM.DD - BS" at bounding box center [1045, 374] width 864 height 22
click at [615, 371] on span at bounding box center [620, 370] width 14 height 14
click at [613, 394] on span at bounding box center [620, 392] width 14 height 14
click at [613, 412] on span at bounding box center [620, 414] width 14 height 14
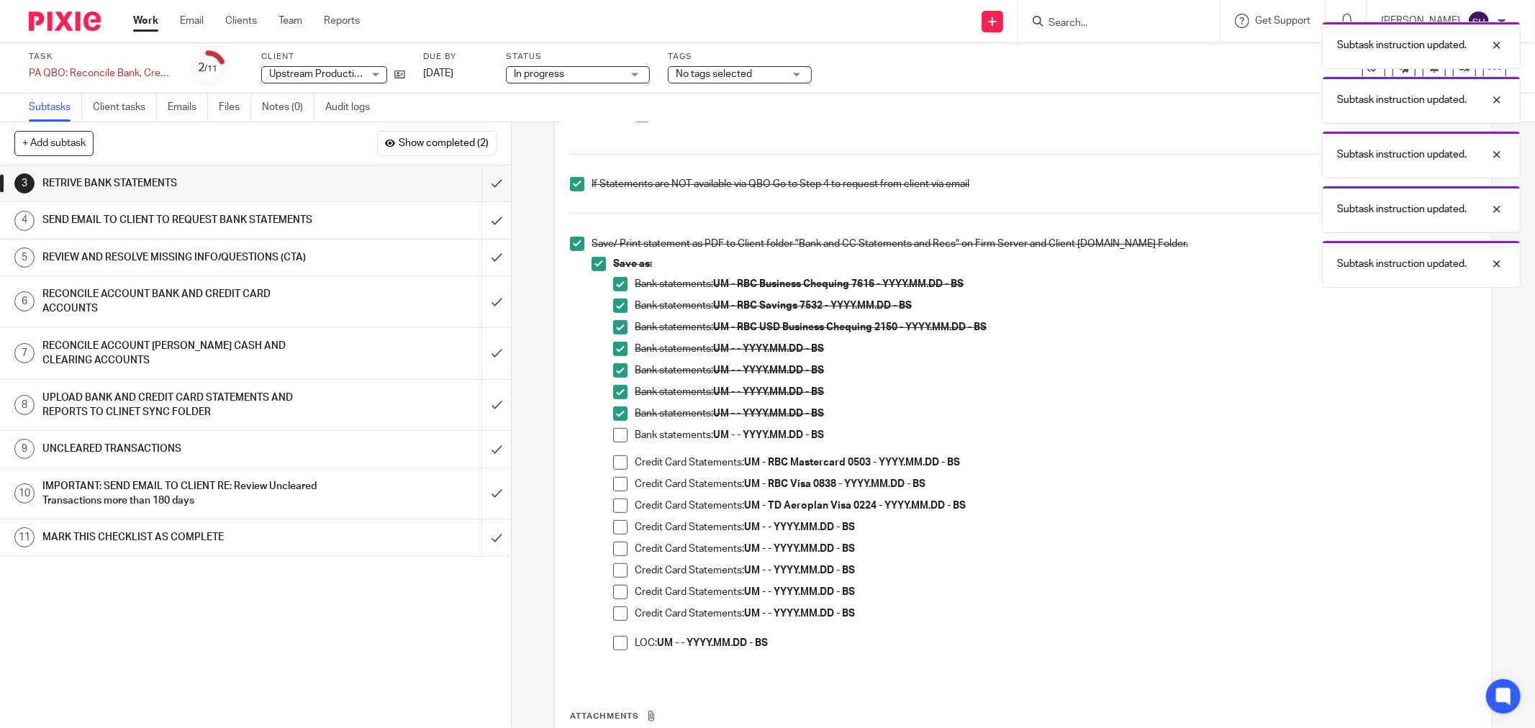
drag, startPoint x: 613, startPoint y: 430, endPoint x: 613, endPoint y: 448, distance: 18.7
click at [613, 430] on span at bounding box center [620, 435] width 14 height 14
drag, startPoint x: 617, startPoint y: 468, endPoint x: 615, endPoint y: 486, distance: 18.1
click at [617, 469] on span at bounding box center [620, 463] width 14 height 14
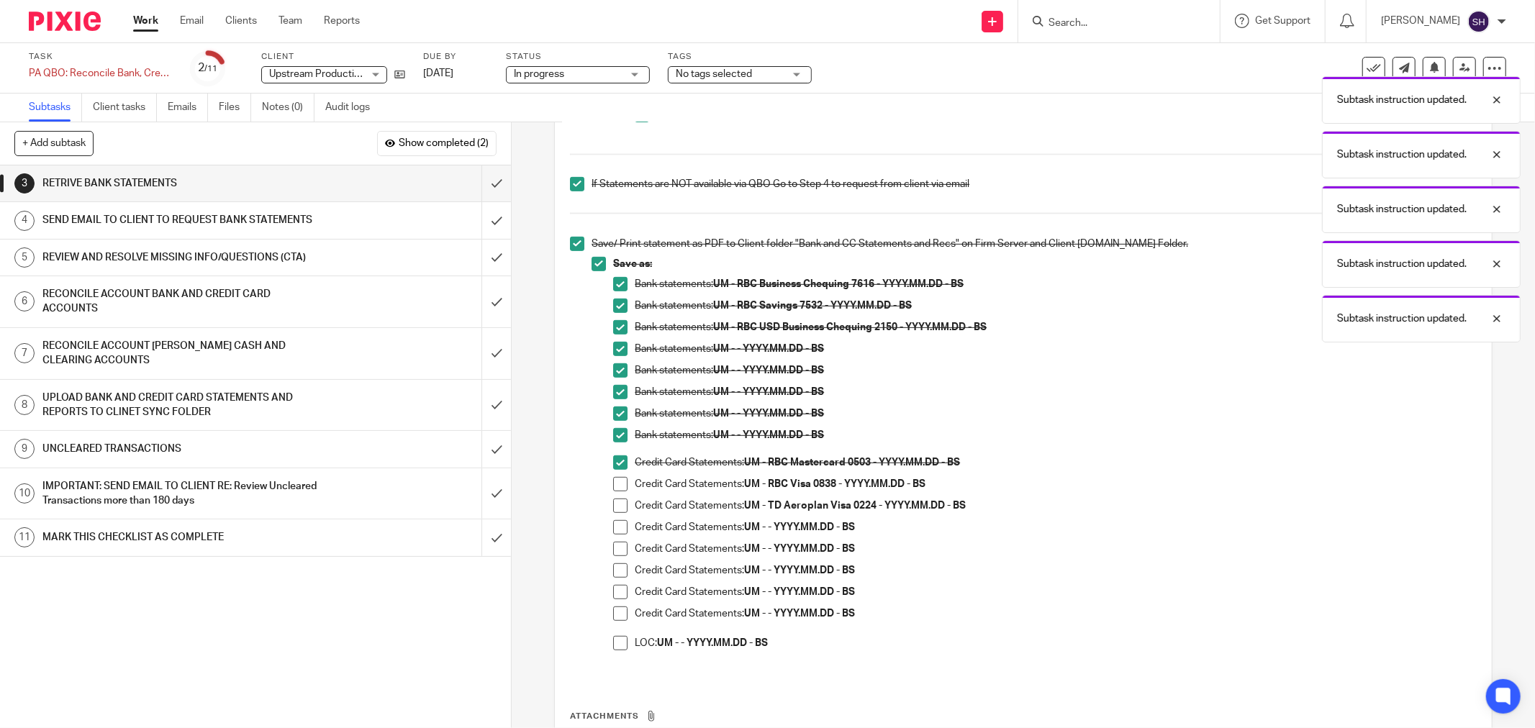
click at [615, 487] on span at bounding box center [620, 484] width 14 height 14
click at [607, 512] on li "Save as: Bank statements: UM - RBC Business Chequing 7616 - YYYY.MM.DD - BS Ban…" at bounding box center [1034, 460] width 885 height 407
click at [619, 505] on span at bounding box center [620, 506] width 14 height 14
drag, startPoint x: 614, startPoint y: 523, endPoint x: 614, endPoint y: 543, distance: 20.2
click at [614, 524] on span at bounding box center [620, 527] width 14 height 14
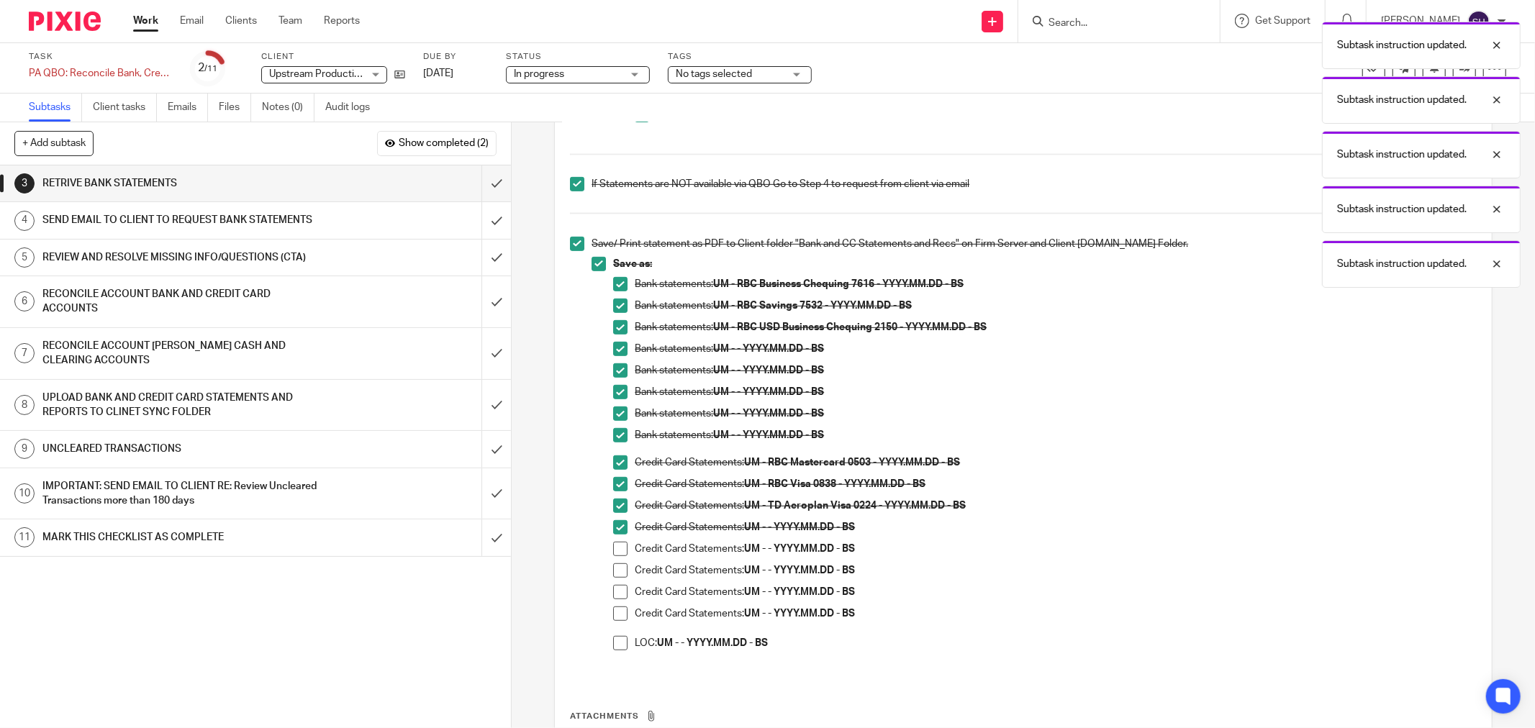
drag, startPoint x: 614, startPoint y: 548, endPoint x: 613, endPoint y: 558, distance: 10.1
click at [613, 549] on span at bounding box center [620, 549] width 14 height 14
click at [613, 566] on span at bounding box center [620, 571] width 14 height 14
click at [606, 587] on li "Save as: Bank statements: UM - RBC Business Chequing 7616 - YYYY.MM.DD - BS Ban…" at bounding box center [1034, 460] width 885 height 407
click at [605, 594] on li "Save as: Bank statements: UM - RBC Business Chequing 7616 - YYYY.MM.DD - BS Ban…" at bounding box center [1034, 460] width 885 height 407
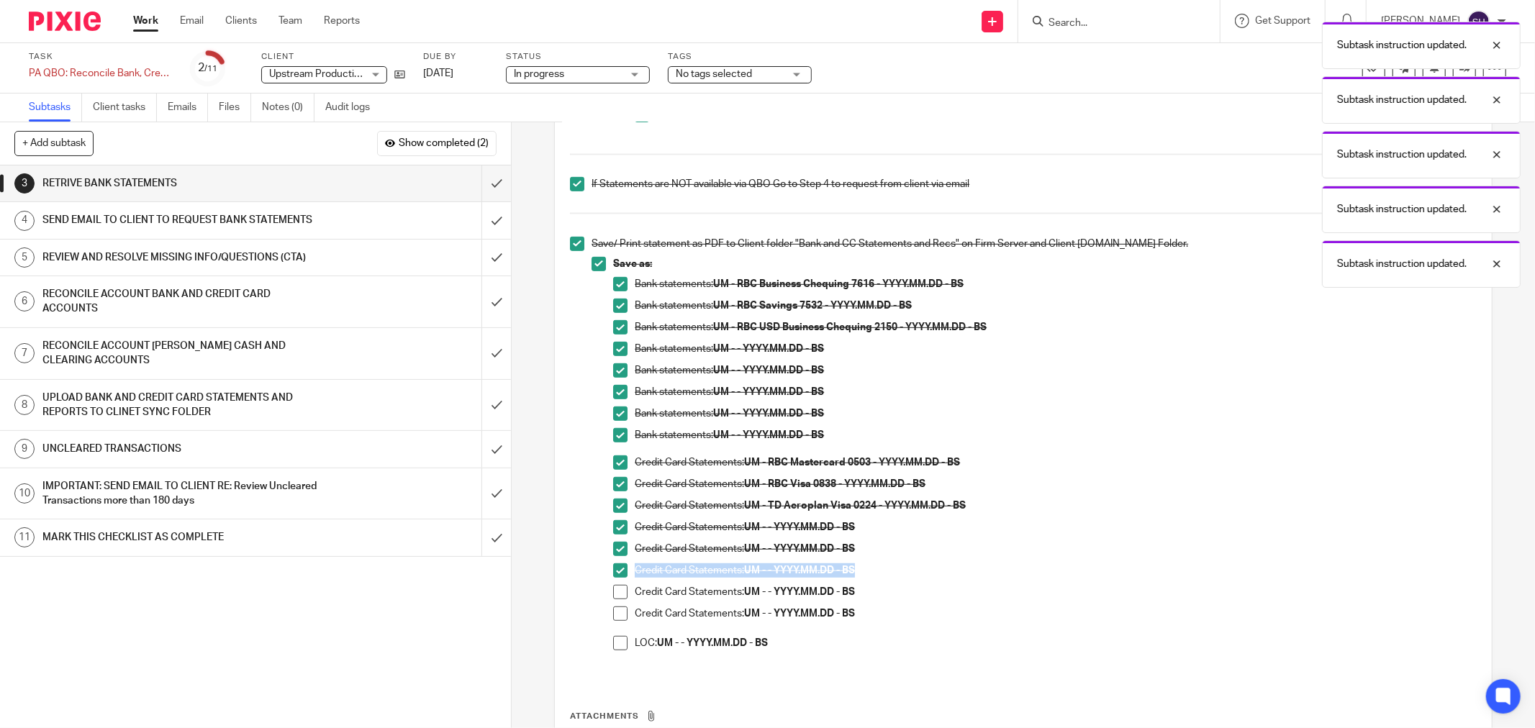
click at [613, 592] on span at bounding box center [620, 592] width 14 height 14
drag, startPoint x: 614, startPoint y: 605, endPoint x: 617, endPoint y: 614, distance: 9.8
click at [615, 606] on ul "Credit Card Statements: UM - RBC Mastercard 0503 - YYYY.MM.DD - BS Credit Card …" at bounding box center [1045, 557] width 864 height 202
click at [615, 617] on span at bounding box center [620, 614] width 14 height 14
click at [613, 641] on span at bounding box center [620, 643] width 14 height 14
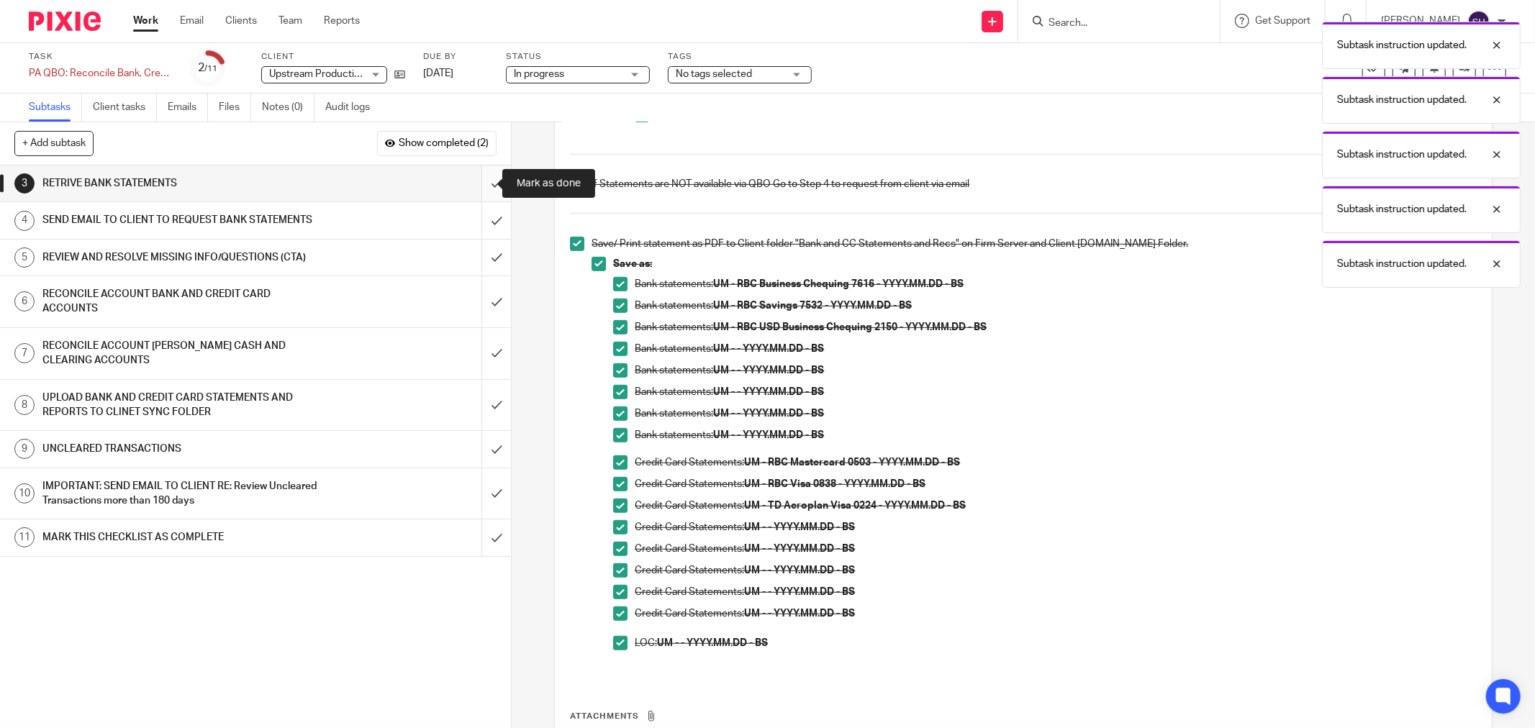
click at [476, 181] on input "submit" at bounding box center [255, 184] width 511 height 36
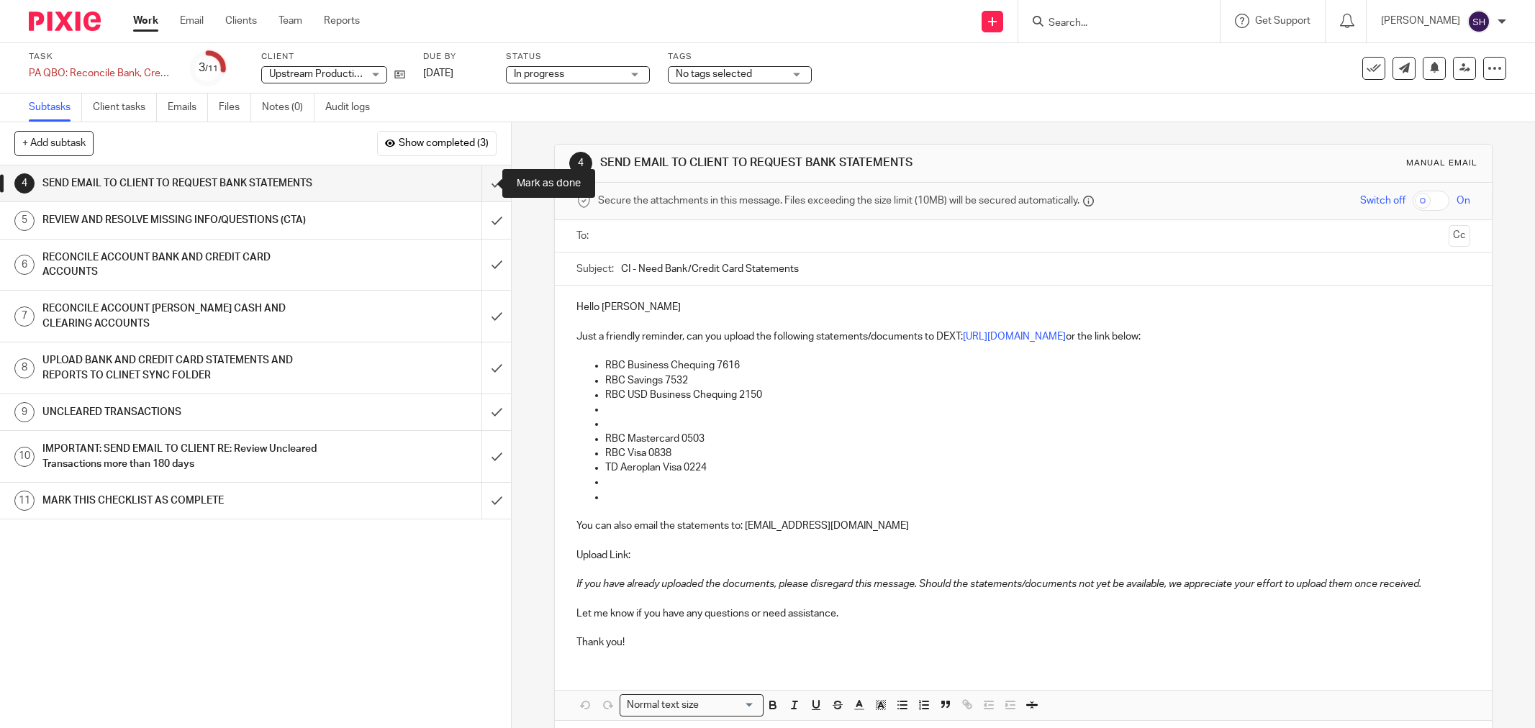
click at [484, 187] on input "submit" at bounding box center [255, 184] width 511 height 36
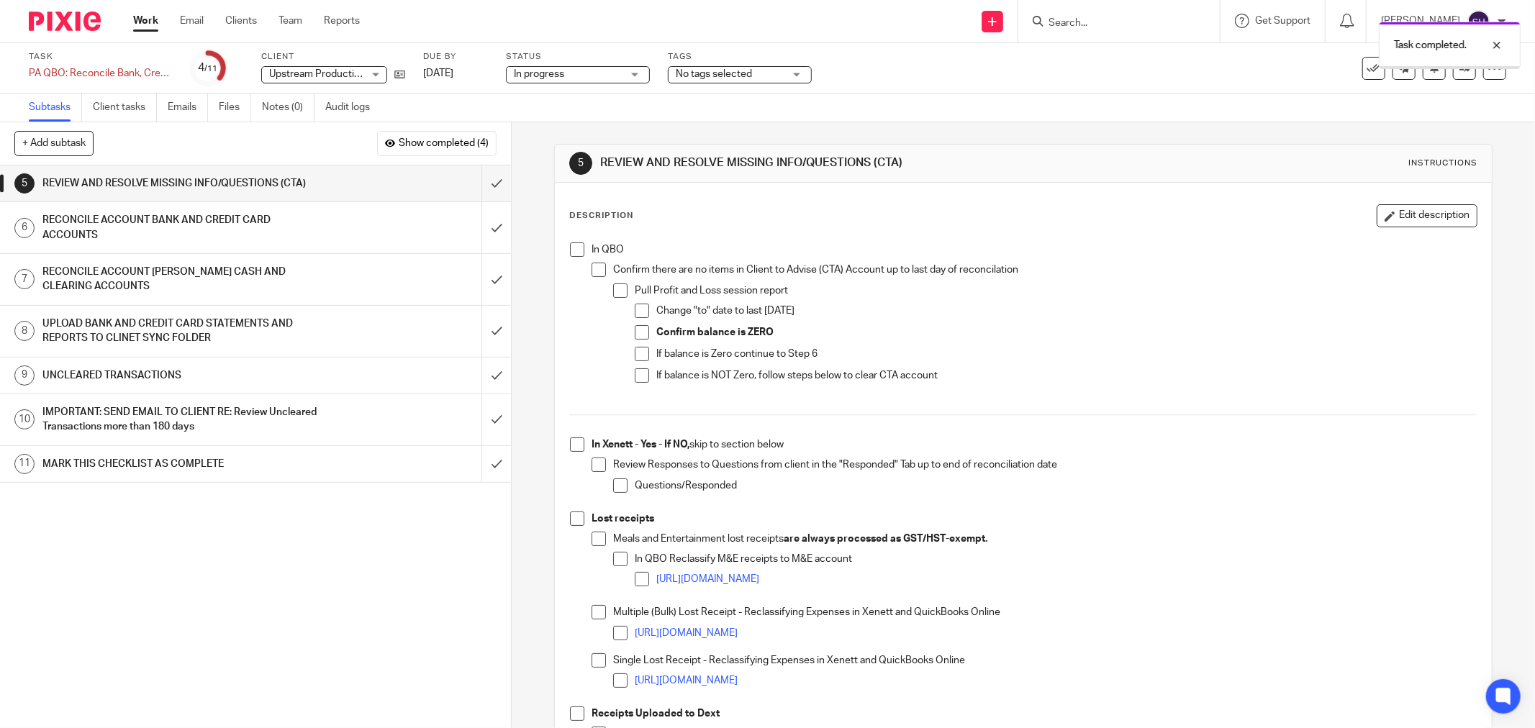
drag, startPoint x: 564, startPoint y: 247, endPoint x: 585, endPoint y: 259, distance: 24.8
click at [564, 247] on div "In QBO Confirm there are no items in Client to Advise (CTA) Account up to last …" at bounding box center [1023, 572] width 921 height 674
click at [570, 252] on span at bounding box center [577, 250] width 14 height 14
click at [585, 268] on li "In QBO Confirm there are no items in Client to Advise (CTA) Account up to last …" at bounding box center [1023, 325] width 907 height 165
click at [592, 272] on span at bounding box center [599, 270] width 14 height 14
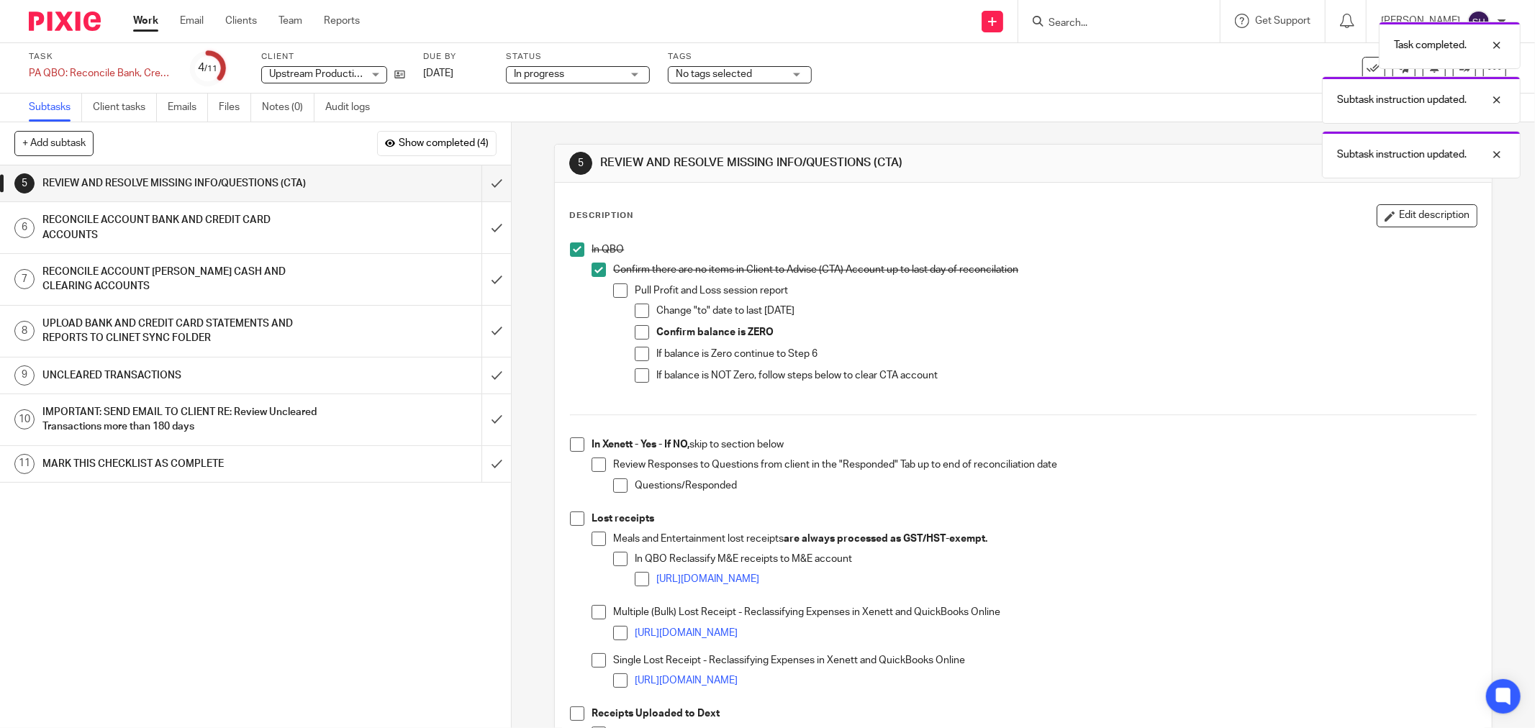
drag, startPoint x: 609, startPoint y: 282, endPoint x: 616, endPoint y: 291, distance: 11.2
click at [613, 284] on div "Confirm there are no items in Client to Advise (CTA) Account up to last day of …" at bounding box center [1045, 332] width 864 height 139
drag, startPoint x: 616, startPoint y: 291, endPoint x: 621, endPoint y: 297, distance: 8.2
click at [617, 291] on span at bounding box center [620, 291] width 14 height 14
click at [635, 312] on span at bounding box center [642, 311] width 14 height 14
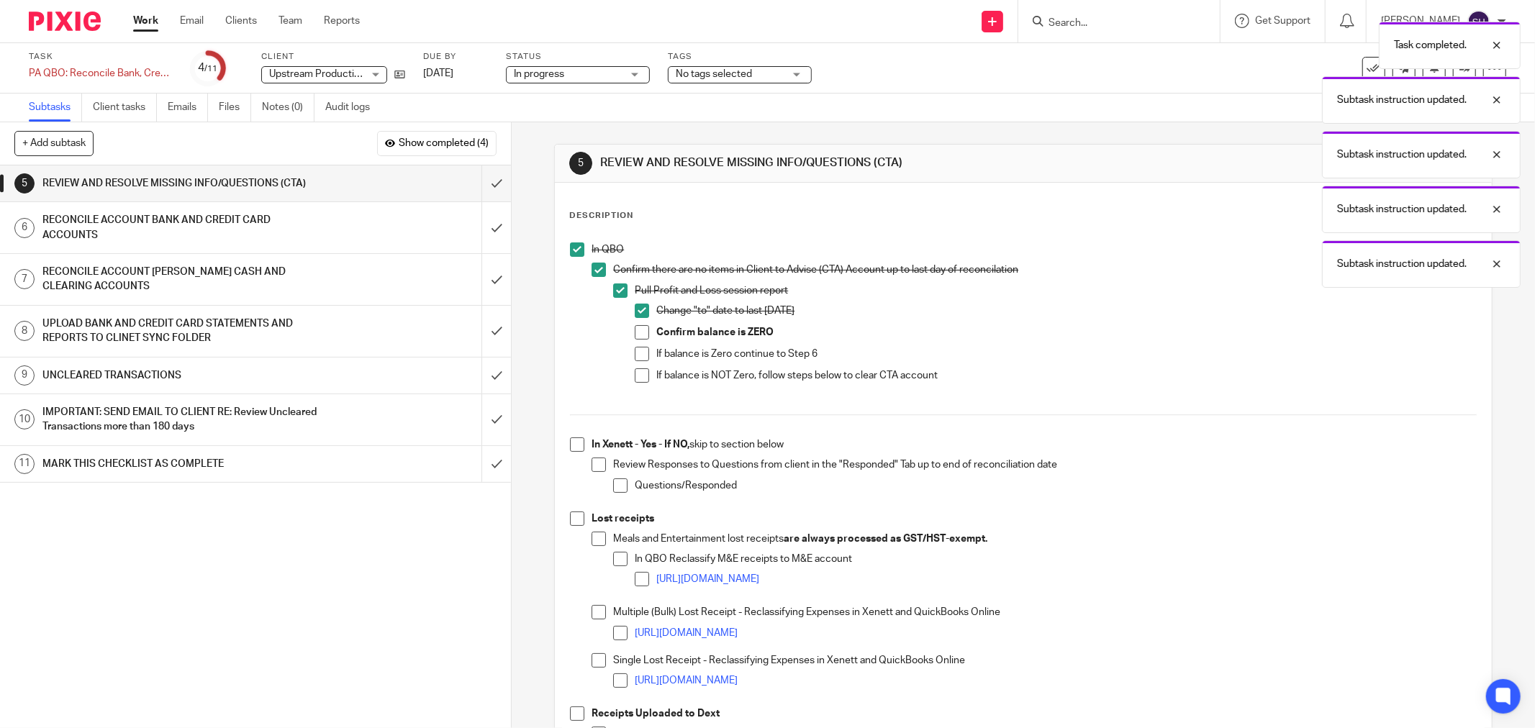
click at [637, 334] on span at bounding box center [642, 332] width 14 height 14
click at [636, 350] on span at bounding box center [642, 354] width 14 height 14
click at [638, 371] on span at bounding box center [642, 376] width 14 height 14
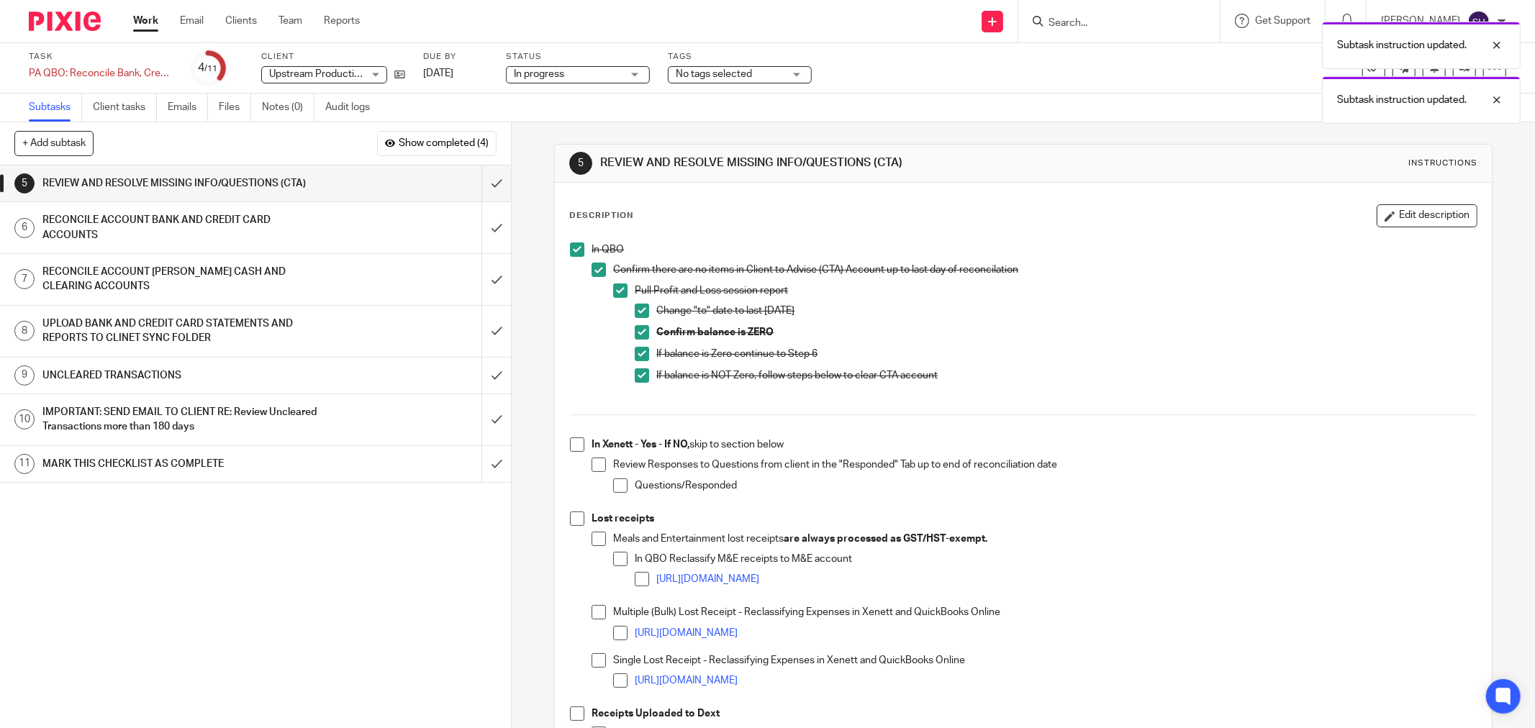
click at [574, 441] on span at bounding box center [577, 445] width 14 height 14
click at [594, 466] on span at bounding box center [599, 465] width 14 height 14
drag, startPoint x: 615, startPoint y: 484, endPoint x: 595, endPoint y: 502, distance: 28.0
click at [615, 484] on span at bounding box center [620, 486] width 14 height 14
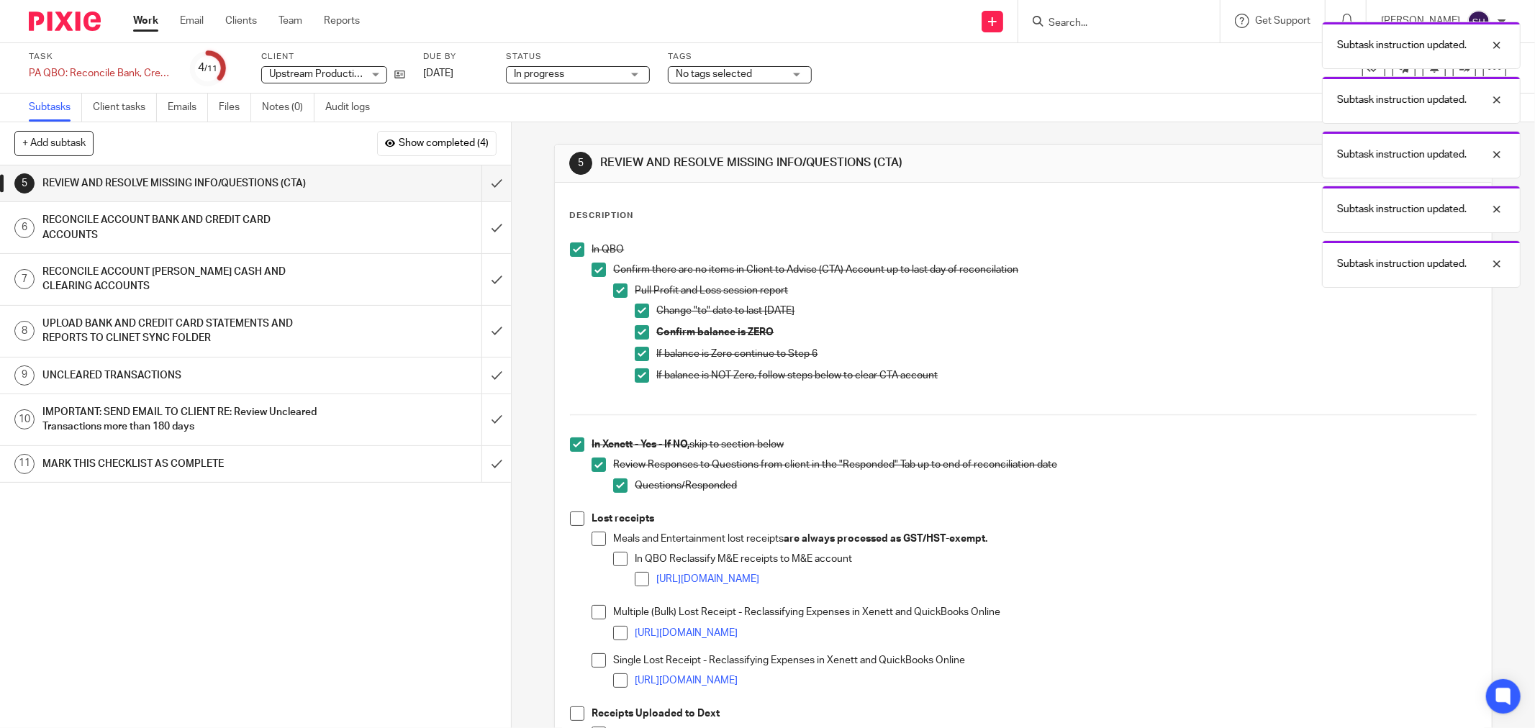
drag, startPoint x: 574, startPoint y: 520, endPoint x: 671, endPoint y: 487, distance: 102.7
click at [574, 519] on span at bounding box center [577, 519] width 14 height 14
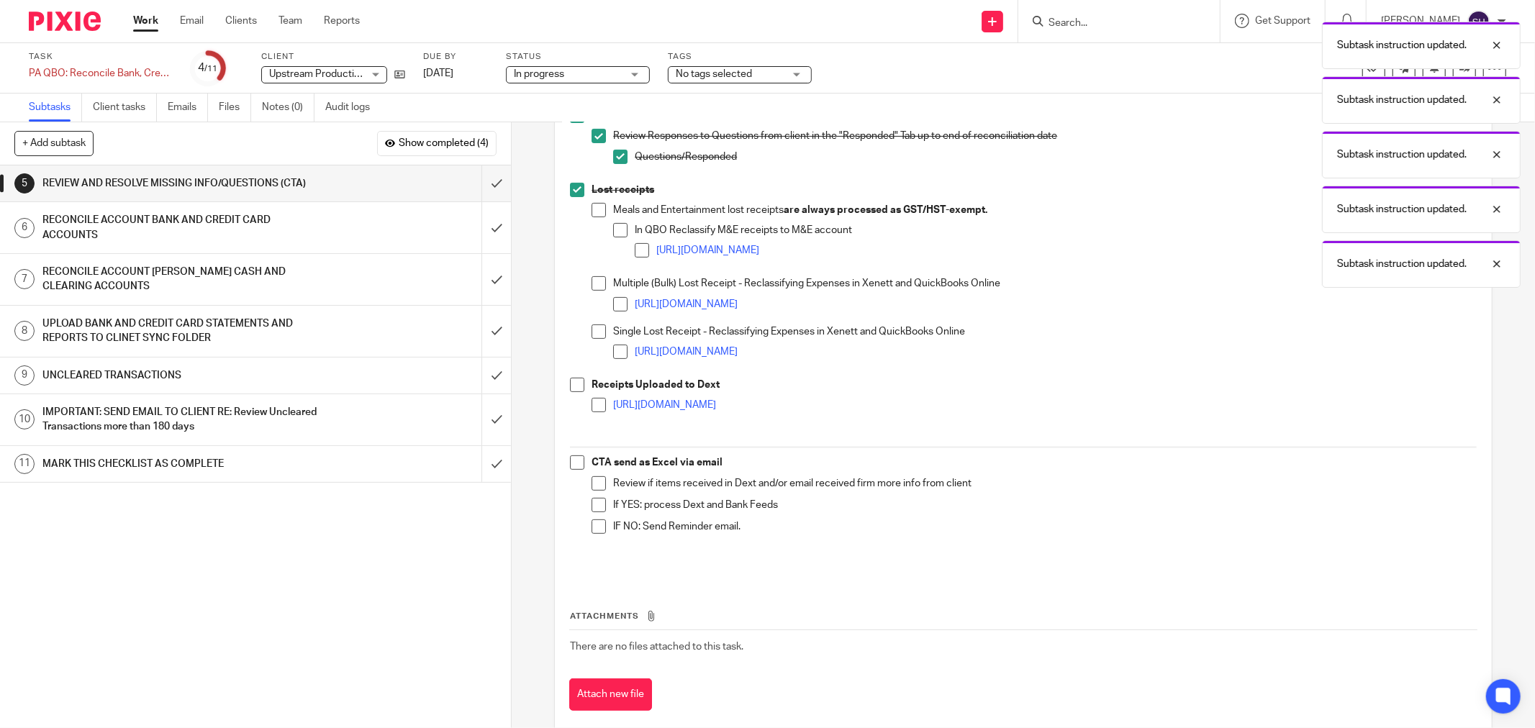
scroll to position [356, 0]
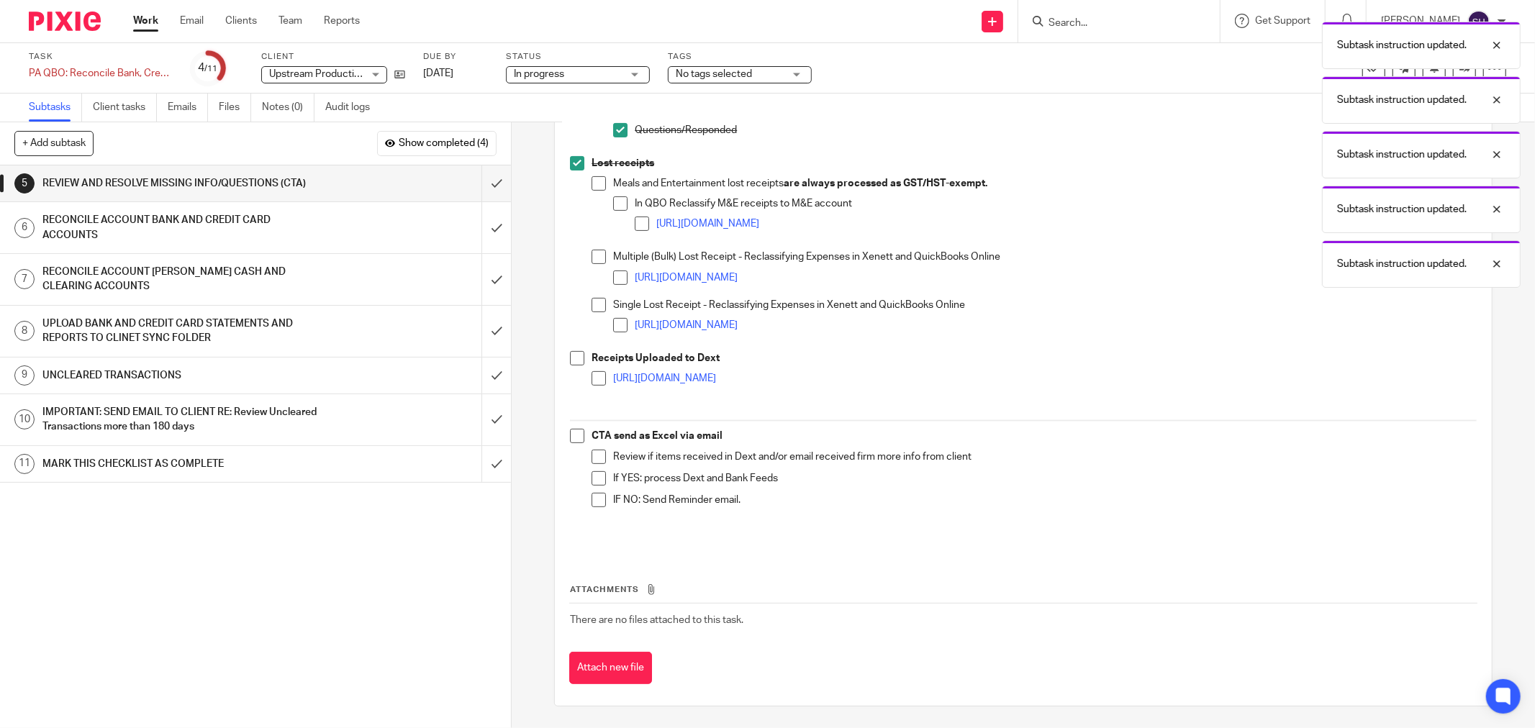
click at [579, 441] on span at bounding box center [577, 436] width 14 height 14
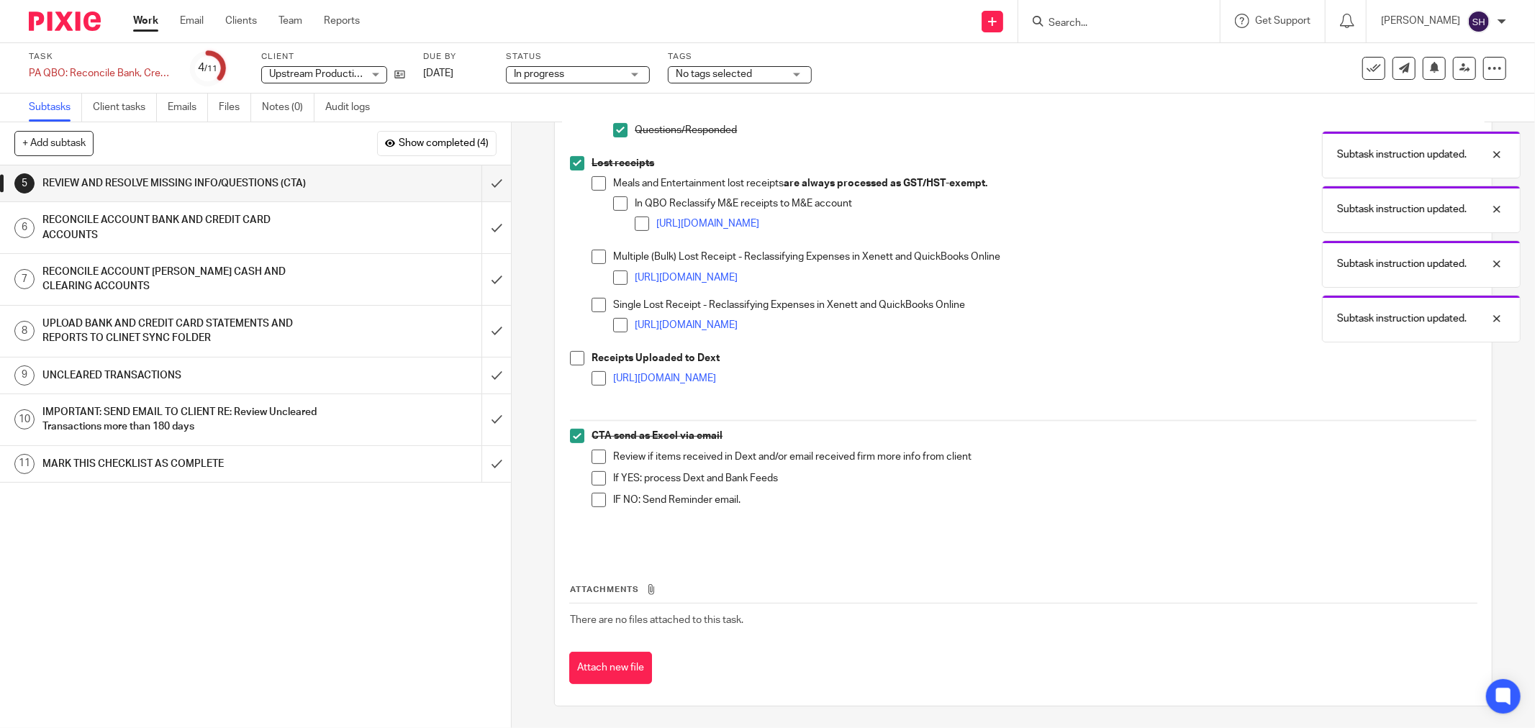
click at [593, 459] on span at bounding box center [599, 457] width 14 height 14
click at [593, 474] on span at bounding box center [599, 478] width 14 height 14
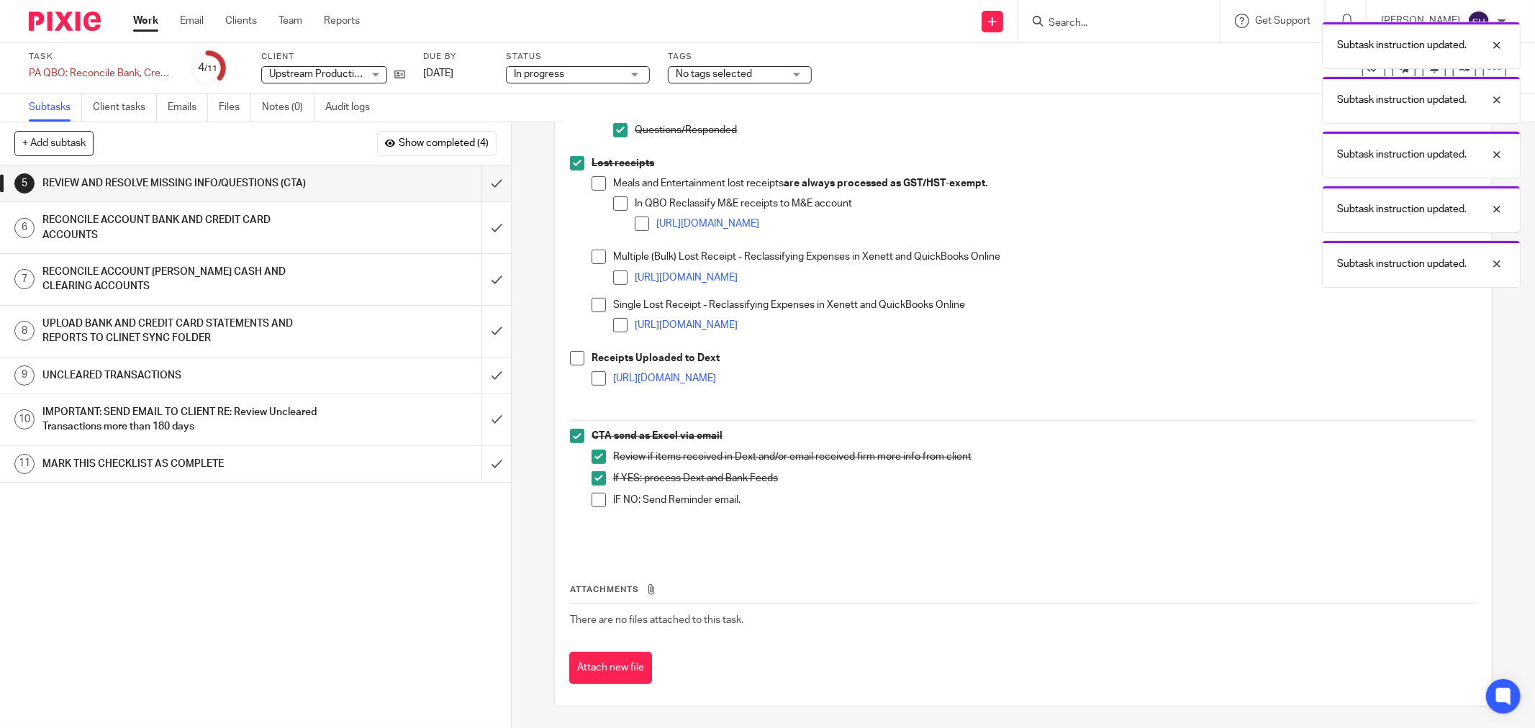
click at [592, 498] on span at bounding box center [599, 500] width 14 height 14
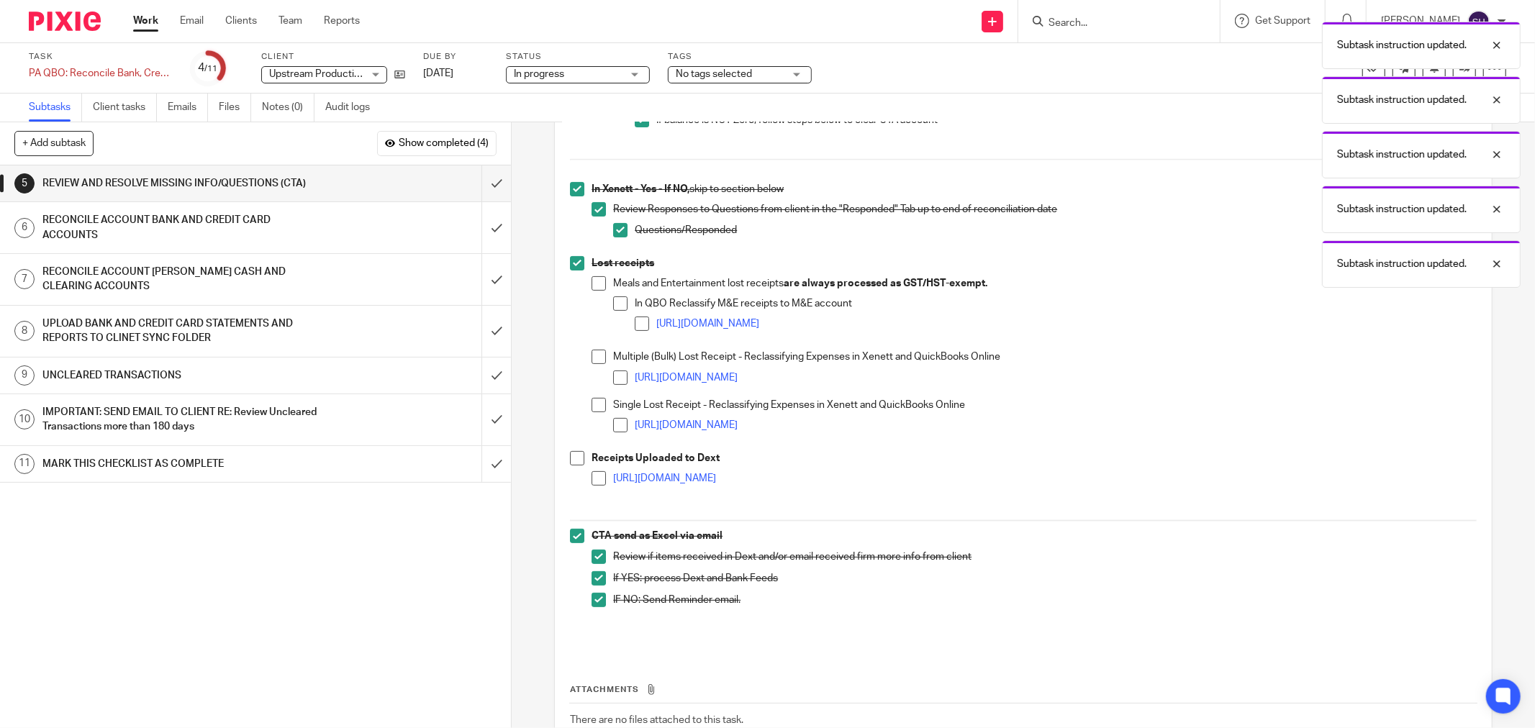
scroll to position [116, 0]
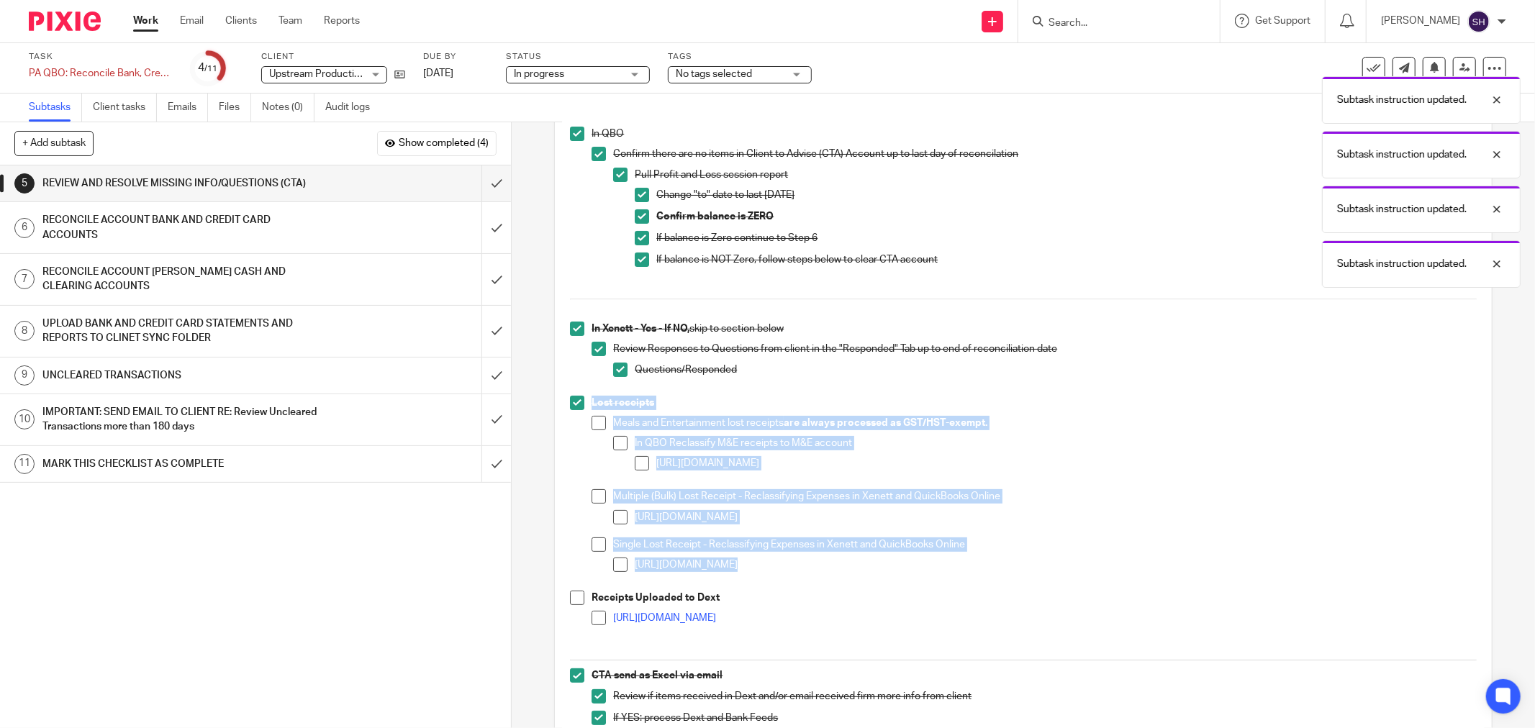
click at [592, 613] on span at bounding box center [599, 618] width 14 height 14
drag, startPoint x: 566, startPoint y: 599, endPoint x: 601, endPoint y: 583, distance: 38.7
click at [570, 598] on span at bounding box center [577, 598] width 14 height 14
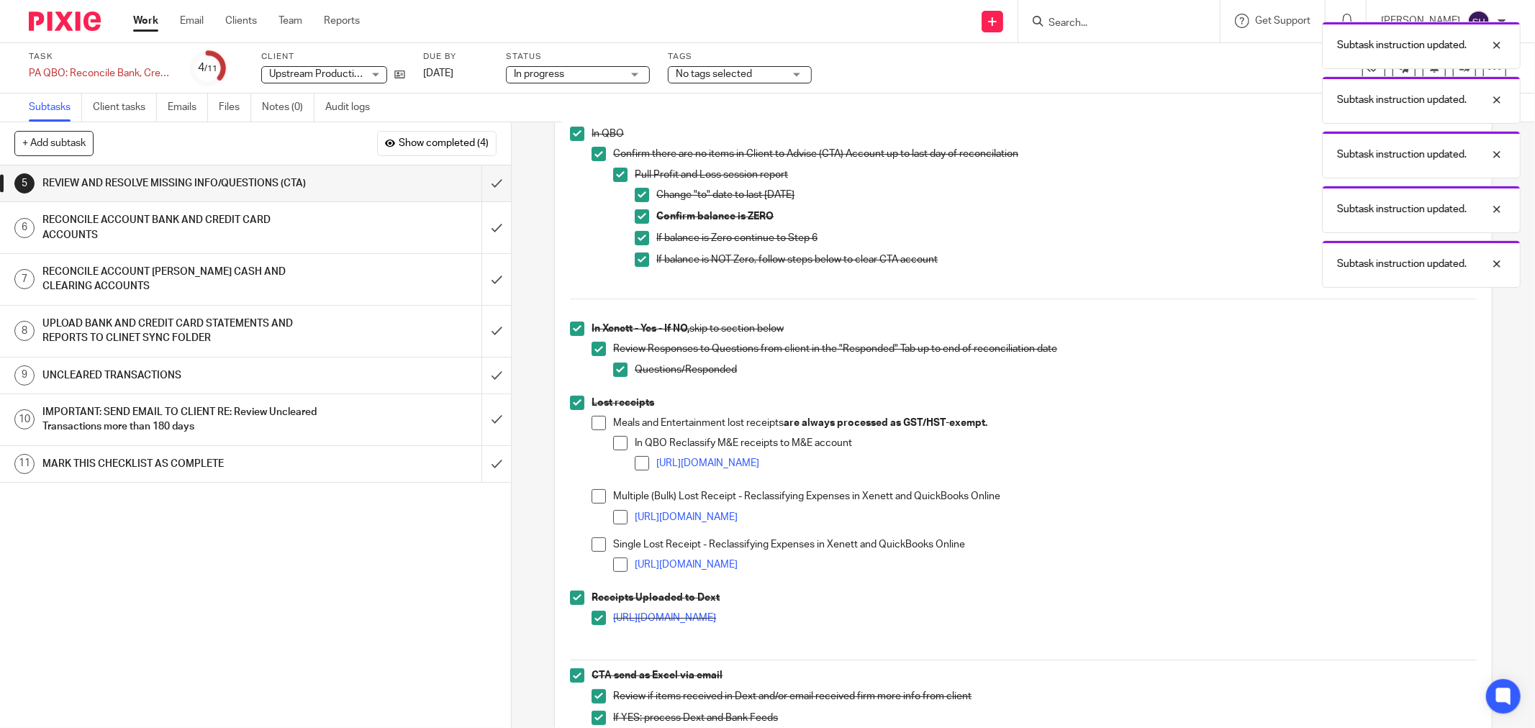
click at [622, 564] on span at bounding box center [620, 565] width 14 height 14
drag, startPoint x: 593, startPoint y: 543, endPoint x: 600, endPoint y: 533, distance: 11.8
click at [593, 541] on span at bounding box center [599, 545] width 14 height 14
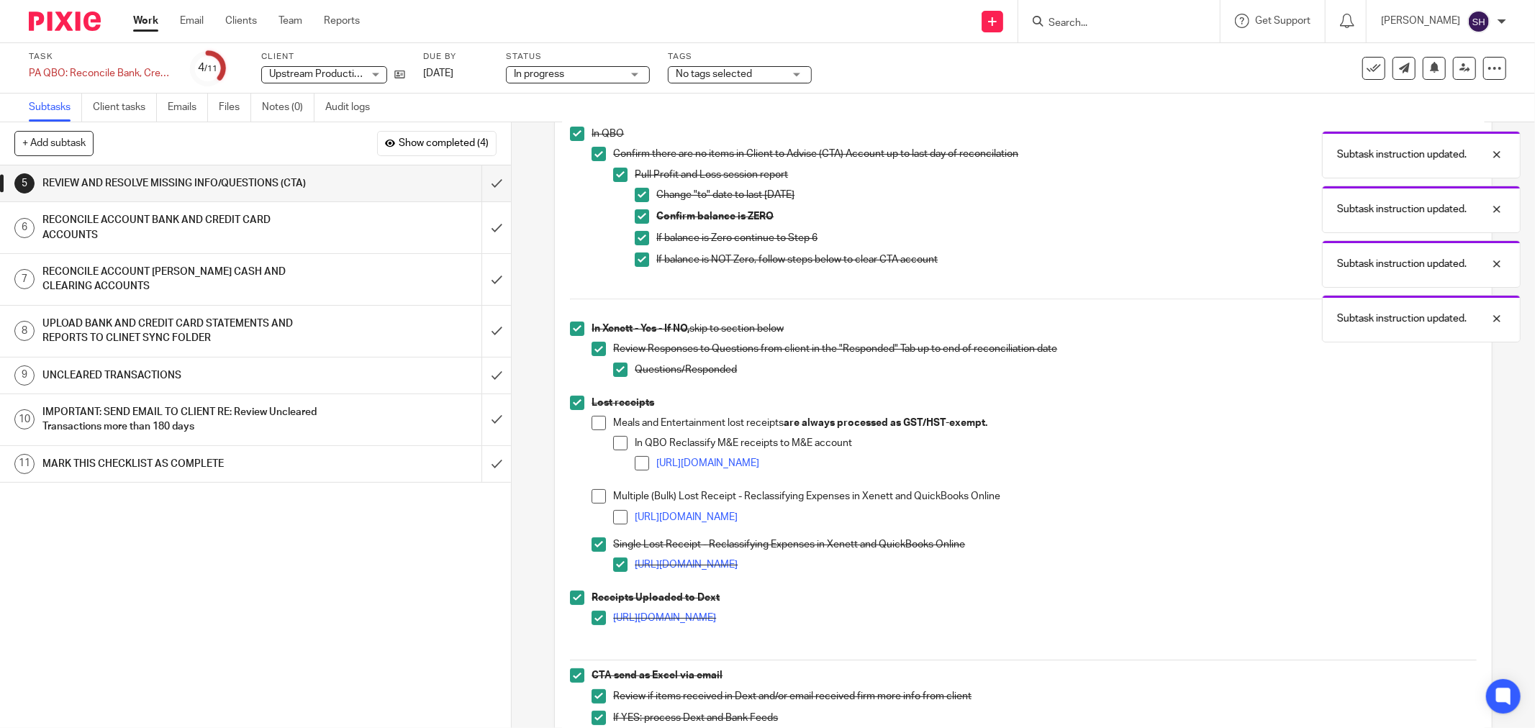
click at [616, 515] on span at bounding box center [620, 517] width 14 height 14
click at [592, 501] on span at bounding box center [599, 496] width 14 height 14
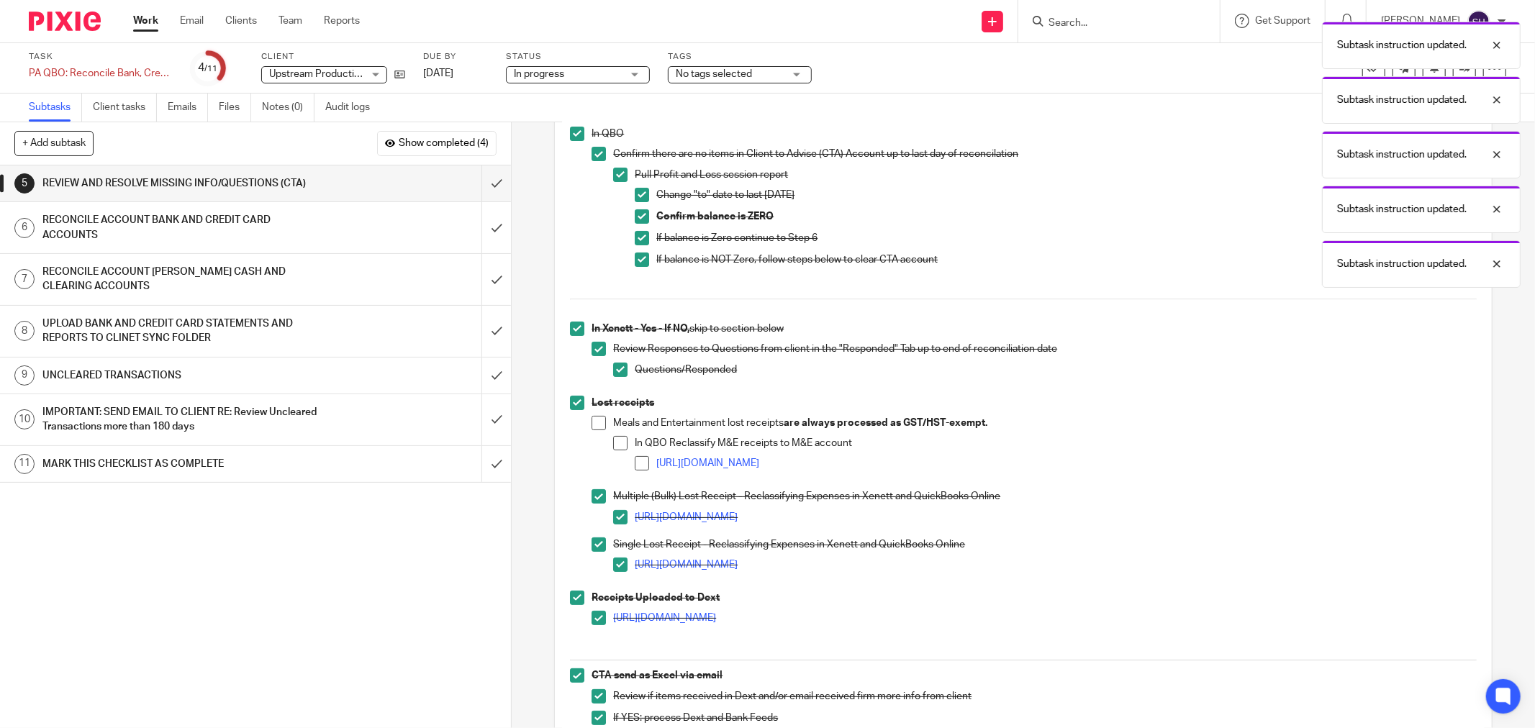
click at [637, 466] on span at bounding box center [642, 463] width 14 height 14
click at [618, 448] on span at bounding box center [620, 443] width 14 height 14
drag, startPoint x: 594, startPoint y: 420, endPoint x: 700, endPoint y: 411, distance: 106.9
click at [594, 420] on span at bounding box center [599, 423] width 14 height 14
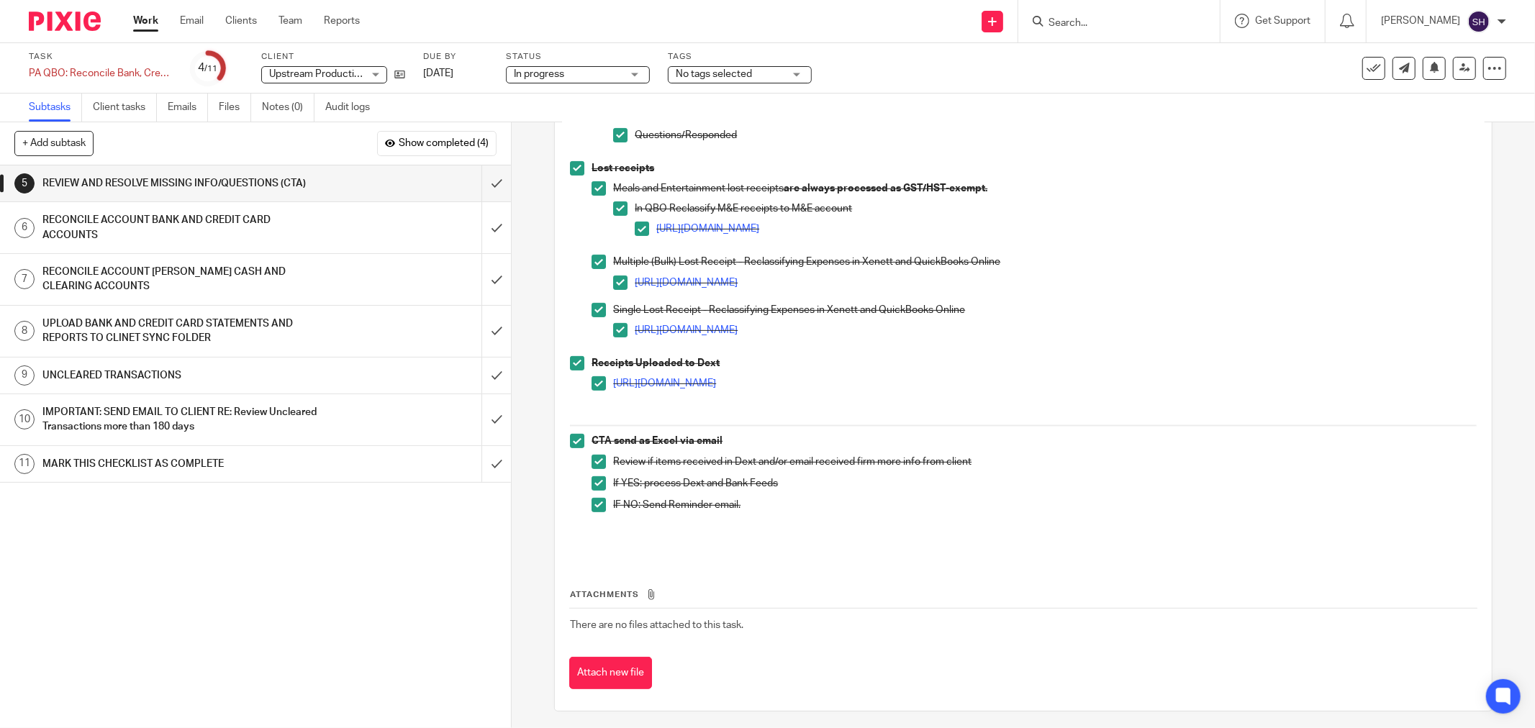
scroll to position [356, 0]
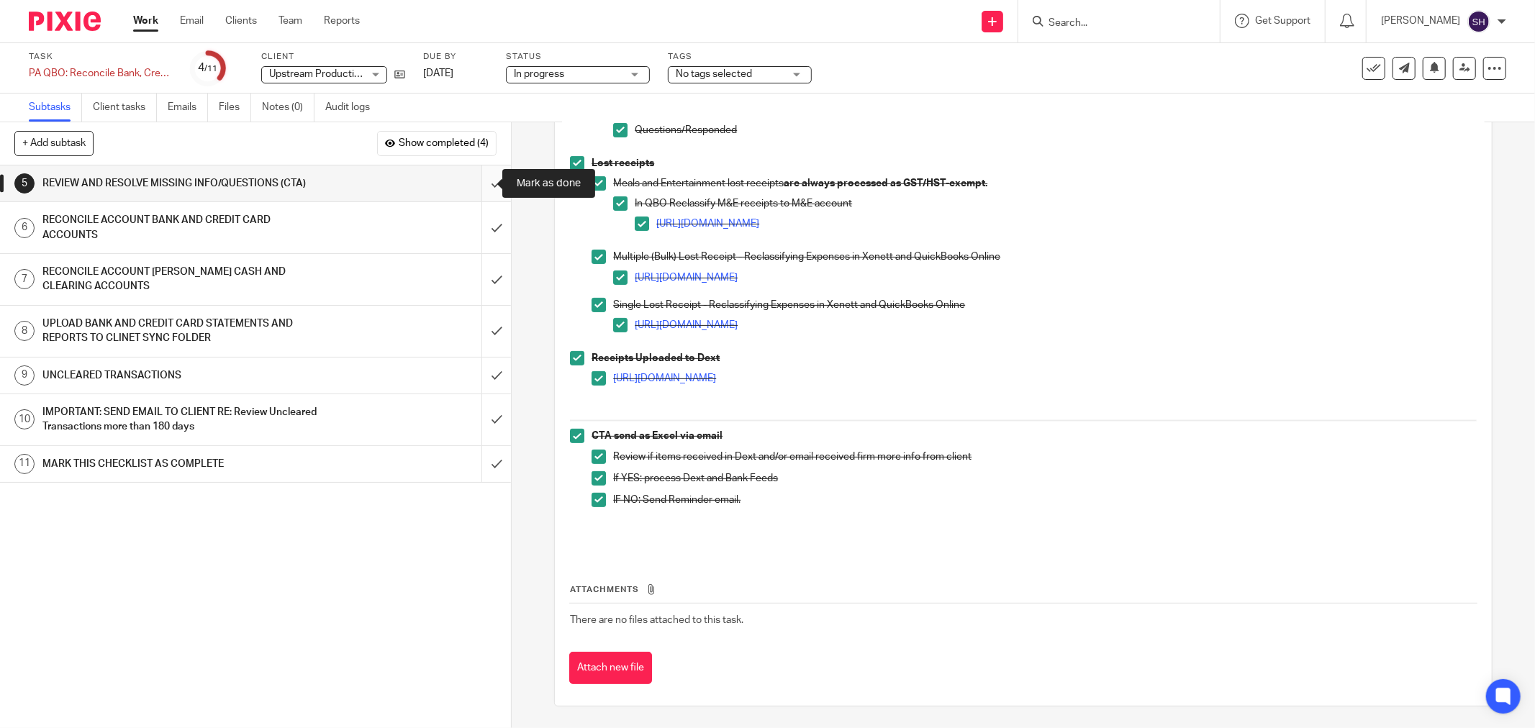
click at [482, 181] on input "submit" at bounding box center [255, 184] width 511 height 36
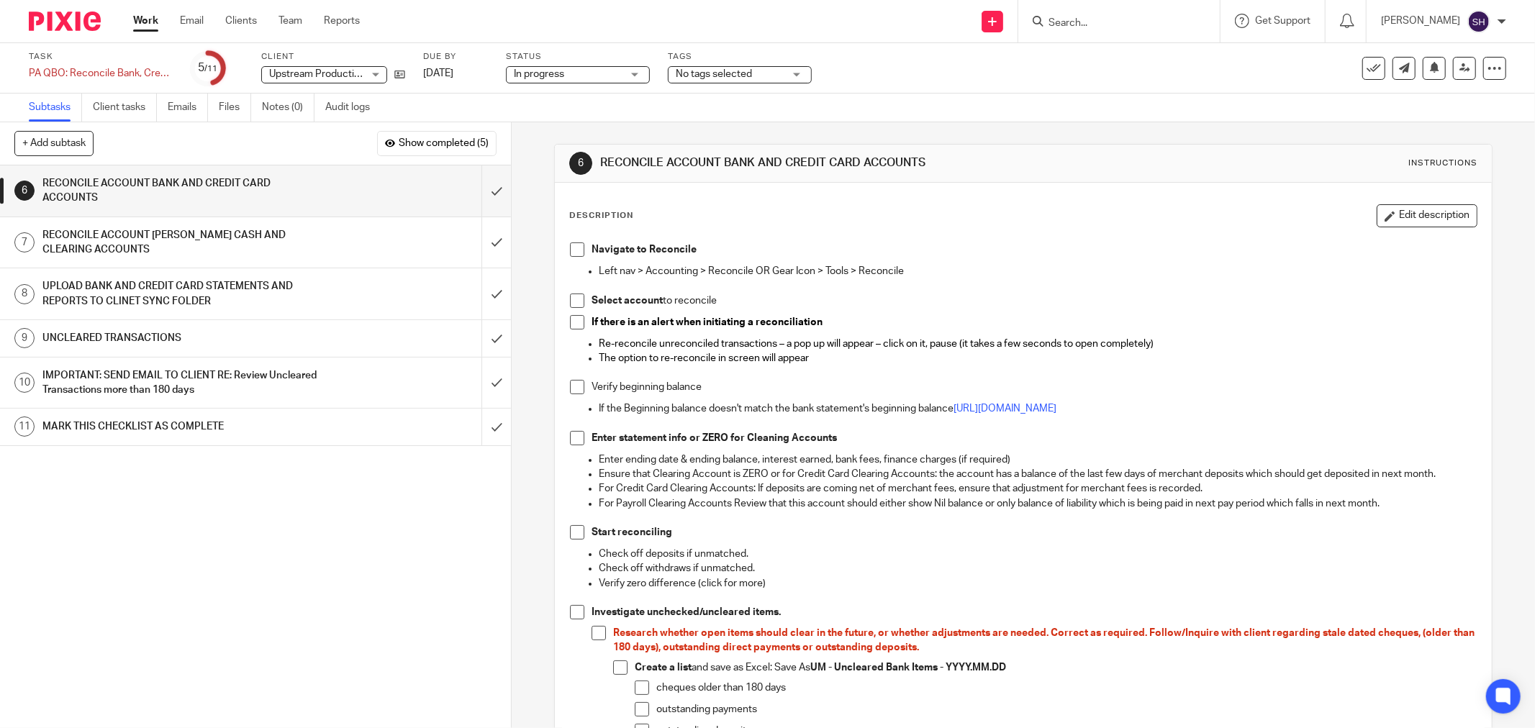
click at [570, 247] on span at bounding box center [577, 250] width 14 height 14
click at [578, 300] on span at bounding box center [577, 301] width 14 height 14
click at [576, 327] on span at bounding box center [577, 322] width 14 height 14
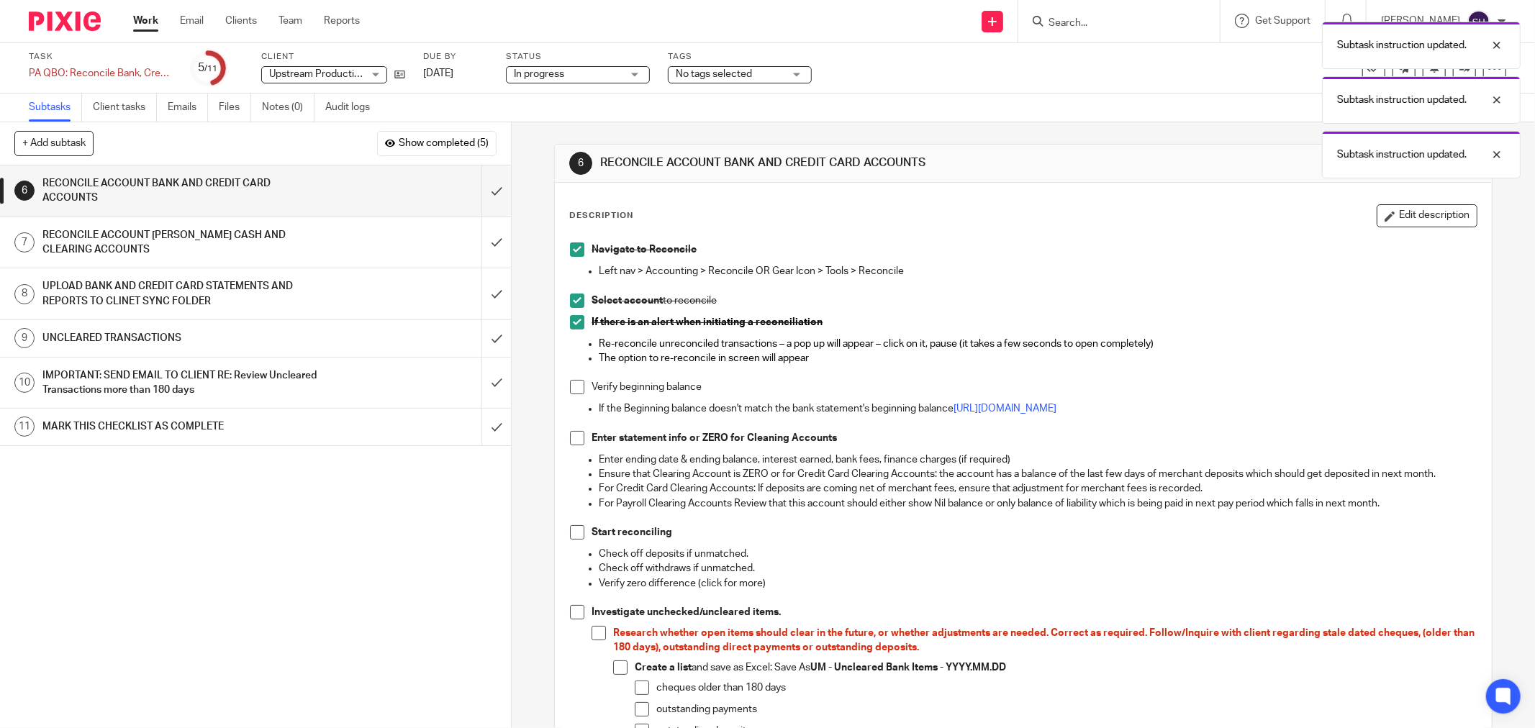
click at [570, 390] on span at bounding box center [577, 387] width 14 height 14
drag, startPoint x: 576, startPoint y: 438, endPoint x: 576, endPoint y: 448, distance: 10.8
click at [574, 439] on span at bounding box center [577, 438] width 14 height 14
click at [578, 533] on span at bounding box center [577, 532] width 14 height 14
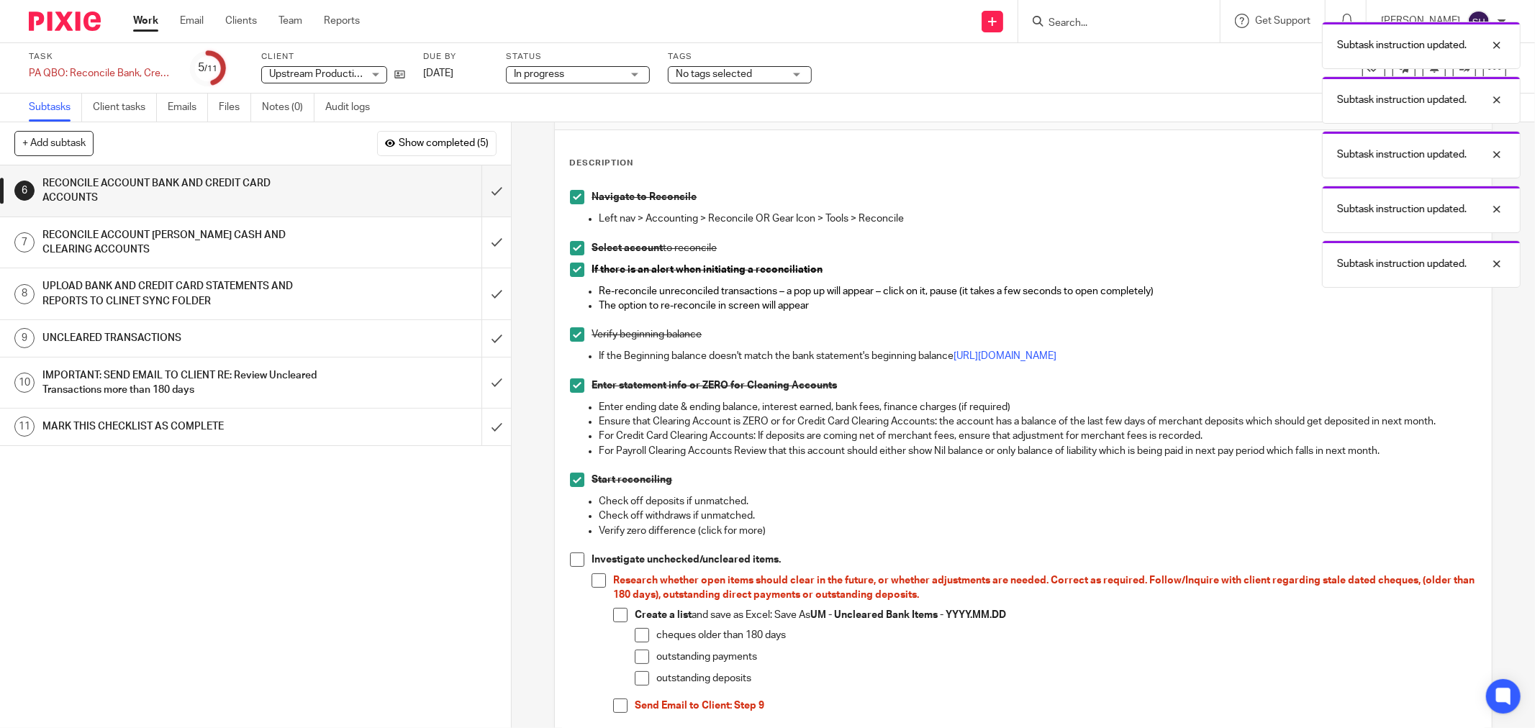
scroll to position [240, 0]
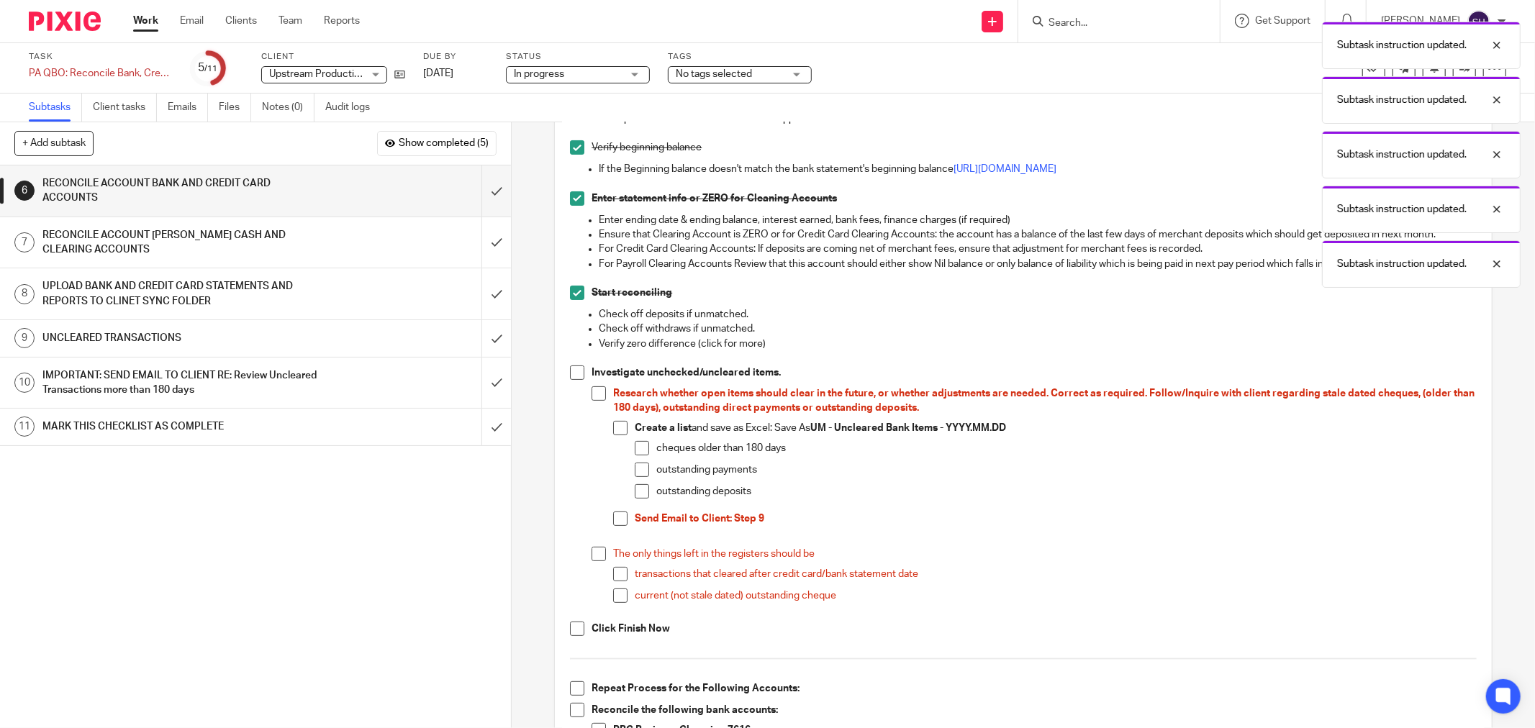
click at [572, 373] on span at bounding box center [577, 373] width 14 height 14
click at [596, 399] on span at bounding box center [599, 394] width 14 height 14
drag, startPoint x: 614, startPoint y: 425, endPoint x: 631, endPoint y: 447, distance: 28.2
click at [614, 425] on span at bounding box center [620, 428] width 14 height 14
click at [641, 459] on li "cheques older than 180 days" at bounding box center [1056, 452] width 842 height 22
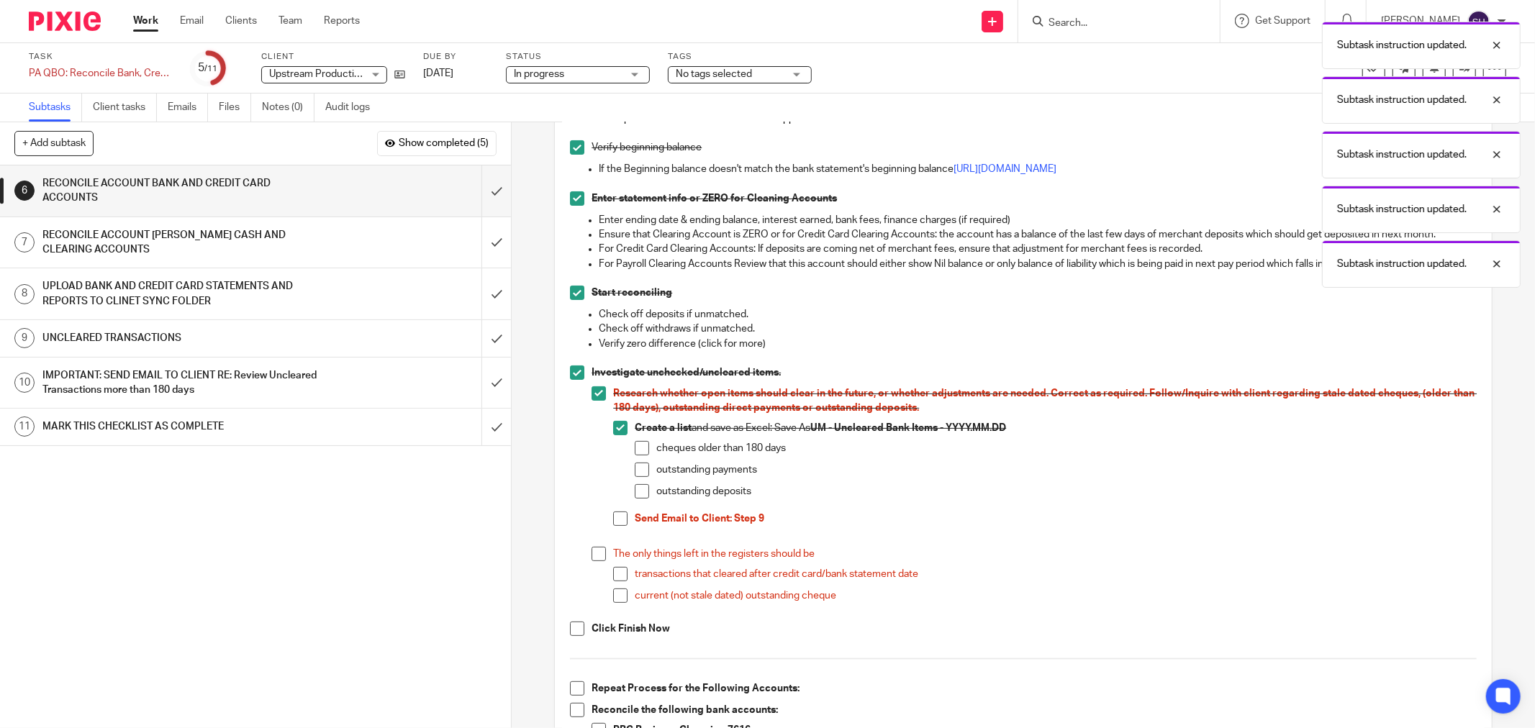
click at [637, 448] on span at bounding box center [642, 448] width 14 height 14
click at [637, 470] on span at bounding box center [642, 470] width 14 height 14
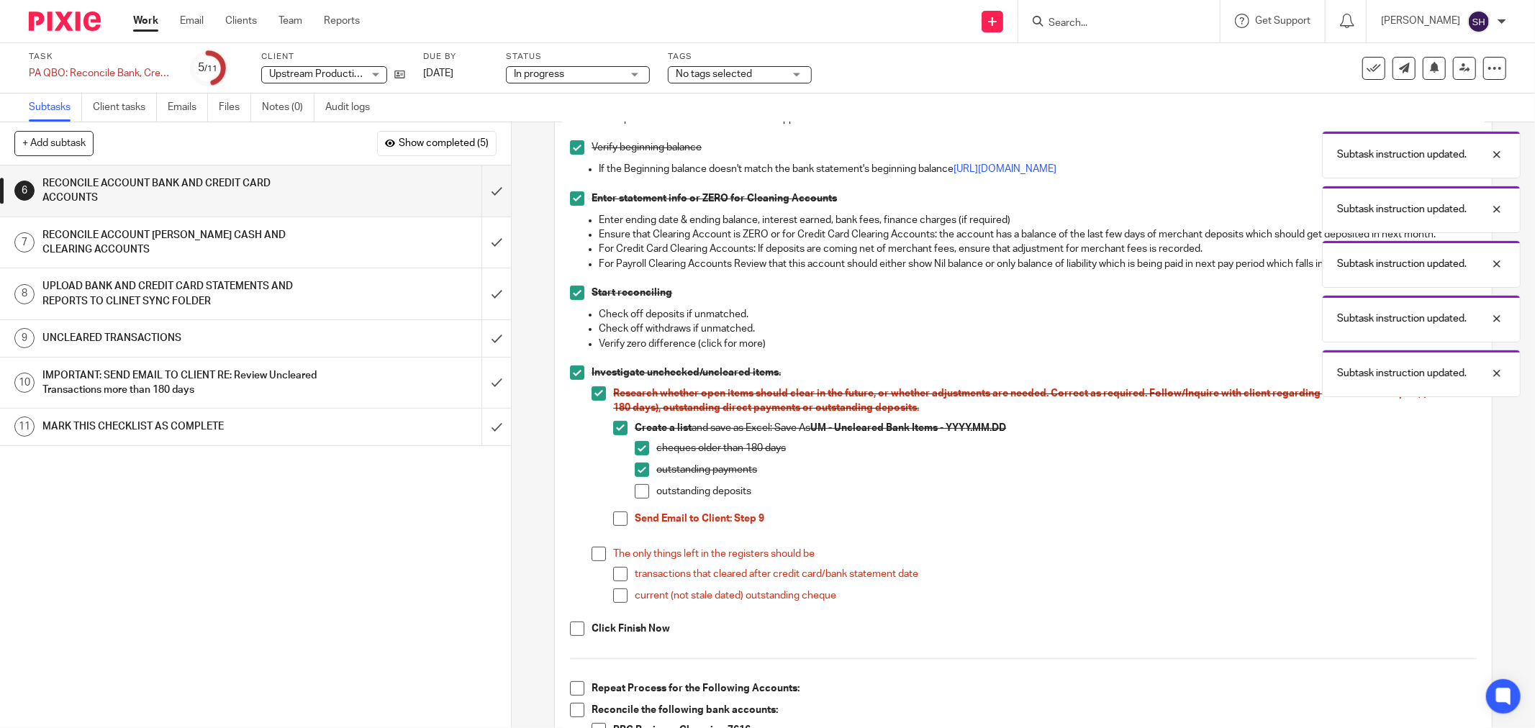
drag, startPoint x: 639, startPoint y: 492, endPoint x: 616, endPoint y: 515, distance: 32.6
click at [639, 494] on span at bounding box center [642, 491] width 14 height 14
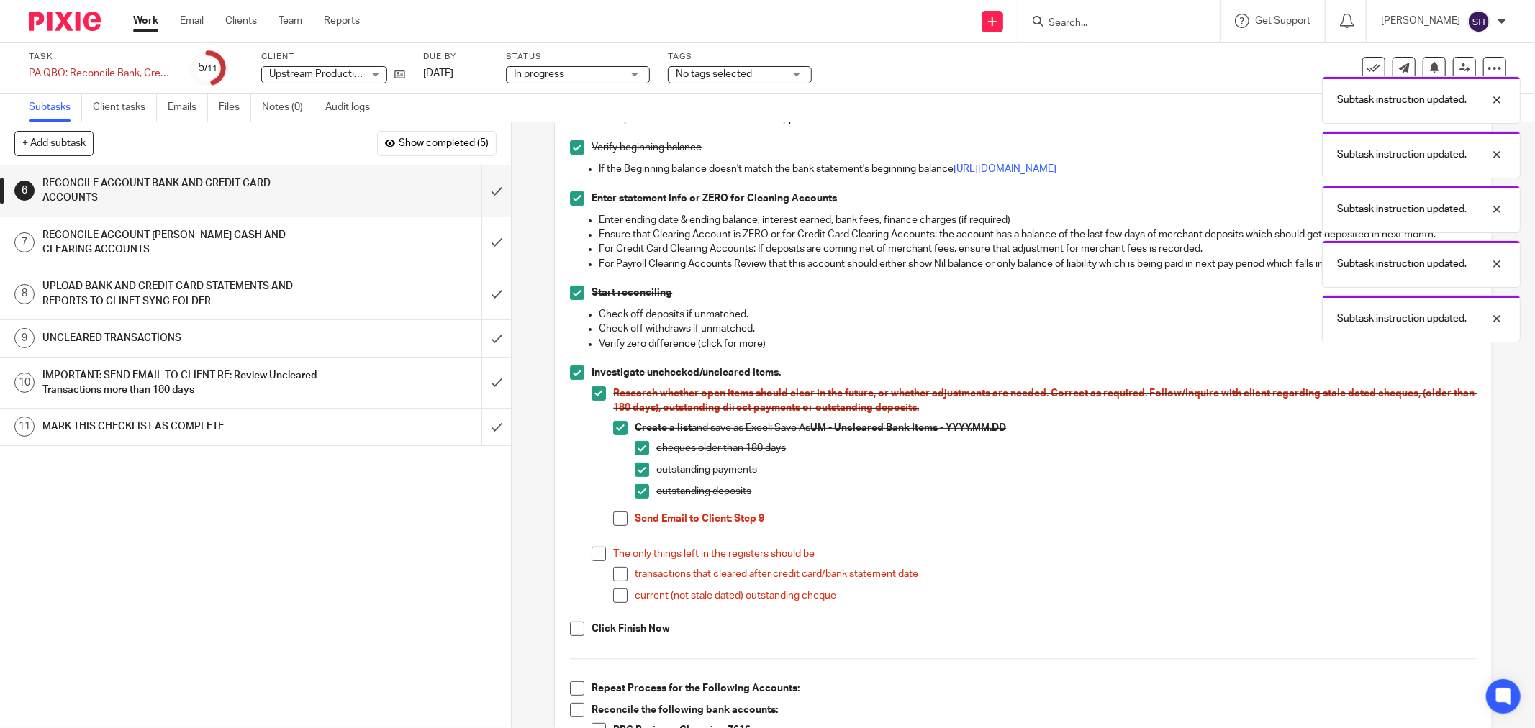
click at [614, 518] on span at bounding box center [620, 519] width 14 height 14
click at [596, 551] on span at bounding box center [599, 554] width 14 height 14
drag, startPoint x: 610, startPoint y: 573, endPoint x: 615, endPoint y: 592, distance: 20.3
click at [613, 574] on span at bounding box center [620, 574] width 14 height 14
click at [616, 595] on span at bounding box center [620, 596] width 14 height 14
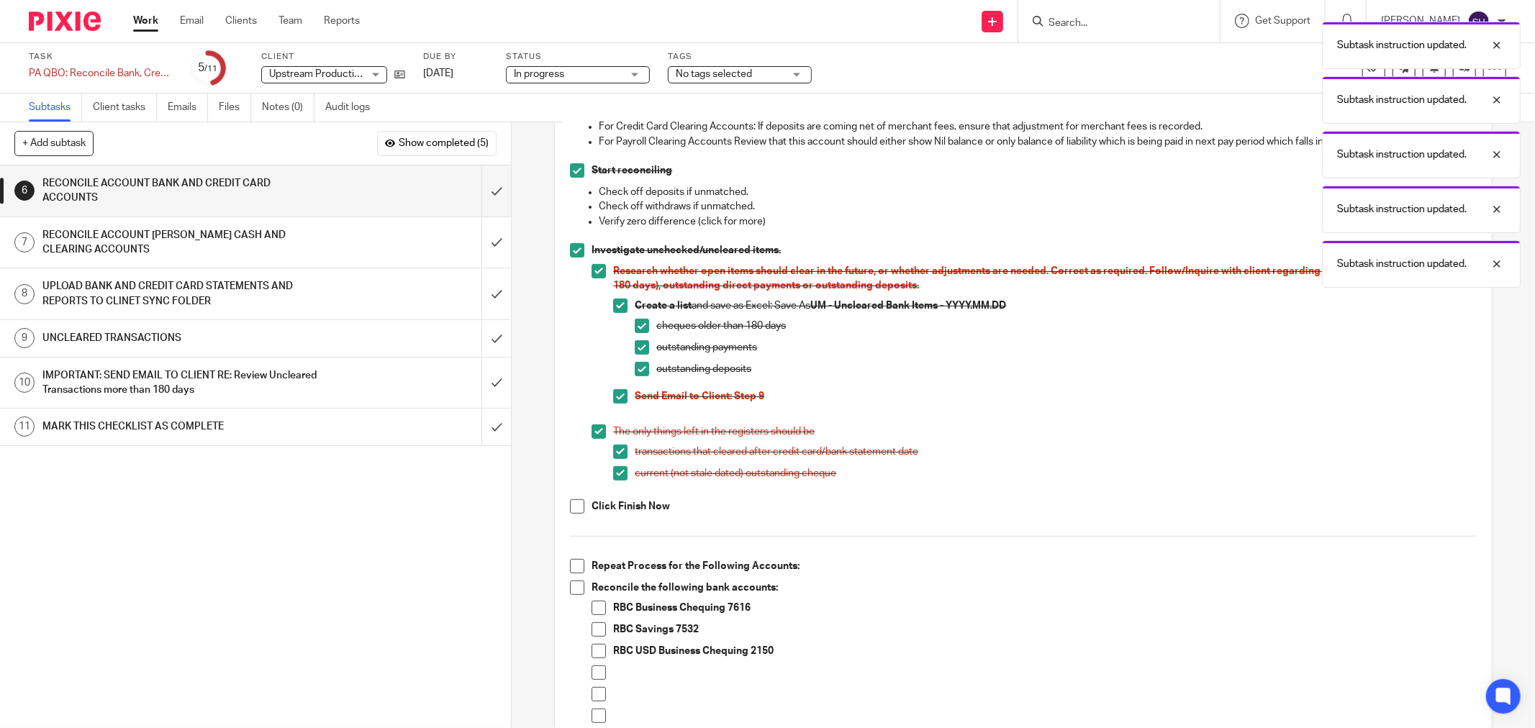
scroll to position [559, 0]
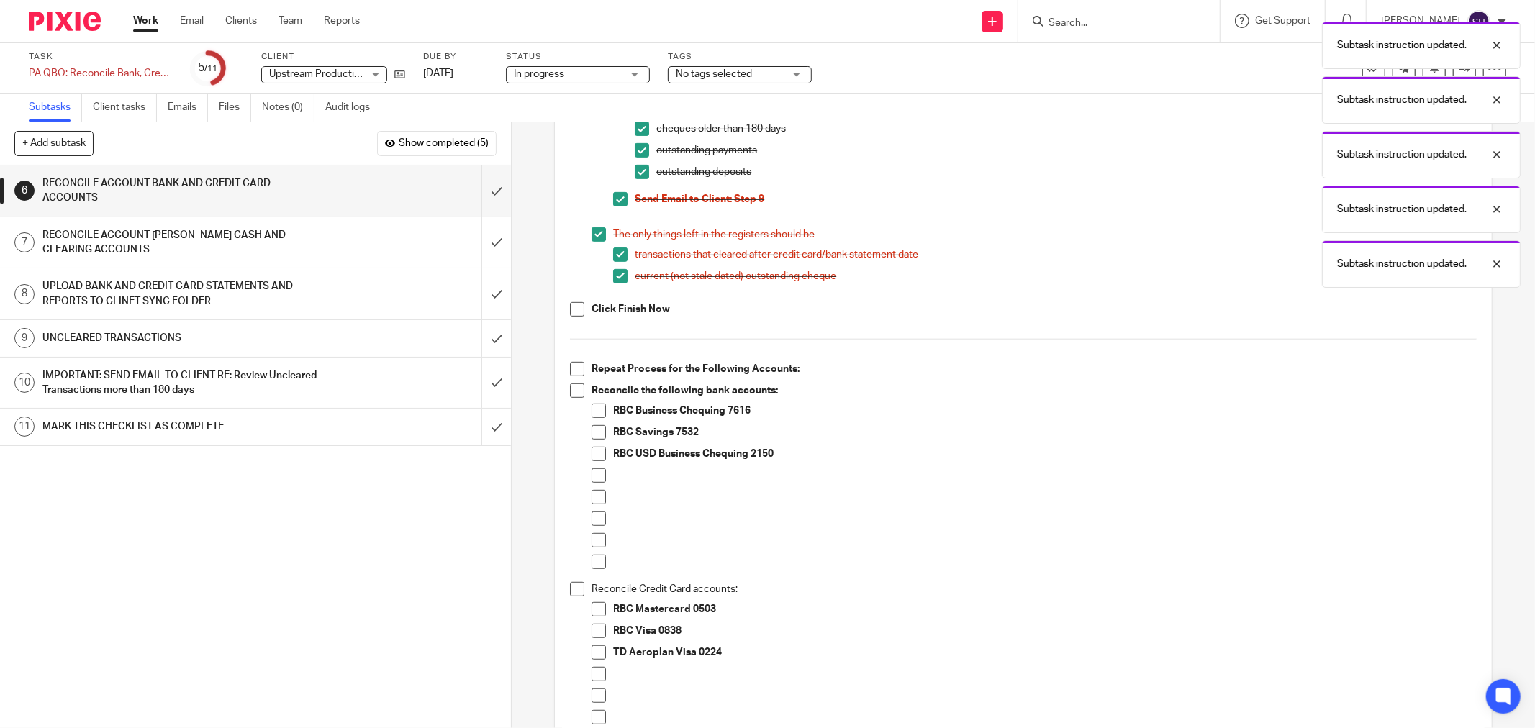
click at [574, 303] on span at bounding box center [577, 309] width 14 height 14
click at [577, 369] on span at bounding box center [577, 369] width 14 height 14
click at [572, 394] on span at bounding box center [577, 391] width 14 height 14
drag, startPoint x: 595, startPoint y: 408, endPoint x: 596, endPoint y: 416, distance: 8.0
click at [595, 408] on span at bounding box center [599, 411] width 14 height 14
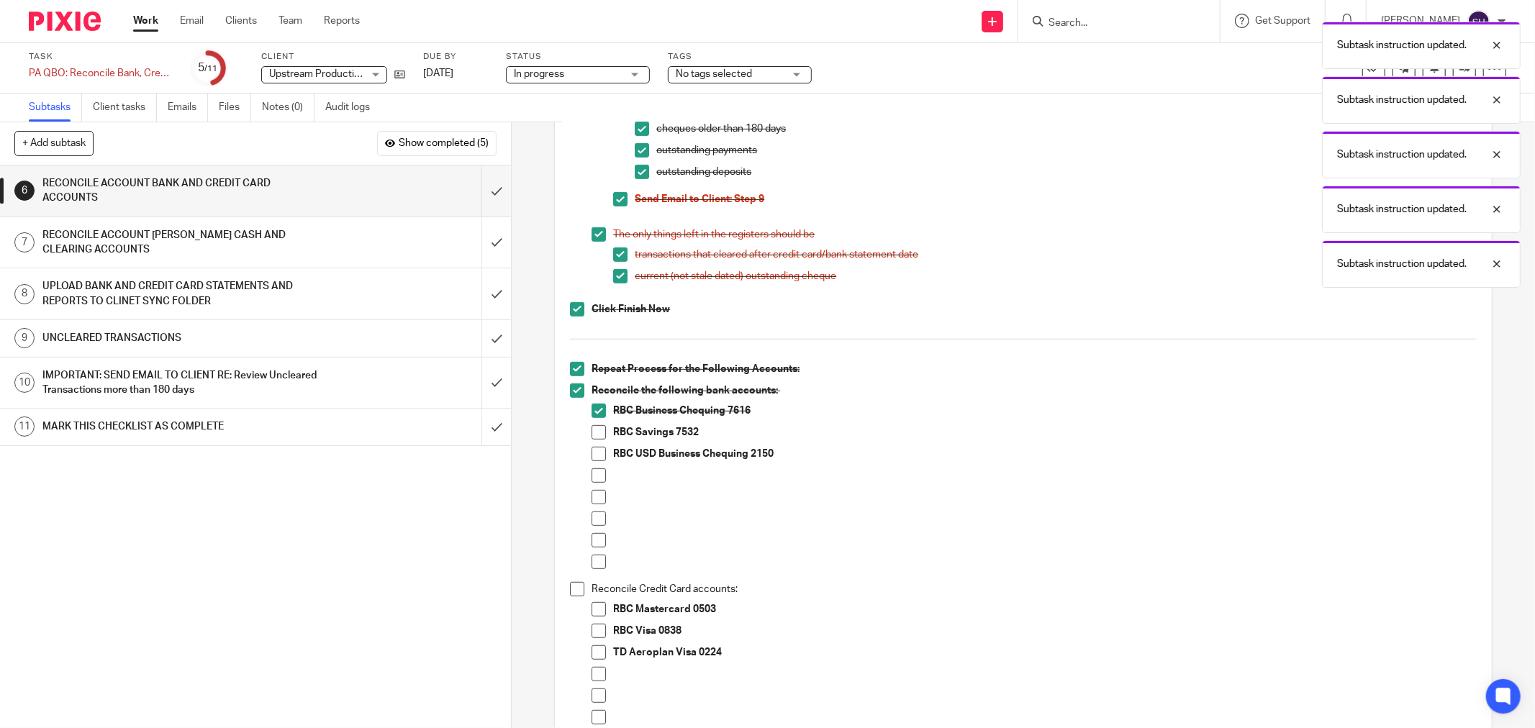
click at [598, 433] on span at bounding box center [599, 432] width 14 height 14
click at [593, 473] on span at bounding box center [599, 476] width 14 height 14
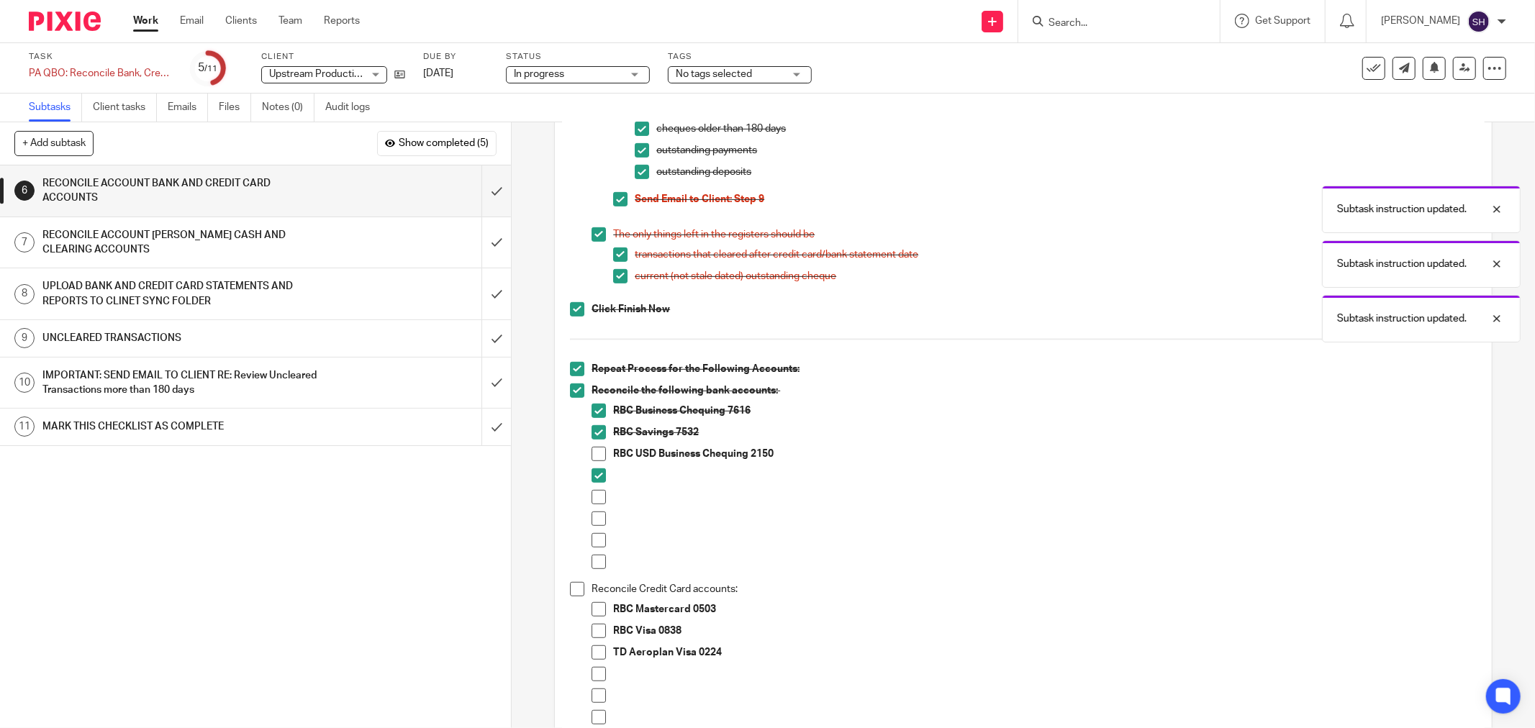
click at [592, 497] on span at bounding box center [599, 497] width 14 height 14
click at [597, 518] on span at bounding box center [599, 519] width 14 height 14
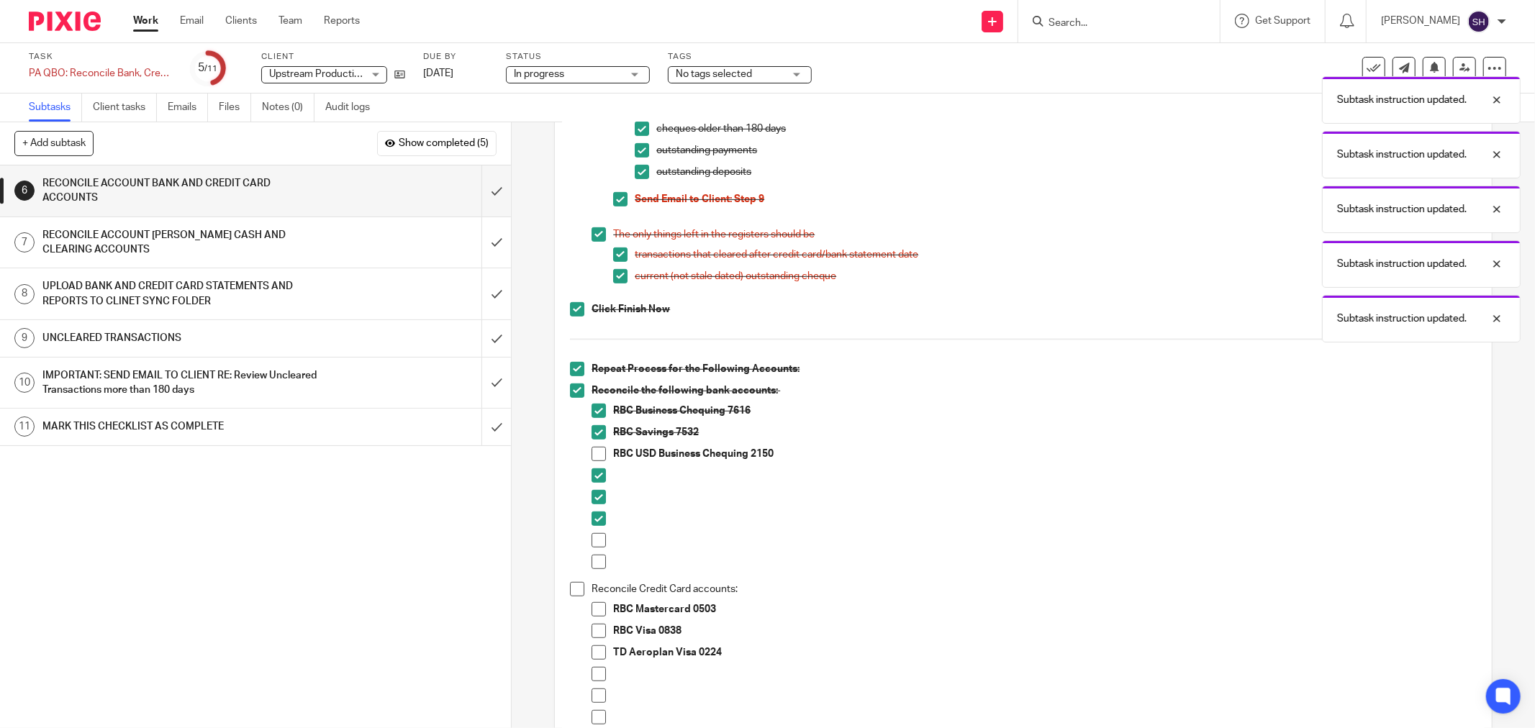
drag, startPoint x: 598, startPoint y: 538, endPoint x: 593, endPoint y: 548, distance: 11.3
click at [598, 538] on span at bounding box center [599, 540] width 14 height 14
click at [592, 557] on span at bounding box center [599, 562] width 14 height 14
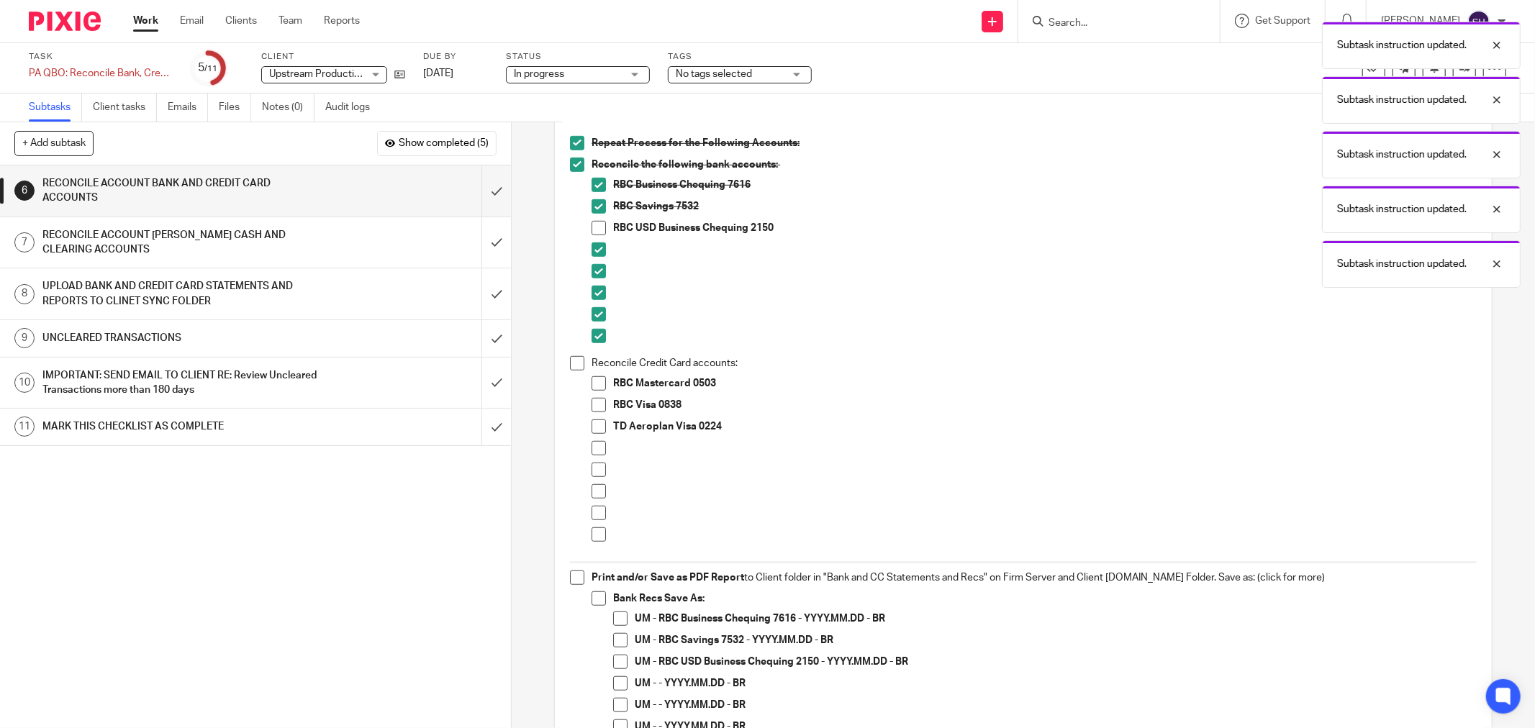
scroll to position [800, 0]
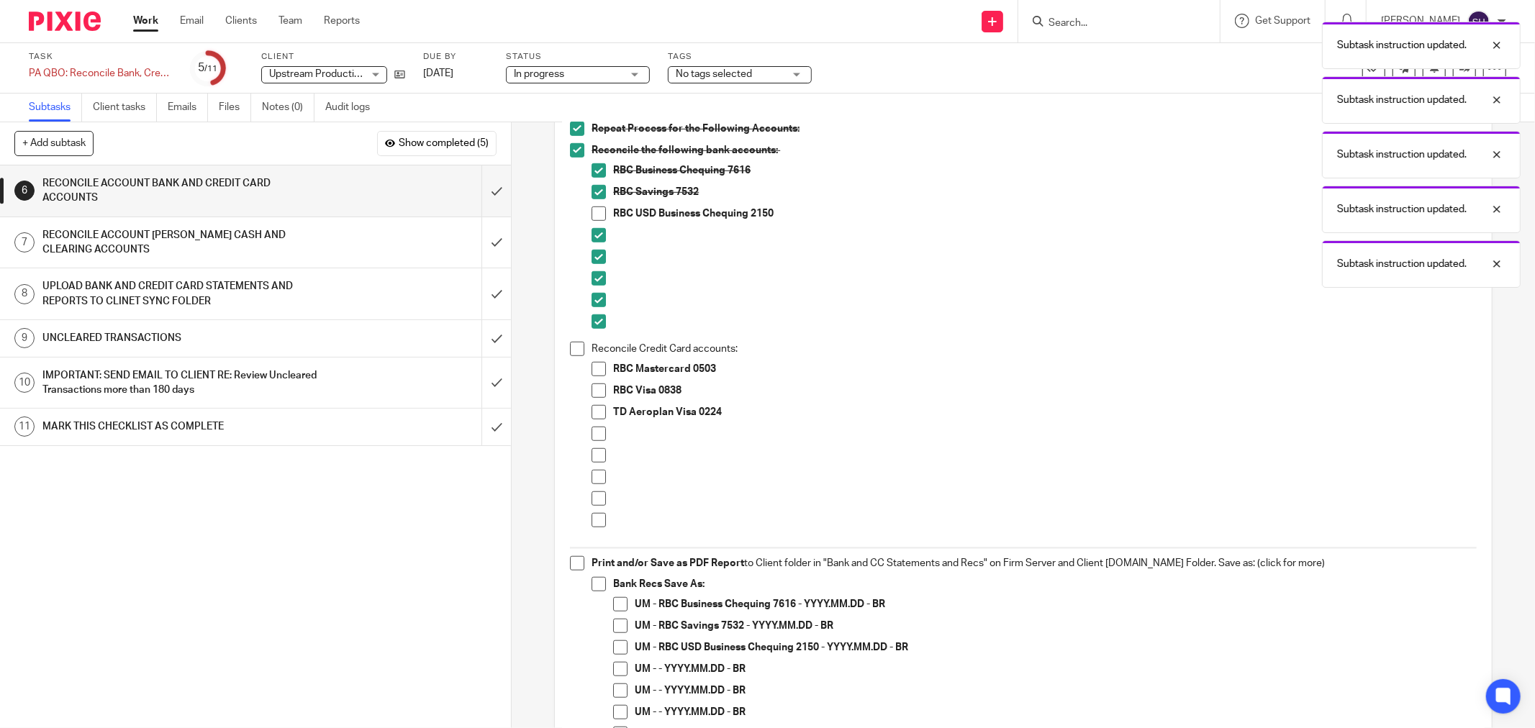
drag, startPoint x: 577, startPoint y: 347, endPoint x: 580, endPoint y: 358, distance: 11.9
click at [577, 348] on span at bounding box center [577, 349] width 14 height 14
drag, startPoint x: 592, startPoint y: 370, endPoint x: 591, endPoint y: 394, distance: 24.5
click at [592, 371] on span at bounding box center [599, 369] width 14 height 14
click at [592, 396] on span at bounding box center [599, 391] width 14 height 14
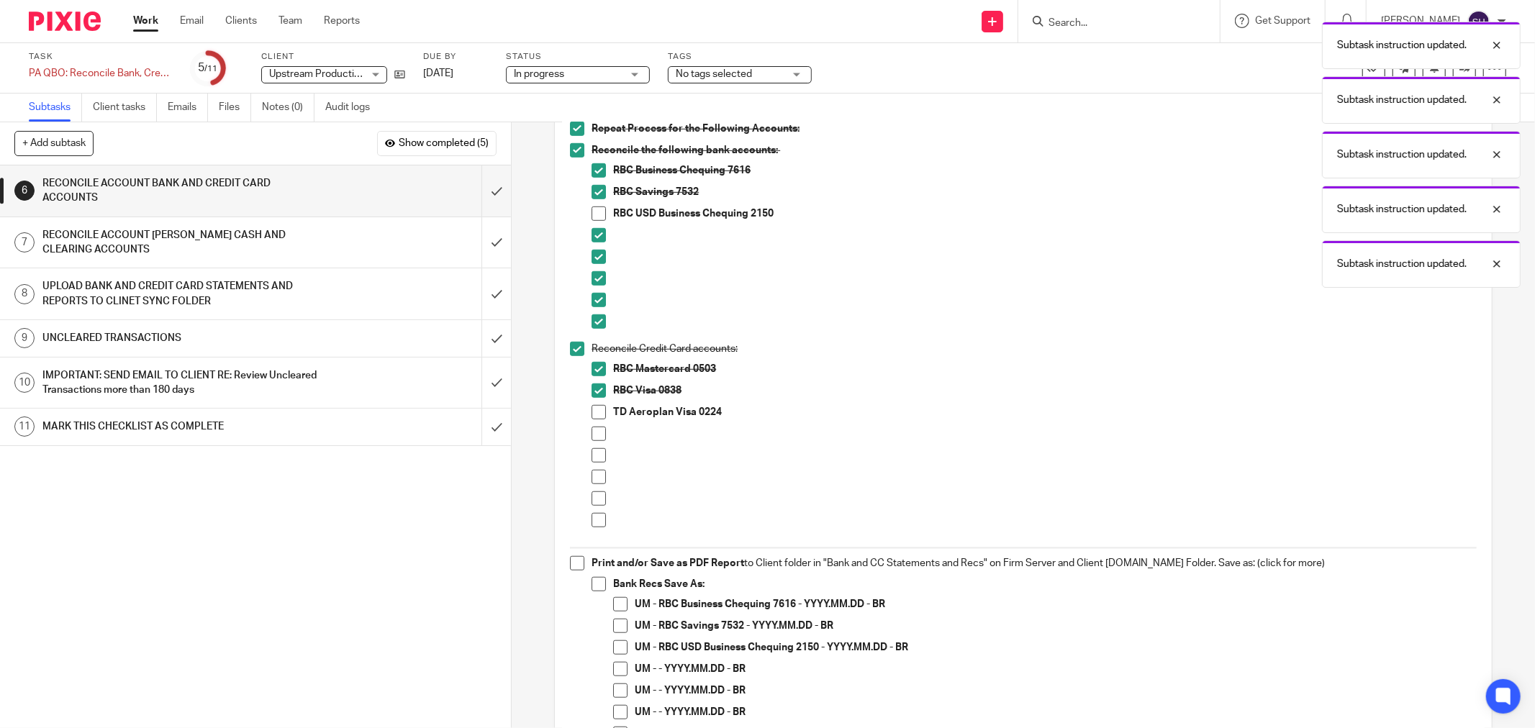
click at [592, 407] on span at bounding box center [599, 412] width 14 height 14
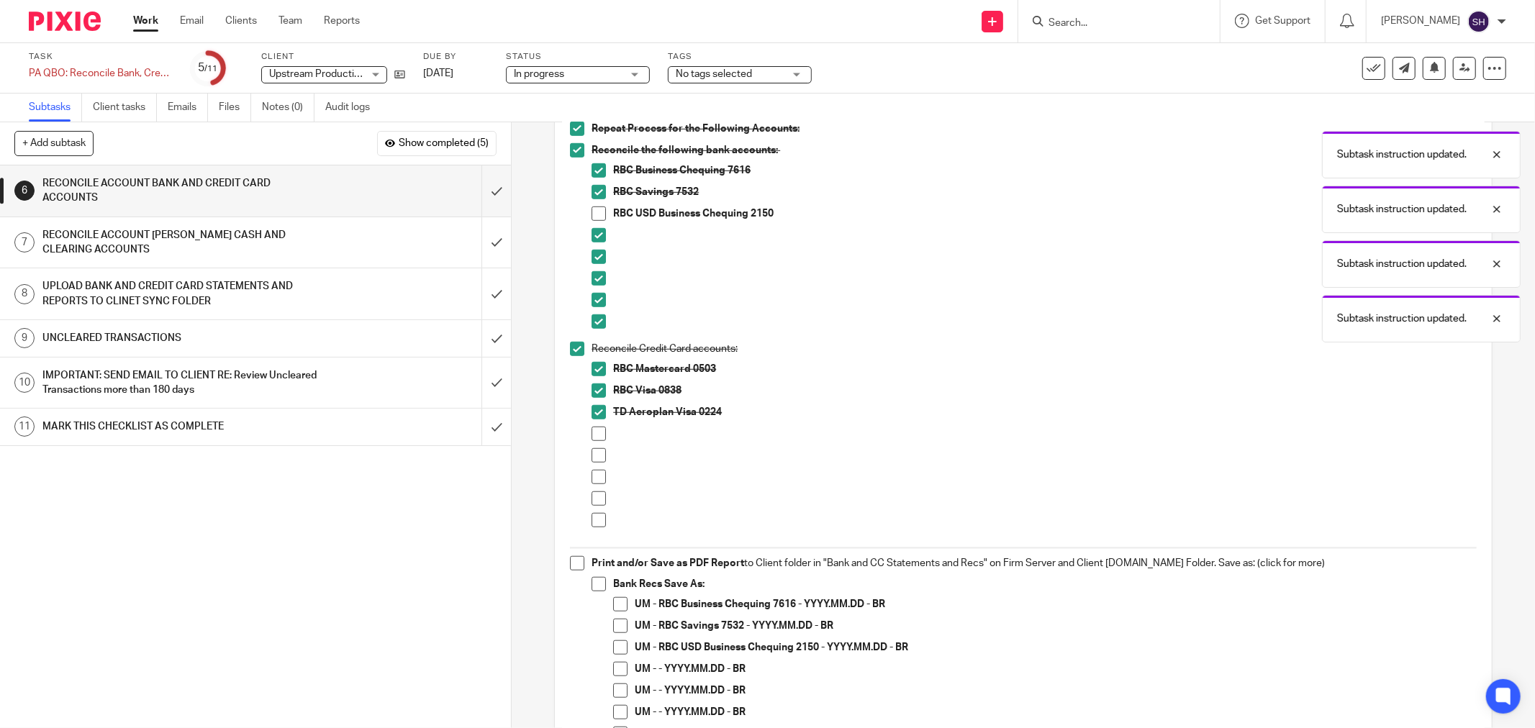
drag, startPoint x: 594, startPoint y: 428, endPoint x: 595, endPoint y: 453, distance: 25.2
click at [594, 430] on span at bounding box center [599, 434] width 14 height 14
drag, startPoint x: 595, startPoint y: 454, endPoint x: 591, endPoint y: 476, distance: 22.0
click at [595, 456] on span at bounding box center [599, 455] width 14 height 14
drag, startPoint x: 591, startPoint y: 476, endPoint x: 590, endPoint y: 484, distance: 8.0
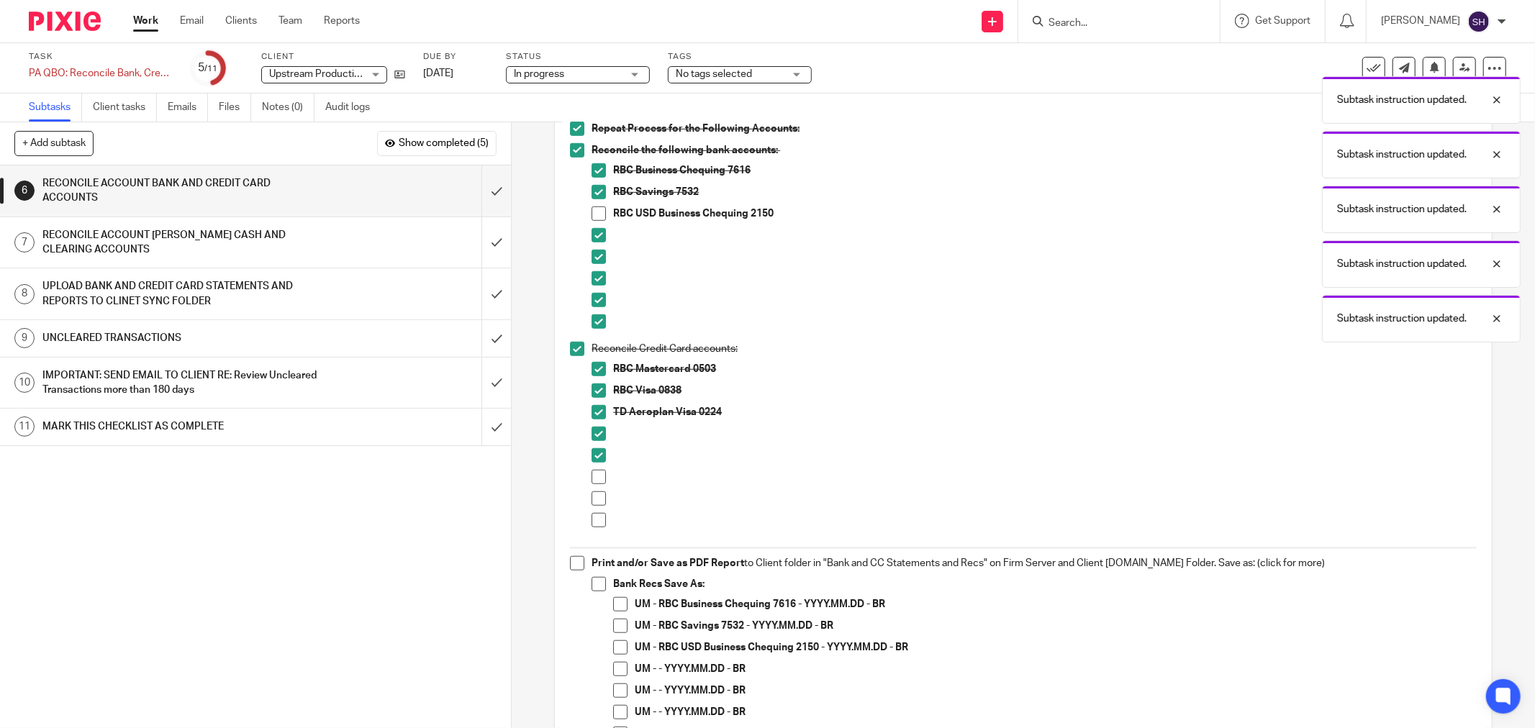
click at [592, 477] on span at bounding box center [599, 477] width 14 height 14
click at [592, 495] on span at bounding box center [599, 499] width 14 height 14
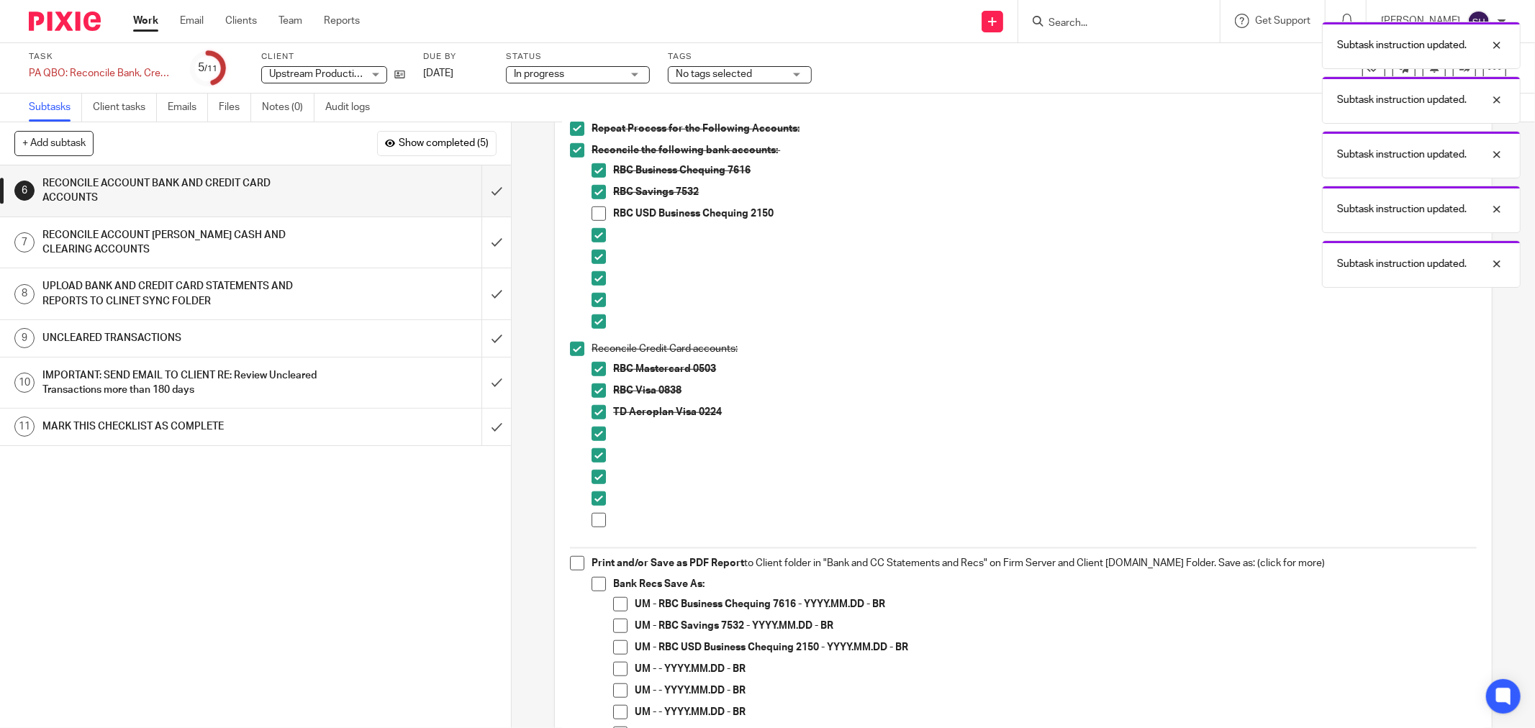
drag, startPoint x: 597, startPoint y: 514, endPoint x: 600, endPoint y: 521, distance: 7.8
click at [597, 515] on span at bounding box center [599, 520] width 14 height 14
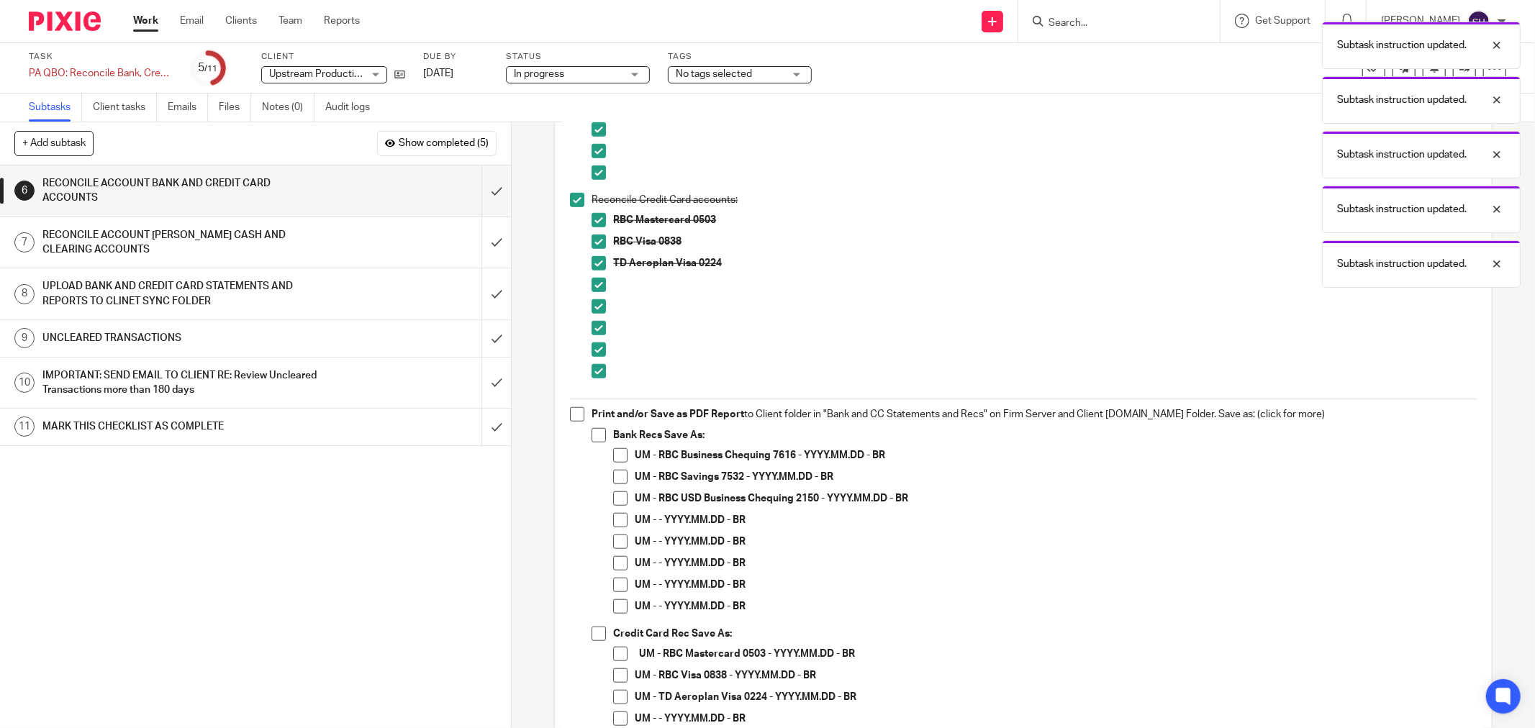
scroll to position [1039, 0]
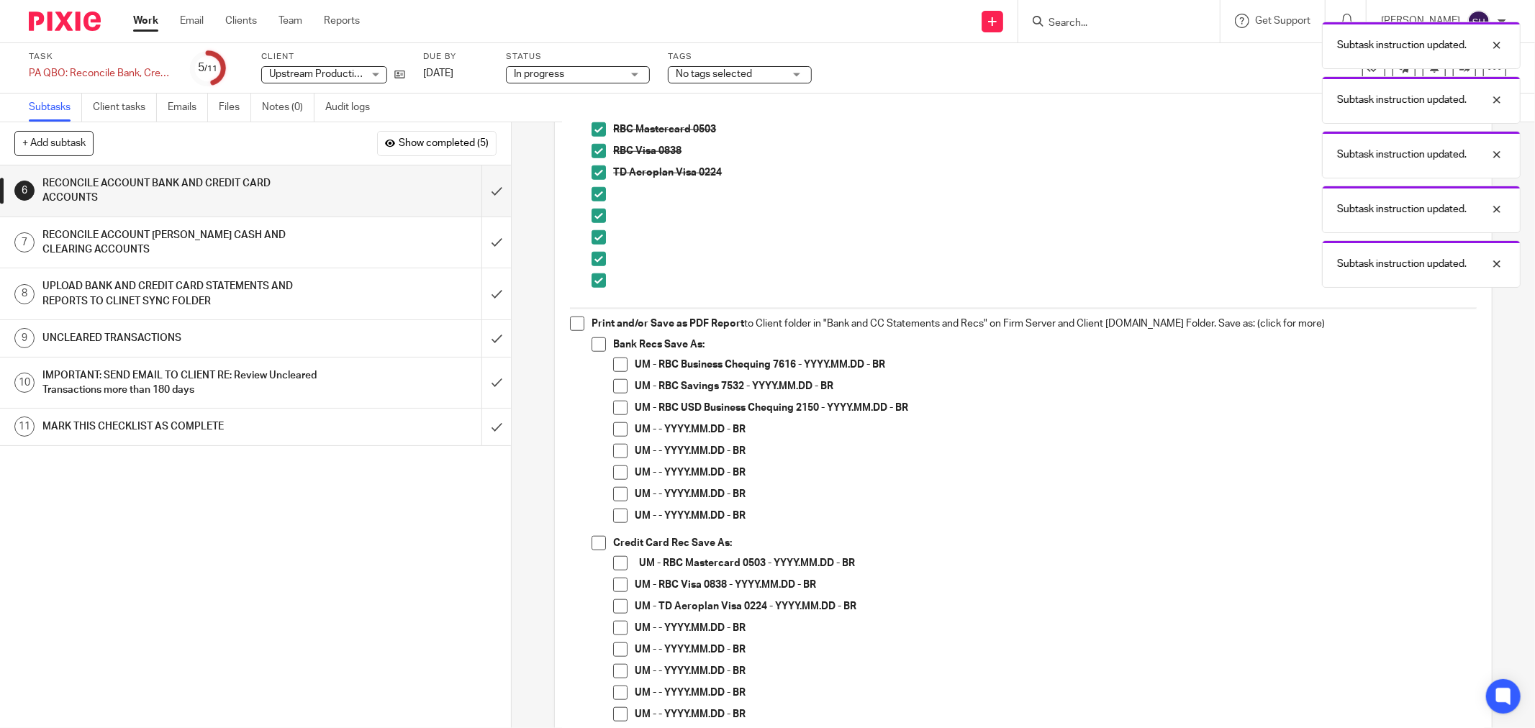
drag, startPoint x: 574, startPoint y: 326, endPoint x: 584, endPoint y: 339, distance: 16.4
click at [576, 327] on span at bounding box center [577, 324] width 14 height 14
click at [592, 343] on span at bounding box center [599, 345] width 14 height 14
click at [618, 370] on span at bounding box center [620, 365] width 14 height 14
click at [620, 382] on span at bounding box center [620, 386] width 14 height 14
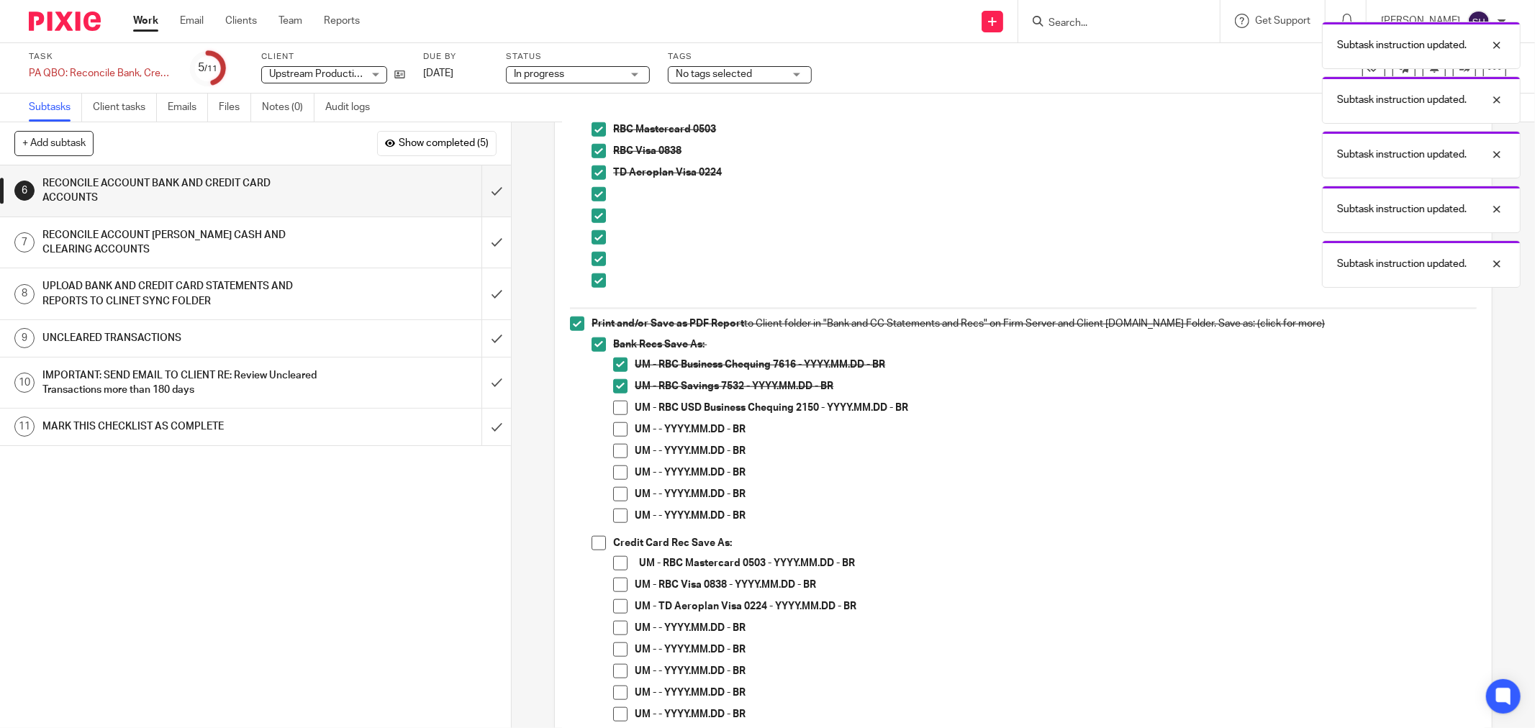
click at [619, 428] on span at bounding box center [620, 430] width 14 height 14
click at [615, 451] on span at bounding box center [620, 451] width 14 height 14
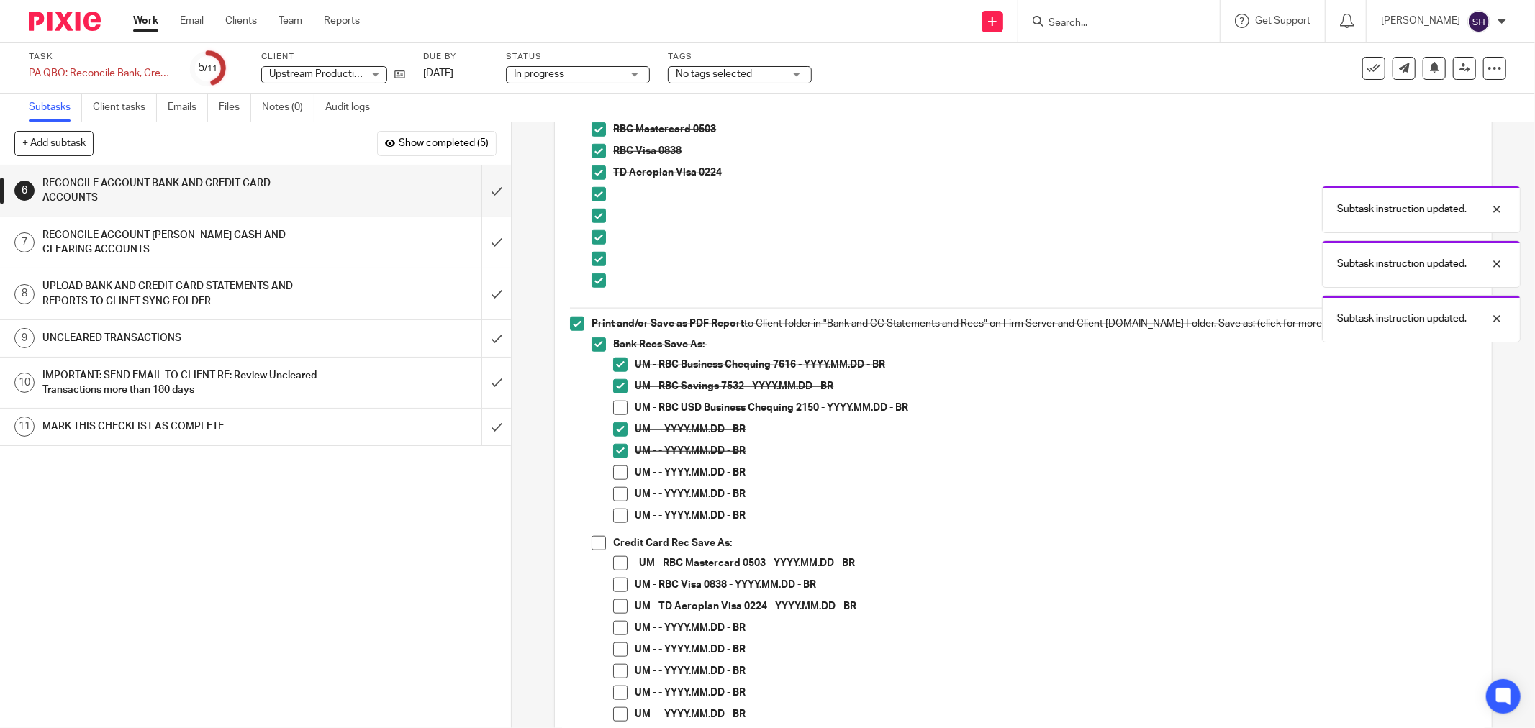
drag, startPoint x: 618, startPoint y: 490, endPoint x: 617, endPoint y: 504, distance: 13.7
click at [618, 491] on span at bounding box center [620, 494] width 14 height 14
drag, startPoint x: 614, startPoint y: 515, endPoint x: 614, endPoint y: 507, distance: 7.9
click at [614, 514] on span at bounding box center [620, 516] width 14 height 14
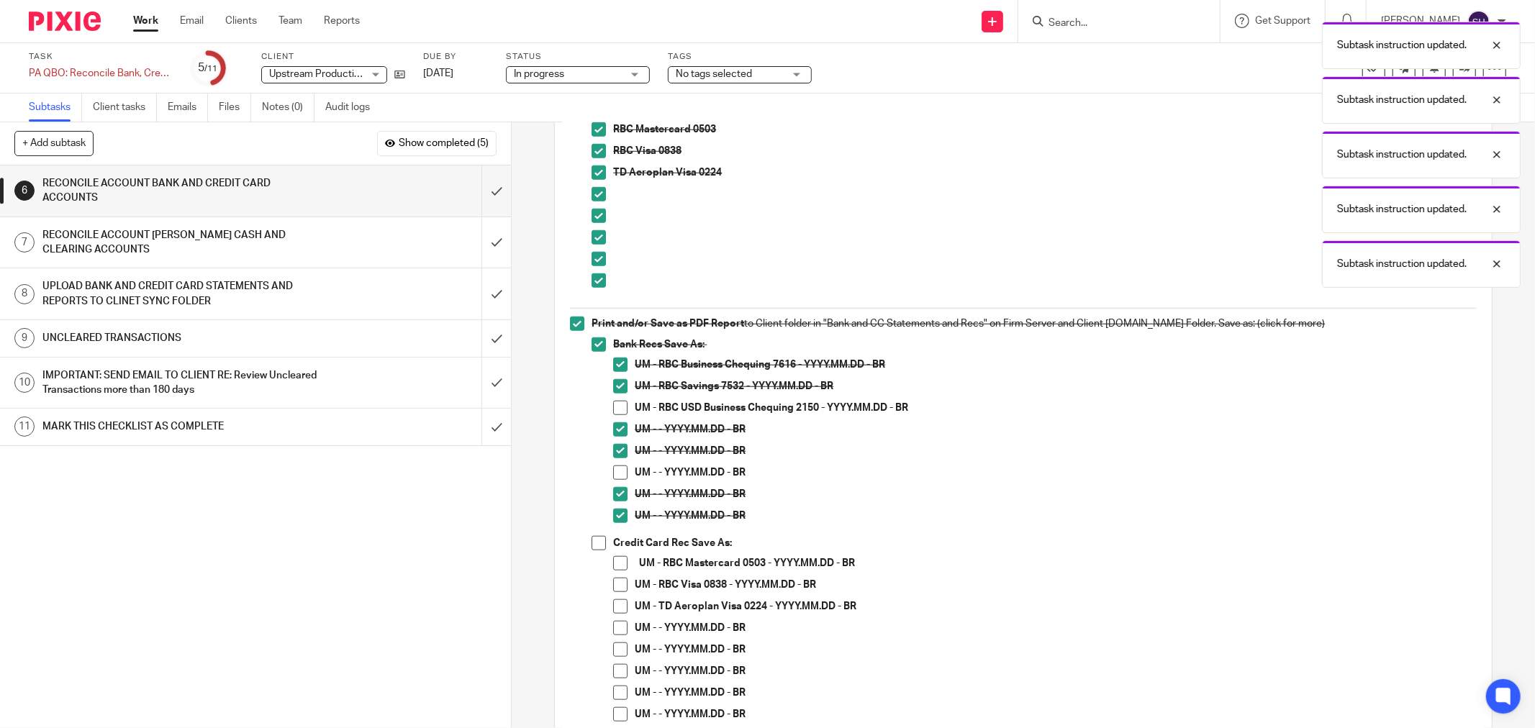
click at [620, 471] on span at bounding box center [620, 473] width 14 height 14
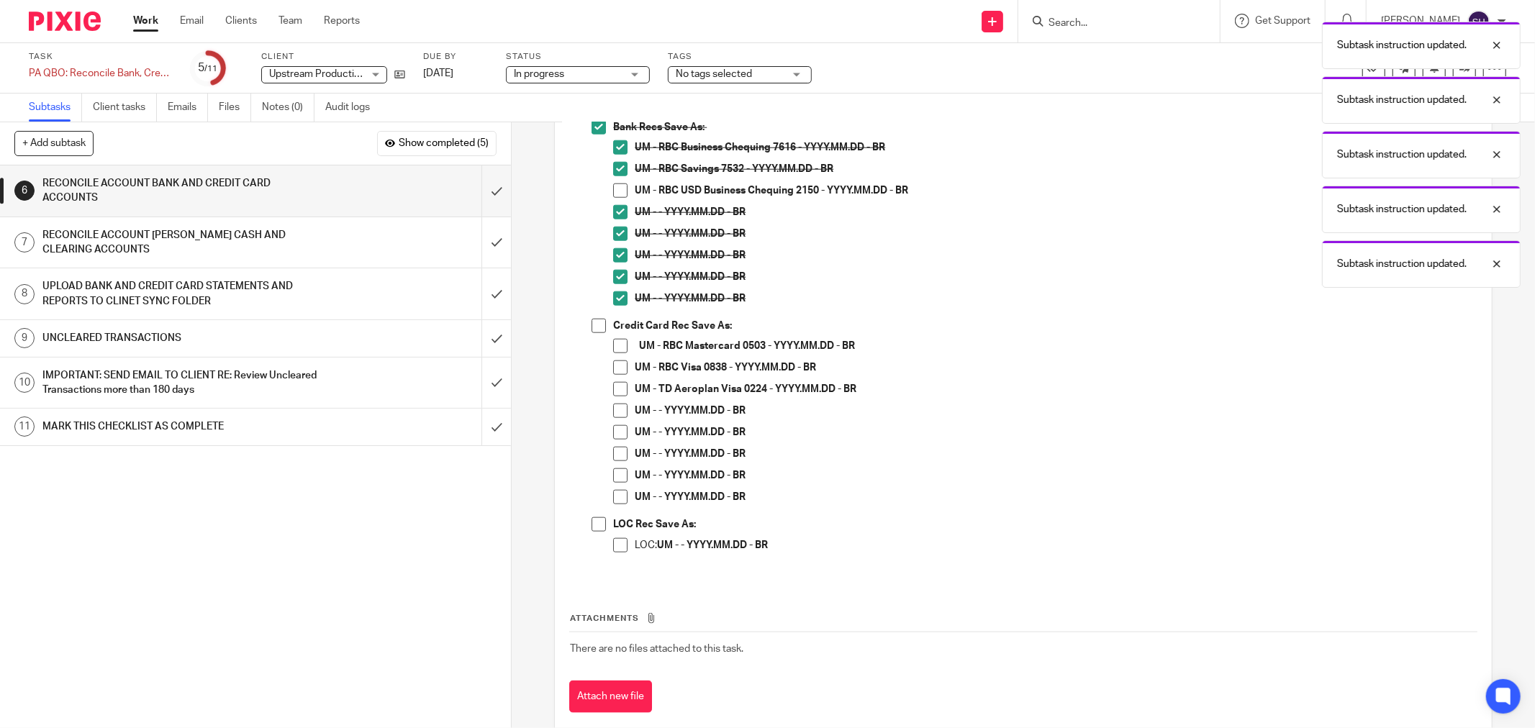
scroll to position [1279, 0]
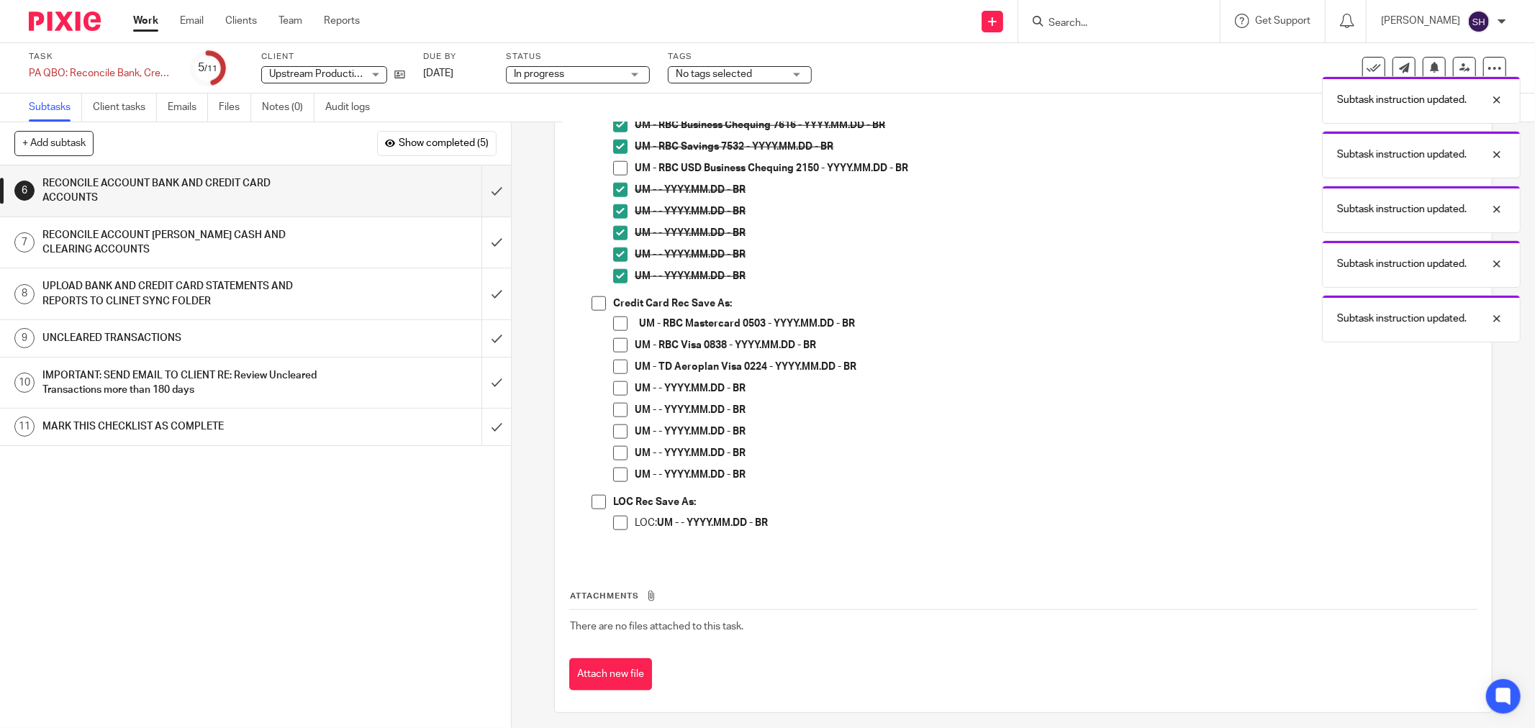
drag, startPoint x: 595, startPoint y: 297, endPoint x: 609, endPoint y: 315, distance: 22.6
click at [596, 299] on span at bounding box center [599, 304] width 14 height 14
click at [615, 322] on span at bounding box center [620, 324] width 14 height 14
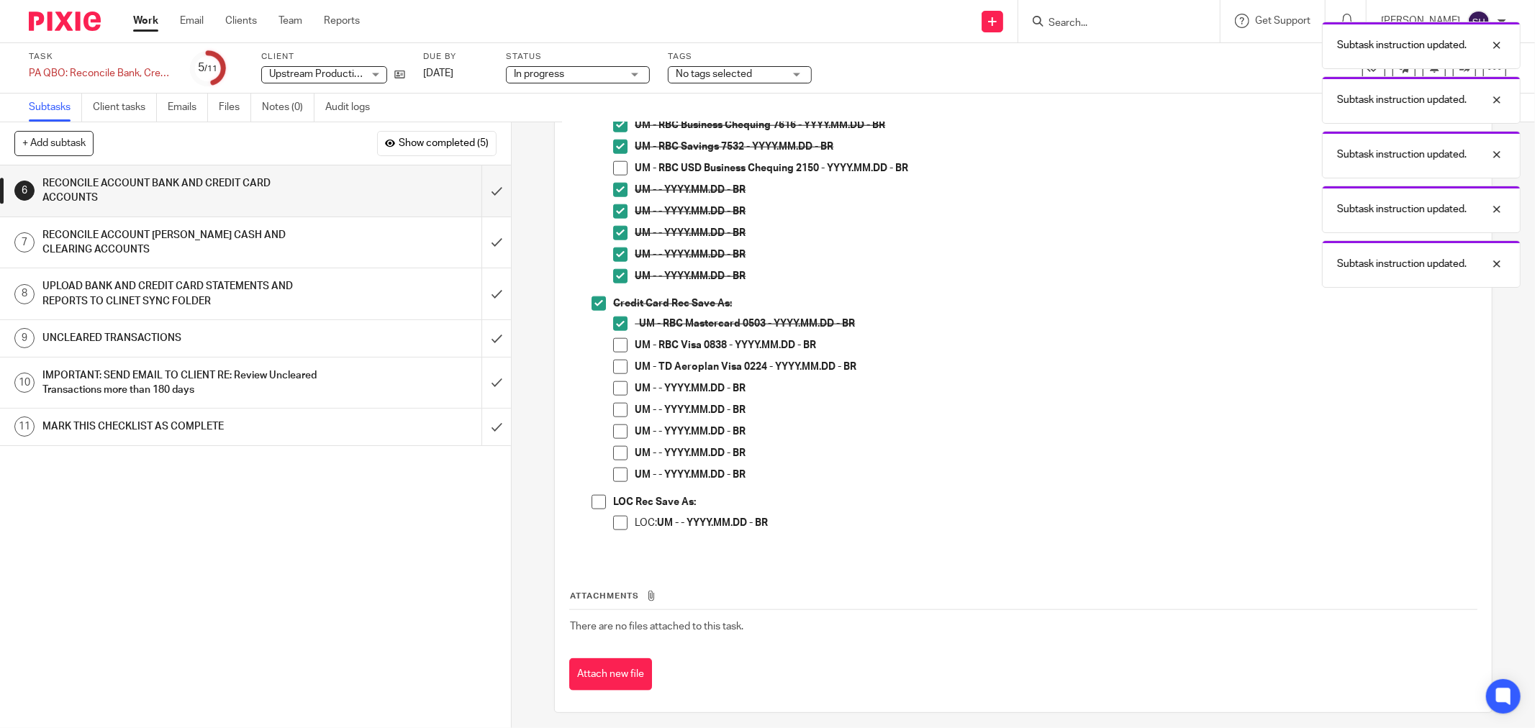
click at [619, 349] on span at bounding box center [620, 345] width 14 height 14
drag, startPoint x: 619, startPoint y: 367, endPoint x: 615, endPoint y: 384, distance: 16.9
click at [619, 369] on span at bounding box center [620, 367] width 14 height 14
drag, startPoint x: 615, startPoint y: 386, endPoint x: 613, endPoint y: 403, distance: 17.5
click at [615, 387] on span at bounding box center [620, 388] width 14 height 14
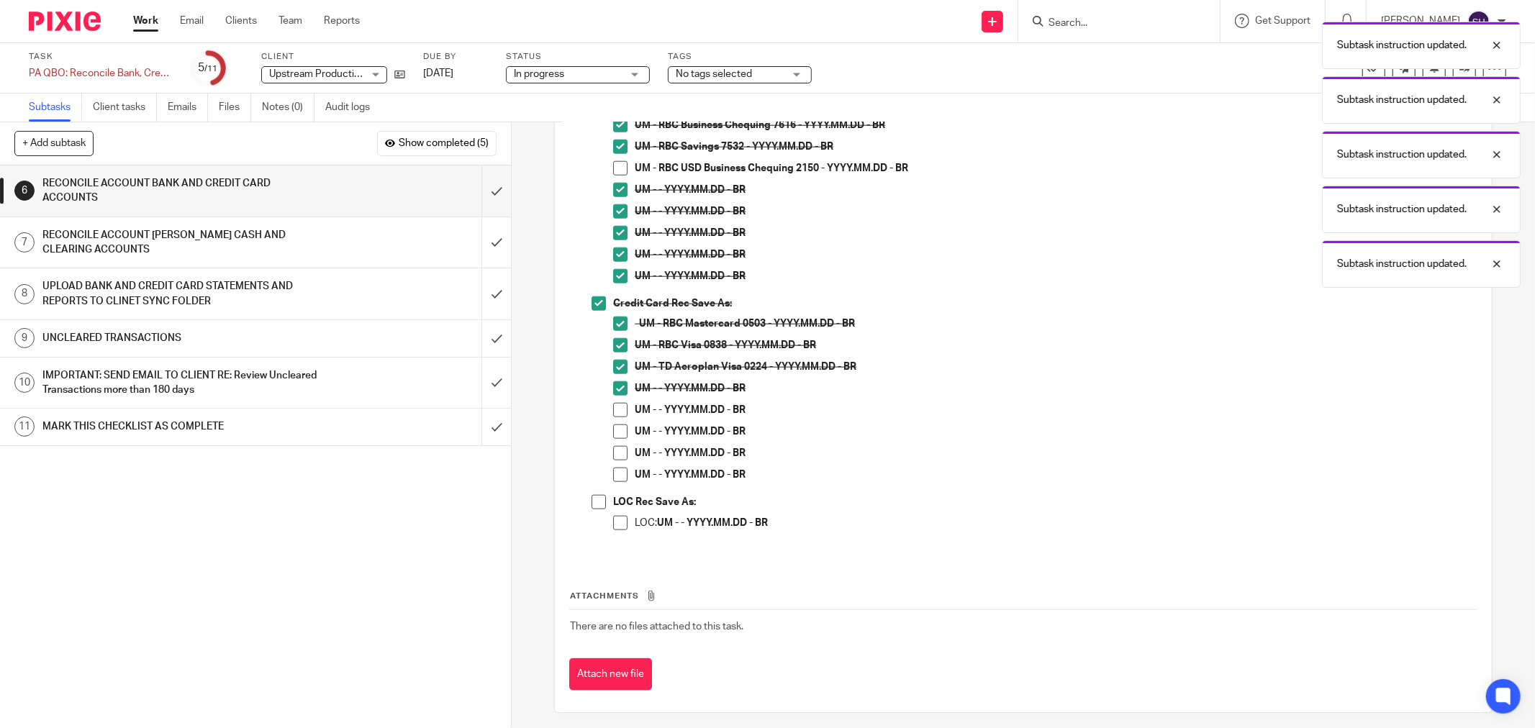
click at [613, 411] on span at bounding box center [620, 410] width 14 height 14
drag, startPoint x: 615, startPoint y: 433, endPoint x: 613, endPoint y: 451, distance: 18.8
click at [615, 434] on span at bounding box center [620, 432] width 14 height 14
click at [613, 452] on span at bounding box center [620, 453] width 14 height 14
click at [618, 474] on span at bounding box center [620, 475] width 14 height 14
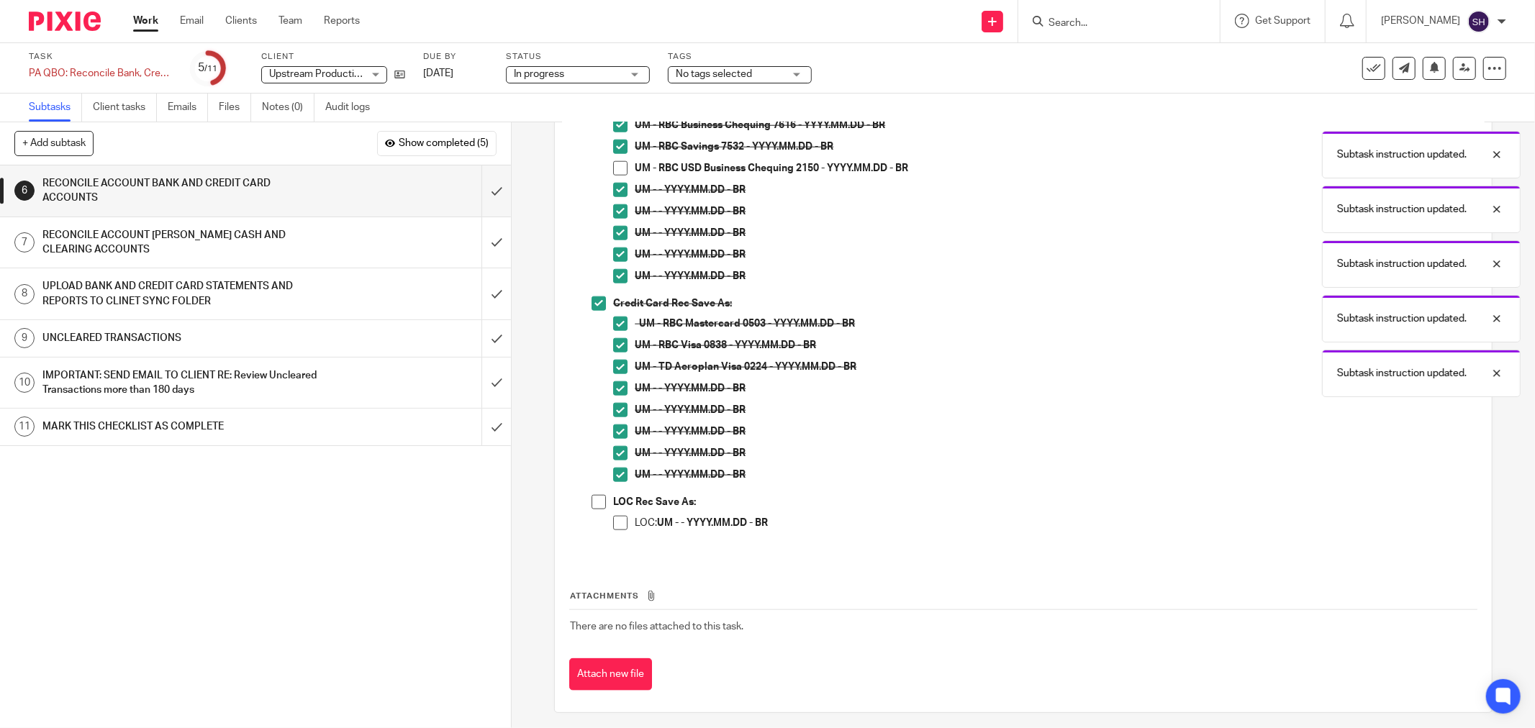
click at [592, 502] on span at bounding box center [599, 502] width 14 height 14
drag, startPoint x: 606, startPoint y: 516, endPoint x: 618, endPoint y: 518, distance: 11.7
click at [608, 517] on li "LOC Rec Save As: LOC: UM - - YYYY.MM.DD - BR" at bounding box center [1034, 519] width 885 height 48
click at [618, 518] on span at bounding box center [620, 523] width 14 height 14
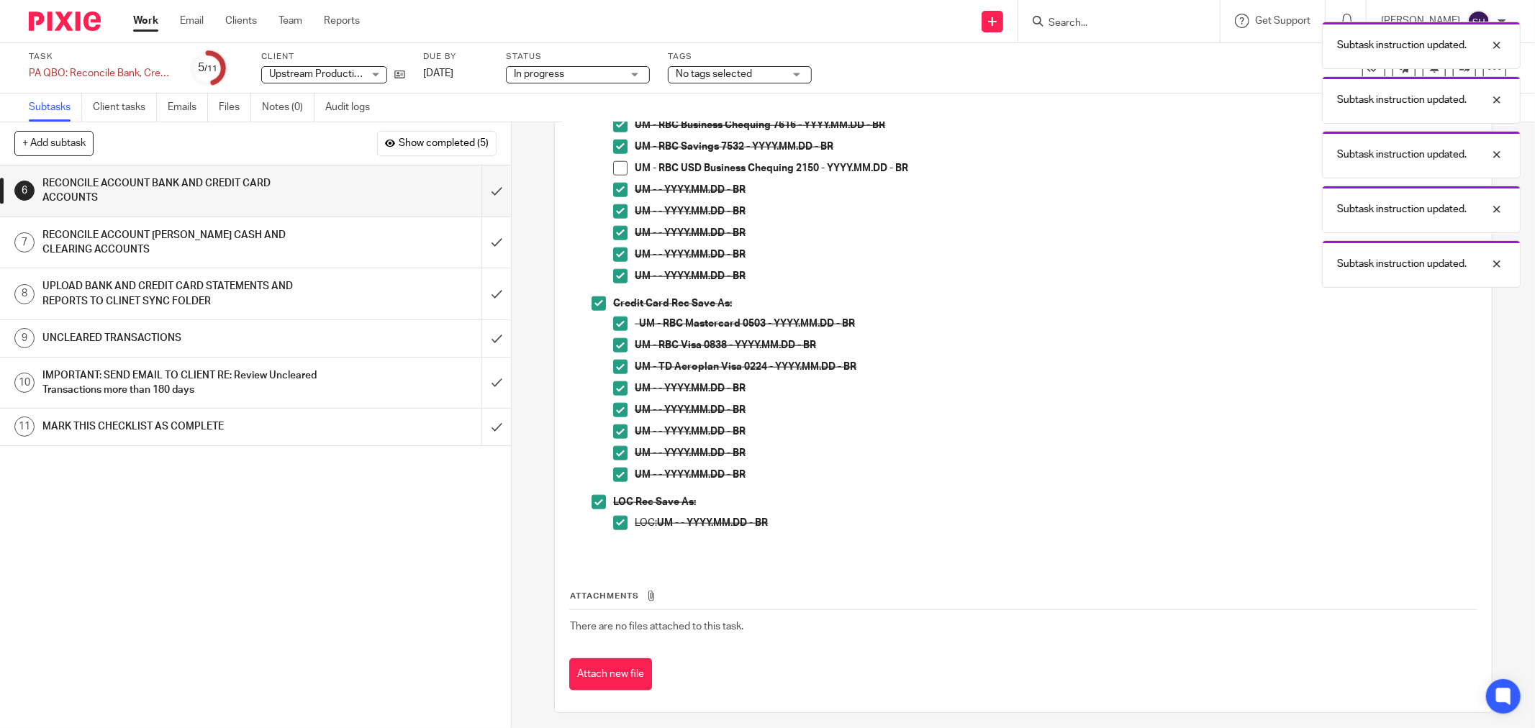
click at [380, 227] on div "RECONCILE ACCOUNT [PERSON_NAME] CASH AND CLEARING ACCOUNTS" at bounding box center [254, 243] width 425 height 37
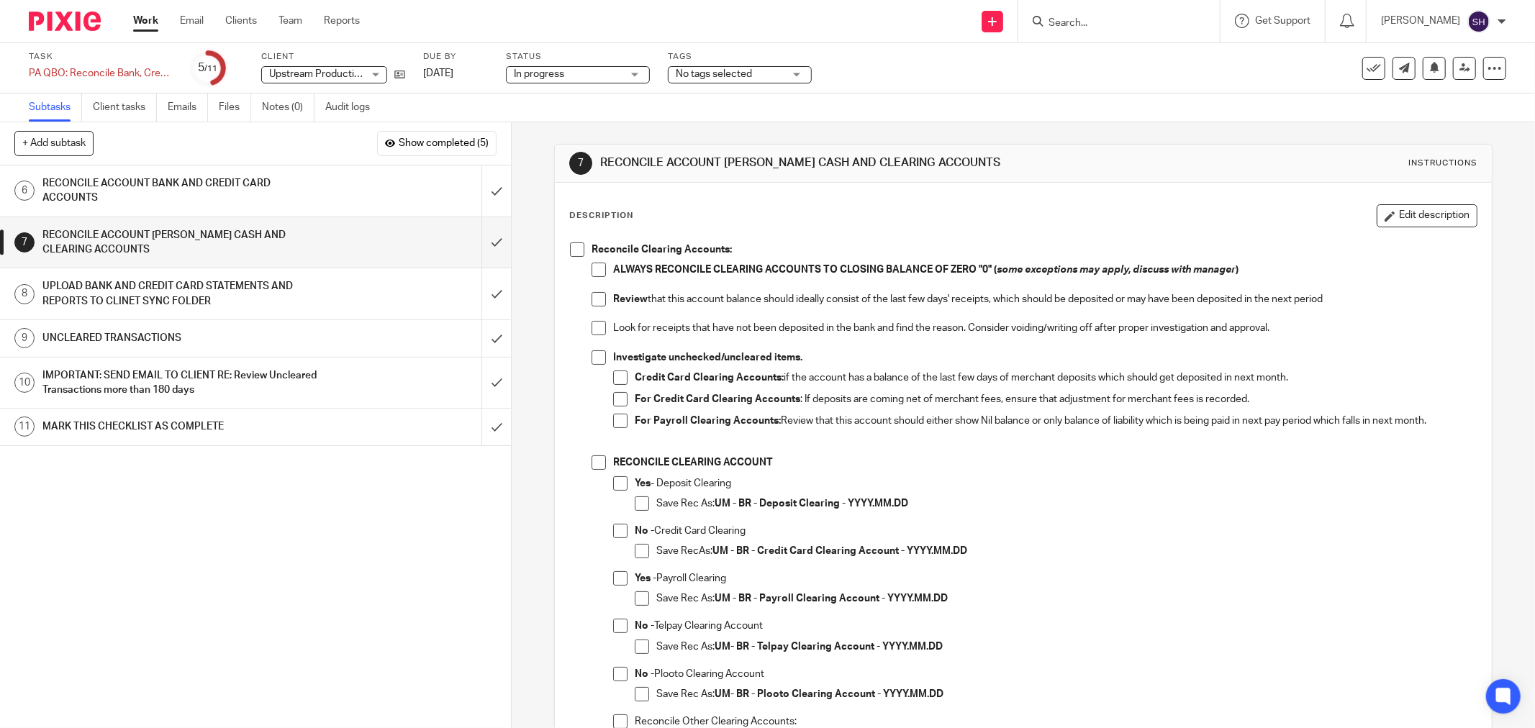
click at [572, 249] on span at bounding box center [577, 250] width 14 height 14
click at [592, 271] on span at bounding box center [599, 270] width 14 height 14
click at [592, 299] on span at bounding box center [599, 299] width 14 height 14
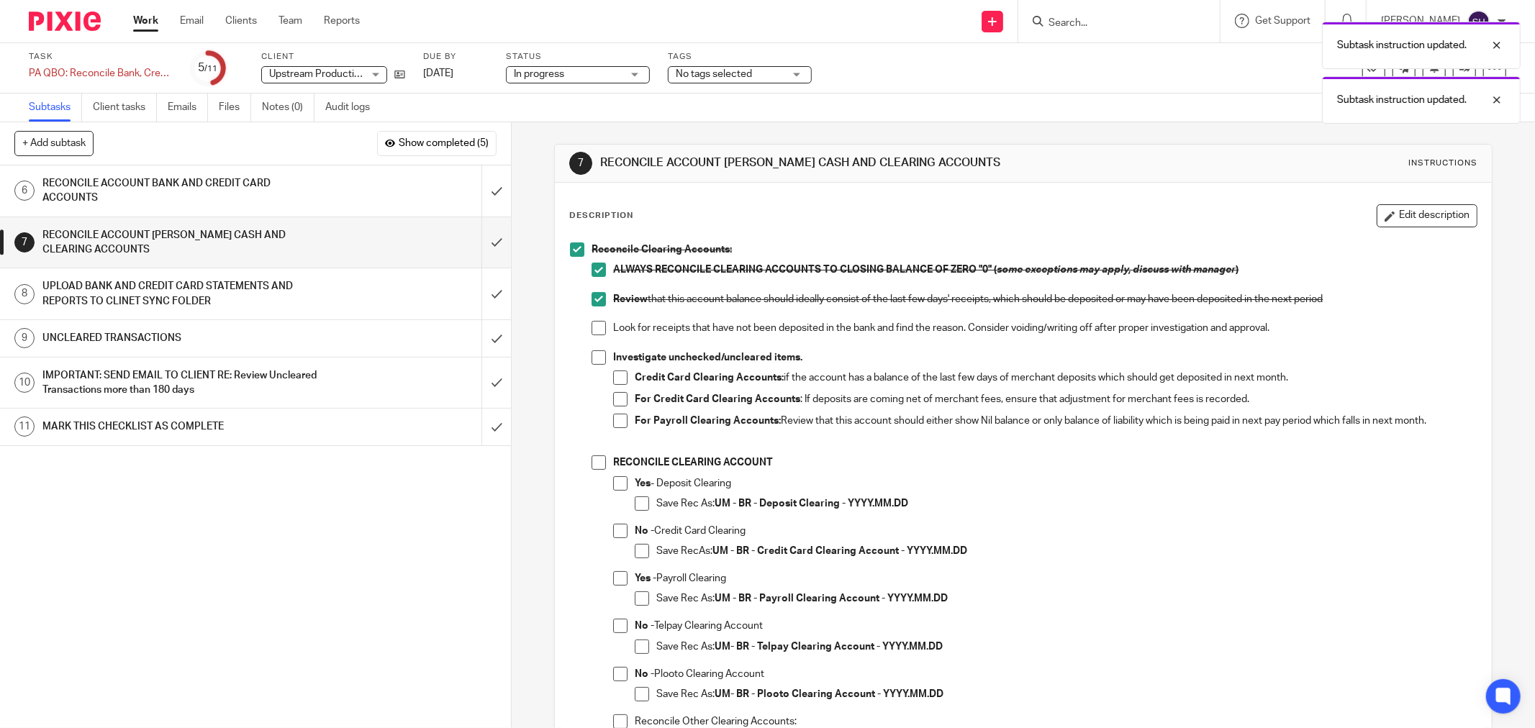
drag, startPoint x: 592, startPoint y: 328, endPoint x: 592, endPoint y: 338, distance: 10.1
click at [592, 329] on span at bounding box center [599, 328] width 14 height 14
click at [594, 358] on span at bounding box center [599, 358] width 14 height 14
click at [606, 374] on li "Investigate unchecked/uncleared items. Credit Card Clearing Accounts: if the ac…" at bounding box center [1034, 404] width 885 height 106
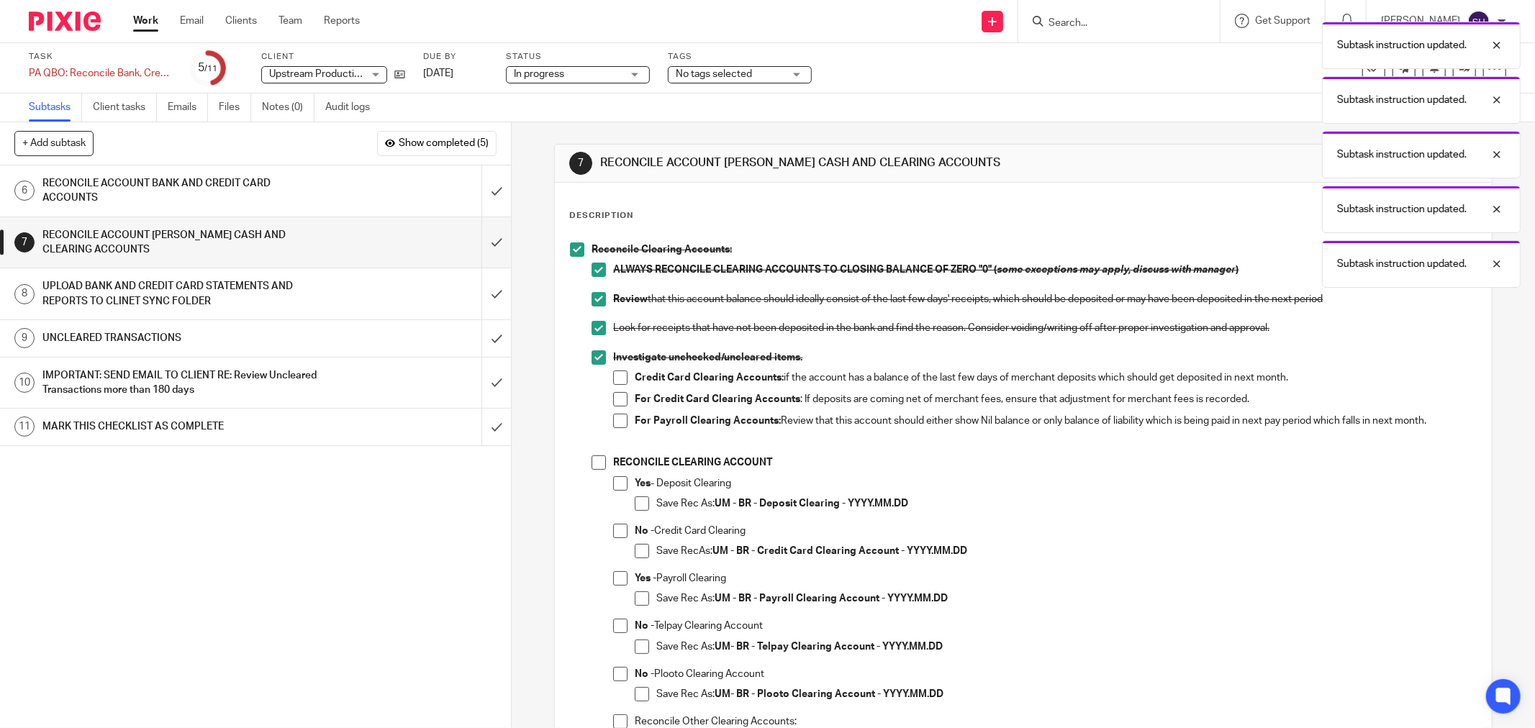
click at [613, 376] on span at bounding box center [620, 378] width 14 height 14
click at [613, 396] on span at bounding box center [620, 399] width 14 height 14
click at [613, 419] on span at bounding box center [620, 421] width 14 height 14
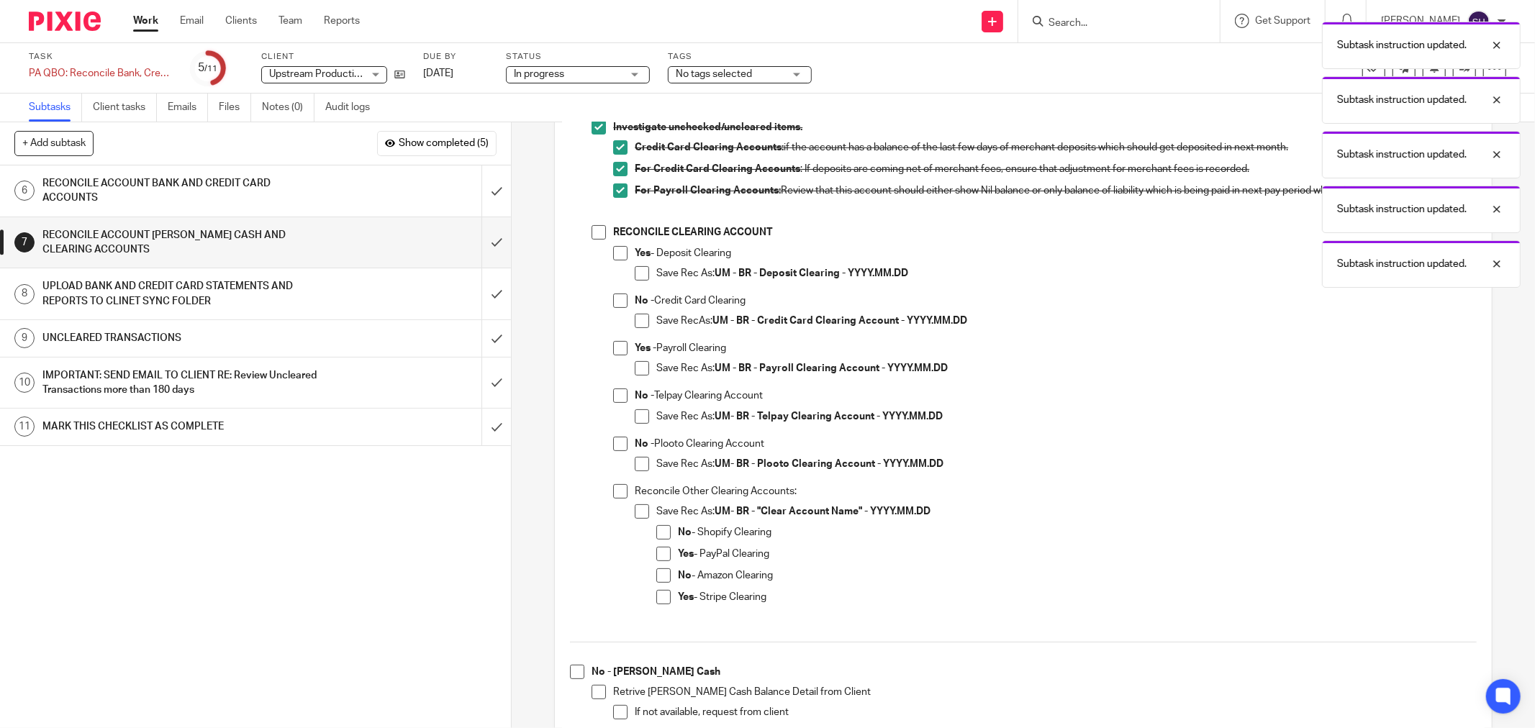
scroll to position [240, 0]
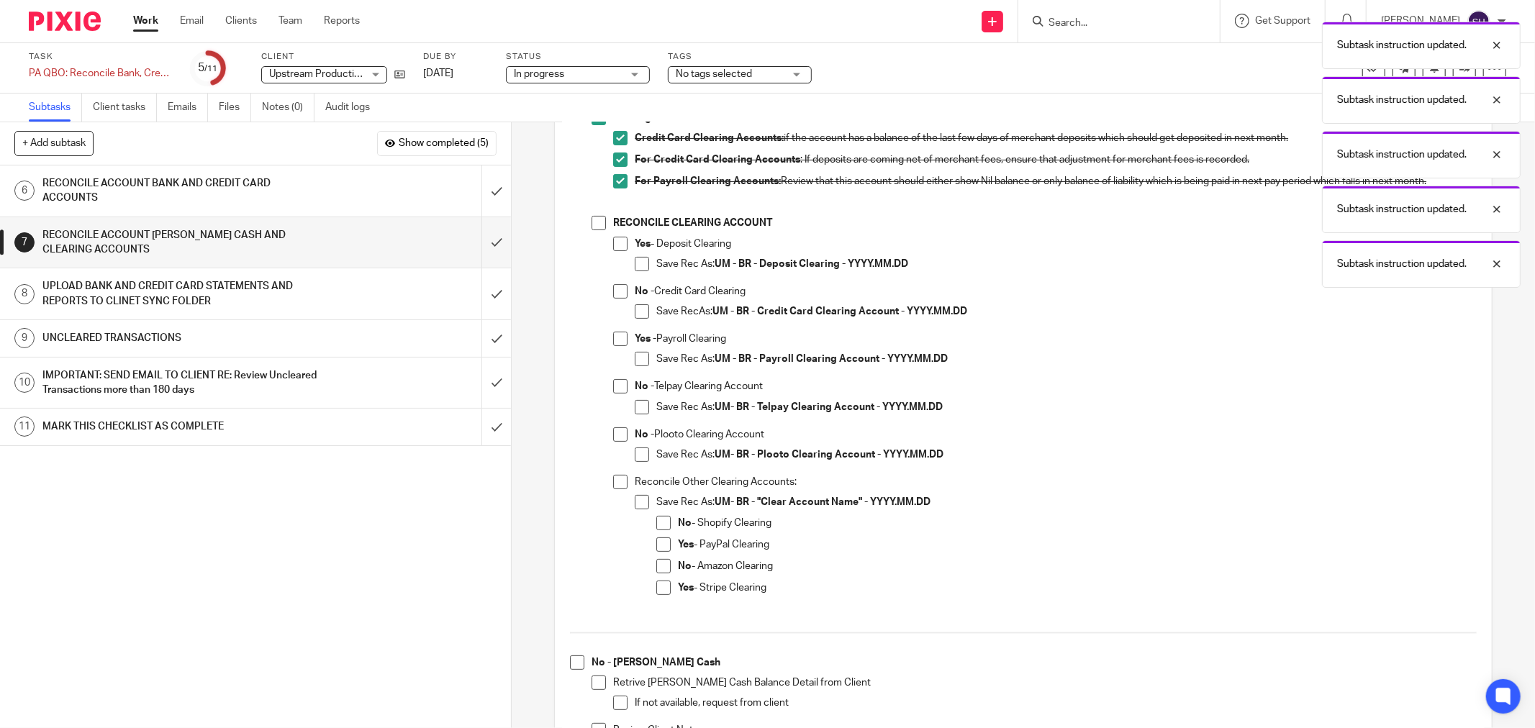
click at [601, 229] on li "RECONCILE CLEARING ACCOUNT Yes - Deposit Clearing Save Rec As: UM - BR - Deposi…" at bounding box center [1034, 417] width 885 height 403
click at [598, 223] on span at bounding box center [599, 223] width 14 height 14
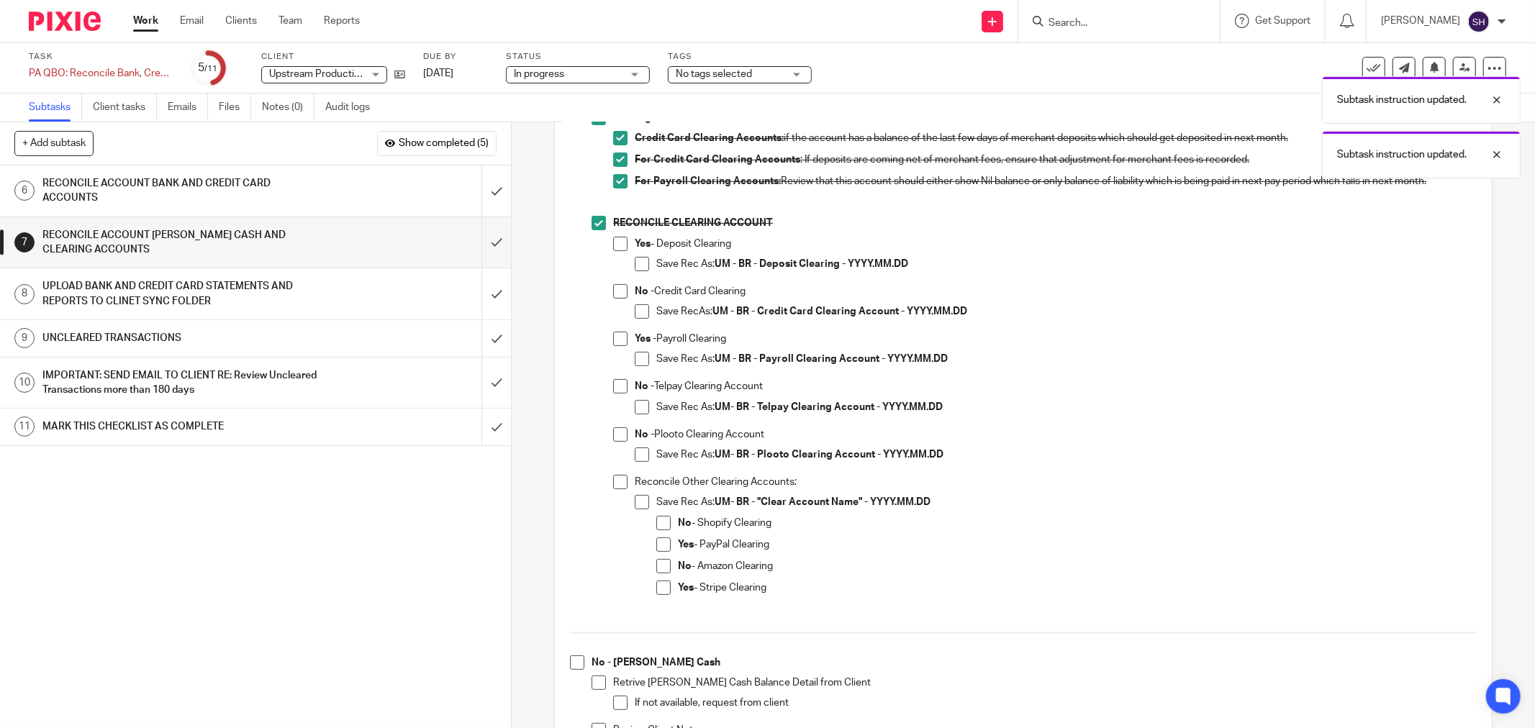
drag, startPoint x: 616, startPoint y: 290, endPoint x: 629, endPoint y: 304, distance: 18.8
click at [616, 291] on span at bounding box center [620, 291] width 14 height 14
click at [641, 311] on span at bounding box center [642, 311] width 14 height 14
drag, startPoint x: 613, startPoint y: 245, endPoint x: 621, endPoint y: 250, distance: 10.0
click at [613, 245] on span at bounding box center [620, 244] width 14 height 14
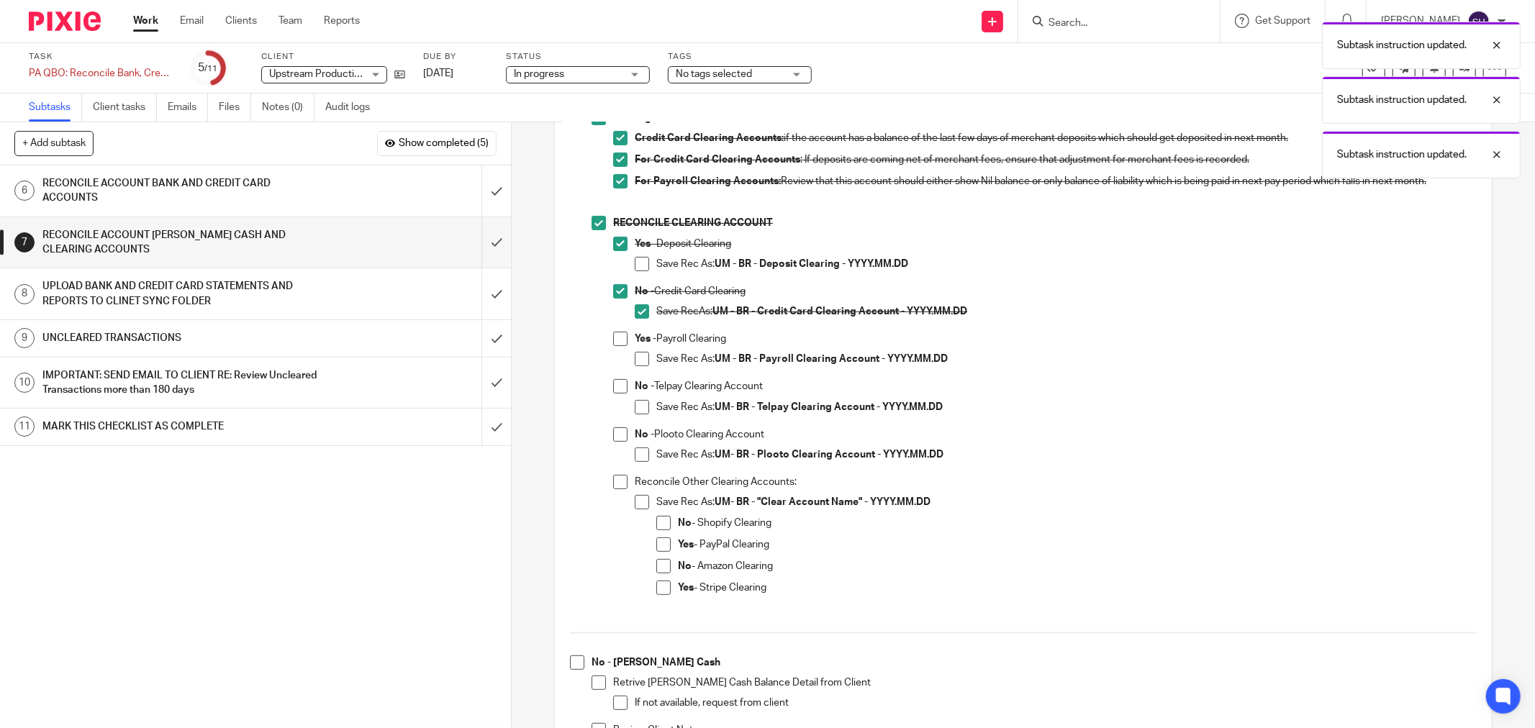
click at [635, 260] on span at bounding box center [642, 264] width 14 height 14
drag, startPoint x: 616, startPoint y: 343, endPoint x: 629, endPoint y: 351, distance: 15.2
click at [616, 342] on span at bounding box center [620, 339] width 14 height 14
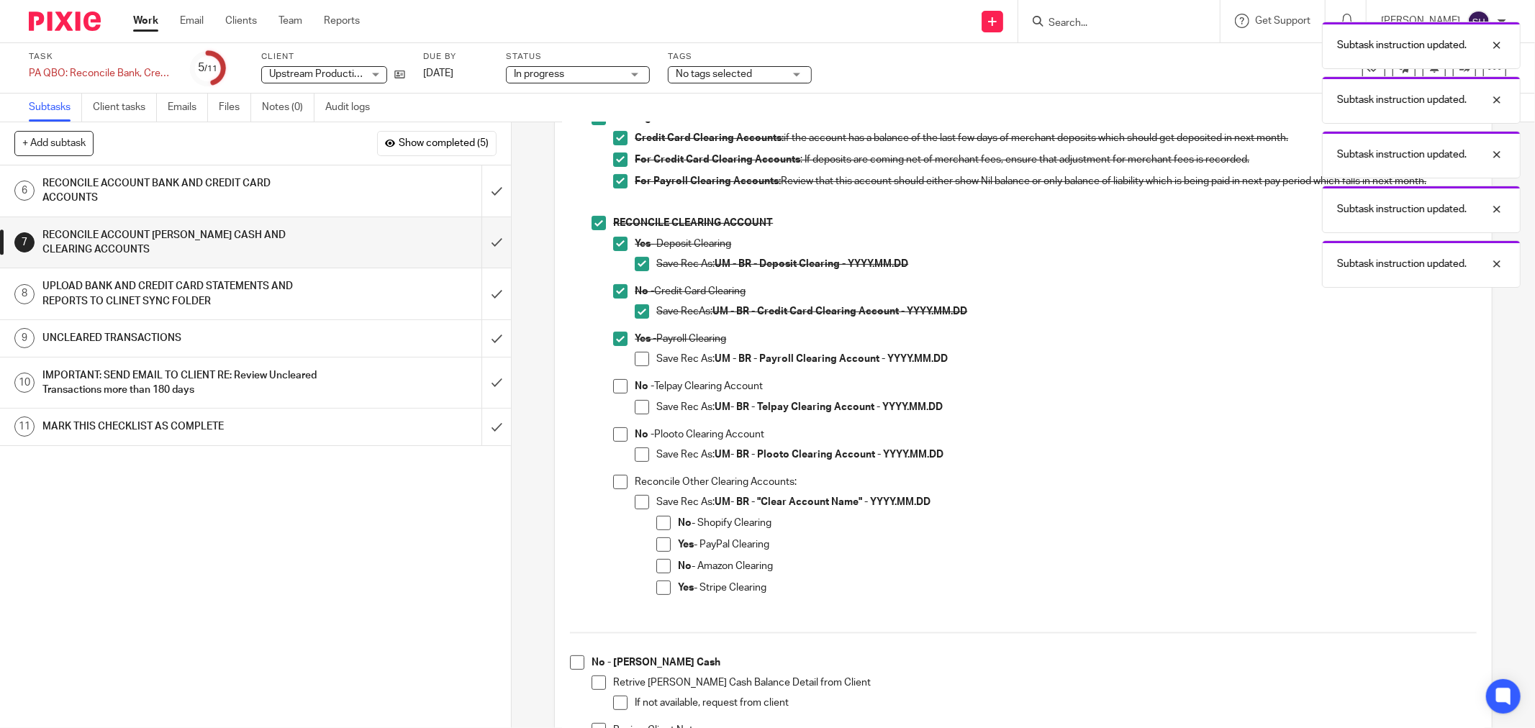
click at [635, 356] on span at bounding box center [642, 359] width 14 height 14
drag, startPoint x: 616, startPoint y: 380, endPoint x: 638, endPoint y: 393, distance: 25.8
click at [618, 380] on span at bounding box center [620, 386] width 14 height 14
click at [643, 401] on span at bounding box center [642, 407] width 14 height 14
click at [616, 433] on span at bounding box center [620, 435] width 14 height 14
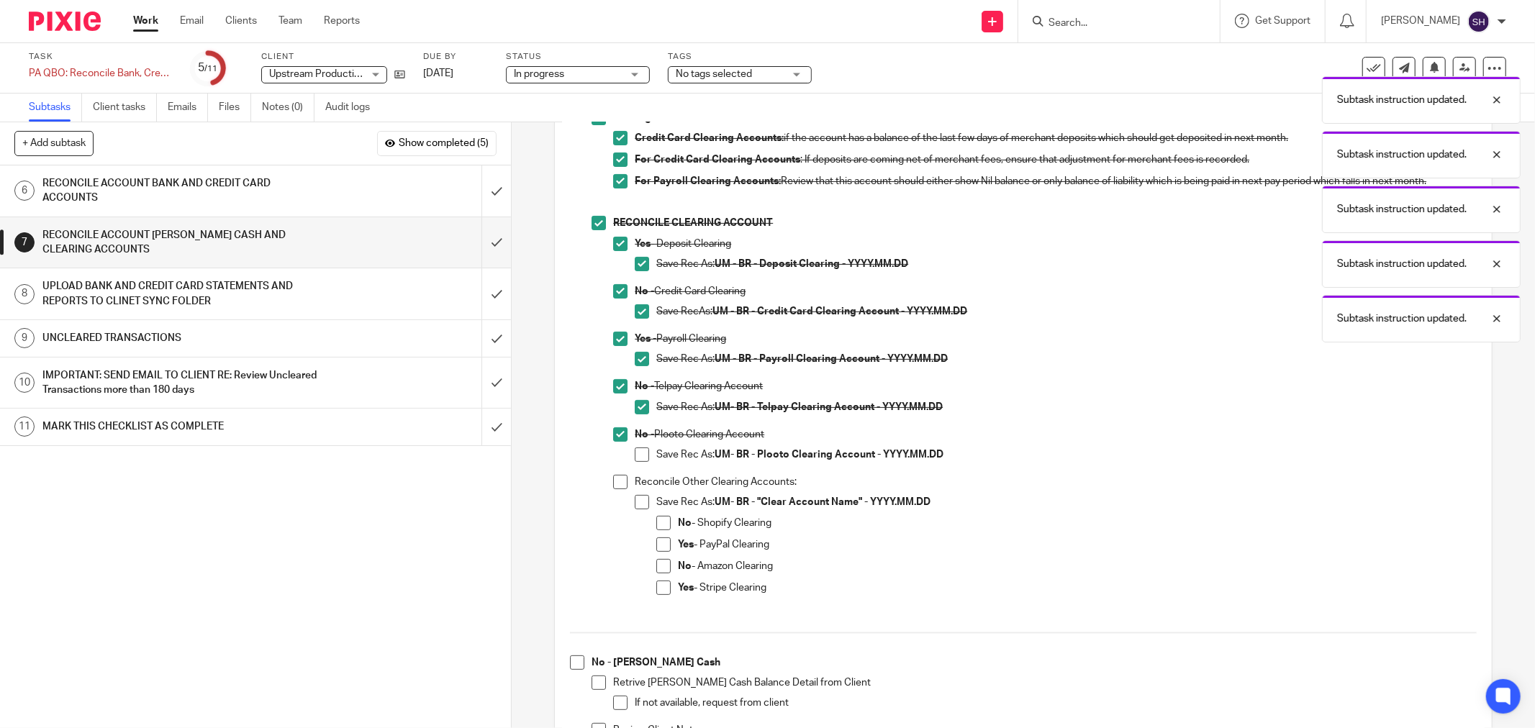
click at [635, 451] on span at bounding box center [642, 455] width 14 height 14
click at [621, 483] on span at bounding box center [620, 482] width 14 height 14
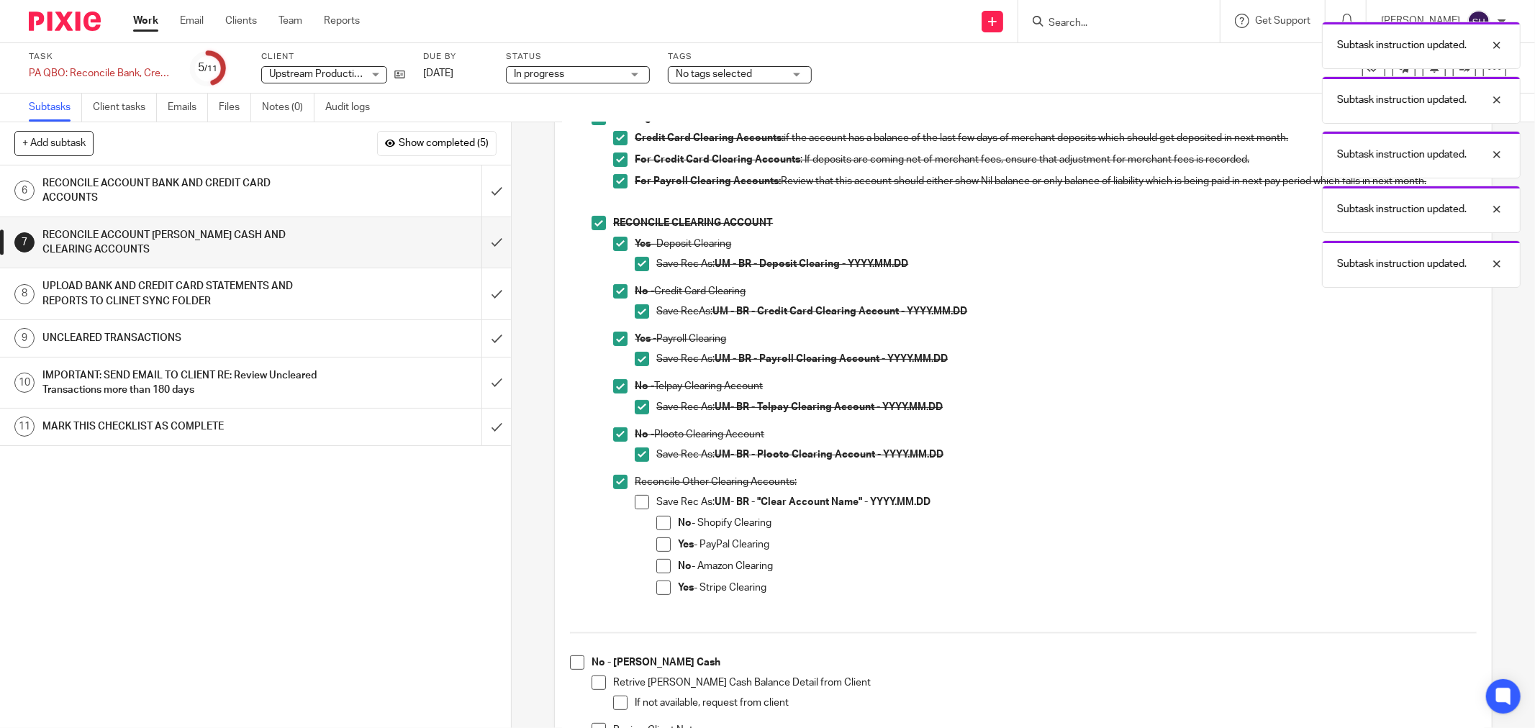
click at [629, 499] on li "Reconcile Other Clearing Accounts: Save Rec As: UM- BR - "Clear Account Name" -…" at bounding box center [1045, 544] width 864 height 139
click at [636, 504] on span at bounding box center [642, 502] width 14 height 14
click at [657, 518] on span at bounding box center [663, 523] width 14 height 14
click at [656, 534] on li "No - Shopify Clearing" at bounding box center [1066, 527] width 821 height 22
click at [656, 543] on span at bounding box center [663, 545] width 14 height 14
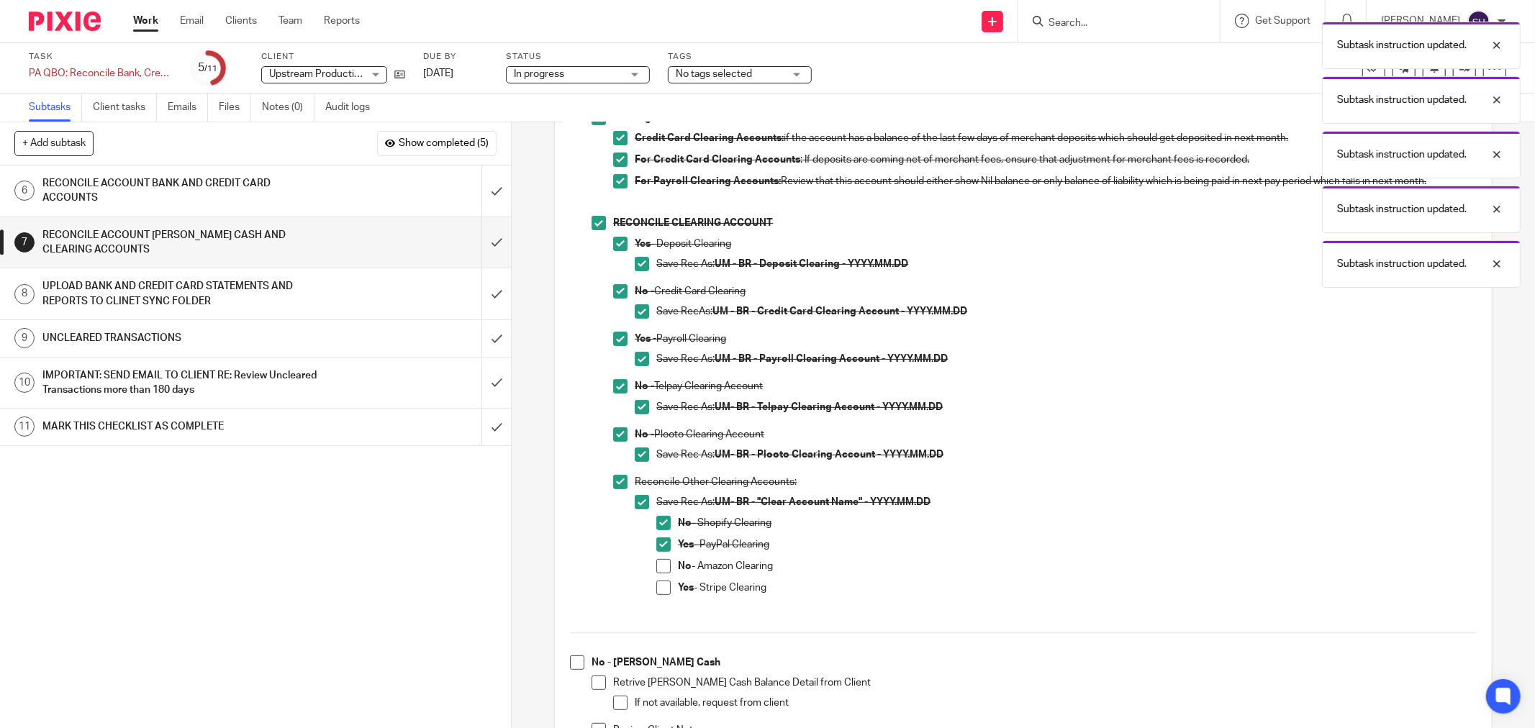
click at [656, 557] on li "Yes - PayPal Clearing" at bounding box center [1066, 549] width 821 height 22
click at [657, 563] on span at bounding box center [663, 566] width 14 height 14
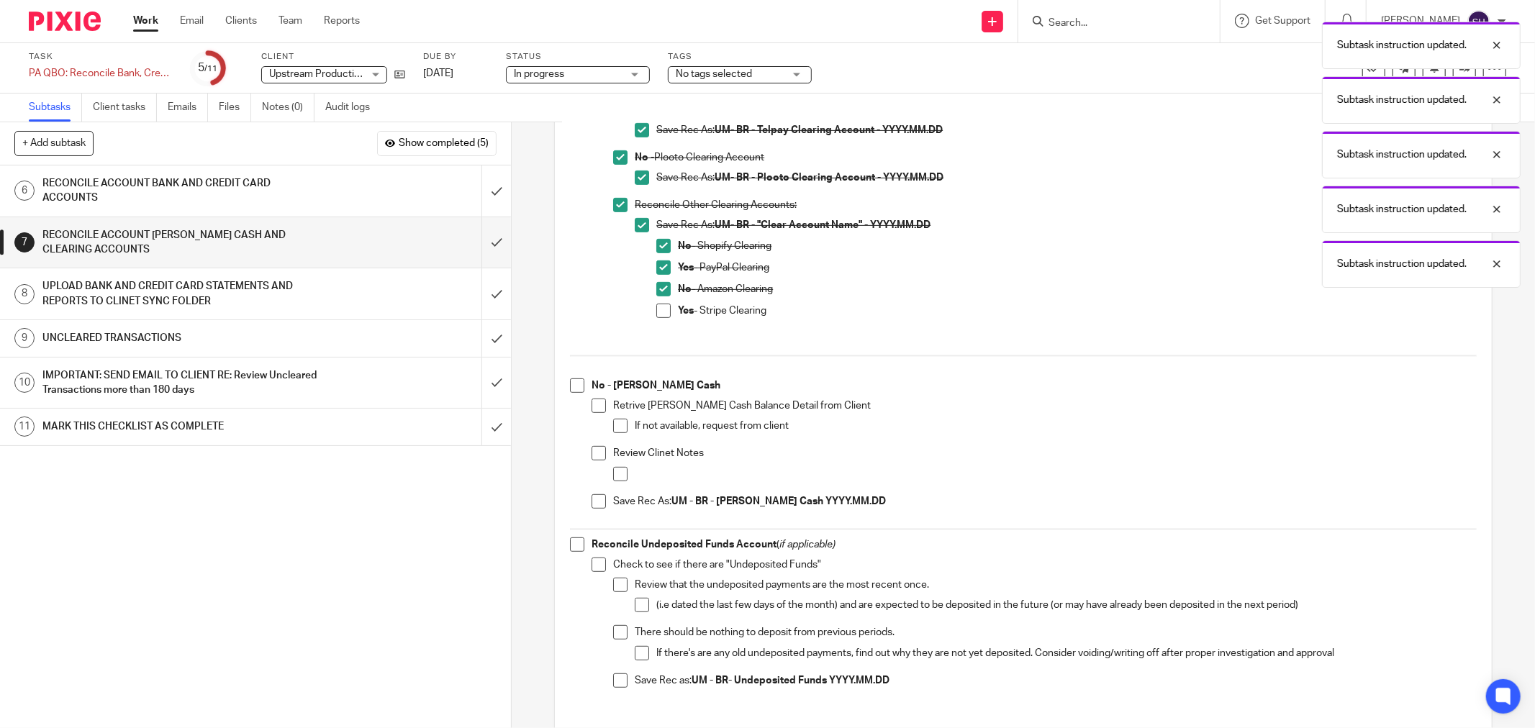
scroll to position [559, 0]
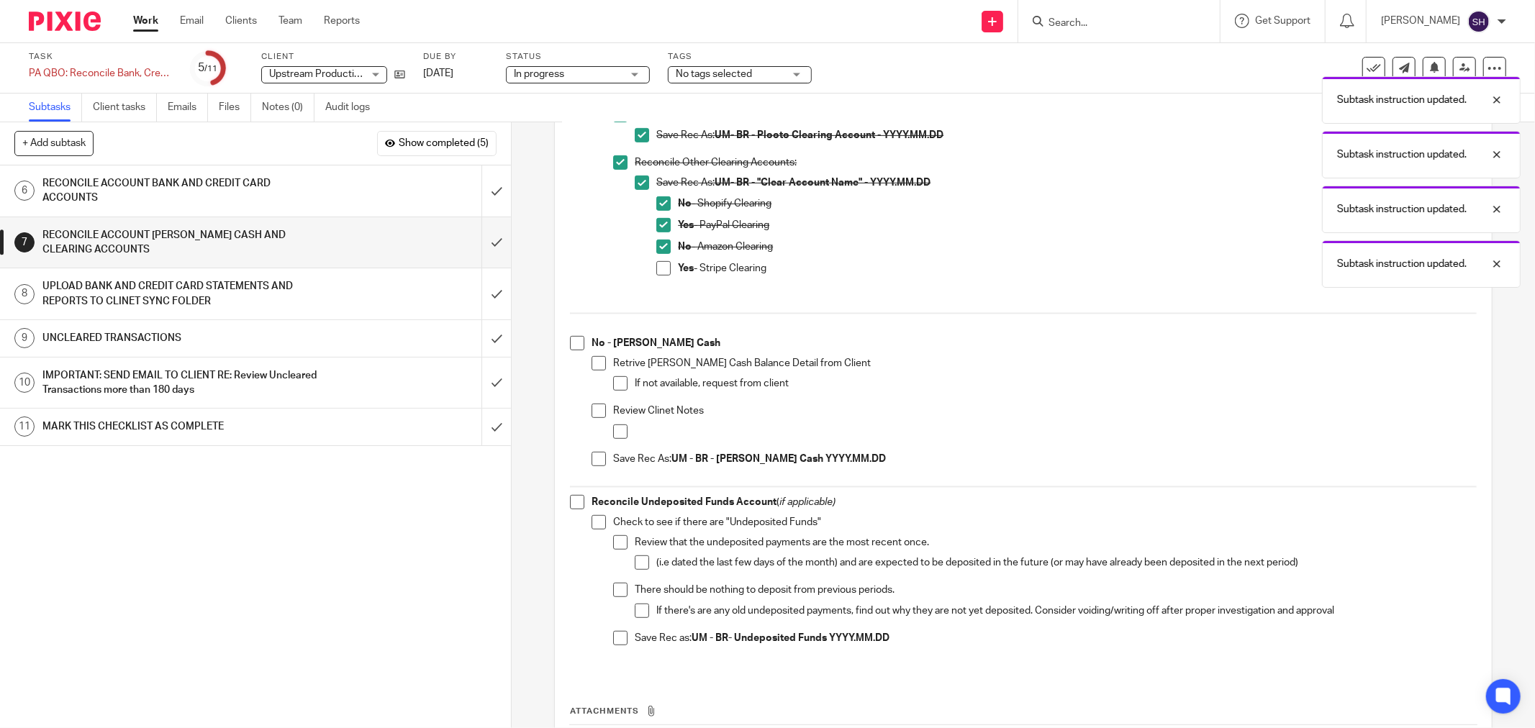
click at [578, 343] on span at bounding box center [577, 343] width 14 height 14
drag, startPoint x: 595, startPoint y: 363, endPoint x: 609, endPoint y: 382, distance: 23.6
click at [595, 364] on span at bounding box center [599, 363] width 14 height 14
click at [613, 384] on span at bounding box center [620, 383] width 14 height 14
drag, startPoint x: 600, startPoint y: 410, endPoint x: 607, endPoint y: 420, distance: 12.4
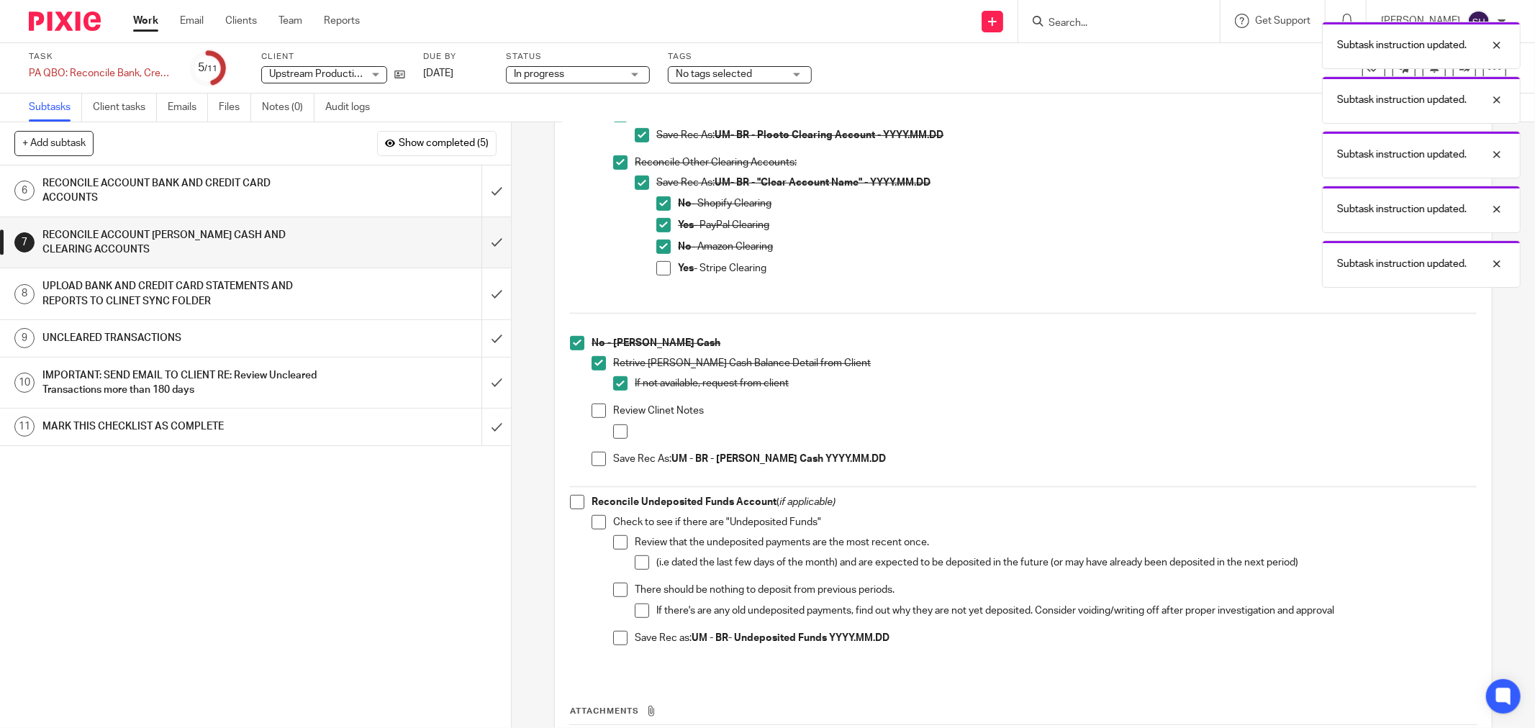
click at [600, 411] on span at bounding box center [599, 411] width 14 height 14
drag, startPoint x: 612, startPoint y: 425, endPoint x: 605, endPoint y: 446, distance: 22.5
click at [613, 425] on span at bounding box center [620, 432] width 14 height 14
drag, startPoint x: 601, startPoint y: 455, endPoint x: 587, endPoint y: 479, distance: 27.8
click at [600, 456] on span at bounding box center [599, 459] width 14 height 14
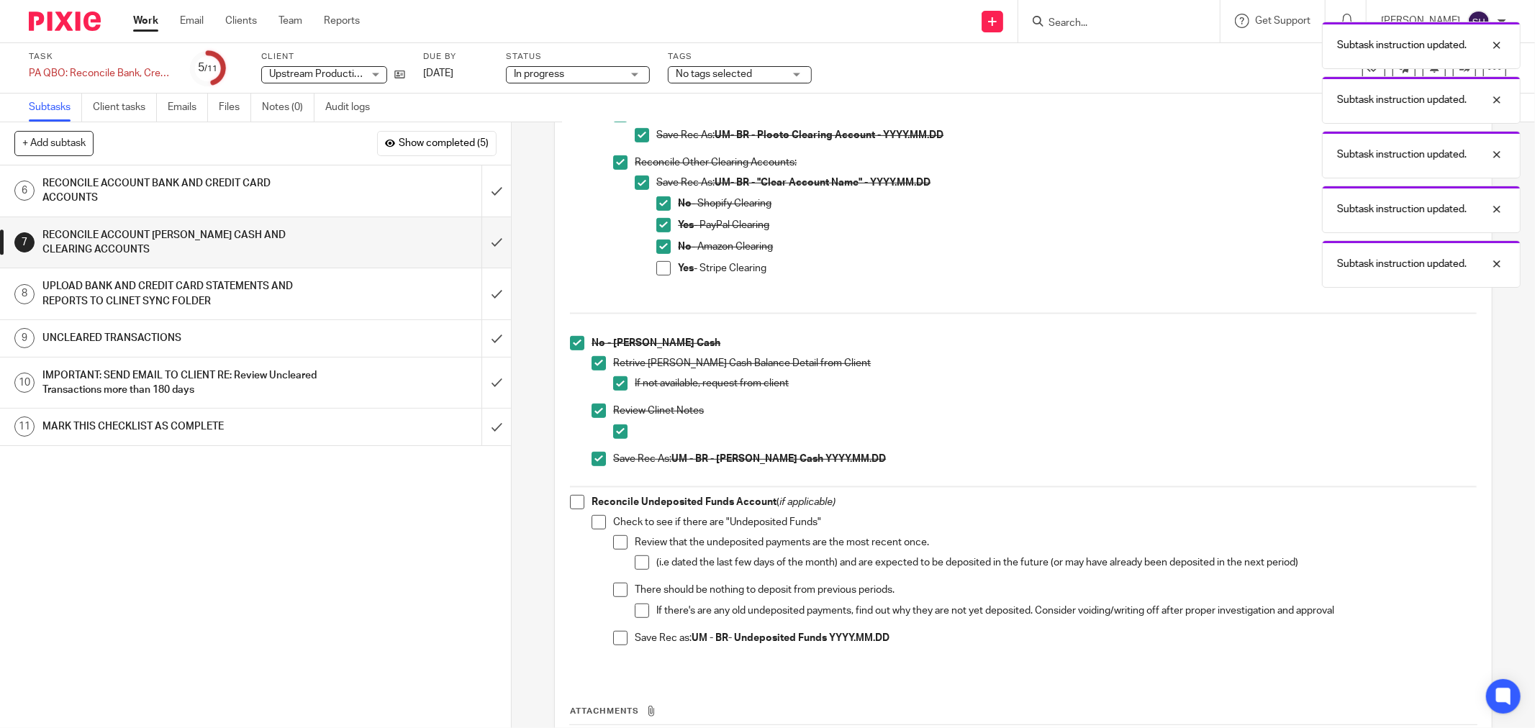
click at [577, 504] on span at bounding box center [577, 502] width 14 height 14
click at [595, 521] on span at bounding box center [599, 522] width 14 height 14
click at [615, 542] on span at bounding box center [620, 543] width 14 height 14
drag, startPoint x: 628, startPoint y: 561, endPoint x: 624, endPoint y: 572, distance: 10.7
click at [628, 562] on li "Review that the undeposited payments are the most recent once. (i.e dated the l…" at bounding box center [1045, 560] width 864 height 48
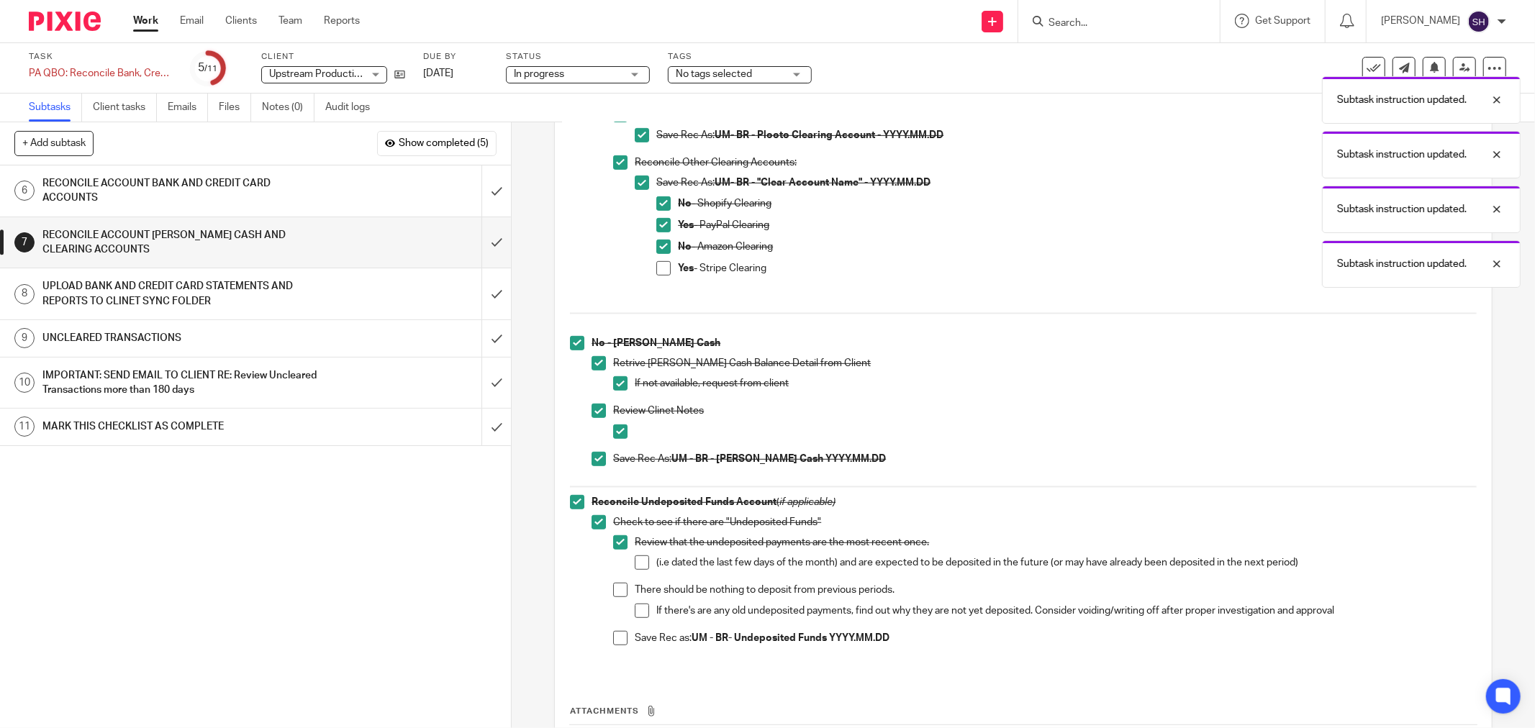
click at [636, 564] on span at bounding box center [642, 563] width 14 height 14
click at [615, 591] on span at bounding box center [620, 590] width 14 height 14
click at [635, 614] on span at bounding box center [642, 611] width 14 height 14
click at [613, 638] on span at bounding box center [620, 638] width 14 height 14
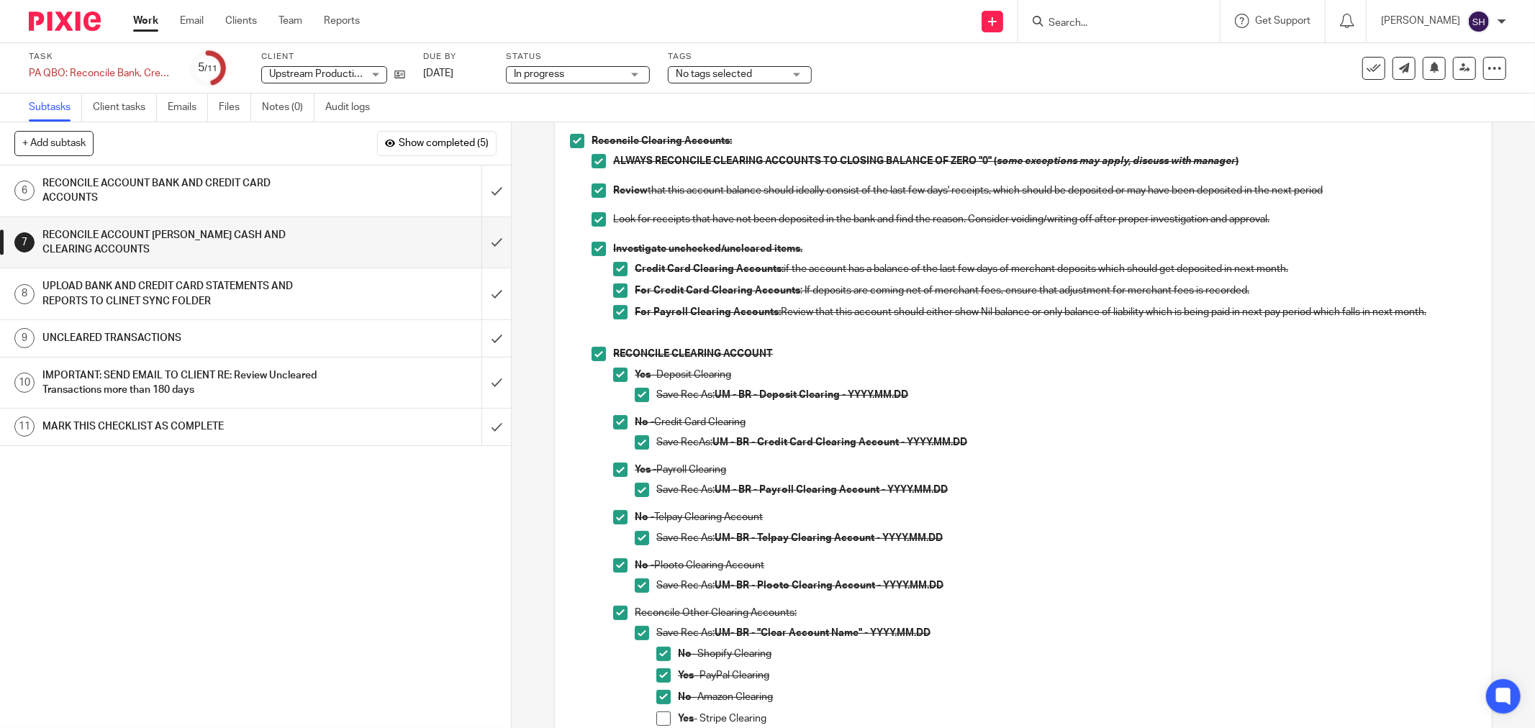
scroll to position [80, 0]
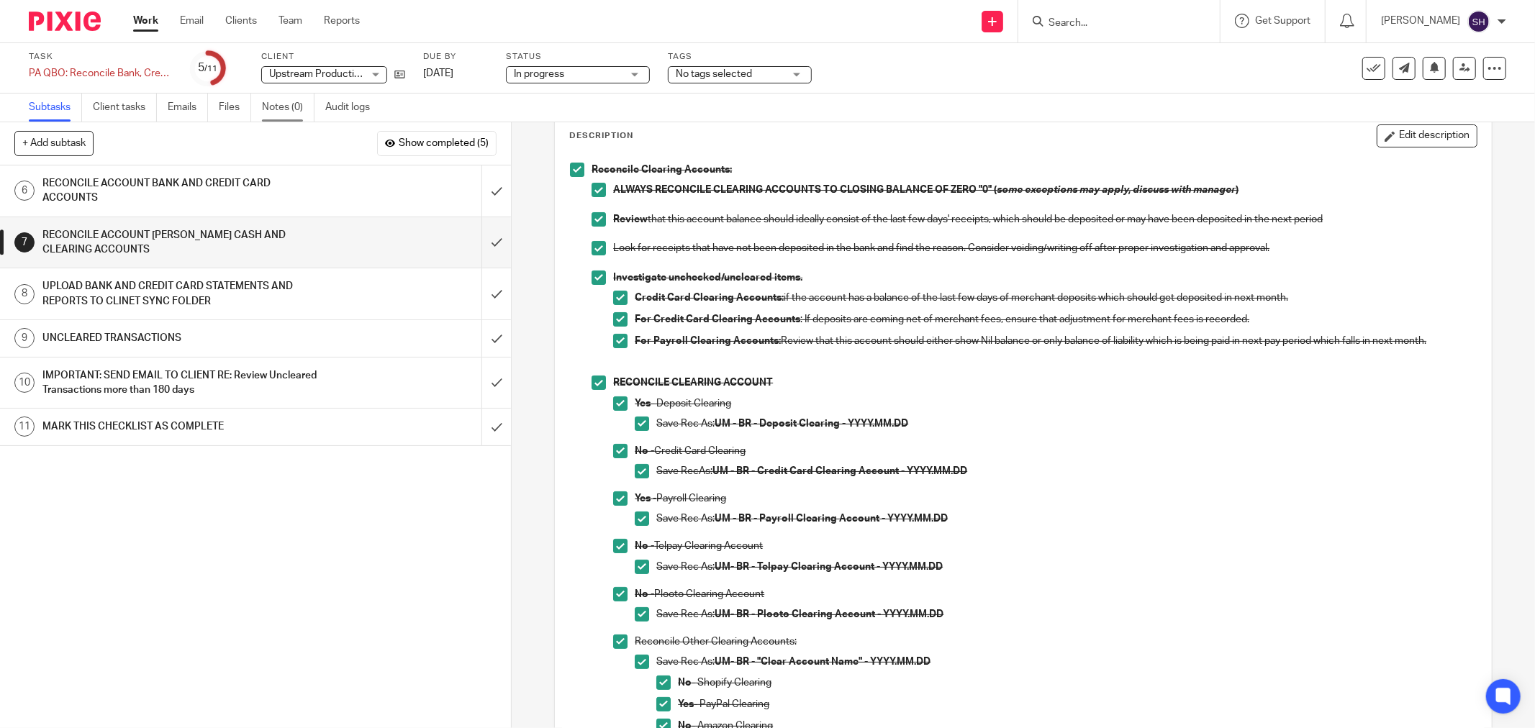
click at [279, 113] on link "Notes (0)" at bounding box center [288, 108] width 53 height 28
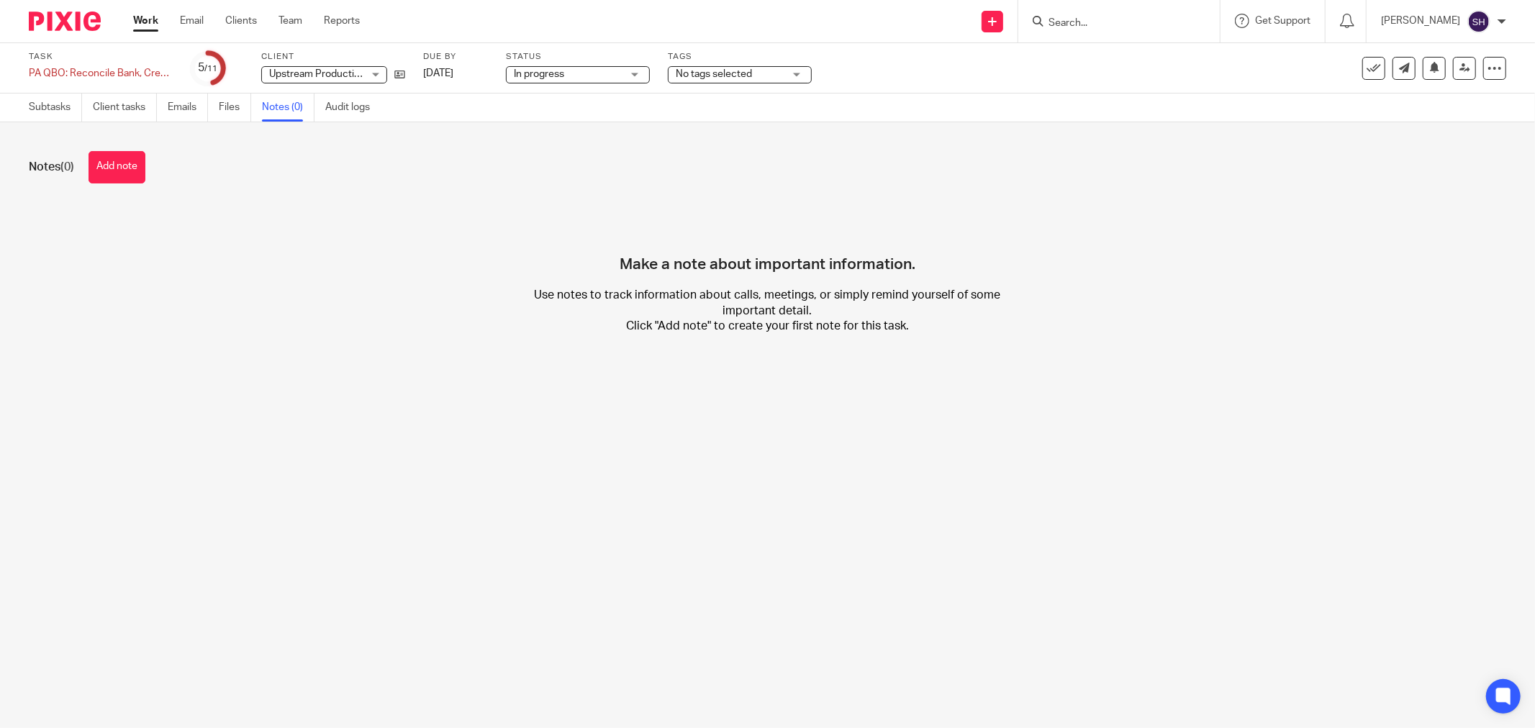
click at [137, 166] on button "Add note" at bounding box center [117, 167] width 57 height 32
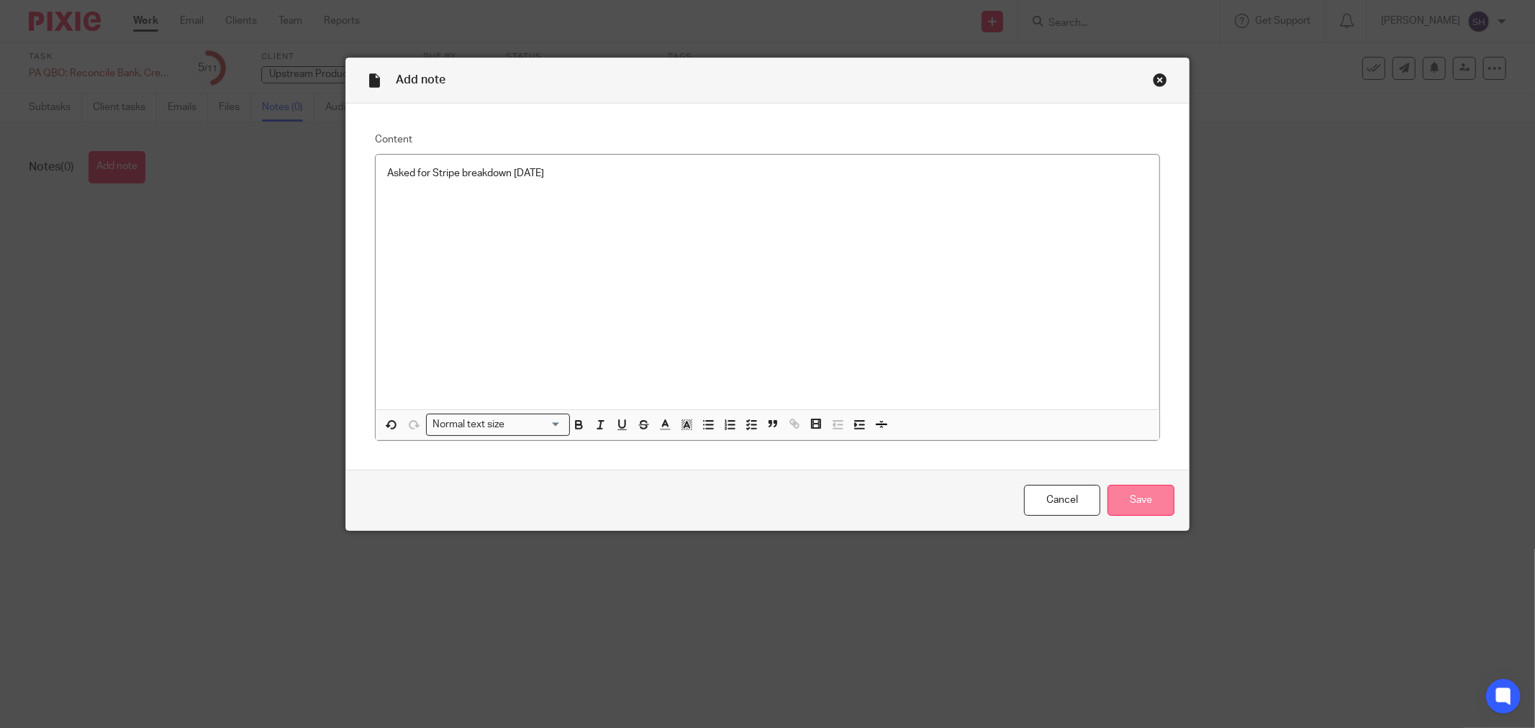
click at [1152, 505] on input "Save" at bounding box center [1141, 500] width 67 height 31
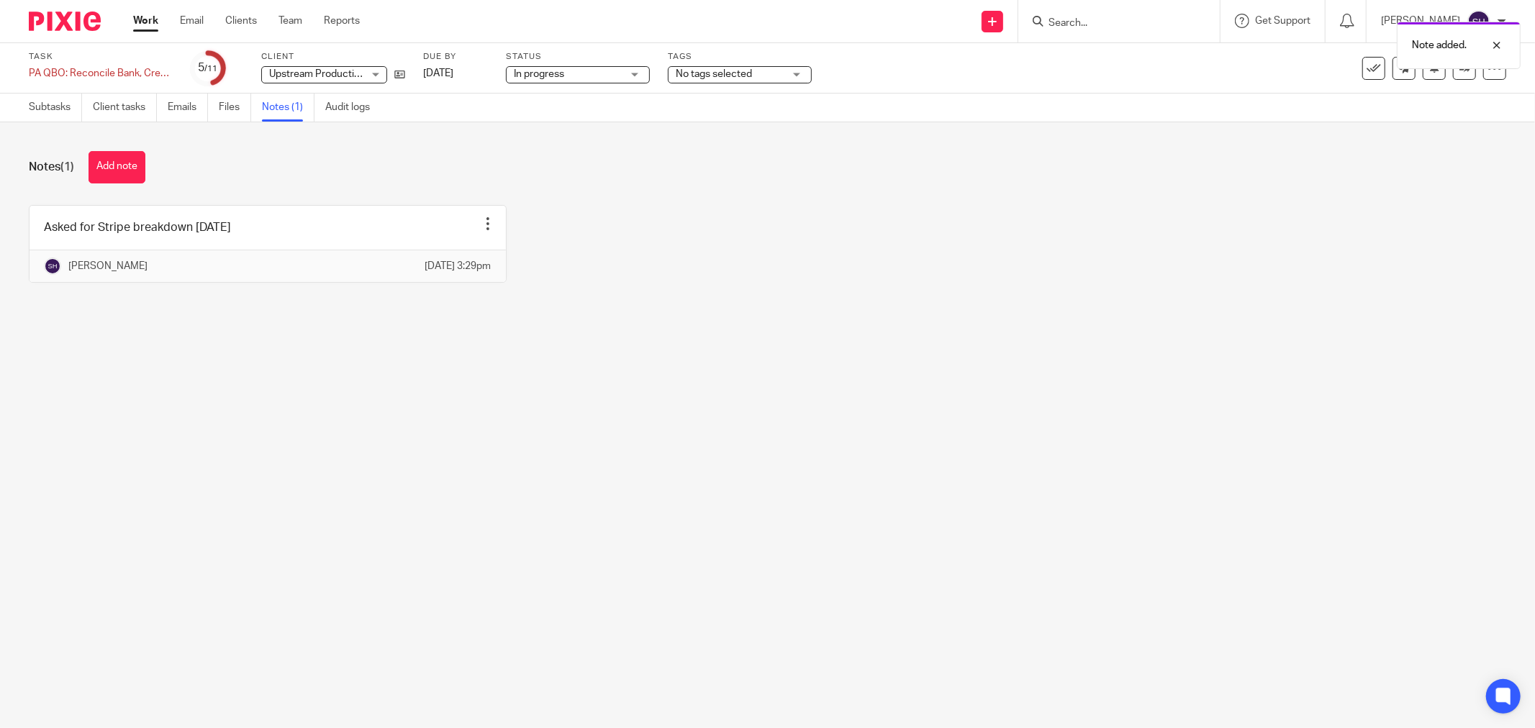
click at [547, 75] on span "In progress" at bounding box center [539, 74] width 50 height 10
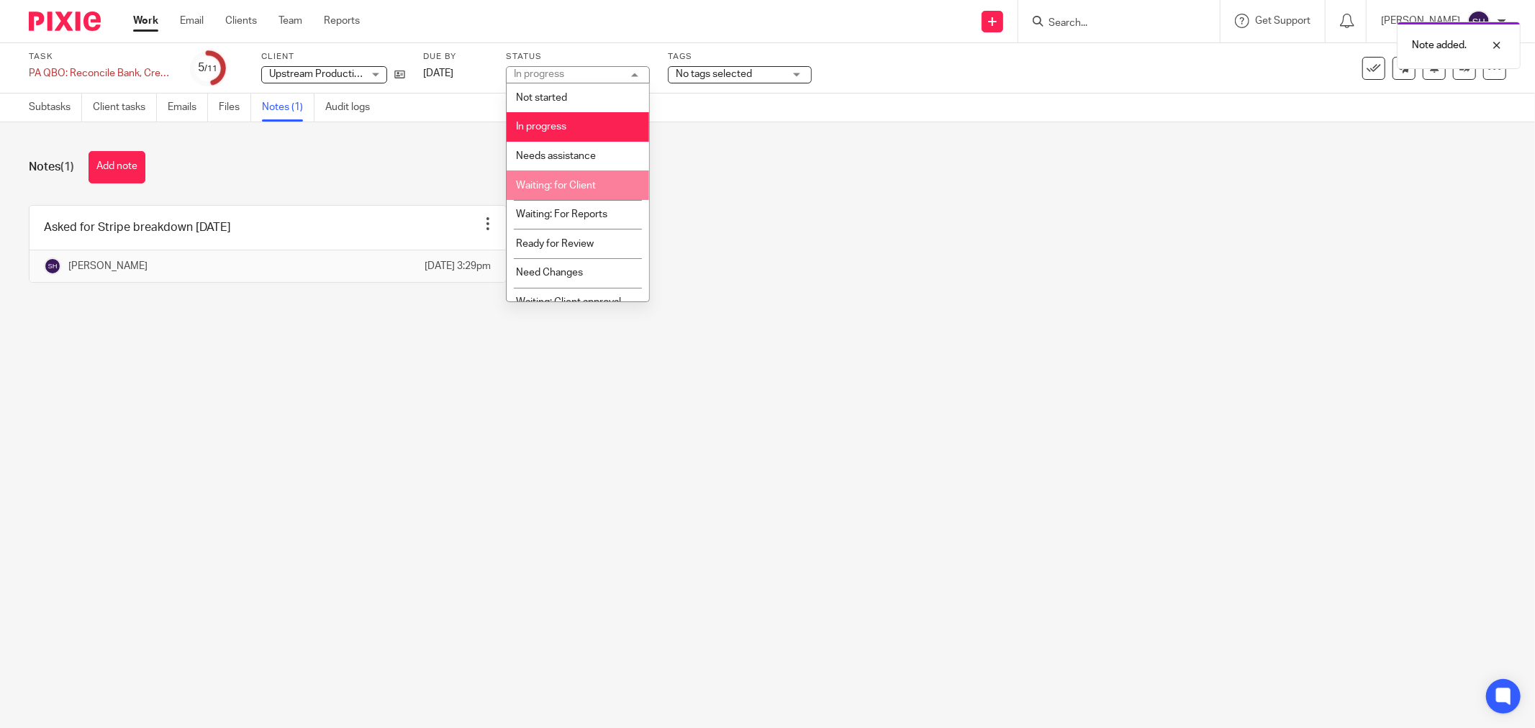
click at [592, 182] on span "Waiting: for Client" at bounding box center [556, 186] width 80 height 10
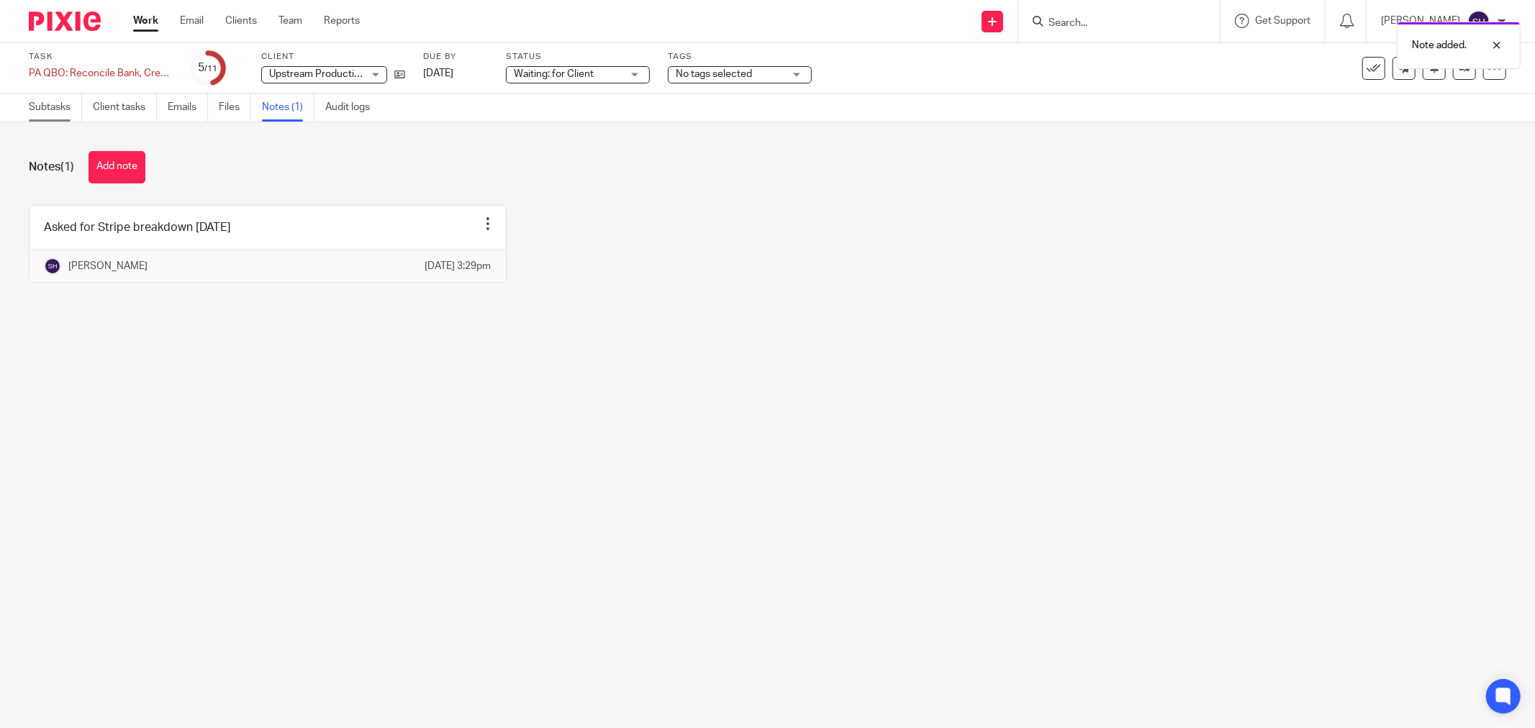
click at [66, 107] on link "Subtasks" at bounding box center [55, 108] width 53 height 28
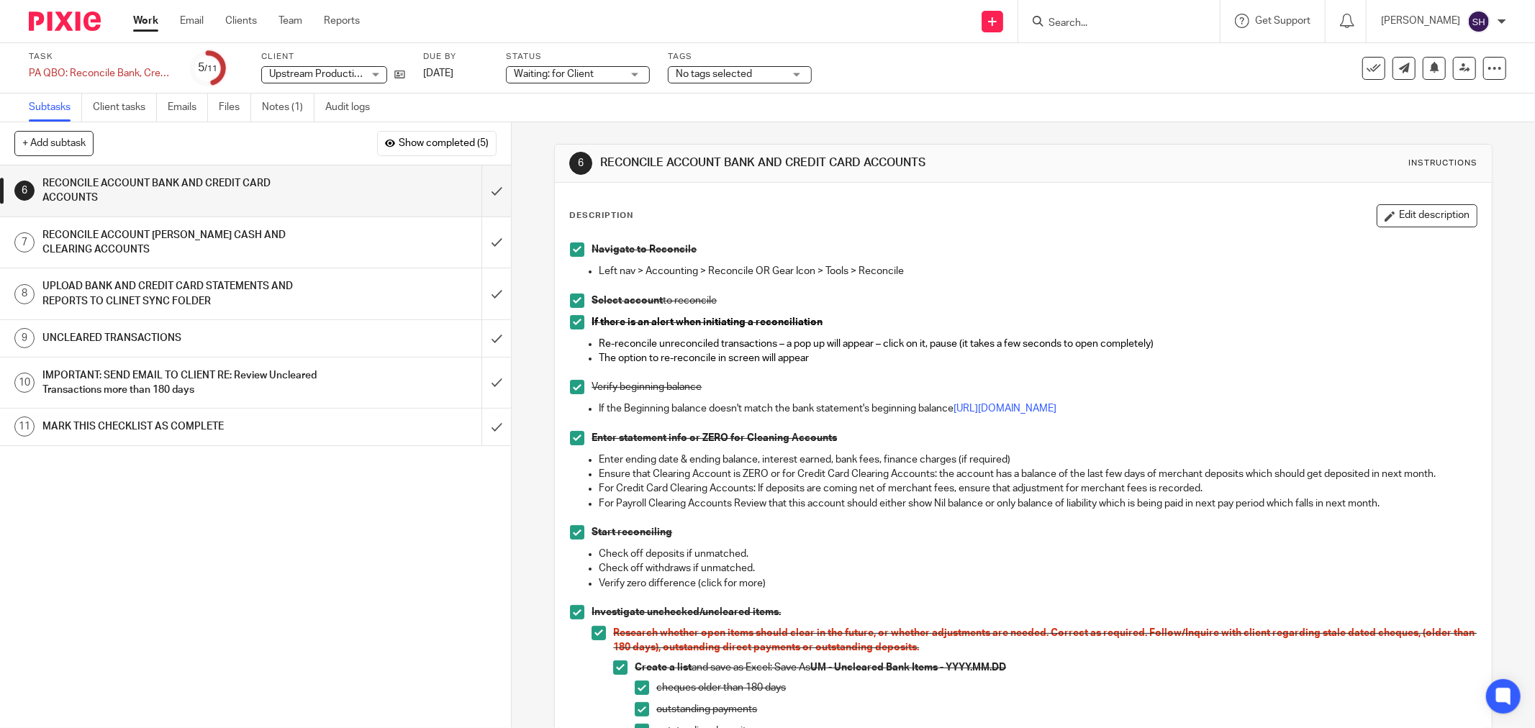
click at [403, 240] on div "RECONCILE ACCOUNT [PERSON_NAME] CASH AND CLEARING ACCOUNTS" at bounding box center [254, 243] width 425 height 37
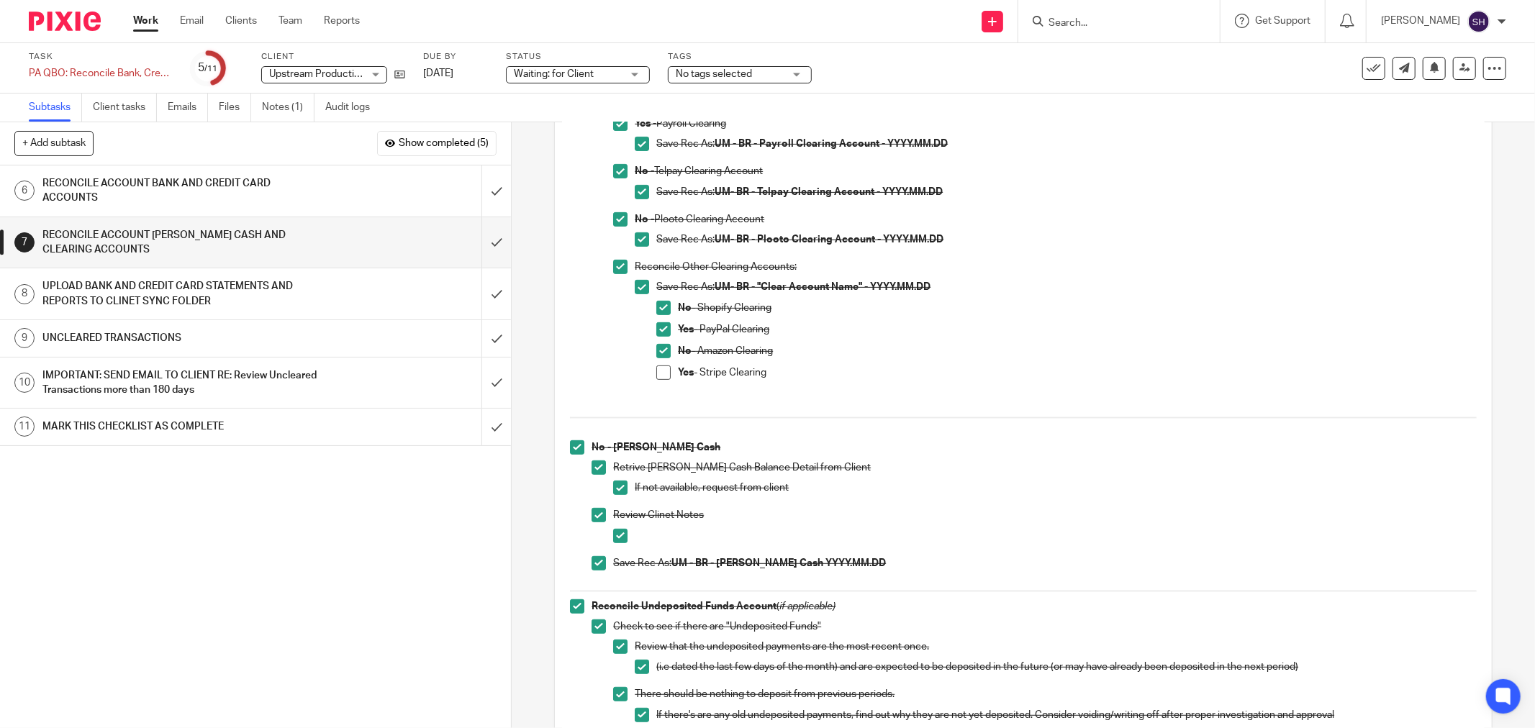
scroll to position [479, 0]
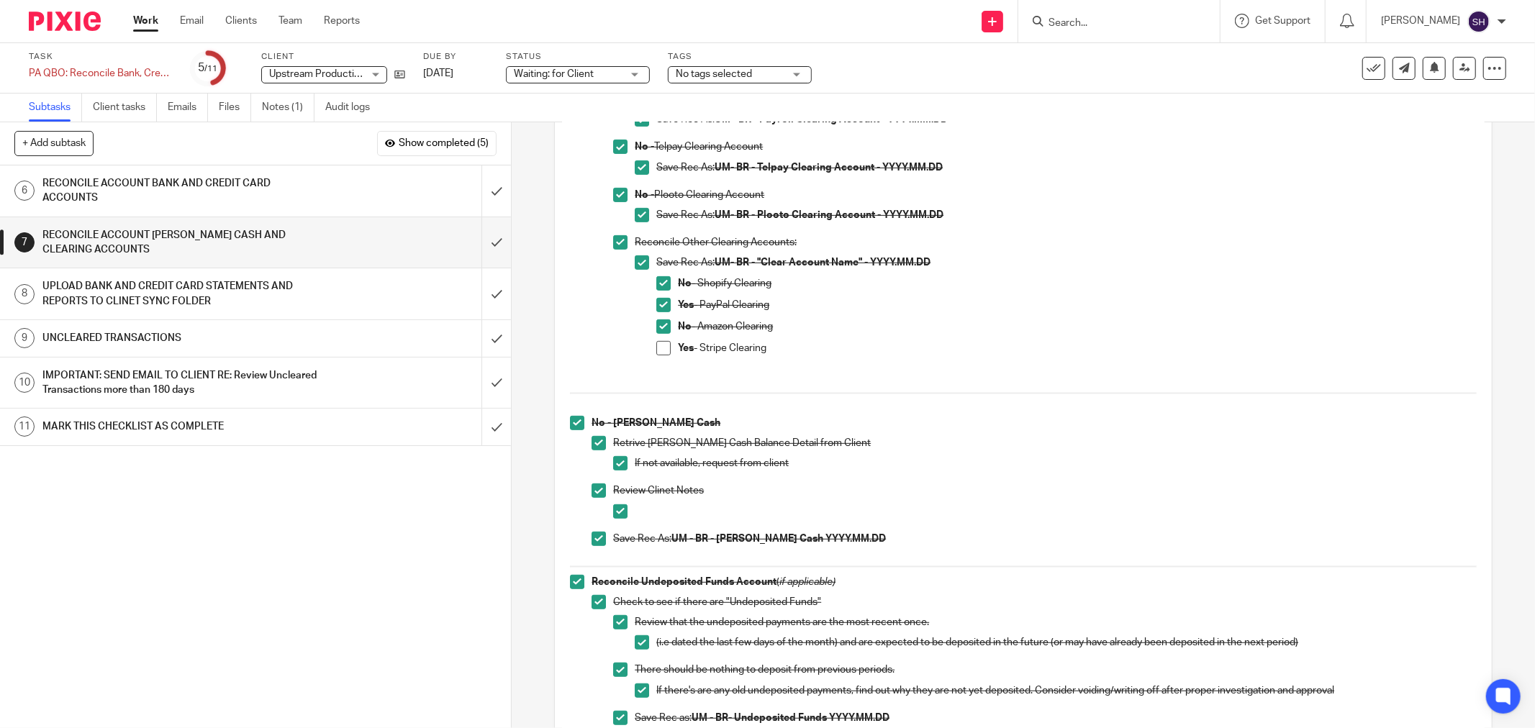
click at [299, 289] on h1 "UPLOAD BANK AND CREDIT CARD STATEMENTS AND REPORTS TO CLINET SYNC FOLDER" at bounding box center [184, 294] width 284 height 37
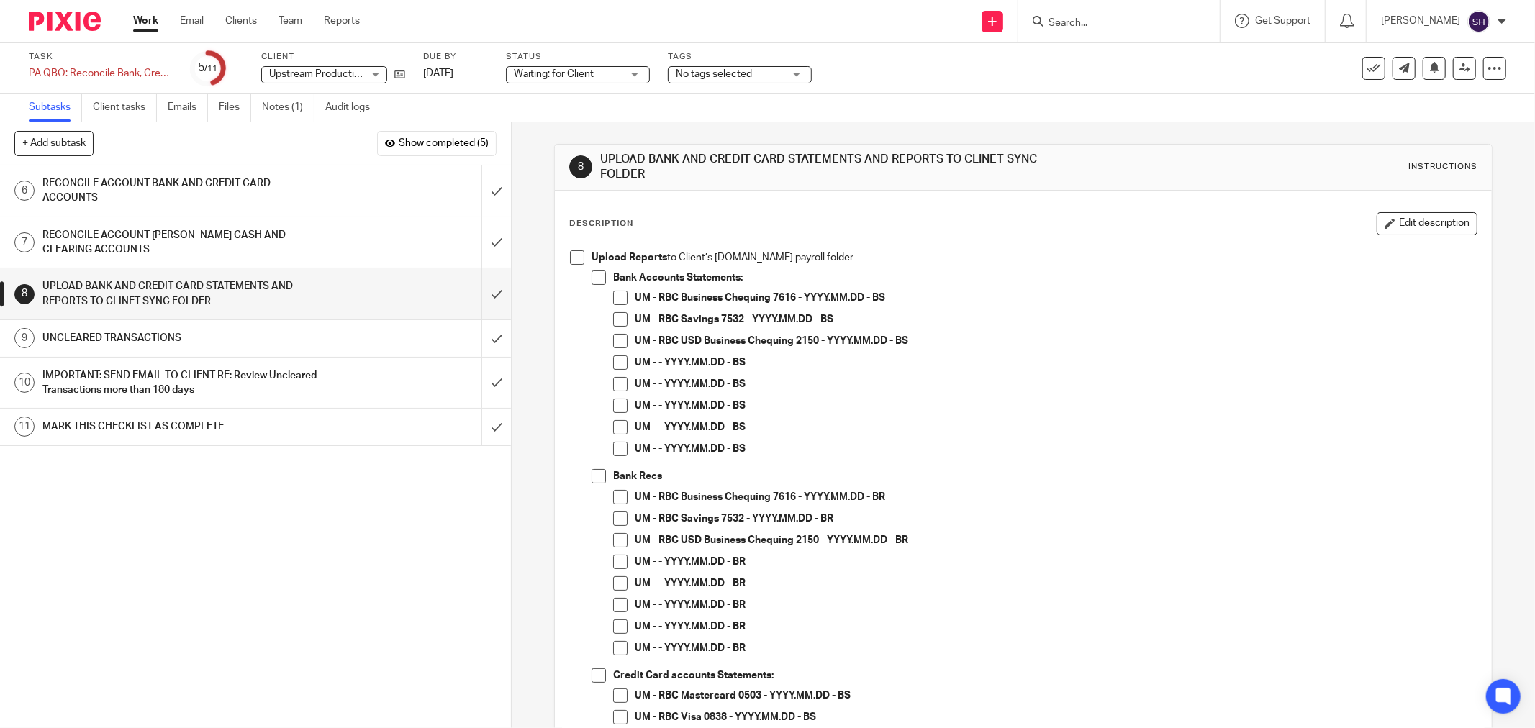
drag, startPoint x: 564, startPoint y: 258, endPoint x: 571, endPoint y: 263, distance: 8.2
click at [564, 259] on div "Upload Reports to Client’s [DOMAIN_NAME] payroll folder Bank Accounts Statement…" at bounding box center [1023, 662] width 921 height 839
click at [571, 263] on span at bounding box center [577, 257] width 14 height 14
drag, startPoint x: 593, startPoint y: 279, endPoint x: 616, endPoint y: 296, distance: 28.8
click at [595, 279] on span at bounding box center [599, 278] width 14 height 14
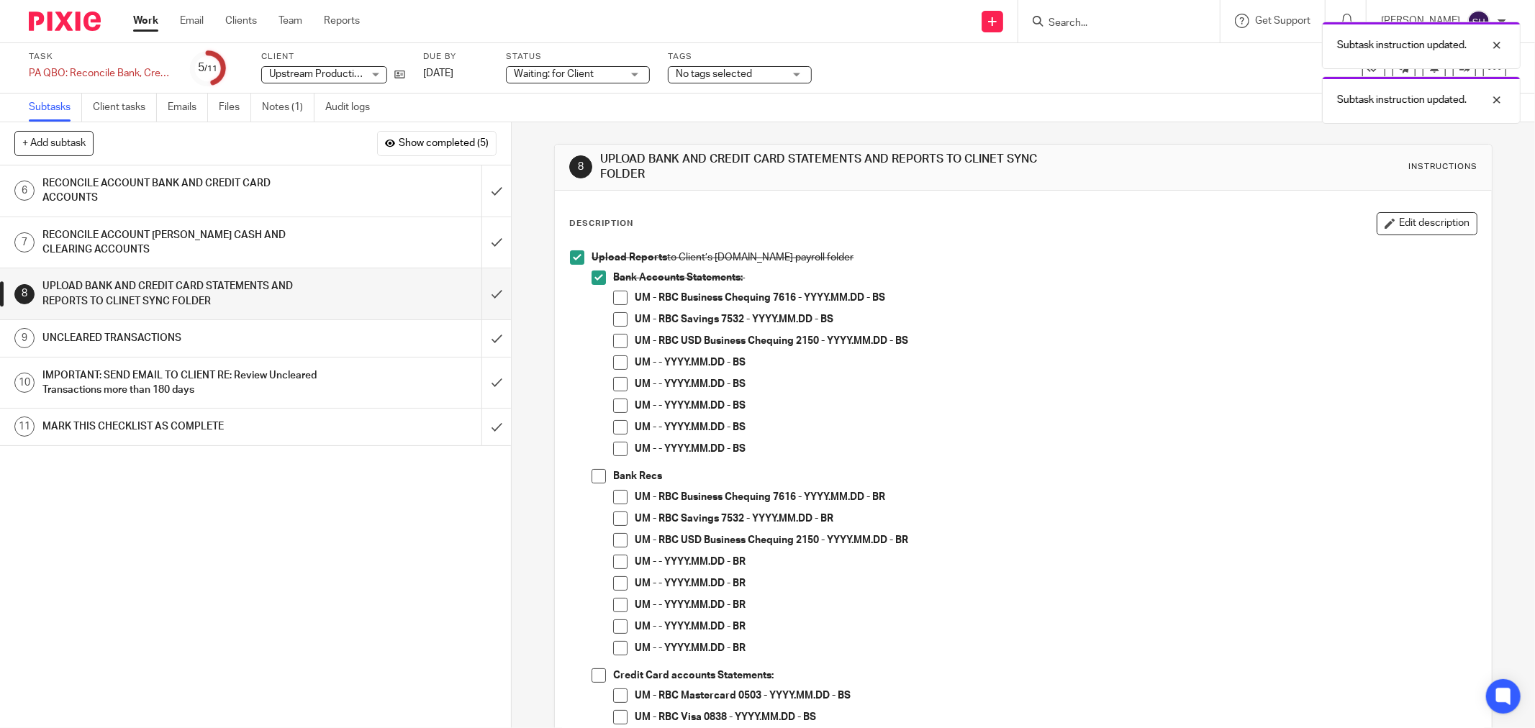
drag, startPoint x: 617, startPoint y: 297, endPoint x: 623, endPoint y: 322, distance: 25.8
click at [618, 299] on span at bounding box center [620, 298] width 14 height 14
click at [623, 325] on li "UM - RBC Savings 7532 - YYYY.MM.DD - BS" at bounding box center [1045, 323] width 864 height 22
click at [620, 315] on span at bounding box center [620, 319] width 14 height 14
drag, startPoint x: 615, startPoint y: 340, endPoint x: 613, endPoint y: 358, distance: 18.2
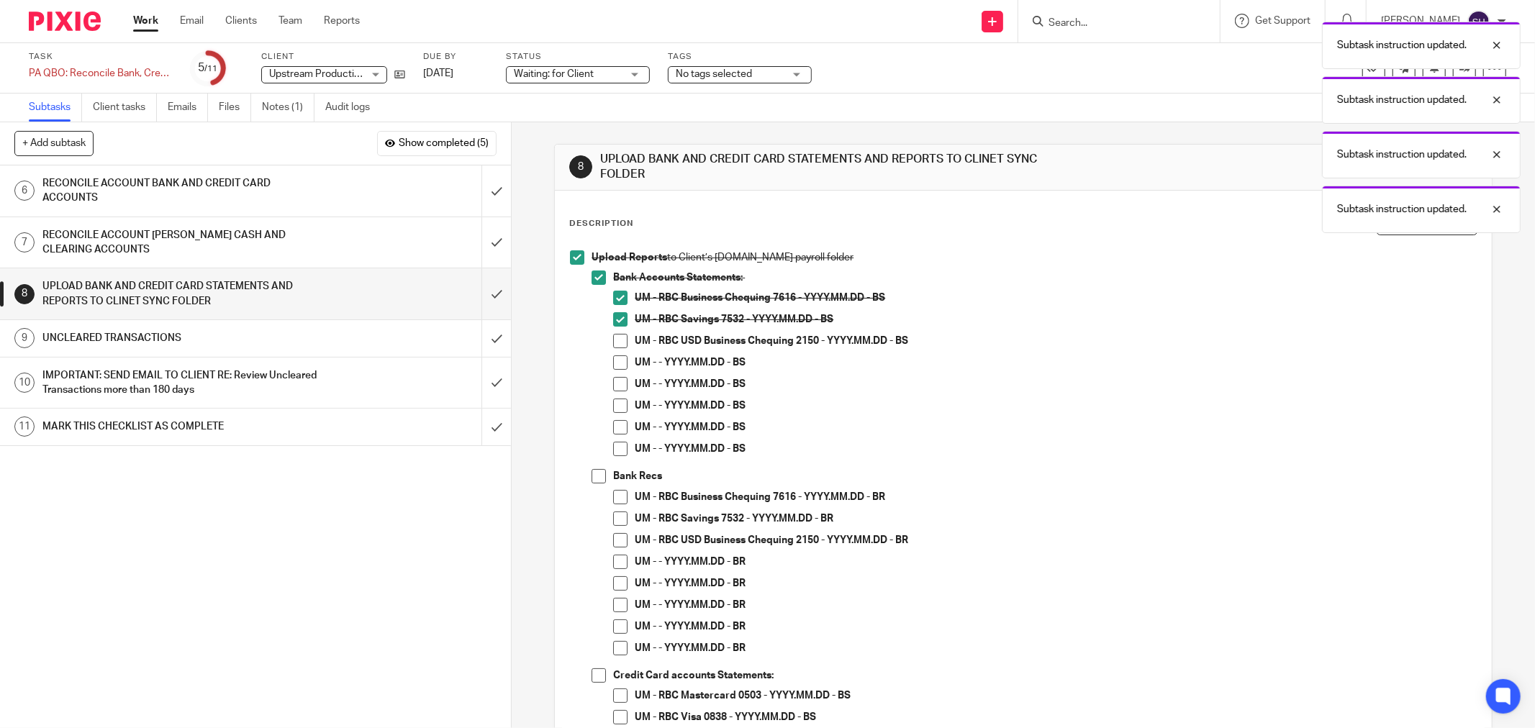
click at [615, 341] on span at bounding box center [620, 341] width 14 height 14
drag, startPoint x: 613, startPoint y: 360, endPoint x: 618, endPoint y: 379, distance: 19.4
click at [613, 361] on span at bounding box center [620, 363] width 14 height 14
click at [620, 381] on span at bounding box center [620, 384] width 14 height 14
click at [614, 401] on span at bounding box center [620, 406] width 14 height 14
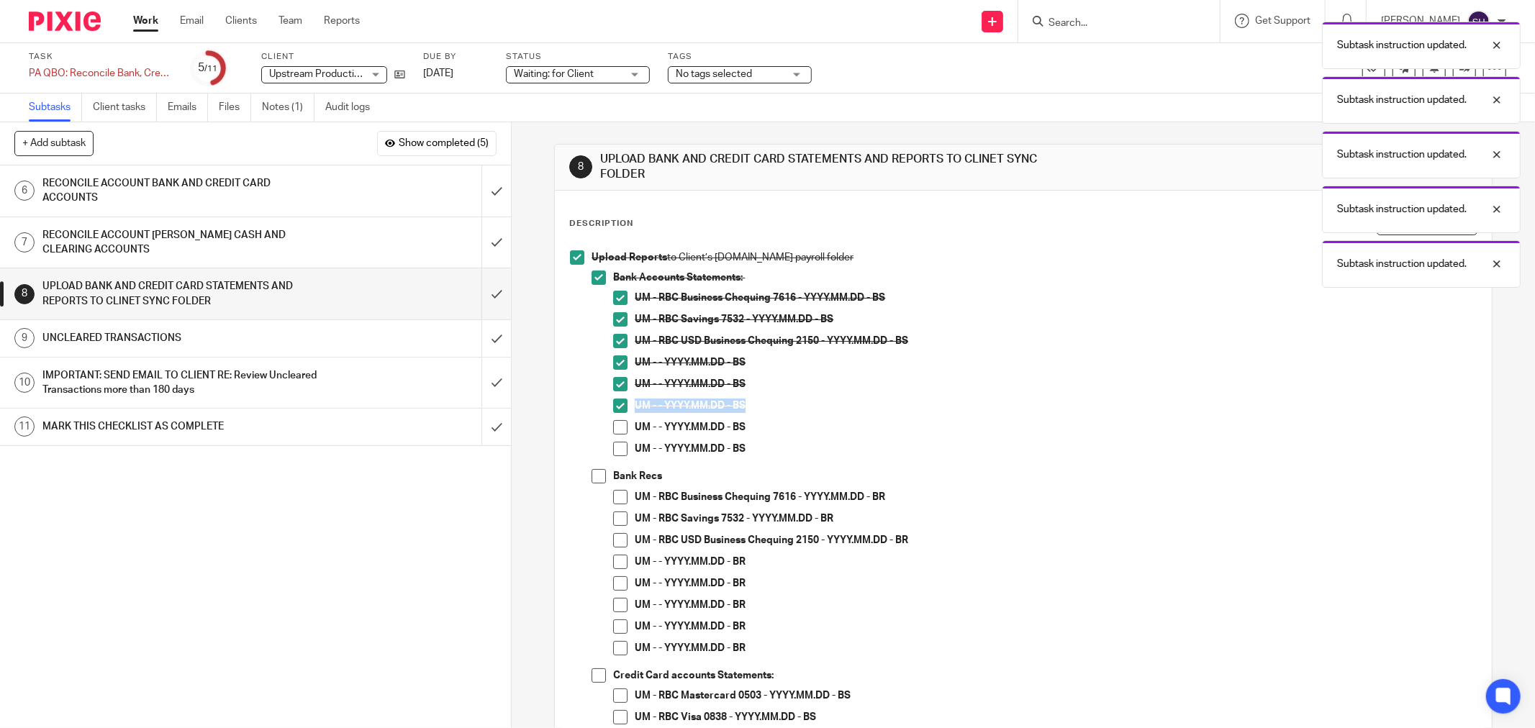
drag, startPoint x: 620, startPoint y: 425, endPoint x: 615, endPoint y: 447, distance: 22.3
click at [620, 426] on span at bounding box center [620, 427] width 14 height 14
click at [615, 447] on span at bounding box center [620, 449] width 14 height 14
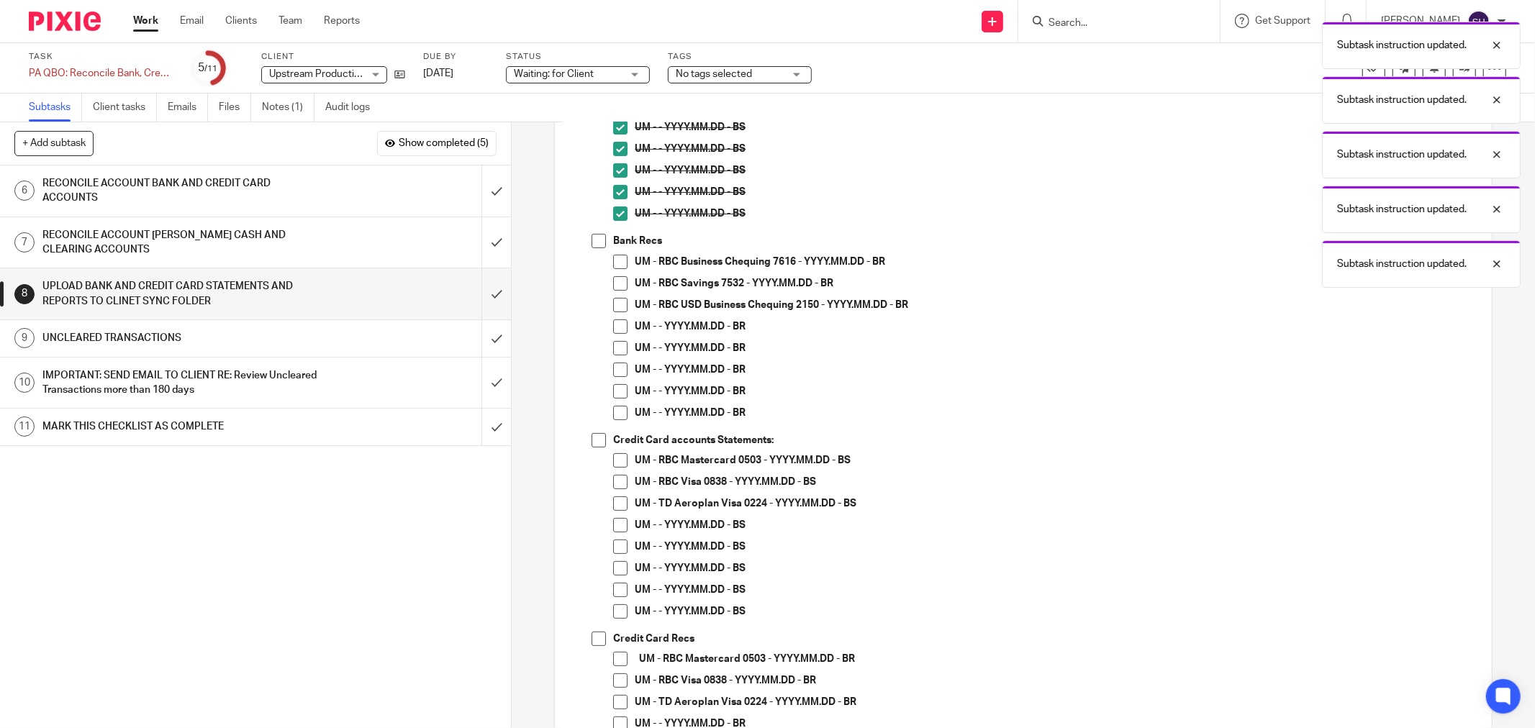
scroll to position [240, 0]
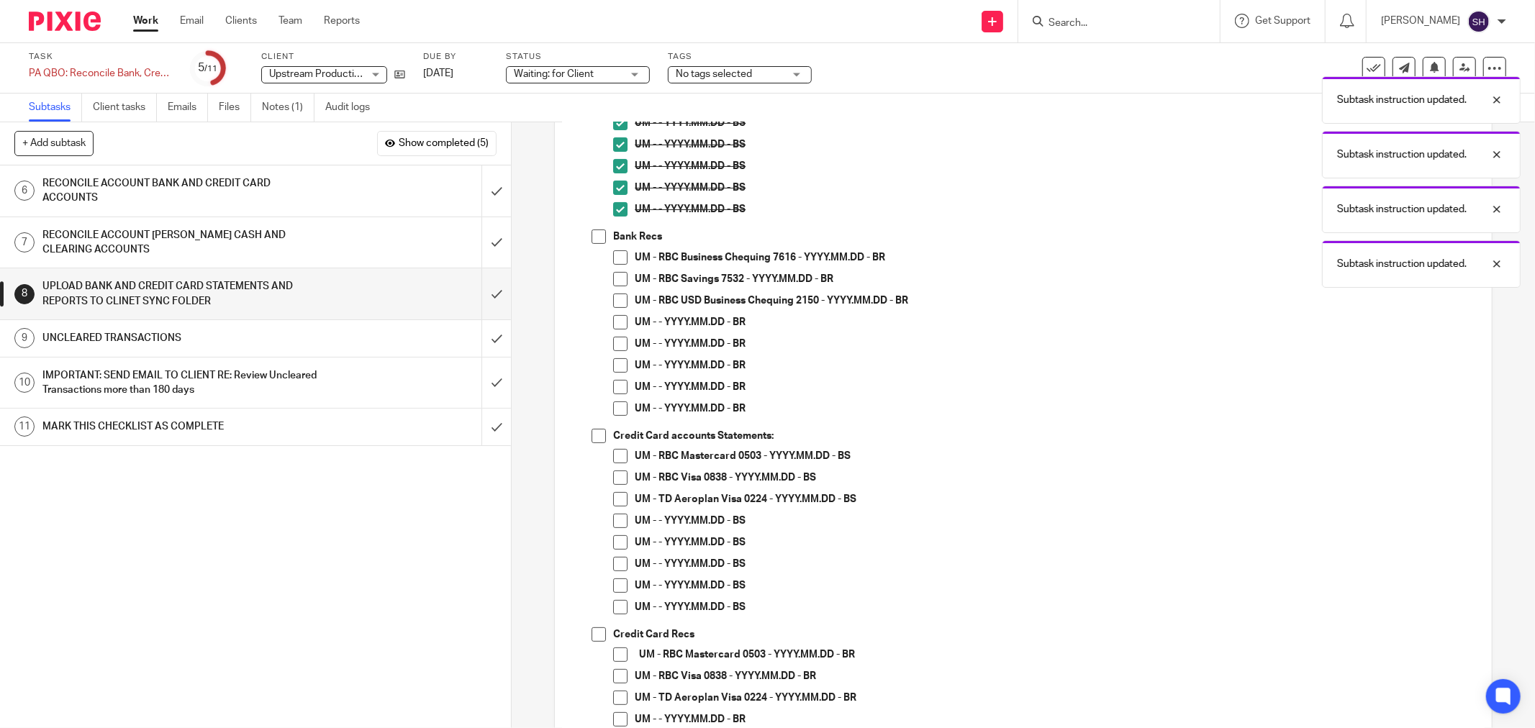
click at [598, 235] on span at bounding box center [599, 237] width 14 height 14
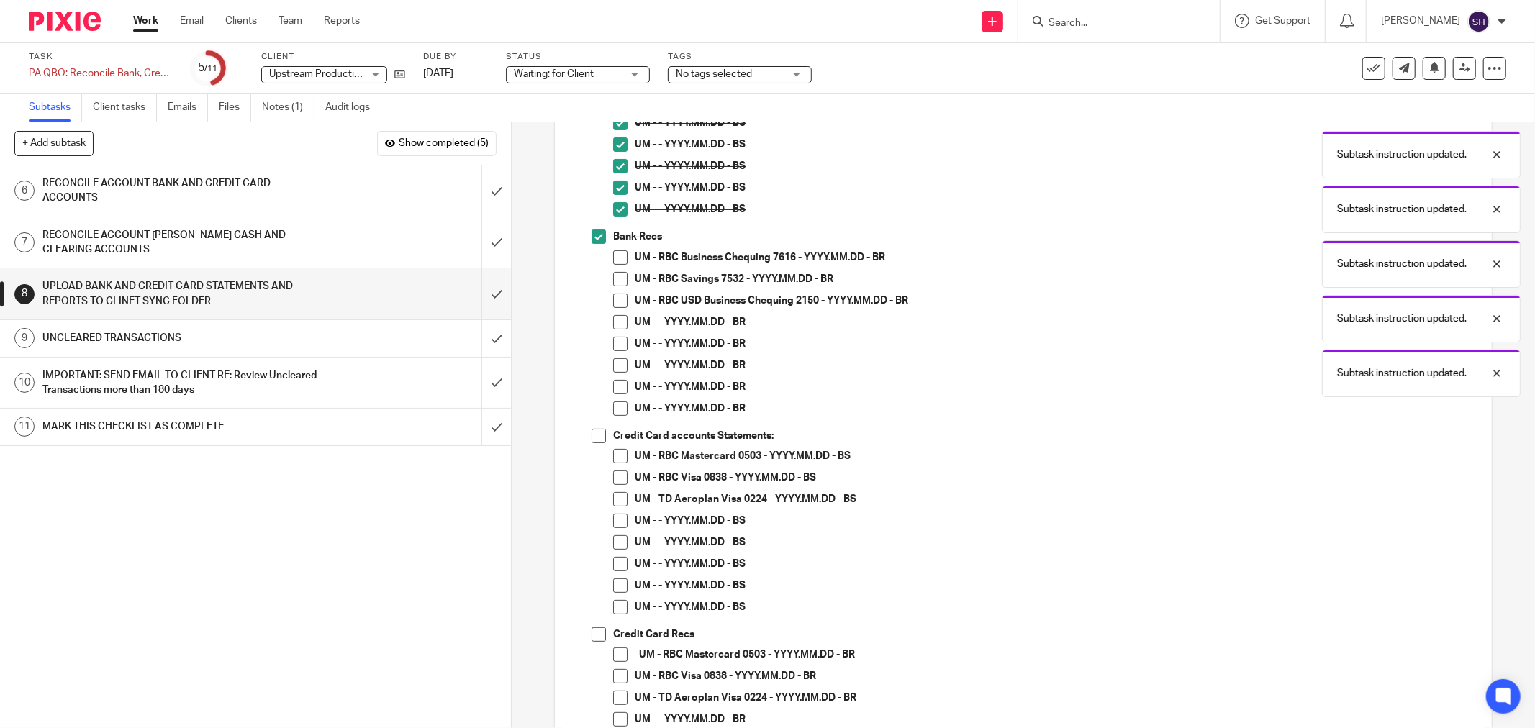
click at [618, 256] on span at bounding box center [620, 257] width 14 height 14
click at [618, 279] on span at bounding box center [620, 279] width 14 height 14
drag, startPoint x: 615, startPoint y: 300, endPoint x: 610, endPoint y: 320, distance: 20.8
click at [615, 301] on span at bounding box center [620, 301] width 14 height 14
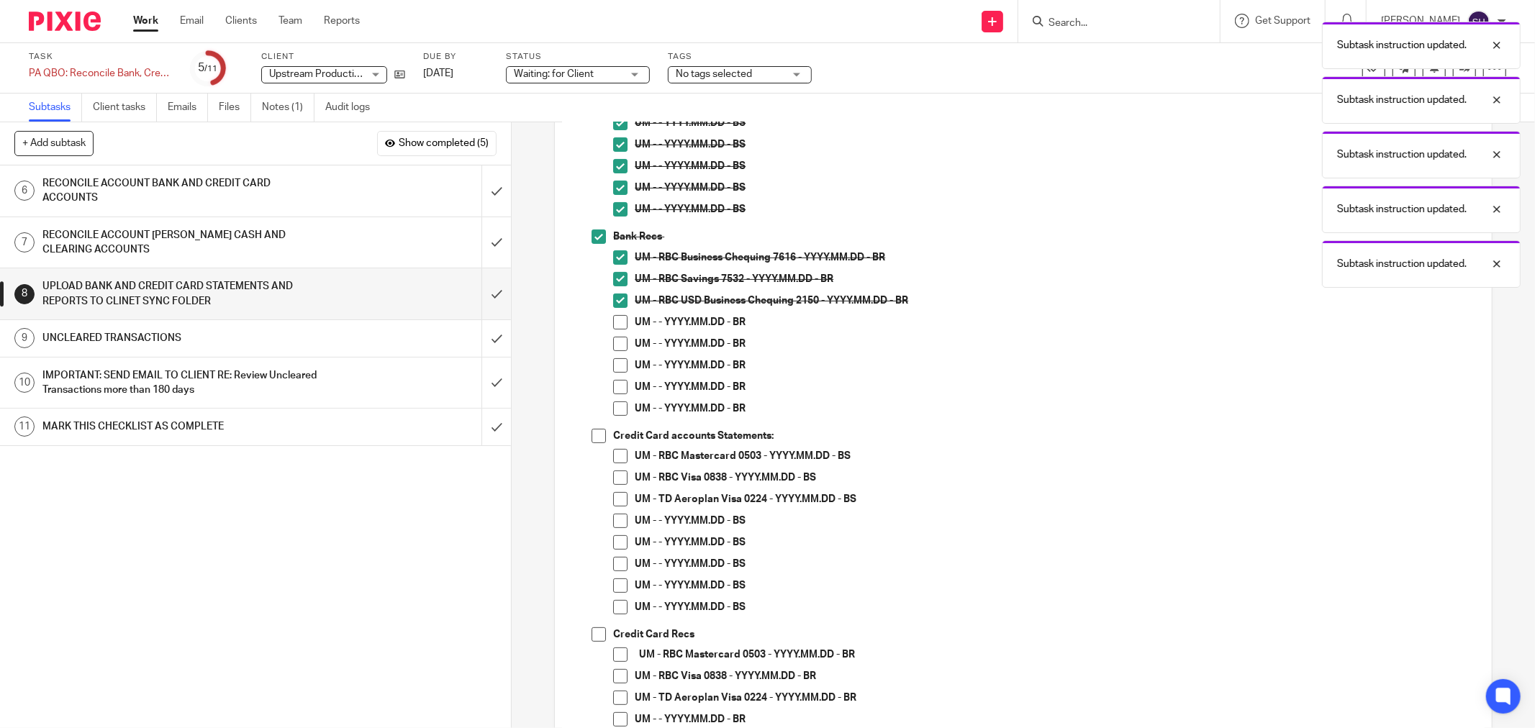
drag, startPoint x: 610, startPoint y: 328, endPoint x: 613, endPoint y: 341, distance: 13.1
click at [613, 329] on li "UM - - YYYY.MM.DD - BR" at bounding box center [1045, 326] width 864 height 22
click at [614, 346] on span at bounding box center [620, 344] width 14 height 14
click at [621, 317] on span at bounding box center [620, 322] width 14 height 14
click at [620, 369] on span at bounding box center [620, 365] width 14 height 14
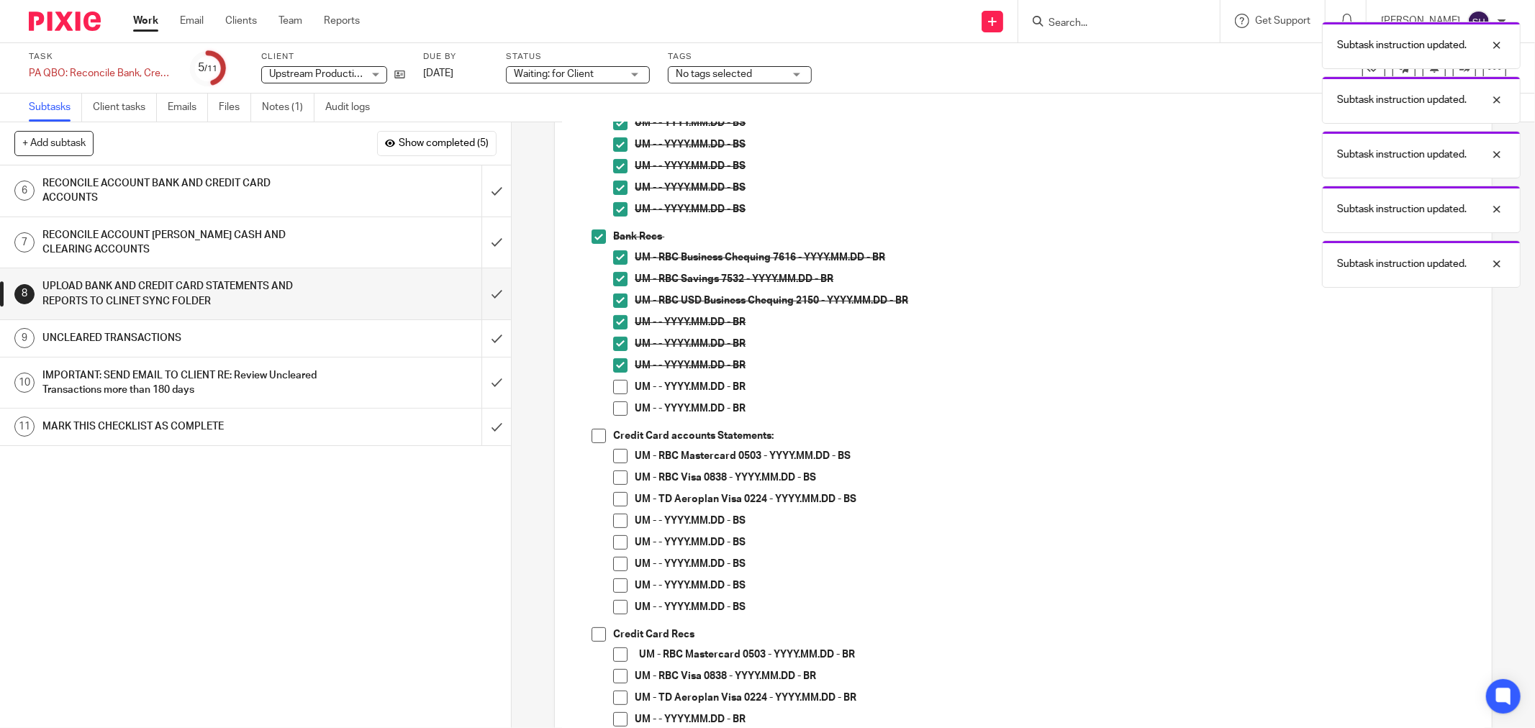
click at [613, 386] on span at bounding box center [620, 387] width 14 height 14
drag, startPoint x: 612, startPoint y: 401, endPoint x: 617, endPoint y: 409, distance: 9.4
click at [613, 402] on span at bounding box center [620, 409] width 14 height 14
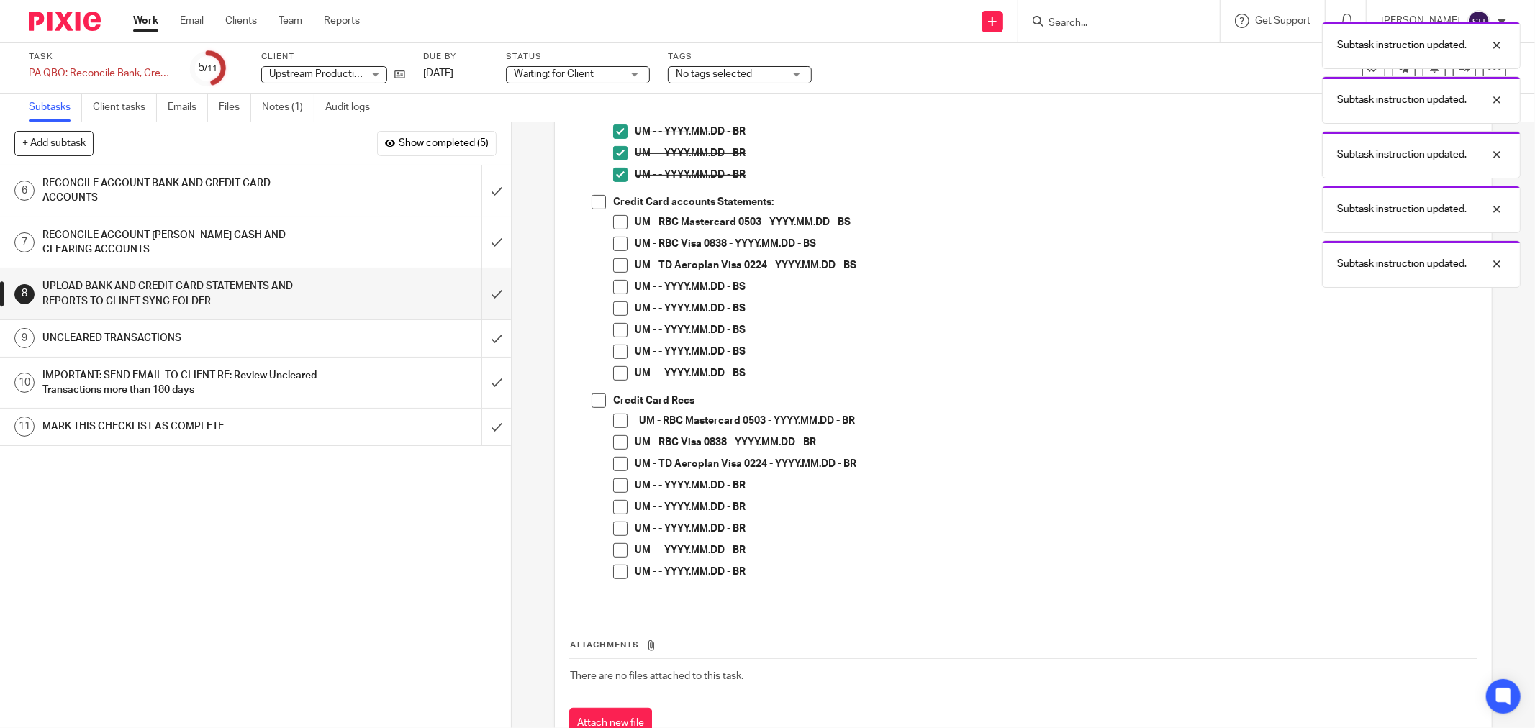
scroll to position [529, 0]
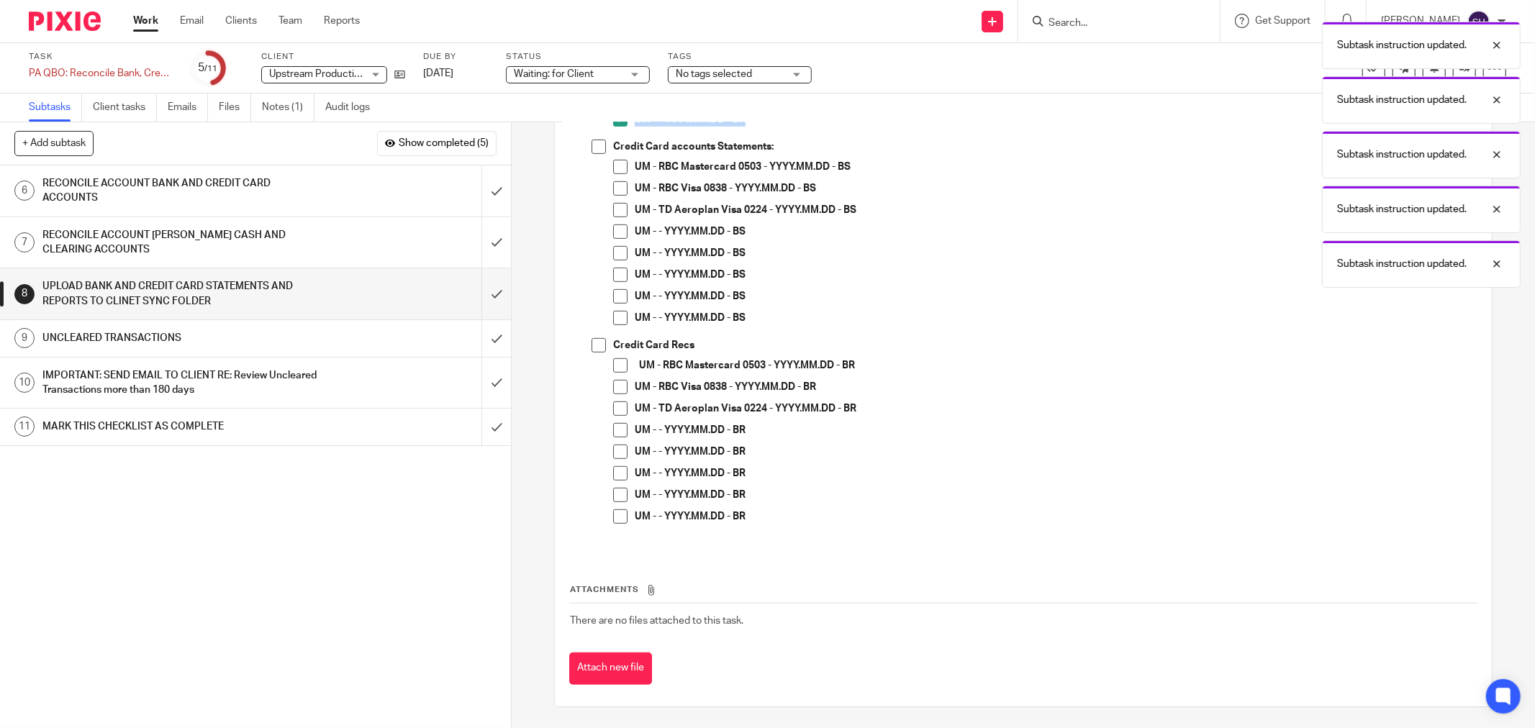
click at [592, 153] on span at bounding box center [599, 147] width 14 height 14
click at [617, 168] on span at bounding box center [620, 167] width 14 height 14
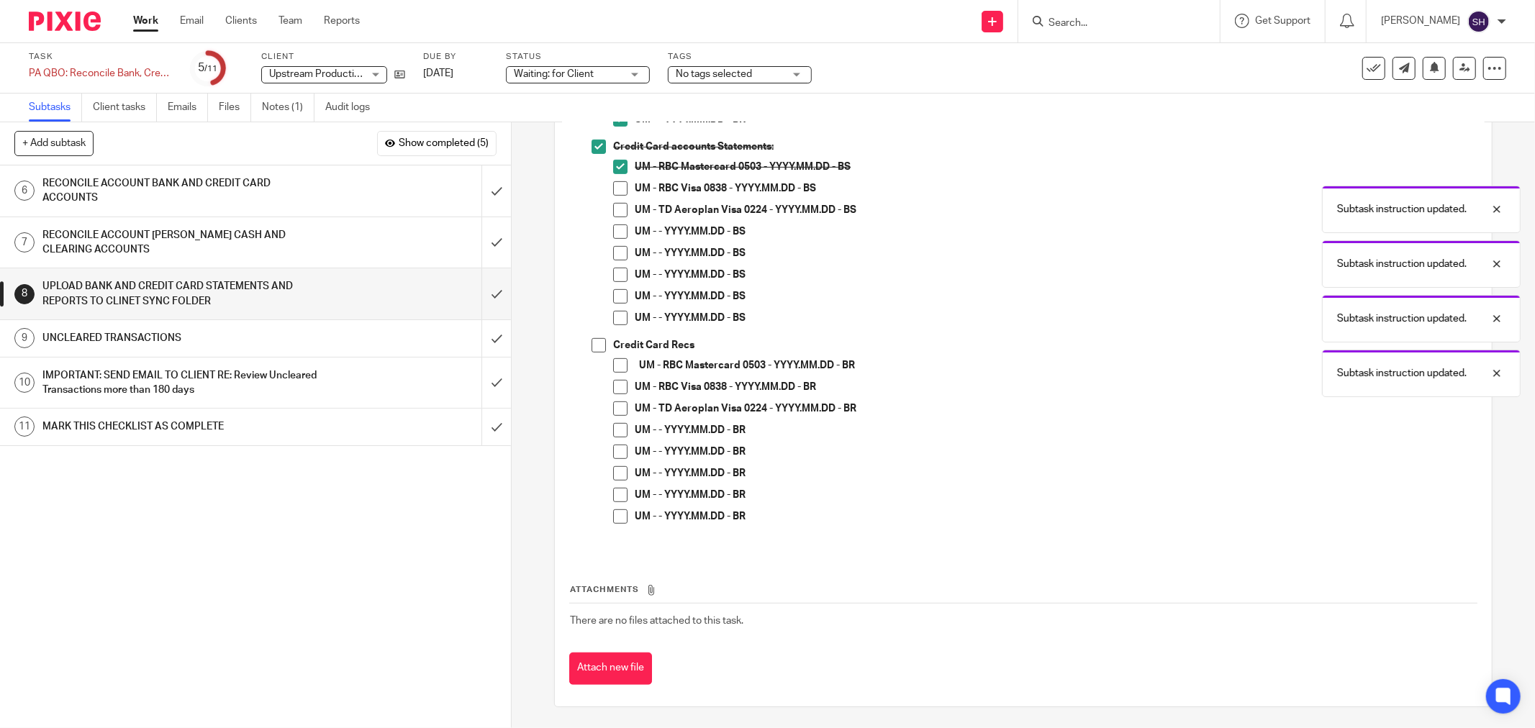
drag, startPoint x: 615, startPoint y: 188, endPoint x: 610, endPoint y: 206, distance: 18.7
click at [615, 189] on span at bounding box center [620, 188] width 14 height 14
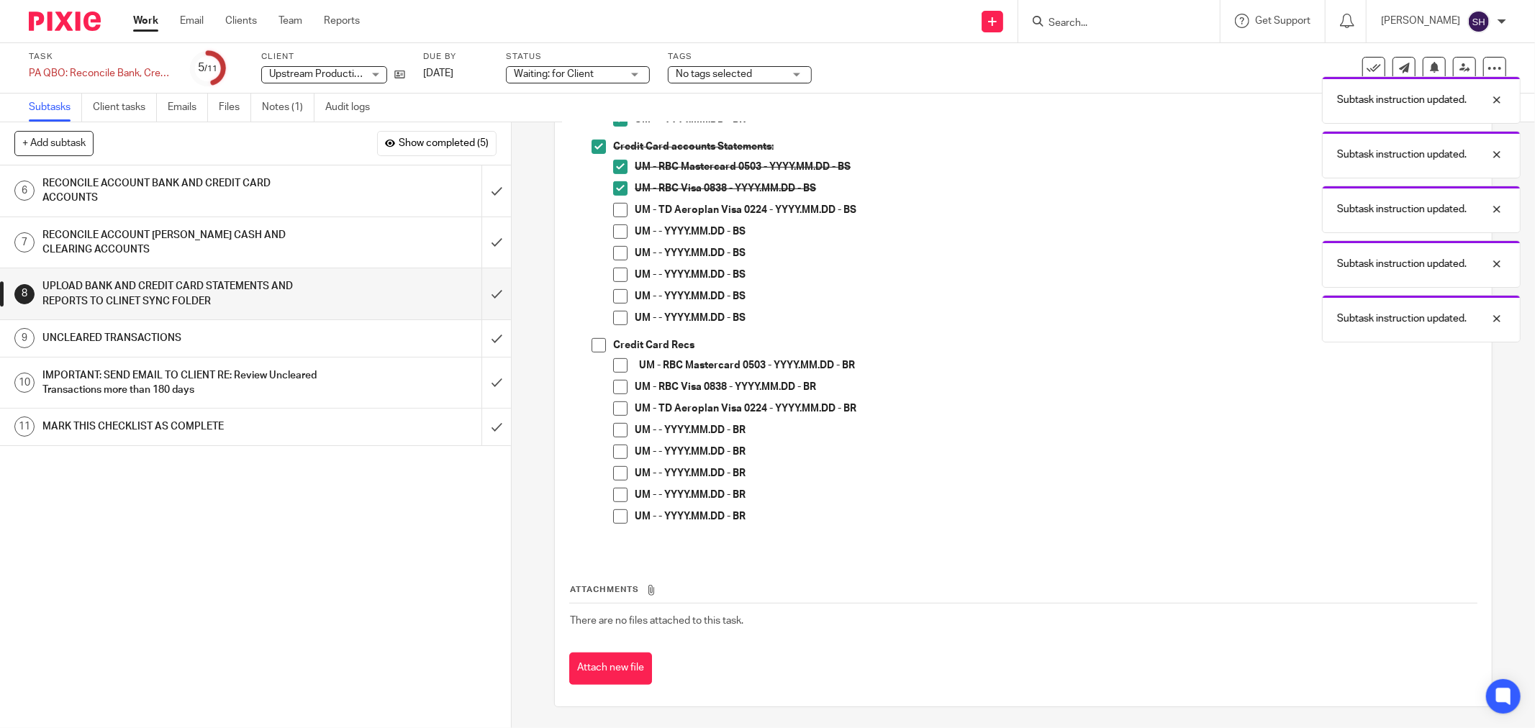
drag, startPoint x: 610, startPoint y: 210, endPoint x: 613, endPoint y: 227, distance: 17.5
click at [613, 211] on span at bounding box center [620, 210] width 14 height 14
click at [615, 232] on span at bounding box center [620, 232] width 14 height 14
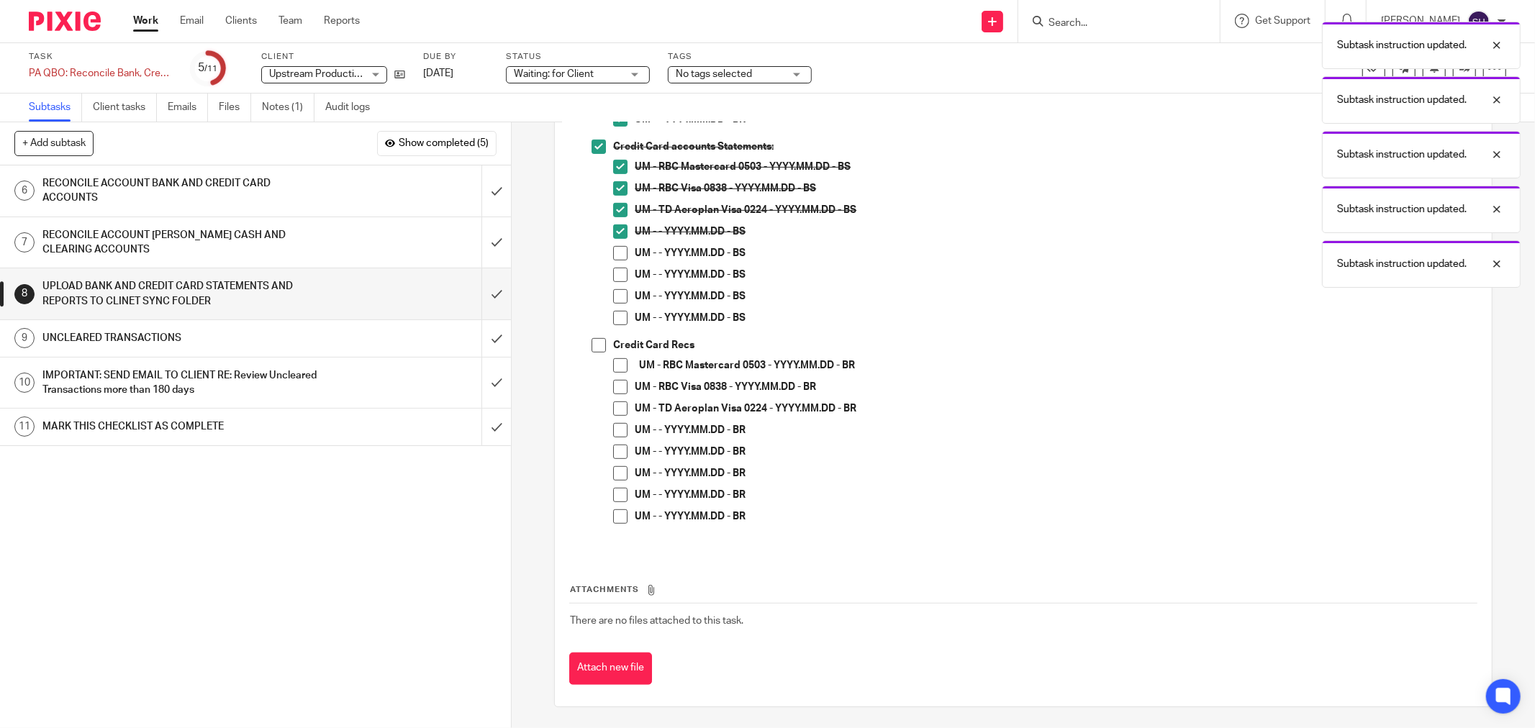
click at [616, 250] on span at bounding box center [620, 253] width 14 height 14
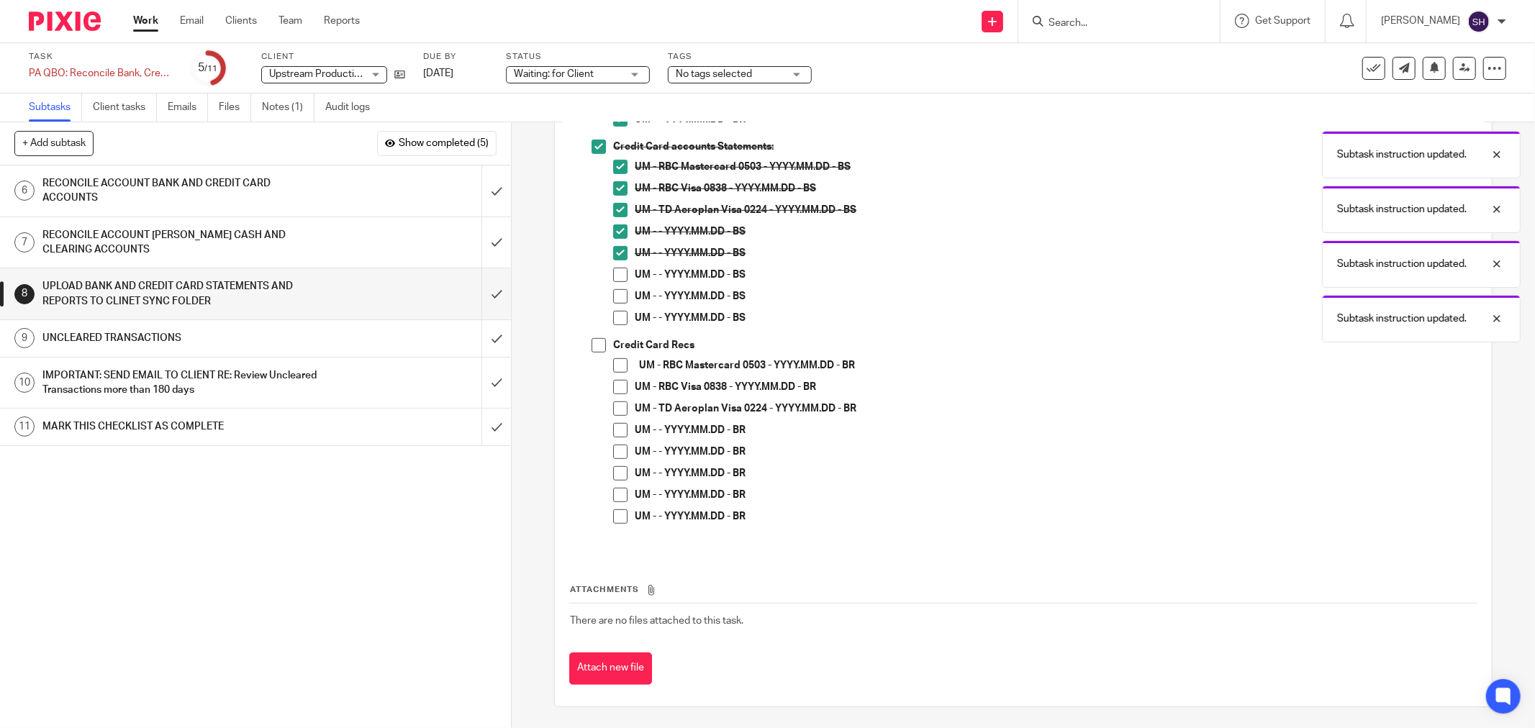
click at [613, 279] on span at bounding box center [620, 275] width 14 height 14
click at [615, 299] on span at bounding box center [620, 296] width 14 height 14
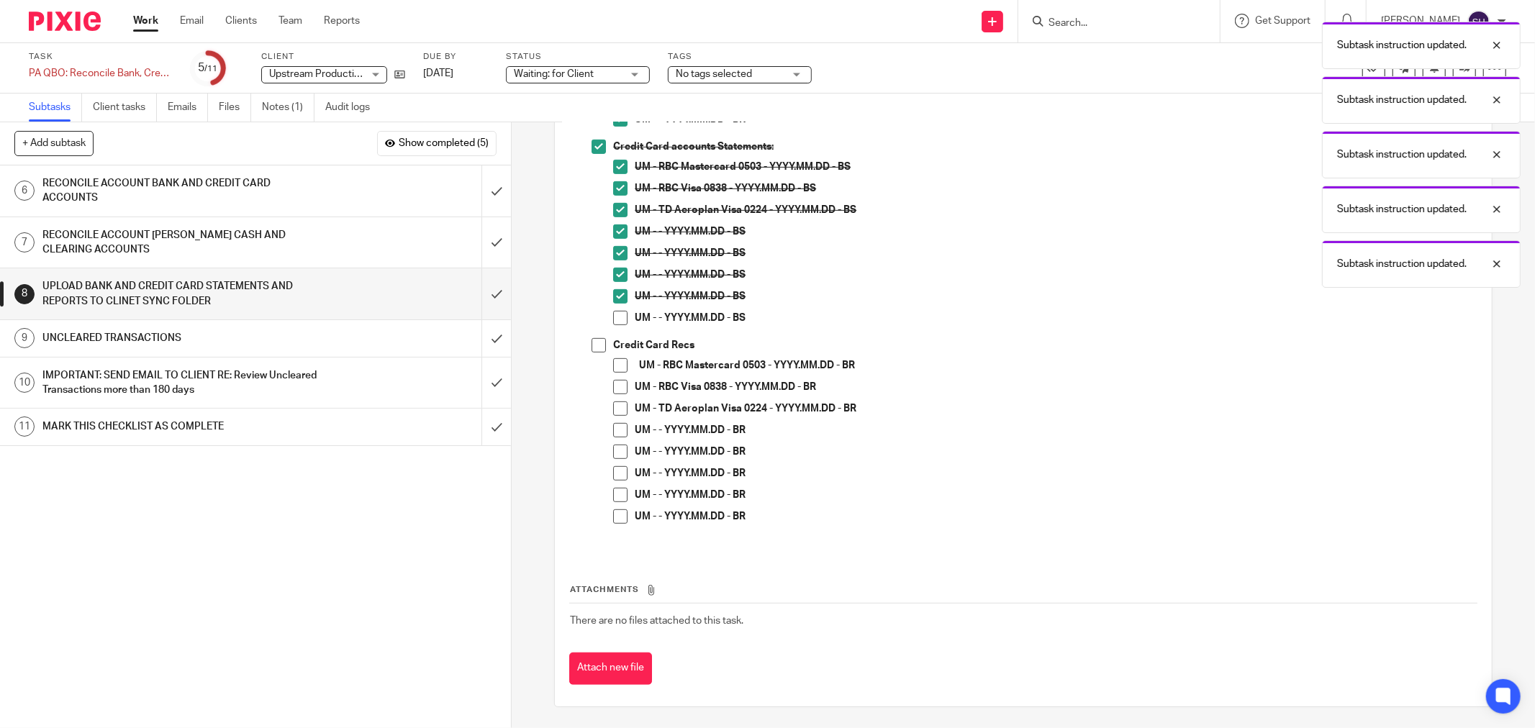
click at [615, 317] on span at bounding box center [620, 318] width 14 height 14
click at [592, 354] on li "Credit Card Recs UM - RBC Mastercard 0503 - YYYY.MM.DD - BR UM - RBC Visa 0838 …" at bounding box center [1034, 437] width 885 height 199
click at [593, 348] on span at bounding box center [599, 345] width 14 height 14
click at [614, 367] on span at bounding box center [620, 365] width 14 height 14
click at [613, 394] on li "UM - RBC Visa 0838 - YYYY.MM.DD - BR" at bounding box center [1045, 391] width 864 height 22
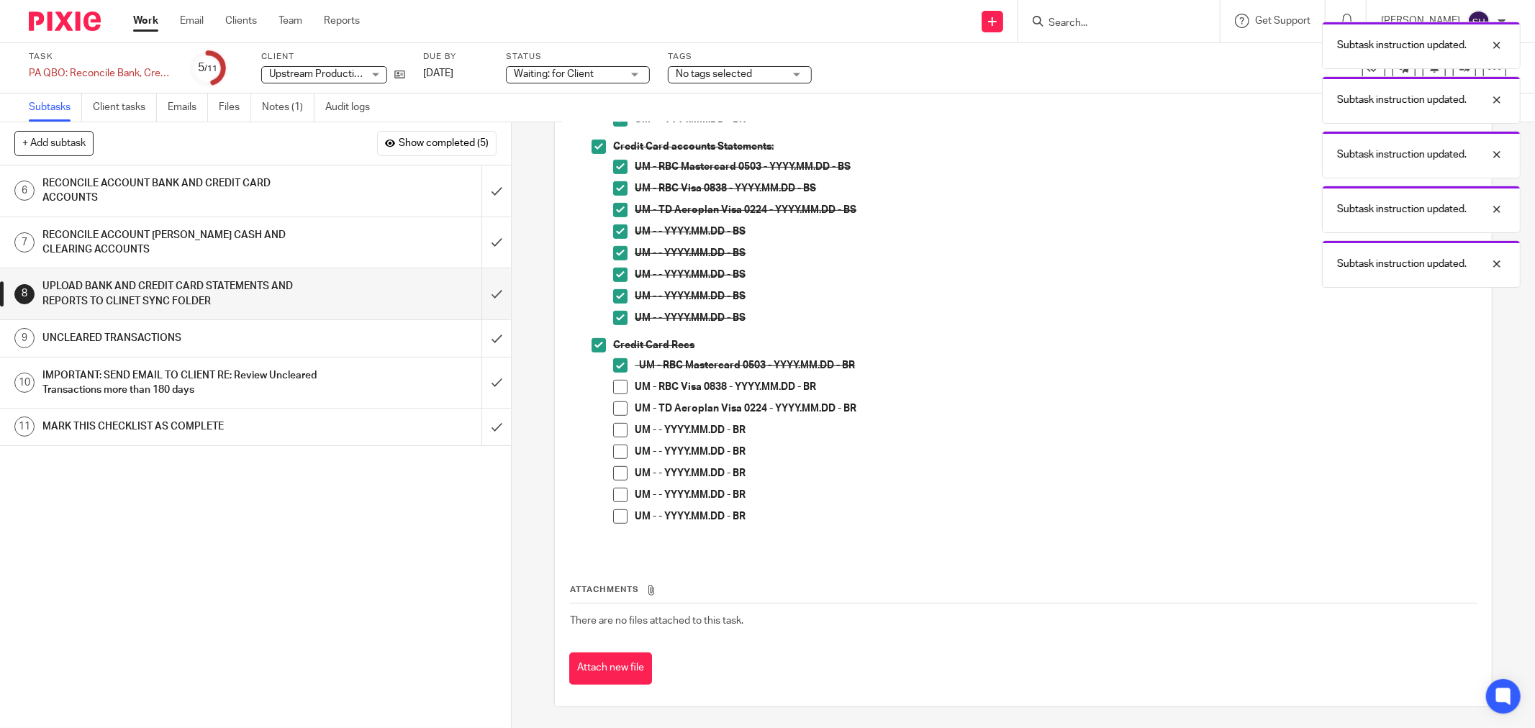
drag, startPoint x: 615, startPoint y: 384, endPoint x: 615, endPoint y: 405, distance: 20.9
click at [615, 385] on span at bounding box center [620, 387] width 14 height 14
click at [615, 409] on span at bounding box center [620, 409] width 14 height 14
click at [615, 433] on span at bounding box center [620, 430] width 14 height 14
click at [615, 447] on span at bounding box center [620, 452] width 14 height 14
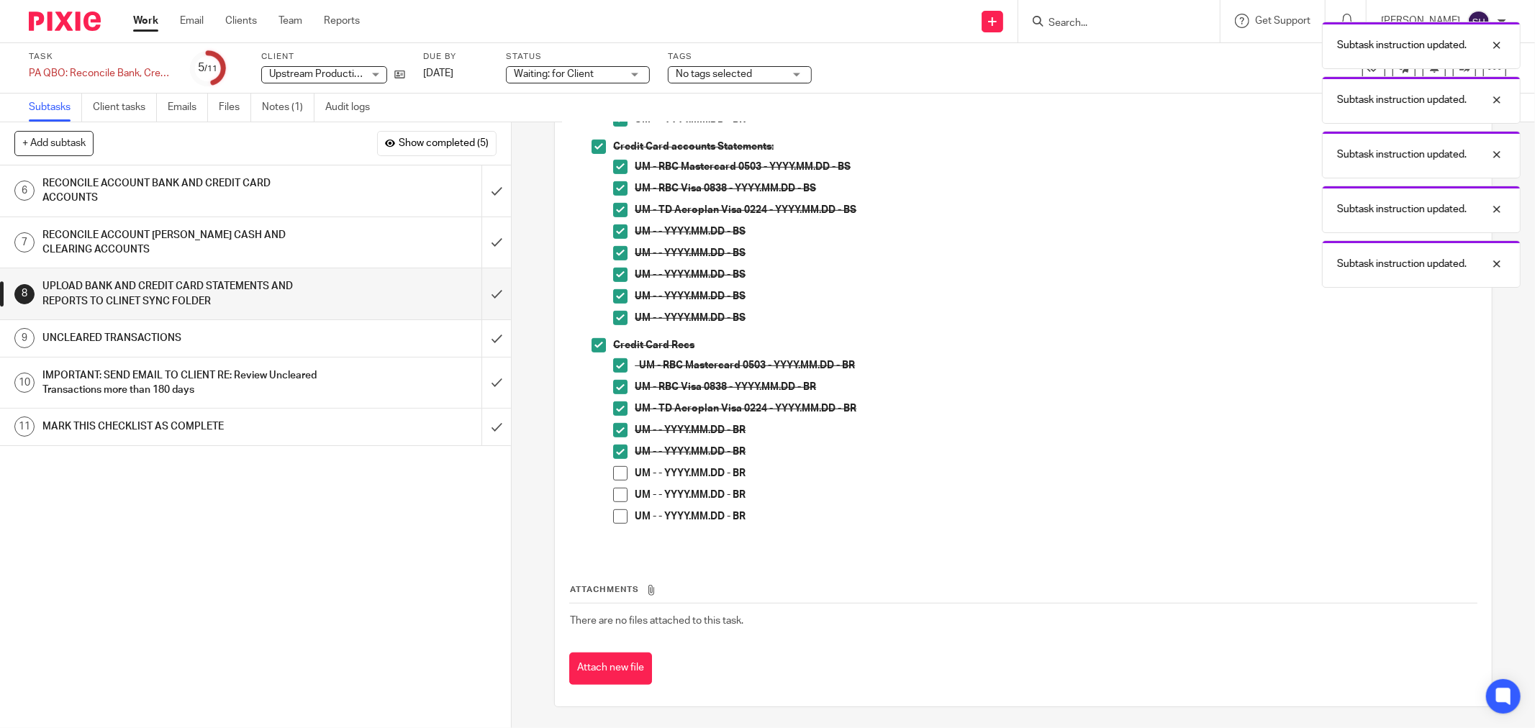
click at [614, 471] on span at bounding box center [620, 473] width 14 height 14
click at [615, 491] on span at bounding box center [620, 495] width 14 height 14
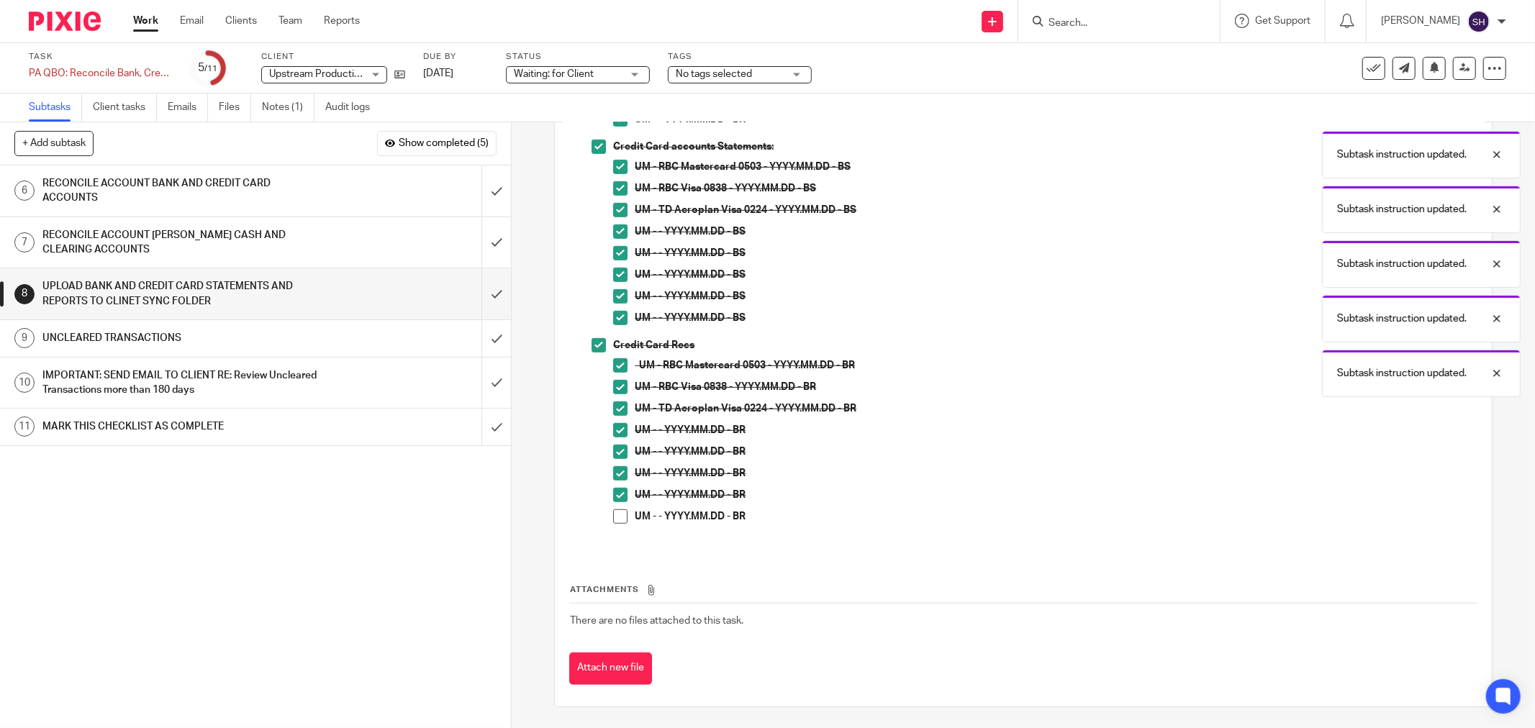
click at [618, 507] on li "UM - - YYYY.MM.DD - BR" at bounding box center [1045, 499] width 864 height 22
click at [615, 515] on span at bounding box center [620, 517] width 14 height 14
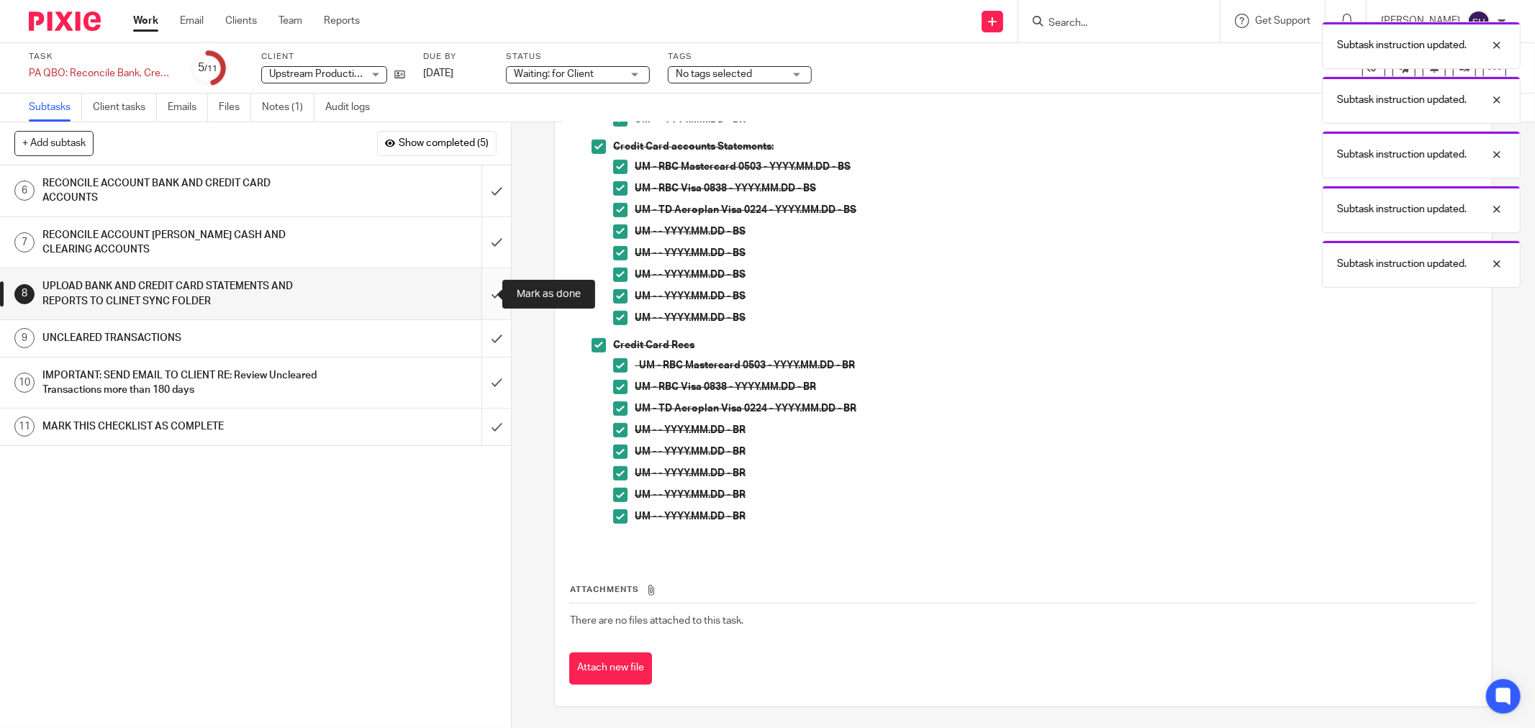
click at [486, 289] on input "submit" at bounding box center [255, 293] width 511 height 51
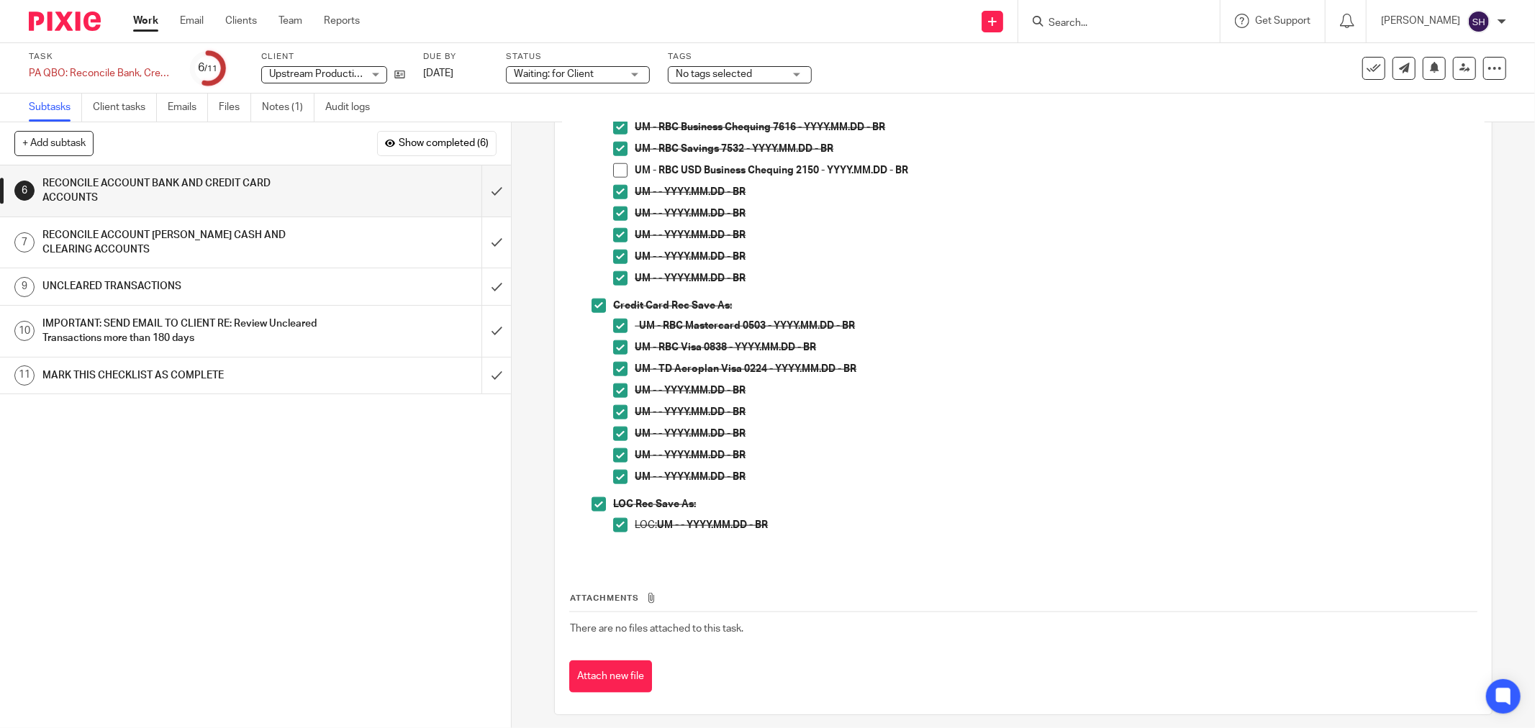
scroll to position [1286, 0]
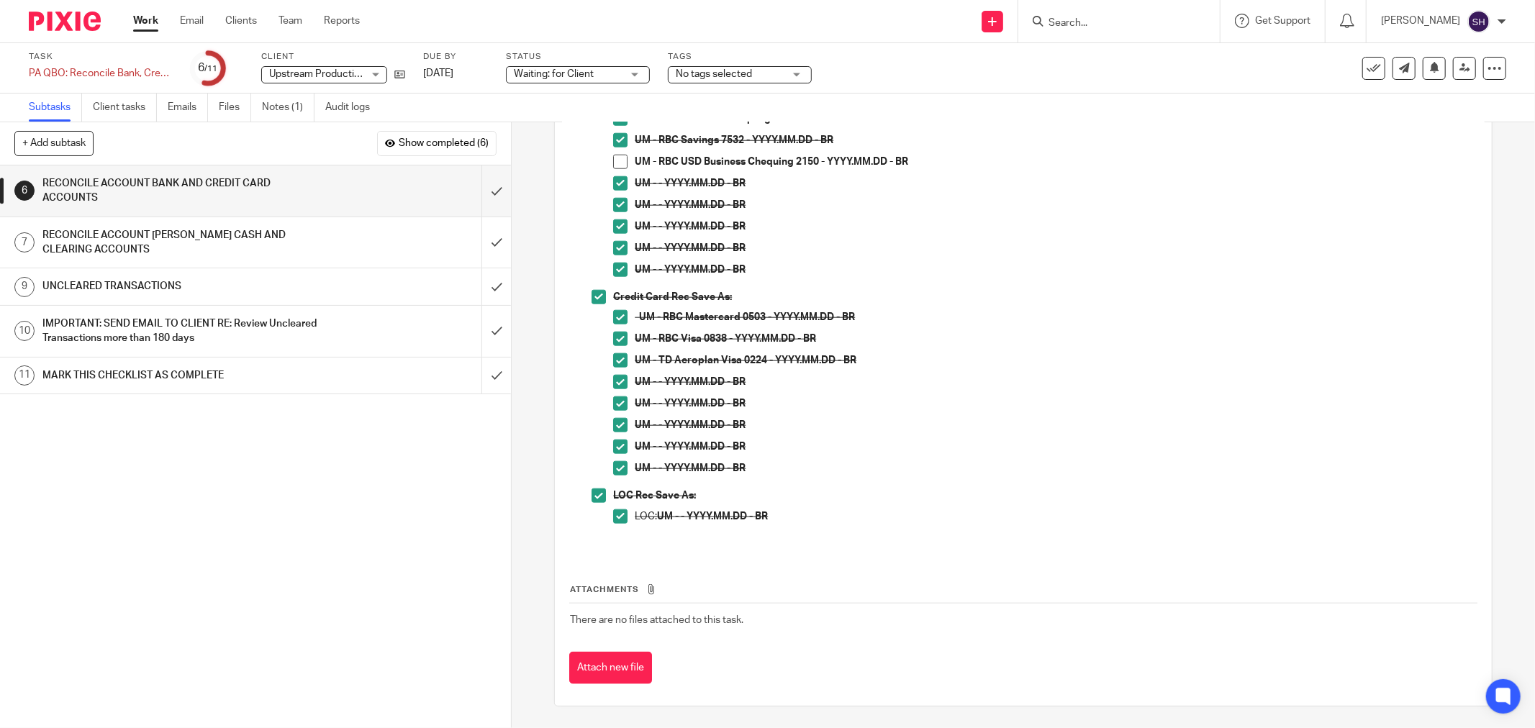
click at [328, 296] on div "UNCLEARED TRANSACTIONS" at bounding box center [254, 287] width 425 height 22
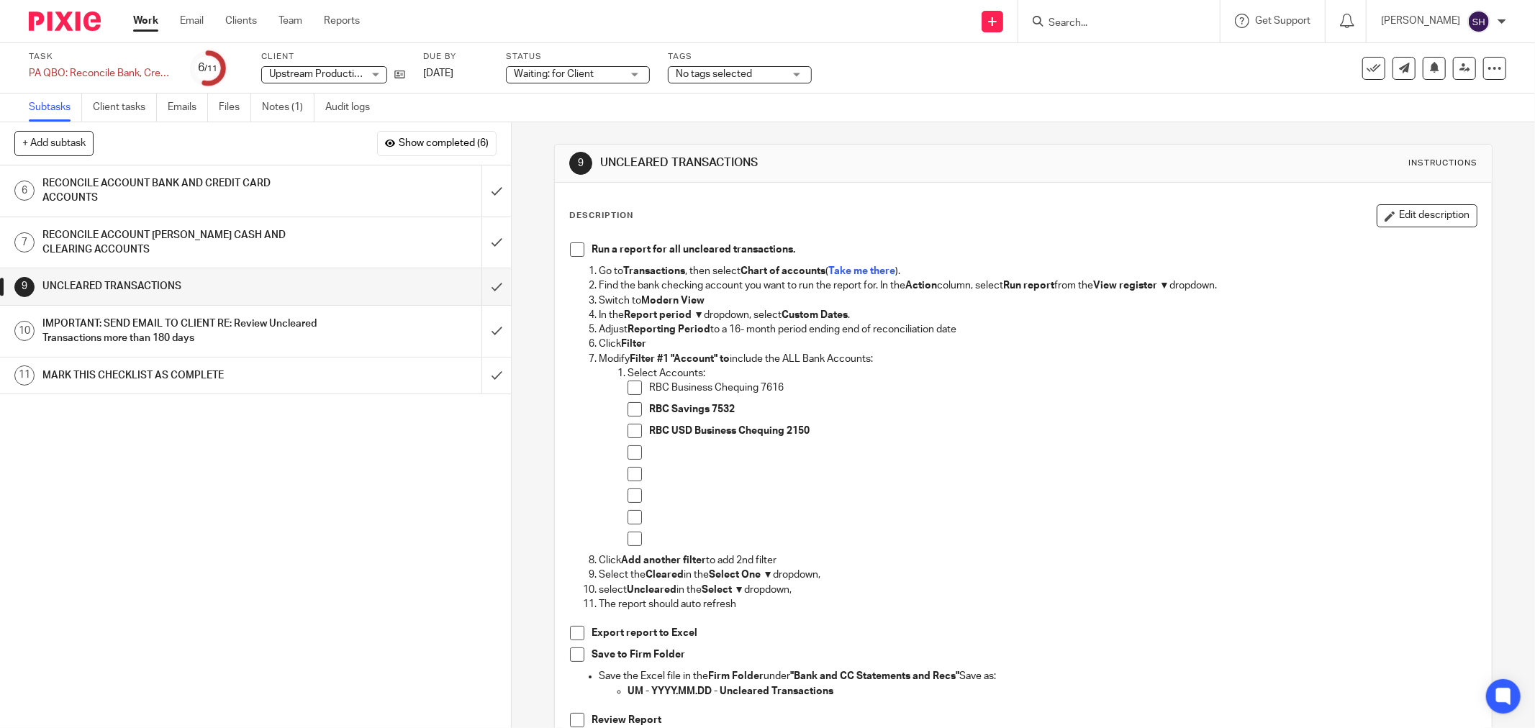
click at [574, 259] on li "Run a report for all uncleared transactions." at bounding box center [1023, 254] width 907 height 22
click at [572, 250] on span at bounding box center [577, 250] width 14 height 14
click at [628, 391] on span at bounding box center [635, 388] width 14 height 14
click at [632, 406] on span at bounding box center [635, 409] width 14 height 14
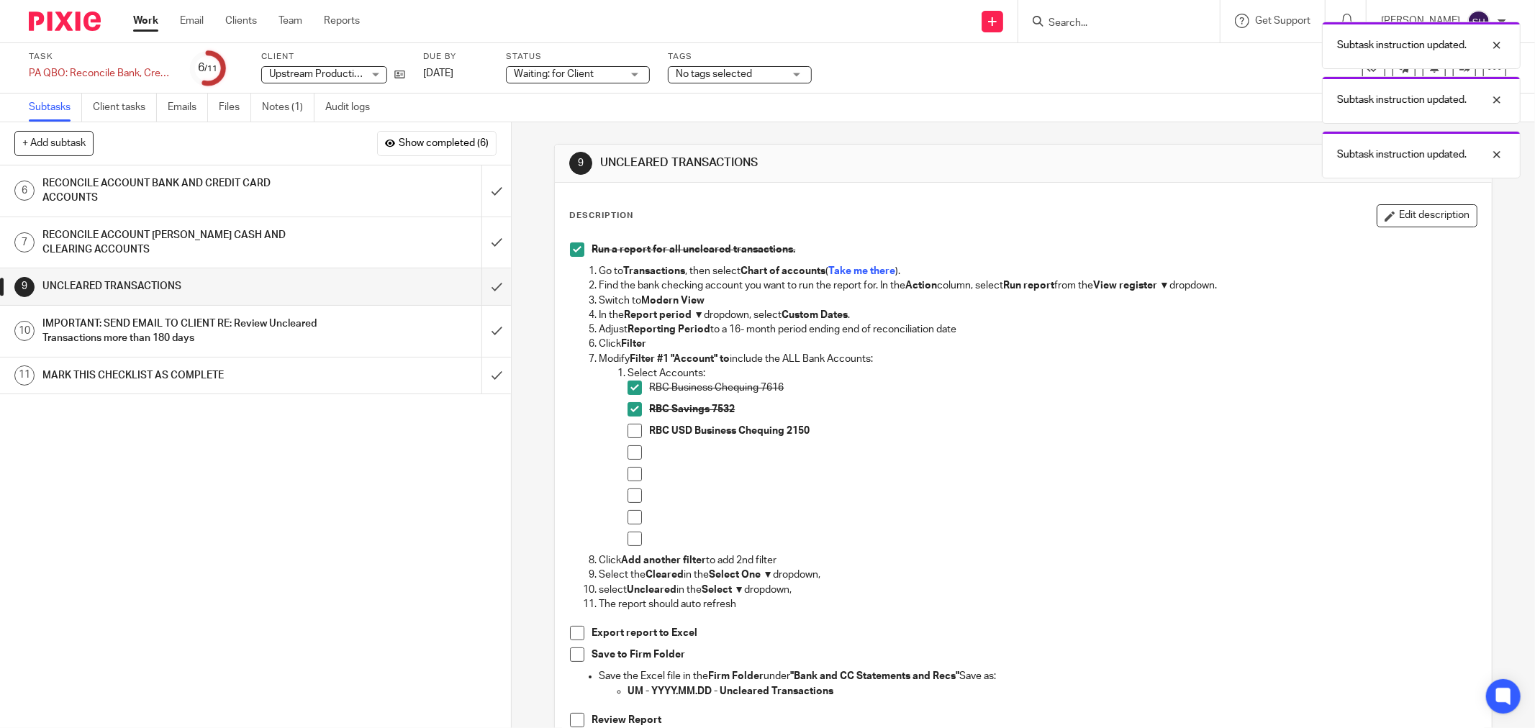
click at [636, 429] on span at bounding box center [635, 431] width 14 height 14
click at [628, 454] on span at bounding box center [635, 453] width 14 height 14
click at [628, 470] on span at bounding box center [635, 474] width 14 height 14
click at [631, 493] on span at bounding box center [635, 496] width 14 height 14
click at [628, 520] on span at bounding box center [635, 517] width 14 height 14
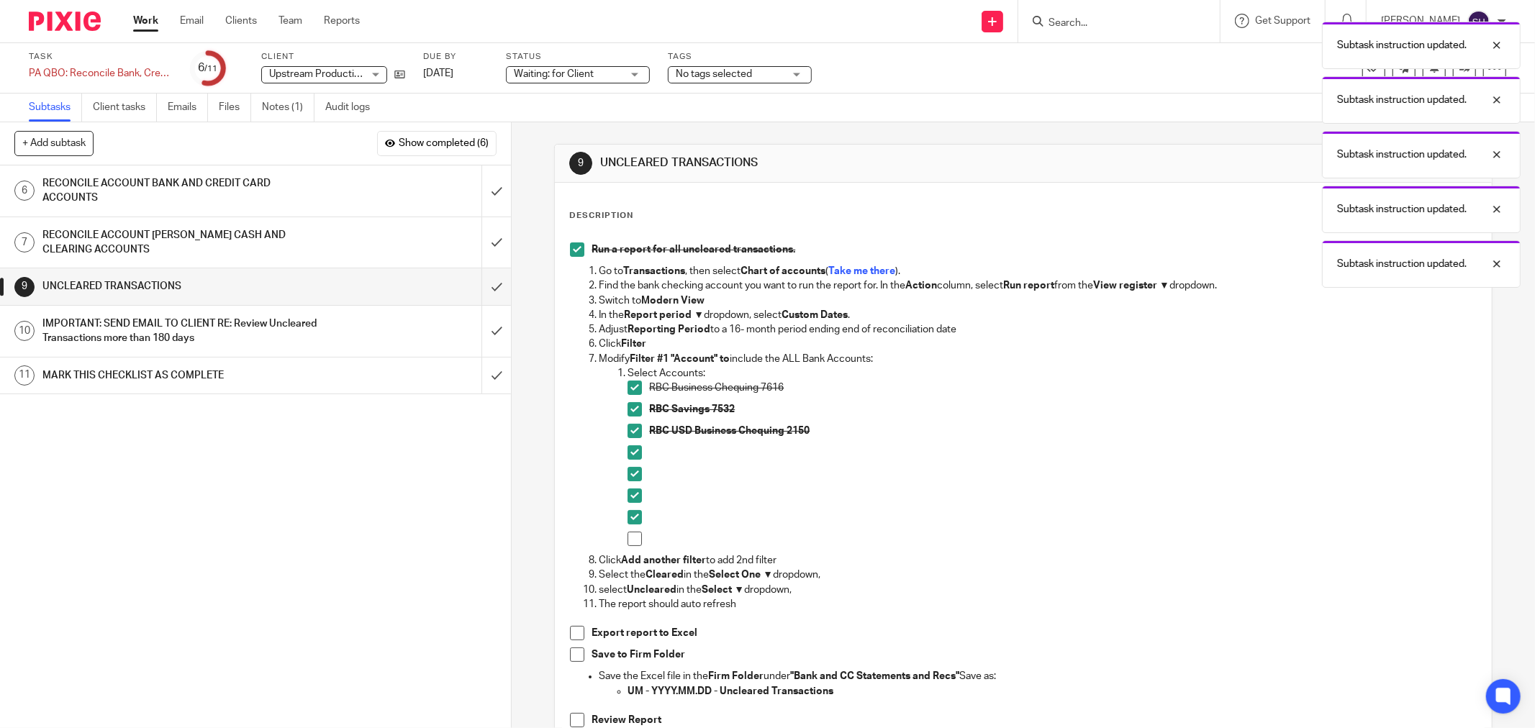
click at [631, 541] on span at bounding box center [635, 539] width 14 height 14
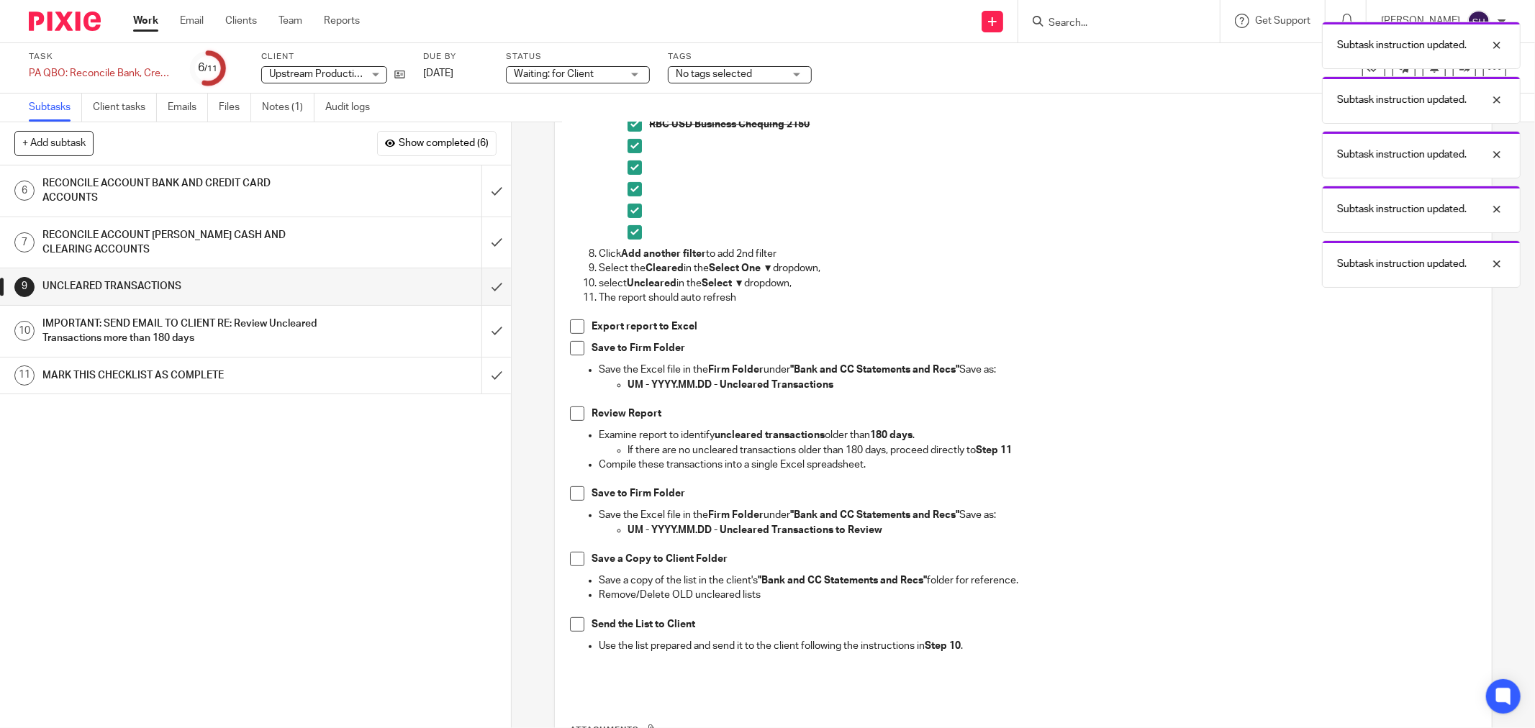
scroll to position [320, 0]
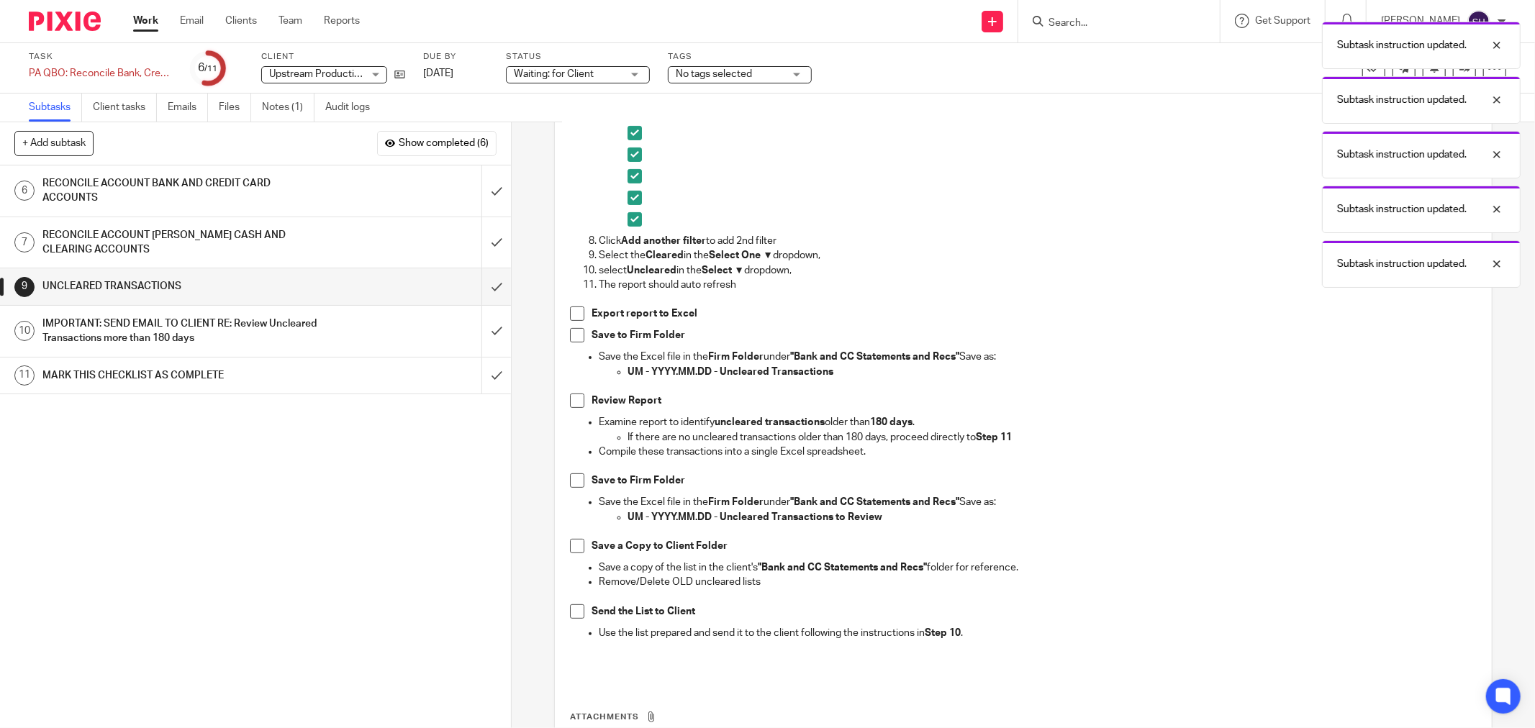
click at [577, 315] on span at bounding box center [577, 314] width 14 height 14
click at [571, 338] on span at bounding box center [577, 335] width 14 height 14
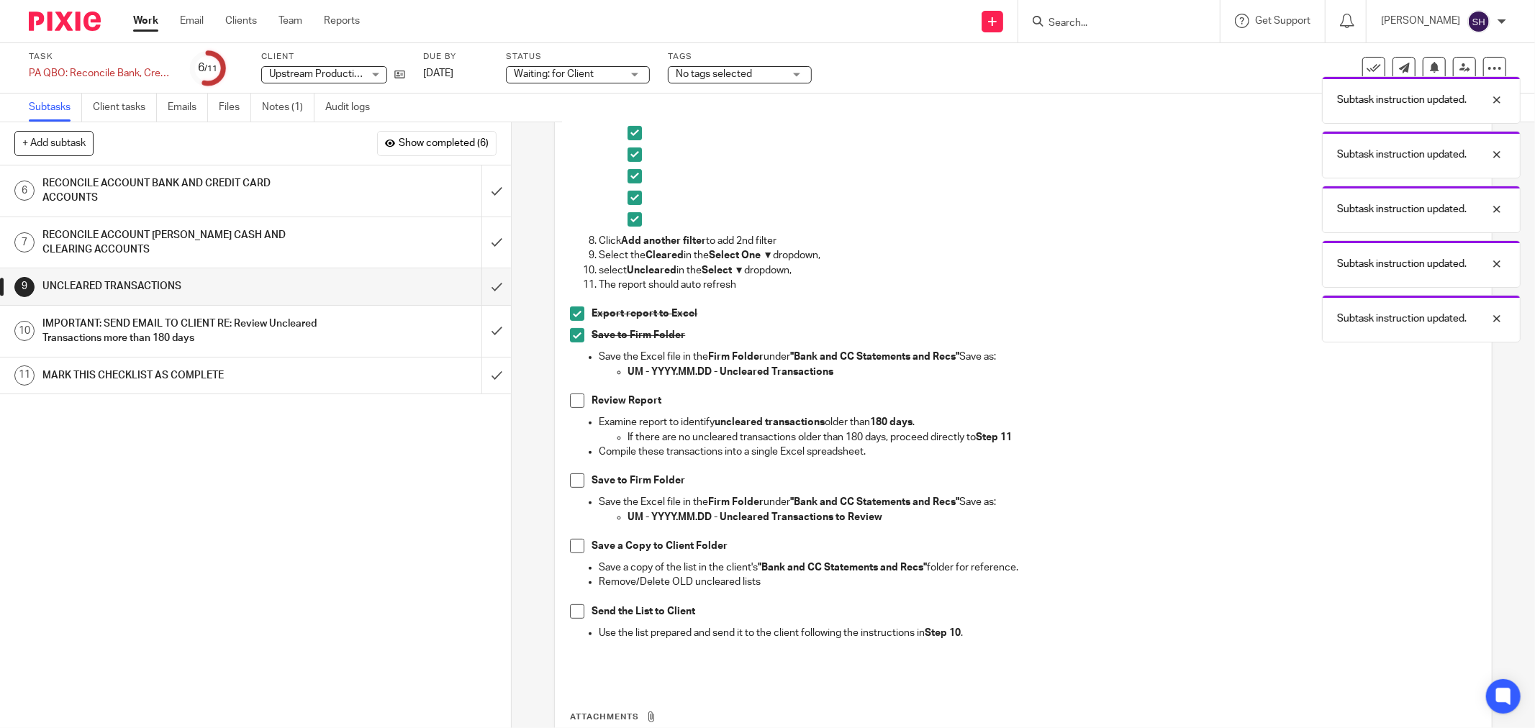
click at [577, 402] on span at bounding box center [577, 401] width 14 height 14
drag, startPoint x: 573, startPoint y: 481, endPoint x: 567, endPoint y: 487, distance: 8.1
click at [572, 483] on span at bounding box center [577, 481] width 14 height 14
click at [570, 543] on span at bounding box center [577, 546] width 14 height 14
click at [572, 609] on span at bounding box center [577, 612] width 14 height 14
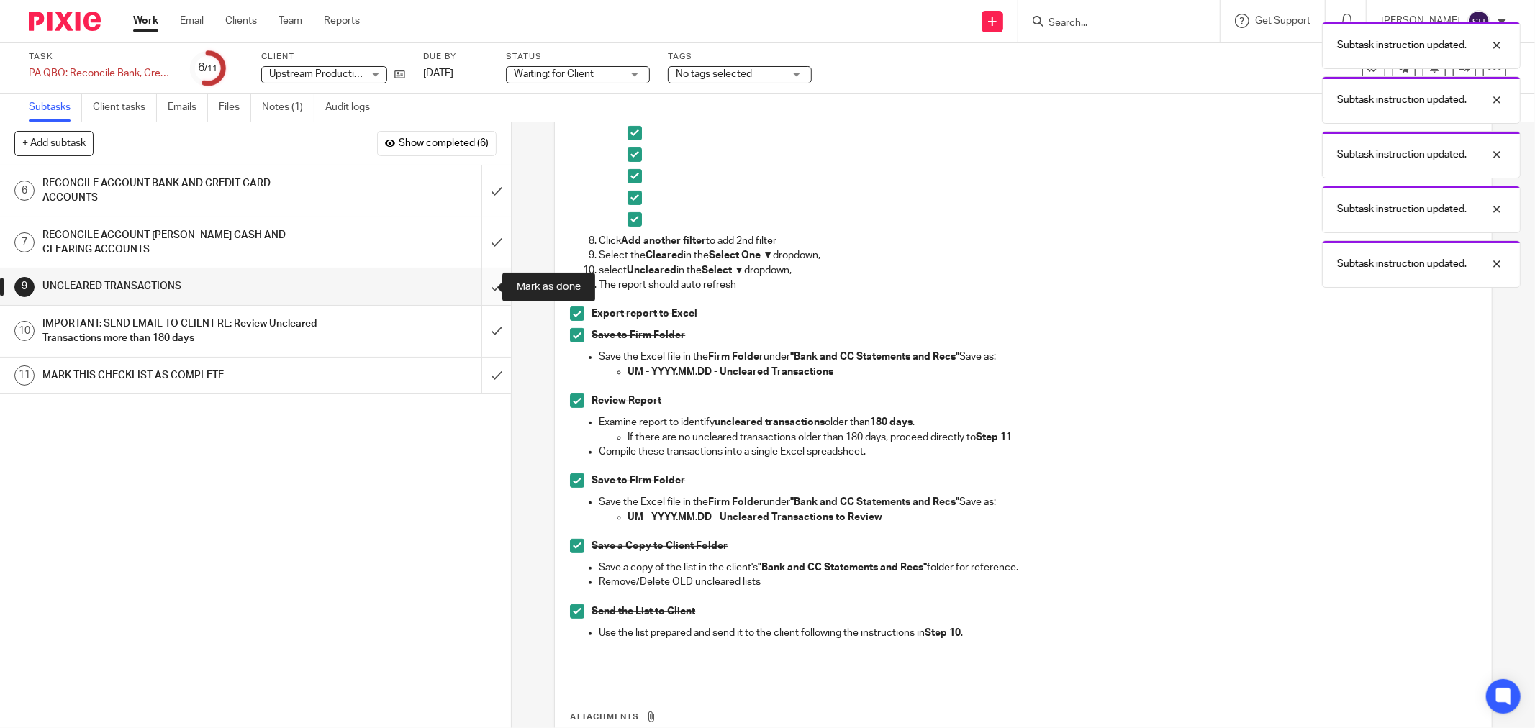
click at [482, 286] on input "submit" at bounding box center [255, 286] width 511 height 36
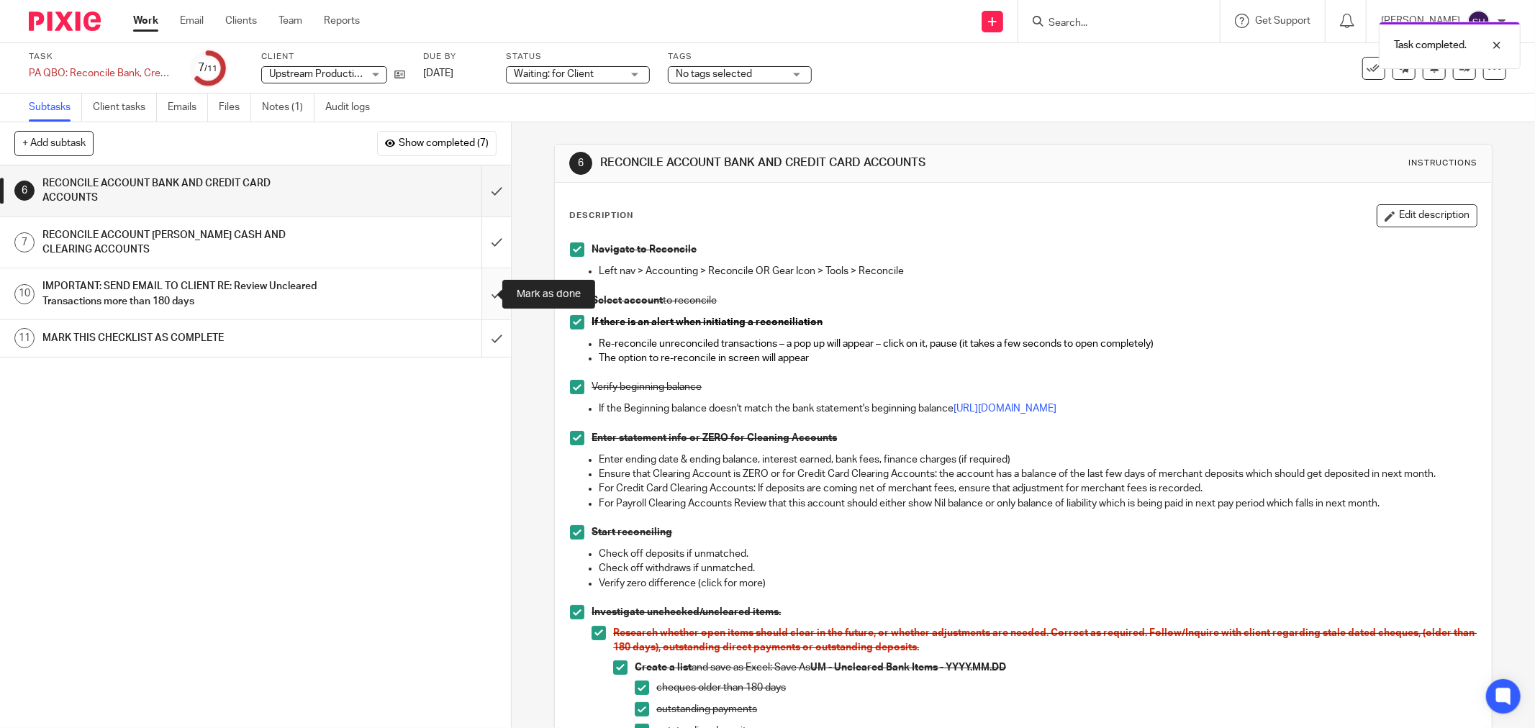
click at [483, 292] on input "submit" at bounding box center [255, 293] width 511 height 51
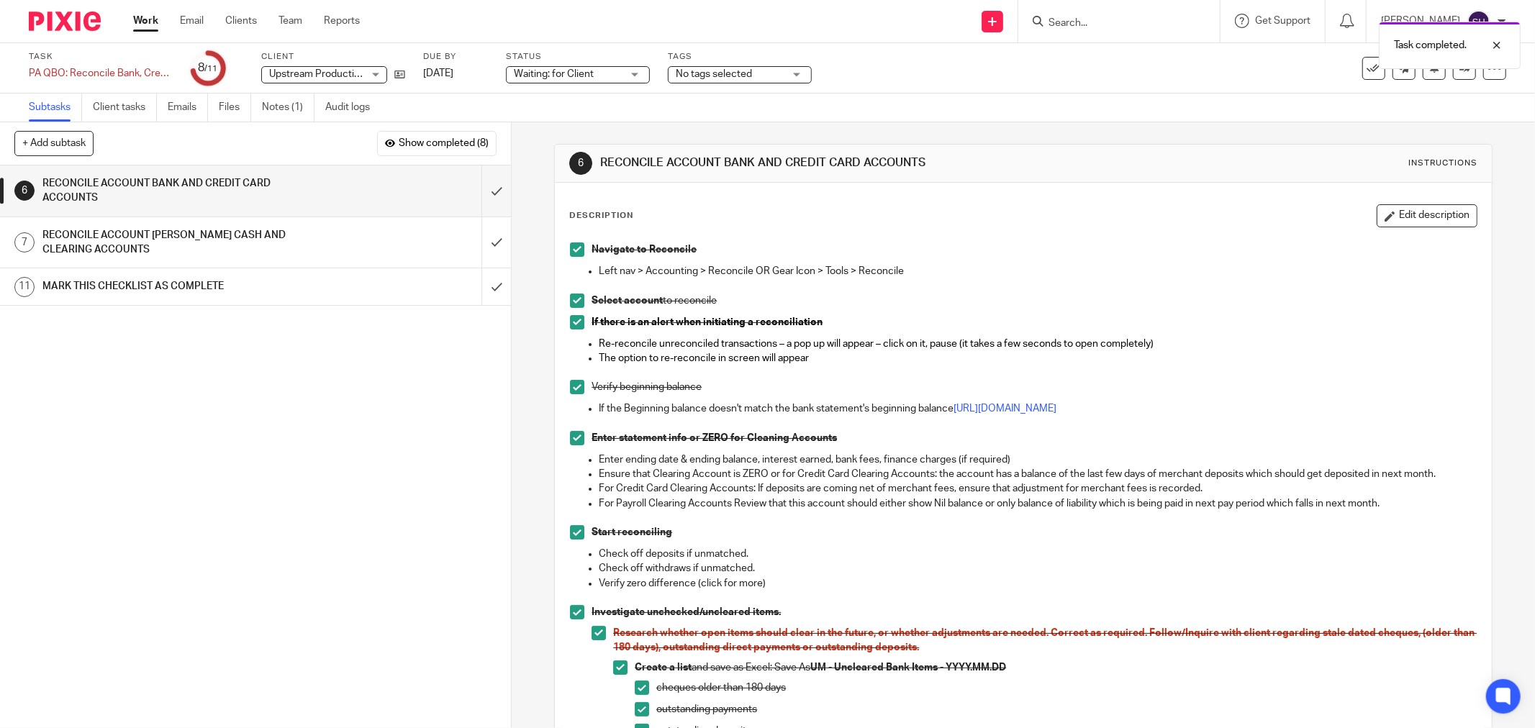
click at [144, 24] on link "Work" at bounding box center [145, 21] width 25 height 14
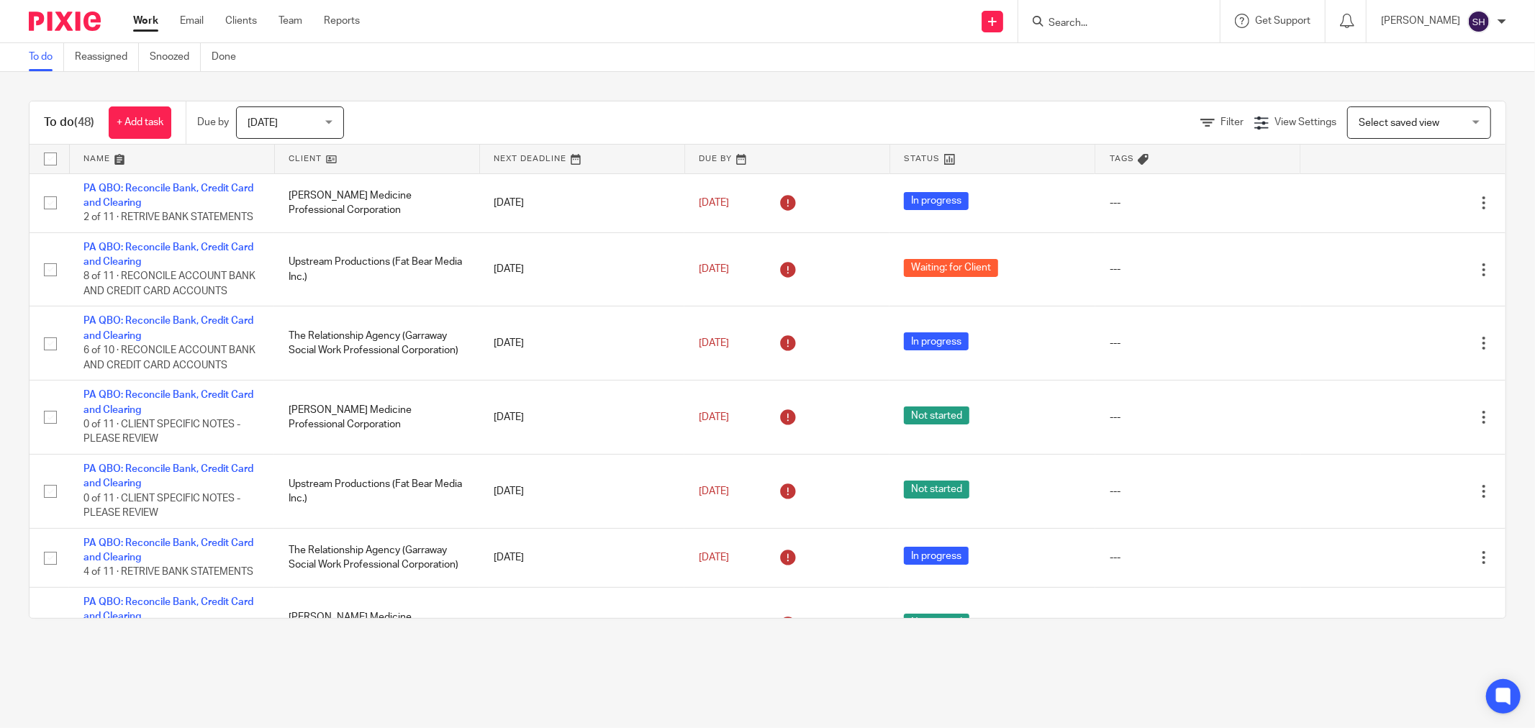
click at [384, 159] on link at bounding box center [377, 159] width 204 height 29
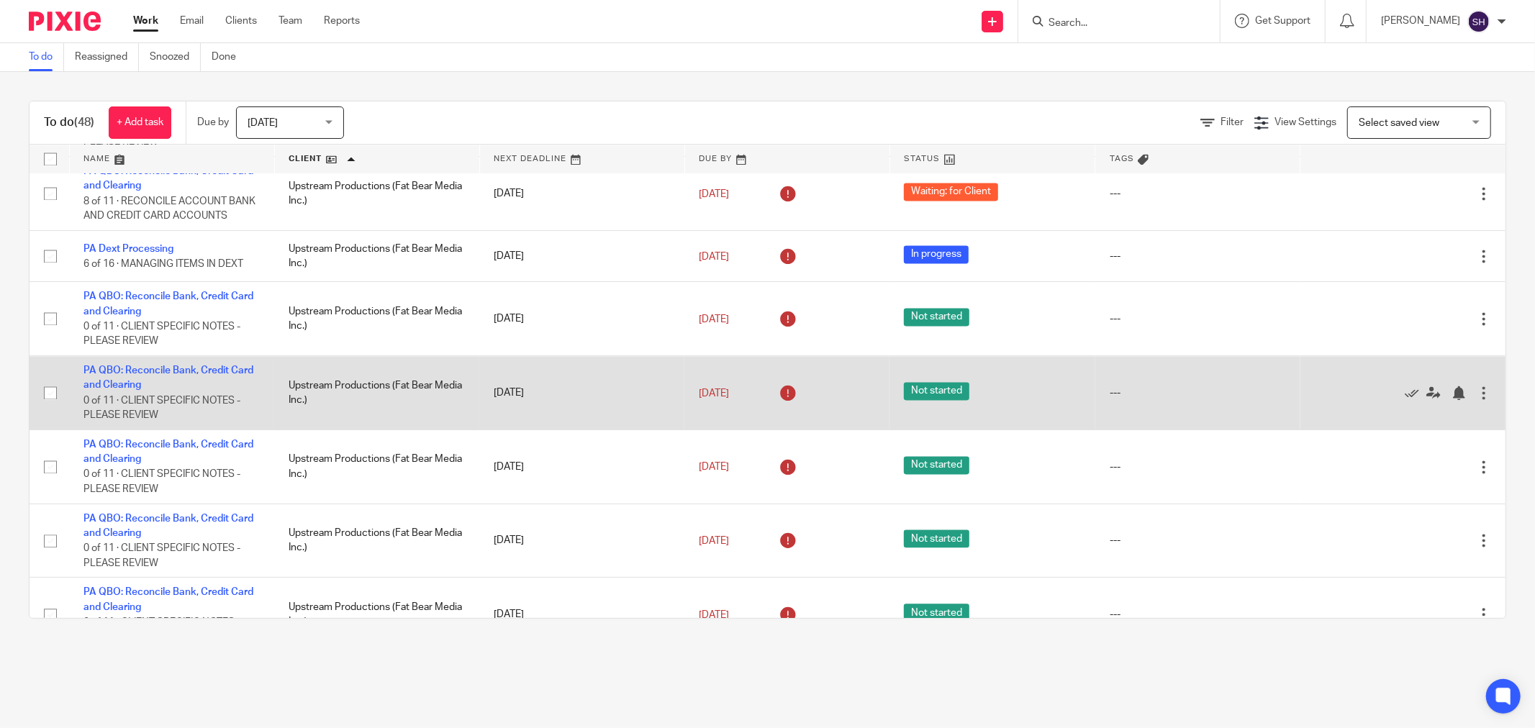
scroll to position [2467, 0]
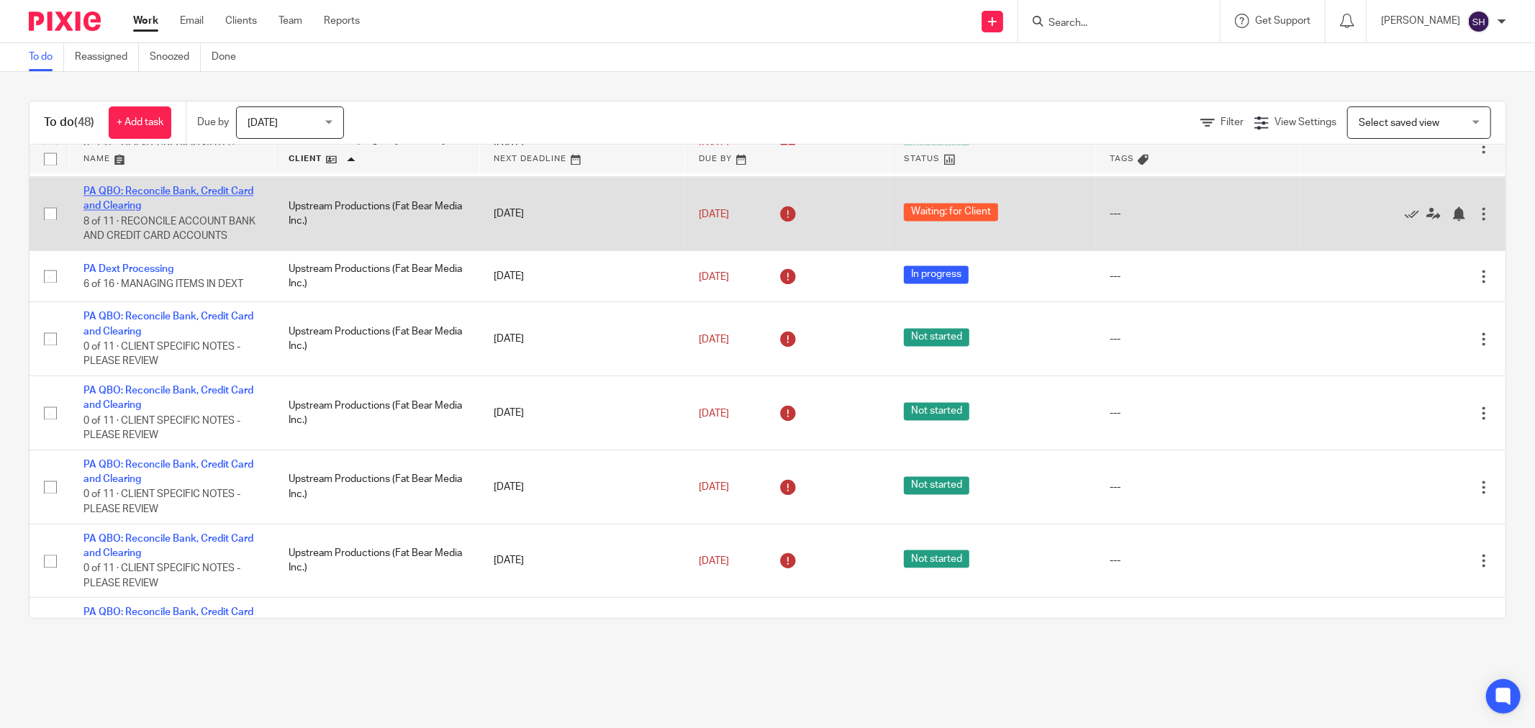
click at [179, 211] on link "PA QBO: Reconcile Bank, Credit Card and Clearing" at bounding box center [168, 198] width 170 height 24
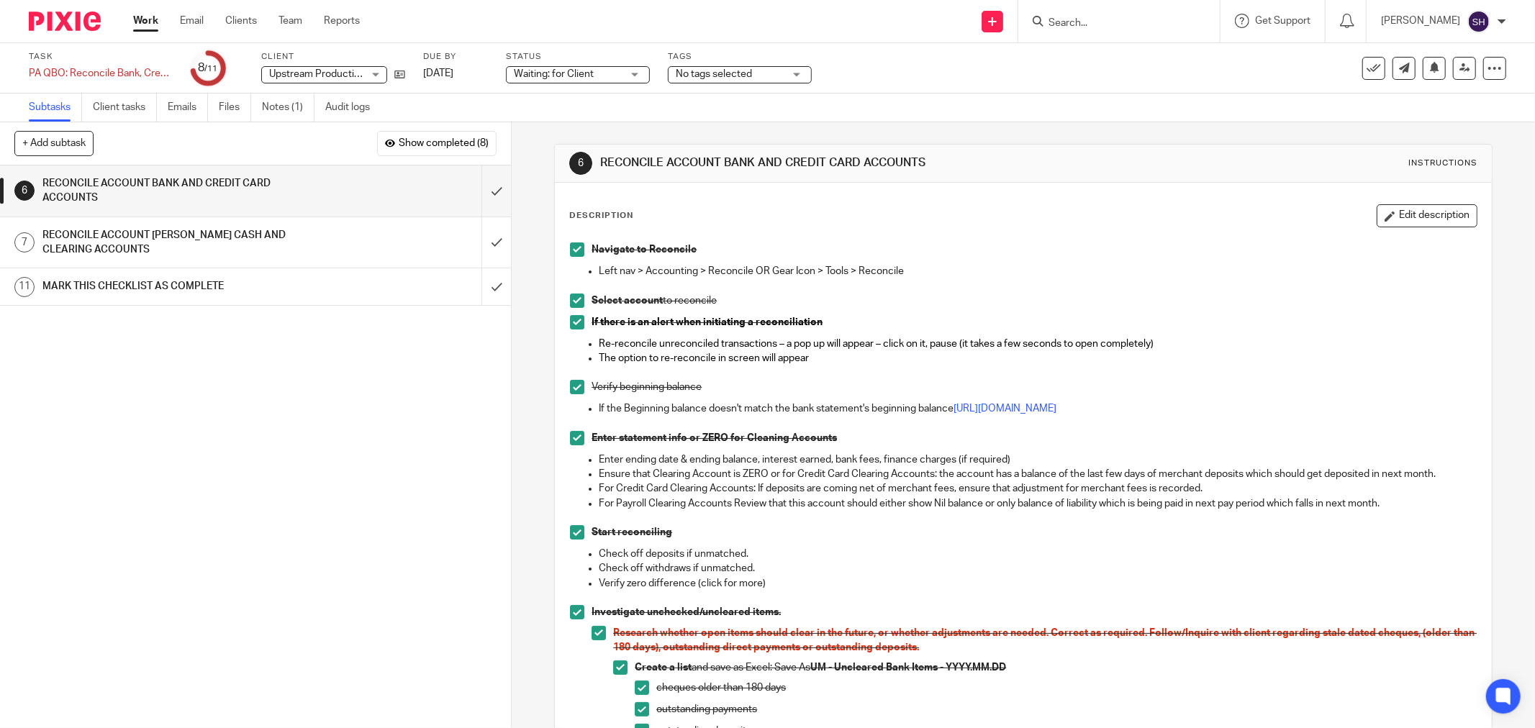
click at [140, 19] on link "Work" at bounding box center [145, 21] width 25 height 14
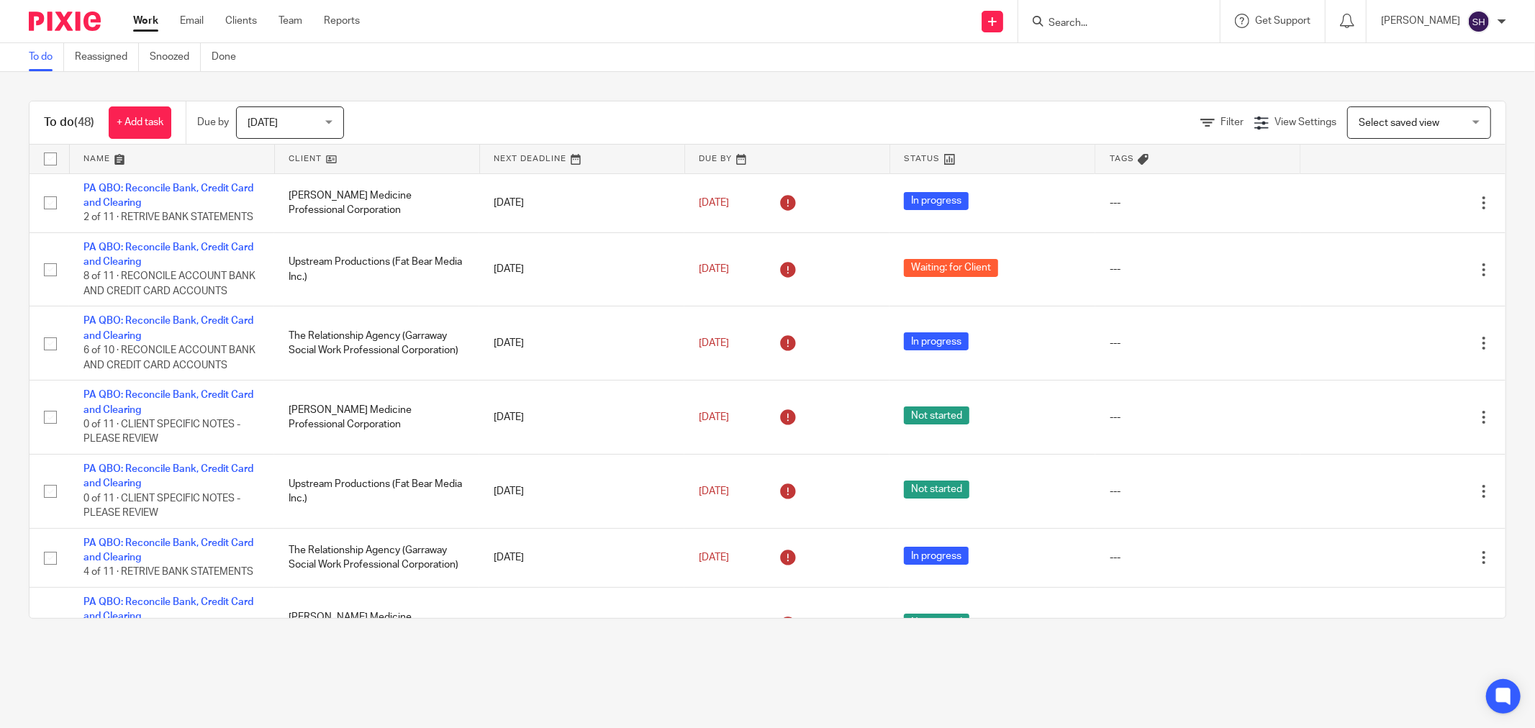
click at [348, 160] on link at bounding box center [377, 159] width 204 height 29
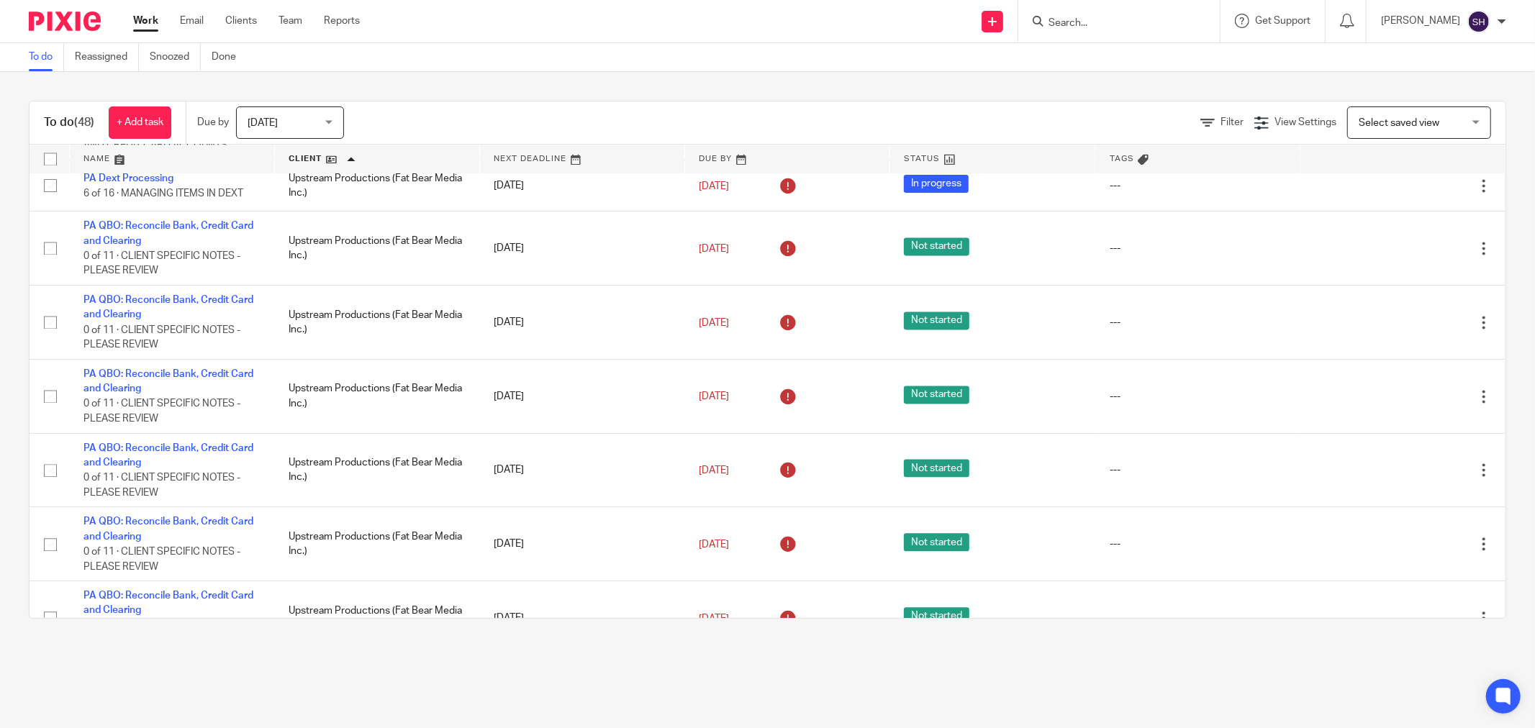
scroll to position [2559, 0]
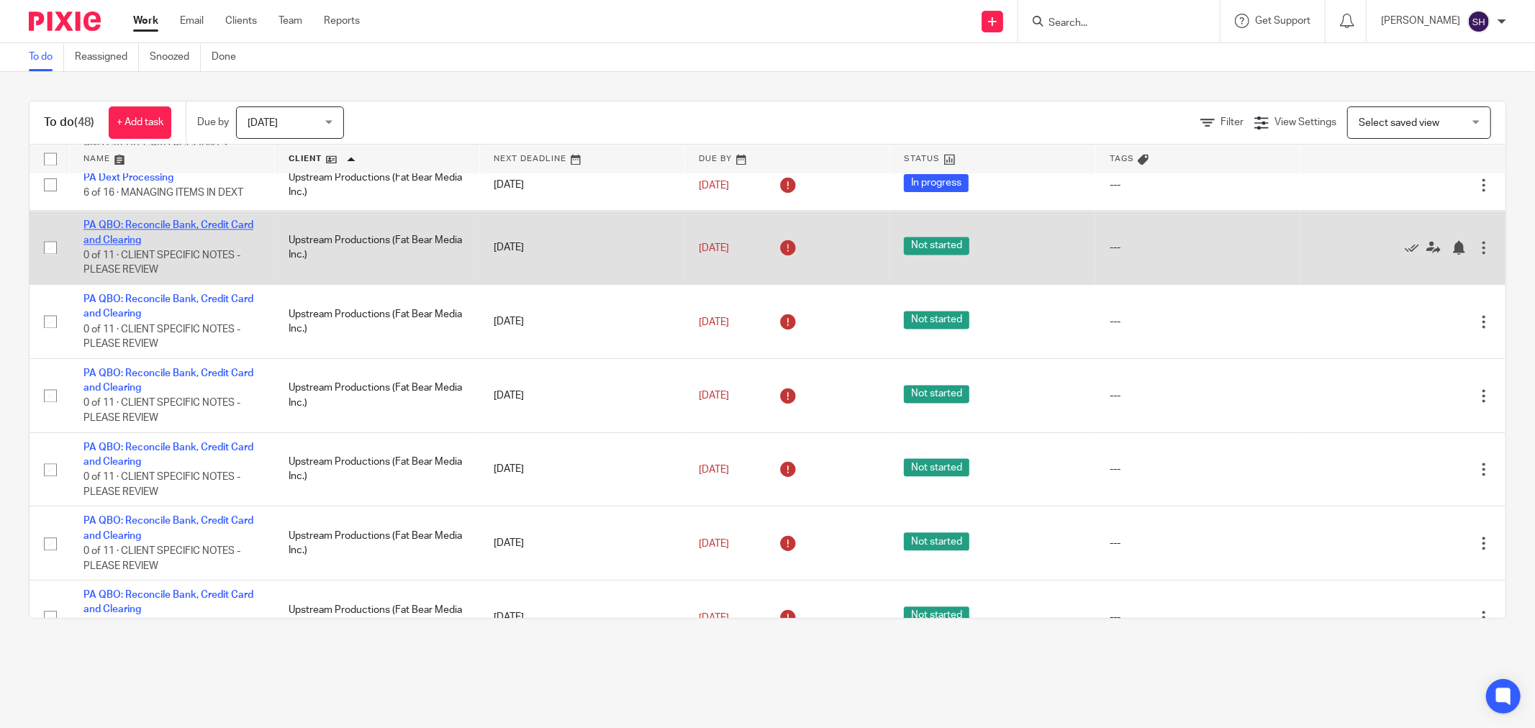
click at [142, 245] on link "PA QBO: Reconcile Bank, Credit Card and Clearing" at bounding box center [168, 232] width 170 height 24
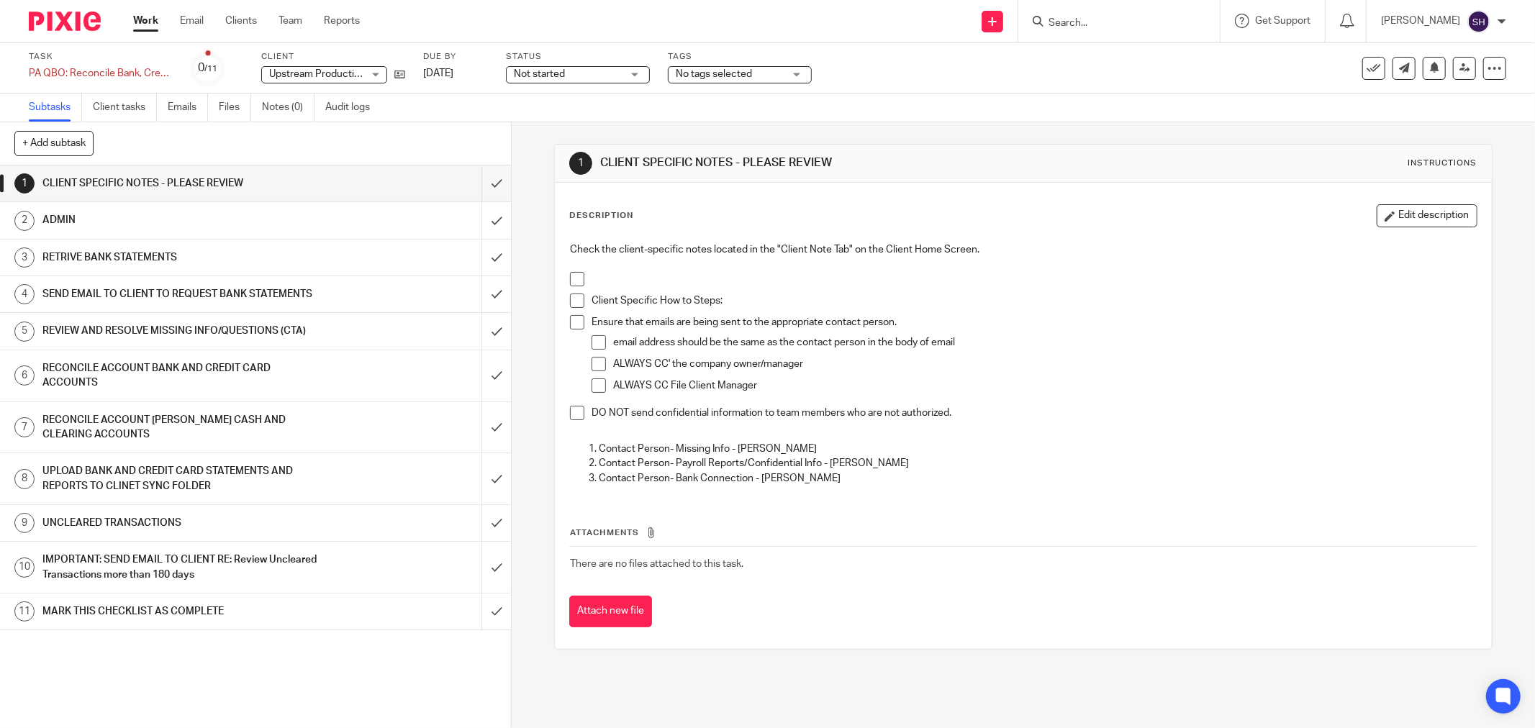
click at [573, 278] on span at bounding box center [577, 279] width 14 height 14
drag, startPoint x: 571, startPoint y: 297, endPoint x: 576, endPoint y: 315, distance: 18.0
click at [571, 298] on span at bounding box center [577, 301] width 14 height 14
click at [574, 320] on span at bounding box center [577, 322] width 14 height 14
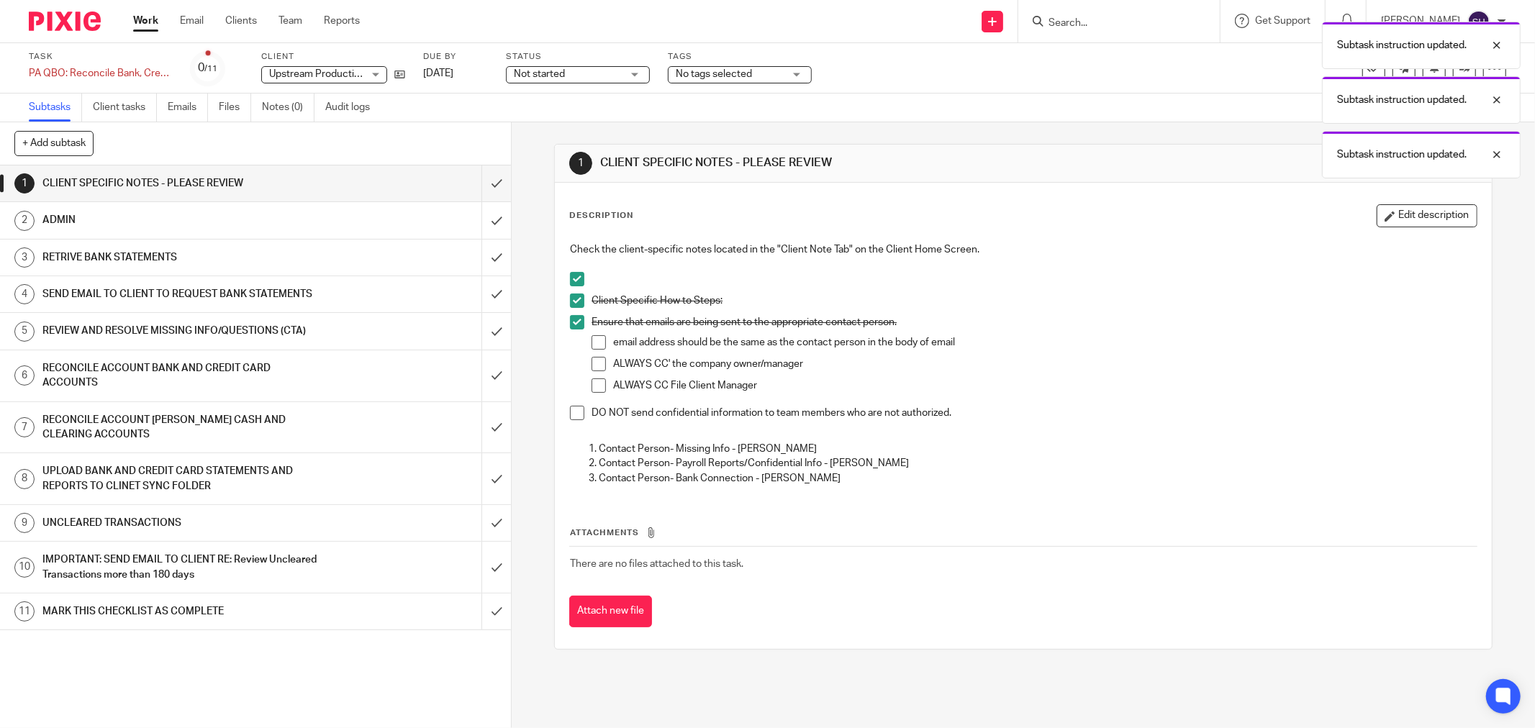
click at [593, 340] on span at bounding box center [599, 342] width 14 height 14
click at [594, 358] on span at bounding box center [599, 364] width 14 height 14
click at [601, 383] on span at bounding box center [599, 386] width 14 height 14
click at [573, 415] on span at bounding box center [577, 413] width 14 height 14
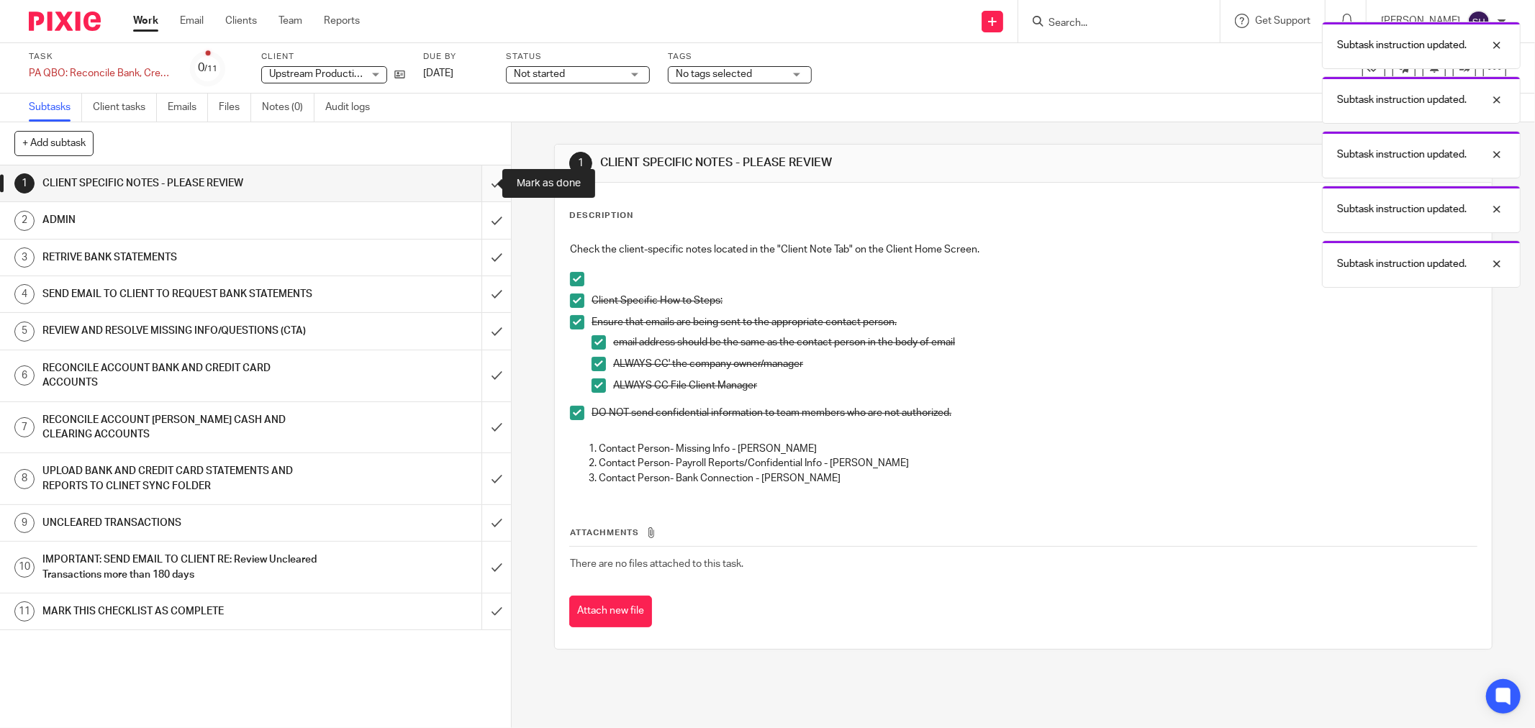
click at [484, 187] on input "submit" at bounding box center [255, 184] width 511 height 36
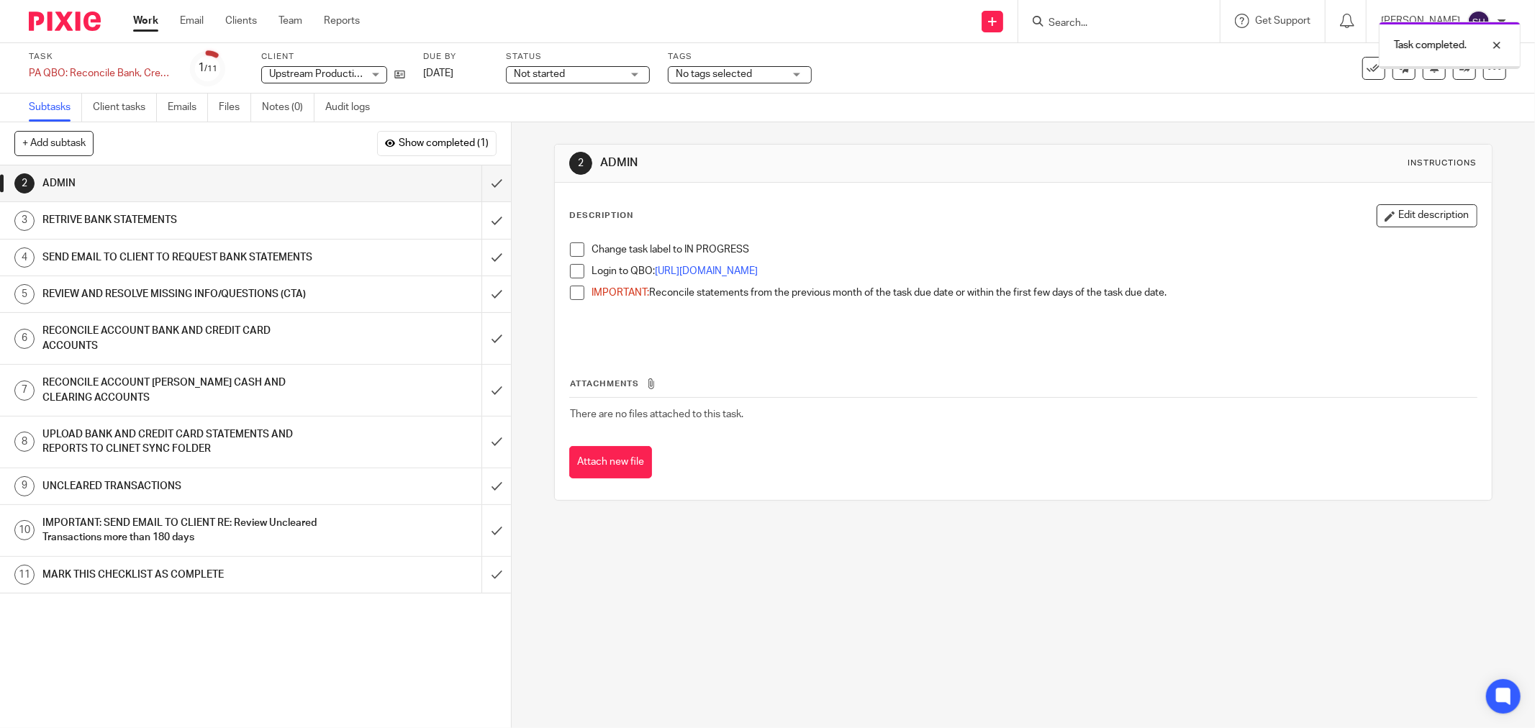
drag, startPoint x: 595, startPoint y: 76, endPoint x: 585, endPoint y: 114, distance: 38.8
click at [595, 77] on span "Not started" at bounding box center [568, 74] width 108 height 15
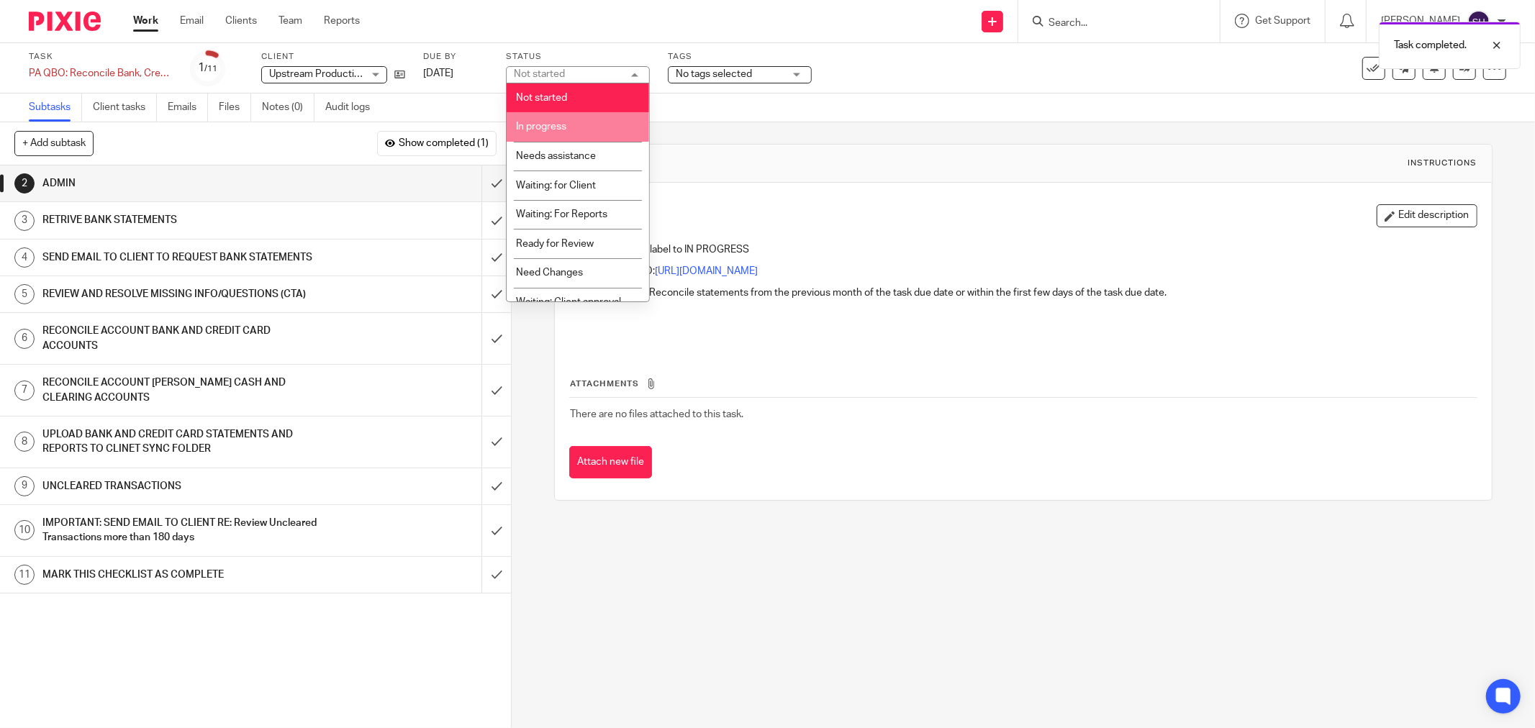
click at [584, 119] on li "In progress" at bounding box center [578, 127] width 143 height 30
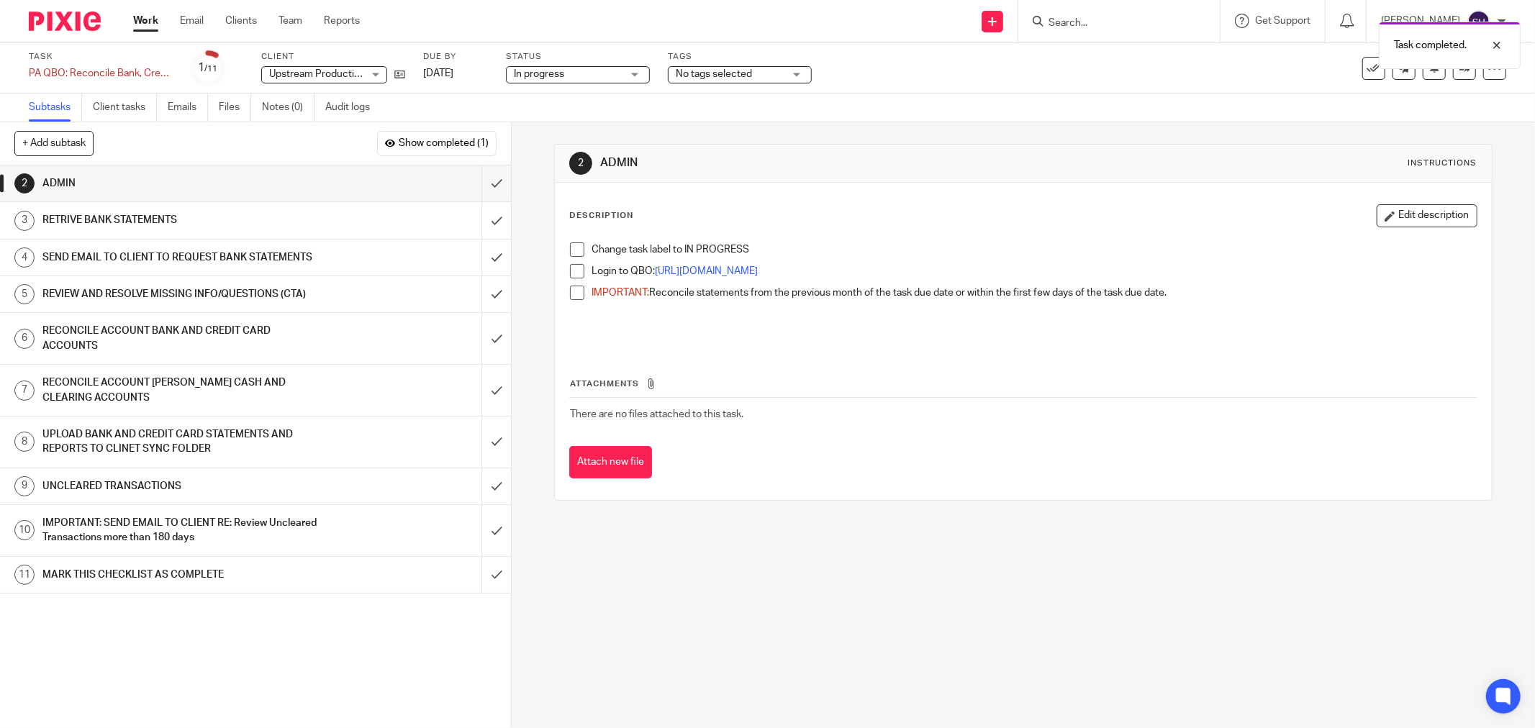
drag, startPoint x: 572, startPoint y: 252, endPoint x: 570, endPoint y: 265, distance: 13.0
click at [571, 253] on span at bounding box center [577, 250] width 14 height 14
click at [570, 267] on span at bounding box center [577, 271] width 14 height 14
click at [577, 295] on span at bounding box center [577, 293] width 14 height 14
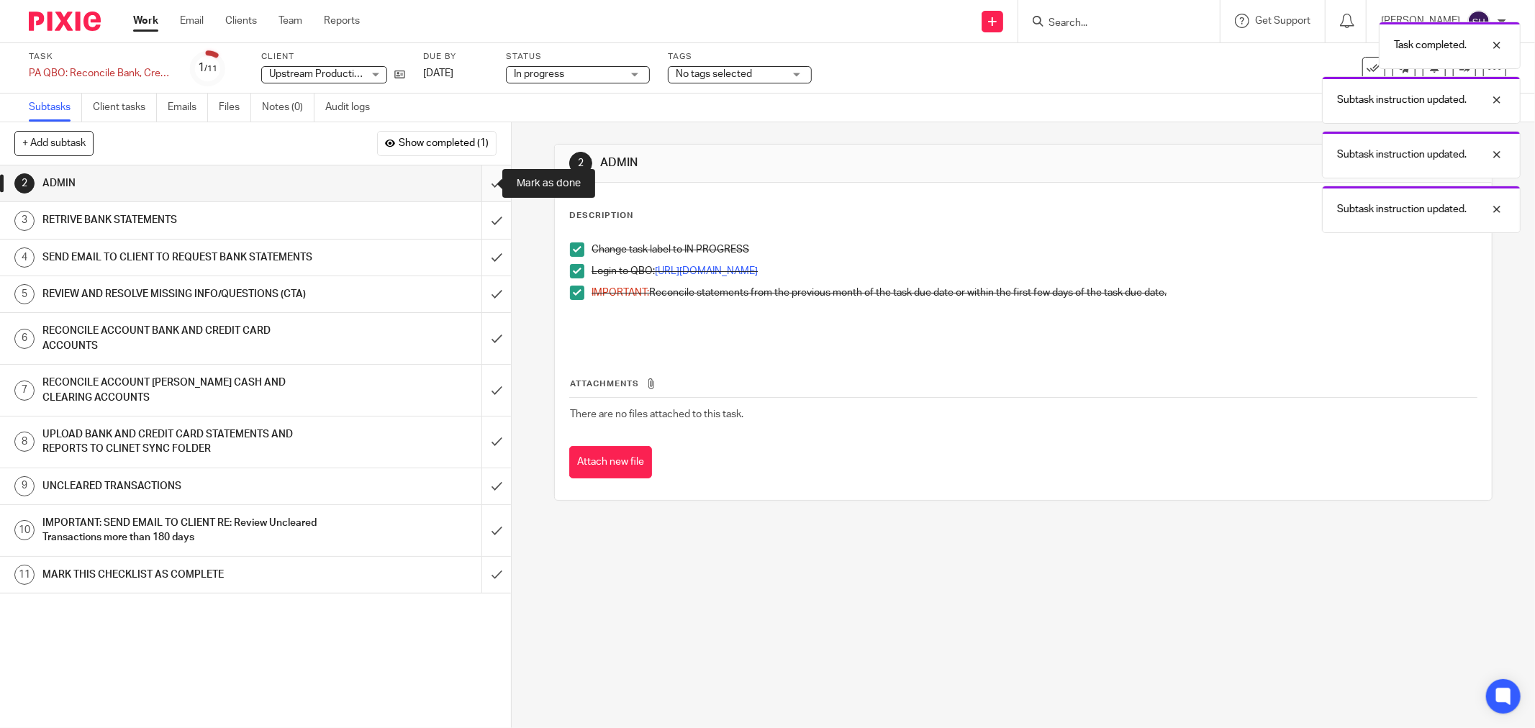
click at [488, 188] on input "submit" at bounding box center [255, 184] width 511 height 36
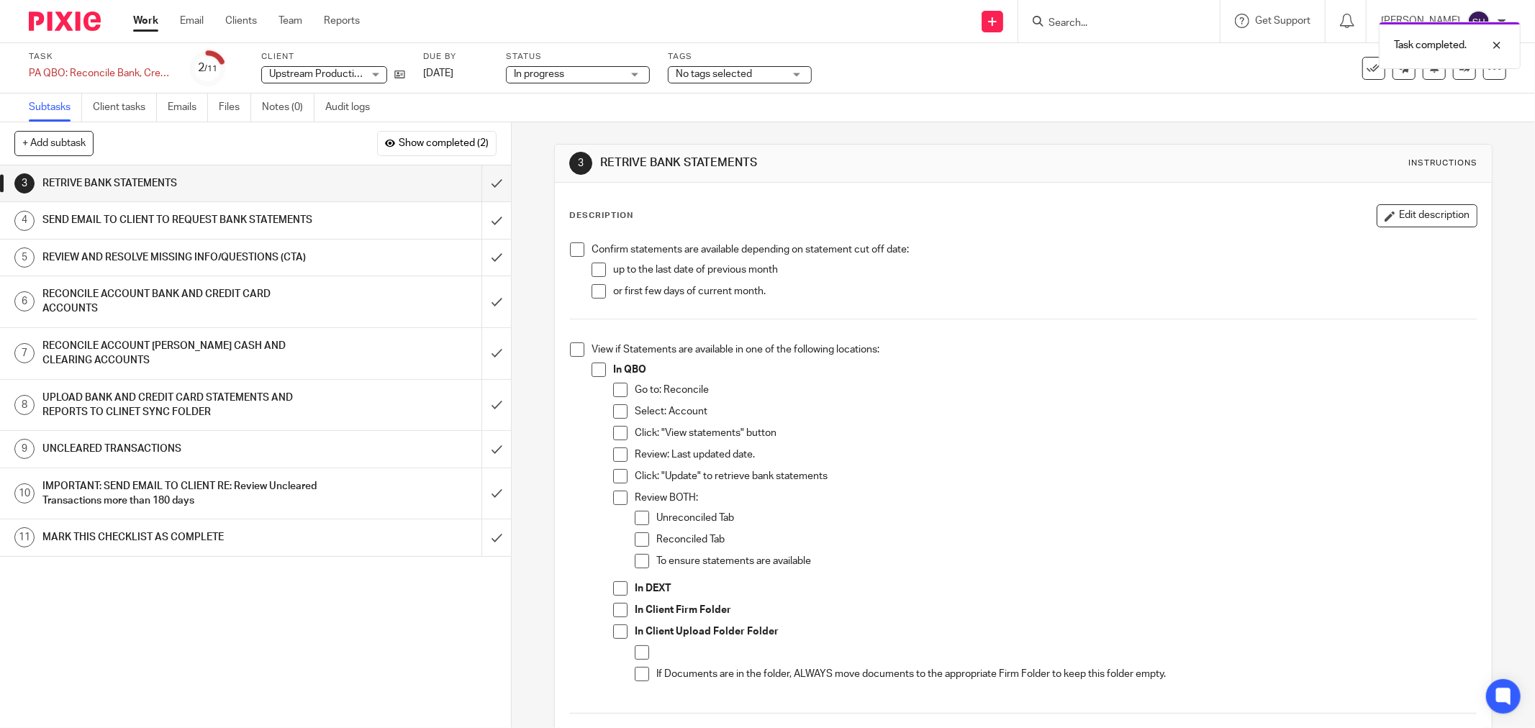
click at [578, 248] on span at bounding box center [577, 250] width 14 height 14
drag, startPoint x: 589, startPoint y: 265, endPoint x: 594, endPoint y: 279, distance: 14.6
click at [592, 266] on span at bounding box center [599, 270] width 14 height 14
click at [595, 282] on li "up to the last date of previous month" at bounding box center [1034, 274] width 885 height 22
click at [595, 288] on span at bounding box center [599, 291] width 14 height 14
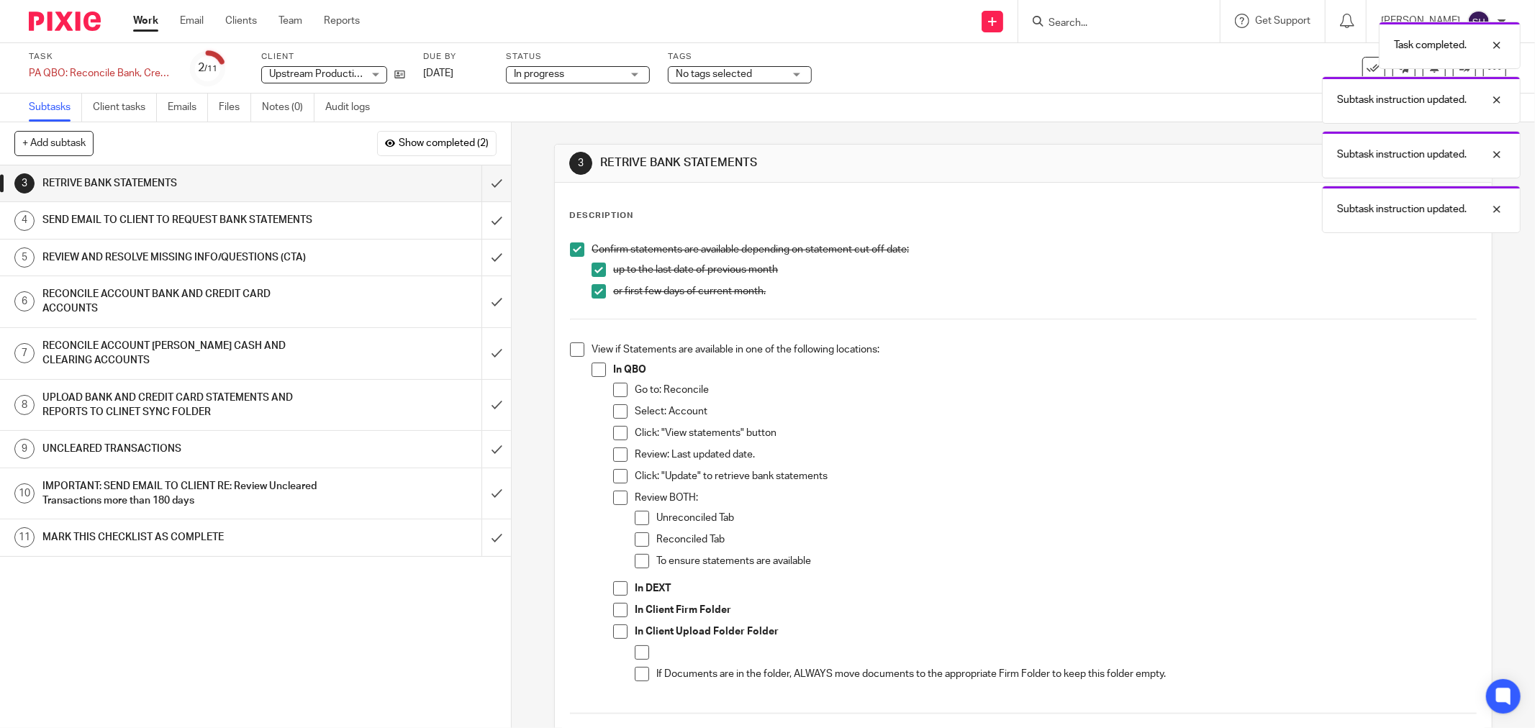
click at [577, 350] on span at bounding box center [577, 350] width 14 height 14
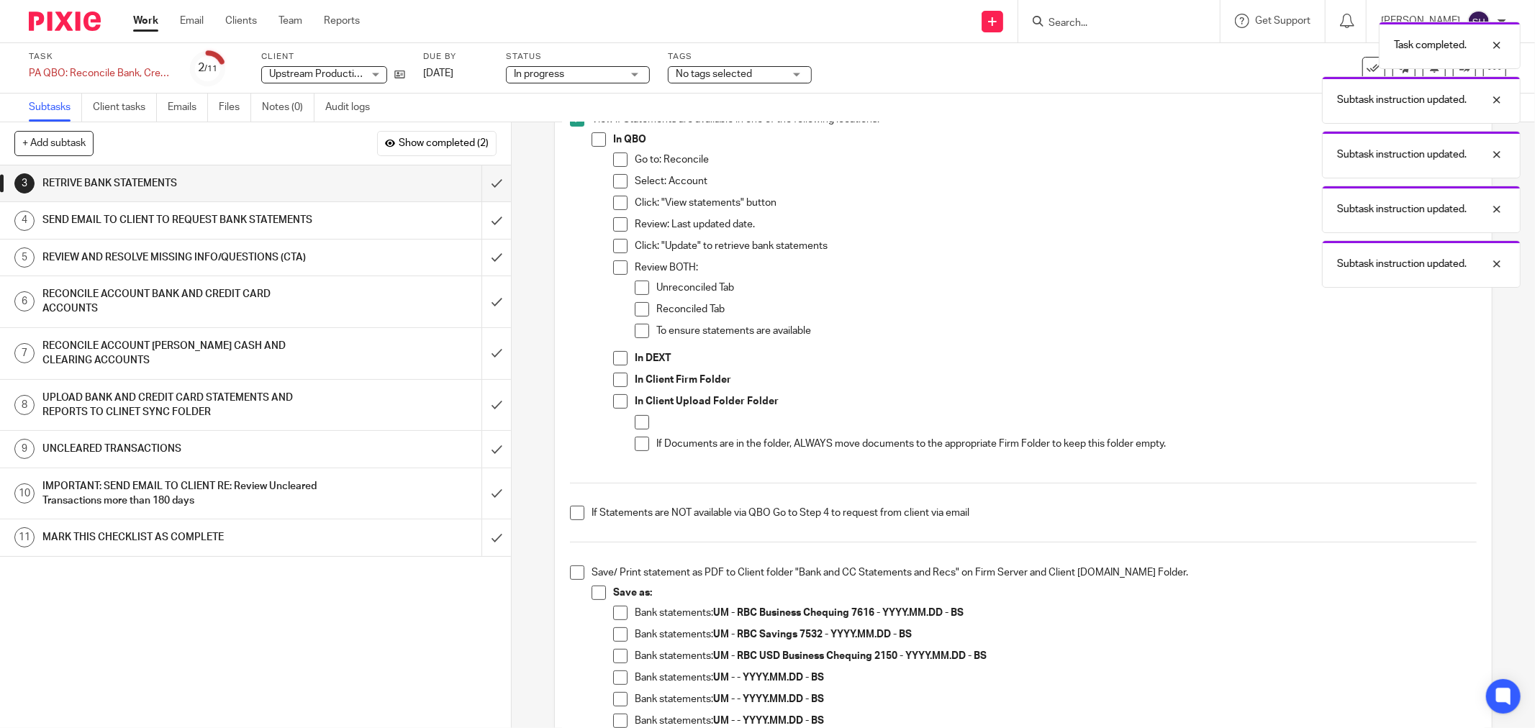
scroll to position [240, 0]
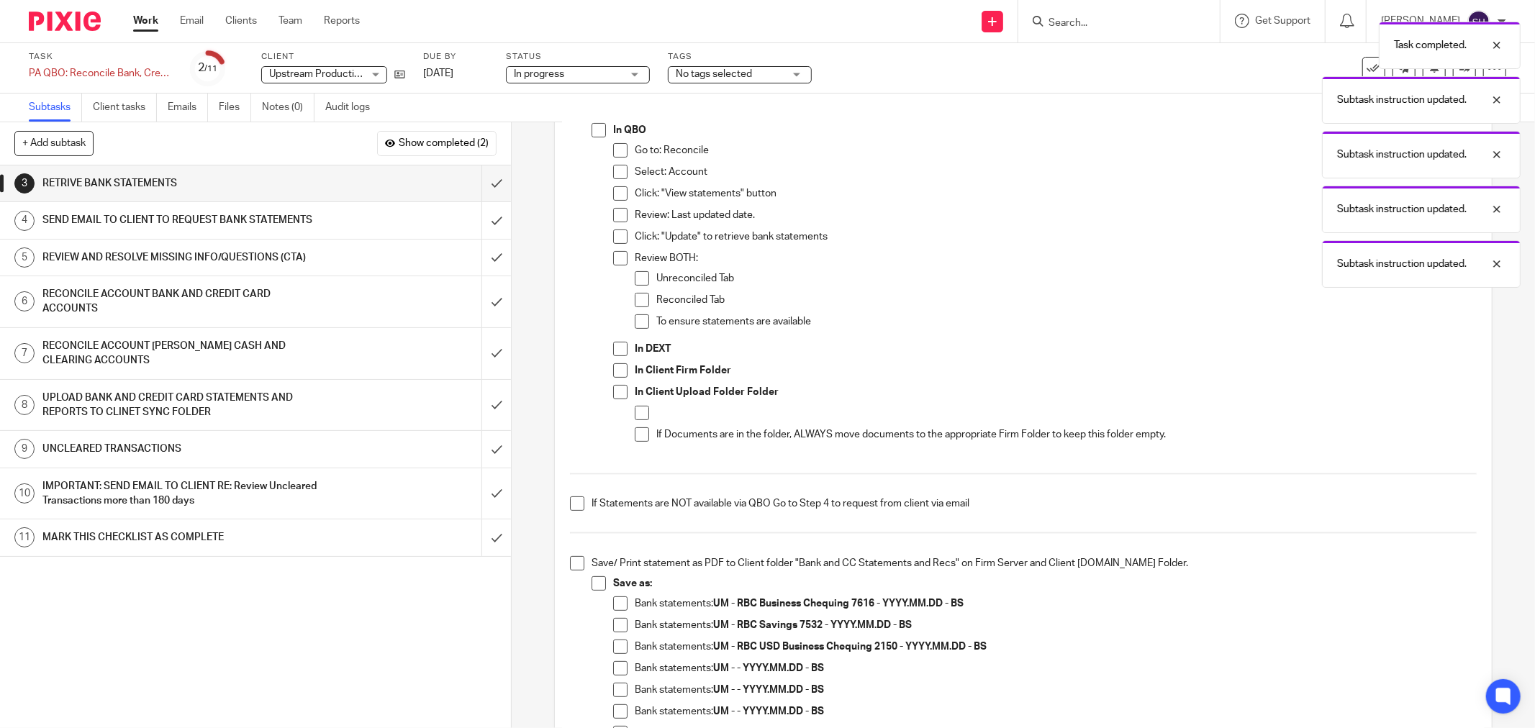
drag, startPoint x: 594, startPoint y: 130, endPoint x: 618, endPoint y: 151, distance: 31.6
click at [595, 130] on span at bounding box center [599, 130] width 14 height 14
click at [621, 154] on span at bounding box center [620, 150] width 14 height 14
click at [615, 168] on span at bounding box center [620, 172] width 14 height 14
click at [615, 194] on span at bounding box center [620, 193] width 14 height 14
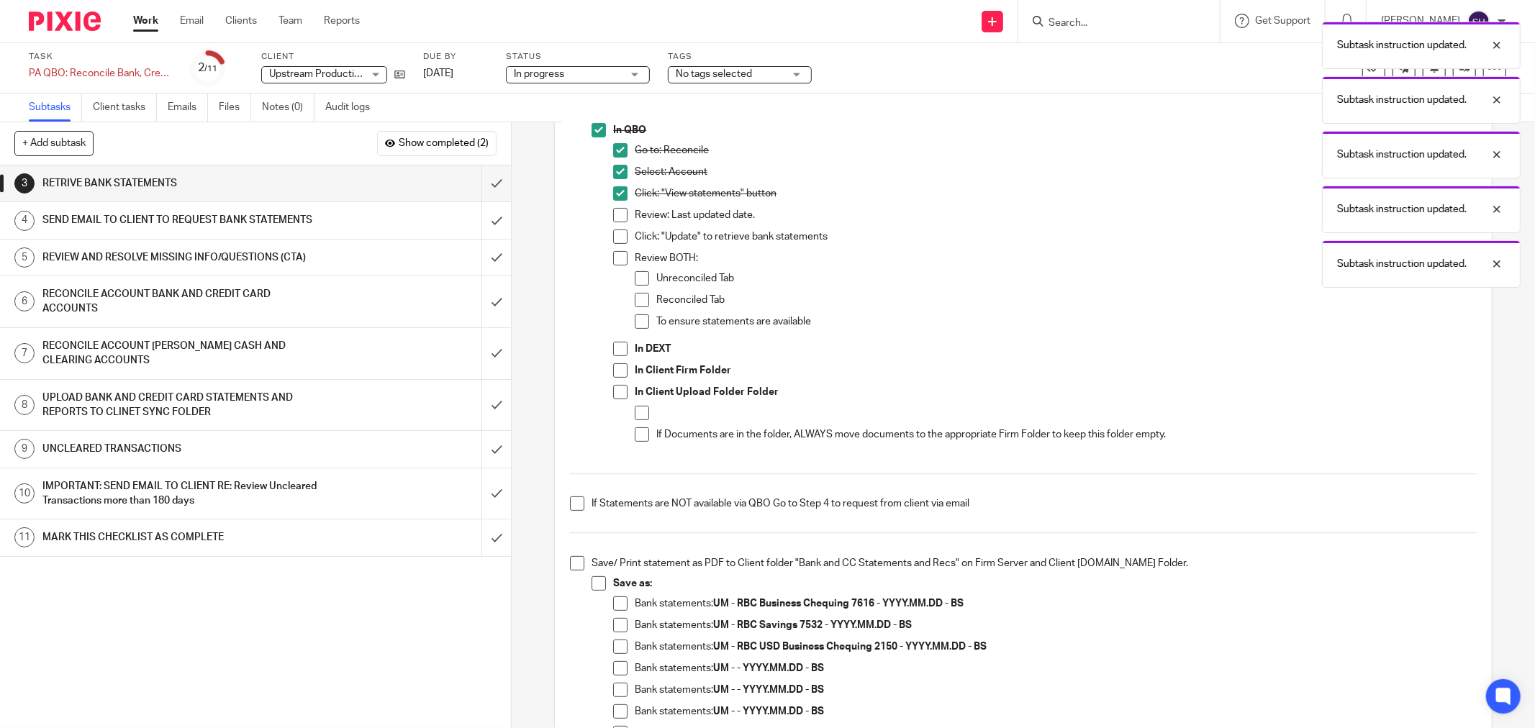
click at [615, 217] on span at bounding box center [620, 215] width 14 height 14
click at [615, 234] on span at bounding box center [620, 237] width 14 height 14
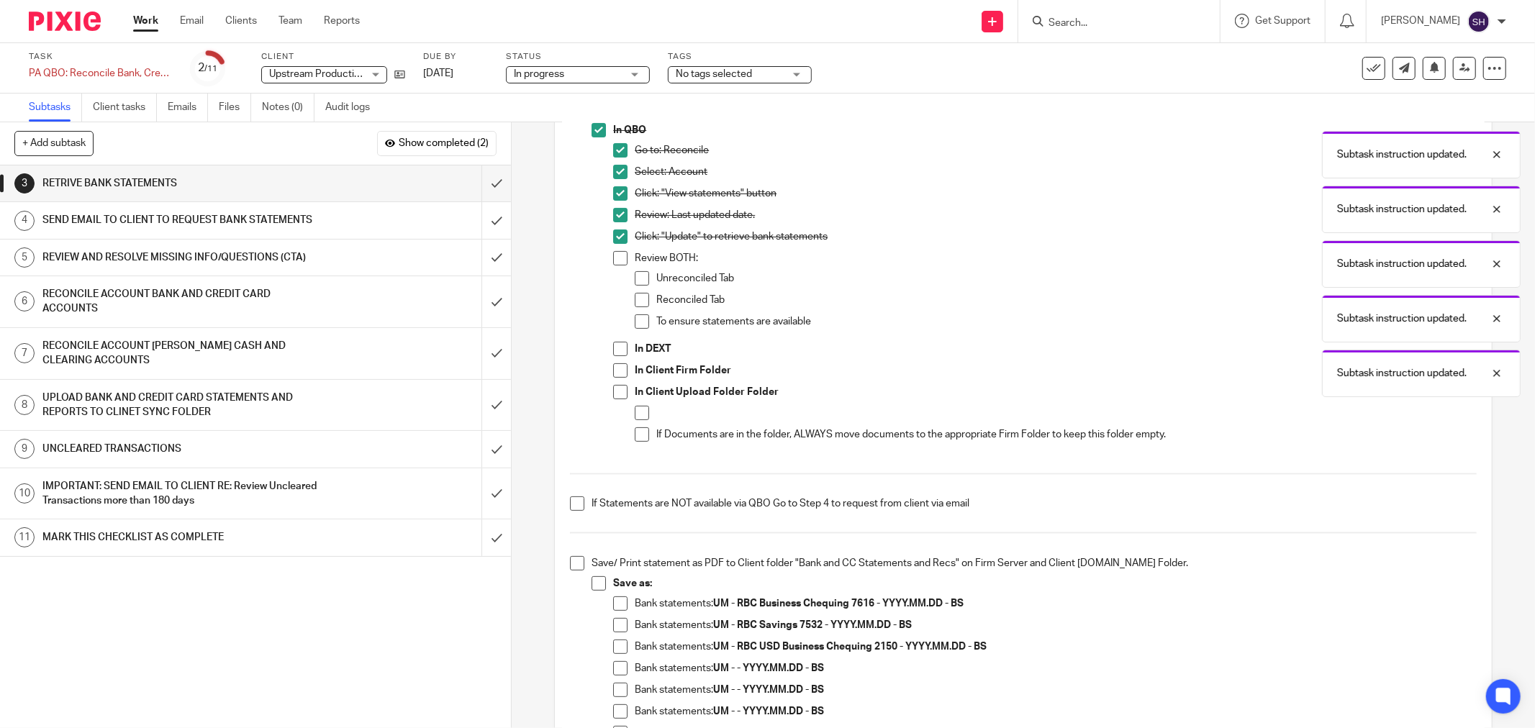
click at [616, 261] on span at bounding box center [620, 258] width 14 height 14
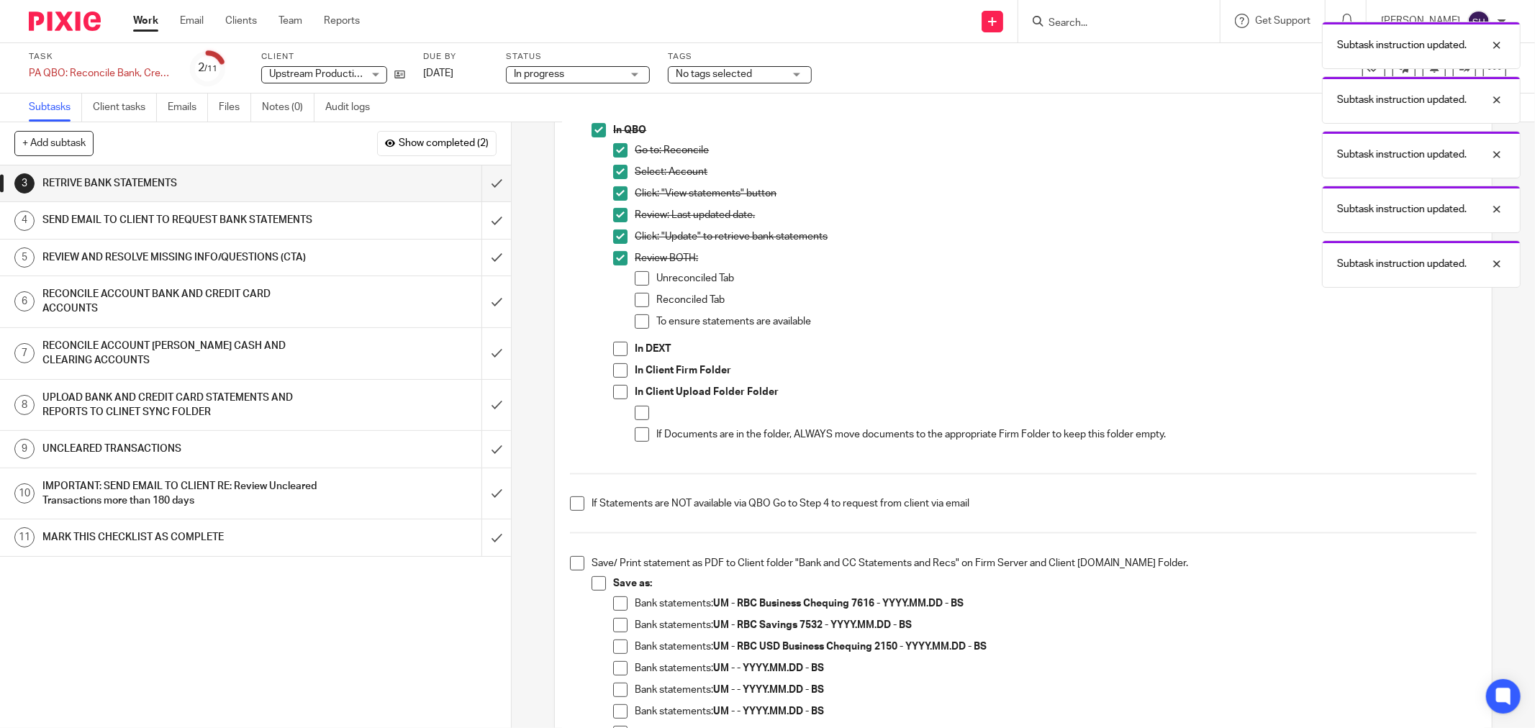
click at [635, 279] on span at bounding box center [642, 278] width 14 height 14
drag, startPoint x: 636, startPoint y: 299, endPoint x: 637, endPoint y: 312, distance: 12.3
click at [636, 300] on span at bounding box center [642, 300] width 14 height 14
click at [636, 321] on span at bounding box center [642, 322] width 14 height 14
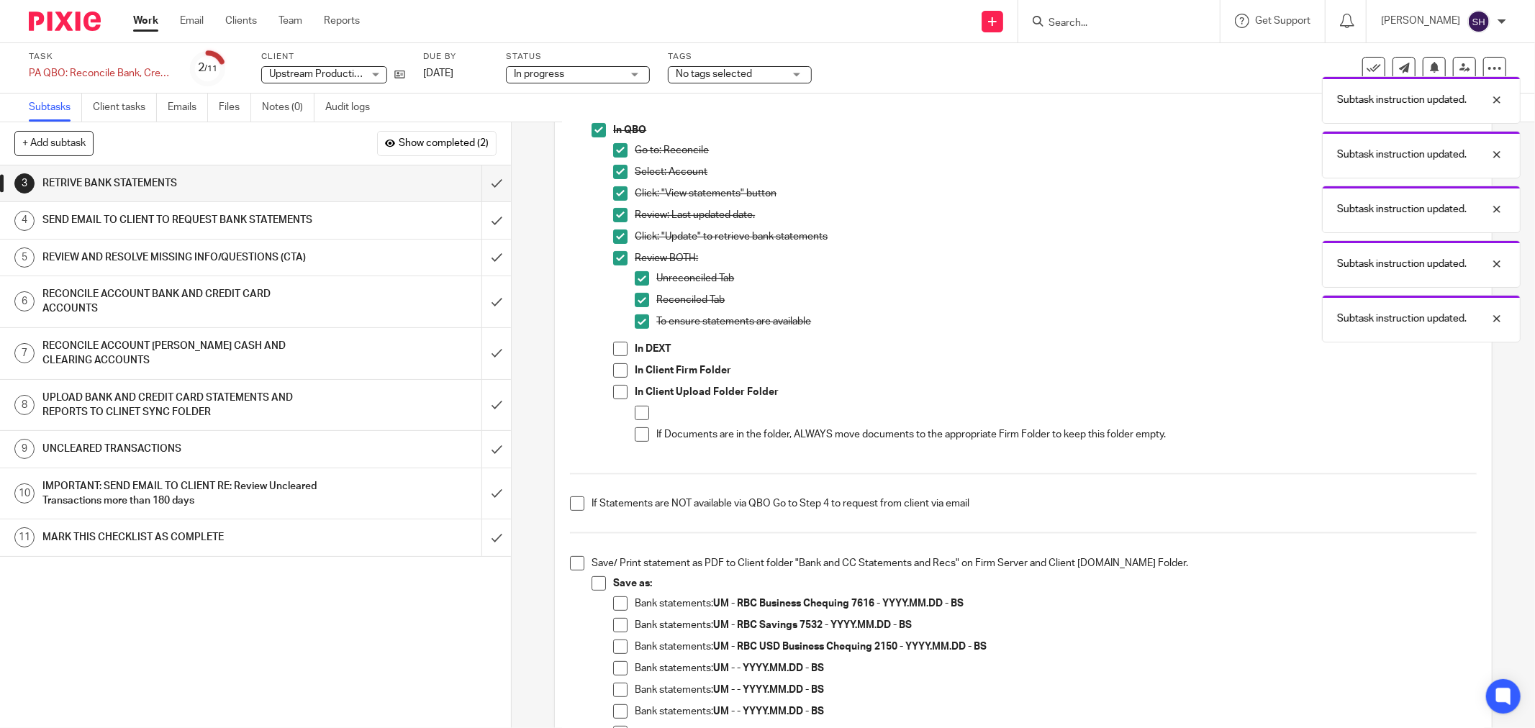
click at [615, 351] on span at bounding box center [620, 349] width 14 height 14
drag, startPoint x: 614, startPoint y: 369, endPoint x: 612, endPoint y: 391, distance: 21.7
click at [614, 370] on span at bounding box center [620, 370] width 14 height 14
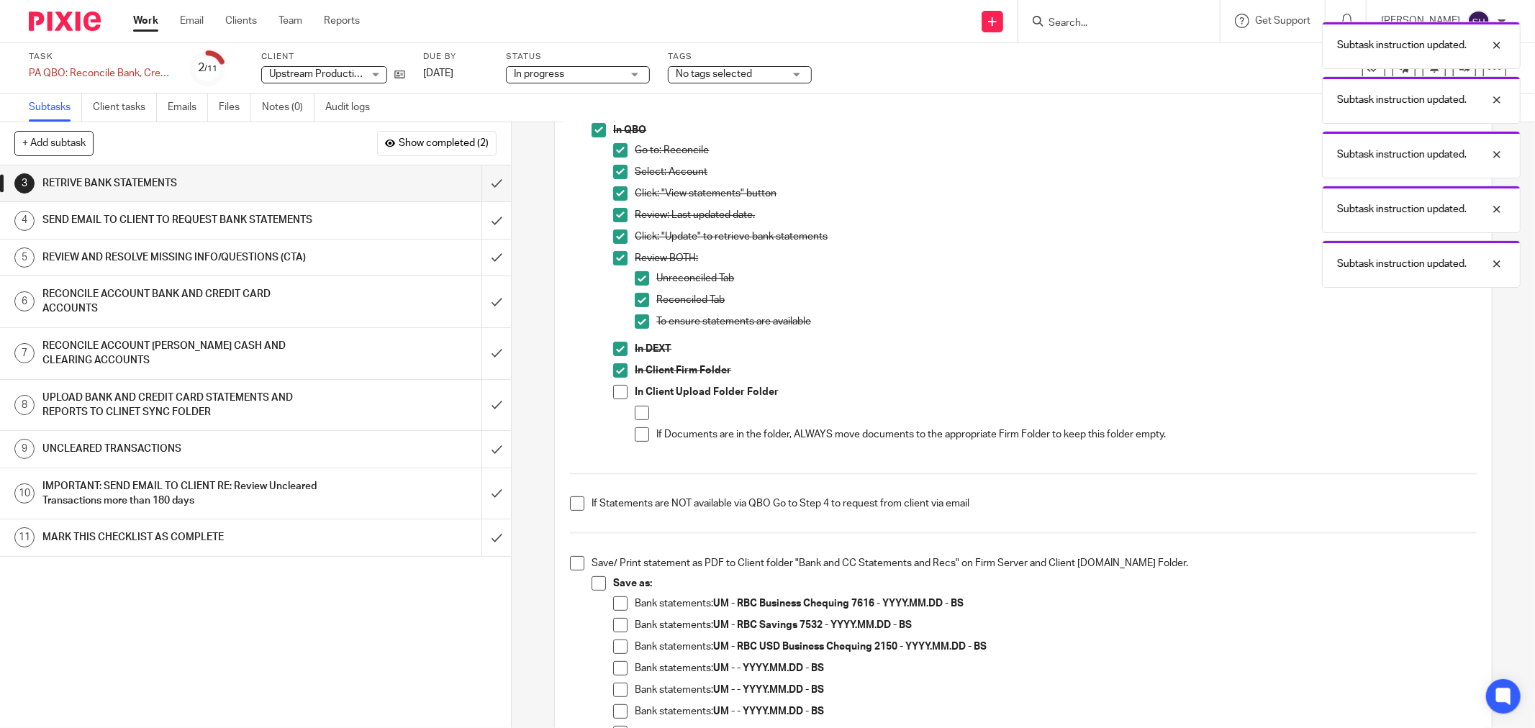
click at [613, 392] on span at bounding box center [620, 392] width 14 height 14
drag, startPoint x: 641, startPoint y: 411, endPoint x: 641, endPoint y: 428, distance: 16.6
click at [641, 412] on span at bounding box center [642, 413] width 14 height 14
click at [638, 435] on span at bounding box center [642, 435] width 14 height 14
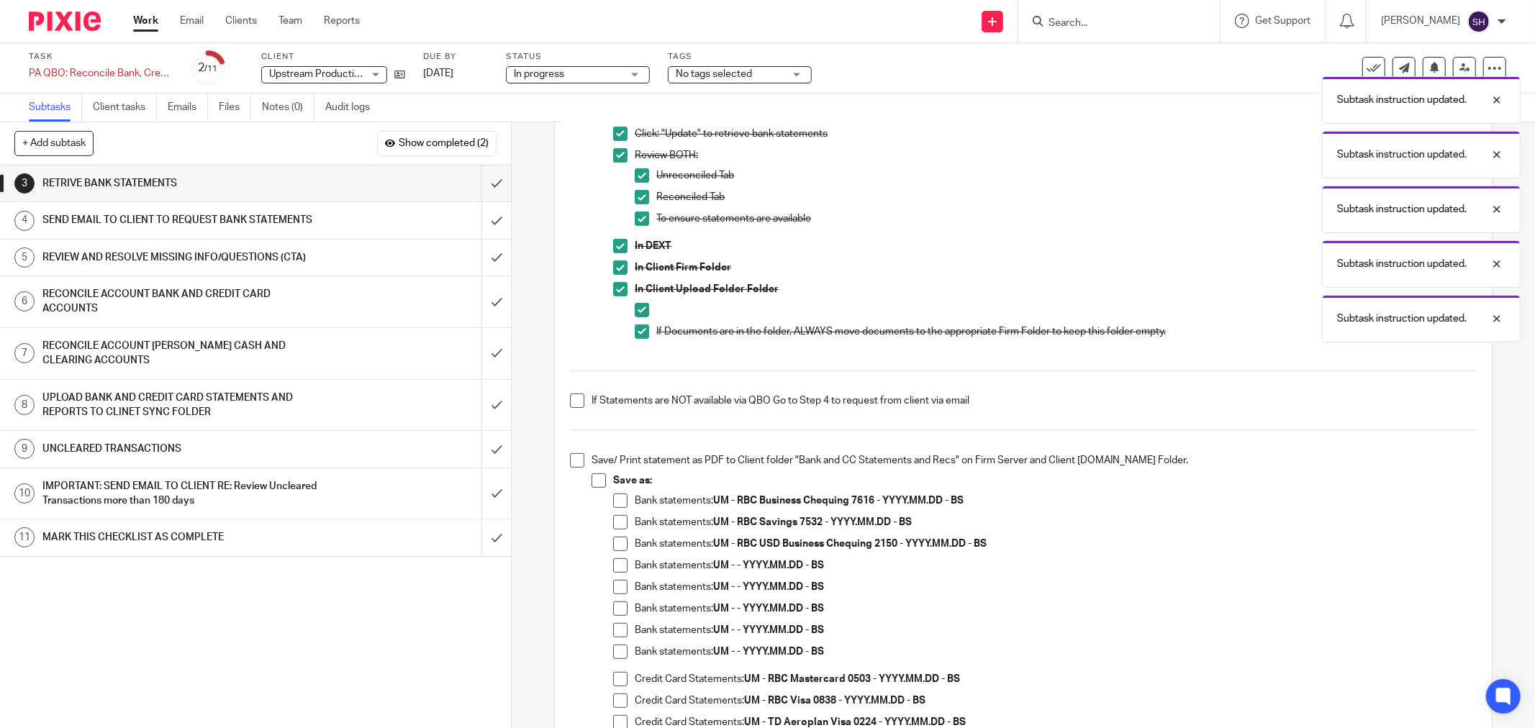
scroll to position [479, 0]
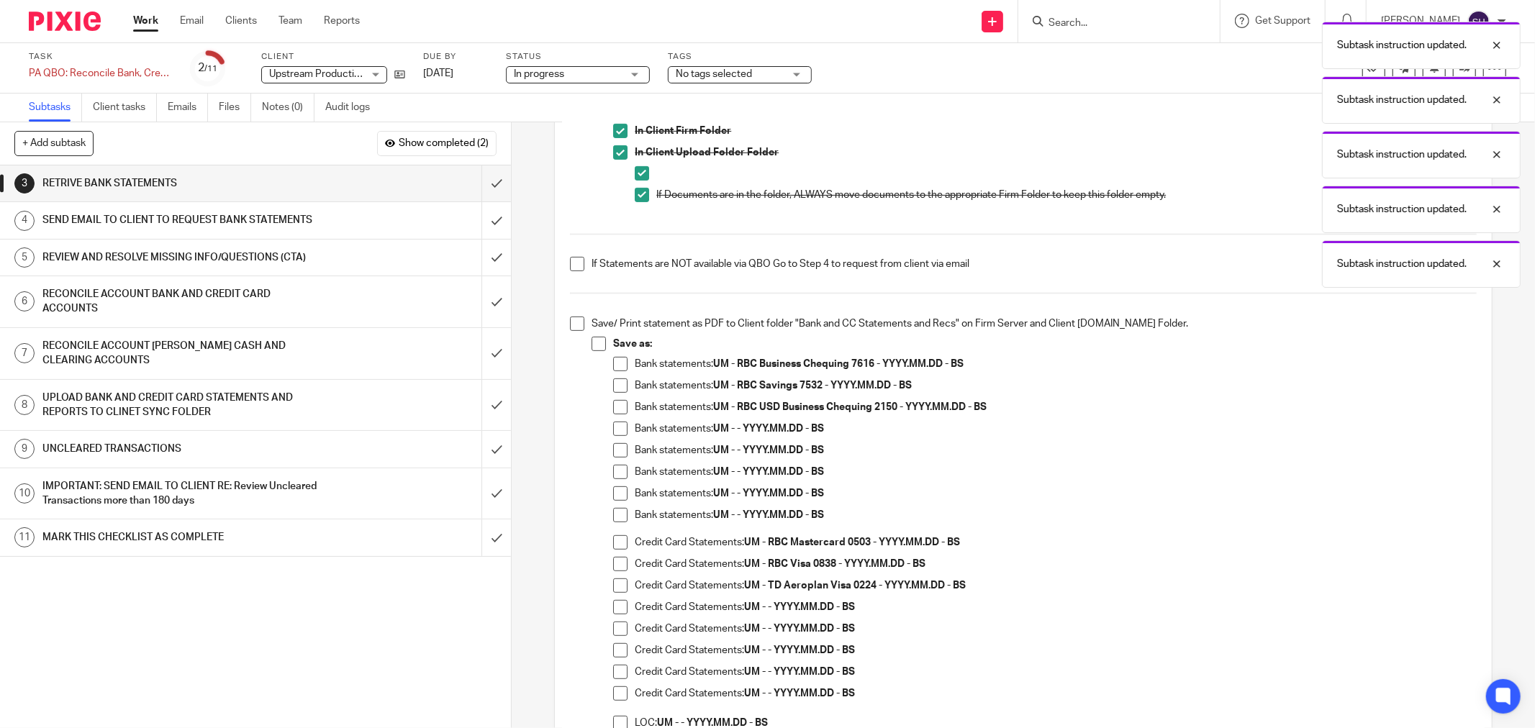
click at [570, 263] on span at bounding box center [577, 264] width 14 height 14
click at [574, 328] on span at bounding box center [577, 324] width 14 height 14
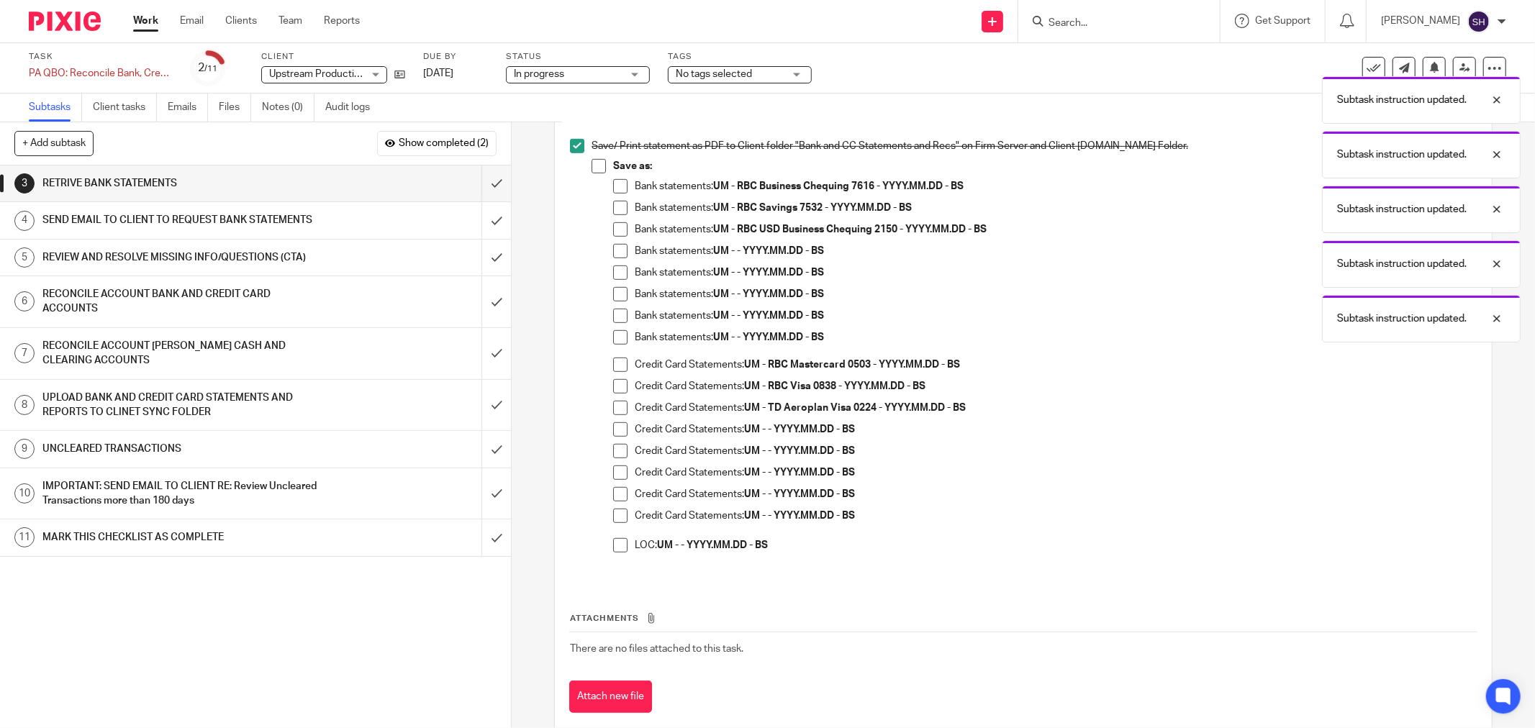
scroll to position [687, 0]
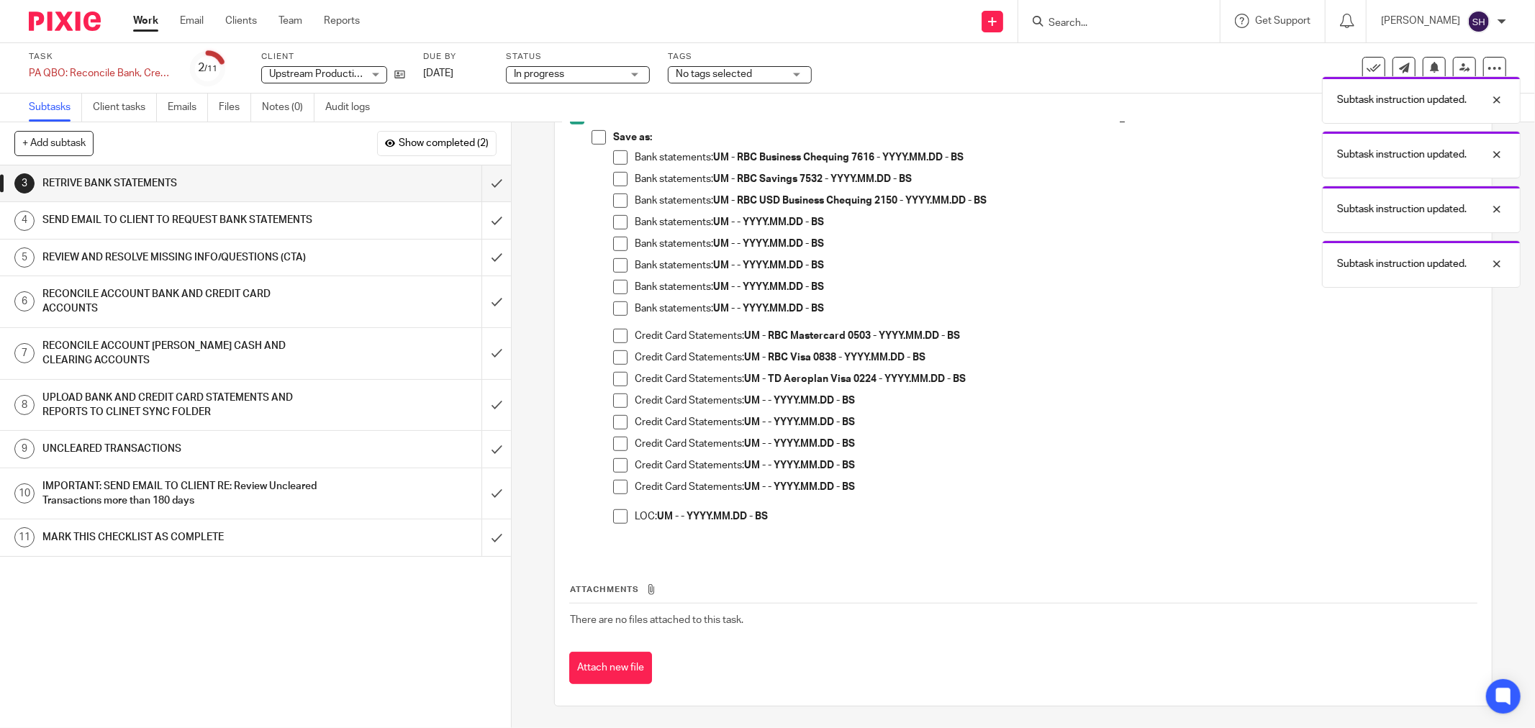
drag, startPoint x: 593, startPoint y: 139, endPoint x: 609, endPoint y: 155, distance: 22.9
click at [594, 139] on span at bounding box center [599, 137] width 14 height 14
drag, startPoint x: 613, startPoint y: 163, endPoint x: 614, endPoint y: 186, distance: 23.1
click at [613, 164] on li "Bank statements: UM - RBC Business Chequing 7616 - YYYY.MM.DD - BS" at bounding box center [1045, 161] width 864 height 22
click at [615, 186] on li "Bank statements: UM - RBC Savings 7532 - YYYY.MM.DD - BS" at bounding box center [1045, 183] width 864 height 22
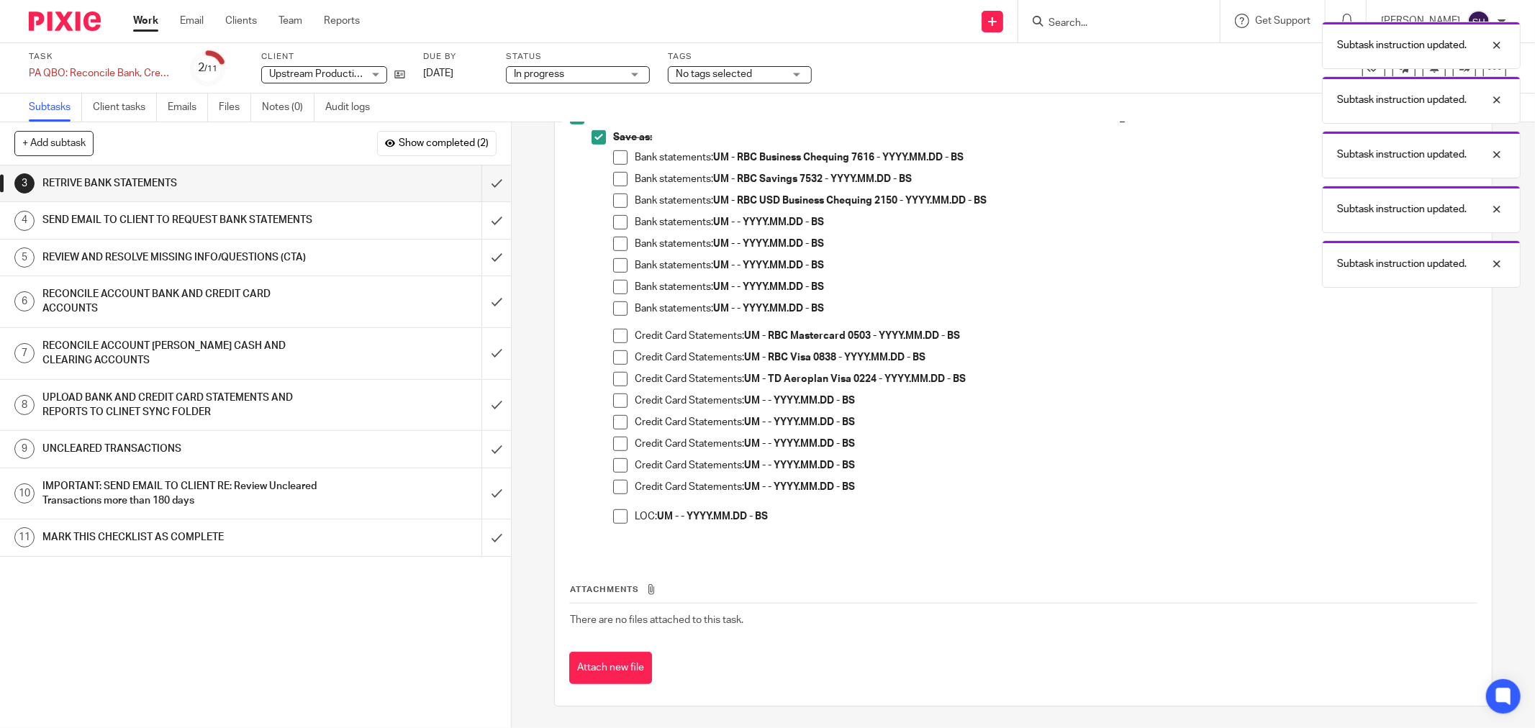
drag, startPoint x: 613, startPoint y: 173, endPoint x: 614, endPoint y: 162, distance: 10.8
click at [613, 172] on span at bounding box center [620, 179] width 14 height 14
click at [614, 161] on span at bounding box center [620, 157] width 14 height 14
drag, startPoint x: 617, startPoint y: 200, endPoint x: 615, endPoint y: 220, distance: 19.6
click at [616, 202] on span at bounding box center [620, 201] width 14 height 14
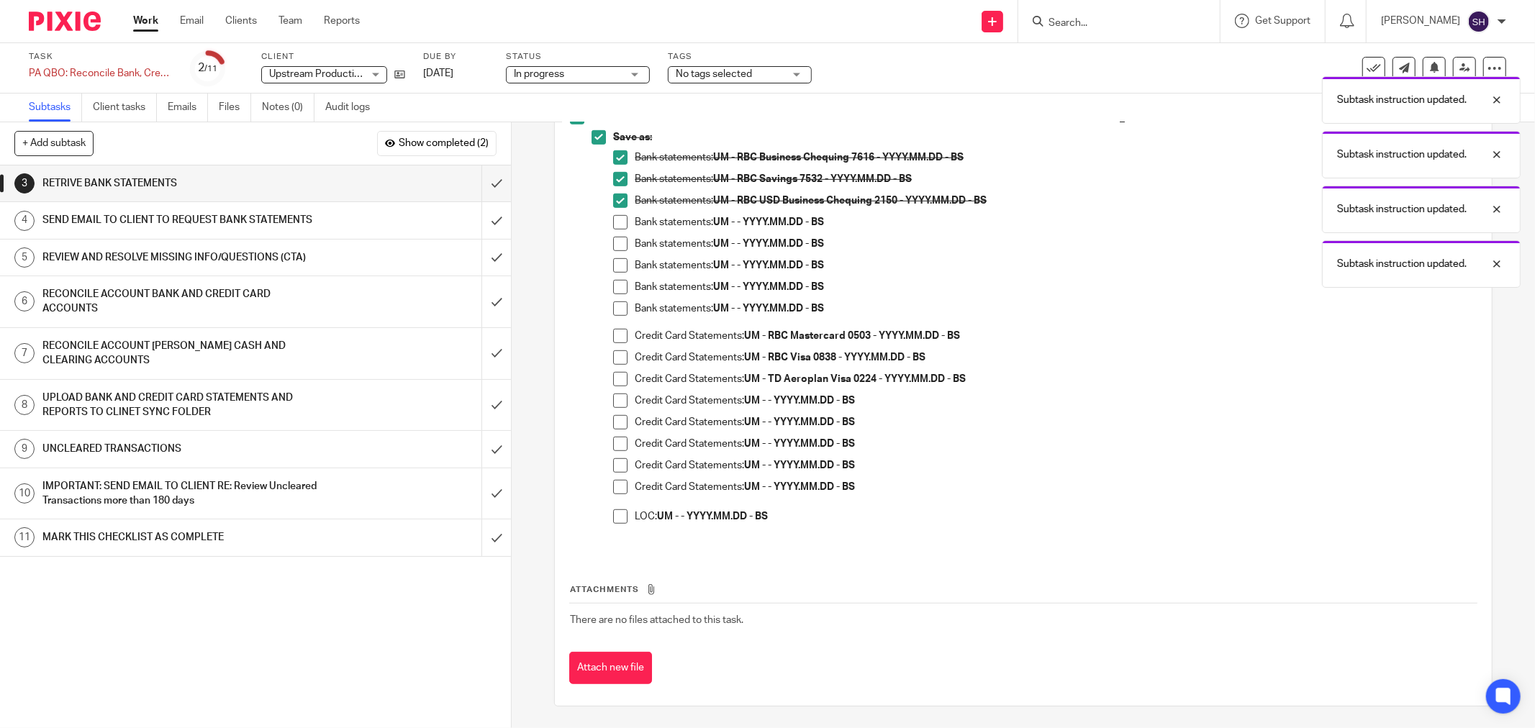
click at [614, 224] on span at bounding box center [620, 222] width 14 height 14
click at [615, 240] on span at bounding box center [620, 244] width 14 height 14
click at [617, 269] on span at bounding box center [620, 265] width 14 height 14
drag, startPoint x: 617, startPoint y: 284, endPoint x: 614, endPoint y: 300, distance: 16.8
click at [616, 286] on span at bounding box center [620, 287] width 14 height 14
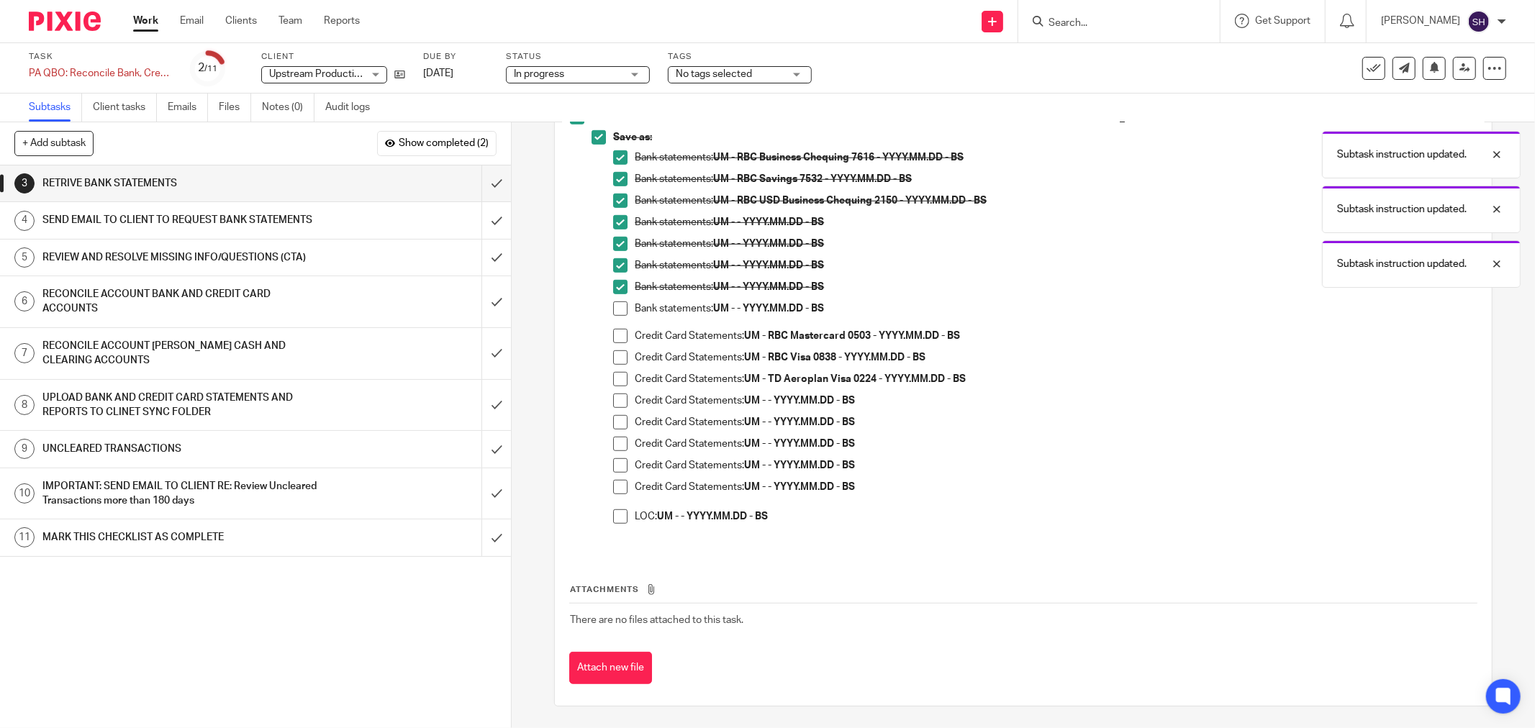
click at [613, 308] on span at bounding box center [620, 309] width 14 height 14
click at [615, 333] on span at bounding box center [620, 336] width 14 height 14
click at [621, 360] on span at bounding box center [620, 358] width 14 height 14
click at [617, 379] on span at bounding box center [620, 379] width 14 height 14
click at [615, 400] on span at bounding box center [620, 401] width 14 height 14
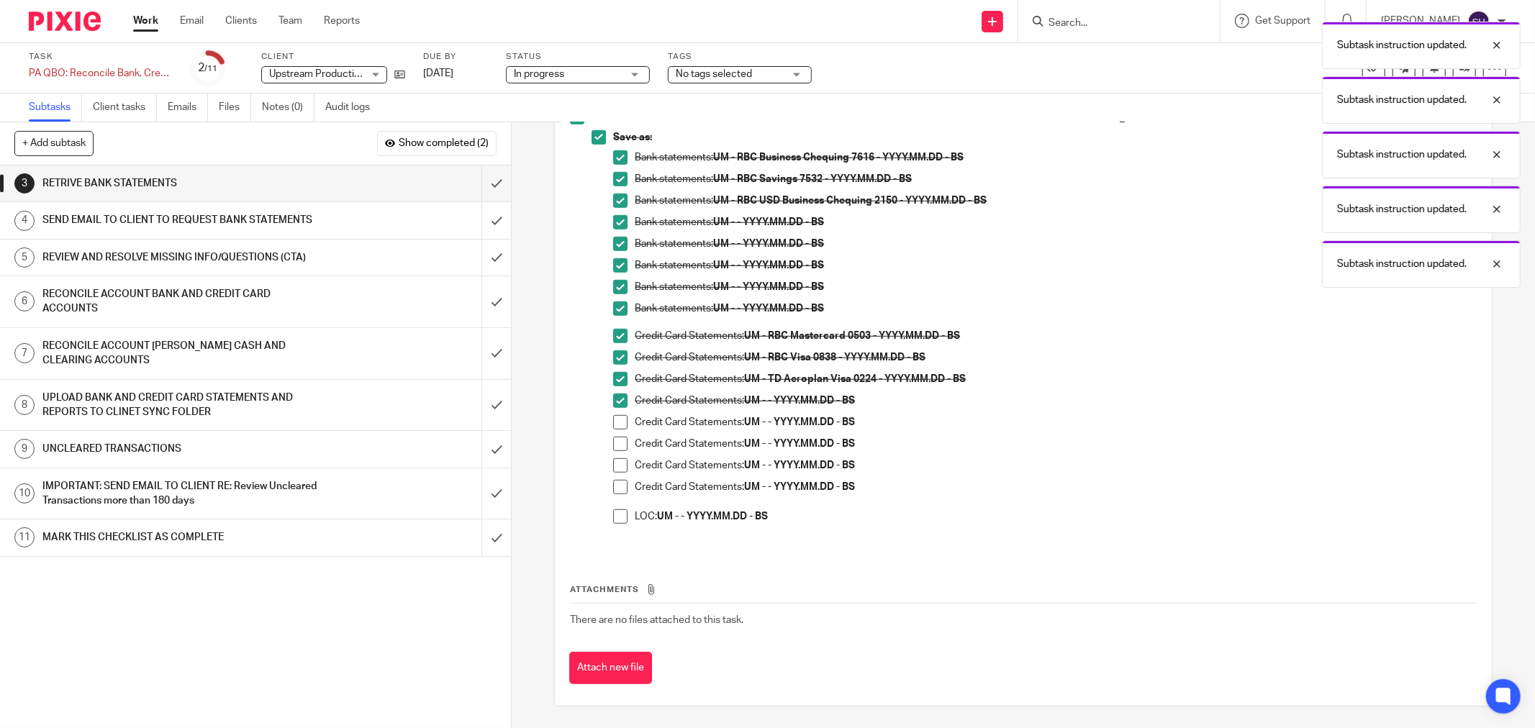
drag, startPoint x: 613, startPoint y: 420, endPoint x: 613, endPoint y: 430, distance: 10.1
click at [613, 420] on span at bounding box center [620, 422] width 14 height 14
click at [613, 439] on span at bounding box center [620, 444] width 14 height 14
click at [615, 471] on span at bounding box center [620, 466] width 14 height 14
drag, startPoint x: 619, startPoint y: 484, endPoint x: 621, endPoint y: 506, distance: 21.7
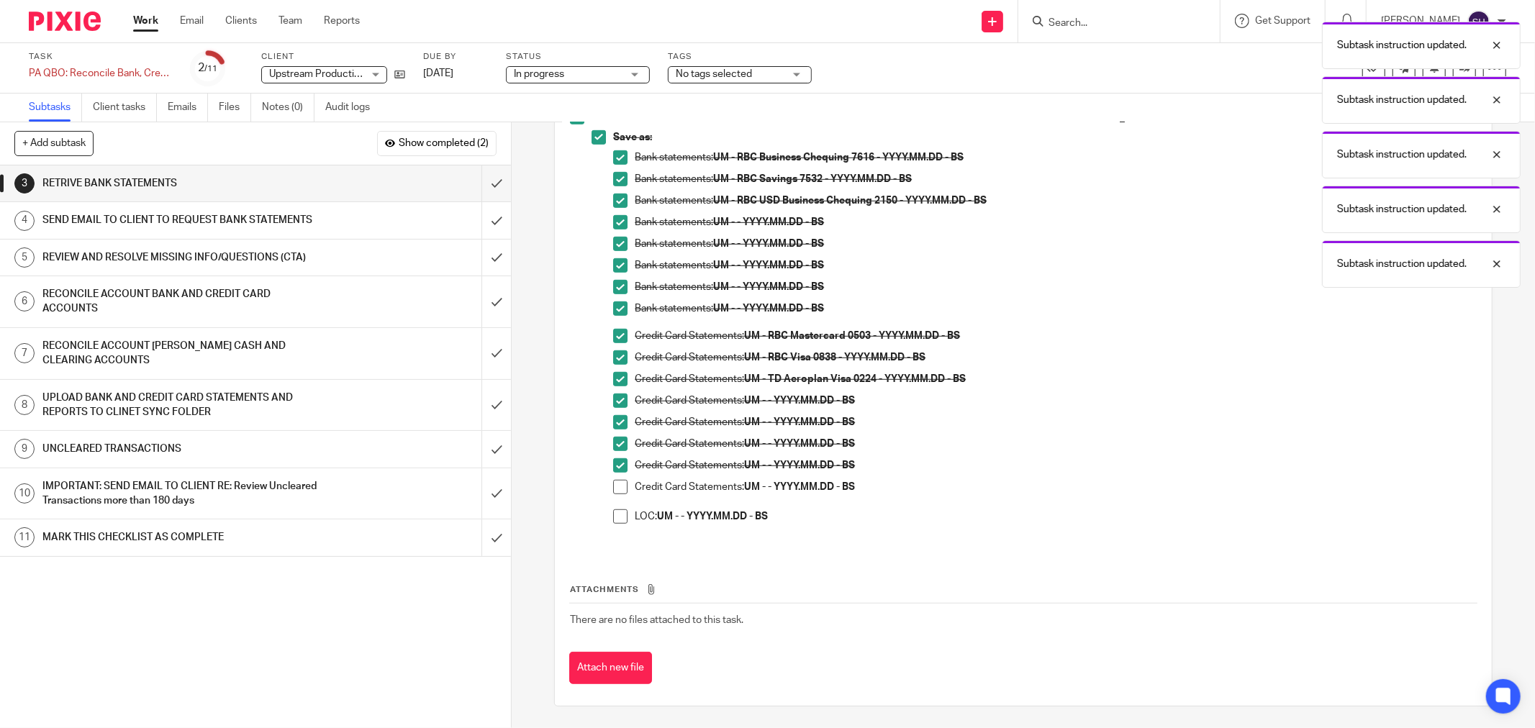
click at [620, 485] on span at bounding box center [620, 487] width 14 height 14
click at [620, 515] on span at bounding box center [620, 517] width 14 height 14
click at [481, 181] on input "submit" at bounding box center [255, 184] width 511 height 36
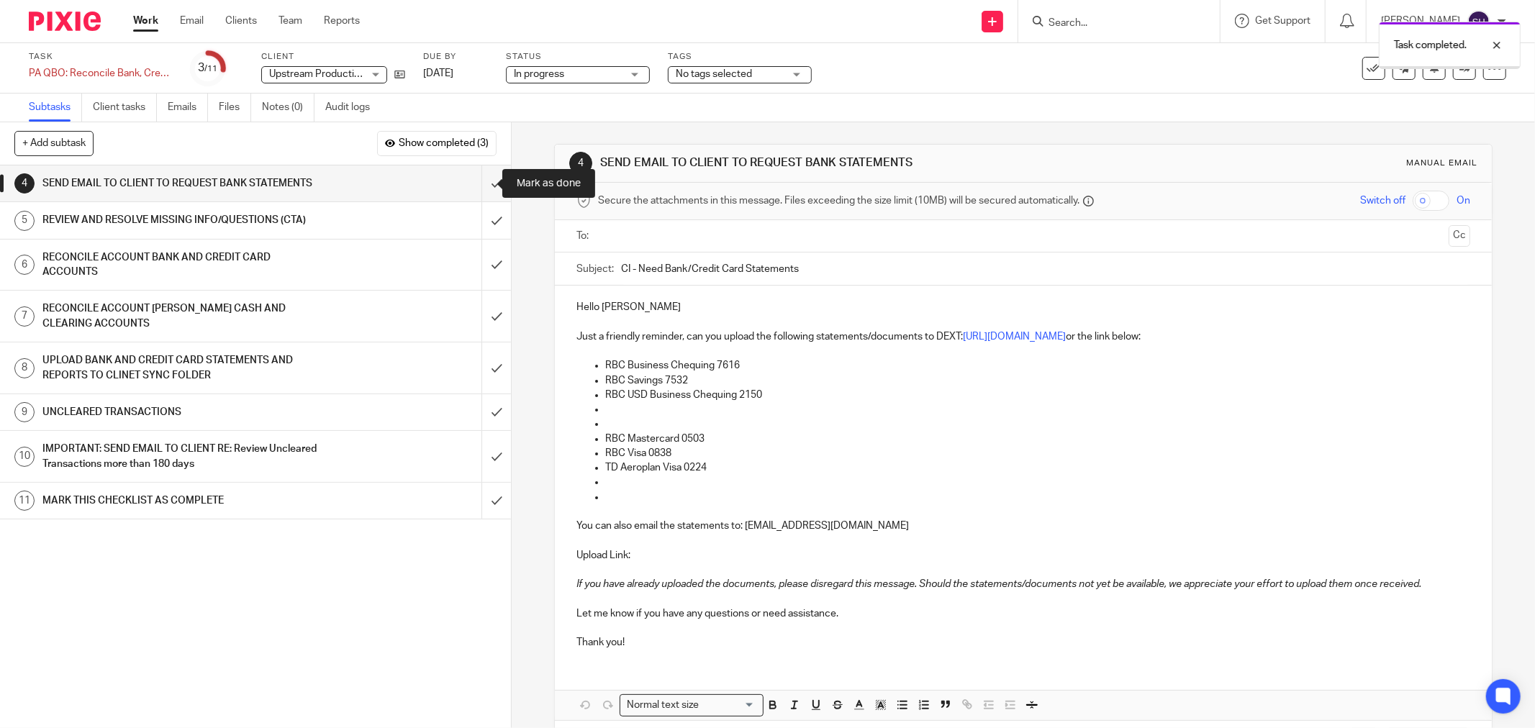
click at [481, 181] on input "submit" at bounding box center [255, 184] width 511 height 36
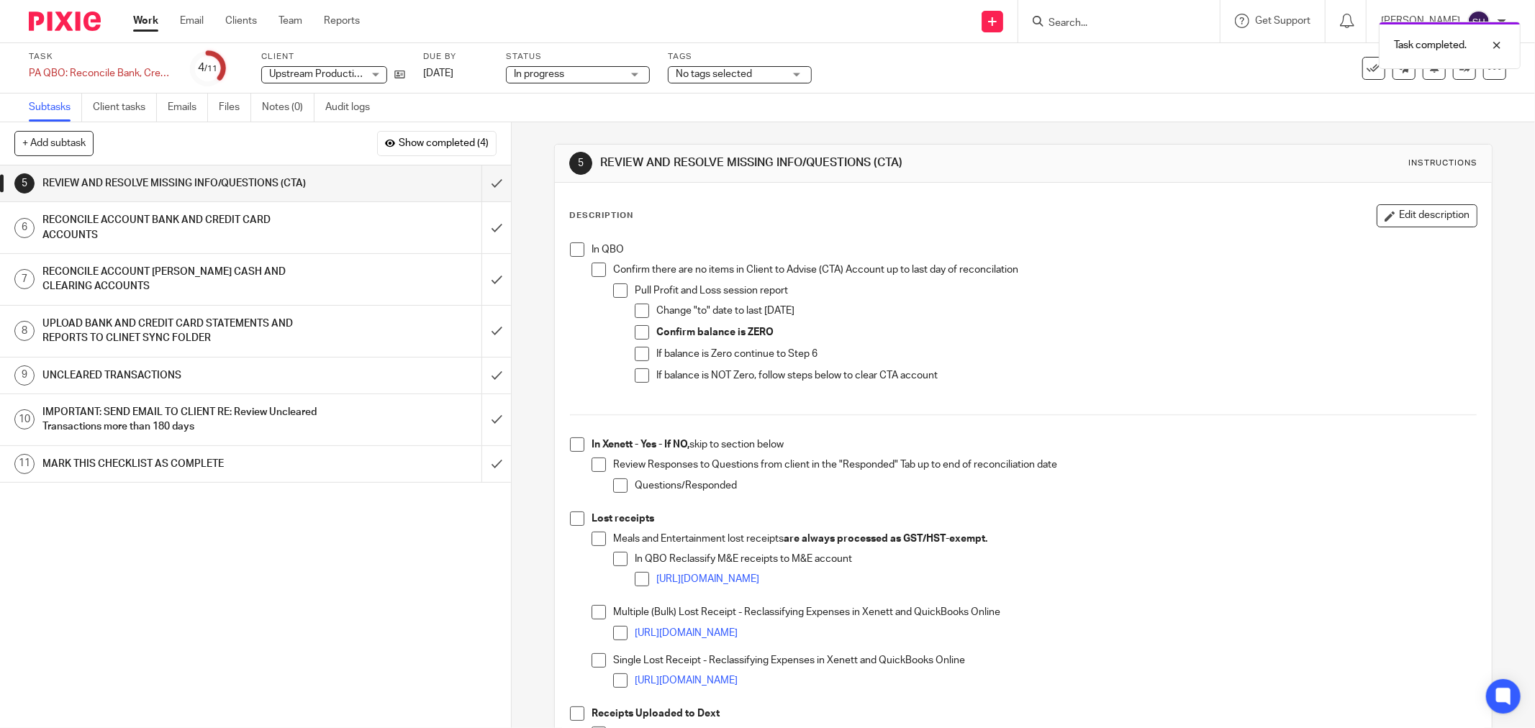
drag, startPoint x: 574, startPoint y: 253, endPoint x: 585, endPoint y: 267, distance: 18.0
click at [574, 253] on span at bounding box center [577, 250] width 14 height 14
click at [592, 270] on span at bounding box center [599, 270] width 14 height 14
drag, startPoint x: 610, startPoint y: 281, endPoint x: 619, endPoint y: 295, distance: 16.2
click at [613, 282] on div "Confirm there are no items in Client to Advise (CTA) Account up to last day of …" at bounding box center [1045, 332] width 864 height 139
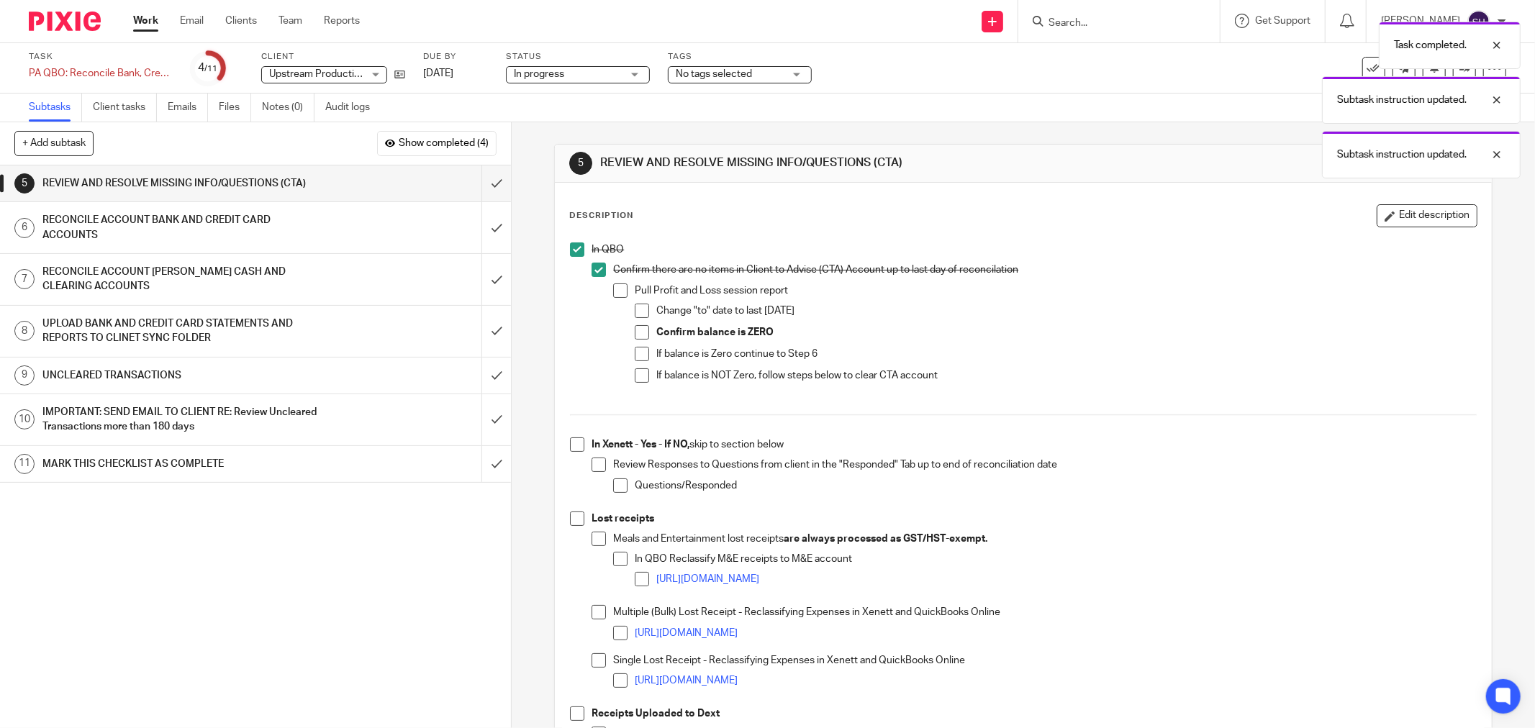
click at [617, 291] on span at bounding box center [620, 291] width 14 height 14
click at [638, 308] on span at bounding box center [642, 311] width 14 height 14
click at [638, 332] on span at bounding box center [642, 332] width 14 height 14
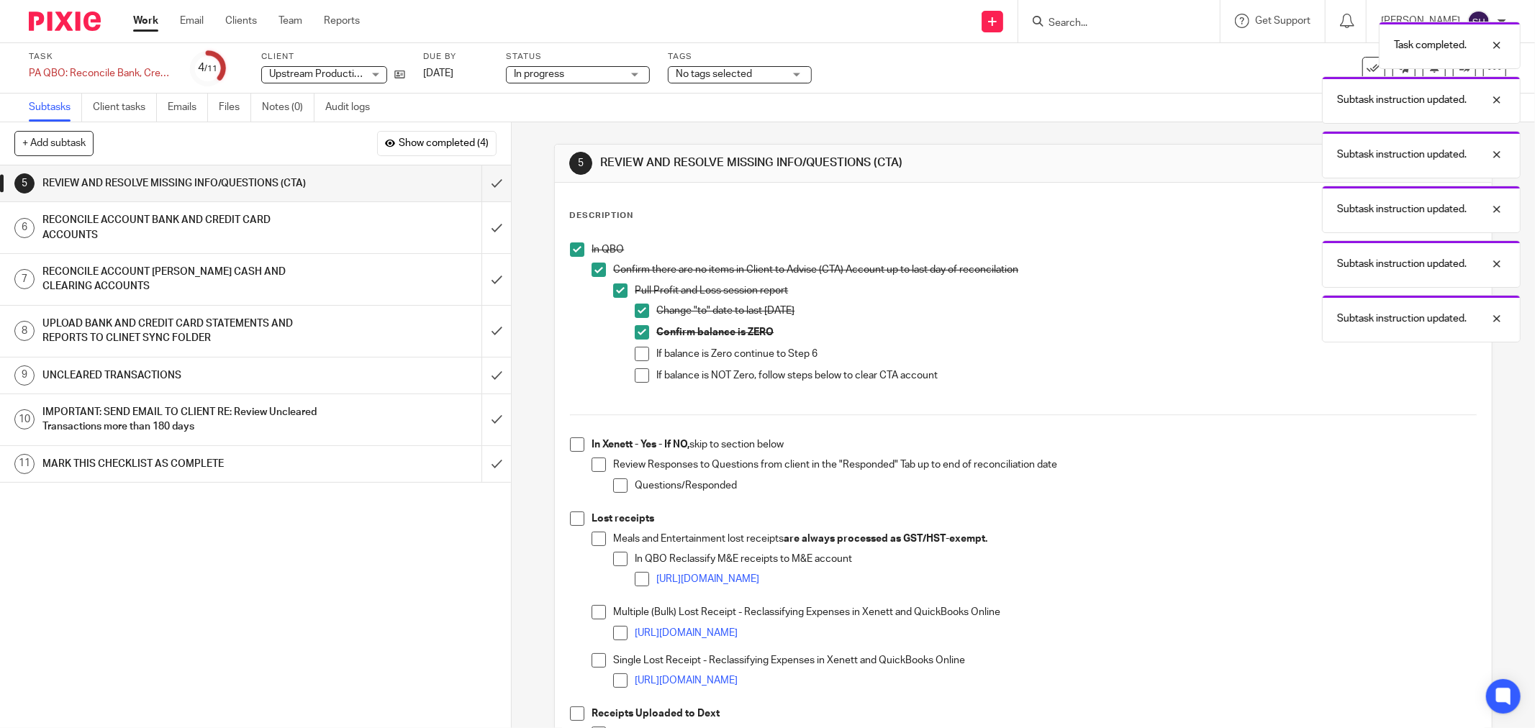
drag, startPoint x: 637, startPoint y: 353, endPoint x: 633, endPoint y: 376, distance: 23.3
click at [637, 354] on span at bounding box center [642, 354] width 14 height 14
click at [635, 380] on span at bounding box center [642, 376] width 14 height 14
click at [574, 443] on span at bounding box center [577, 445] width 14 height 14
click at [596, 461] on span at bounding box center [599, 465] width 14 height 14
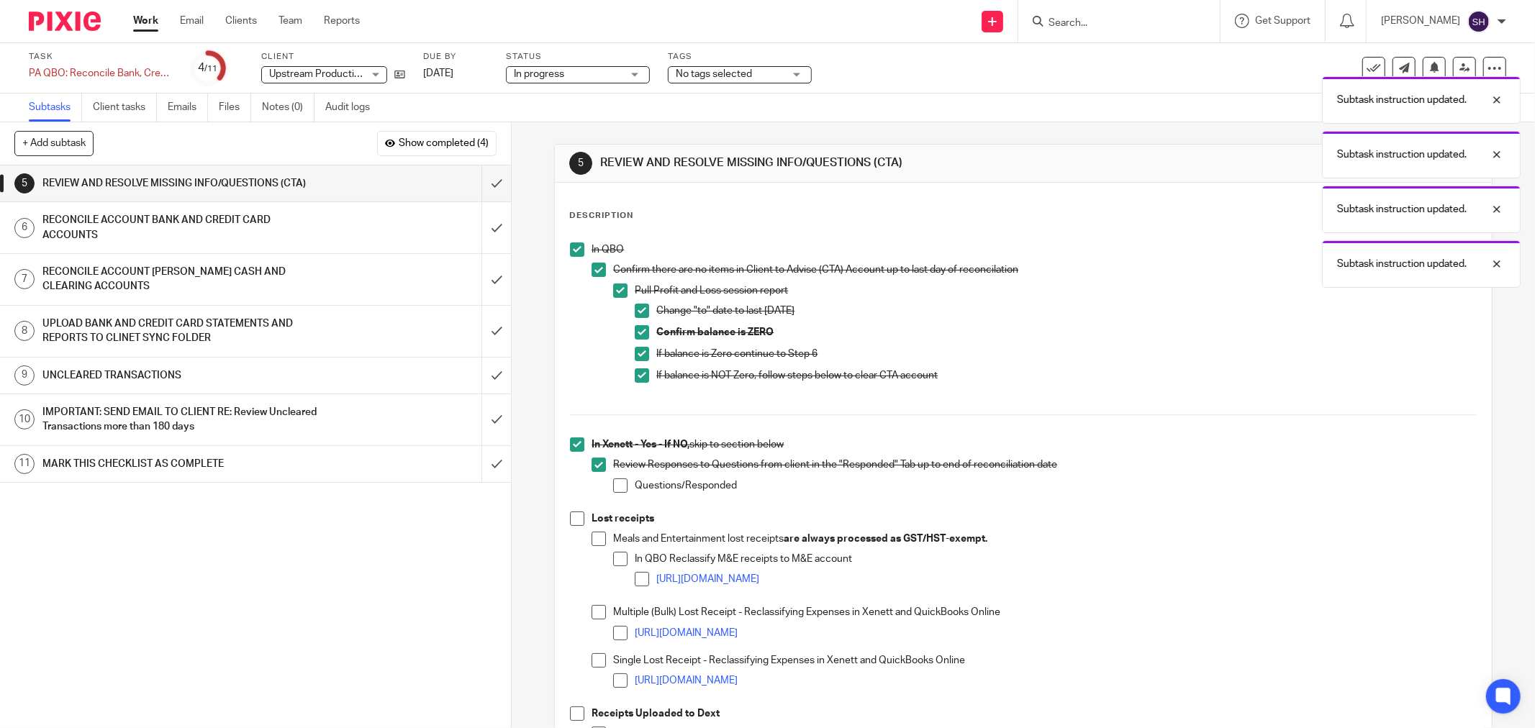
click at [615, 484] on span at bounding box center [620, 486] width 14 height 14
click at [574, 517] on span at bounding box center [577, 519] width 14 height 14
click at [592, 536] on span at bounding box center [599, 539] width 14 height 14
click at [620, 559] on span at bounding box center [620, 559] width 14 height 14
click at [635, 577] on span at bounding box center [642, 579] width 14 height 14
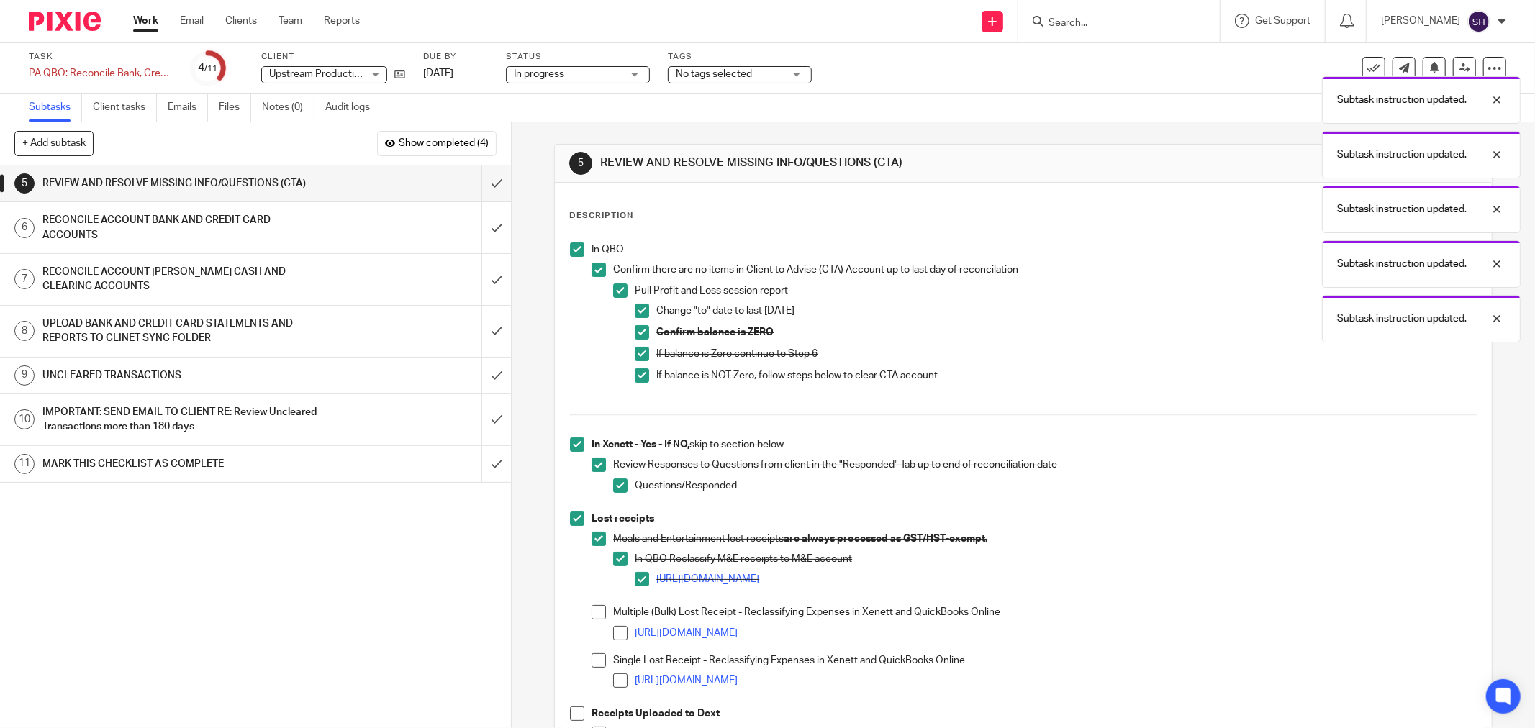
drag, startPoint x: 588, startPoint y: 613, endPoint x: 601, endPoint y: 618, distance: 13.7
click at [592, 614] on span at bounding box center [599, 612] width 14 height 14
click at [617, 626] on span at bounding box center [620, 633] width 14 height 14
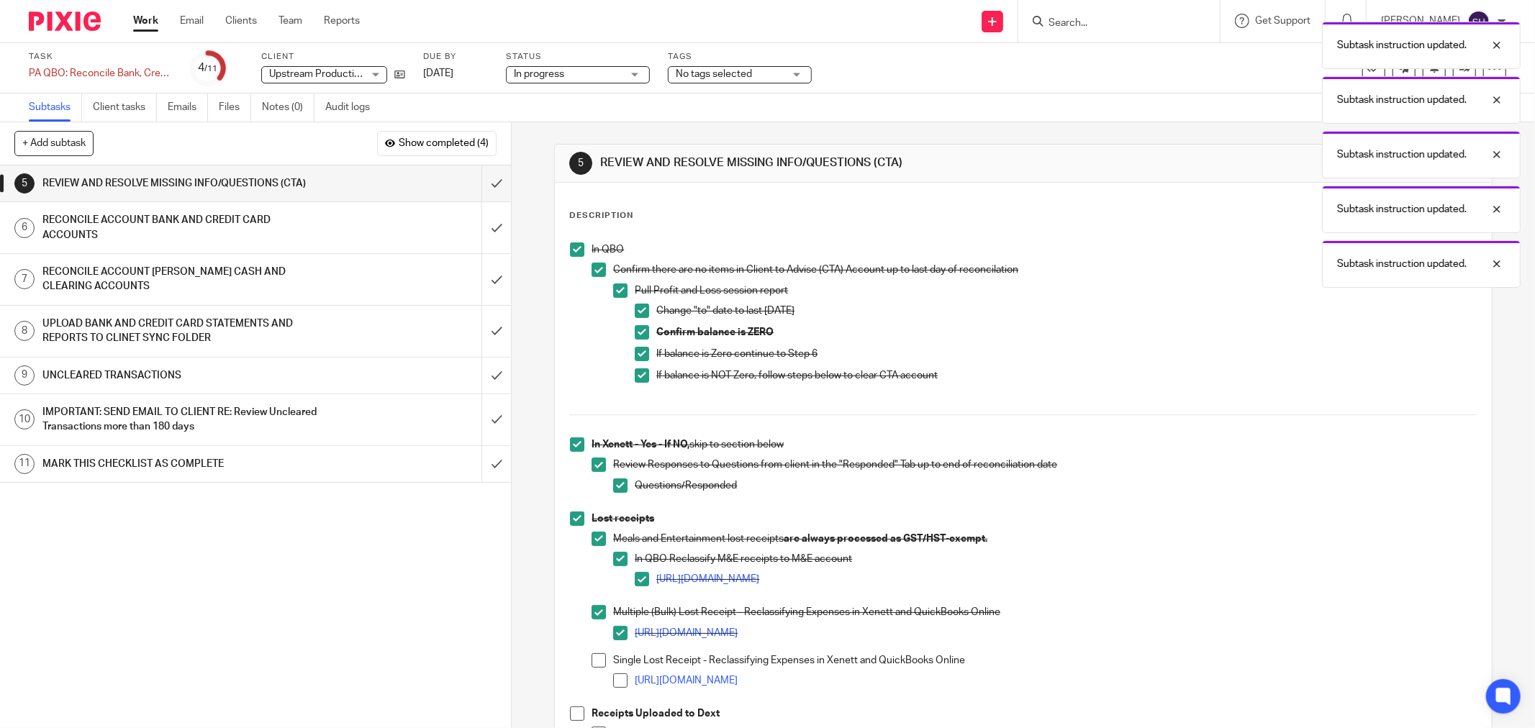
click at [597, 659] on span at bounding box center [599, 661] width 14 height 14
click at [613, 675] on span at bounding box center [620, 681] width 14 height 14
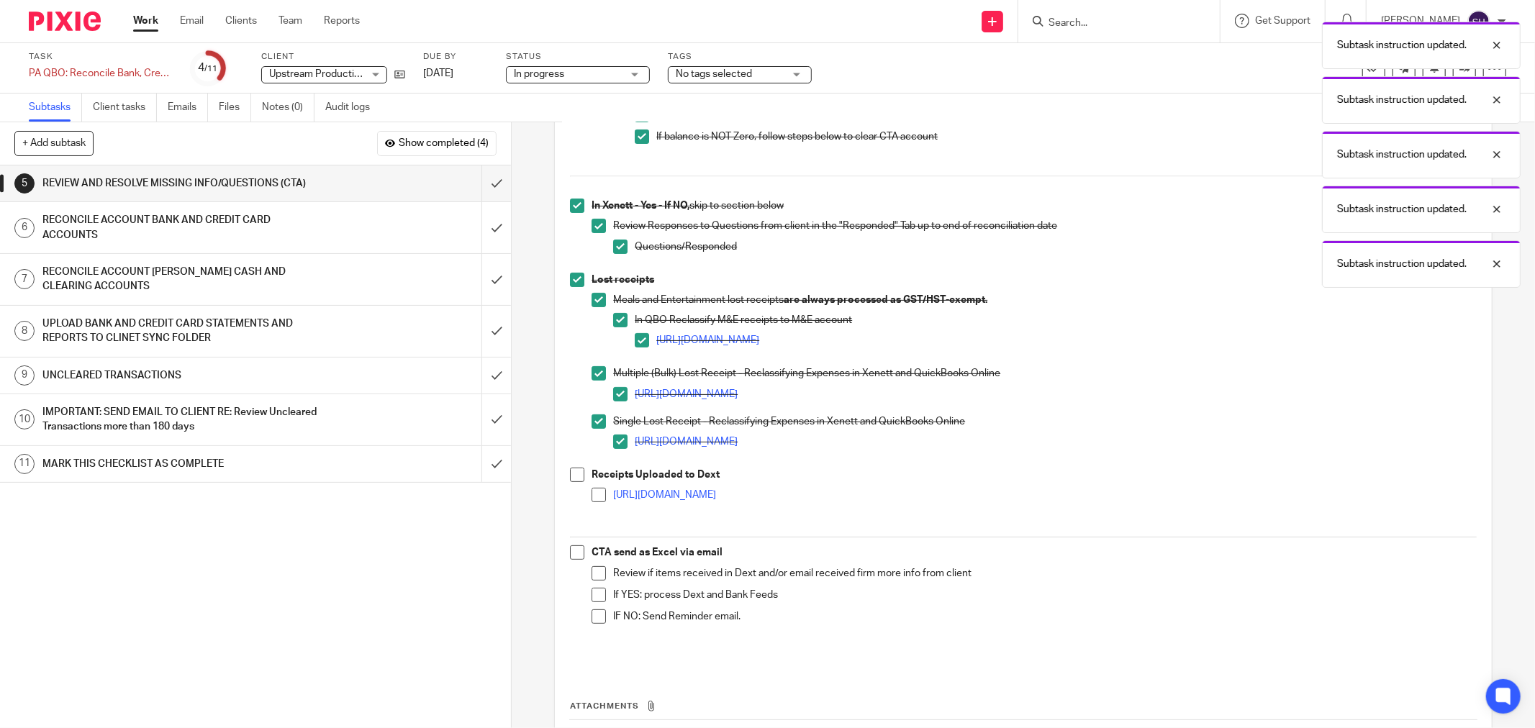
scroll to position [240, 0]
click at [577, 473] on span at bounding box center [577, 474] width 14 height 14
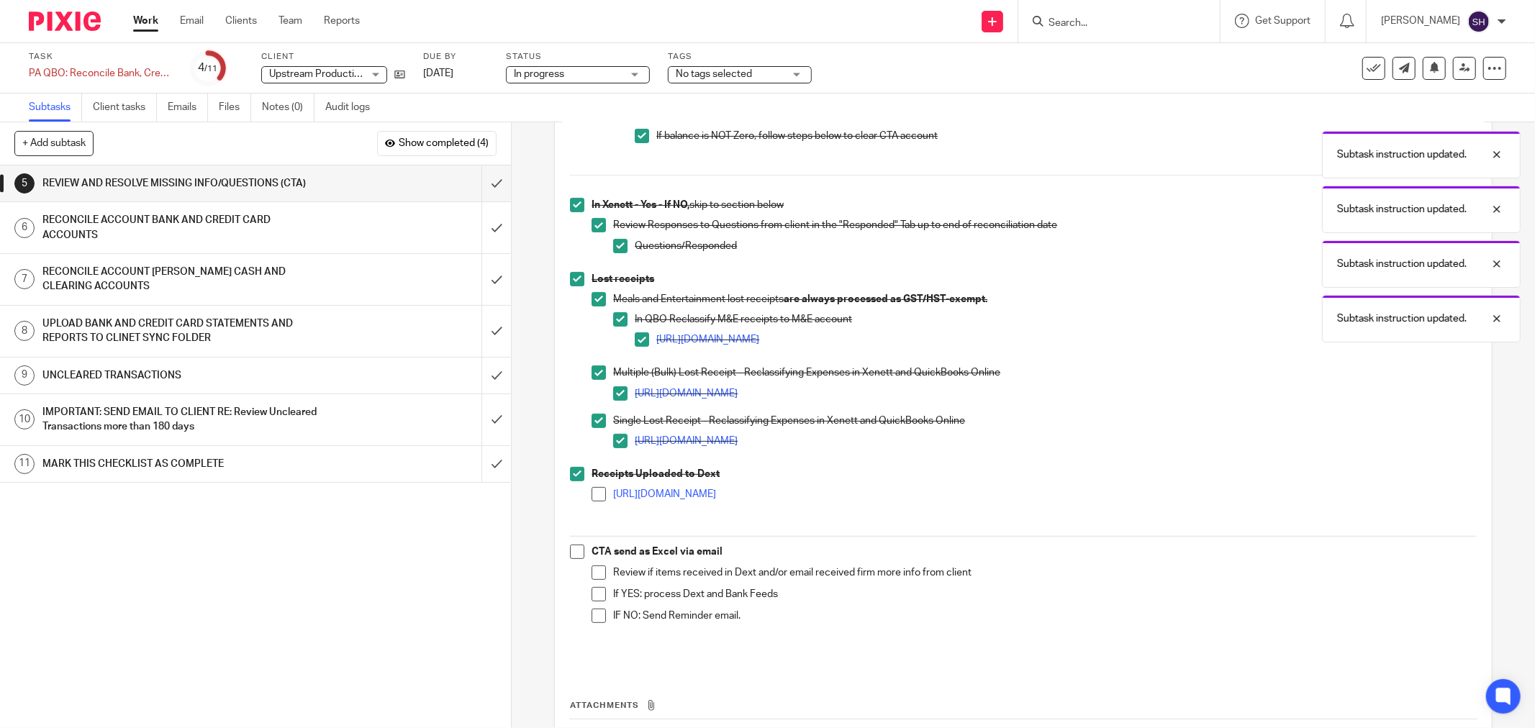
click at [592, 493] on span at bounding box center [599, 494] width 14 height 14
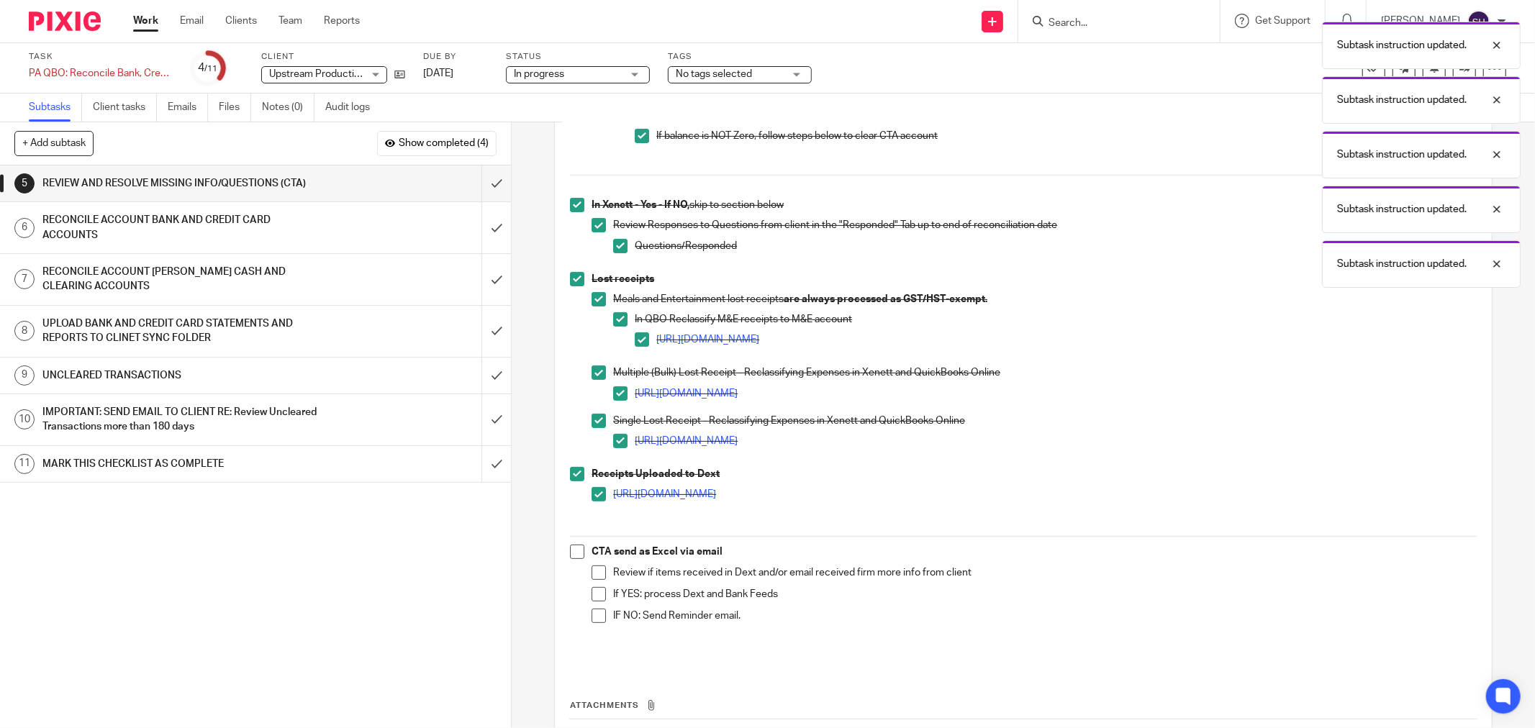
click at [573, 550] on span at bounding box center [577, 552] width 14 height 14
click at [592, 566] on span at bounding box center [599, 573] width 14 height 14
drag, startPoint x: 593, startPoint y: 587, endPoint x: 589, endPoint y: 609, distance: 22.0
click at [593, 588] on span at bounding box center [599, 594] width 14 height 14
click at [592, 615] on span at bounding box center [599, 616] width 14 height 14
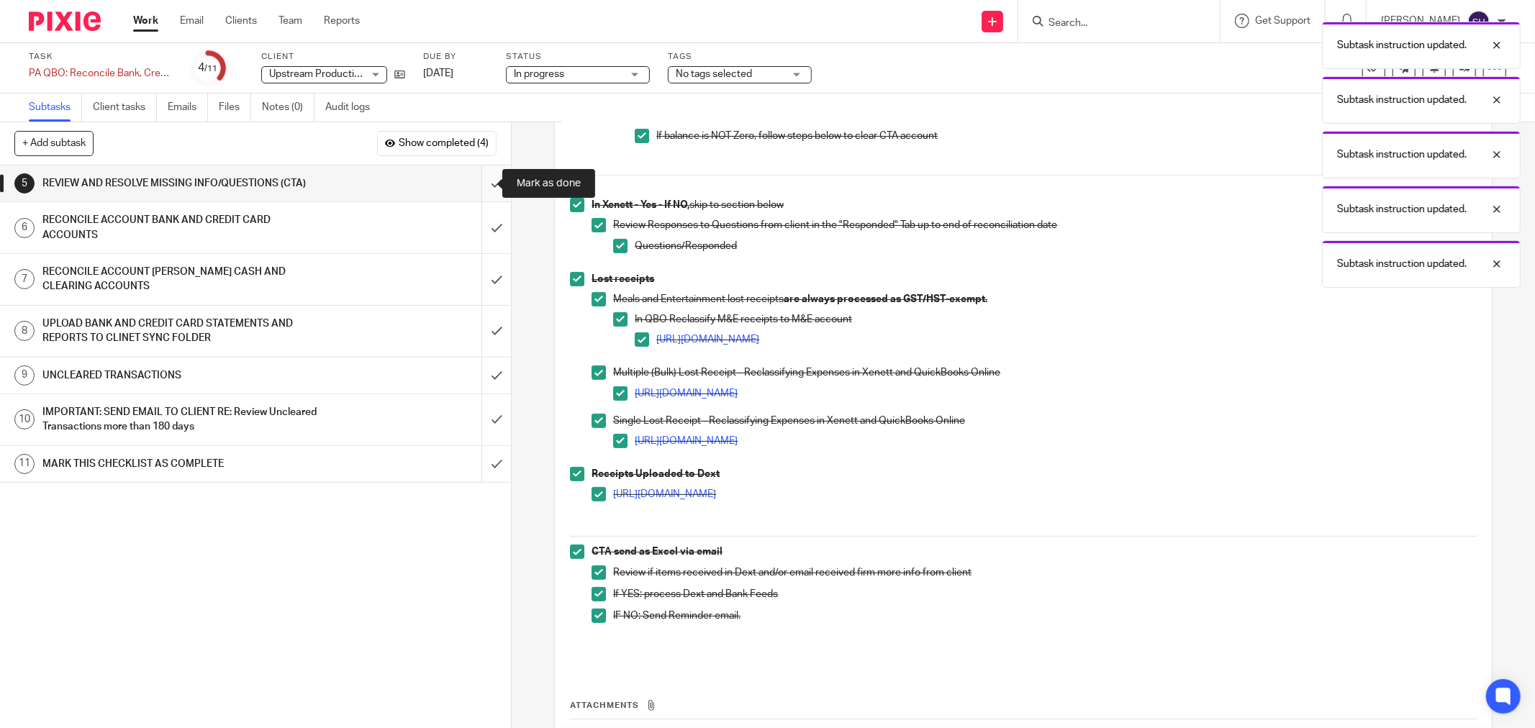
click at [492, 186] on input "submit" at bounding box center [255, 184] width 511 height 36
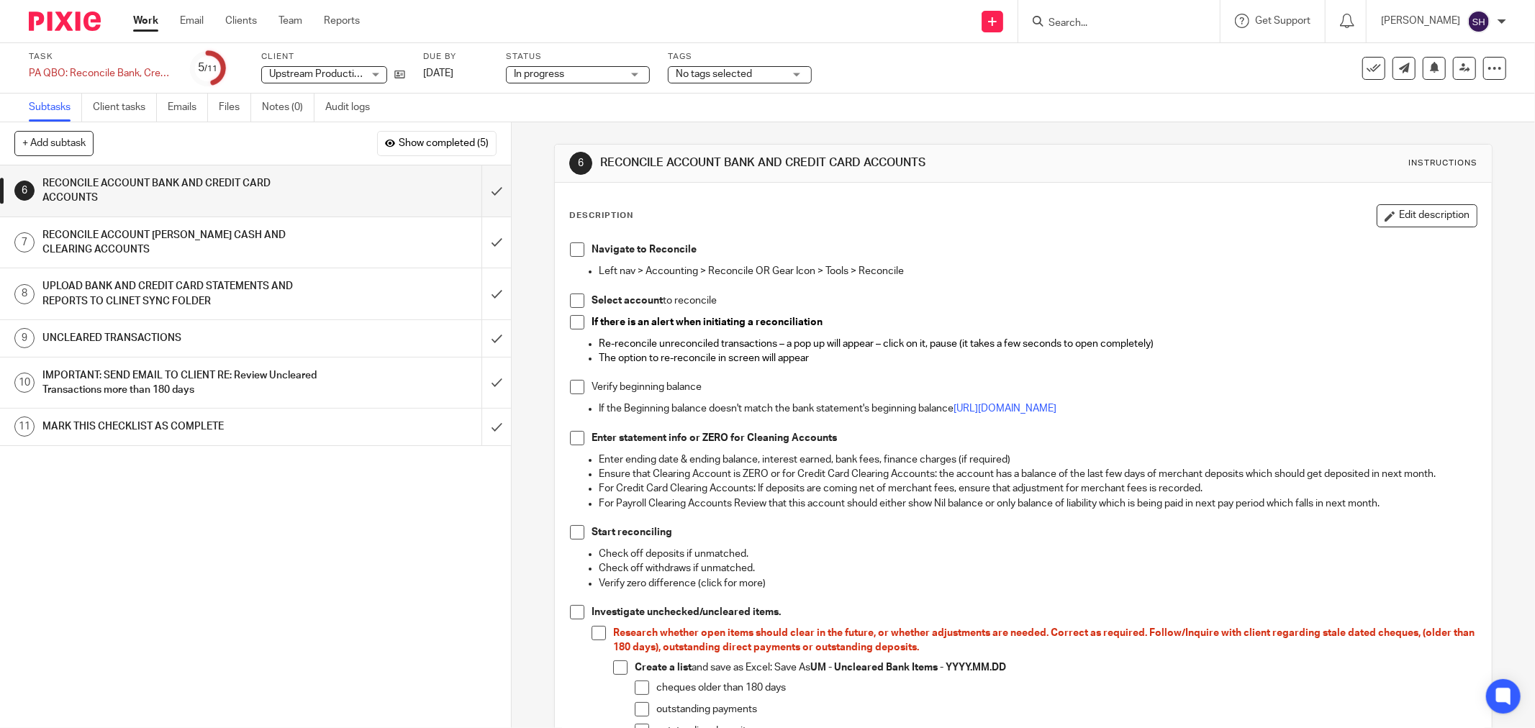
click at [574, 256] on span at bounding box center [577, 250] width 14 height 14
click at [573, 303] on span at bounding box center [577, 301] width 14 height 14
drag, startPoint x: 569, startPoint y: 320, endPoint x: 569, endPoint y: 373, distance: 53.3
click at [570, 320] on span at bounding box center [577, 322] width 14 height 14
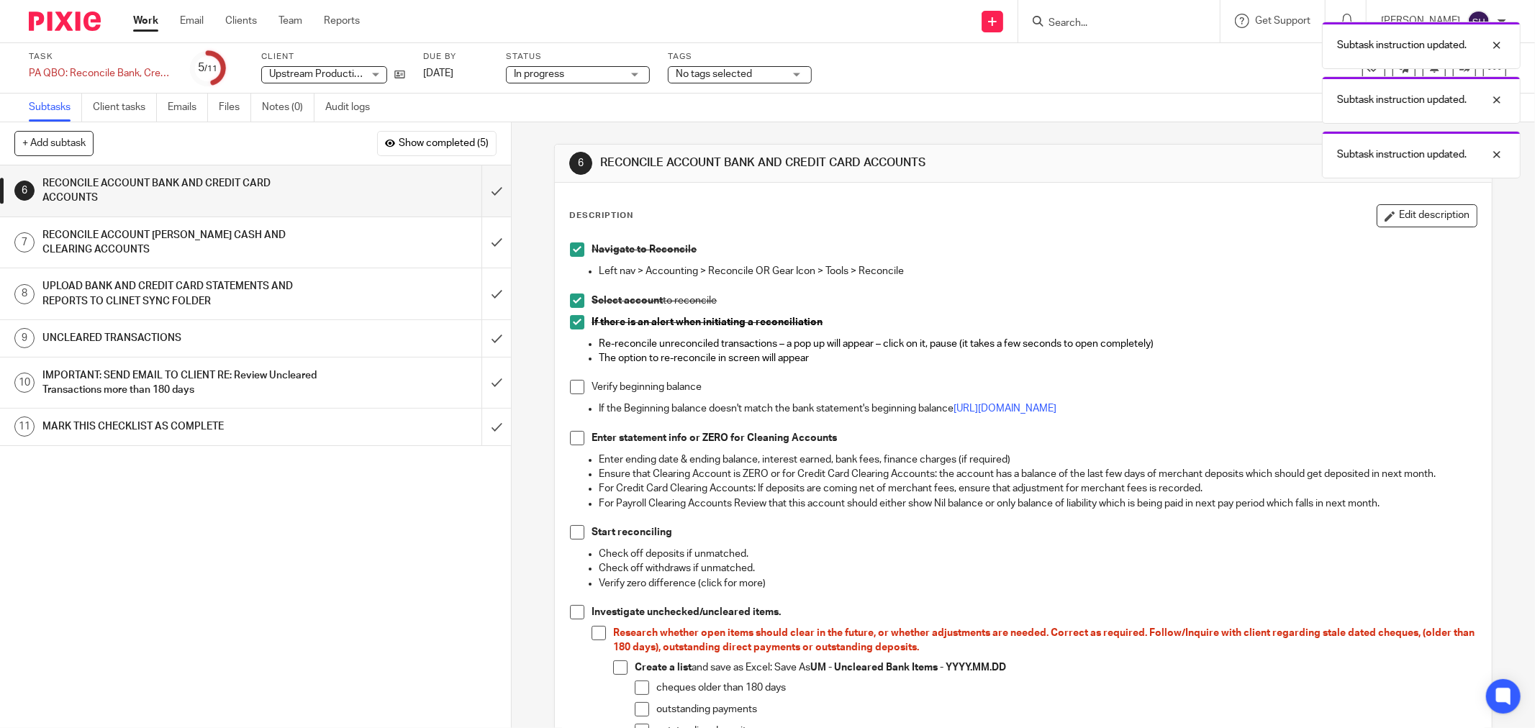
click at [572, 385] on span at bounding box center [577, 387] width 14 height 14
click at [570, 435] on span at bounding box center [577, 438] width 14 height 14
drag, startPoint x: 572, startPoint y: 529, endPoint x: 559, endPoint y: 566, distance: 39.4
click at [570, 530] on span at bounding box center [577, 532] width 14 height 14
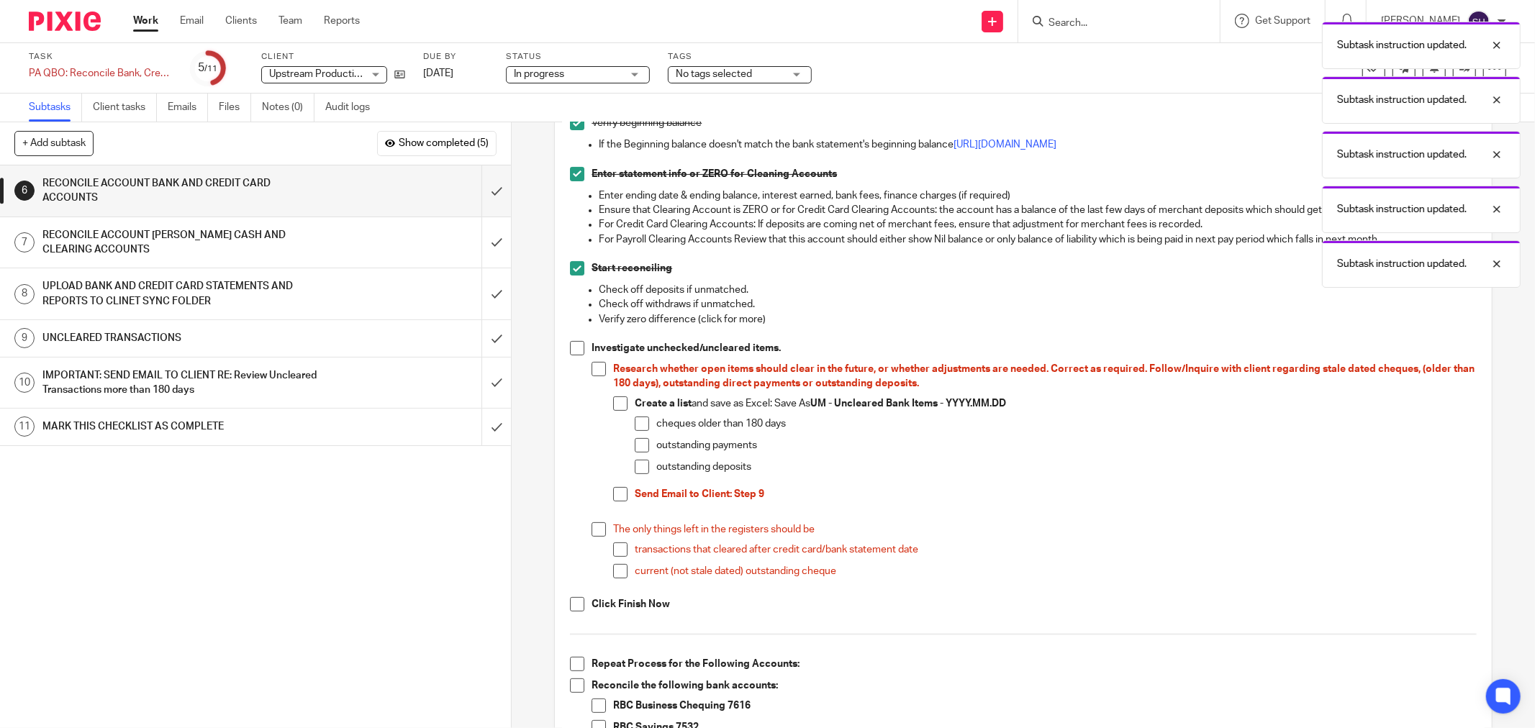
scroll to position [399, 0]
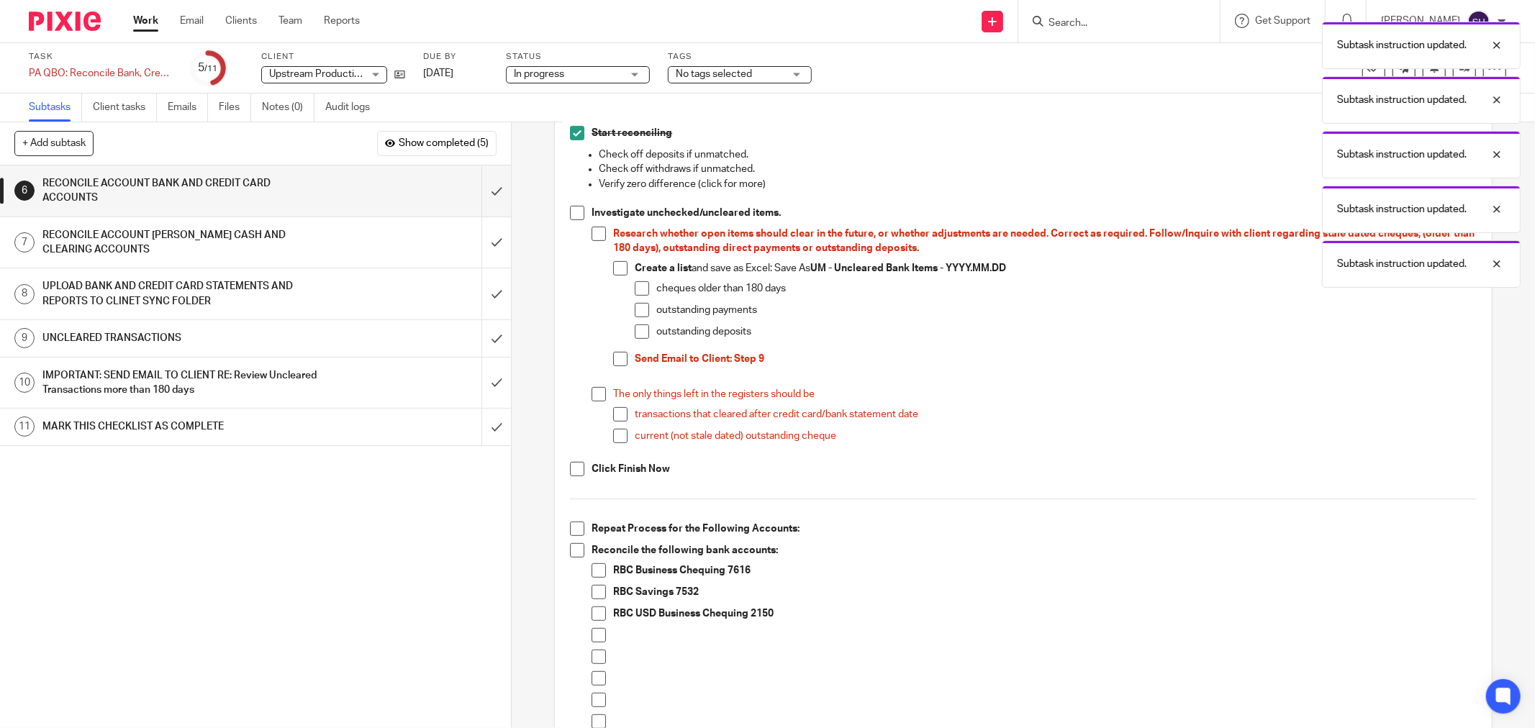
drag, startPoint x: 572, startPoint y: 216, endPoint x: 580, endPoint y: 233, distance: 19.0
click at [572, 217] on span at bounding box center [577, 213] width 14 height 14
drag, startPoint x: 592, startPoint y: 232, endPoint x: 613, endPoint y: 257, distance: 32.2
click at [592, 232] on span at bounding box center [599, 234] width 14 height 14
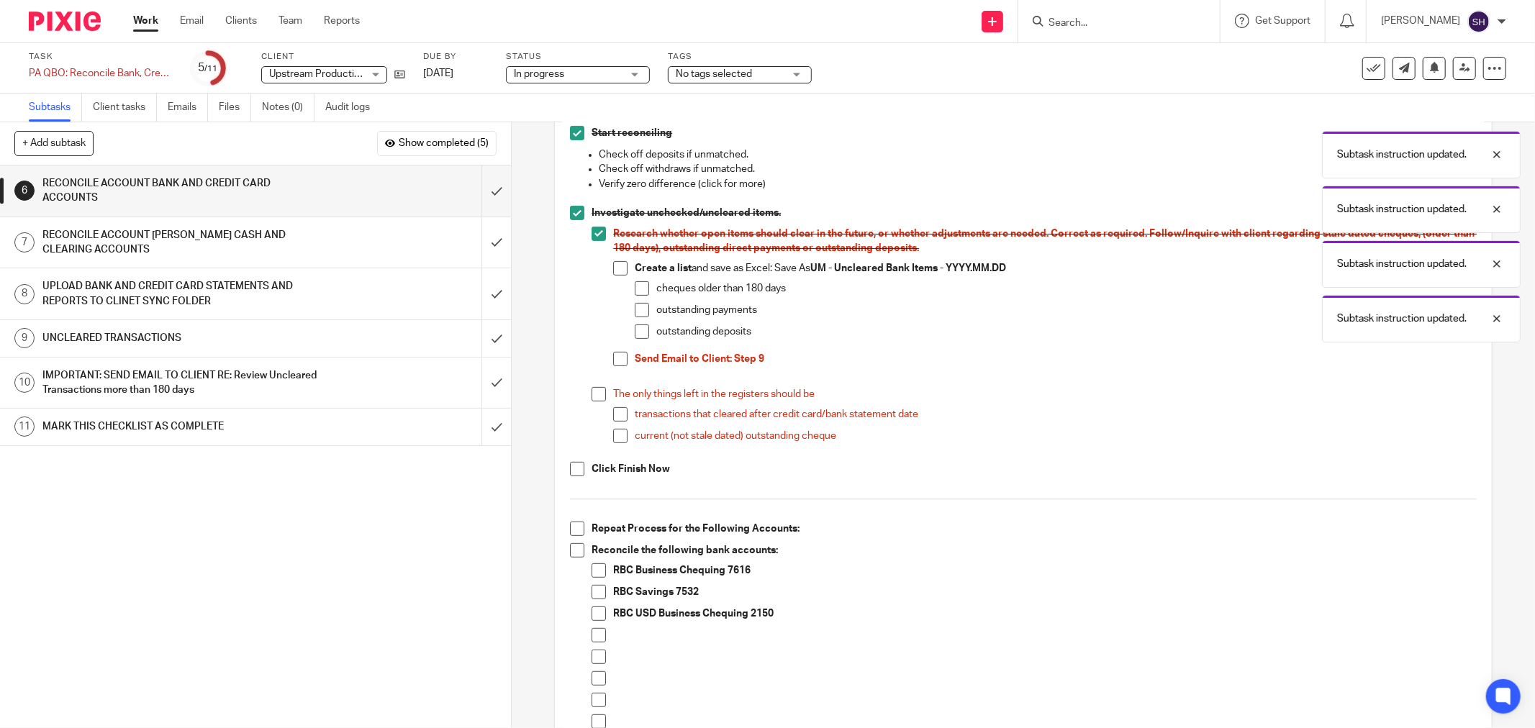
click at [622, 268] on span at bounding box center [620, 268] width 14 height 14
click at [635, 285] on span at bounding box center [642, 288] width 14 height 14
click at [635, 308] on span at bounding box center [642, 310] width 14 height 14
click at [635, 336] on span at bounding box center [642, 332] width 14 height 14
click at [613, 368] on li "Send Email to Client: Step 9" at bounding box center [1045, 367] width 864 height 30
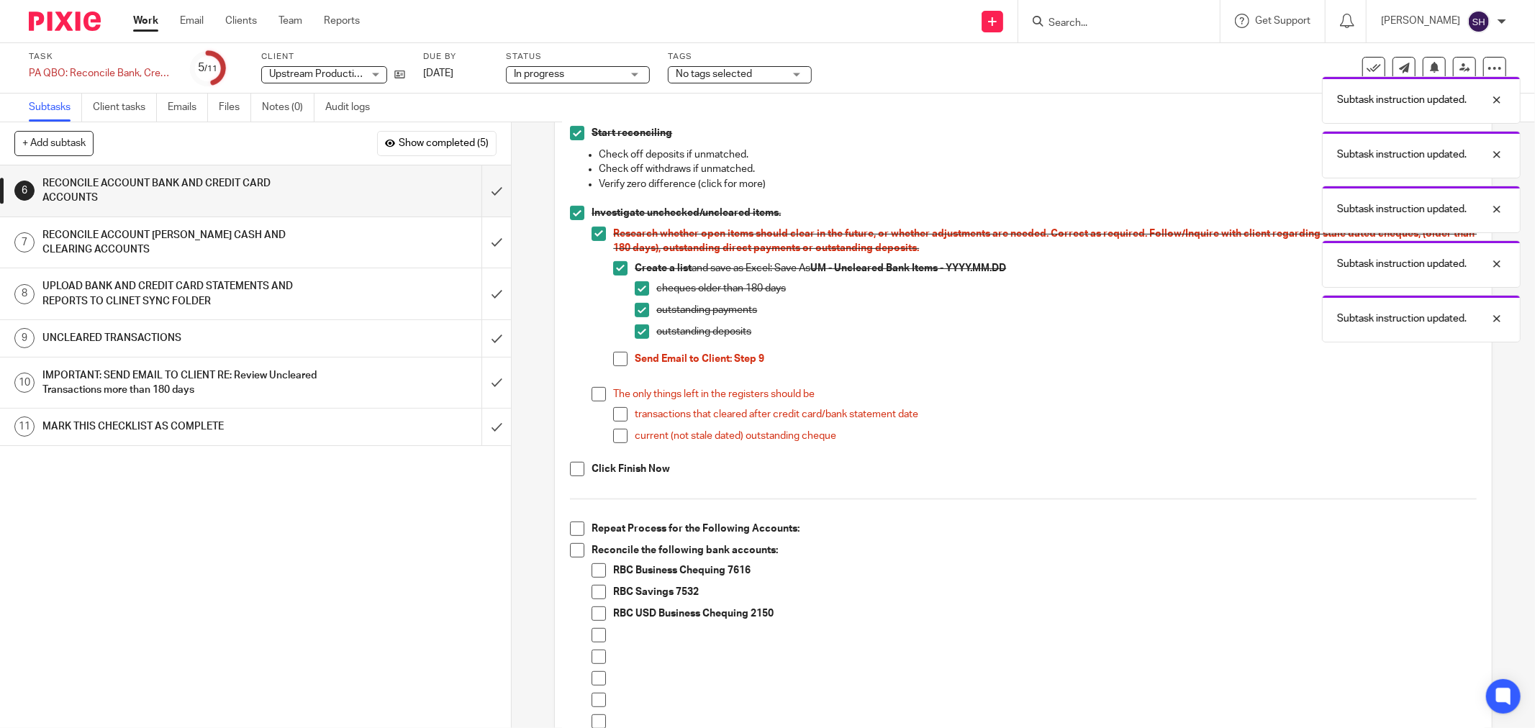
click at [613, 361] on span at bounding box center [620, 359] width 14 height 14
drag, startPoint x: 596, startPoint y: 394, endPoint x: 610, endPoint y: 406, distance: 18.4
click at [597, 394] on span at bounding box center [599, 394] width 14 height 14
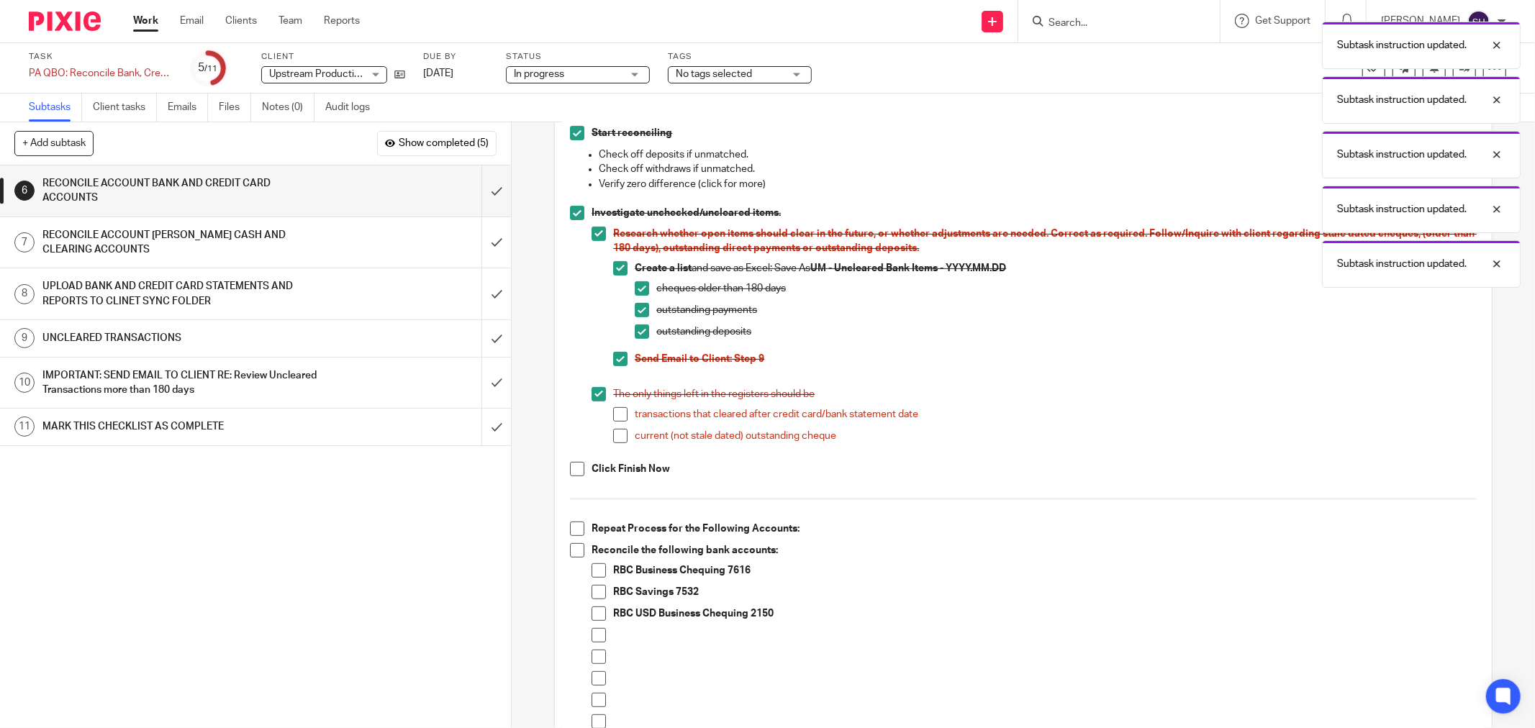
click at [613, 412] on span at bounding box center [620, 414] width 14 height 14
click at [613, 432] on span at bounding box center [620, 436] width 14 height 14
click at [574, 471] on span at bounding box center [577, 469] width 14 height 14
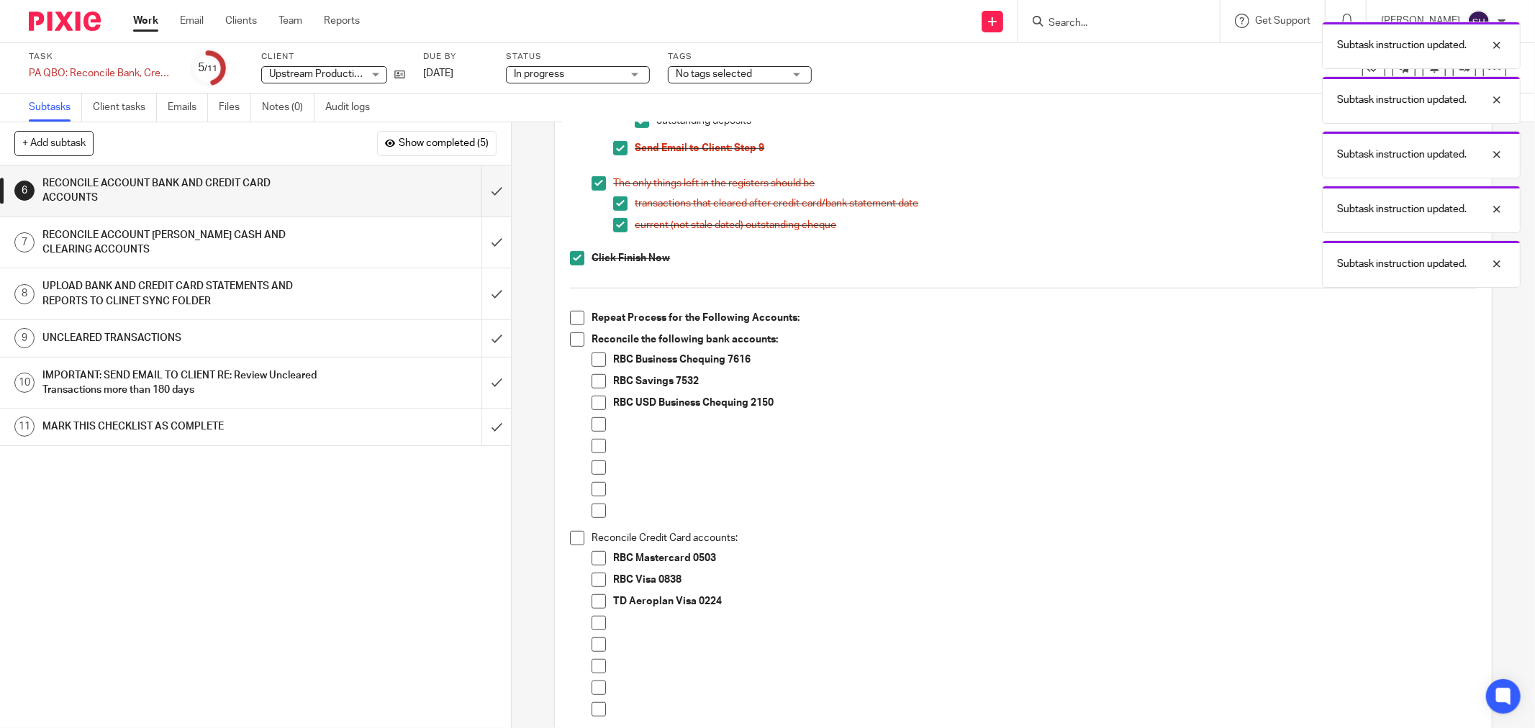
scroll to position [639, 0]
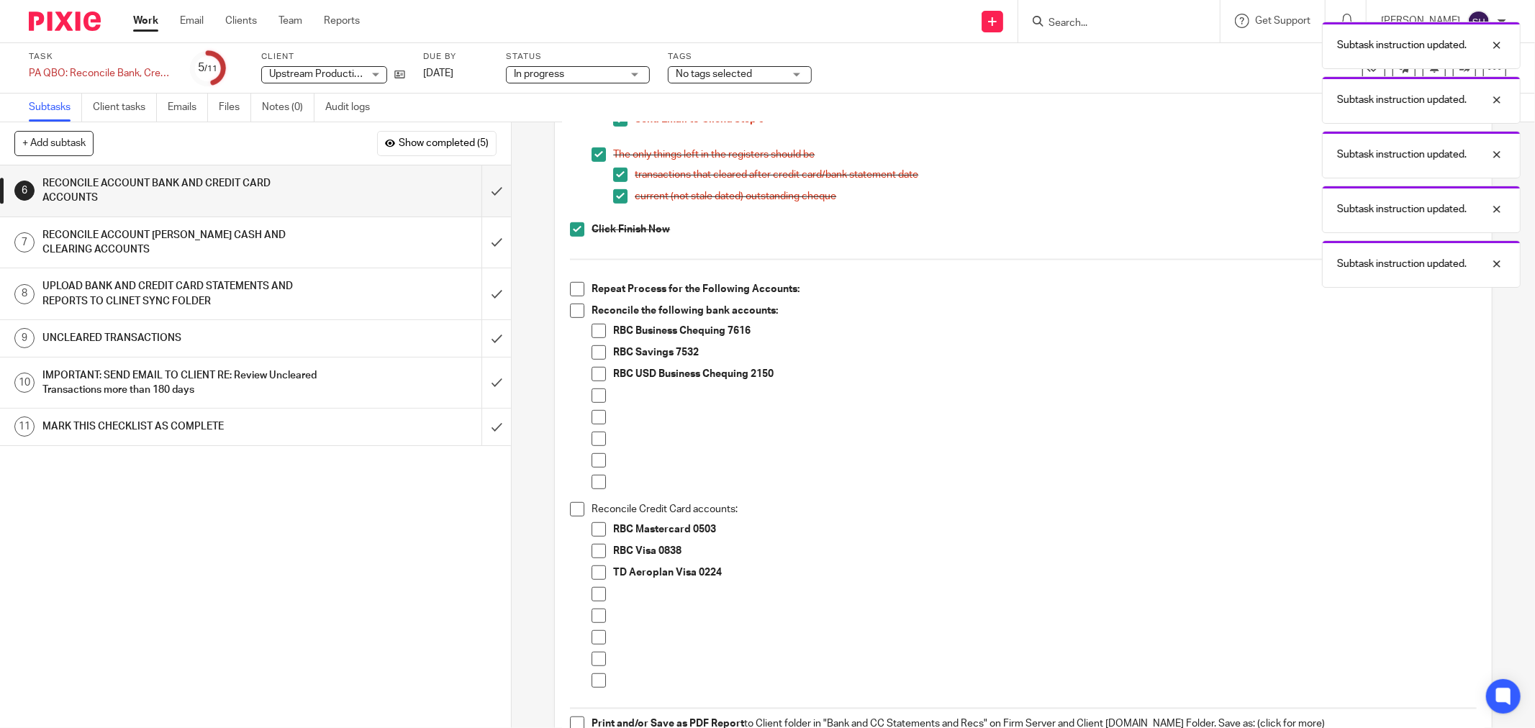
click at [579, 367] on li "Reconcile the following bank accounts: RBC Business Chequing 7616 RBC Savings 7…" at bounding box center [1023, 403] width 907 height 199
click at [572, 294] on span at bounding box center [577, 289] width 14 height 14
click at [570, 308] on span at bounding box center [577, 311] width 14 height 14
drag, startPoint x: 596, startPoint y: 394, endPoint x: 594, endPoint y: 412, distance: 17.4
click at [595, 397] on span at bounding box center [599, 396] width 14 height 14
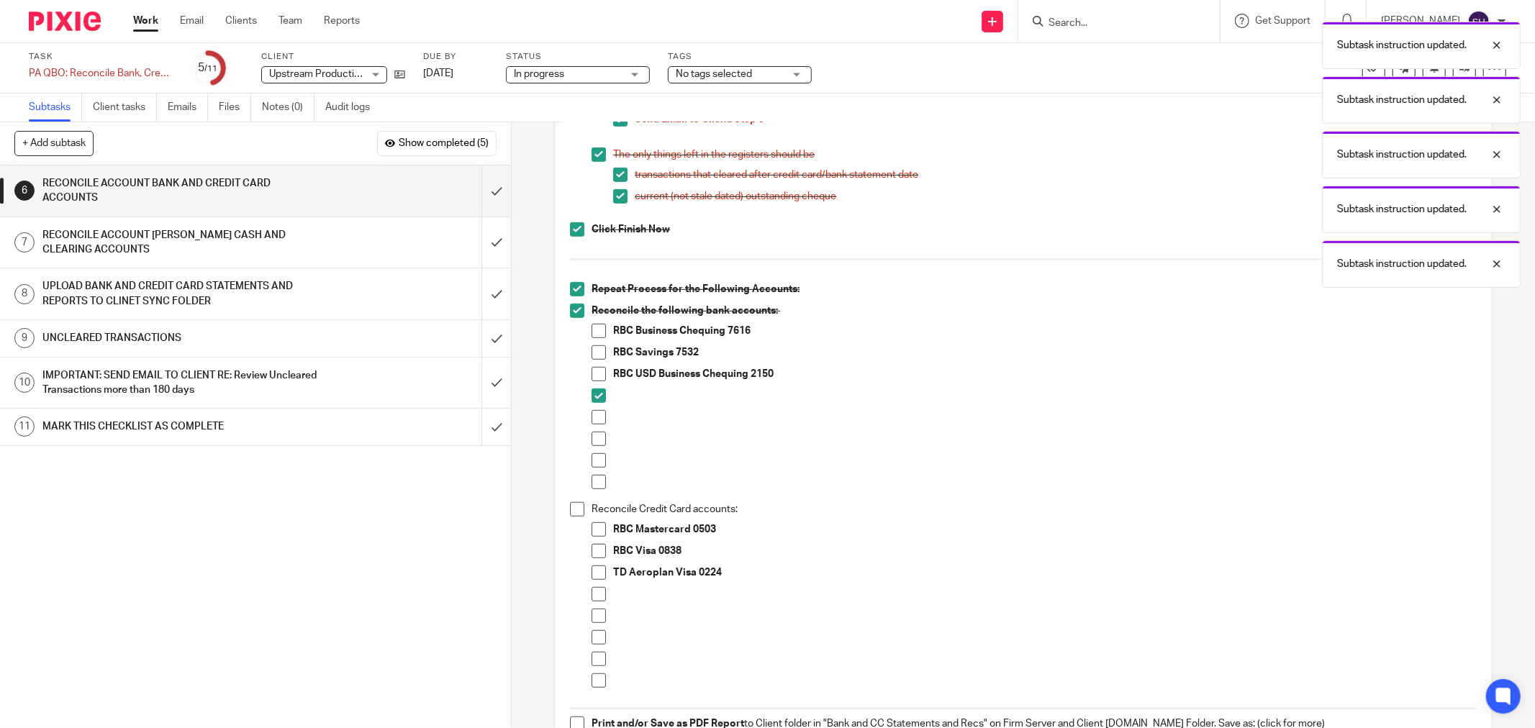
click at [594, 417] on span at bounding box center [599, 417] width 14 height 14
click at [593, 439] on span at bounding box center [599, 439] width 14 height 14
click at [592, 461] on span at bounding box center [599, 460] width 14 height 14
click at [592, 489] on li at bounding box center [1034, 486] width 885 height 22
click at [595, 483] on span at bounding box center [599, 482] width 14 height 14
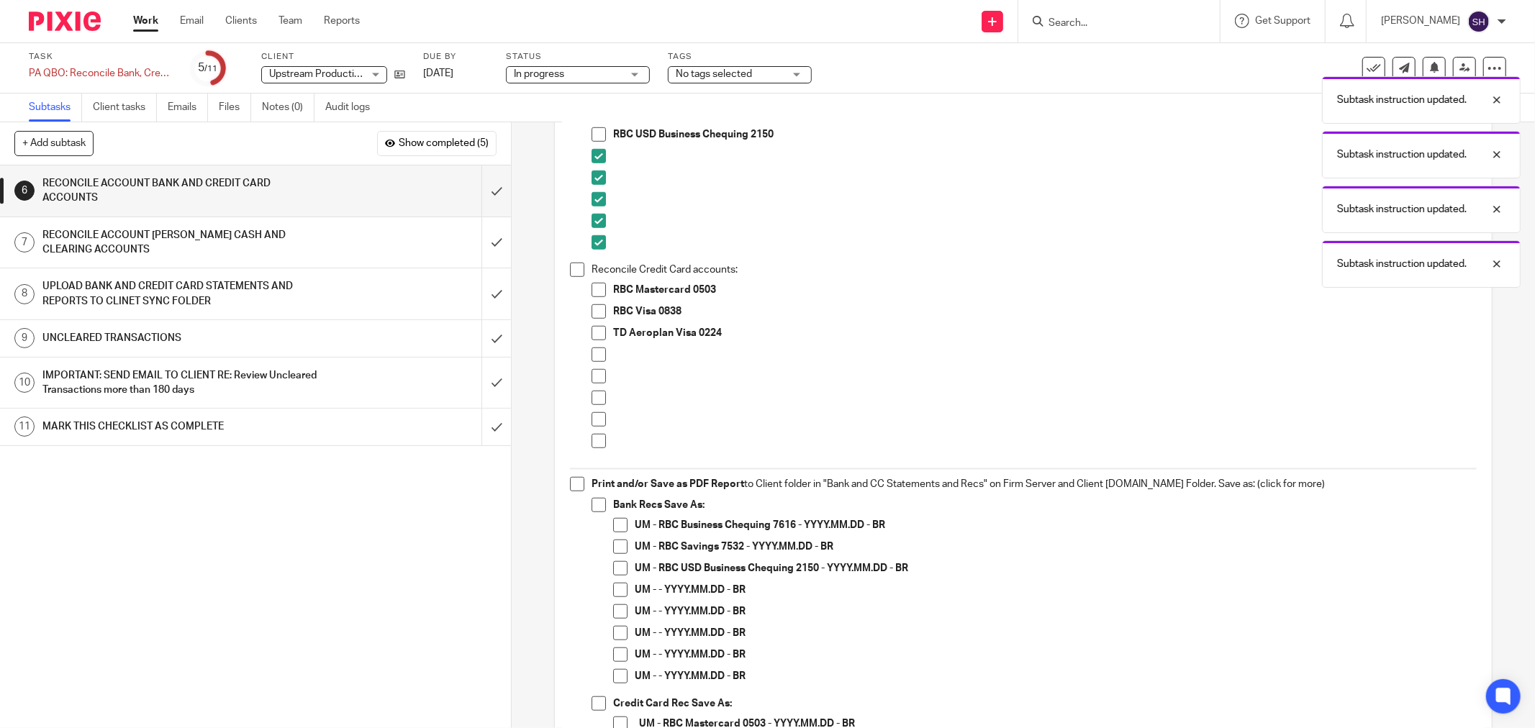
scroll to position [880, 0]
click at [574, 268] on span at bounding box center [577, 269] width 14 height 14
click at [592, 344] on li "TD Aeroplan Visa 0224" at bounding box center [1034, 336] width 885 height 22
click at [592, 356] on span at bounding box center [599, 354] width 14 height 14
click at [592, 379] on span at bounding box center [599, 376] width 14 height 14
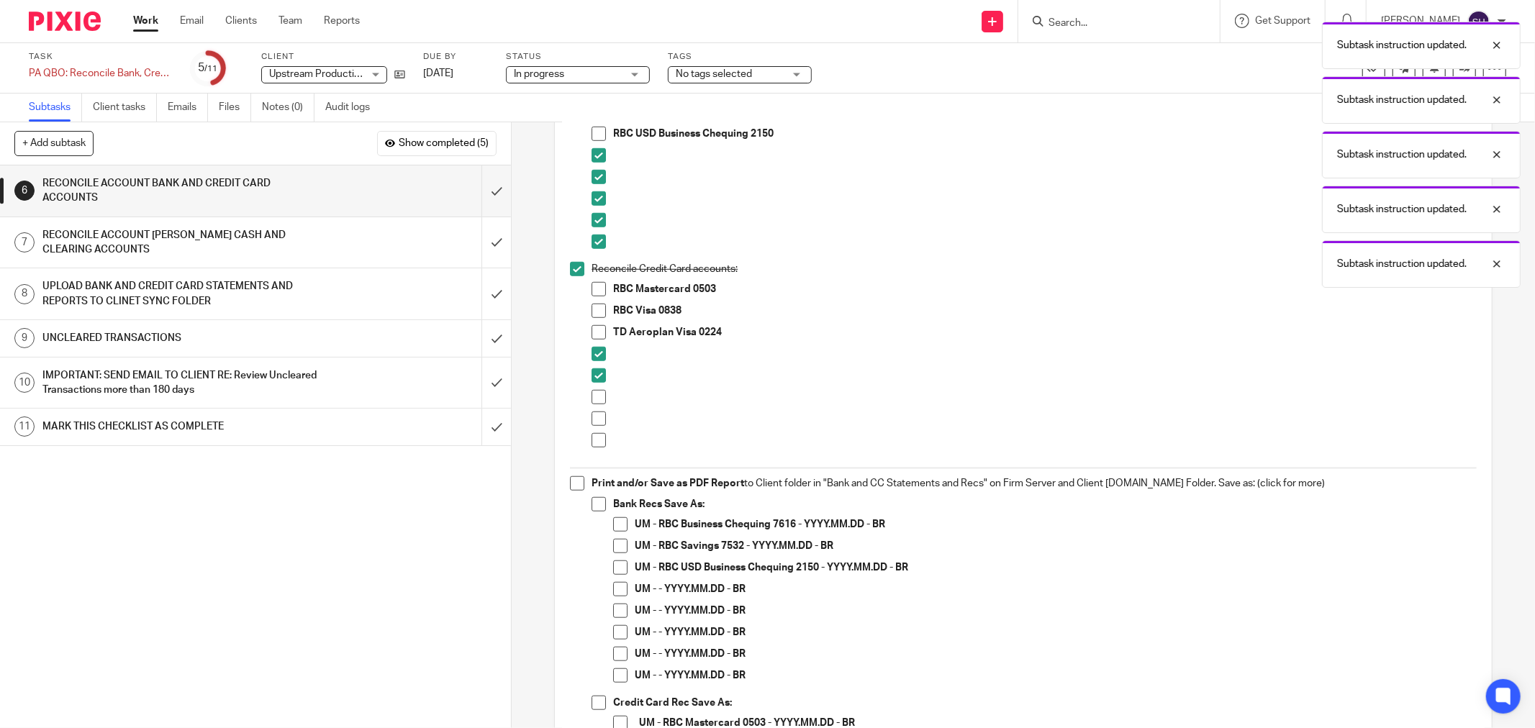
click at [593, 394] on span at bounding box center [599, 397] width 14 height 14
click at [596, 409] on li at bounding box center [1034, 401] width 885 height 22
click at [595, 425] on span at bounding box center [599, 419] width 14 height 14
click at [594, 435] on span at bounding box center [599, 440] width 14 height 14
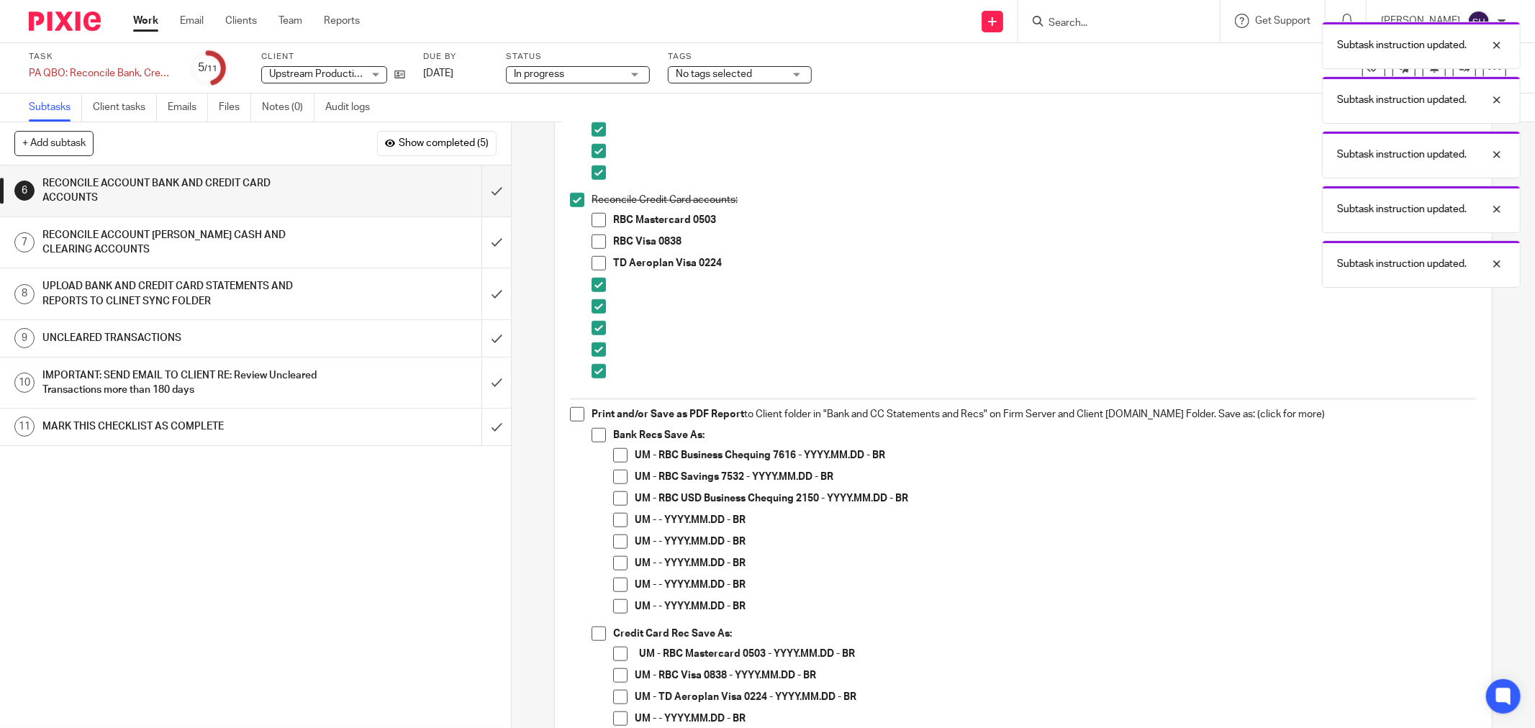
scroll to position [1119, 0]
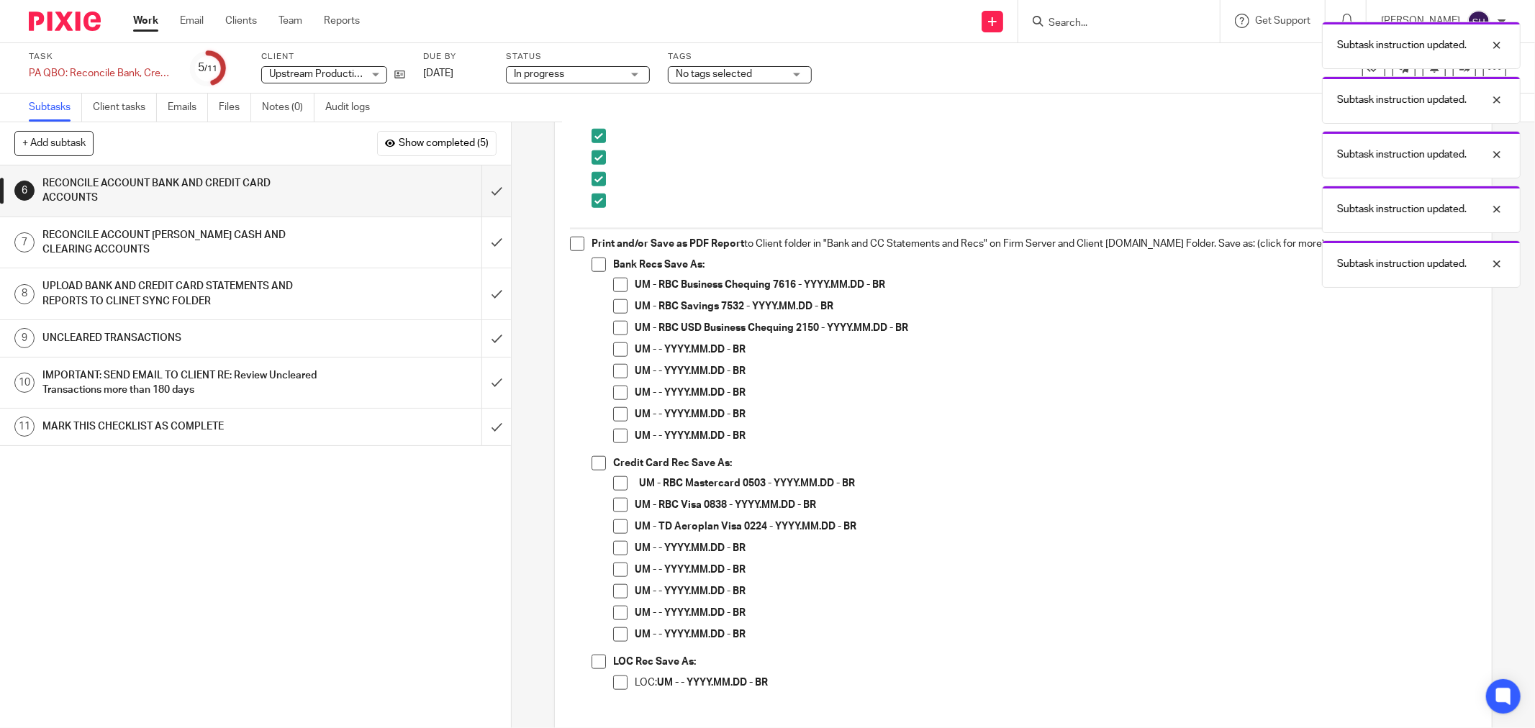
click at [574, 240] on span at bounding box center [577, 244] width 14 height 14
drag, startPoint x: 588, startPoint y: 258, endPoint x: 612, endPoint y: 283, distance: 34.6
click at [592, 259] on span at bounding box center [599, 265] width 14 height 14
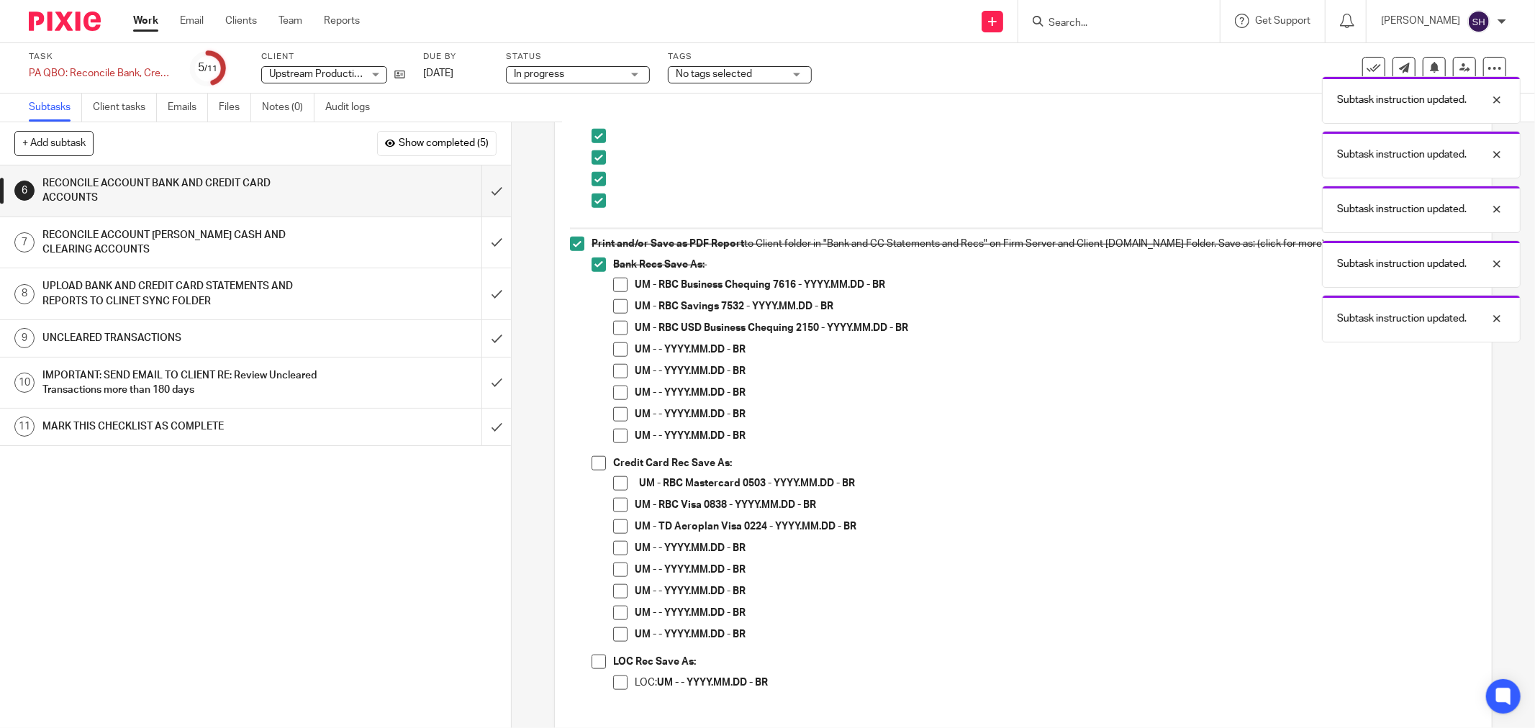
click at [614, 346] on span at bounding box center [620, 350] width 14 height 14
click at [615, 371] on span at bounding box center [620, 371] width 14 height 14
click at [616, 389] on span at bounding box center [620, 393] width 14 height 14
drag, startPoint x: 615, startPoint y: 412, endPoint x: 609, endPoint y: 435, distance: 23.7
click at [614, 412] on span at bounding box center [620, 414] width 14 height 14
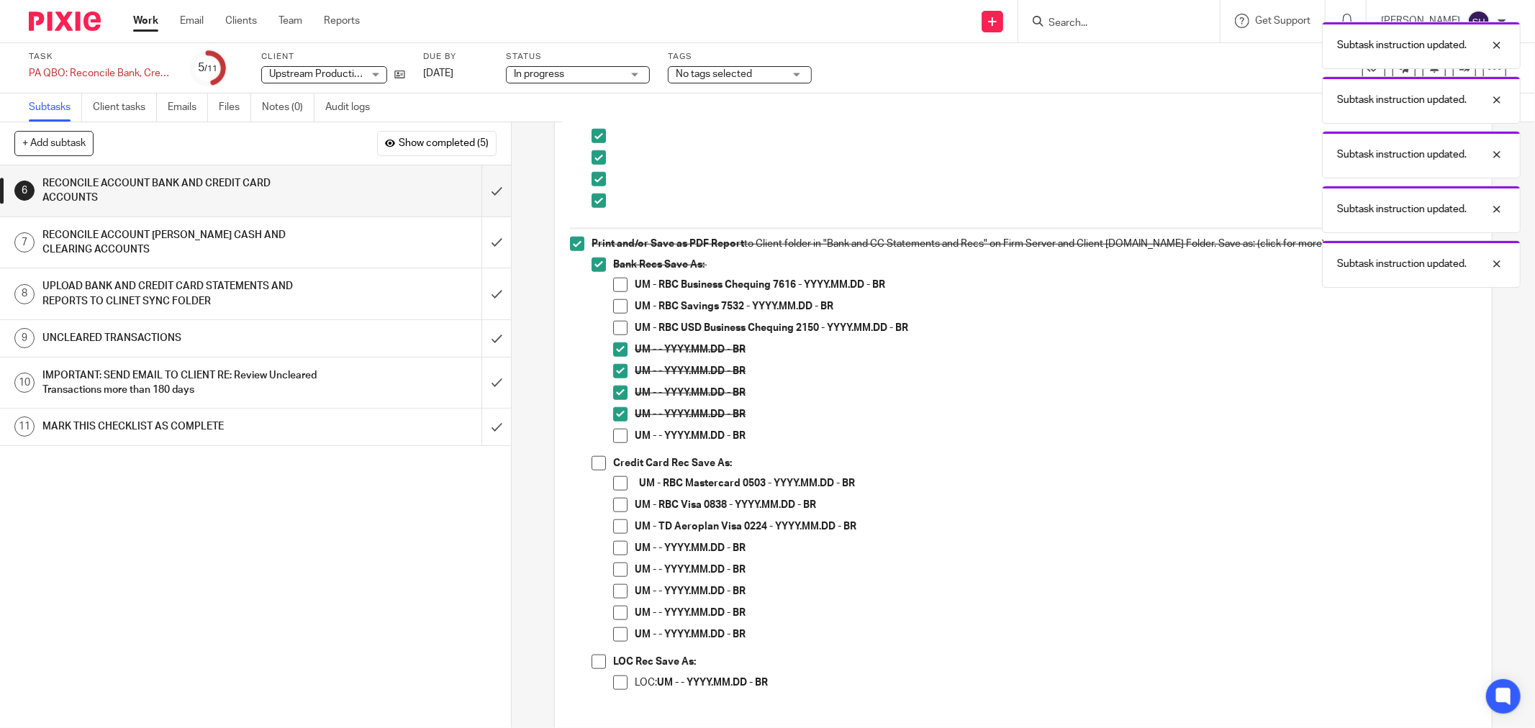
click at [613, 436] on span at bounding box center [620, 436] width 14 height 14
click at [596, 464] on span at bounding box center [599, 463] width 14 height 14
click at [621, 544] on span at bounding box center [620, 548] width 14 height 14
click at [619, 567] on span at bounding box center [620, 570] width 14 height 14
click at [613, 590] on span at bounding box center [620, 591] width 14 height 14
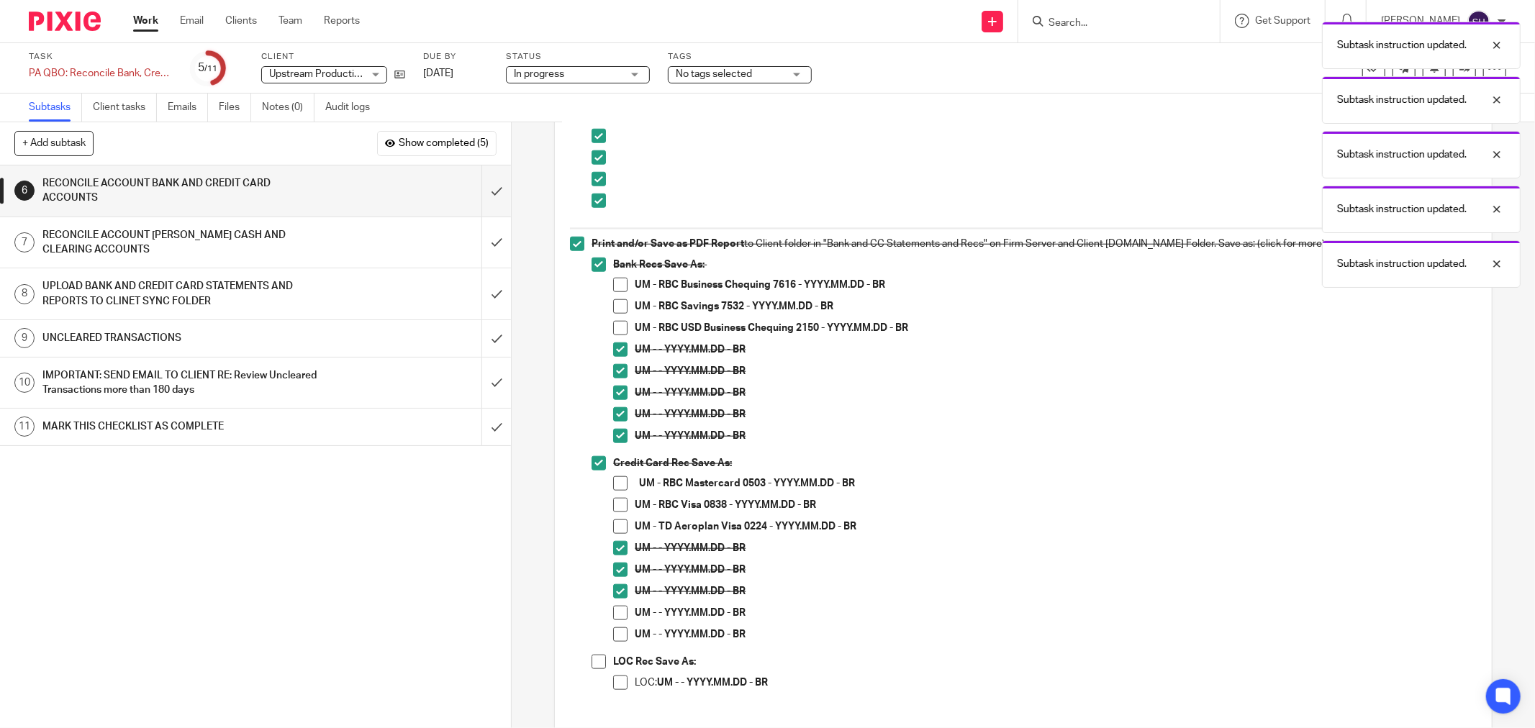
drag, startPoint x: 612, startPoint y: 612, endPoint x: 615, endPoint y: 633, distance: 21.9
click at [613, 613] on span at bounding box center [620, 613] width 14 height 14
click at [616, 636] on span at bounding box center [620, 635] width 14 height 14
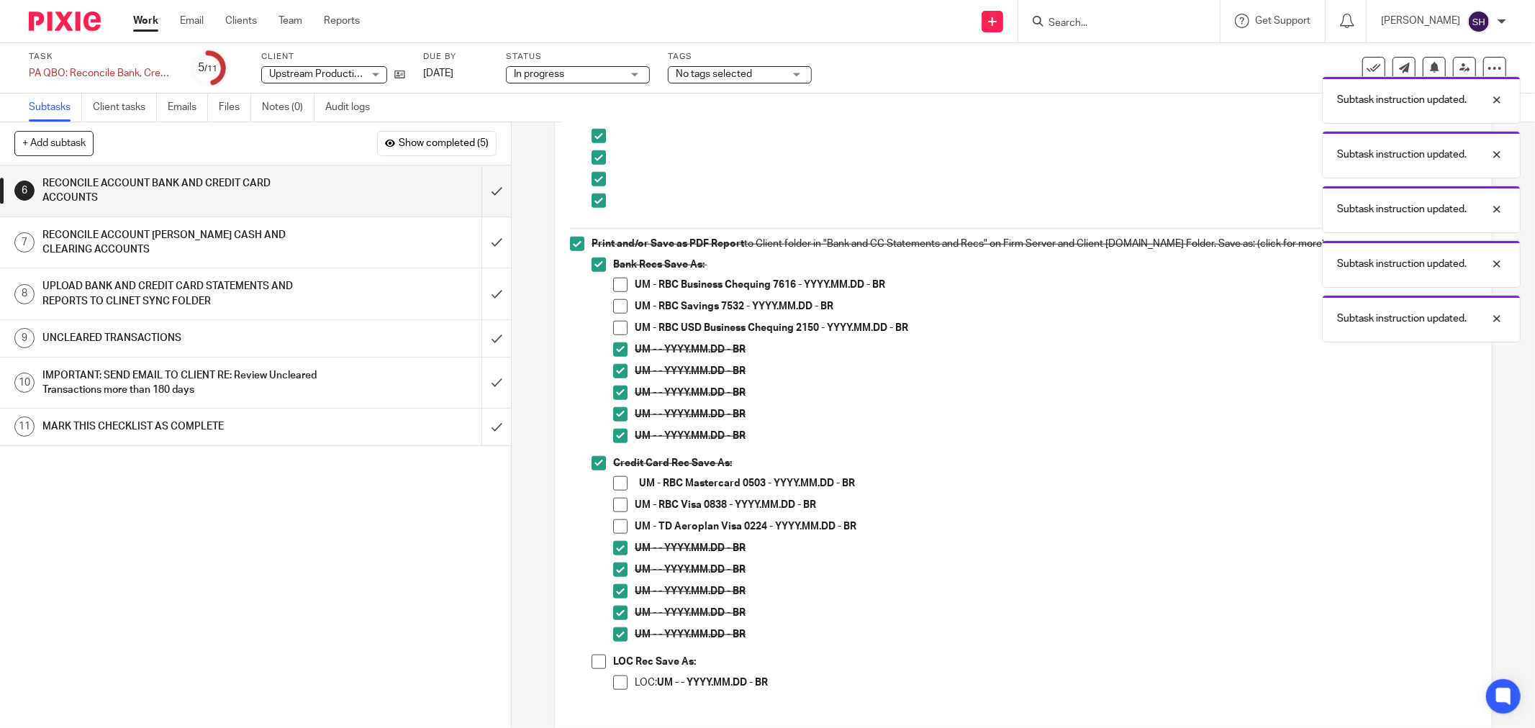
click at [592, 664] on span at bounding box center [599, 662] width 14 height 14
click at [609, 678] on li "LOC Rec Save As: LOC: UM - - YYYY.MM.DD - BR" at bounding box center [1034, 679] width 885 height 48
click at [613, 679] on span at bounding box center [620, 683] width 14 height 14
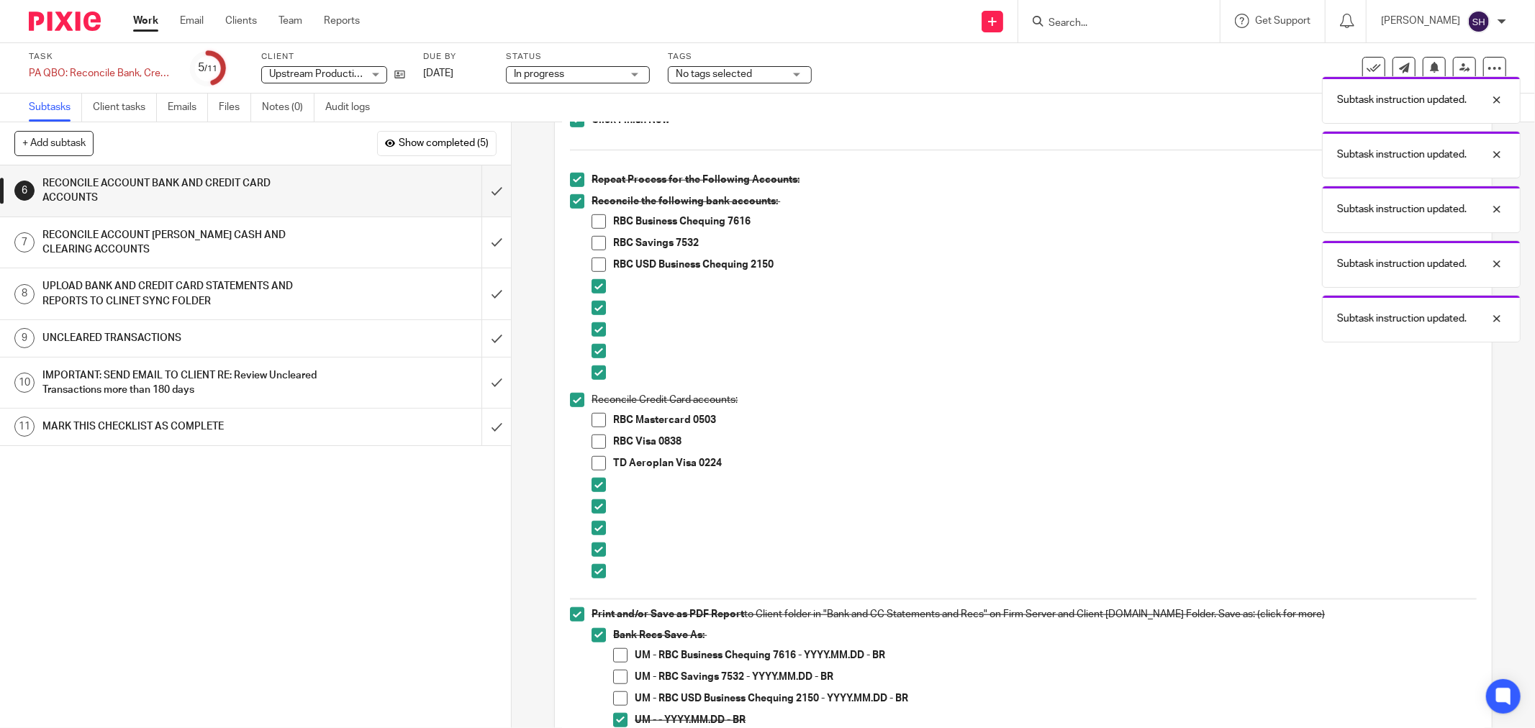
scroll to position [720, 0]
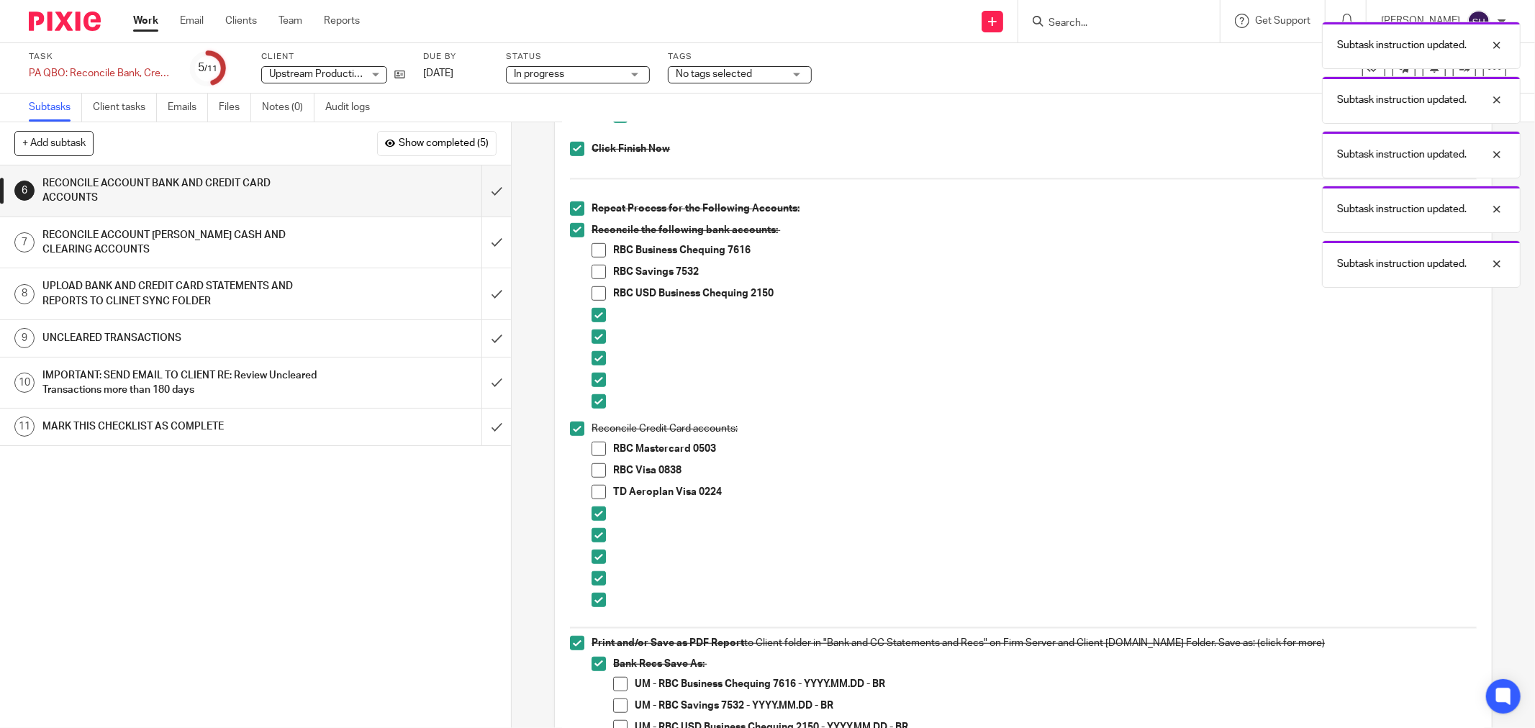
click at [592, 250] on span at bounding box center [599, 250] width 14 height 14
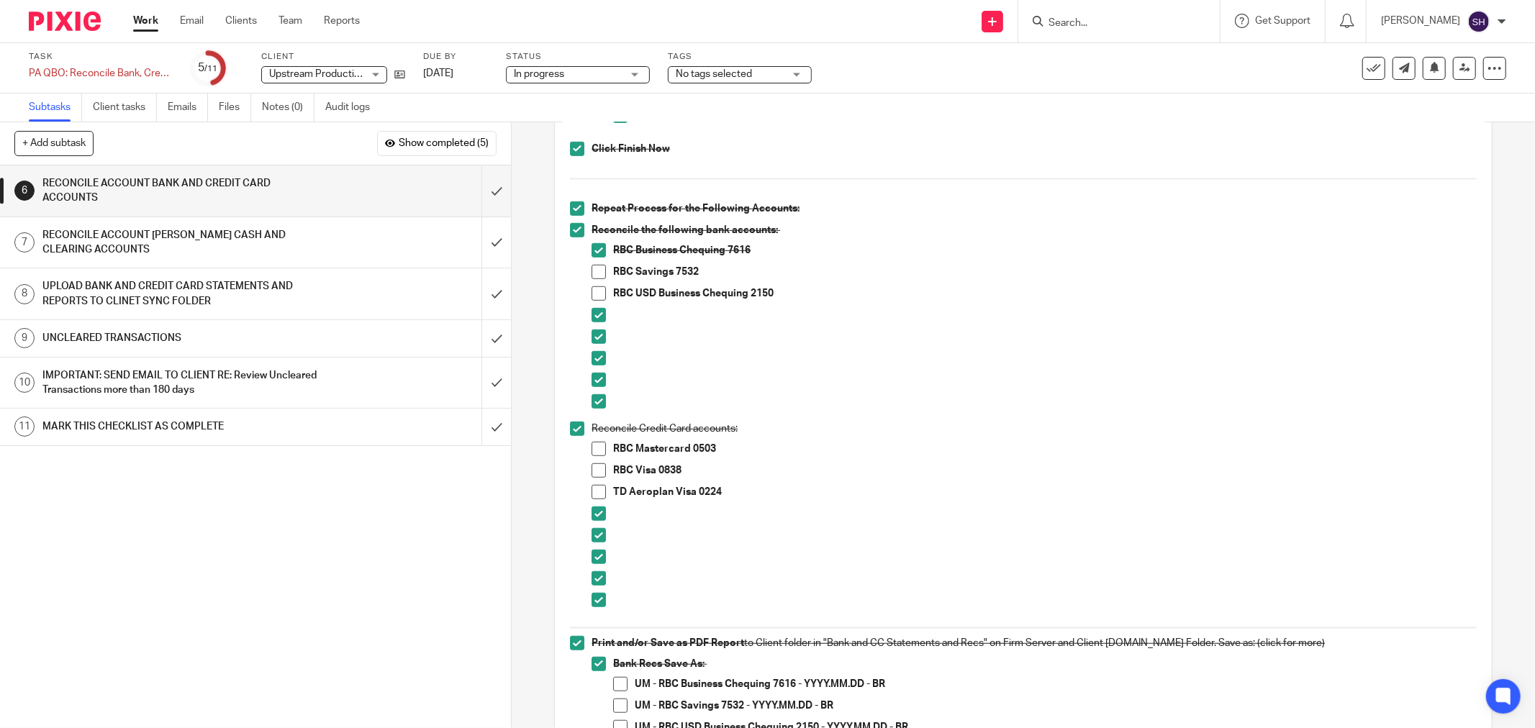
scroll to position [800, 0]
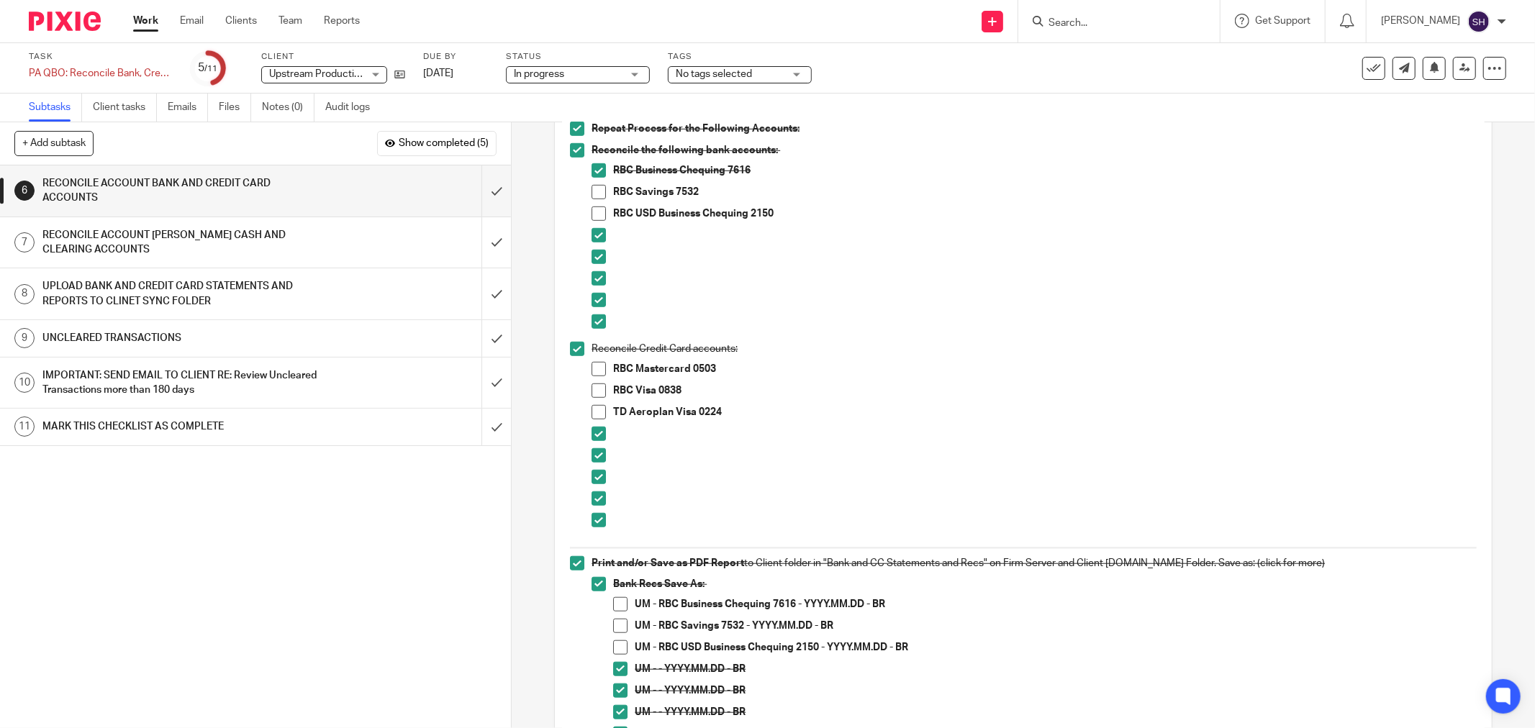
click at [618, 606] on span at bounding box center [620, 604] width 14 height 14
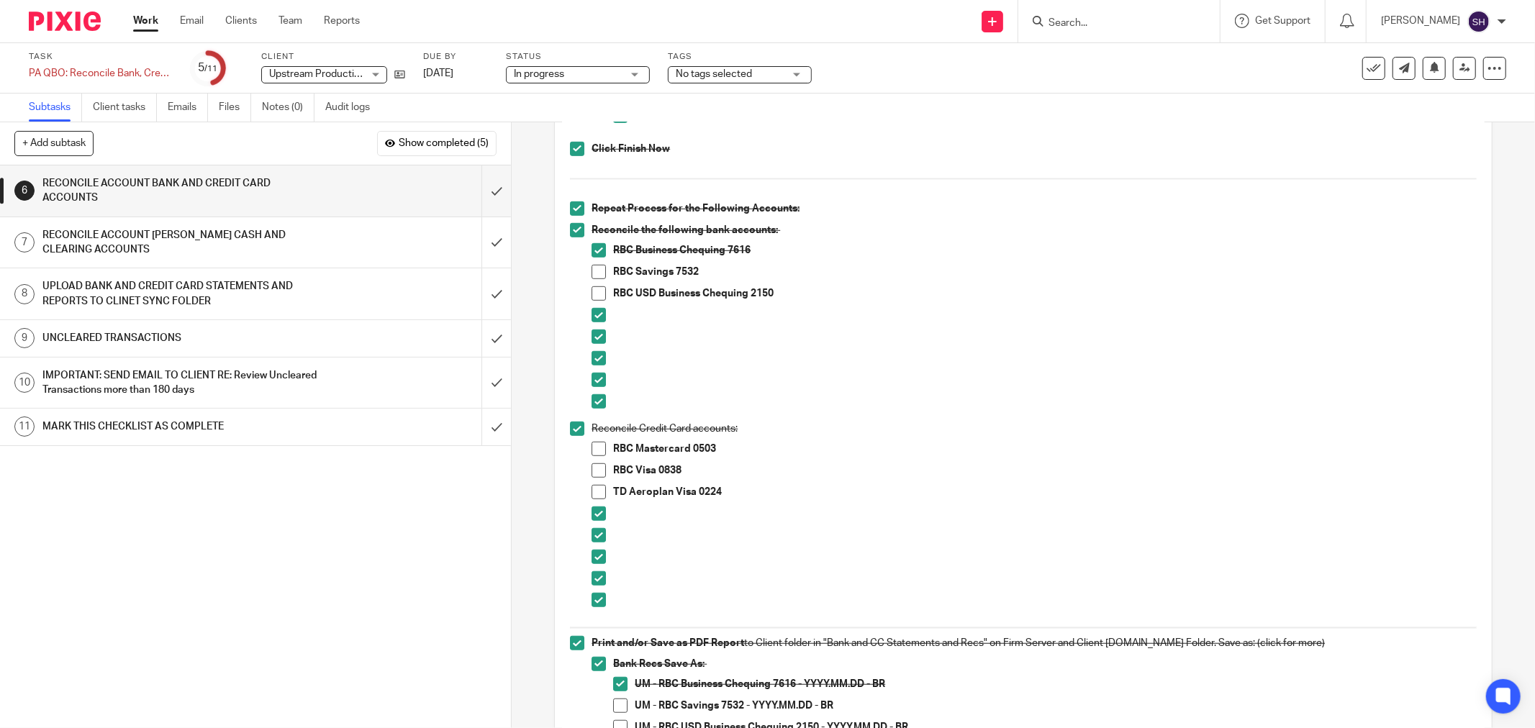
click at [485, 516] on div "1 CLIENT SPECIFIC NOTES - PLEASE REVIEW 2 ADMIN 3 RETRIVE BANK STATEMENTS 4 SEN…" at bounding box center [255, 447] width 511 height 563
click at [595, 269] on span at bounding box center [599, 272] width 14 height 14
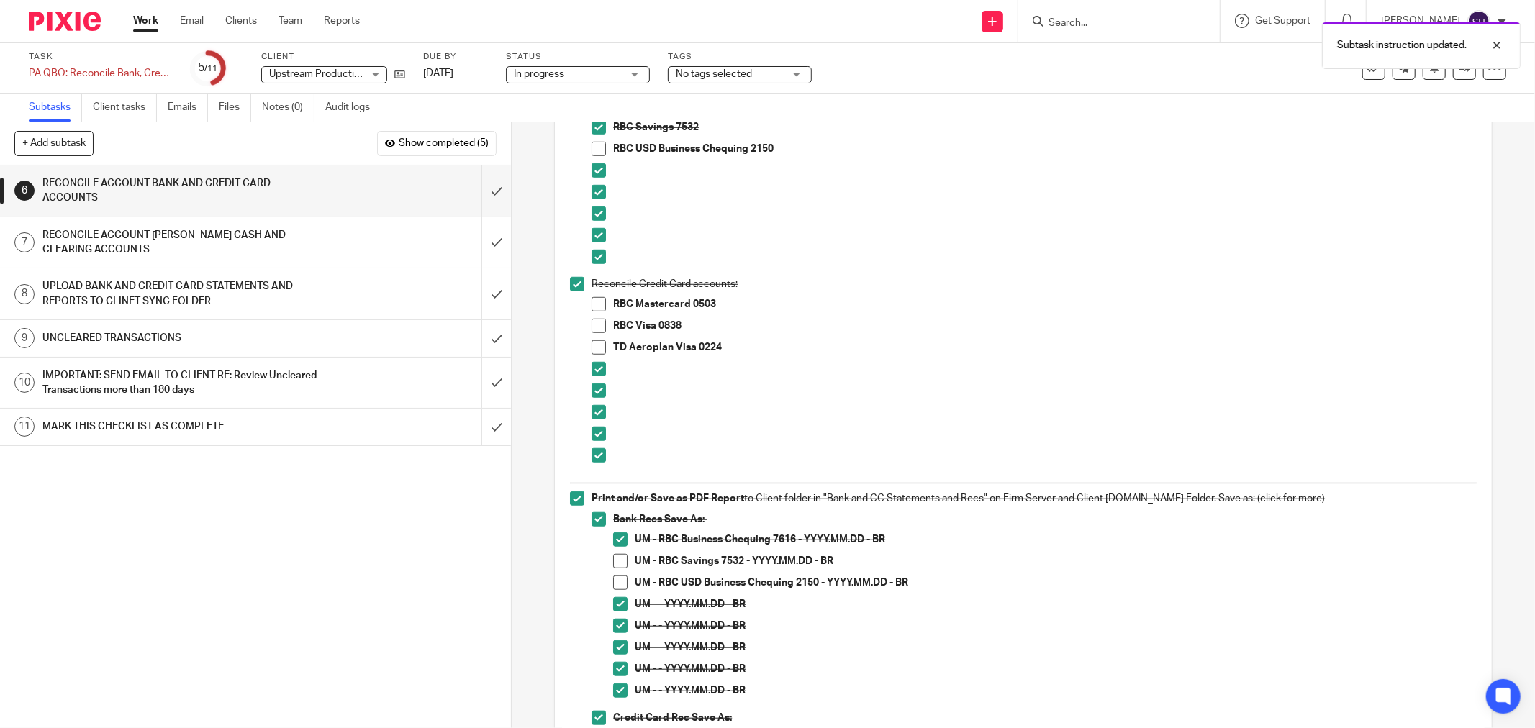
scroll to position [880, 0]
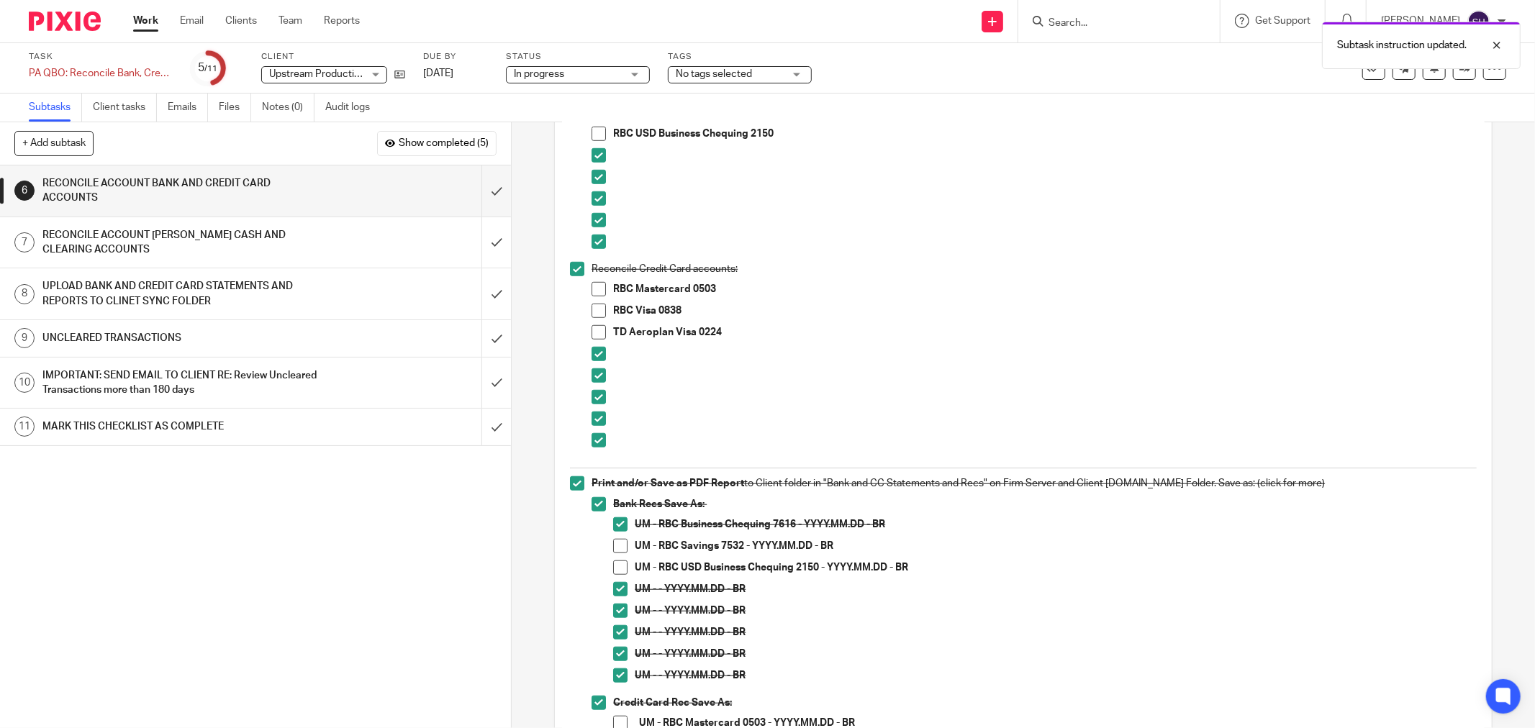
click at [621, 547] on span at bounding box center [620, 546] width 14 height 14
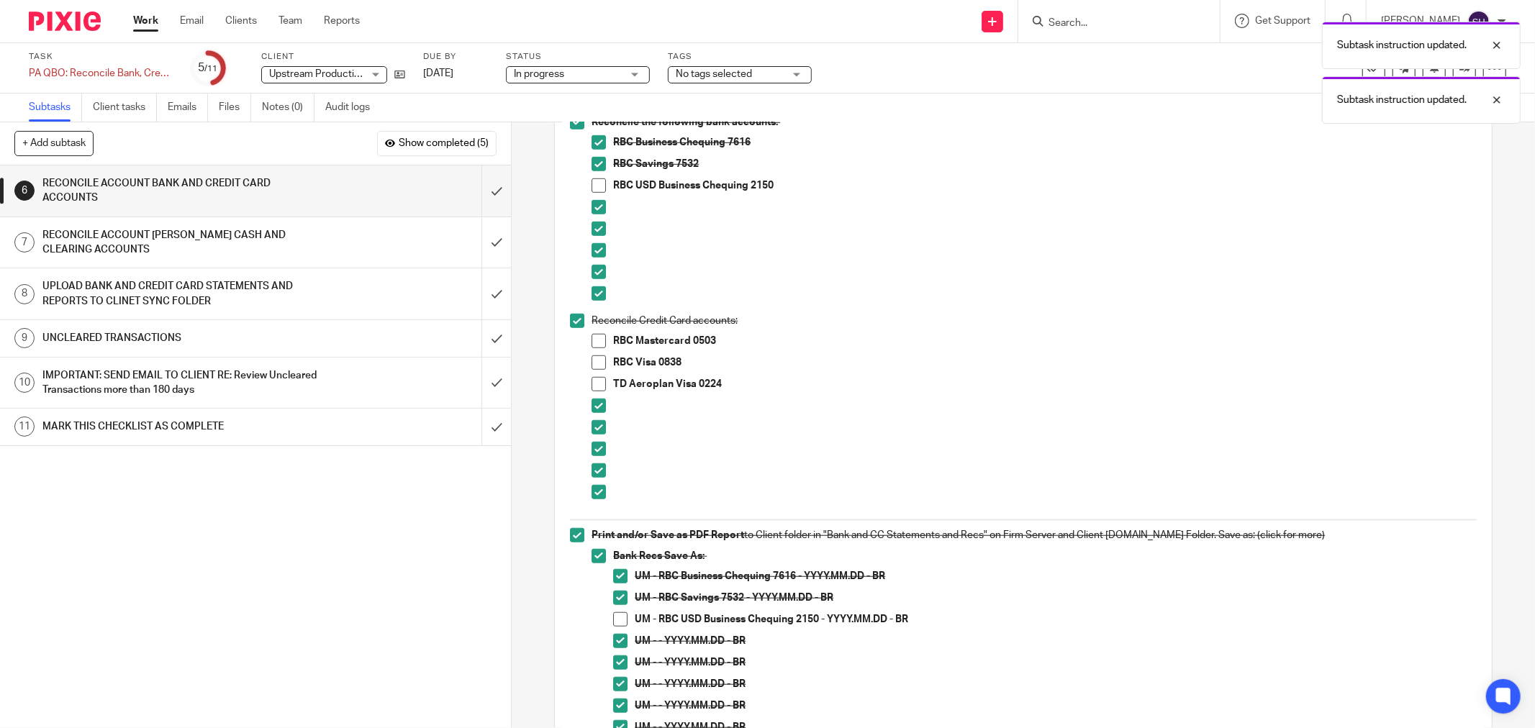
scroll to position [800, 0]
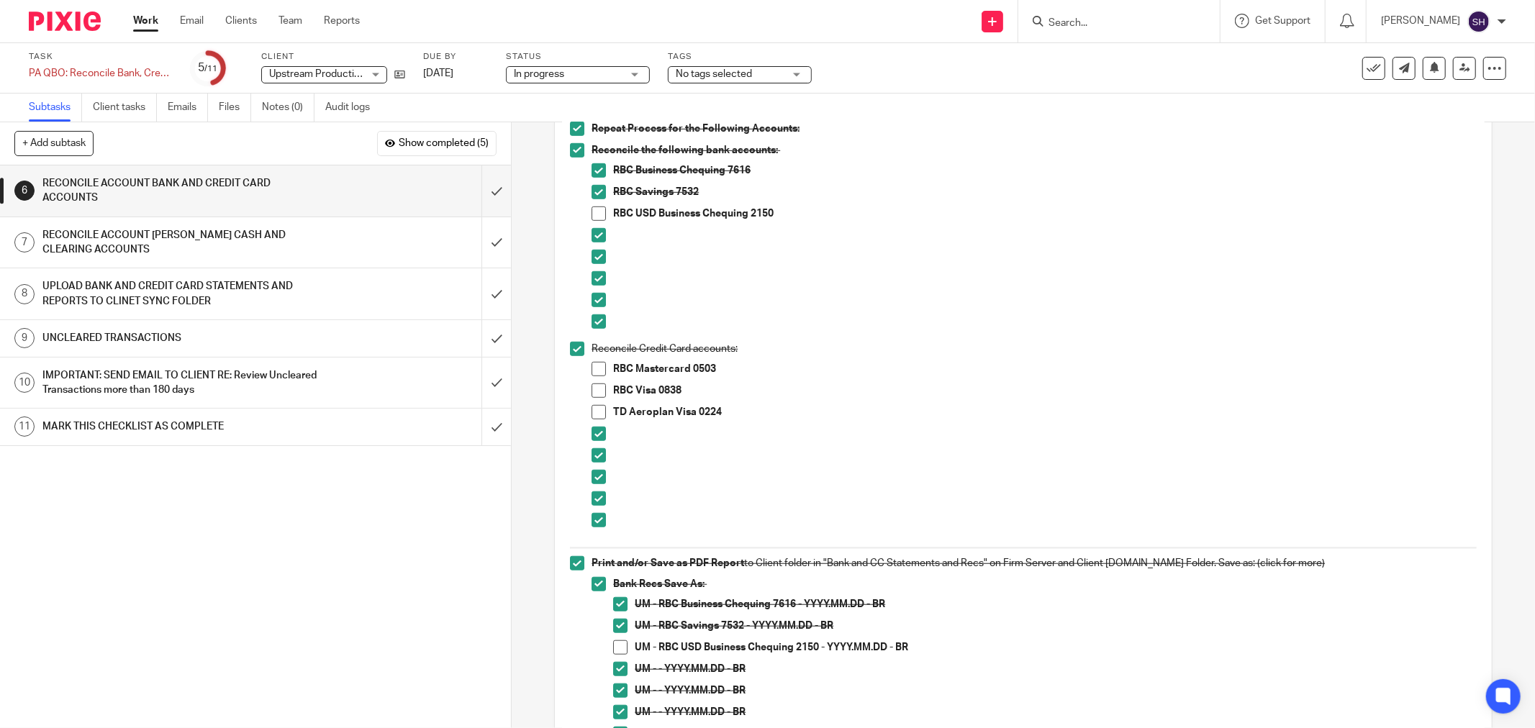
click at [595, 393] on span at bounding box center [599, 391] width 14 height 14
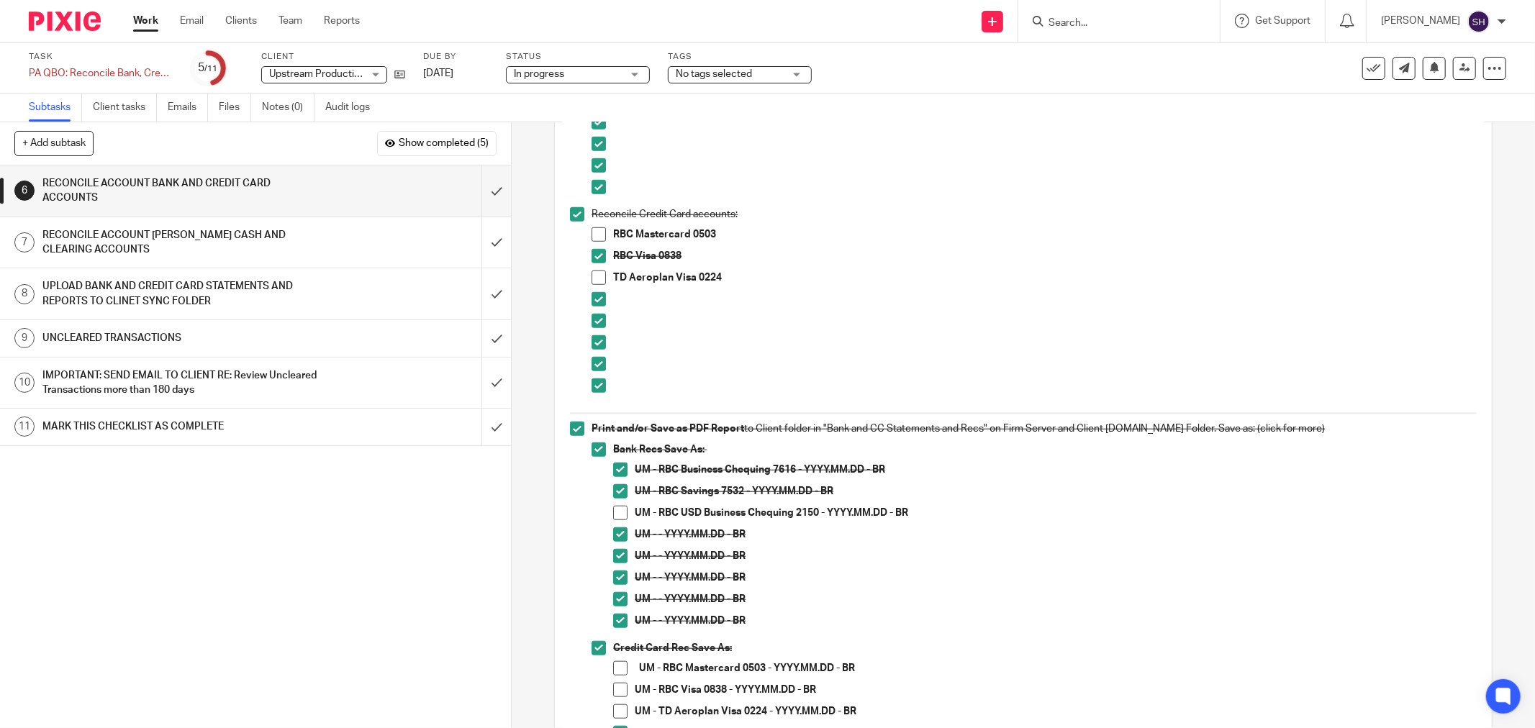
scroll to position [959, 0]
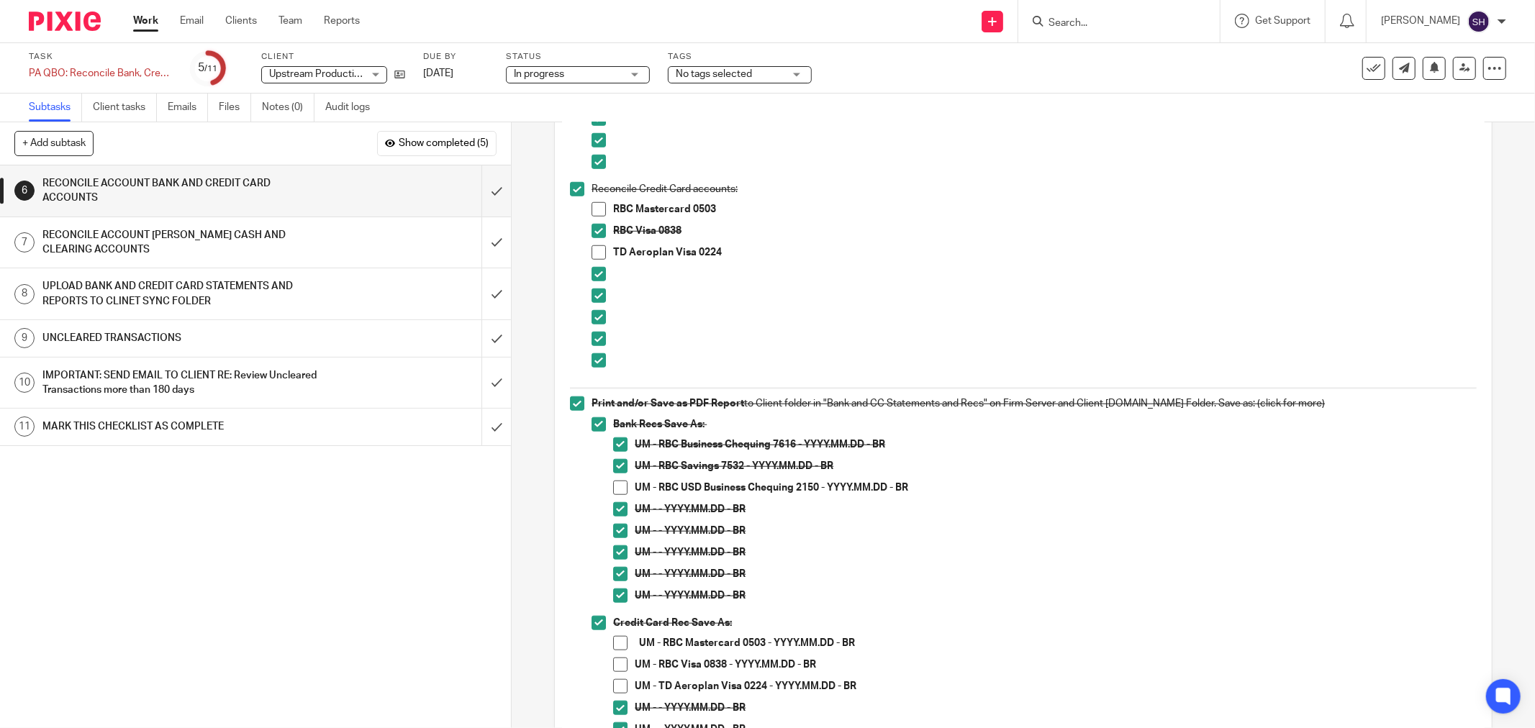
click at [615, 663] on span at bounding box center [620, 665] width 14 height 14
click at [570, 497] on li "Print and/or Save as PDF Report to Client folder in "Bank and CC Statements and…" at bounding box center [1023, 632] width 907 height 471
click at [1057, 670] on p "UM - RBC Visa 0838 - YYYY.MM.DD - BR" at bounding box center [1056, 665] width 842 height 14
click at [602, 204] on li "RBC Mastercard 0503" at bounding box center [1034, 213] width 885 height 22
drag, startPoint x: 600, startPoint y: 207, endPoint x: 597, endPoint y: 229, distance: 21.8
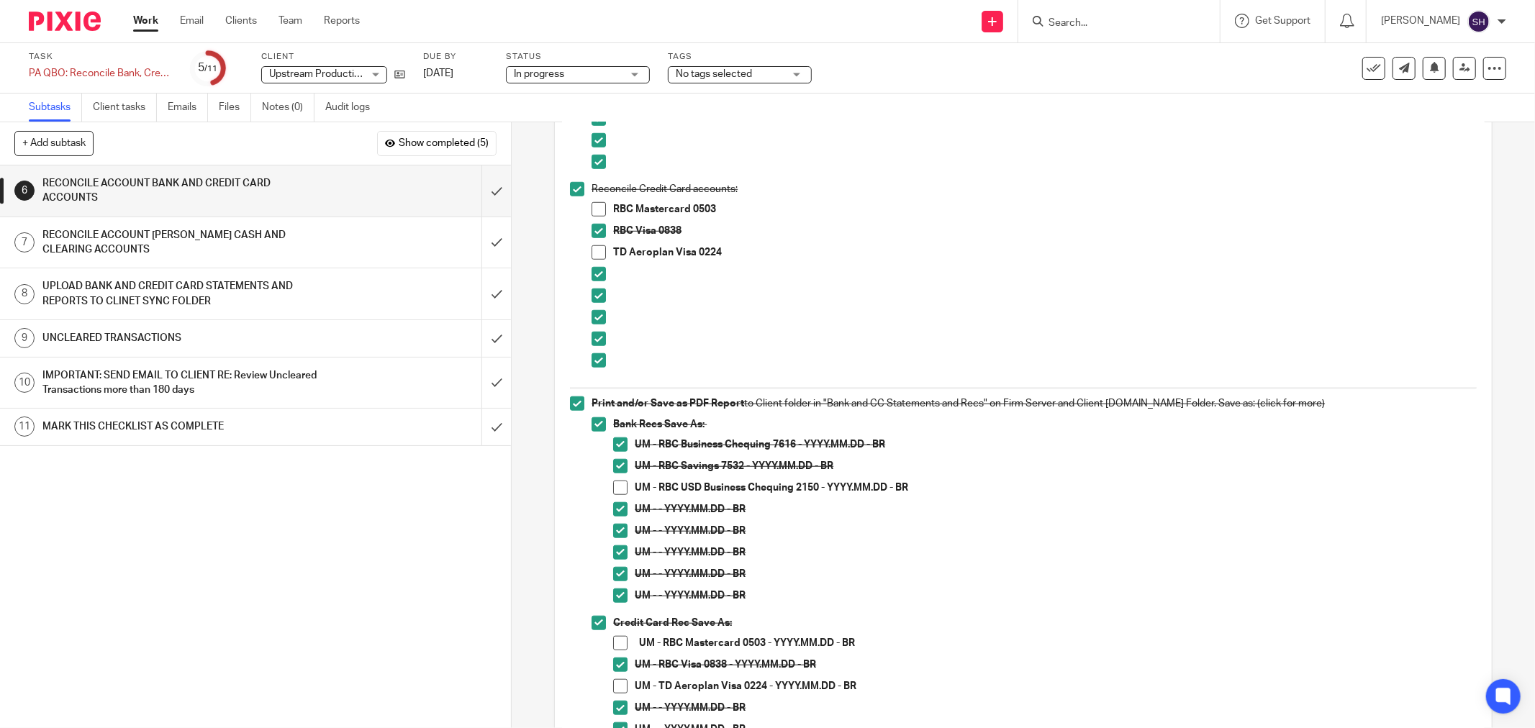
click at [600, 207] on span at bounding box center [599, 209] width 14 height 14
click at [619, 646] on span at bounding box center [620, 643] width 14 height 14
click at [592, 256] on span at bounding box center [599, 252] width 14 height 14
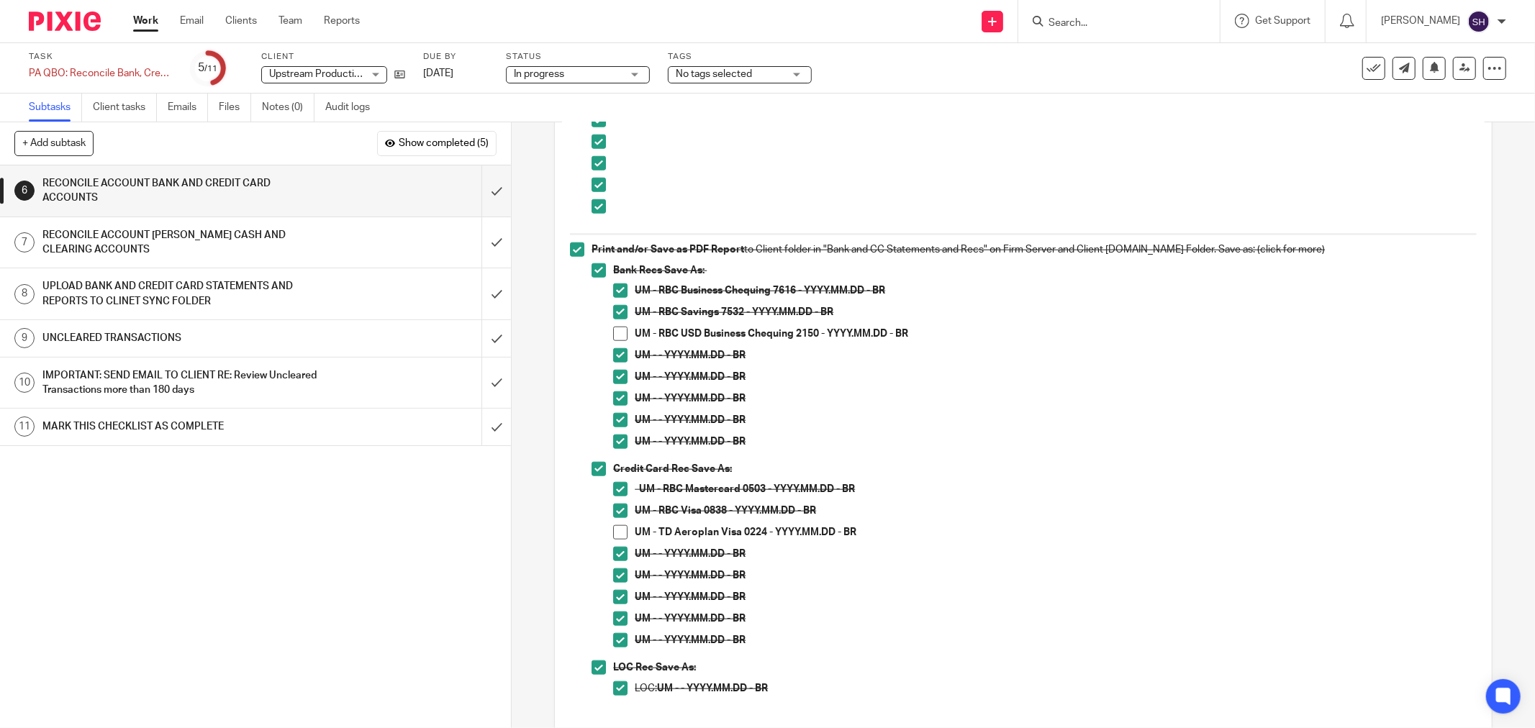
scroll to position [1119, 0]
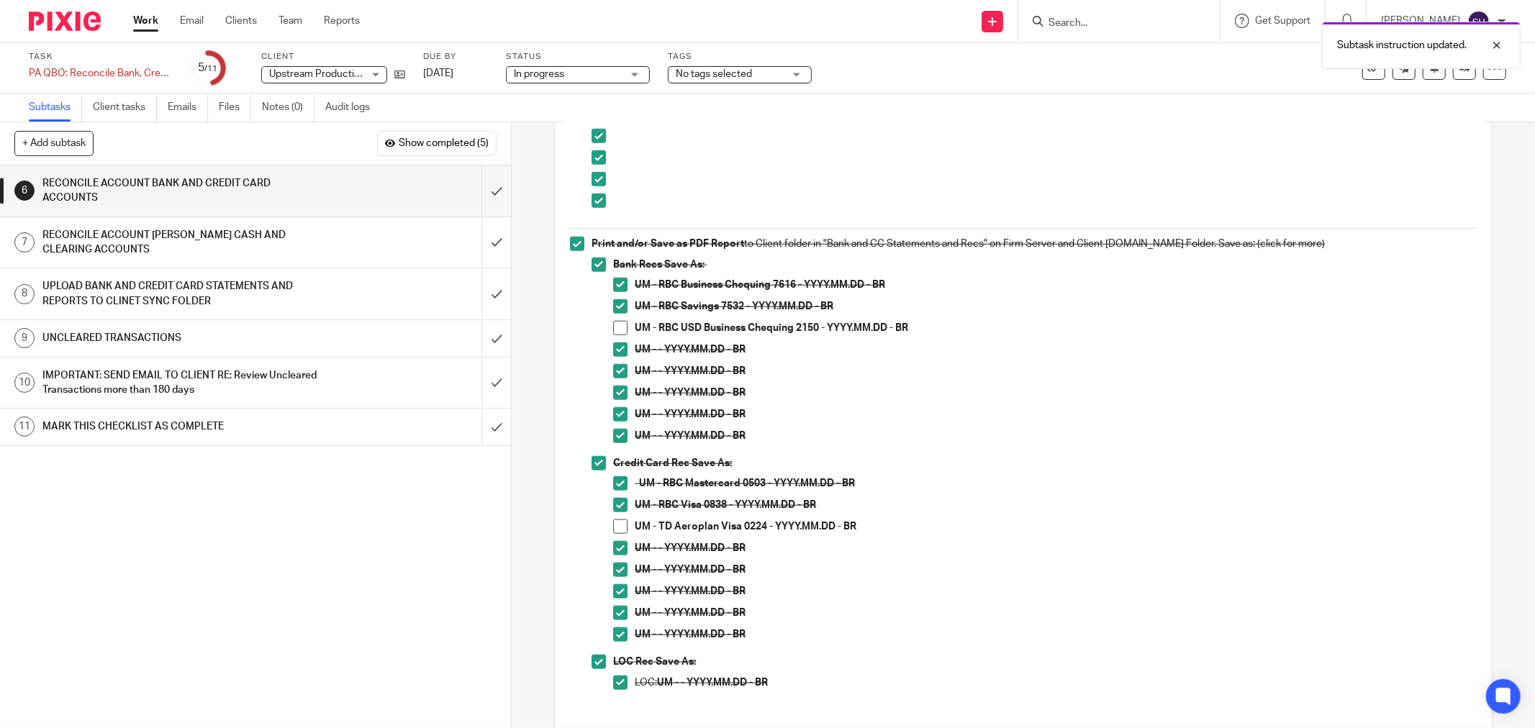
click at [613, 524] on span at bounding box center [620, 527] width 14 height 14
click at [350, 235] on div "RECONCILE ACCOUNT [PERSON_NAME] CASH AND CLEARING ACCOUNTS" at bounding box center [254, 243] width 425 height 37
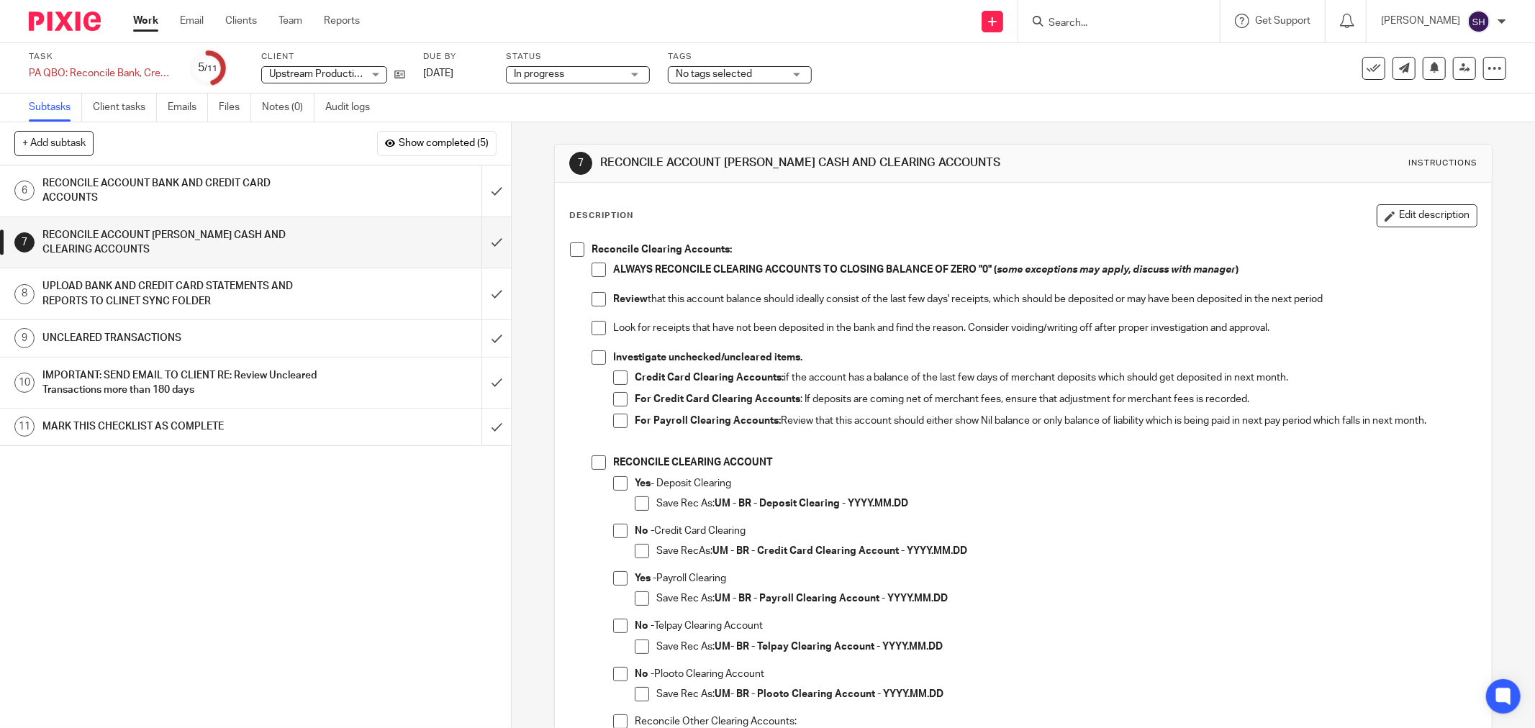
drag, startPoint x: 569, startPoint y: 250, endPoint x: 592, endPoint y: 268, distance: 29.7
click at [570, 252] on span at bounding box center [577, 250] width 14 height 14
drag, startPoint x: 593, startPoint y: 268, endPoint x: 587, endPoint y: 297, distance: 28.7
click at [593, 270] on span at bounding box center [599, 270] width 14 height 14
click at [592, 300] on span at bounding box center [599, 299] width 14 height 14
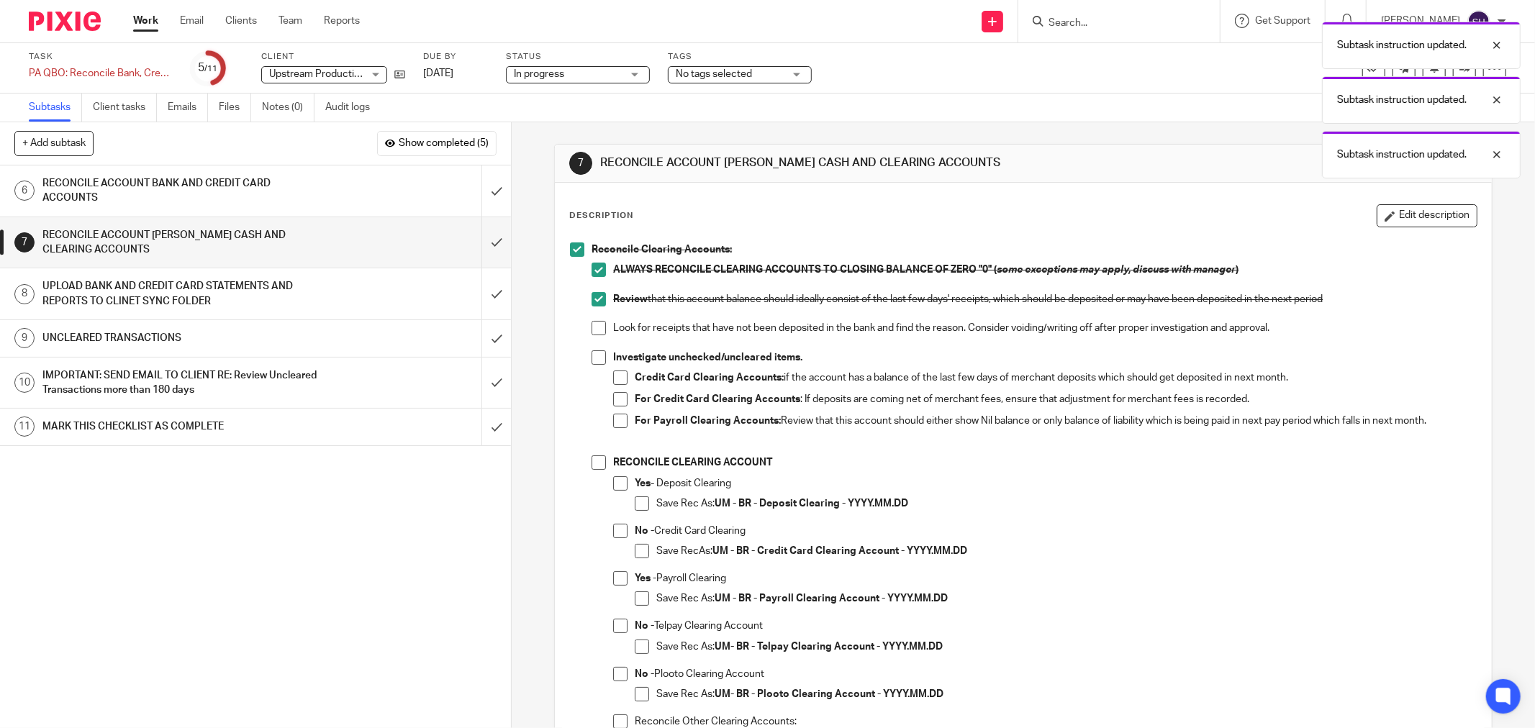
drag, startPoint x: 593, startPoint y: 322, endPoint x: 598, endPoint y: 345, distance: 24.3
click at [593, 322] on span at bounding box center [599, 328] width 14 height 14
click at [597, 356] on span at bounding box center [599, 358] width 14 height 14
click at [620, 379] on span at bounding box center [620, 378] width 14 height 14
click at [616, 403] on span at bounding box center [620, 399] width 14 height 14
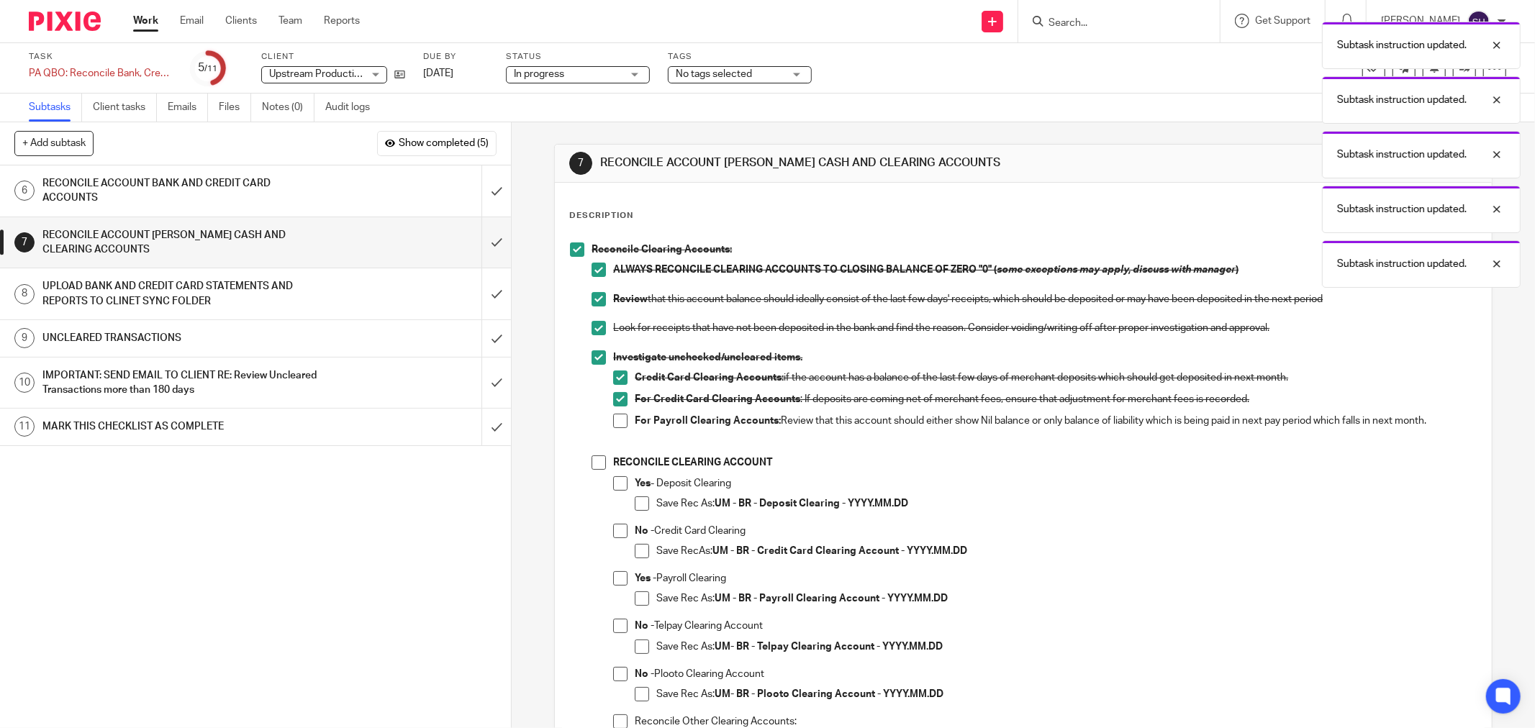
click at [618, 419] on span at bounding box center [620, 421] width 14 height 14
drag, startPoint x: 594, startPoint y: 459, endPoint x: 608, endPoint y: 489, distance: 34.1
click at [595, 461] on span at bounding box center [599, 463] width 14 height 14
click at [613, 489] on span at bounding box center [620, 483] width 14 height 14
click at [641, 509] on span at bounding box center [642, 504] width 14 height 14
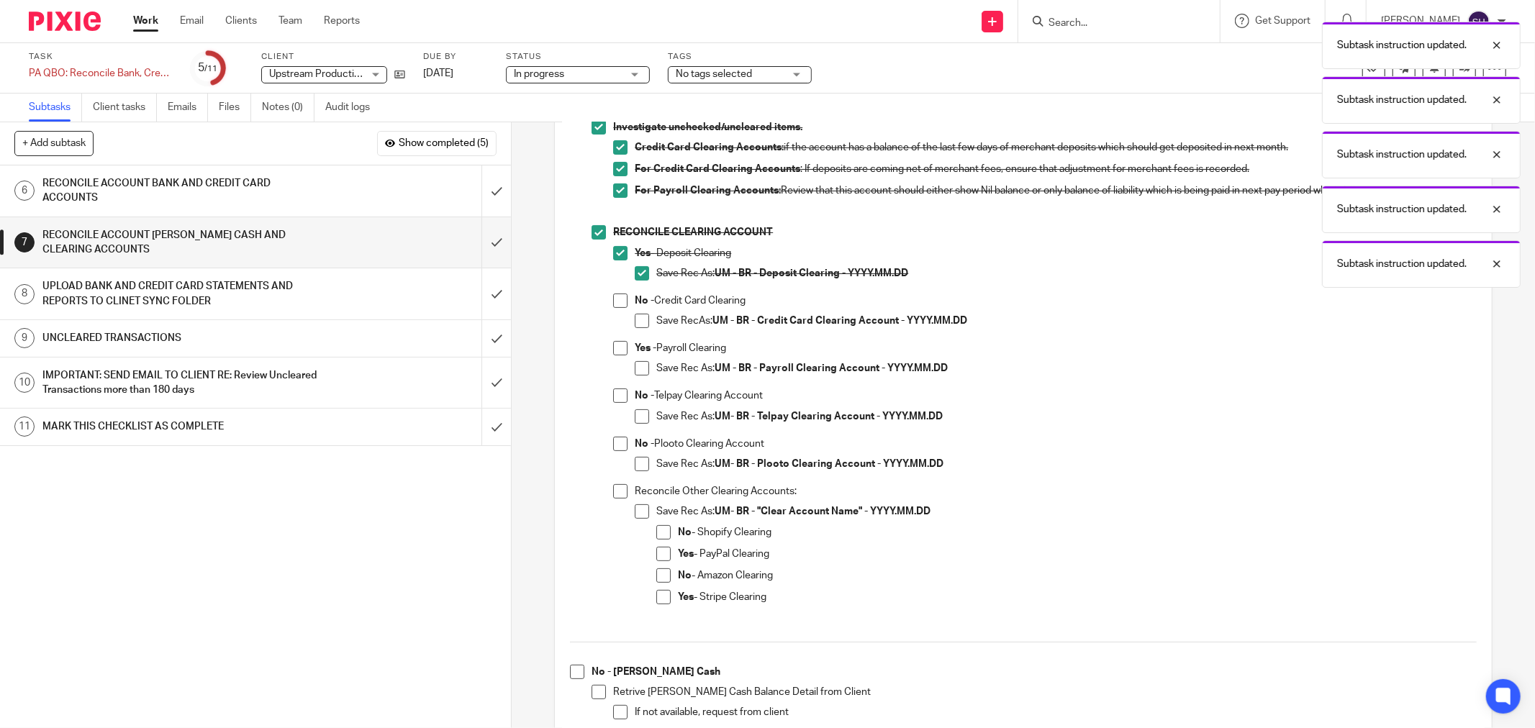
scroll to position [240, 0]
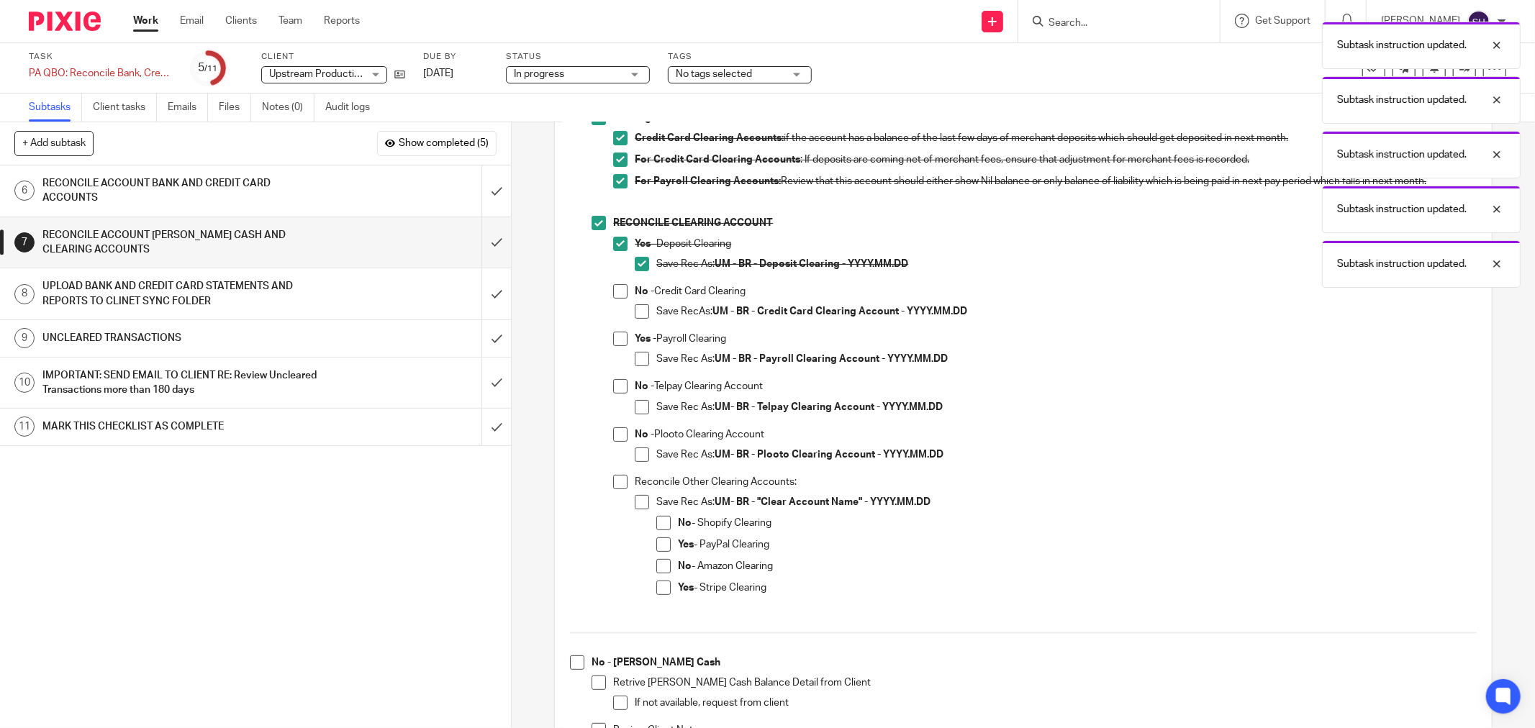
click at [618, 297] on span at bounding box center [620, 291] width 14 height 14
click at [635, 311] on span at bounding box center [642, 311] width 14 height 14
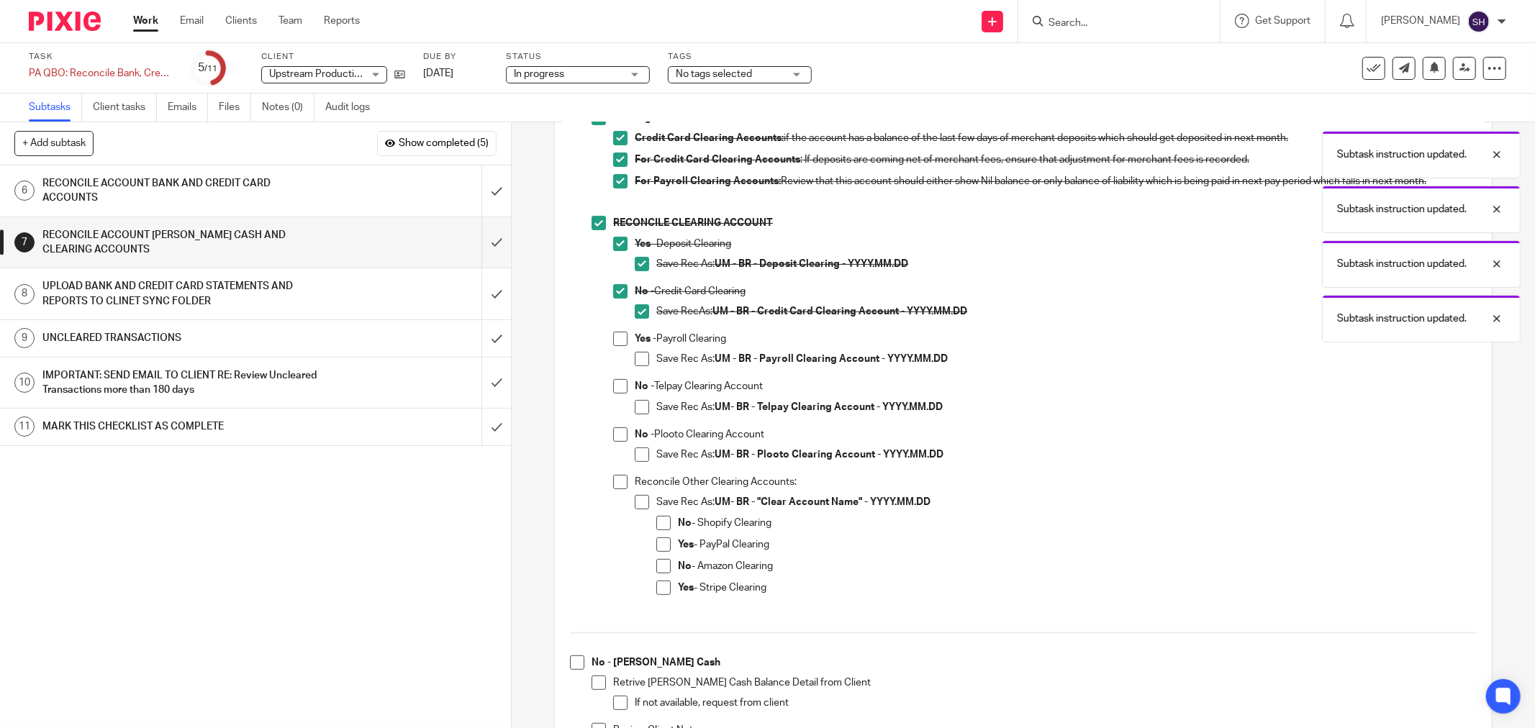
click at [620, 391] on span at bounding box center [620, 386] width 14 height 14
click at [641, 405] on span at bounding box center [642, 407] width 14 height 14
click at [621, 338] on span at bounding box center [620, 339] width 14 height 14
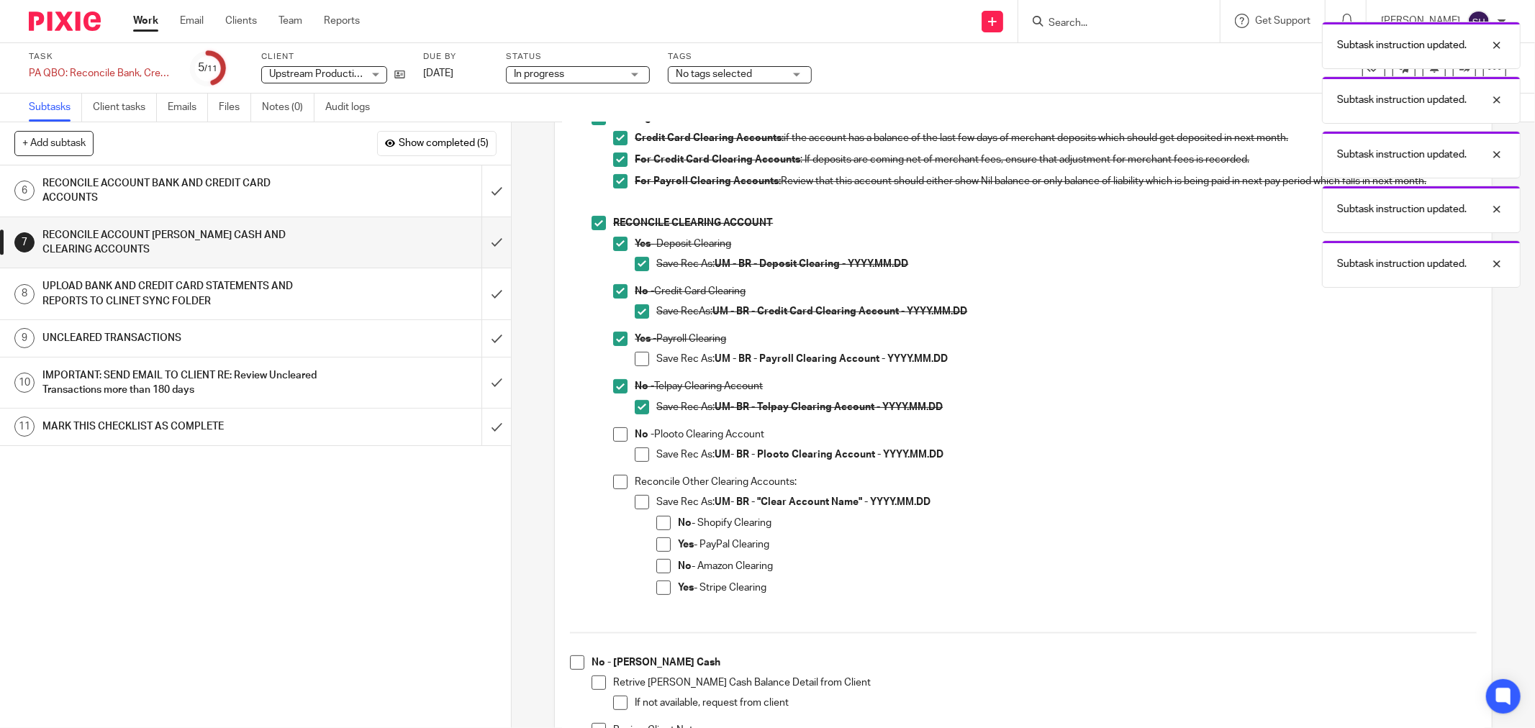
click at [637, 360] on span at bounding box center [642, 359] width 14 height 14
click at [616, 438] on span at bounding box center [620, 435] width 14 height 14
click at [635, 454] on span at bounding box center [642, 455] width 14 height 14
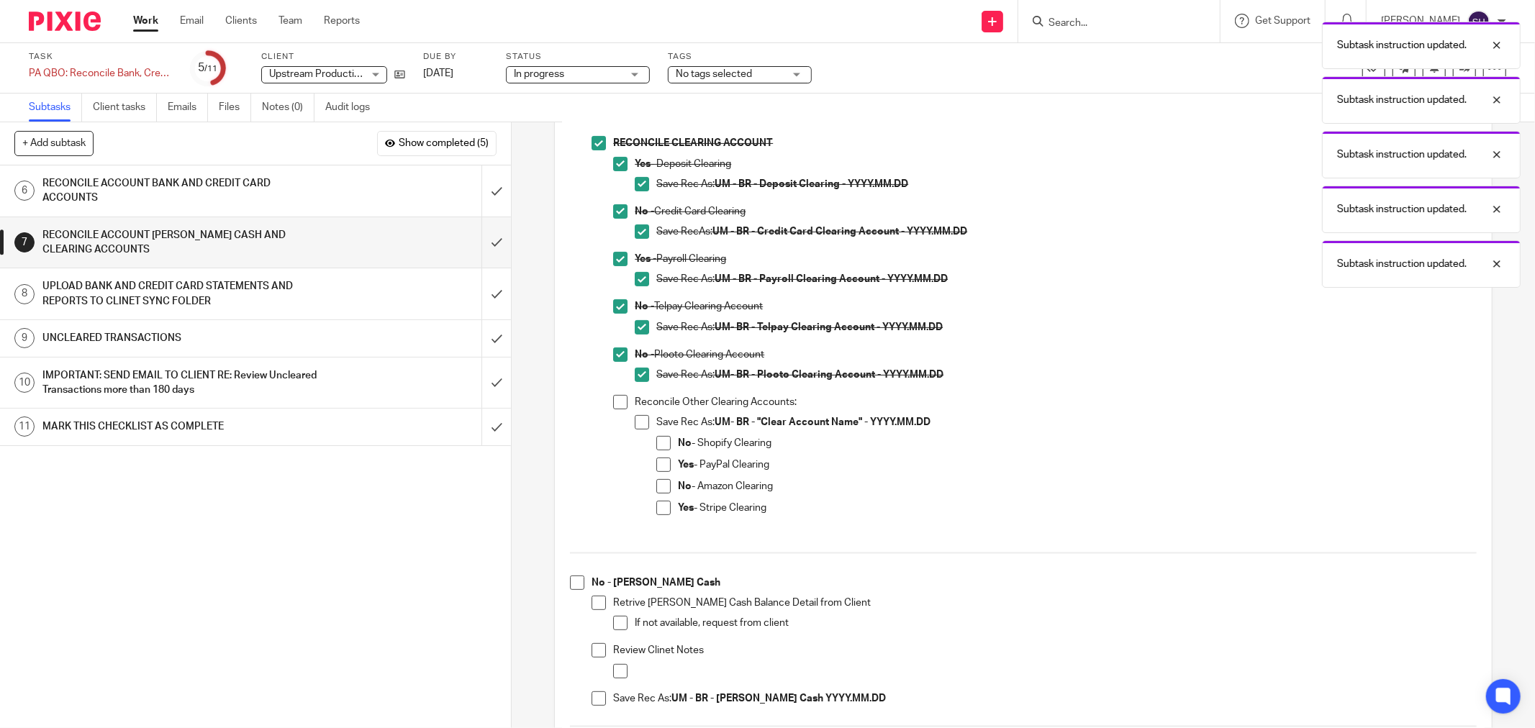
click at [613, 405] on span at bounding box center [620, 402] width 14 height 14
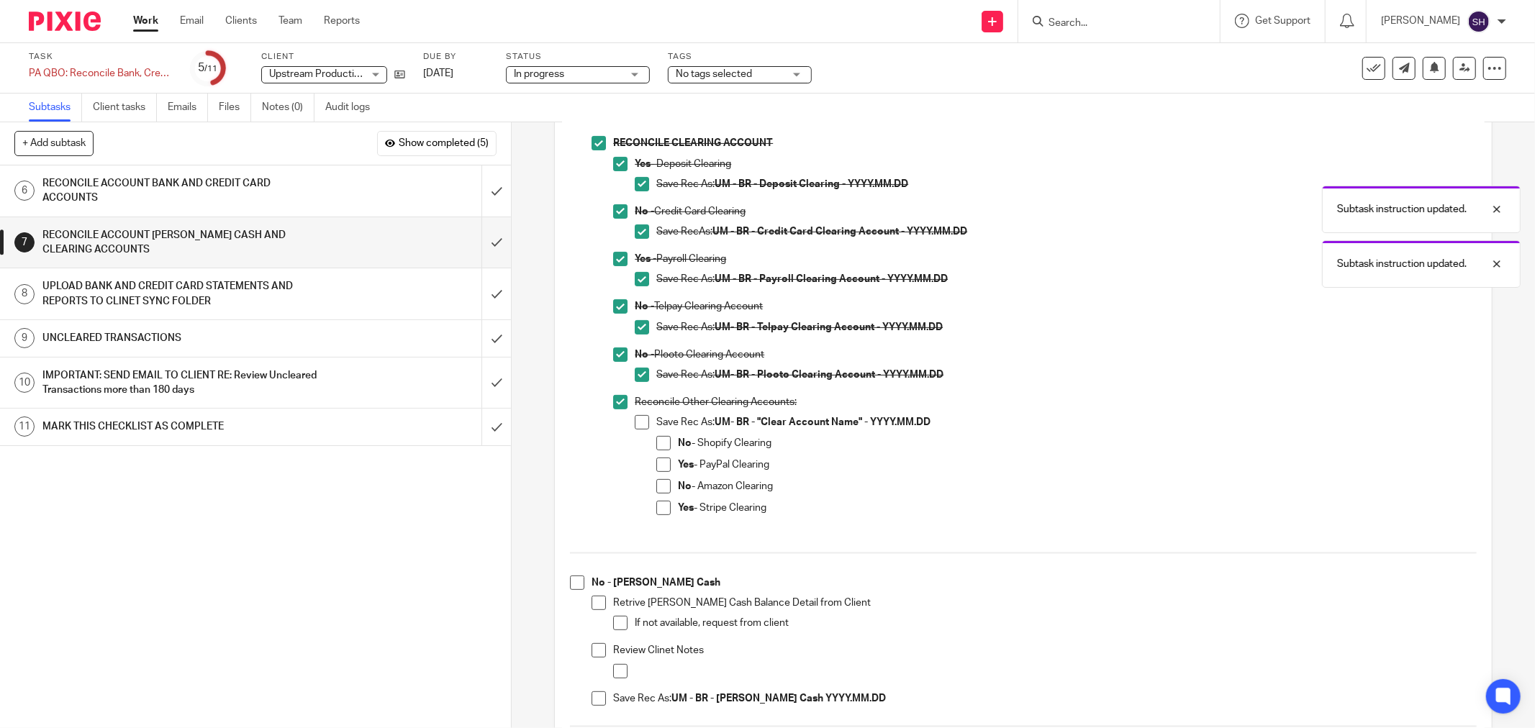
click at [635, 418] on span at bounding box center [642, 422] width 14 height 14
click at [659, 448] on span at bounding box center [663, 443] width 14 height 14
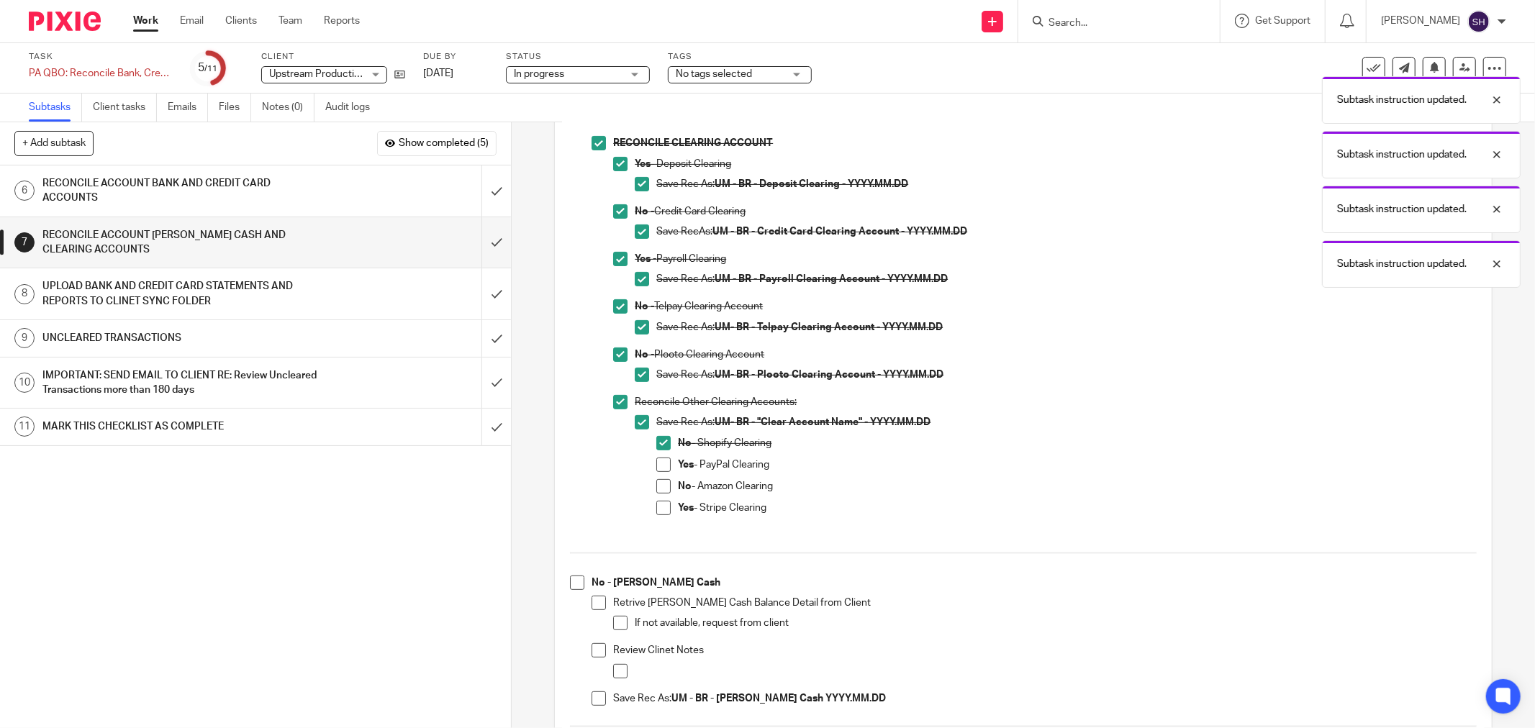
drag, startPoint x: 663, startPoint y: 487, endPoint x: 705, endPoint y: 487, distance: 42.5
click at [662, 487] on span at bounding box center [663, 486] width 14 height 14
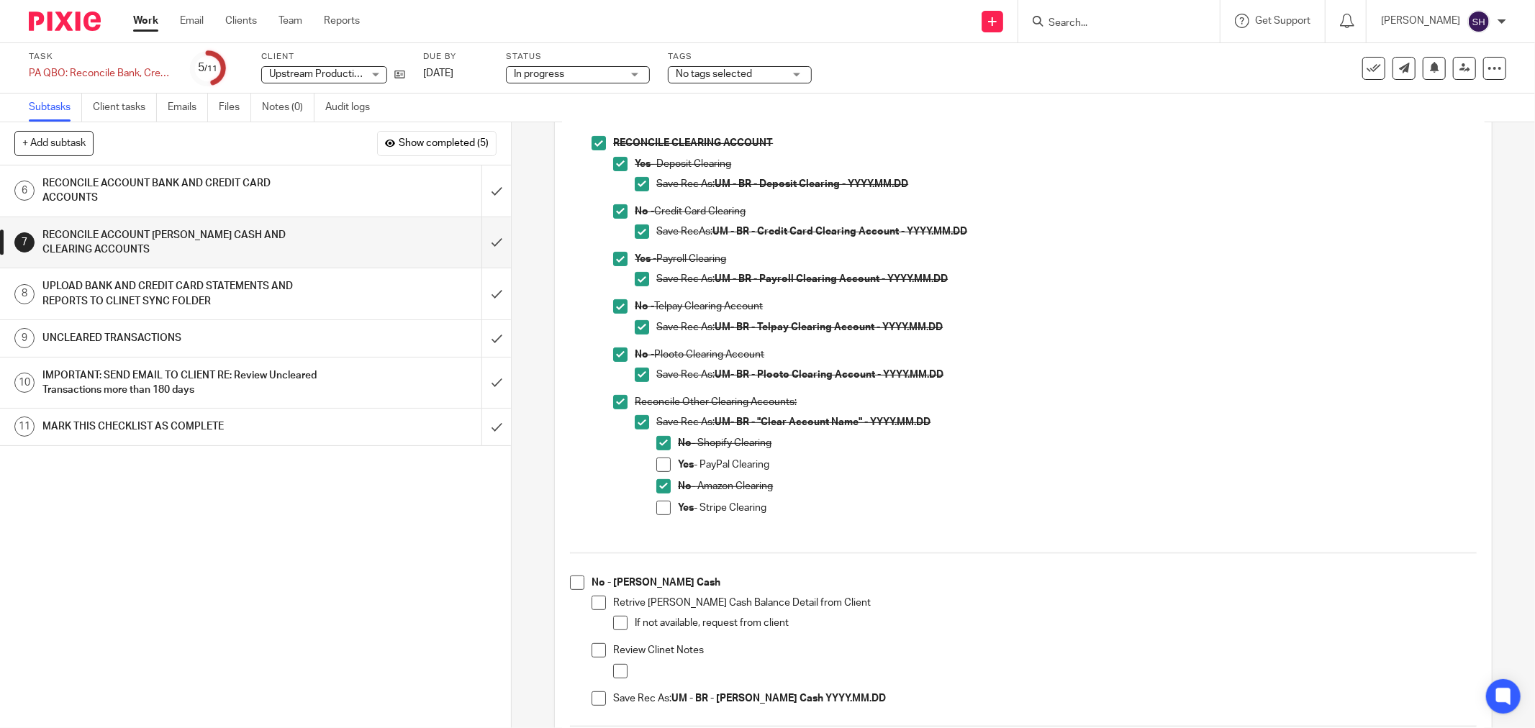
click at [662, 463] on span at bounding box center [663, 465] width 14 height 14
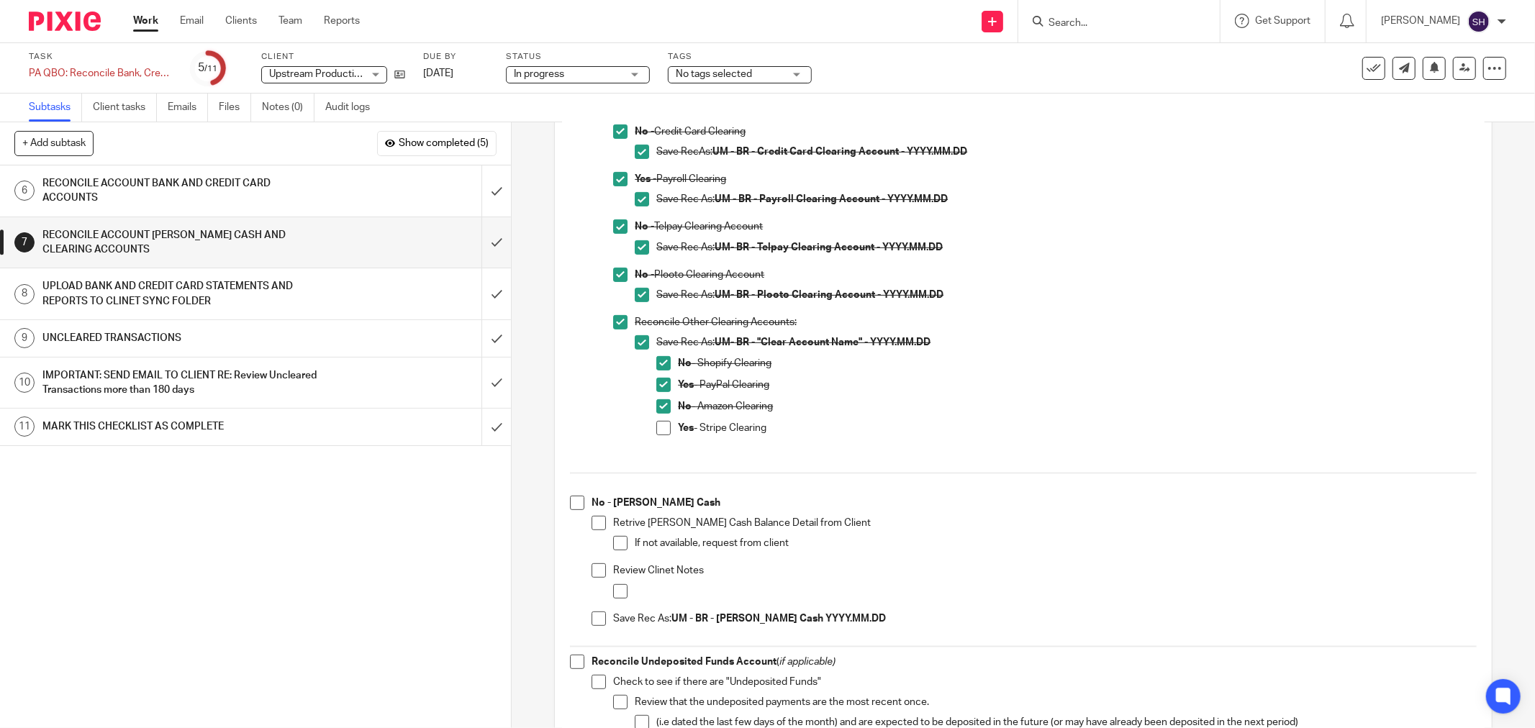
click at [577, 502] on span at bounding box center [577, 503] width 14 height 14
click at [593, 523] on span at bounding box center [599, 523] width 14 height 14
click at [613, 543] on span at bounding box center [620, 543] width 14 height 14
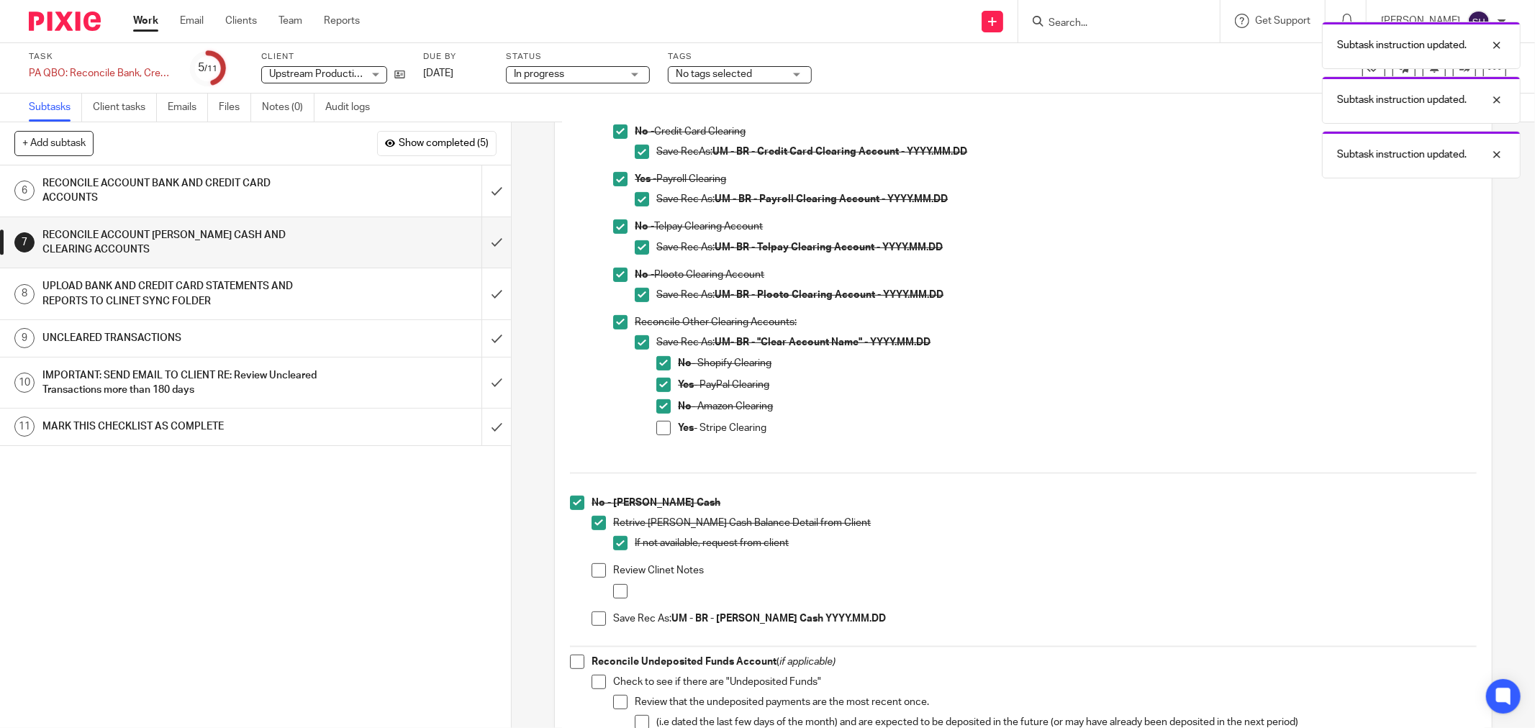
click at [595, 569] on span at bounding box center [599, 571] width 14 height 14
click at [613, 594] on span at bounding box center [620, 591] width 14 height 14
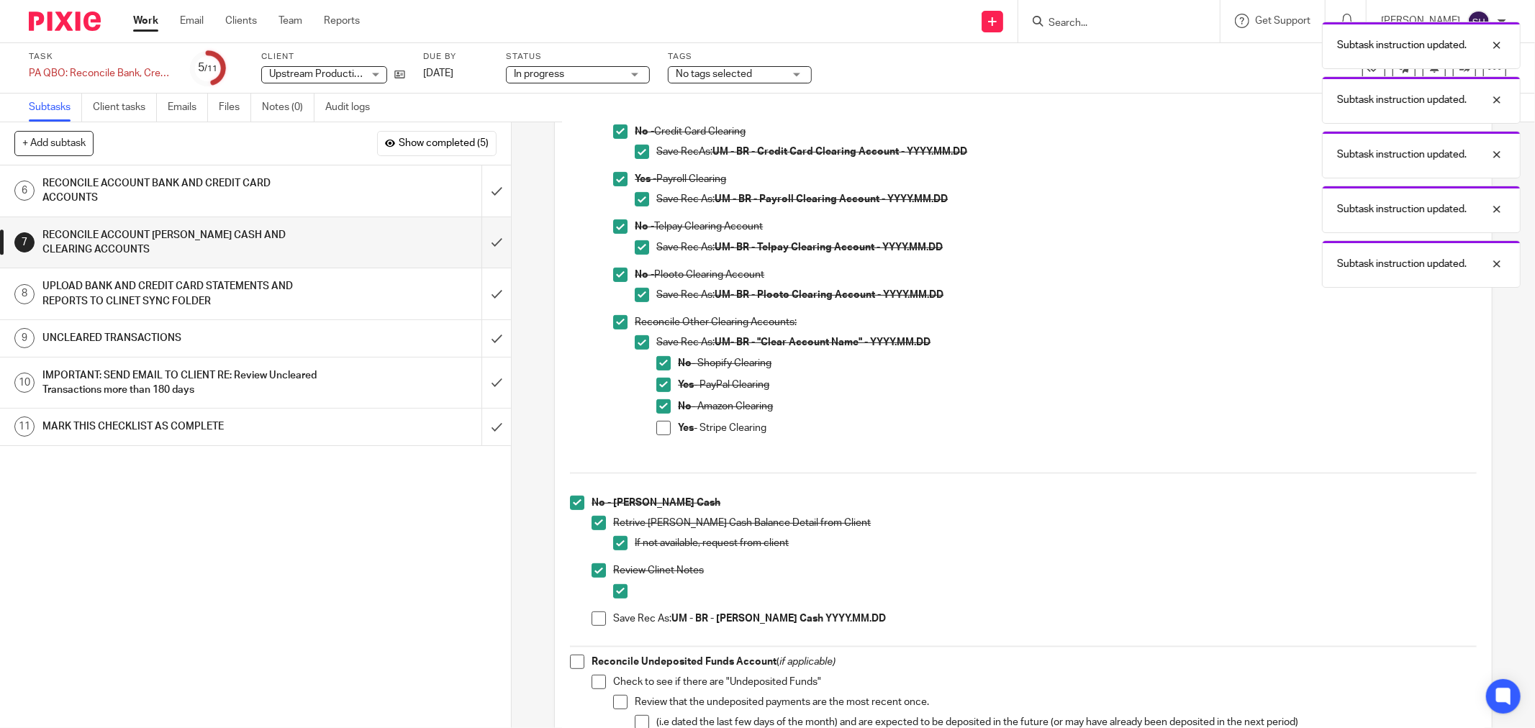
click at [594, 622] on span at bounding box center [599, 619] width 14 height 14
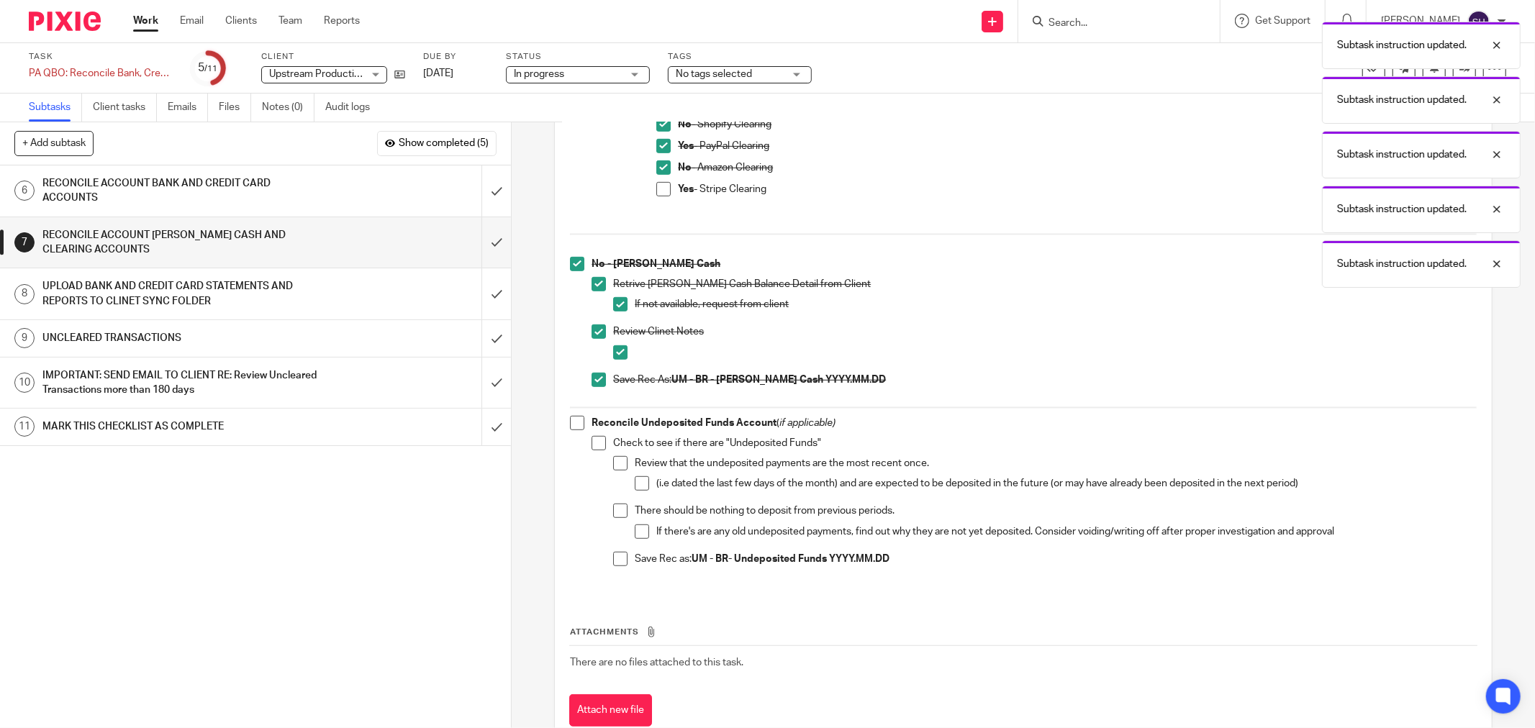
scroll to position [639, 0]
click at [570, 418] on span at bounding box center [577, 422] width 14 height 14
click at [602, 447] on li "Check to see if there are "Undeposited Funds" Review that the undeposited payme…" at bounding box center [1034, 506] width 885 height 143
click at [592, 441] on span at bounding box center [599, 442] width 14 height 14
drag, startPoint x: 608, startPoint y: 459, endPoint x: 617, endPoint y: 466, distance: 10.8
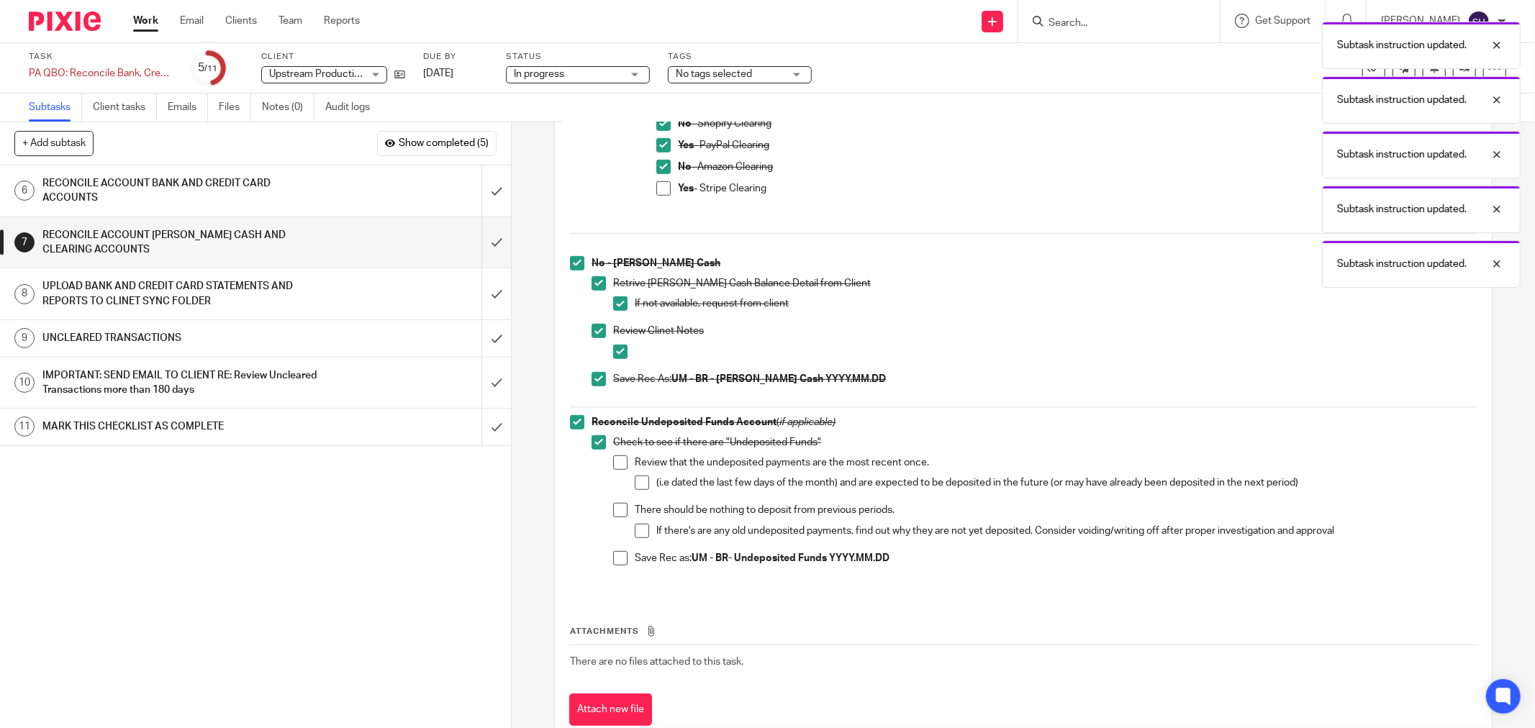
click at [613, 461] on span at bounding box center [620, 463] width 14 height 14
drag, startPoint x: 629, startPoint y: 475, endPoint x: 635, endPoint y: 487, distance: 12.9
click at [631, 476] on li "Review that the undeposited payments are the most recent once. (i.e dated the l…" at bounding box center [1045, 480] width 864 height 48
click at [636, 487] on span at bounding box center [642, 483] width 14 height 14
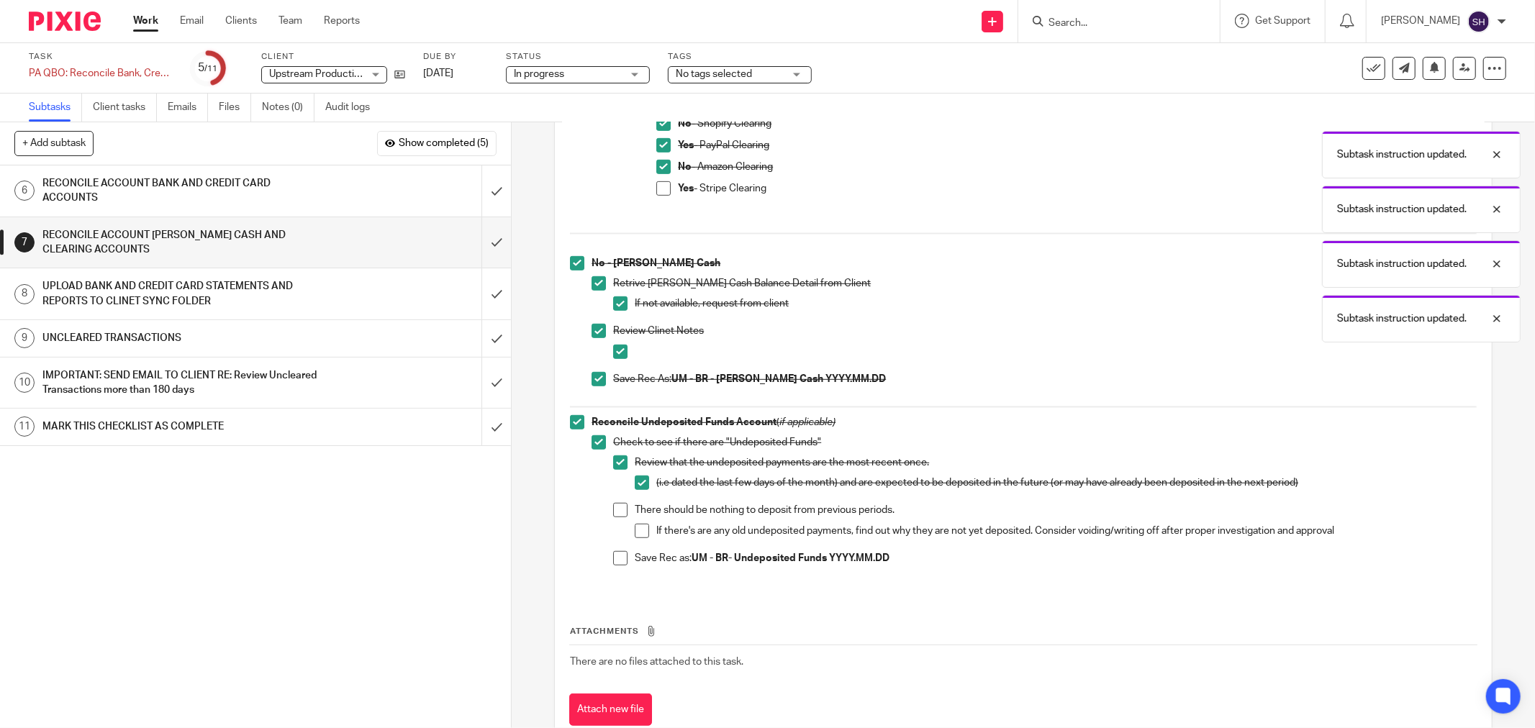
click at [627, 509] on li "There should be nothing to deposit from previous periods. If there's are any ol…" at bounding box center [1045, 527] width 864 height 48
click at [620, 507] on span at bounding box center [620, 510] width 14 height 14
click at [638, 530] on span at bounding box center [642, 531] width 14 height 14
click at [613, 556] on span at bounding box center [620, 558] width 14 height 14
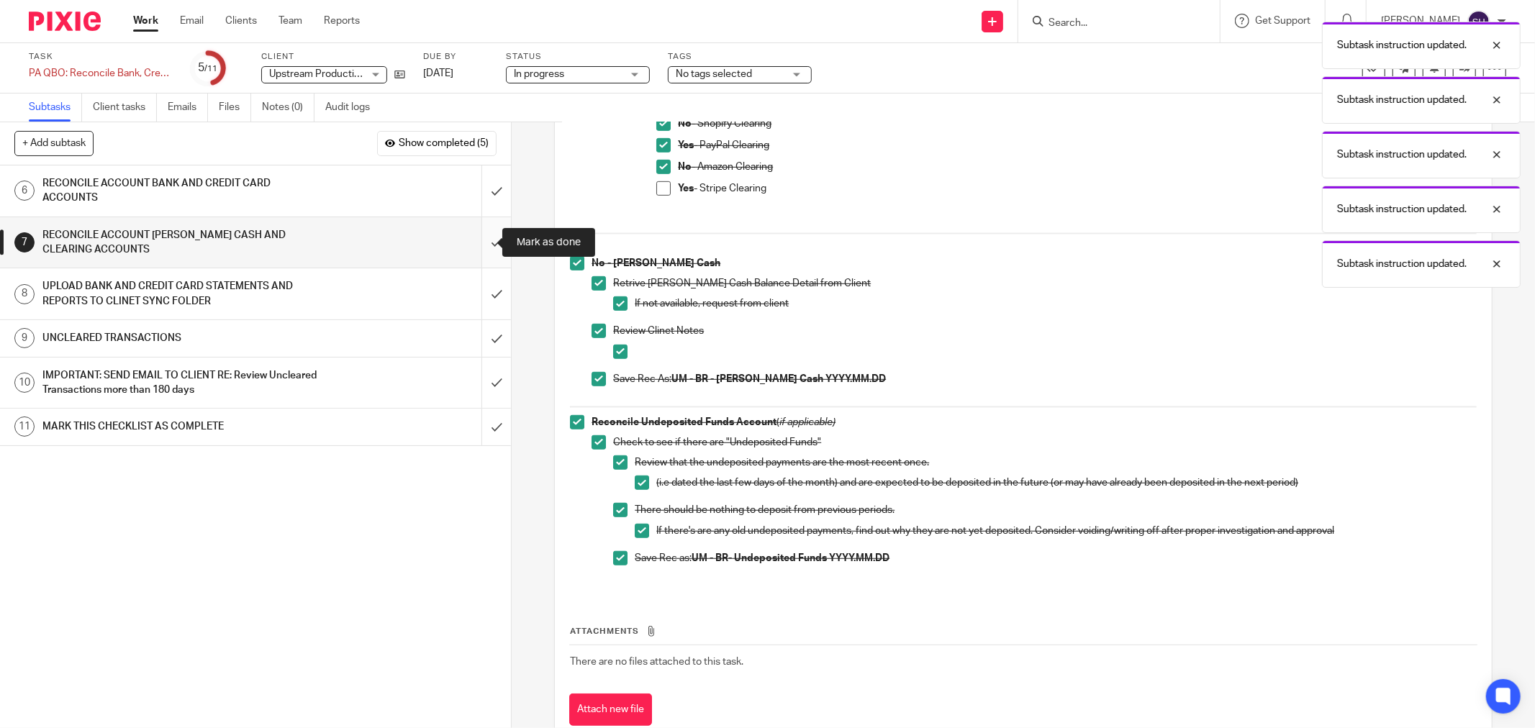
click at [474, 246] on input "submit" at bounding box center [255, 242] width 511 height 51
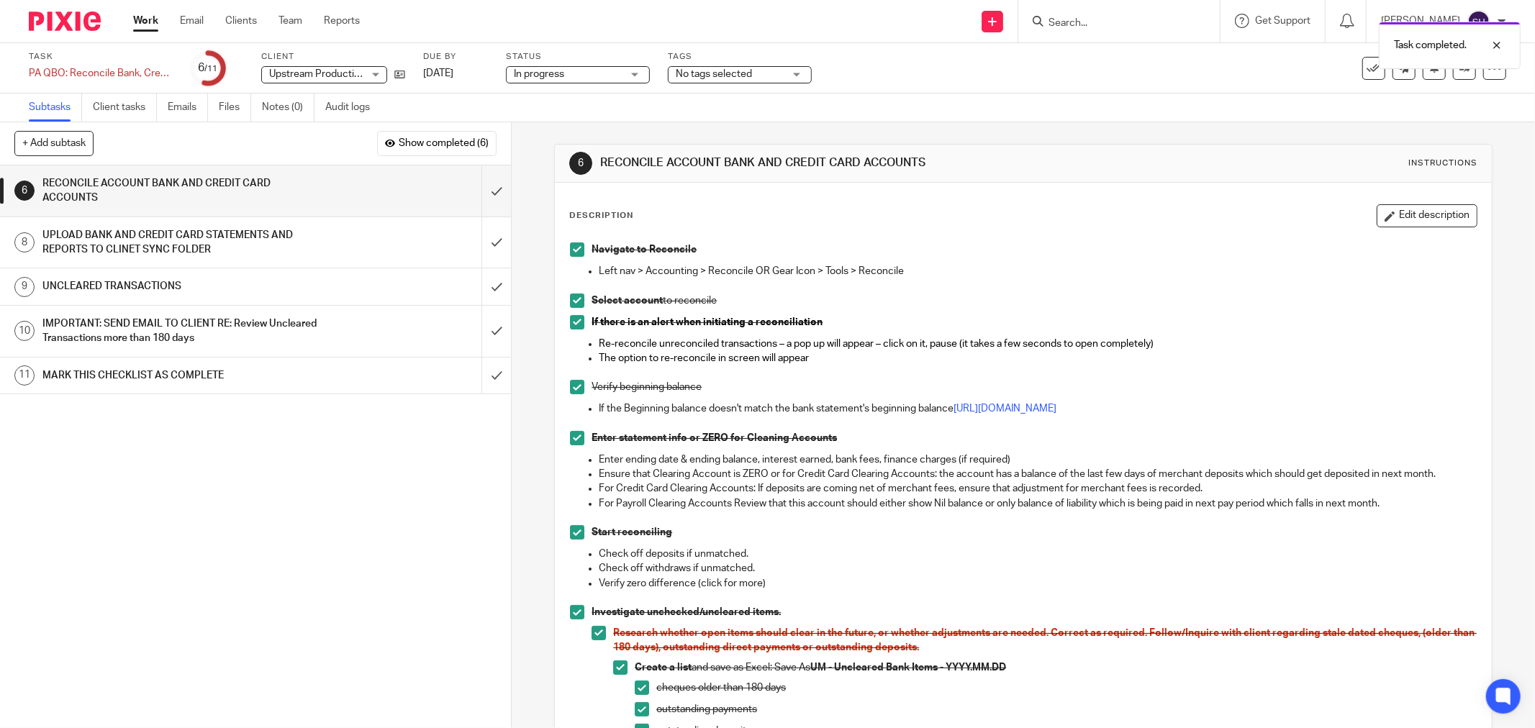
click at [399, 240] on div "UPLOAD BANK AND CREDIT CARD STATEMENTS AND REPORTS TO CLINET SYNC FOLDER" at bounding box center [254, 243] width 425 height 37
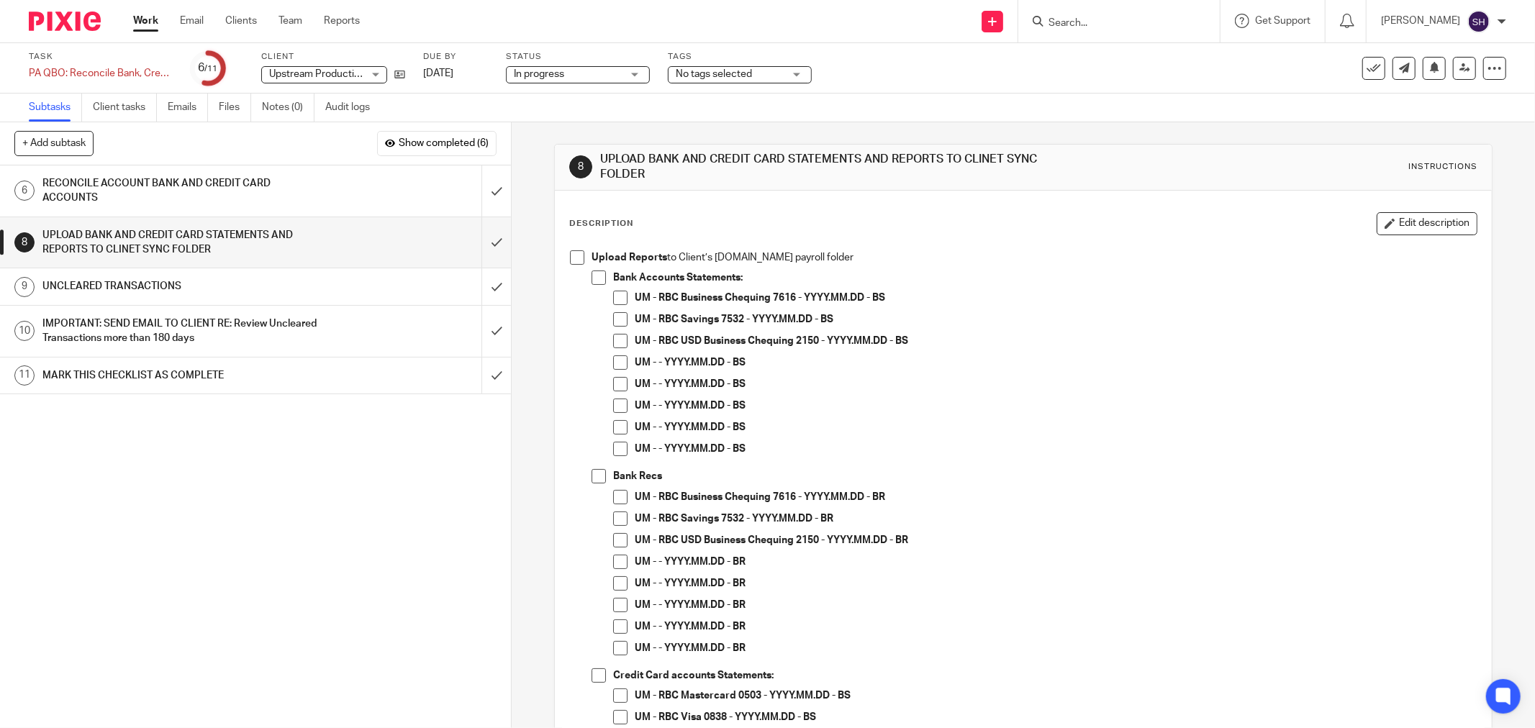
scroll to position [80, 0]
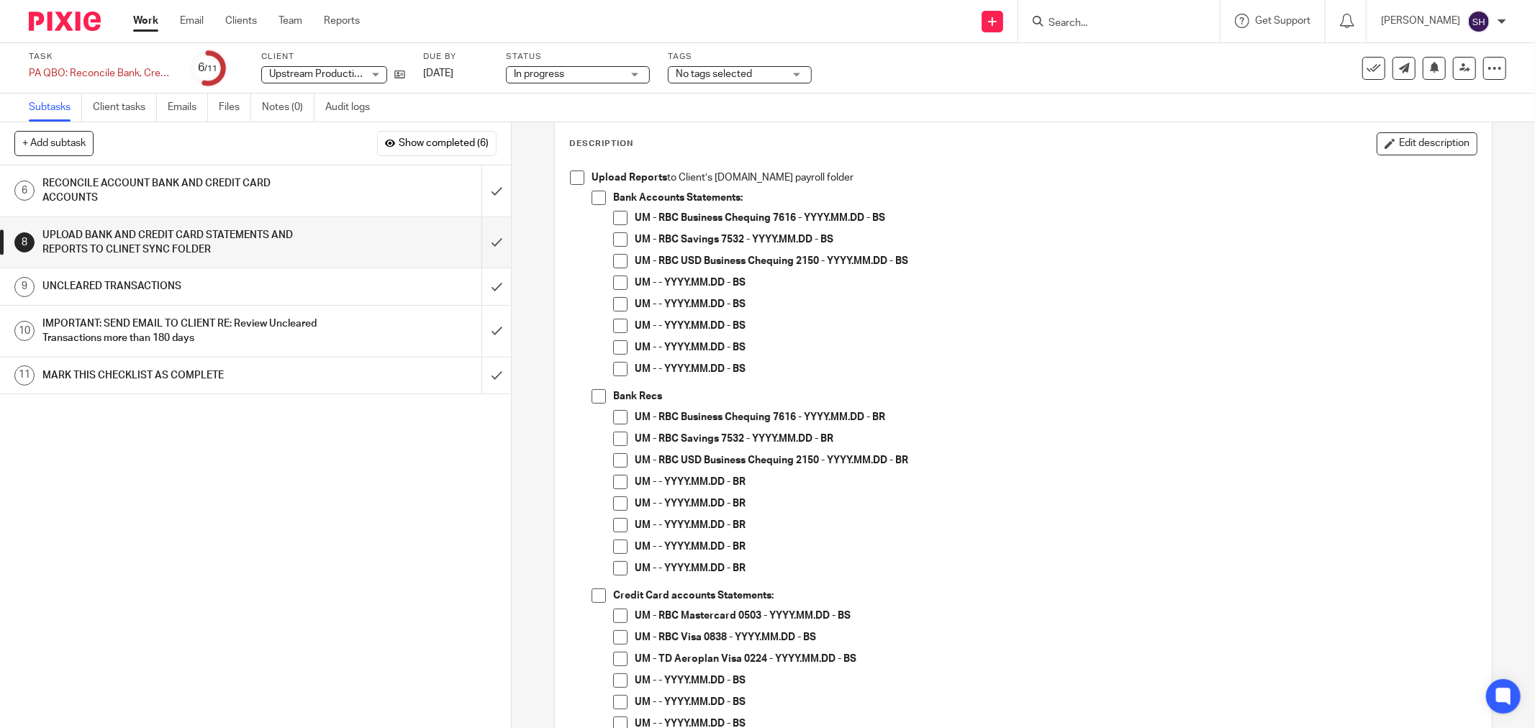
drag, startPoint x: 572, startPoint y: 173, endPoint x: 579, endPoint y: 179, distance: 8.2
click at [573, 174] on span at bounding box center [577, 178] width 14 height 14
click at [597, 197] on span at bounding box center [599, 198] width 14 height 14
click at [615, 219] on span at bounding box center [620, 218] width 14 height 14
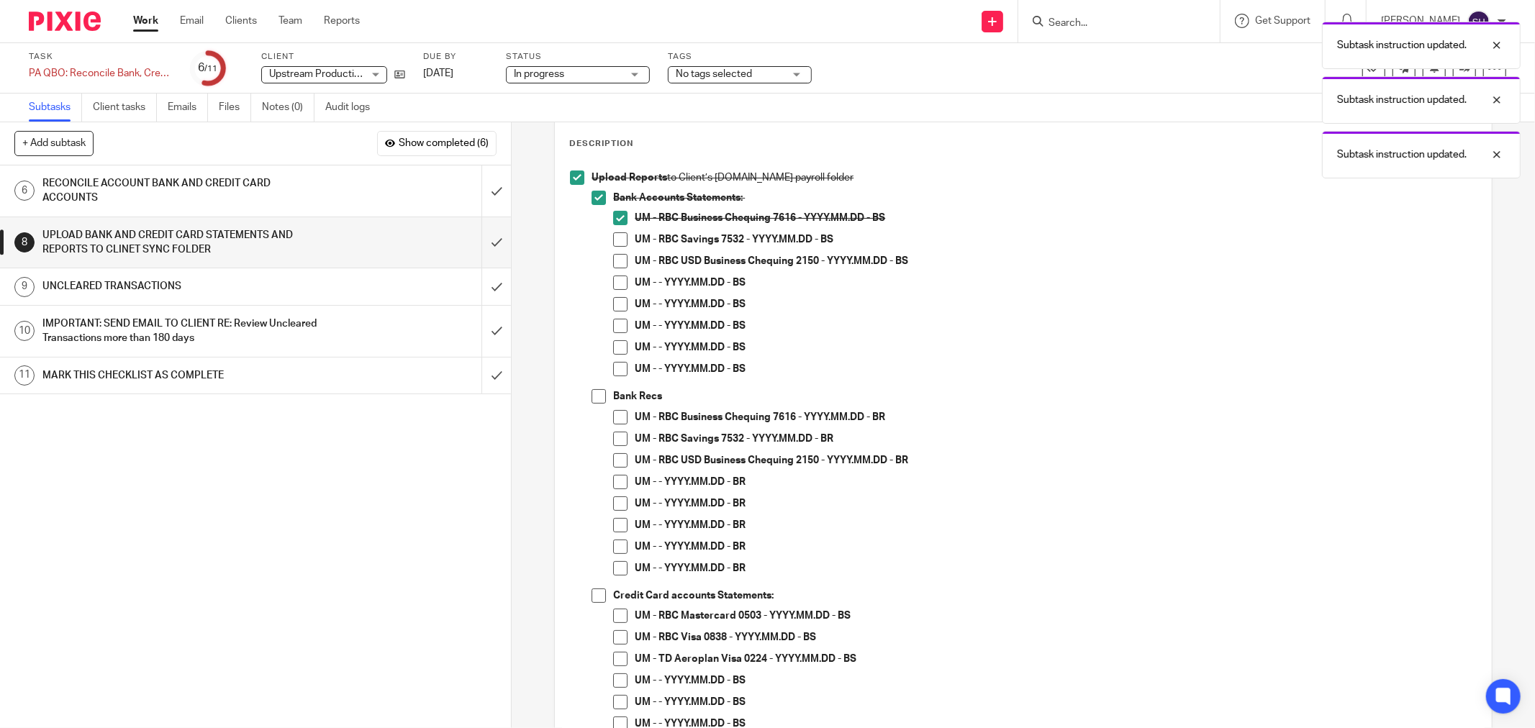
click at [621, 238] on span at bounding box center [620, 239] width 14 height 14
click at [618, 279] on span at bounding box center [620, 283] width 14 height 14
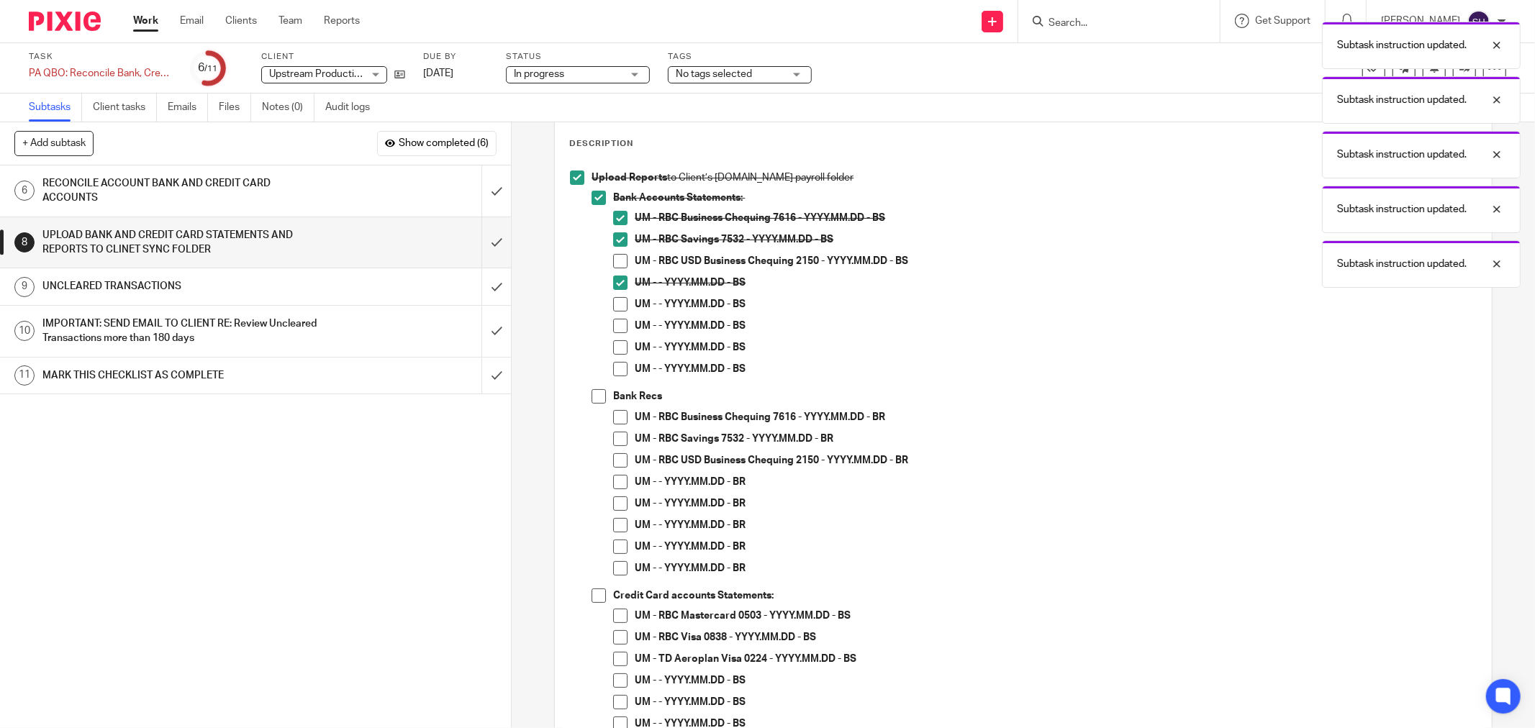
click at [615, 307] on span at bounding box center [620, 304] width 14 height 14
click at [616, 327] on span at bounding box center [620, 326] width 14 height 14
click at [615, 345] on span at bounding box center [620, 347] width 14 height 14
click at [615, 369] on span at bounding box center [620, 369] width 14 height 14
click at [595, 392] on span at bounding box center [599, 396] width 14 height 14
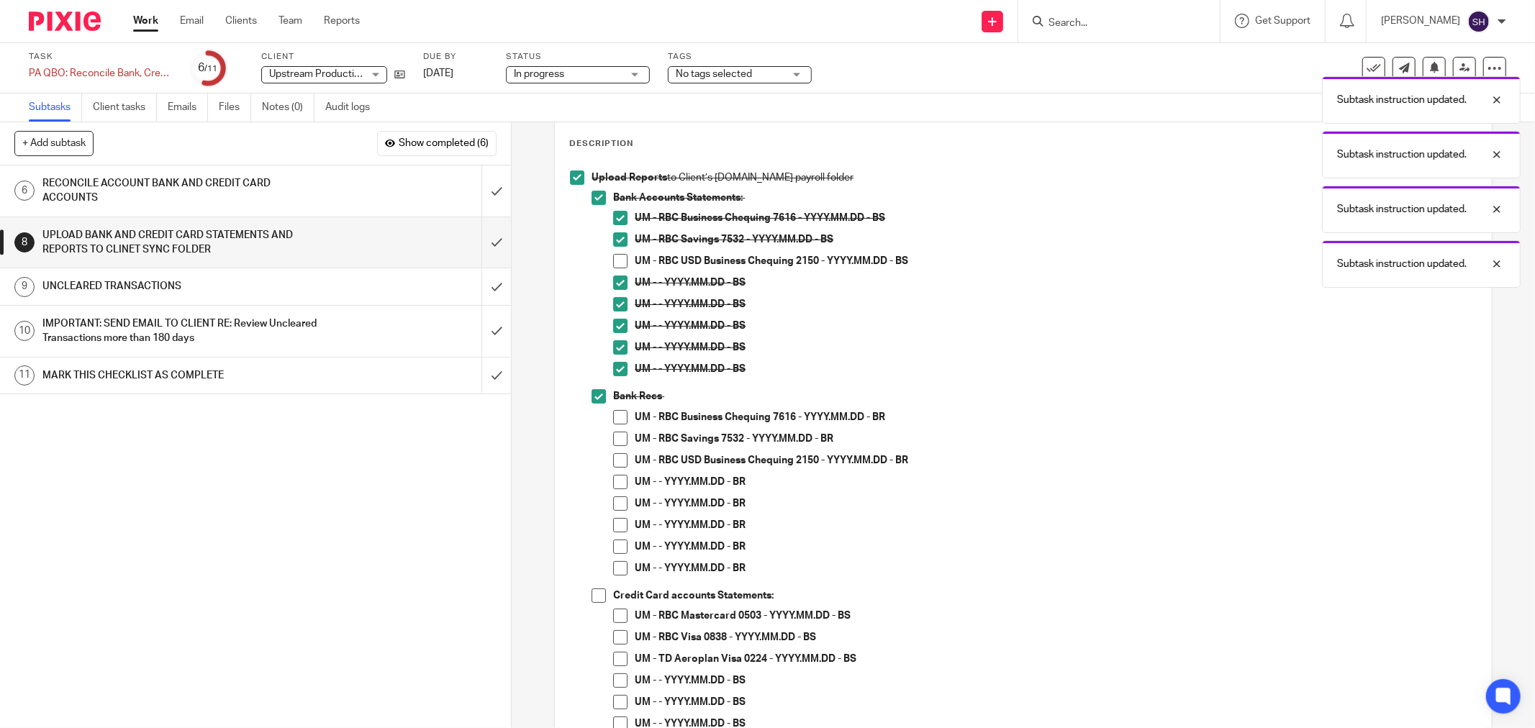
drag, startPoint x: 613, startPoint y: 415, endPoint x: 613, endPoint y: 426, distance: 11.5
click at [613, 415] on span at bounding box center [620, 417] width 14 height 14
click at [613, 434] on span at bounding box center [620, 439] width 14 height 14
click at [613, 263] on span at bounding box center [620, 261] width 14 height 14
click at [613, 481] on span at bounding box center [620, 482] width 14 height 14
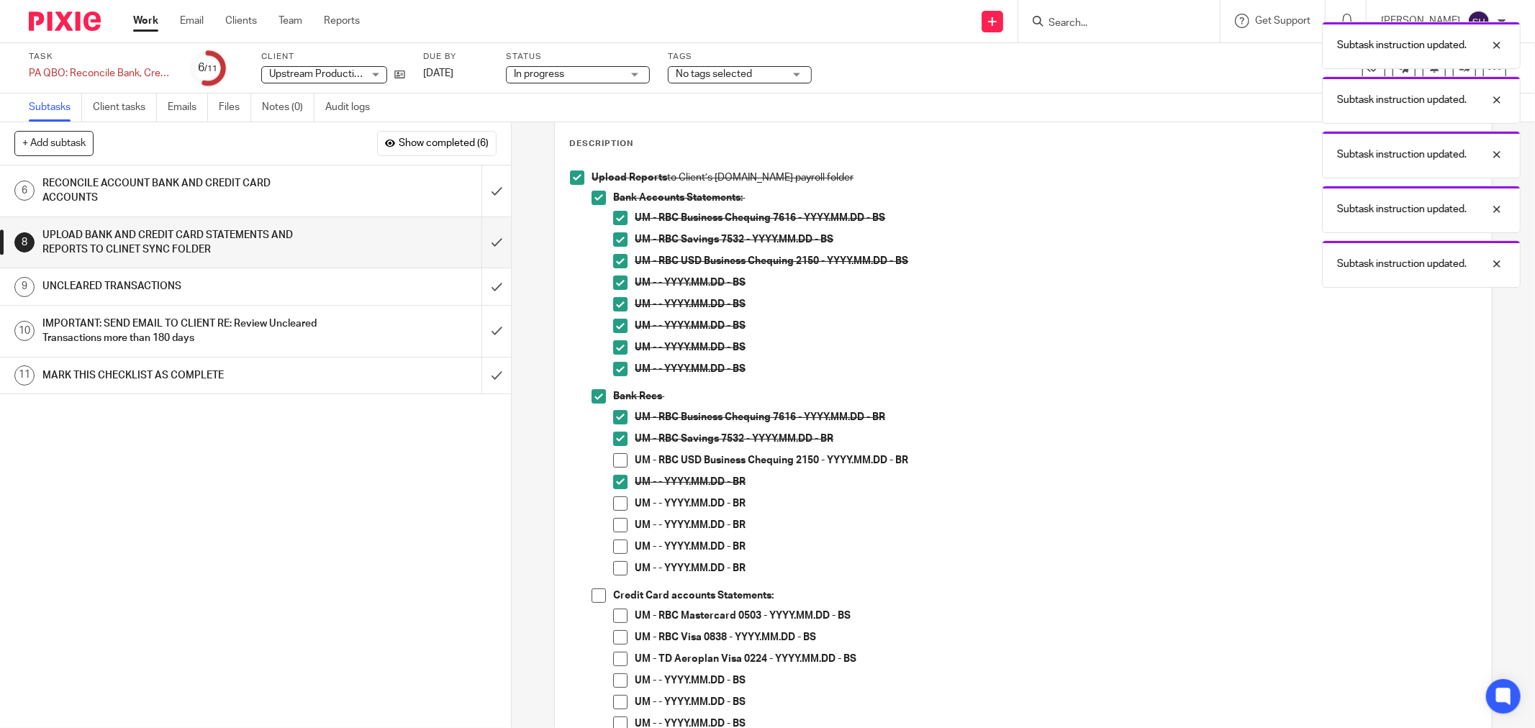
click at [613, 500] on span at bounding box center [620, 504] width 14 height 14
drag, startPoint x: 615, startPoint y: 520, endPoint x: 612, endPoint y: 541, distance: 21.2
click at [615, 520] on span at bounding box center [620, 525] width 14 height 14
drag, startPoint x: 612, startPoint y: 541, endPoint x: 615, endPoint y: 562, distance: 21.8
click at [613, 541] on span at bounding box center [620, 547] width 14 height 14
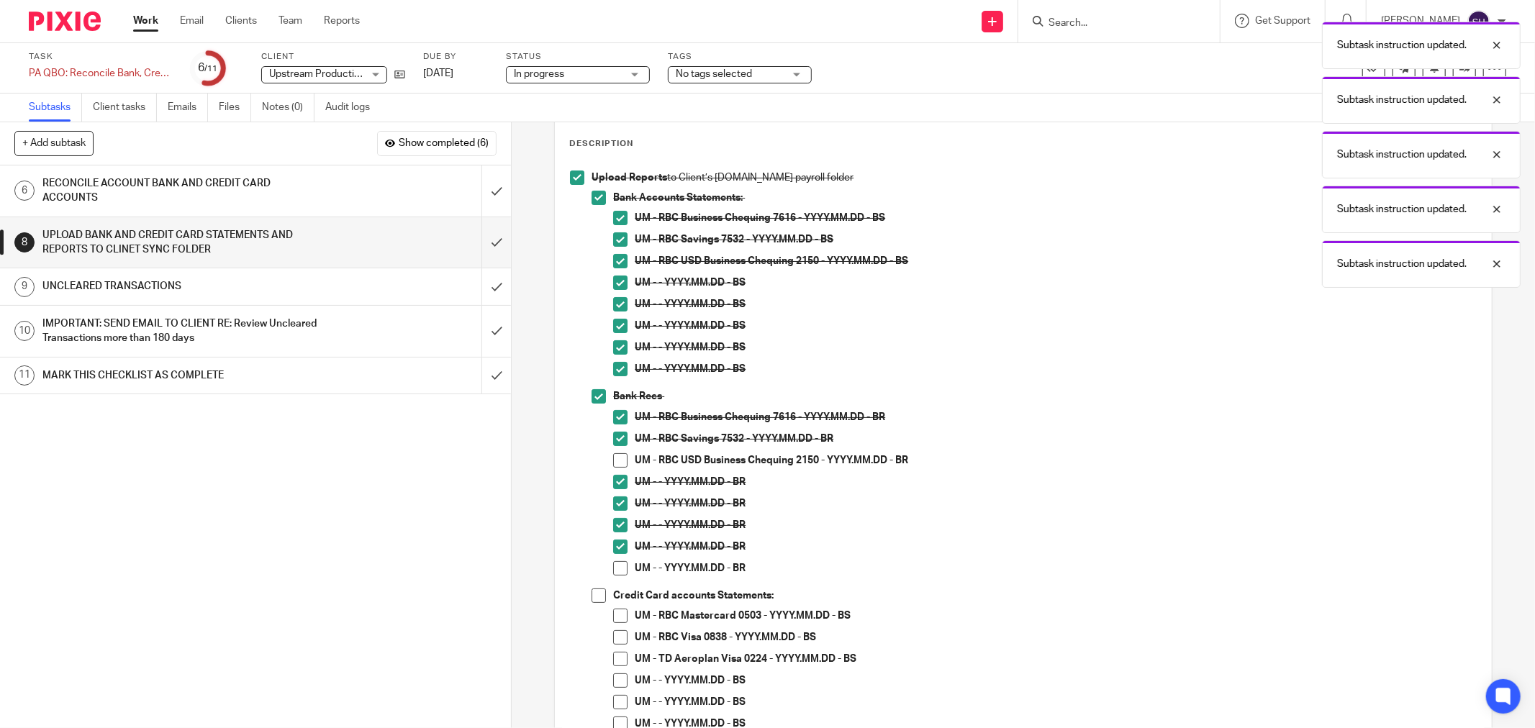
click at [615, 564] on span at bounding box center [620, 568] width 14 height 14
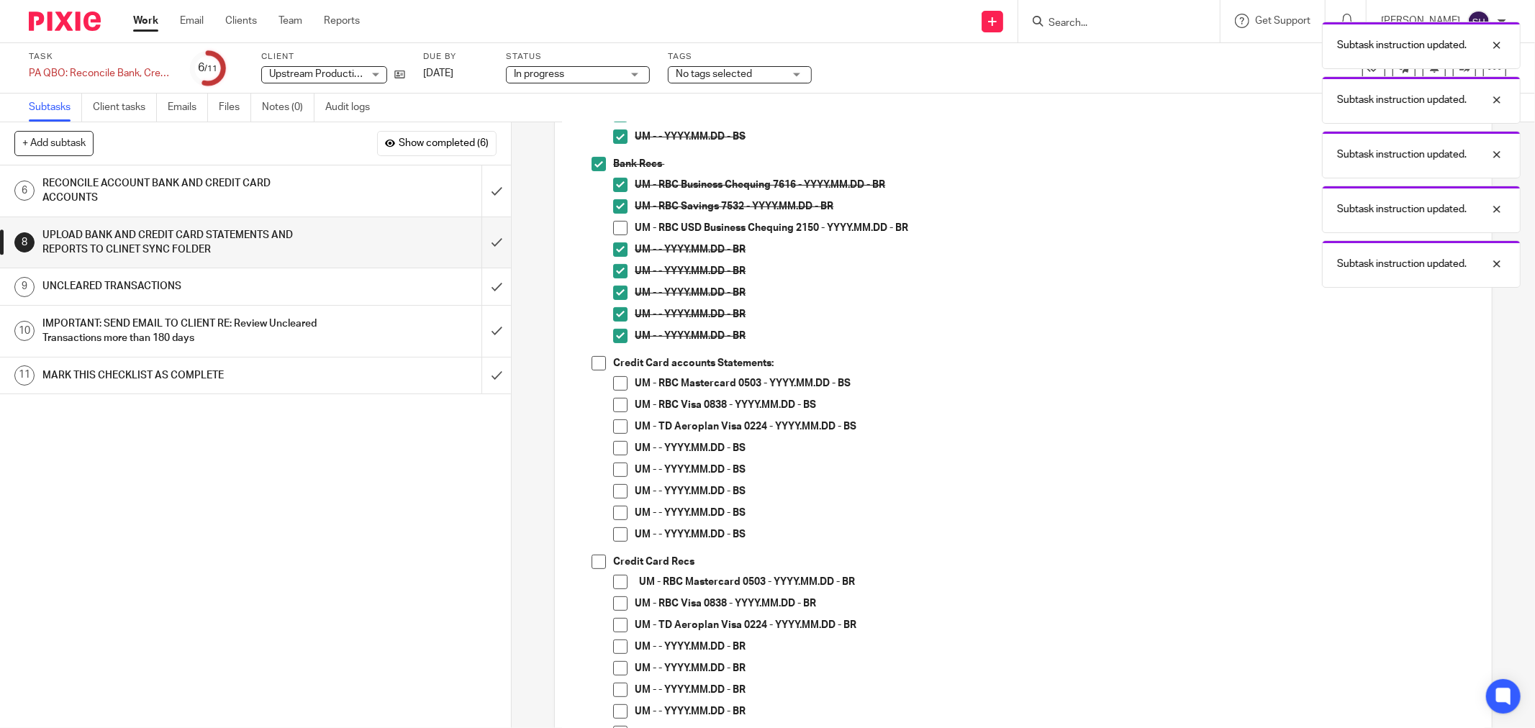
scroll to position [320, 0]
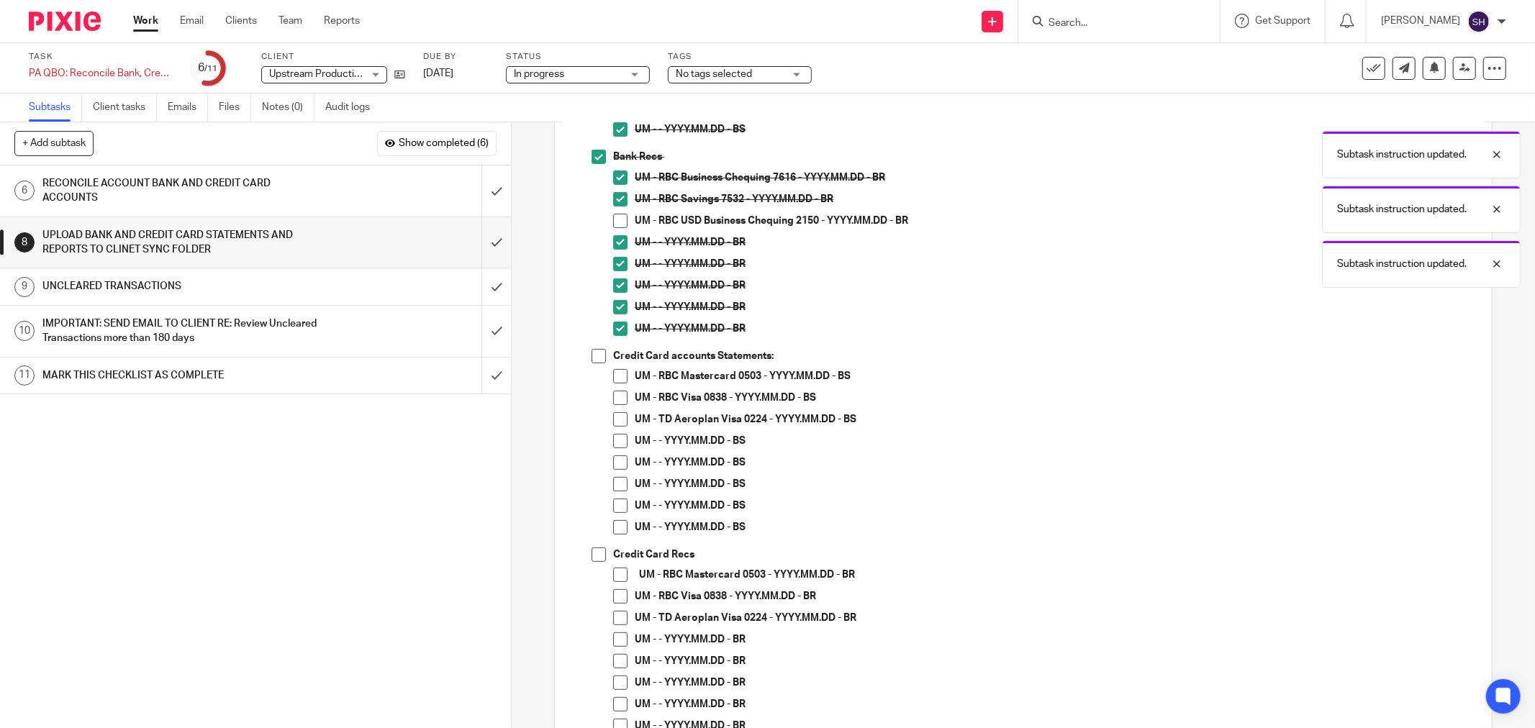
click at [600, 354] on span at bounding box center [599, 356] width 14 height 14
drag, startPoint x: 610, startPoint y: 369, endPoint x: 615, endPoint y: 396, distance: 27.1
click at [613, 371] on span at bounding box center [620, 376] width 14 height 14
click at [615, 399] on span at bounding box center [620, 398] width 14 height 14
click at [607, 422] on li "Credit Card accounts Statements: UM - RBC Mastercard 0503 - YYYY.MM.DD - BS UM …" at bounding box center [1034, 448] width 885 height 199
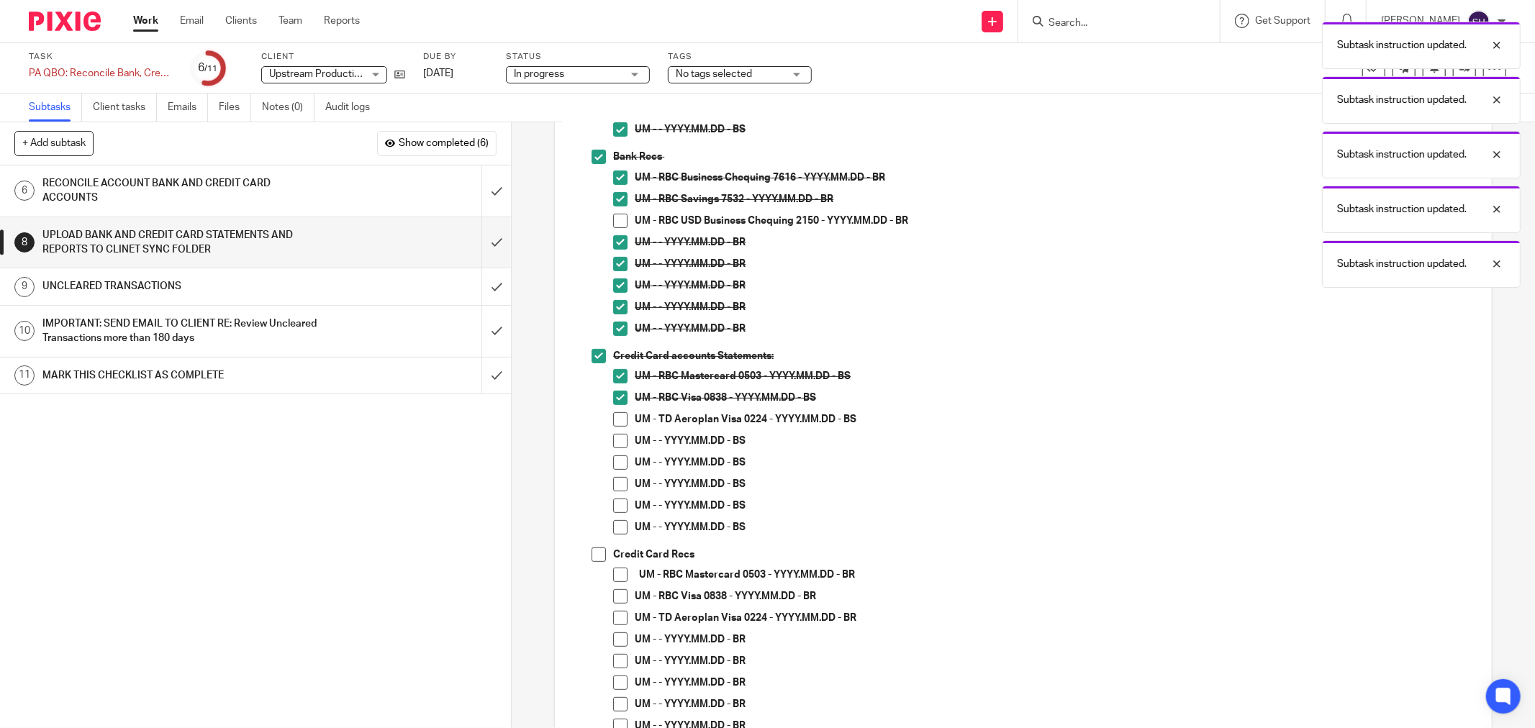
click at [617, 418] on span at bounding box center [620, 419] width 14 height 14
click at [613, 443] on span at bounding box center [620, 441] width 14 height 14
click at [614, 459] on span at bounding box center [620, 463] width 14 height 14
drag, startPoint x: 617, startPoint y: 482, endPoint x: 610, endPoint y: 502, distance: 21.2
click at [617, 483] on span at bounding box center [620, 484] width 14 height 14
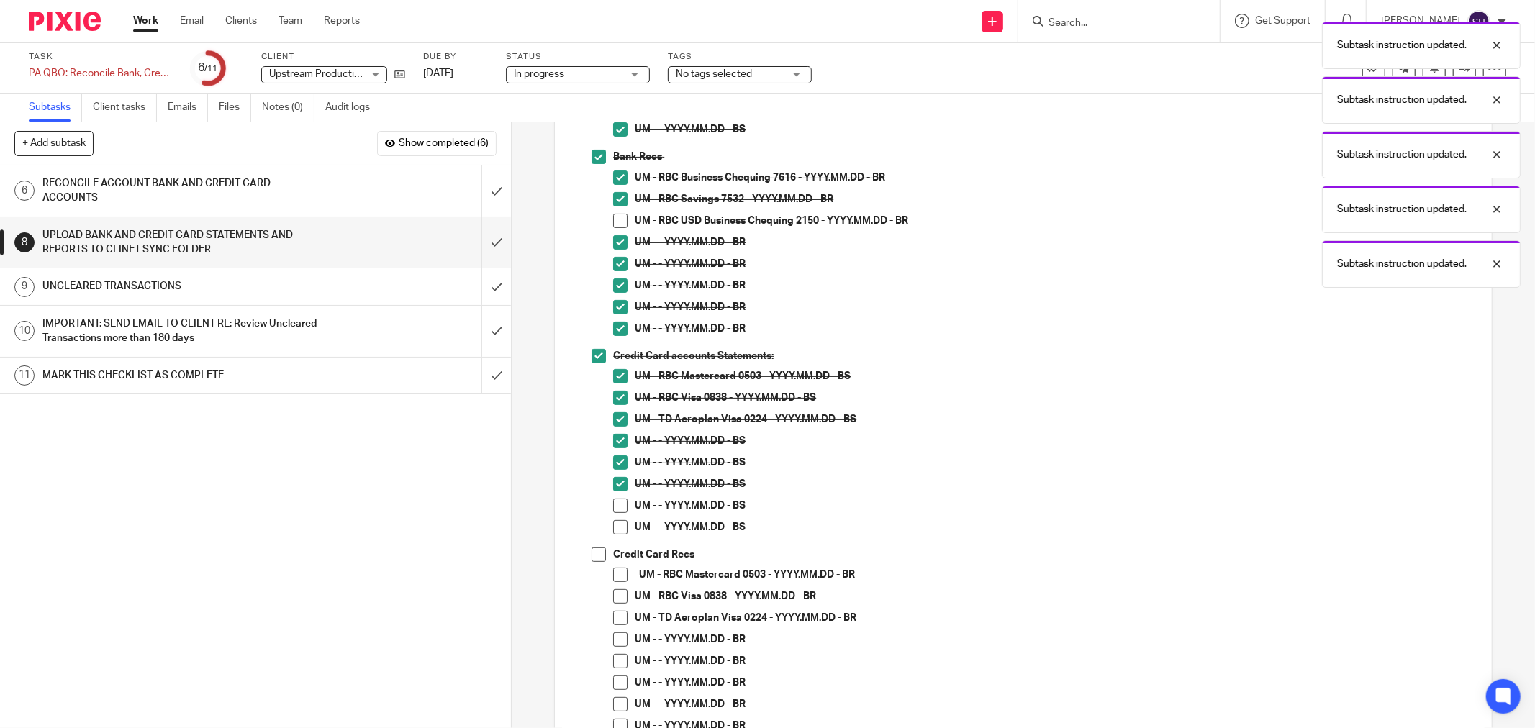
drag, startPoint x: 610, startPoint y: 505, endPoint x: 616, endPoint y: 524, distance: 20.3
click at [613, 505] on span at bounding box center [620, 506] width 14 height 14
click at [616, 525] on span at bounding box center [620, 527] width 14 height 14
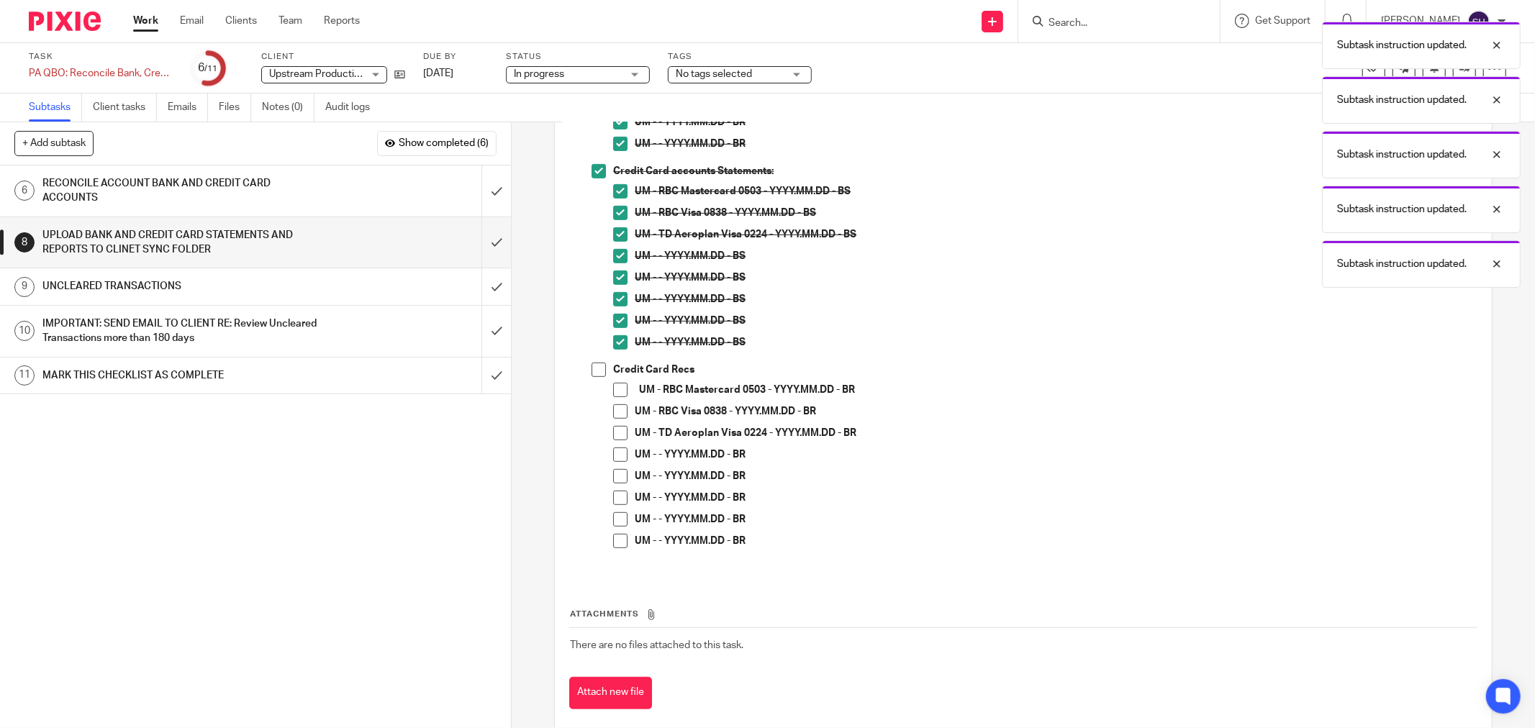
scroll to position [529, 0]
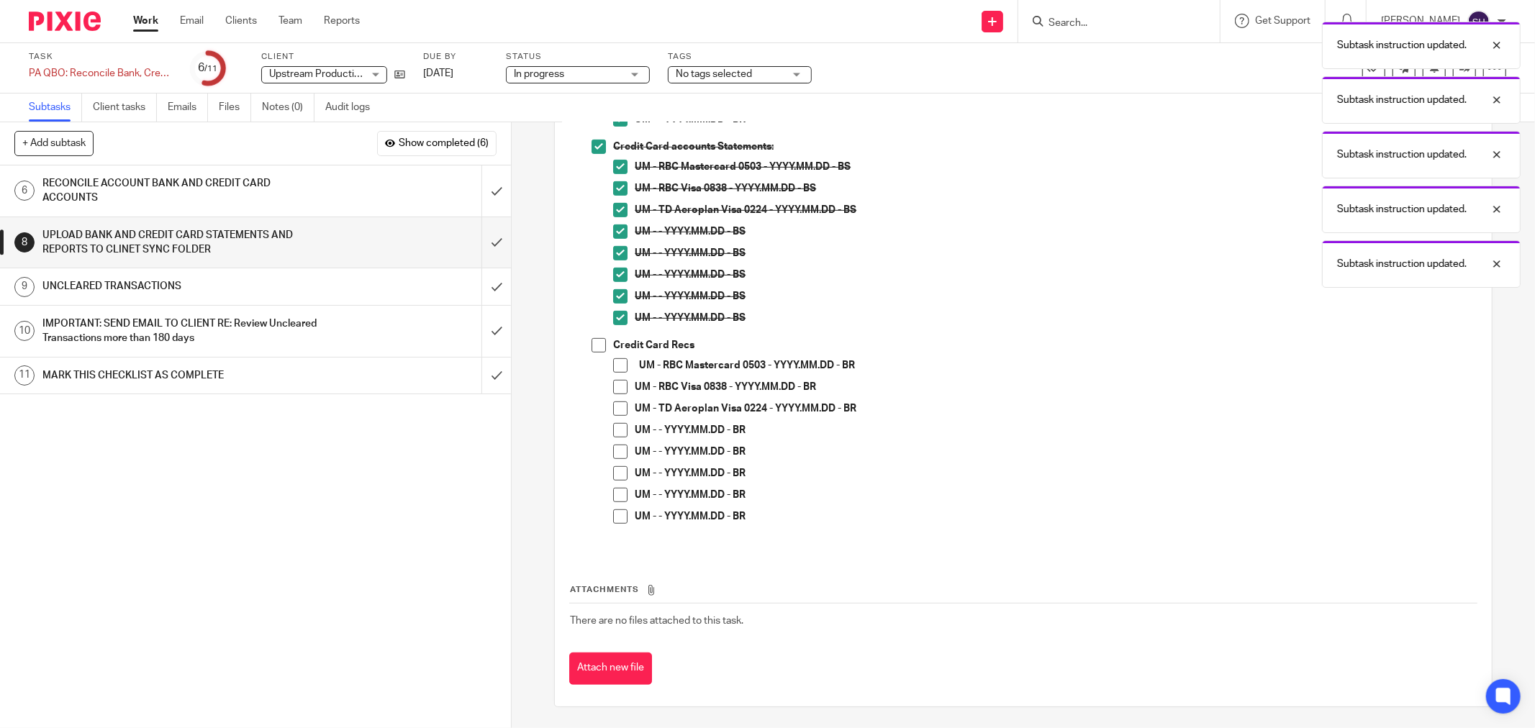
click at [593, 342] on span at bounding box center [599, 345] width 14 height 14
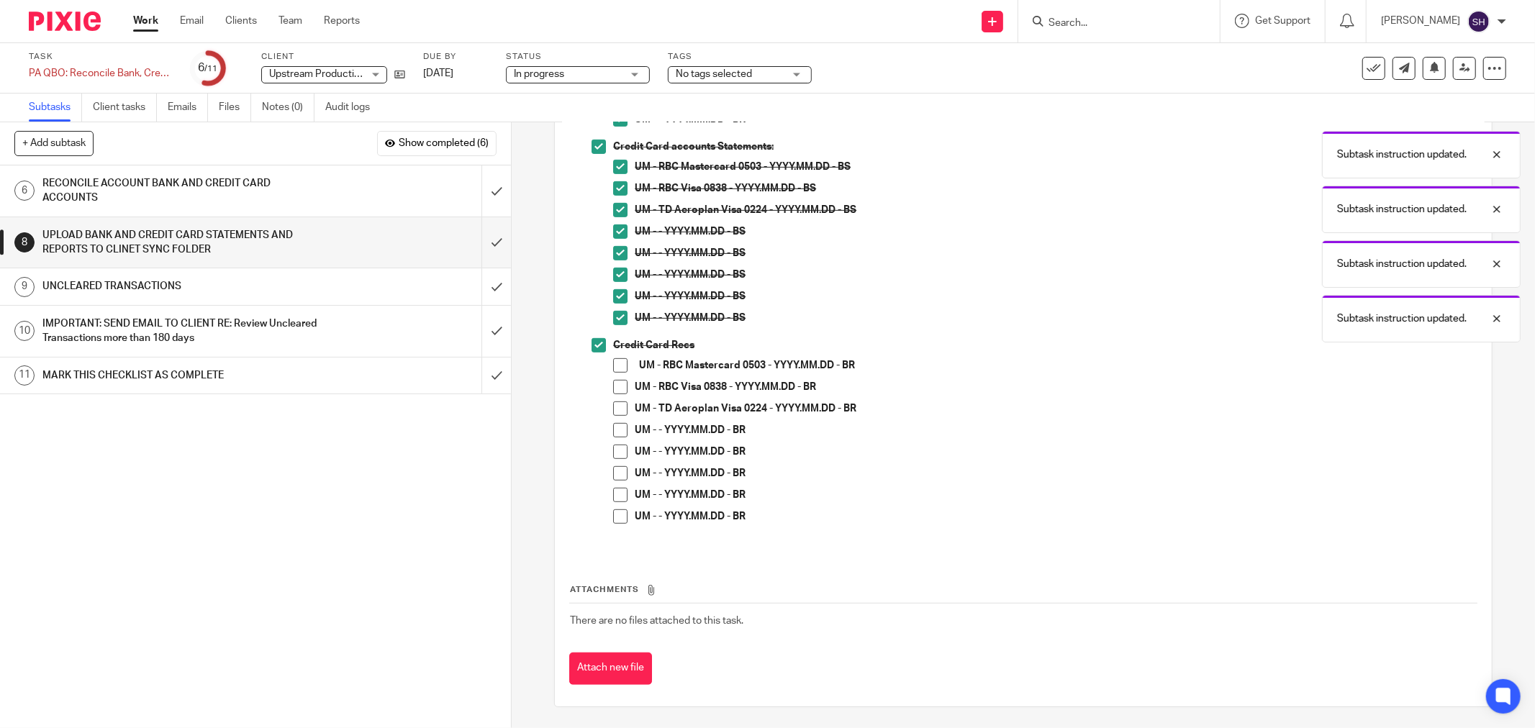
click at [615, 364] on span at bounding box center [620, 365] width 14 height 14
drag, startPoint x: 615, startPoint y: 383, endPoint x: 610, endPoint y: 405, distance: 22.2
click at [615, 384] on span at bounding box center [620, 387] width 14 height 14
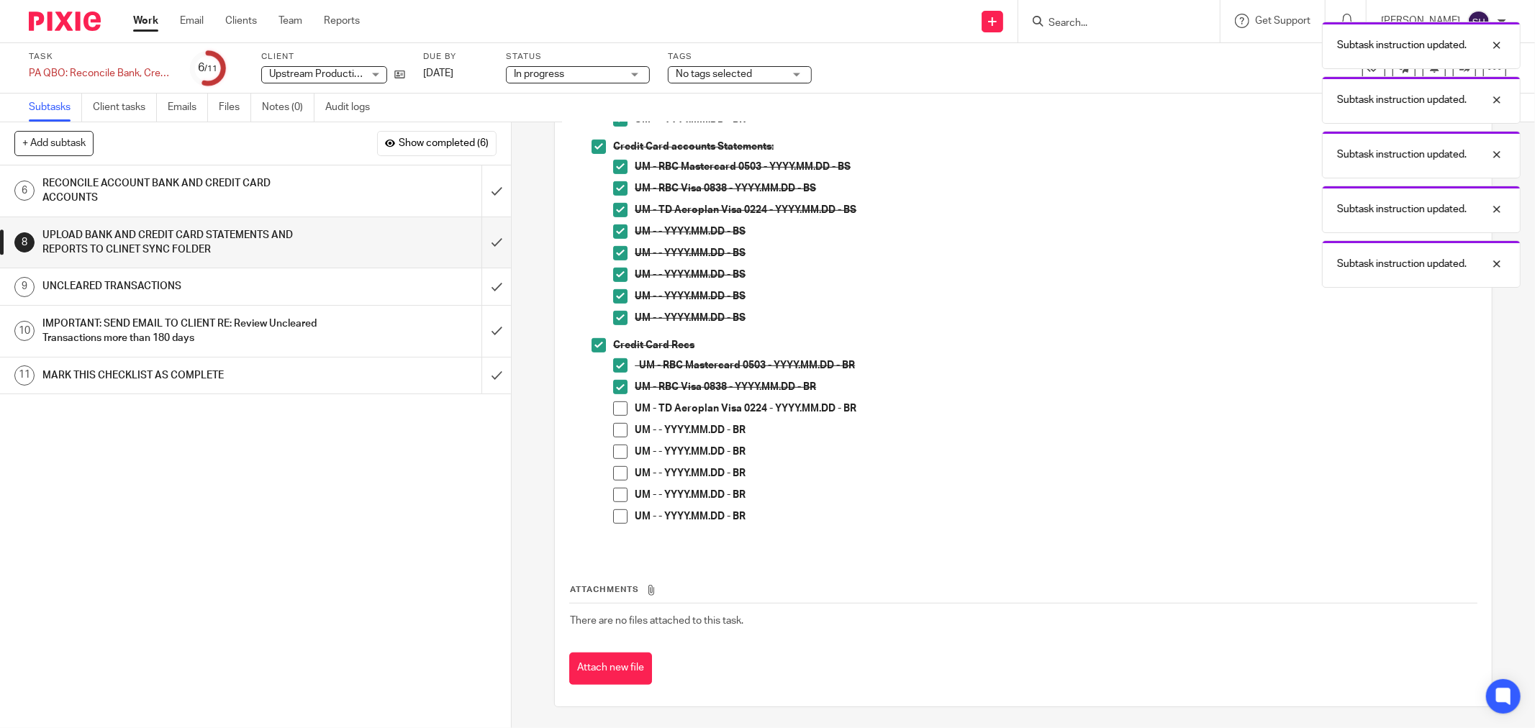
click at [613, 412] on span at bounding box center [620, 409] width 14 height 14
click at [614, 425] on span at bounding box center [620, 430] width 14 height 14
drag, startPoint x: 615, startPoint y: 450, endPoint x: 620, endPoint y: 470, distance: 20.8
click at [616, 452] on span at bounding box center [620, 452] width 14 height 14
click at [620, 470] on span at bounding box center [620, 473] width 14 height 14
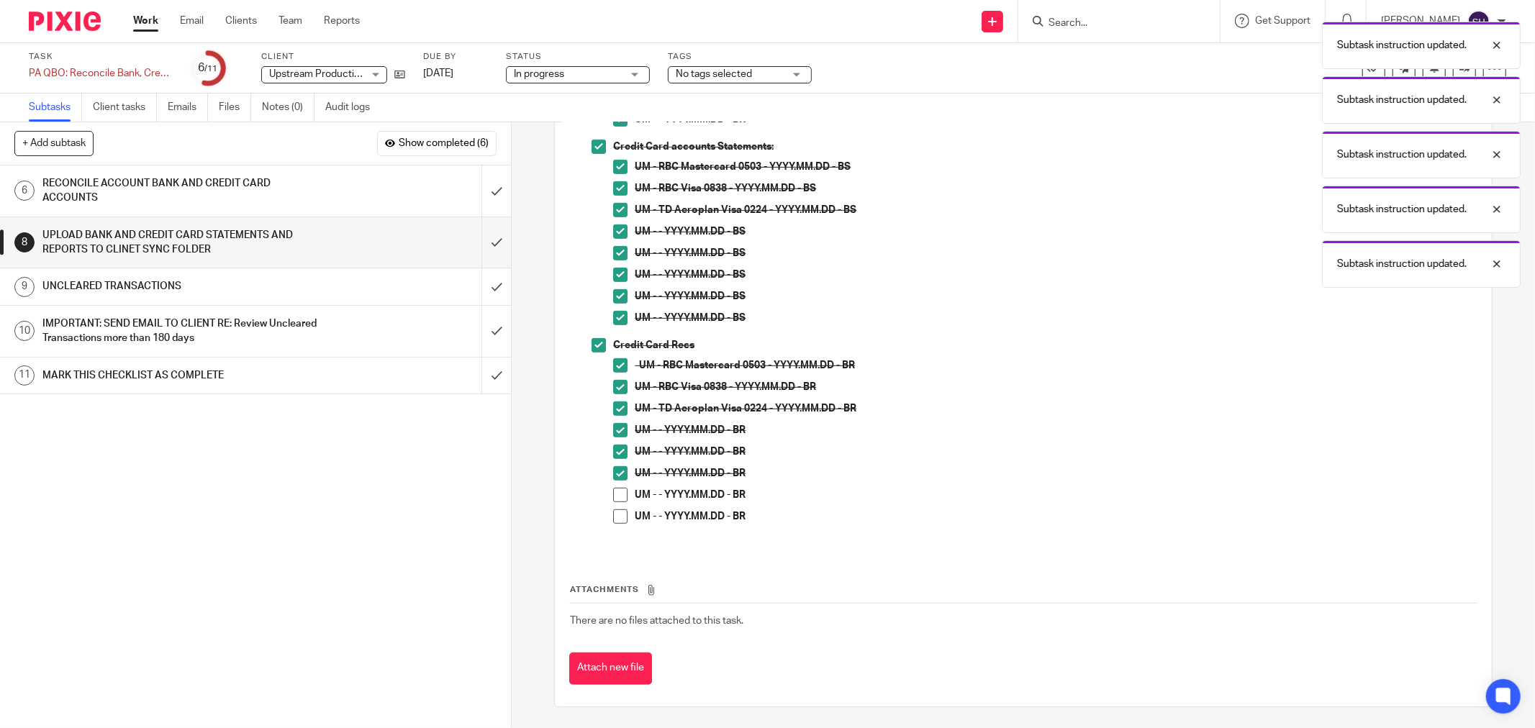
drag, startPoint x: 621, startPoint y: 489, endPoint x: 613, endPoint y: 509, distance: 21.0
click at [620, 491] on span at bounding box center [620, 495] width 14 height 14
click at [613, 512] on span at bounding box center [620, 517] width 14 height 14
click at [427, 283] on div "UNCLEARED TRANSACTIONS" at bounding box center [254, 287] width 425 height 22
